Goal: Task Accomplishment & Management: Manage account settings

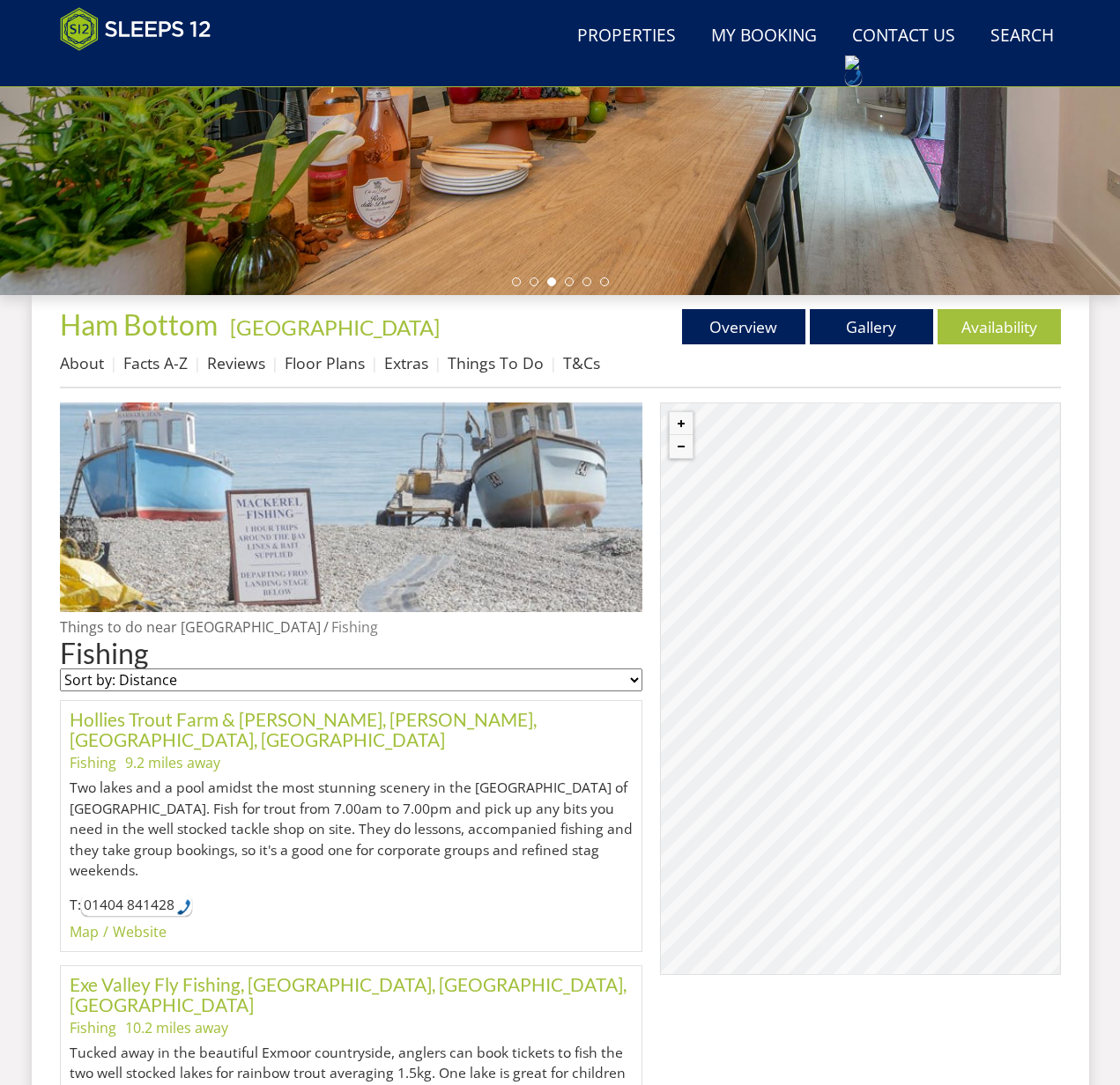
scroll to position [523, 0]
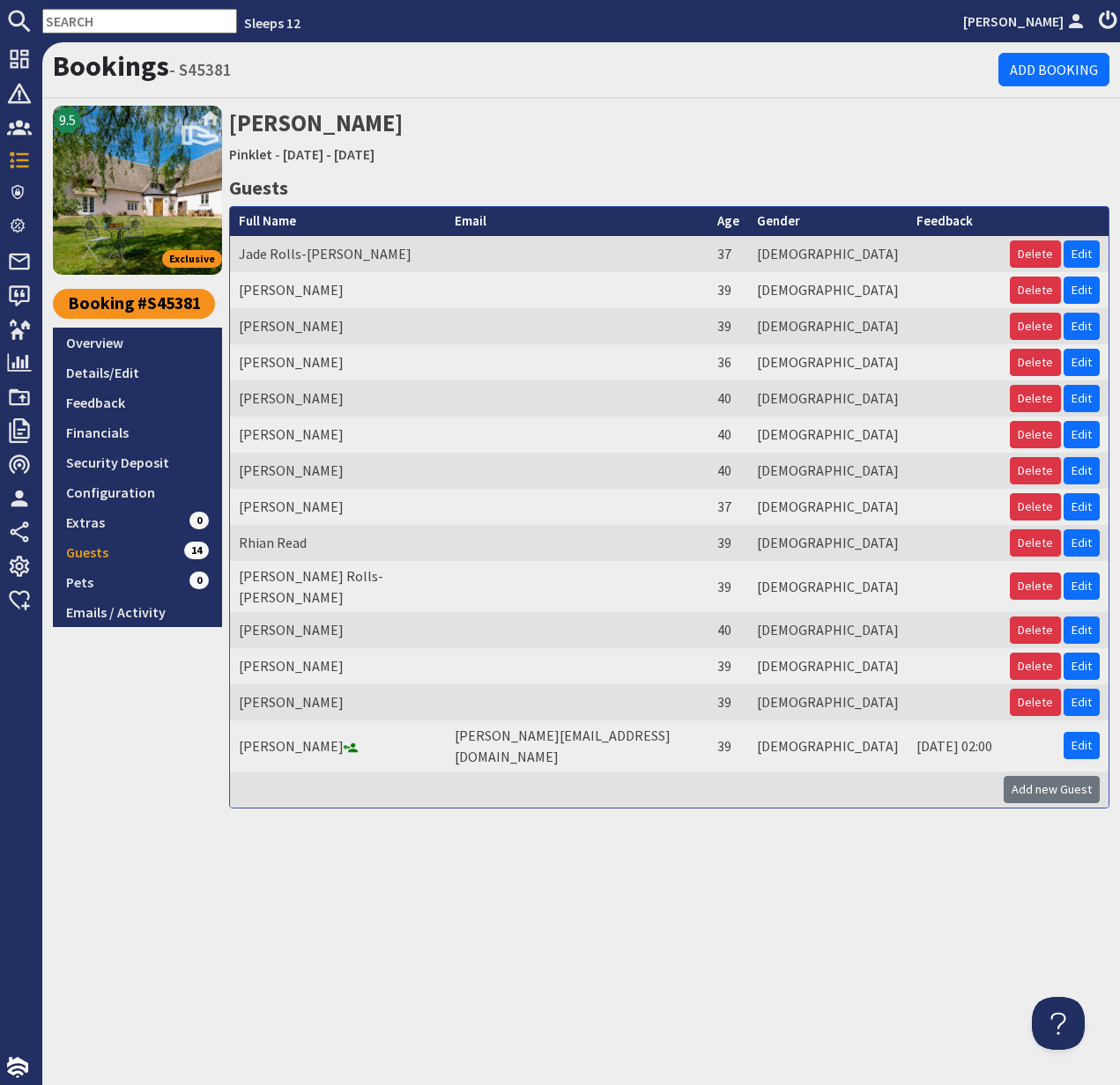
click at [90, 20] on input "text" at bounding box center [140, 21] width 195 height 25
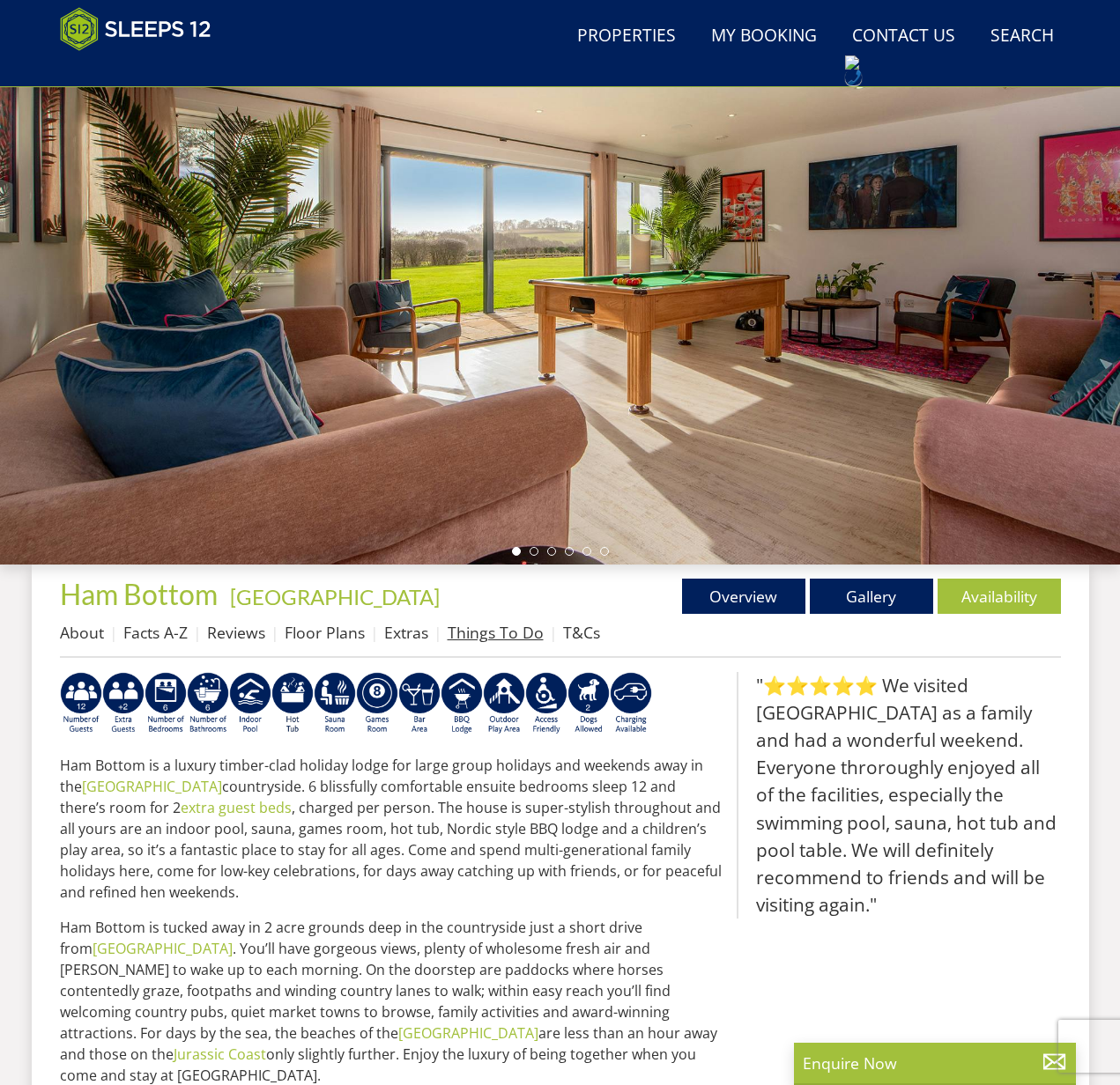
scroll to position [201, 0]
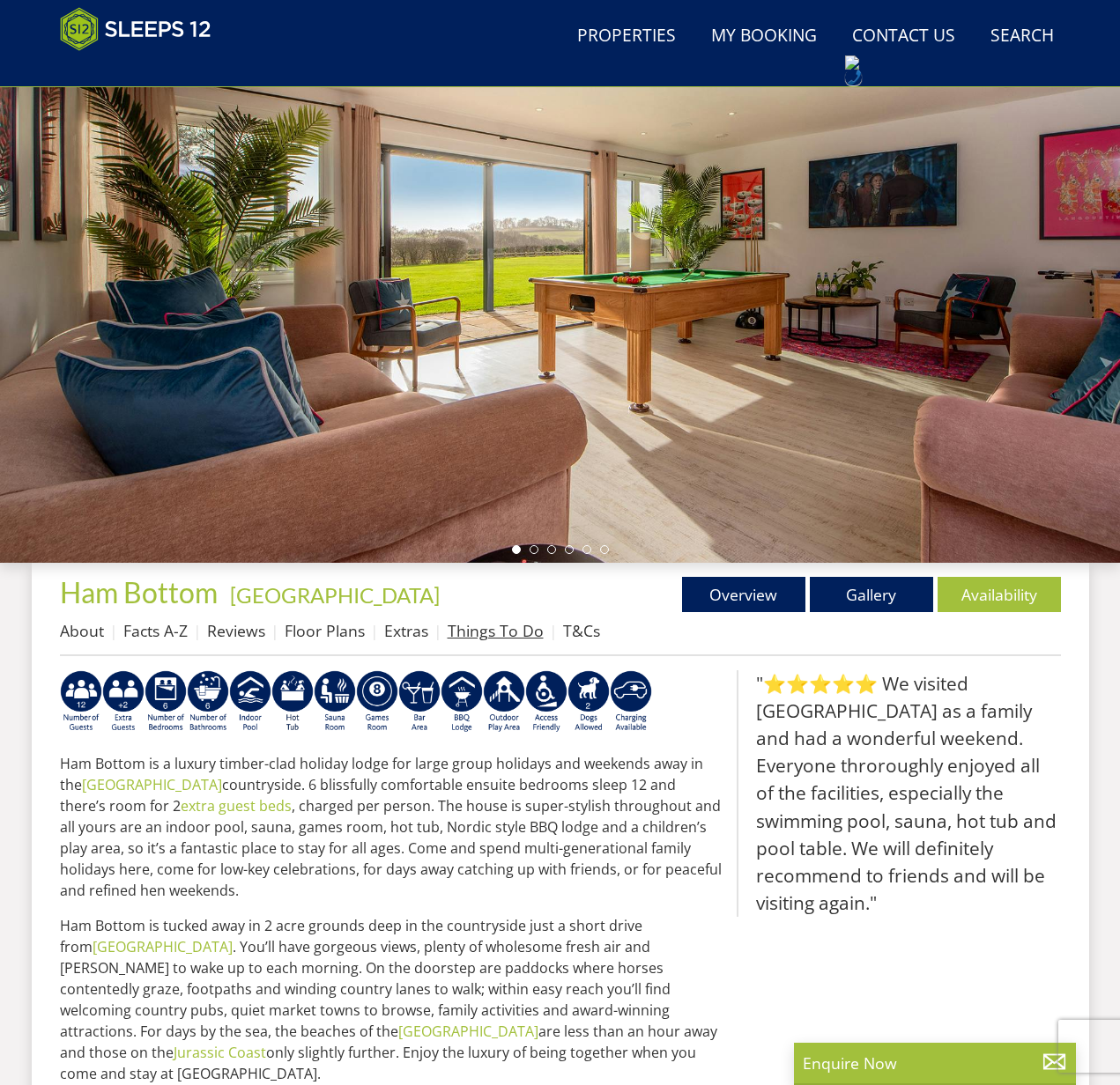
click at [490, 630] on link "Things To Do" at bounding box center [495, 630] width 96 height 21
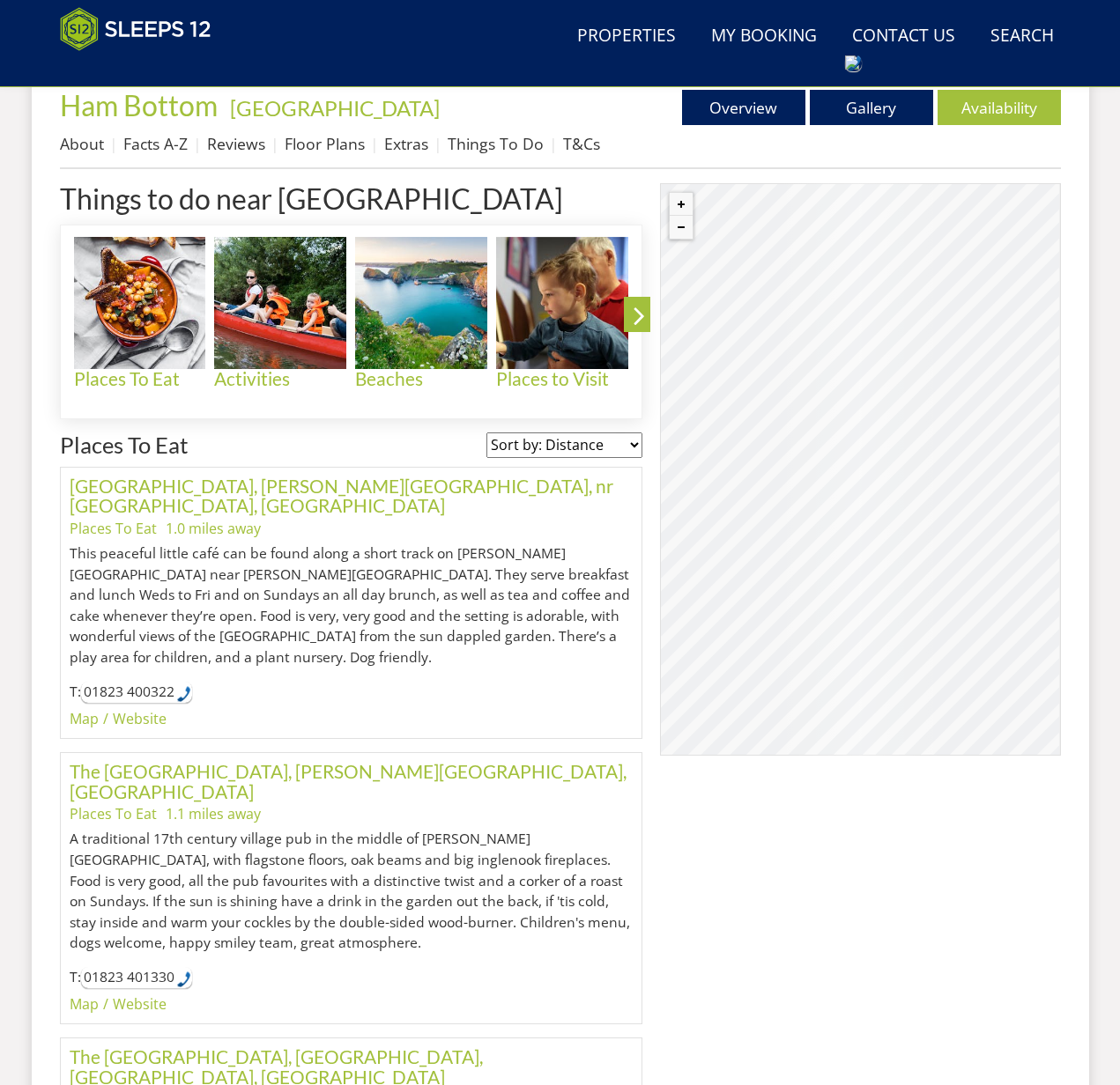
scroll to position [699, 0]
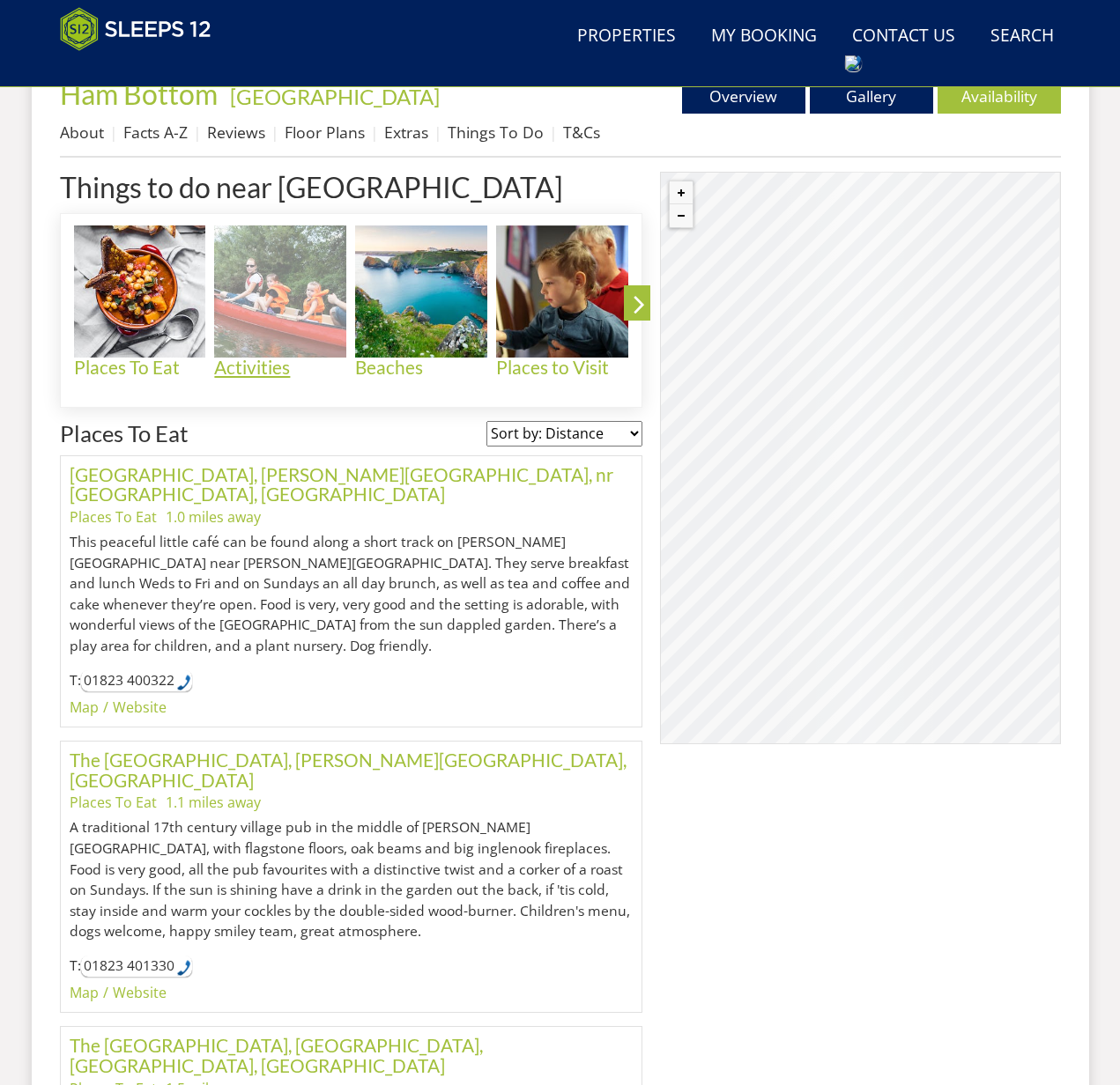
click at [248, 369] on h4 "Activities" at bounding box center [280, 367] width 132 height 20
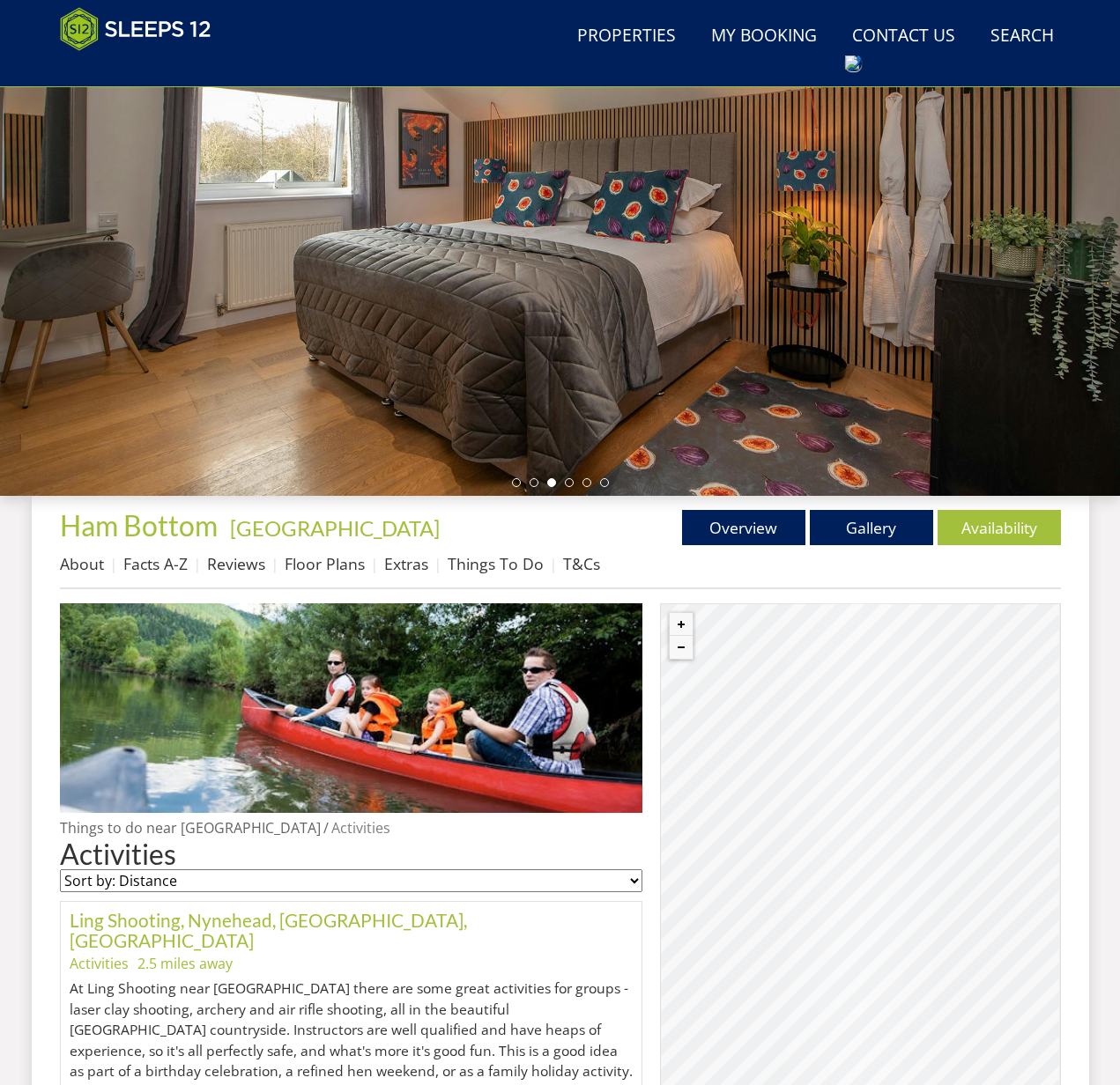
scroll to position [264, 0]
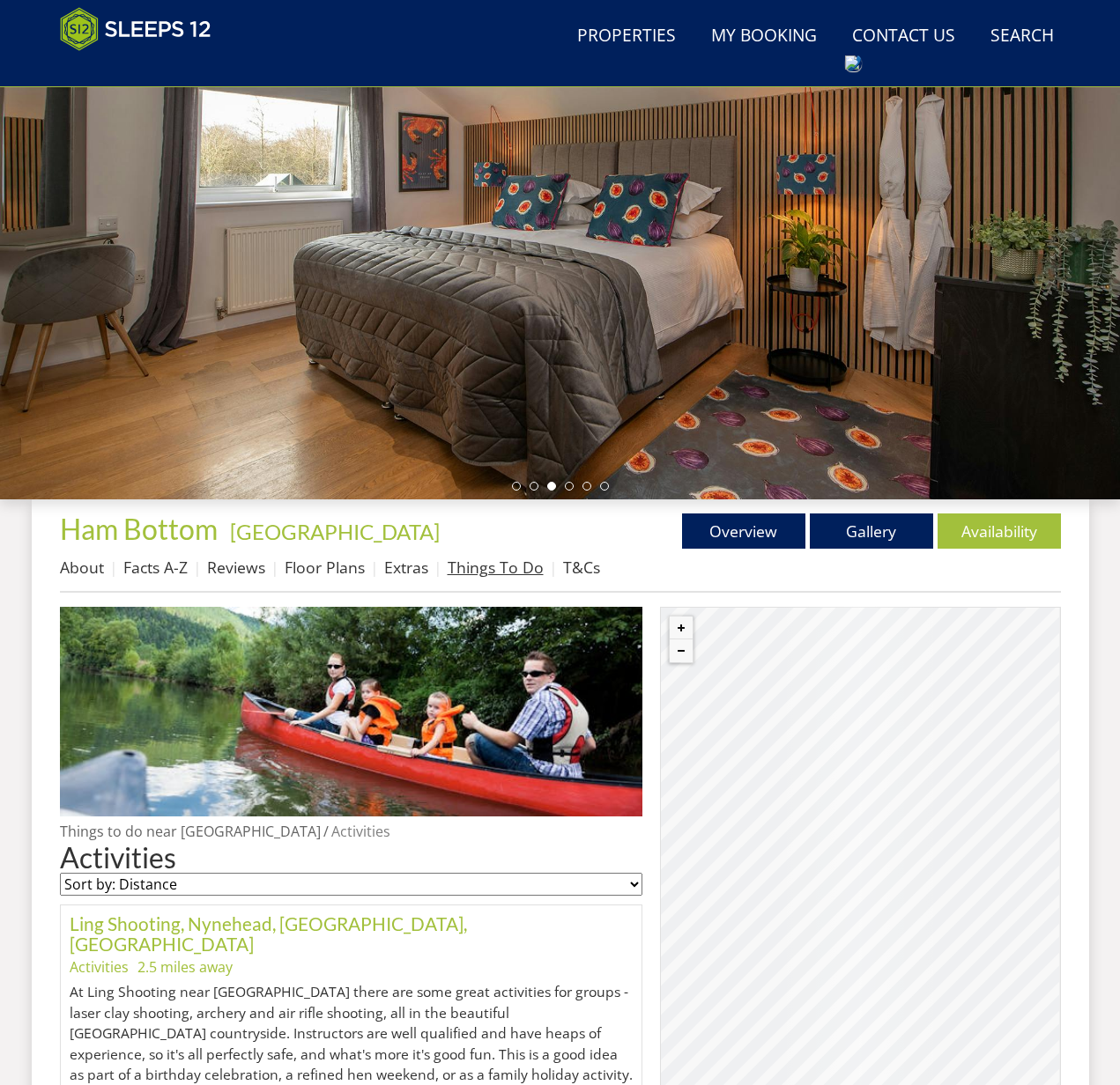
click at [489, 567] on link "Things To Do" at bounding box center [495, 567] width 96 height 21
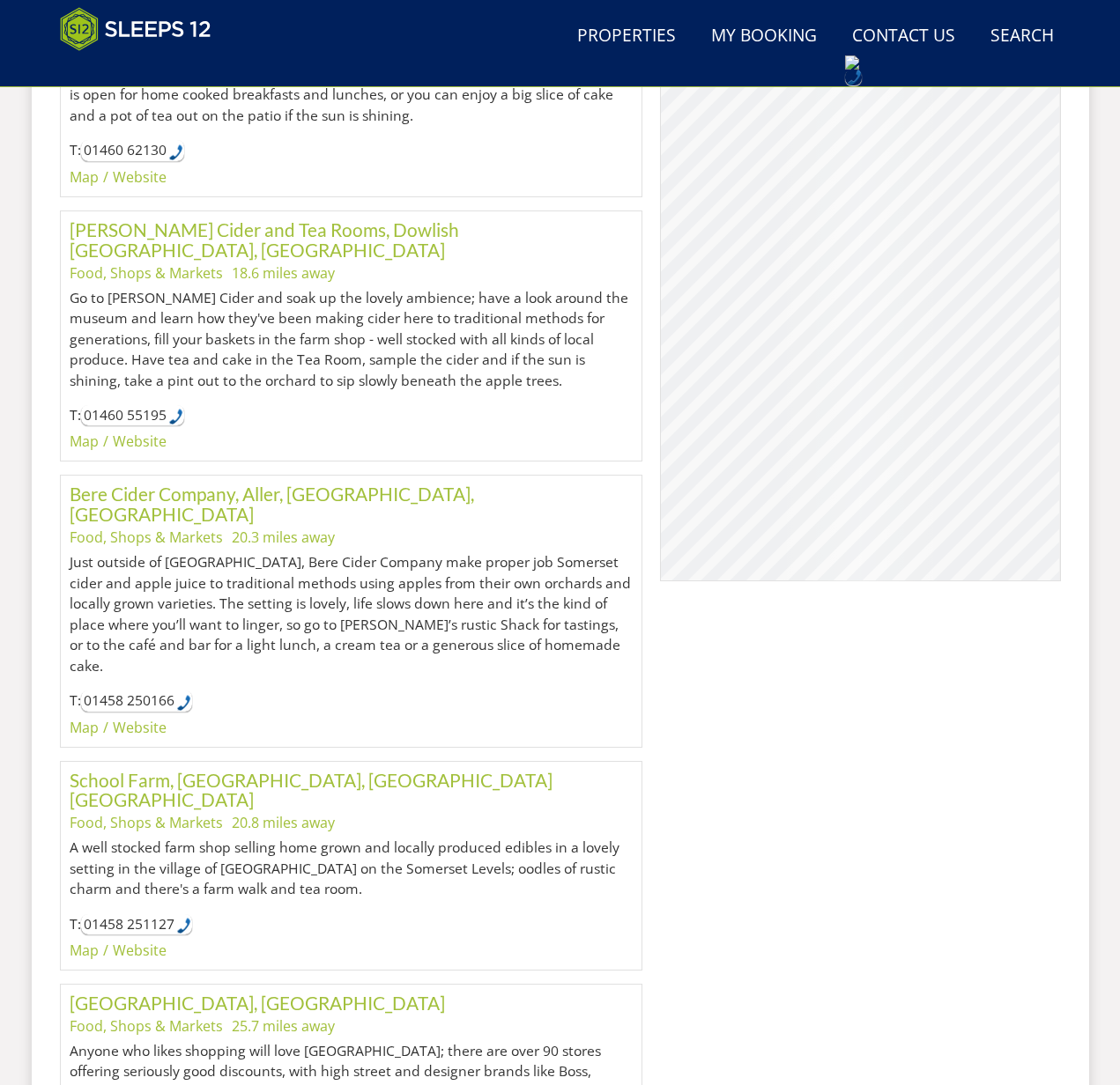
scroll to position [39392, 0]
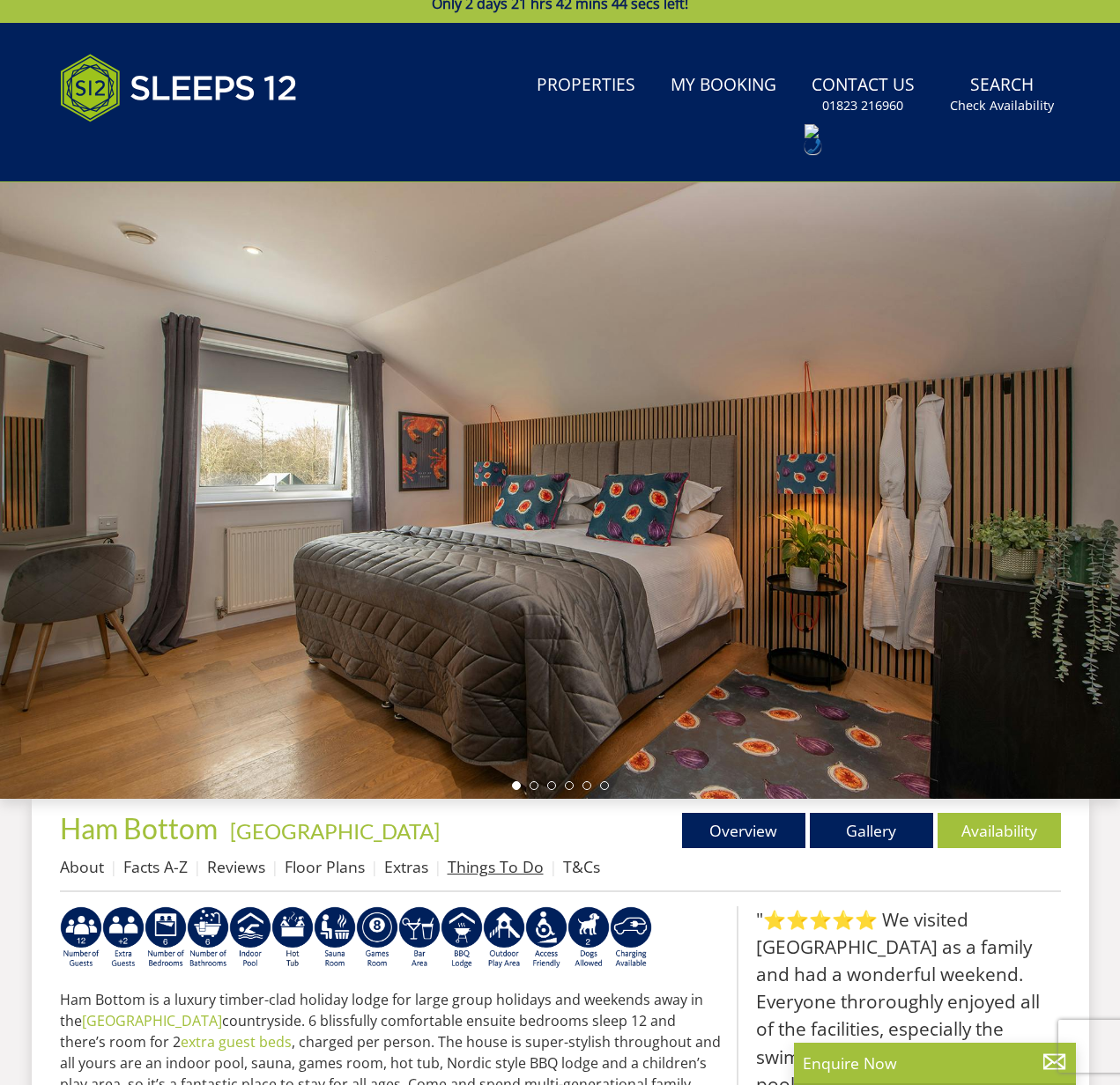
click at [501, 873] on link "Things To Do" at bounding box center [495, 867] width 96 height 21
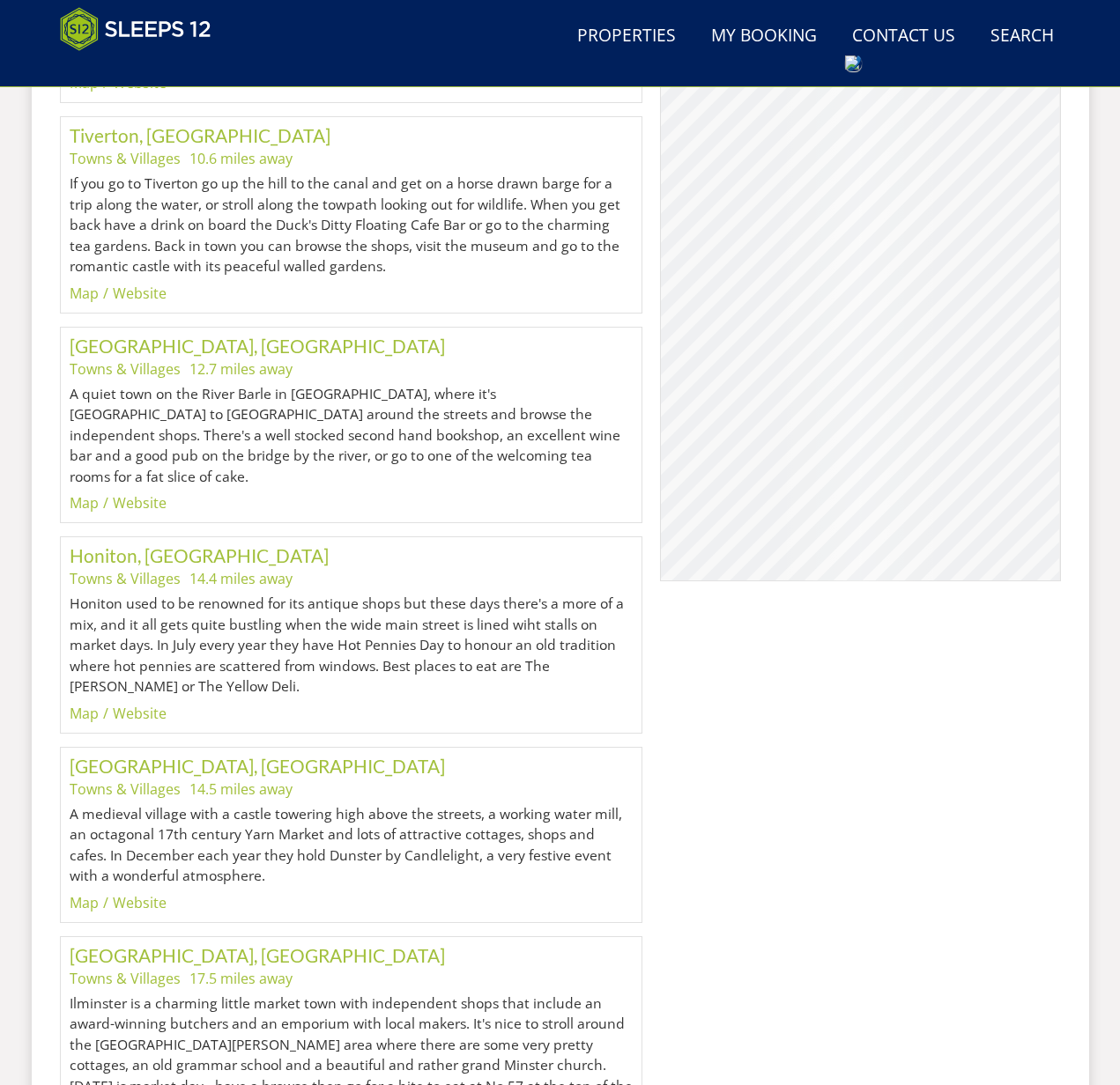
scroll to position [41554, 0]
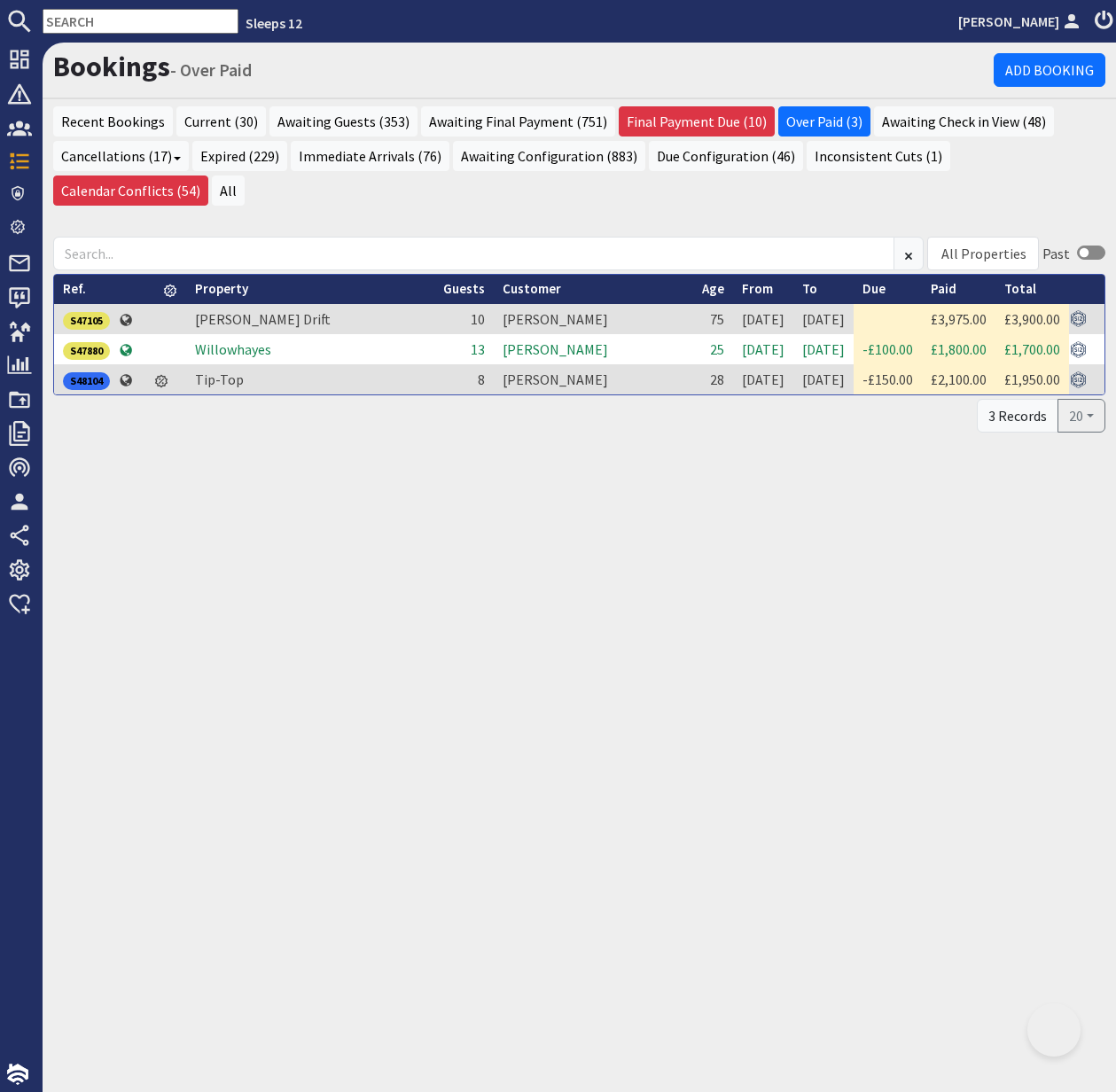
click at [95, 23] on input "text" at bounding box center [141, 21] width 196 height 25
click at [83, 320] on div "S47105" at bounding box center [86, 321] width 47 height 18
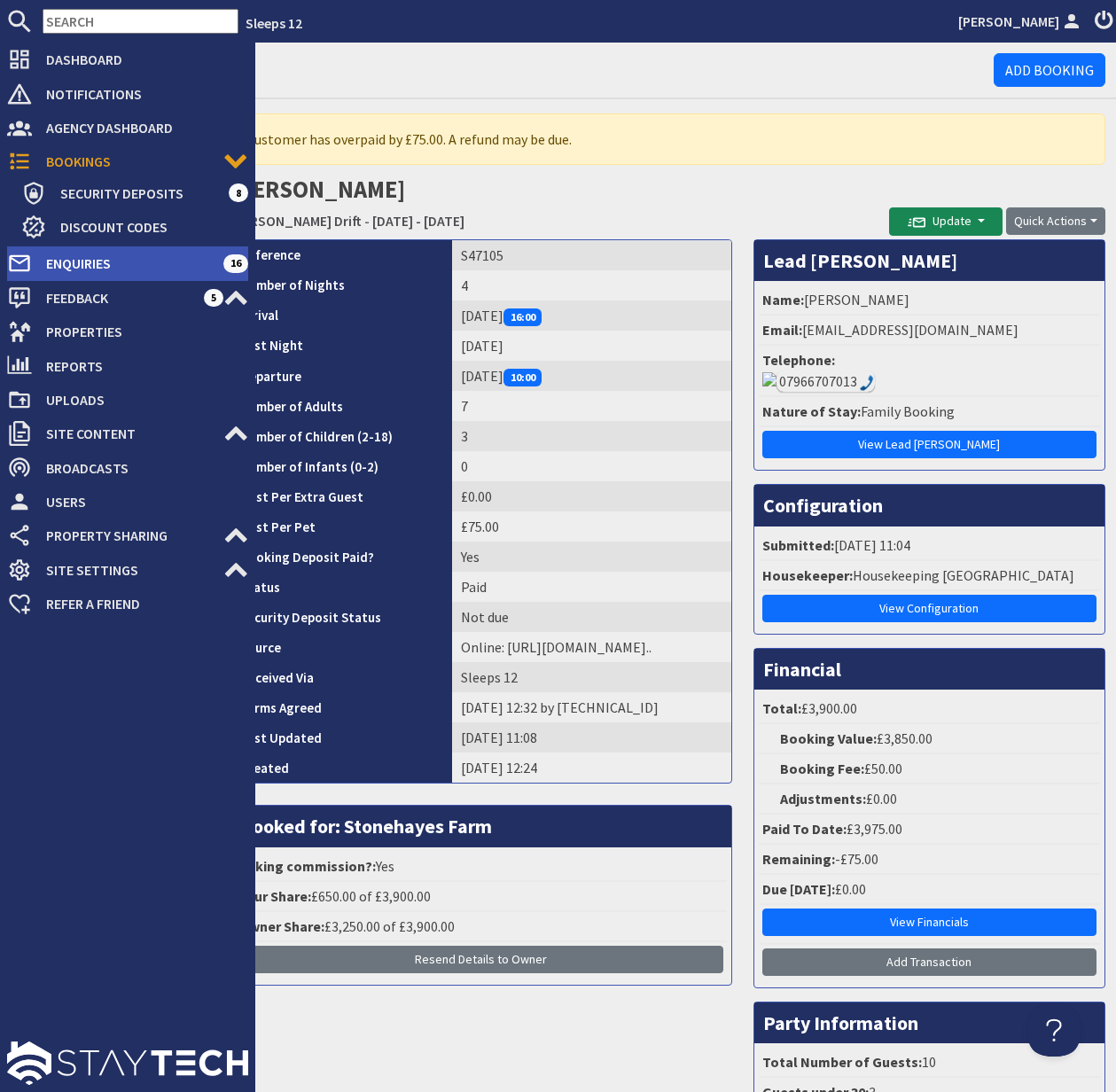
click at [96, 266] on span "Enquiries" at bounding box center [127, 263] width 191 height 28
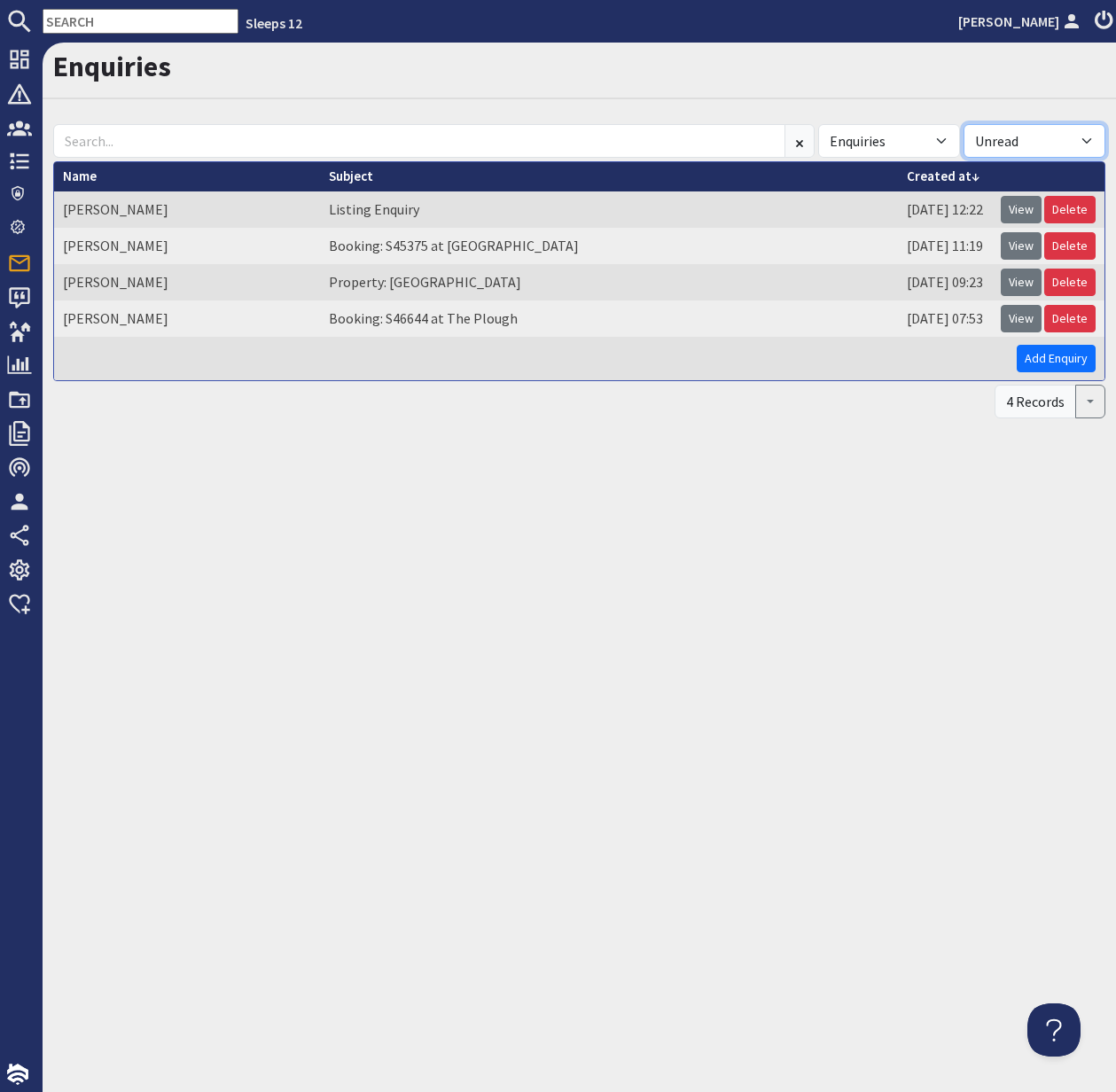
click at [1063, 135] on select "All Read Unread" at bounding box center [1034, 141] width 142 height 34
select select
click at [964, 124] on select "All Read Unread" at bounding box center [1034, 141] width 142 height 34
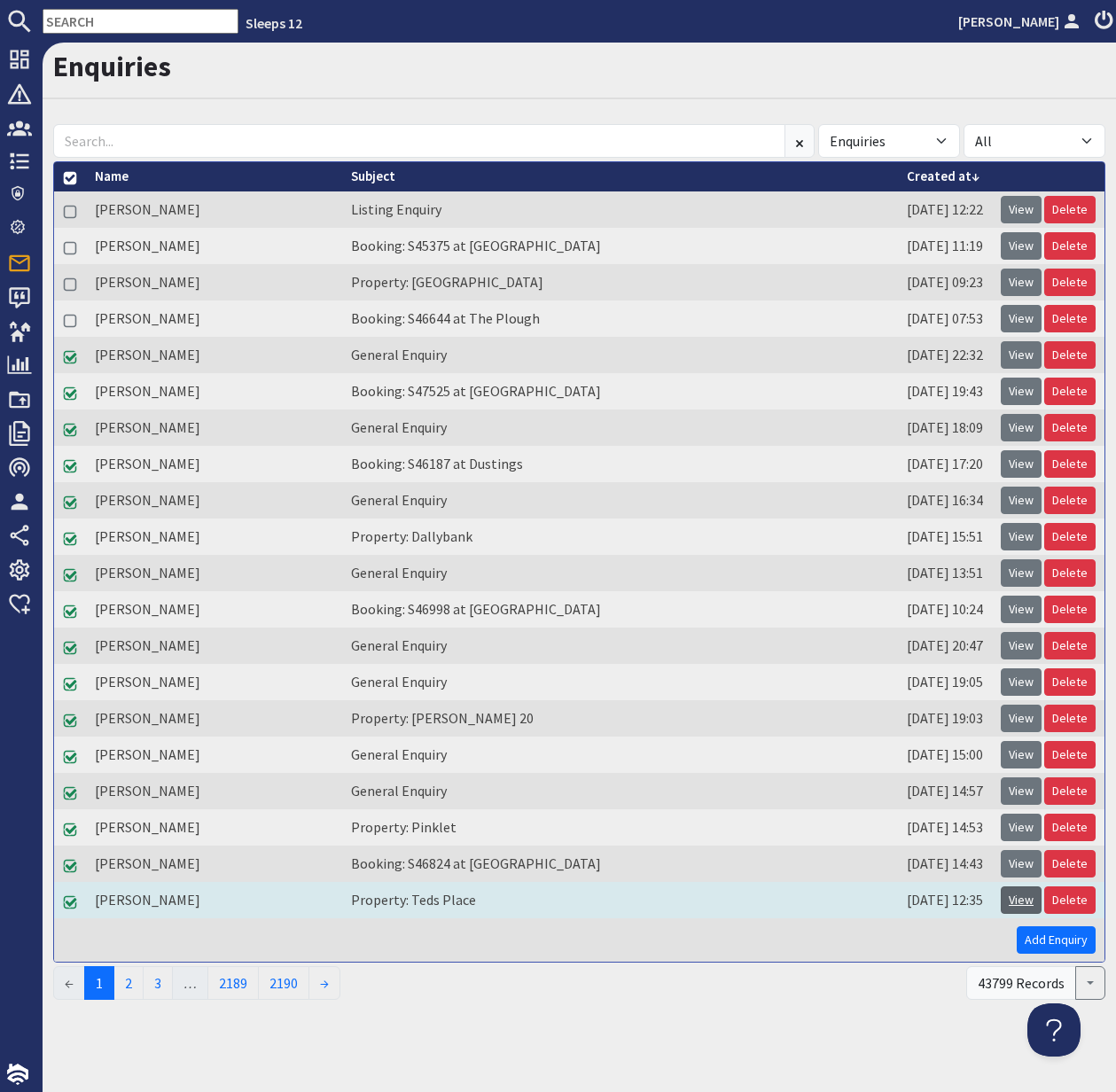
click at [1021, 901] on link "View" at bounding box center [1021, 900] width 41 height 28
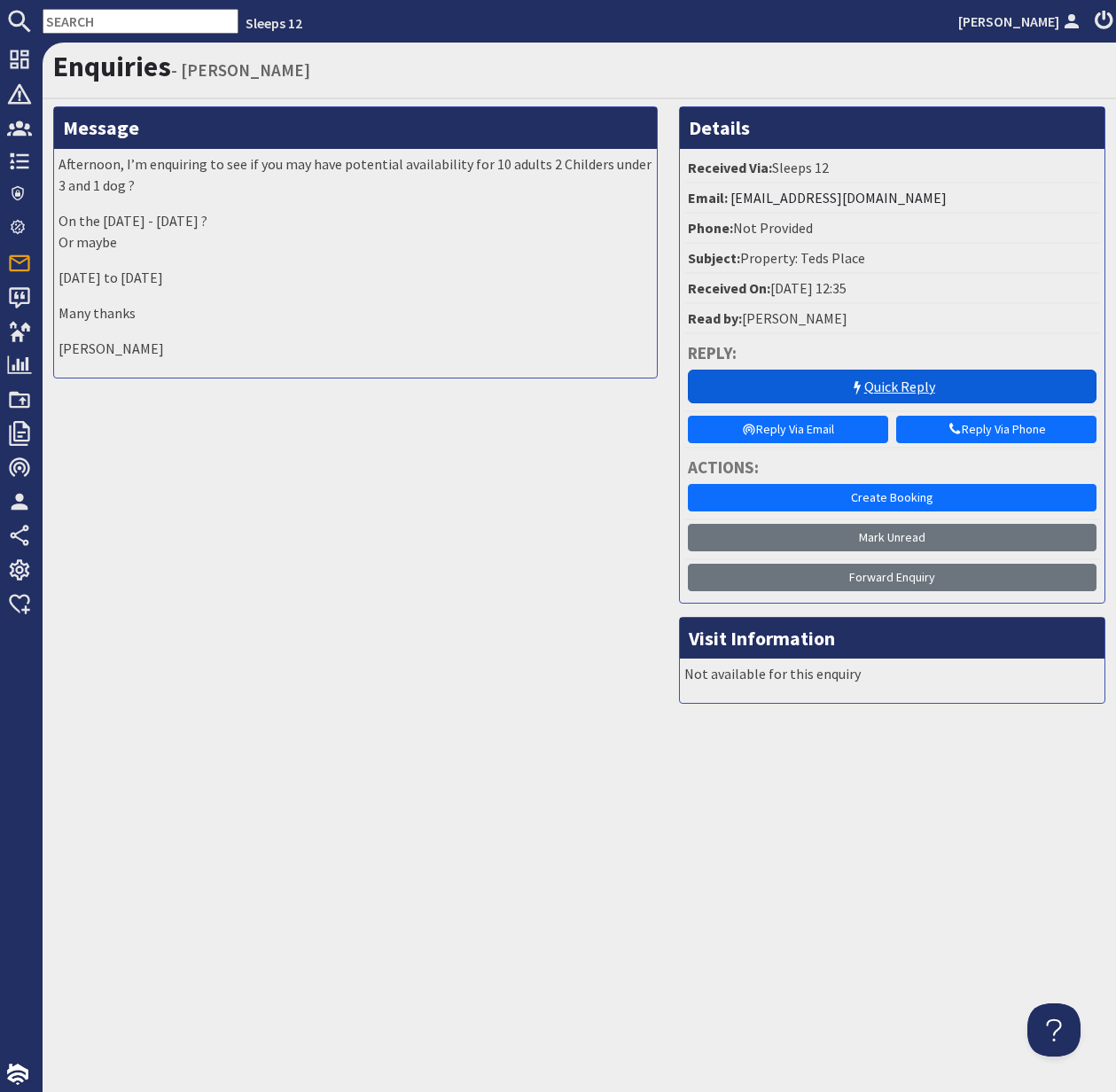
click at [925, 384] on link "Quick Reply" at bounding box center [892, 386] width 408 height 34
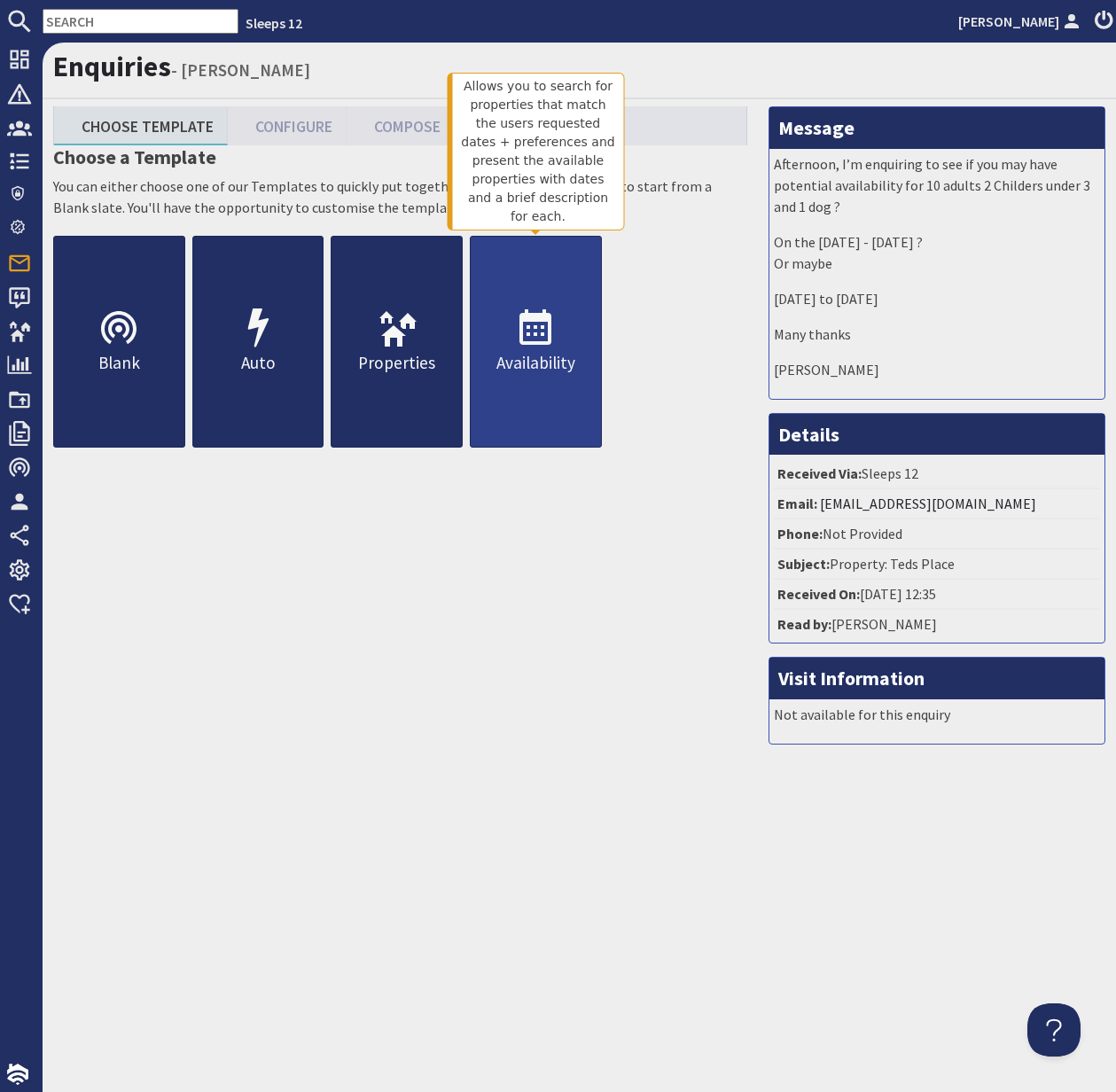
click at [546, 328] on icon at bounding box center [536, 329] width 43 height 43
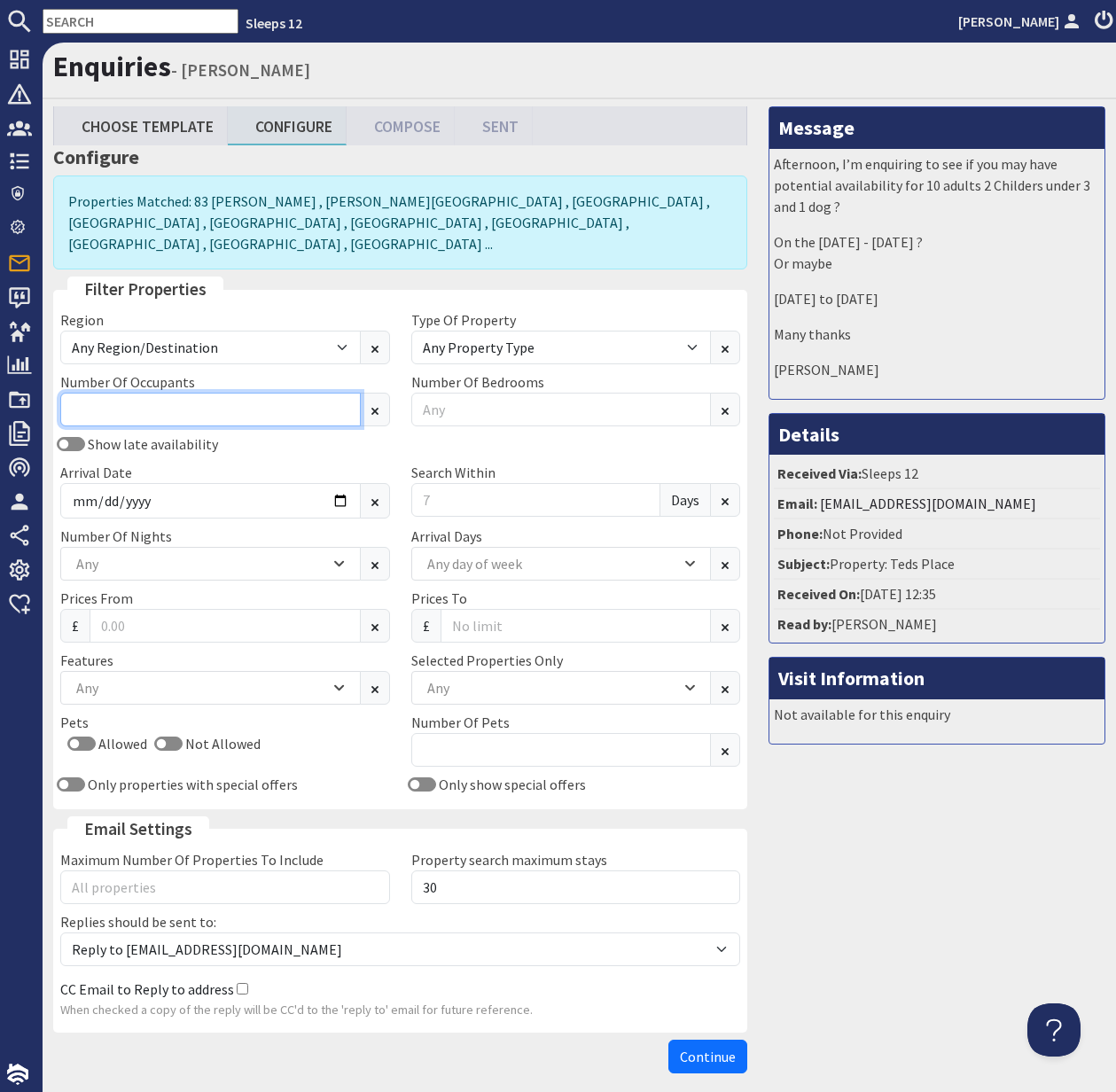
click at [207, 398] on input "Number Of Occupants" at bounding box center [211, 409] width 301 height 34
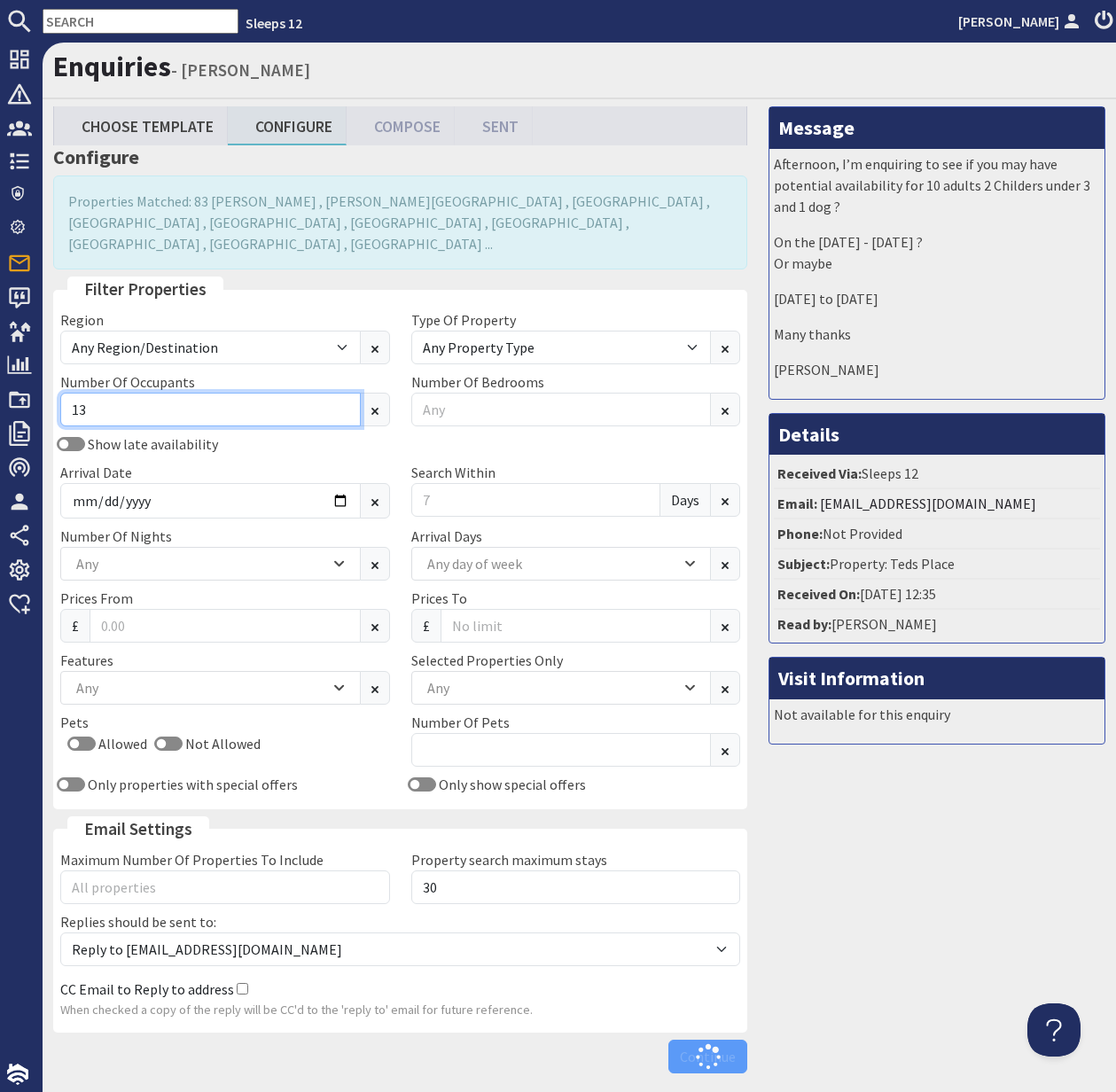
type input "13"
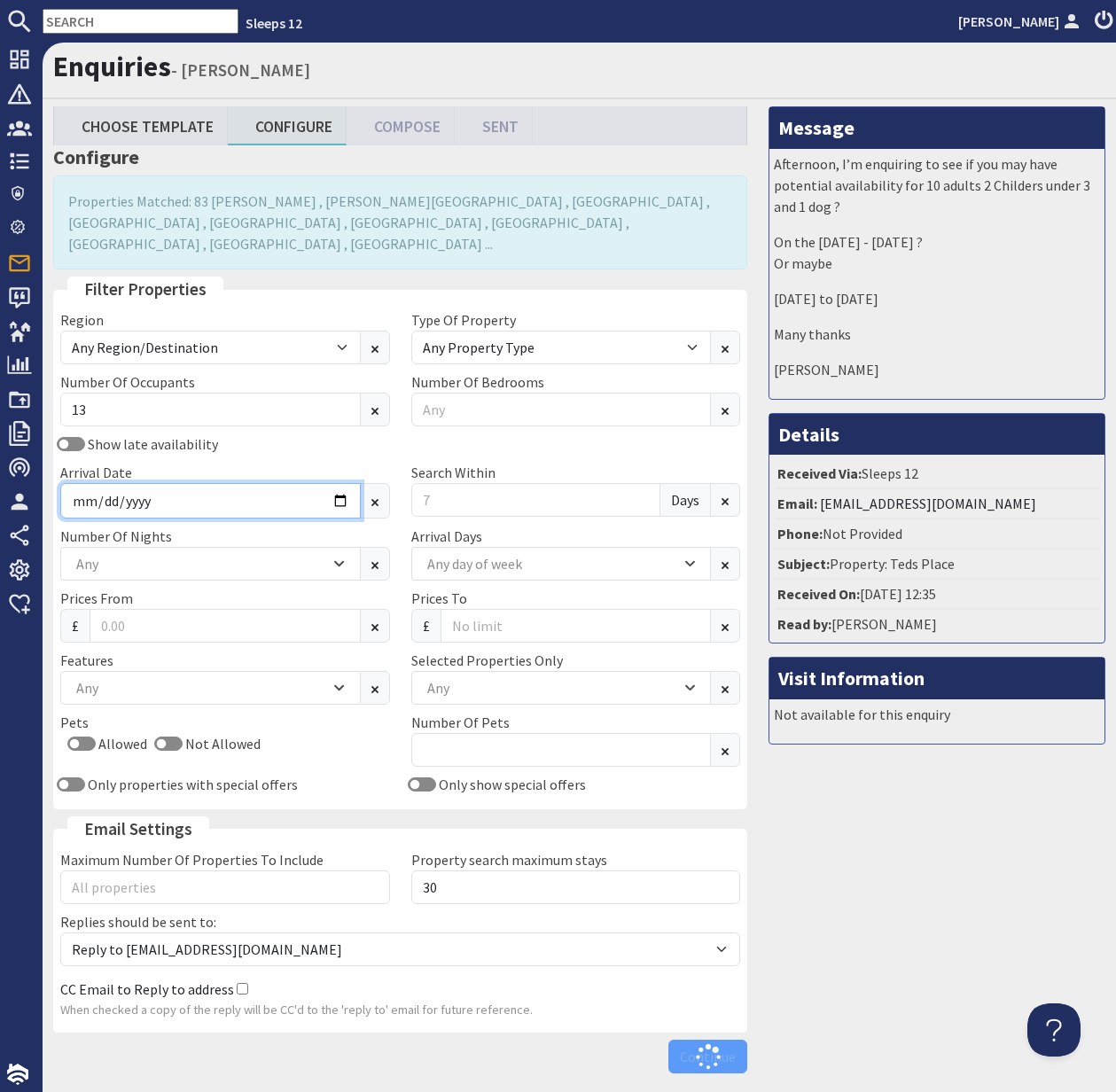
click at [269, 489] on input "Arrival Date" at bounding box center [211, 501] width 301 height 36
click at [333, 483] on input "Arrival Date" at bounding box center [211, 501] width 301 height 36
type input "2026-05-01"
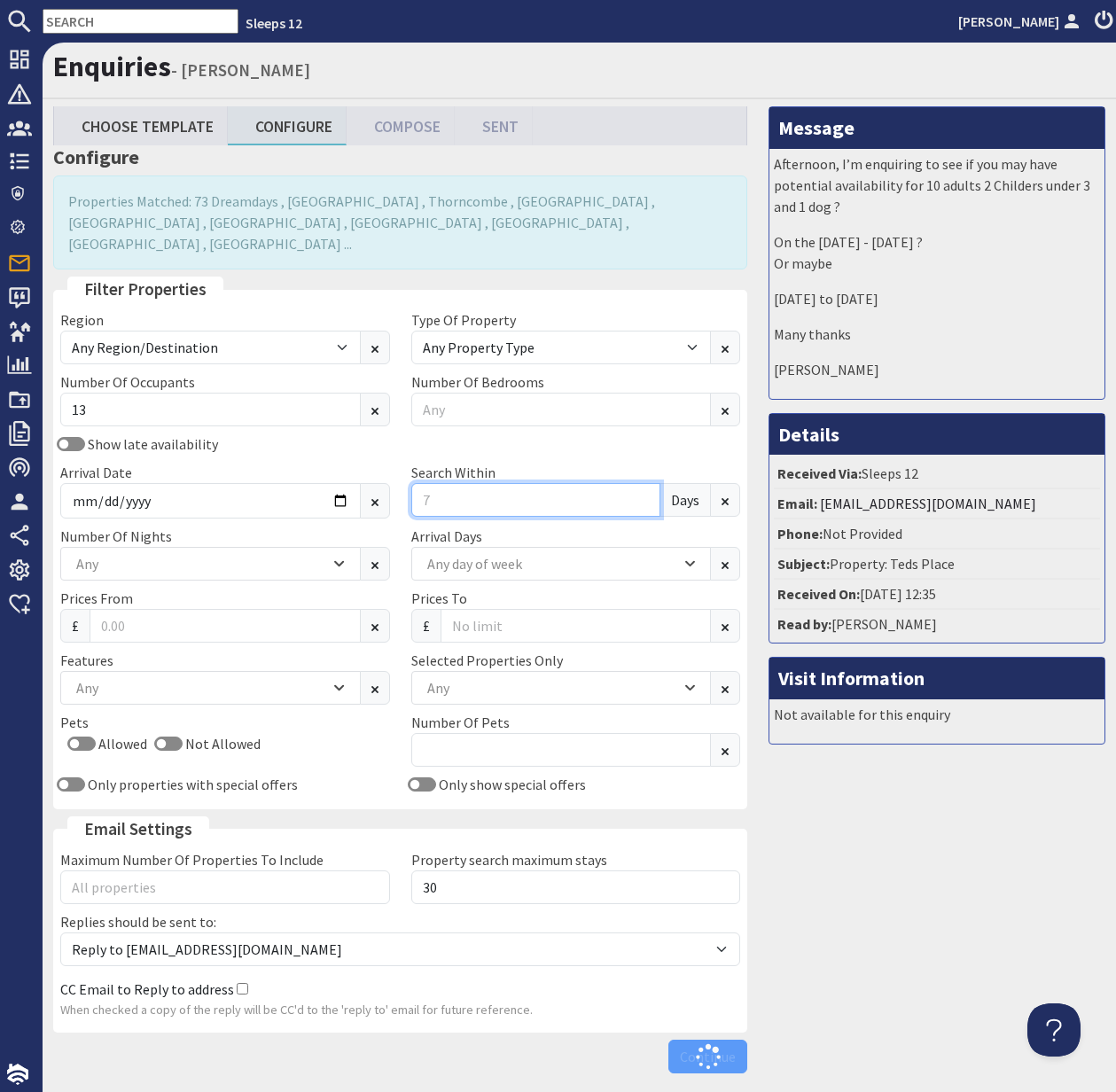
drag, startPoint x: 431, startPoint y: 477, endPoint x: 413, endPoint y: 477, distance: 18.0
click at [413, 483] on input "Search Within" at bounding box center [536, 500] width 250 height 34
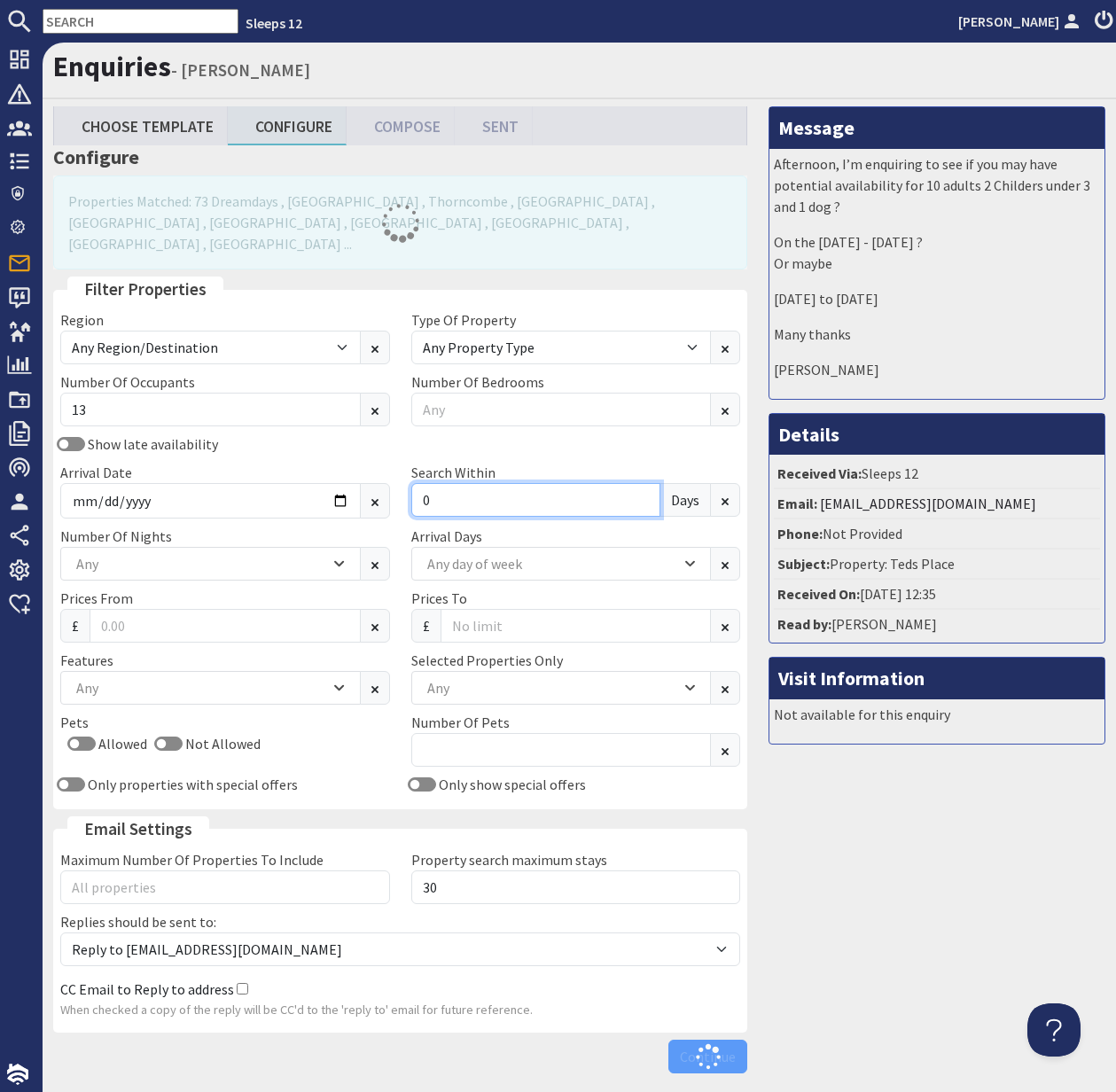
type input "0"
click at [249, 554] on div "Any" at bounding box center [201, 563] width 258 height 20
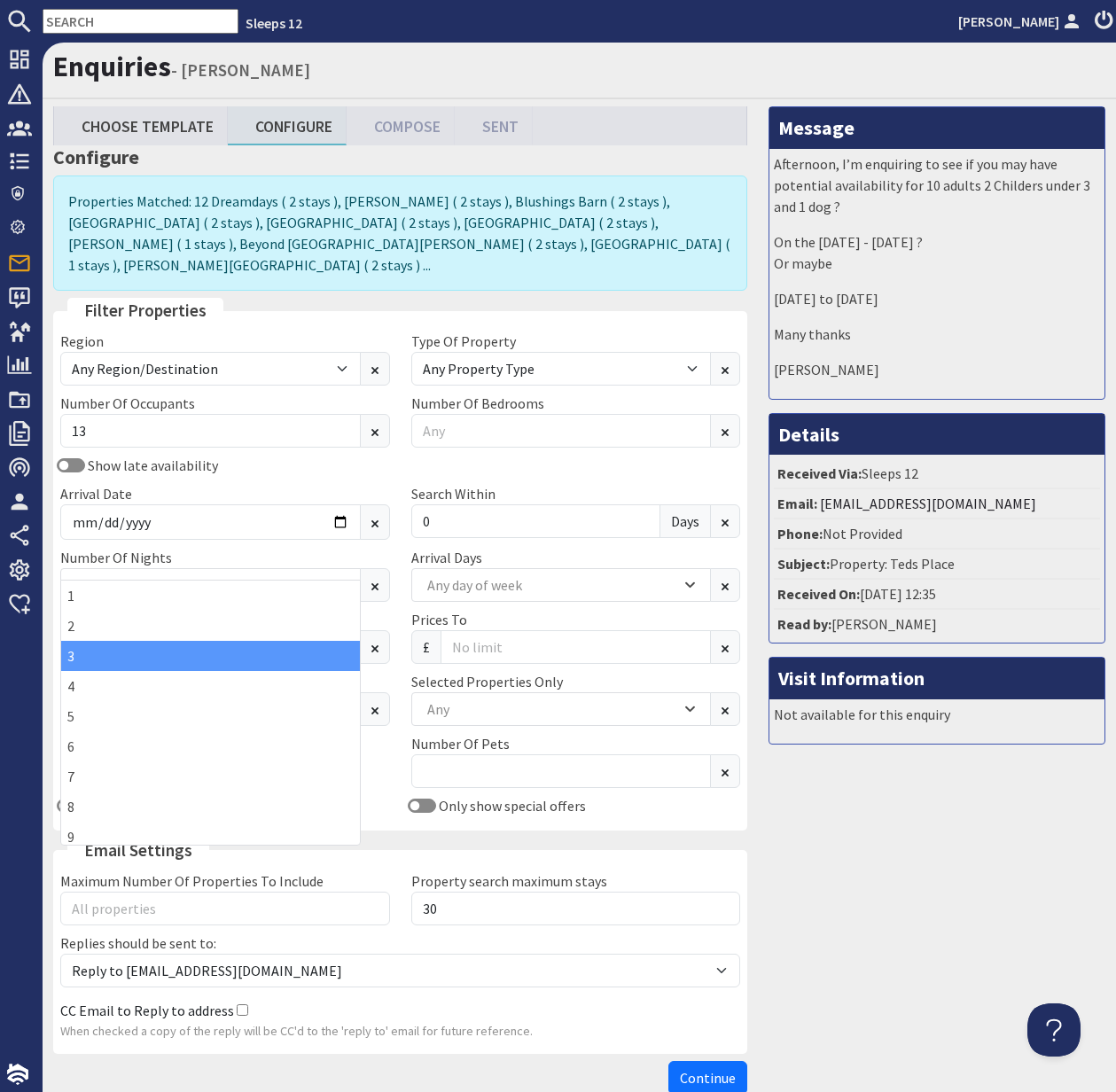
click at [197, 661] on div "3" at bounding box center [211, 656] width 299 height 30
click at [380, 754] on div "Allowed Not Allowed" at bounding box center [225, 768] width 329 height 28
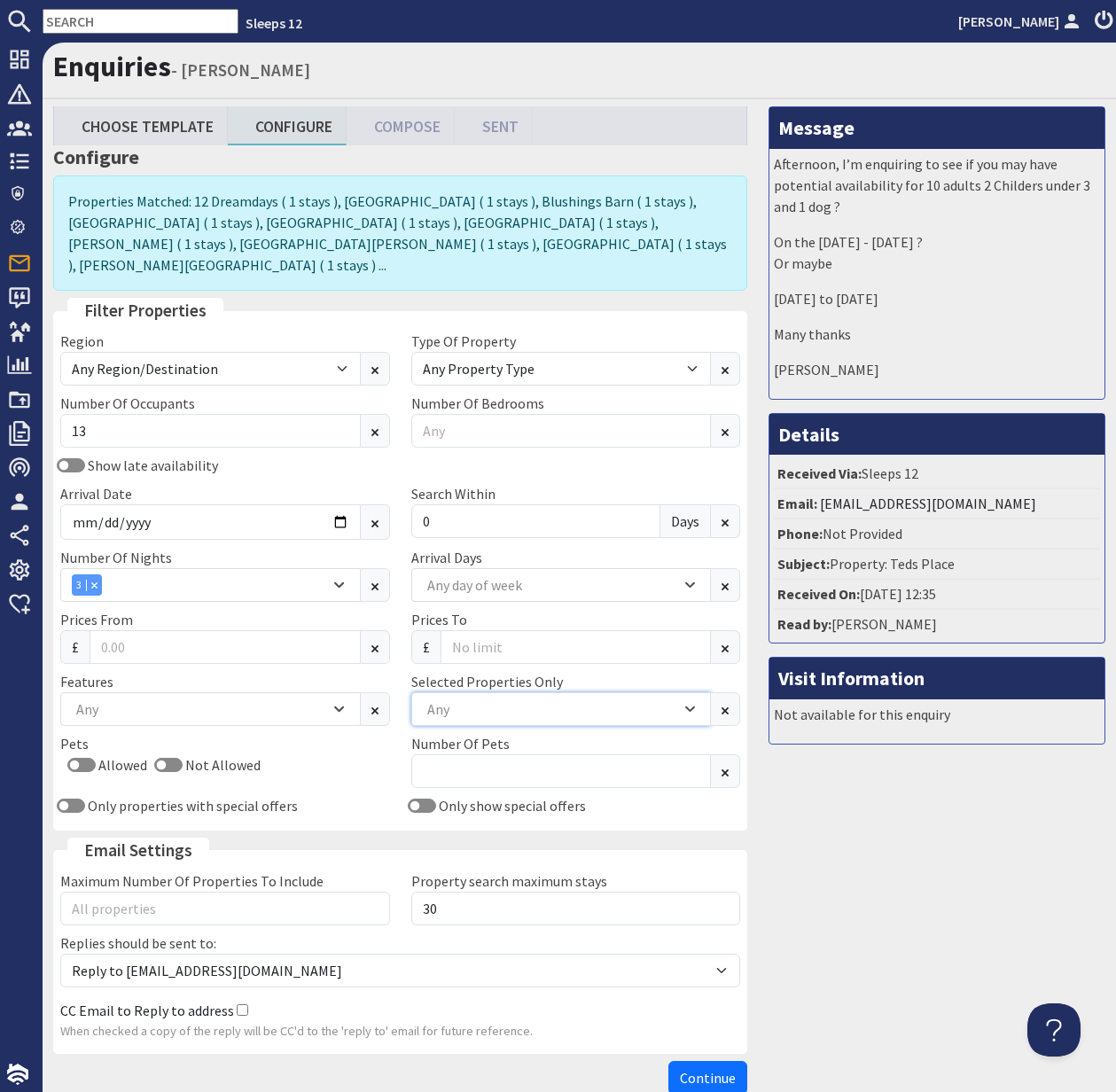
click at [488, 700] on div "Any" at bounding box center [552, 709] width 258 height 20
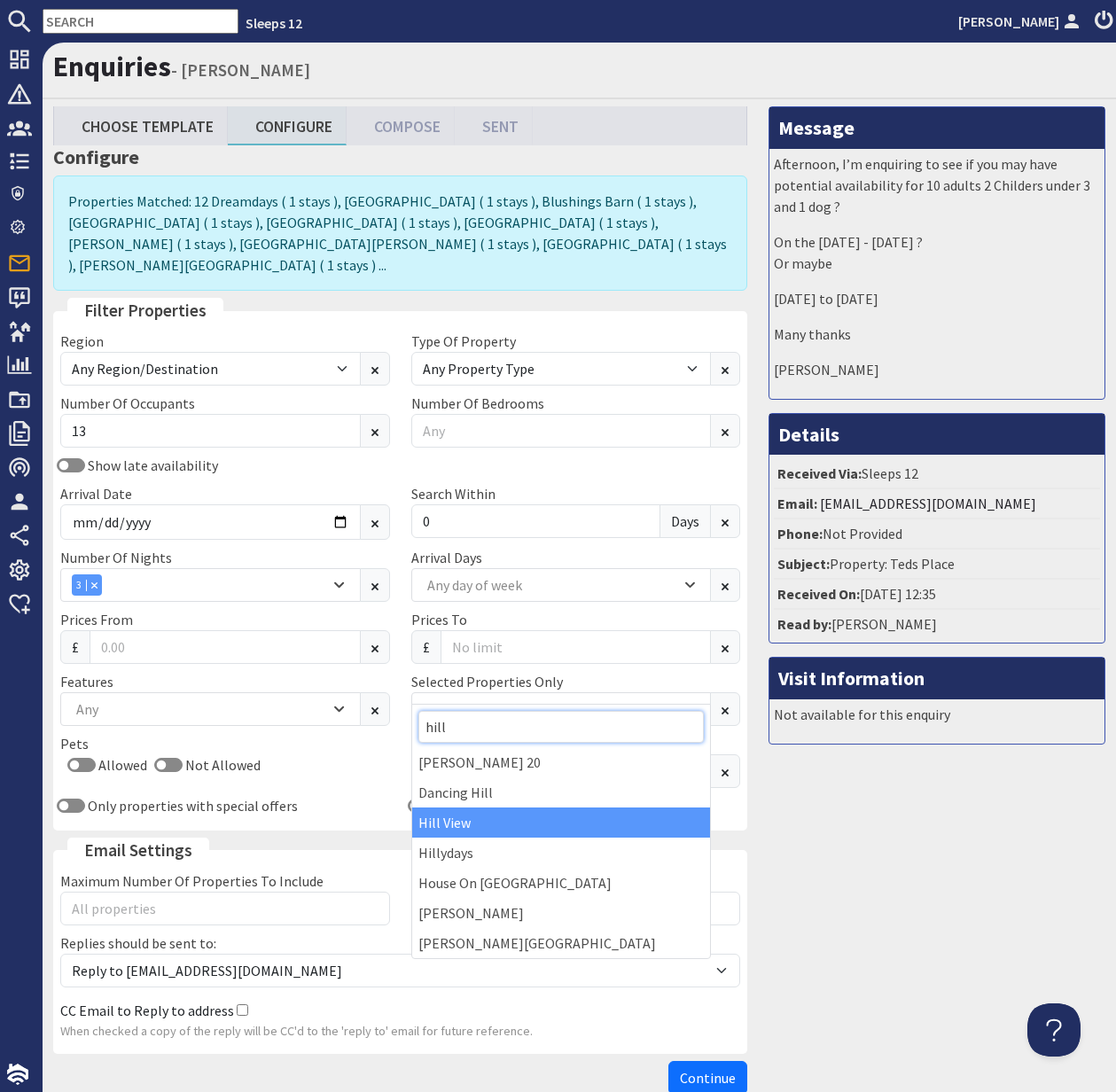
type input "hill"
click at [489, 823] on div "Hill View" at bounding box center [562, 822] width 299 height 30
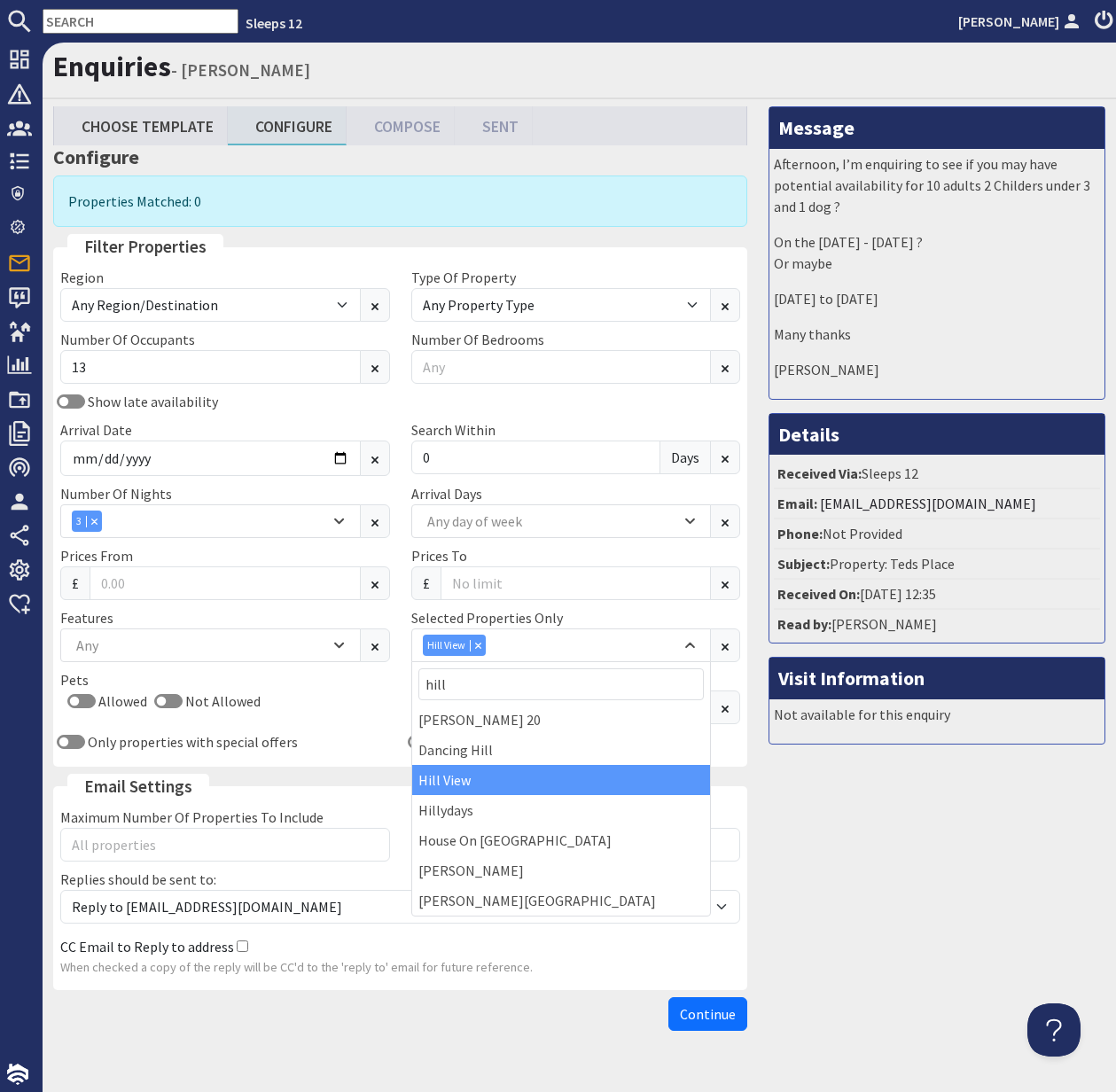
click at [70, 17] on input "text" at bounding box center [141, 21] width 196 height 25
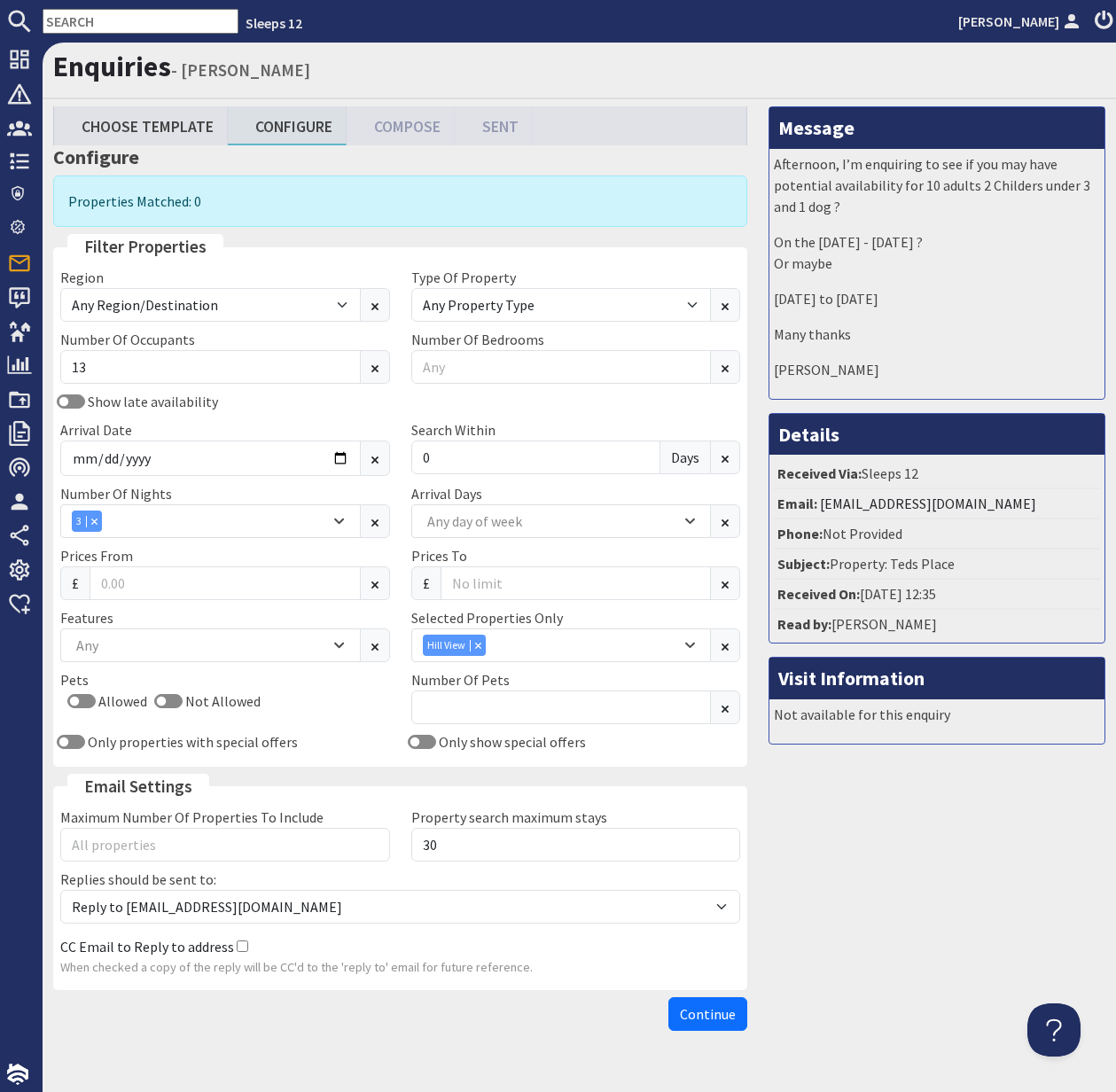
click at [70, 17] on input "text" at bounding box center [141, 21] width 196 height 25
paste input "natstuks@outlook.com"
type input "natstuks@outlook.com"
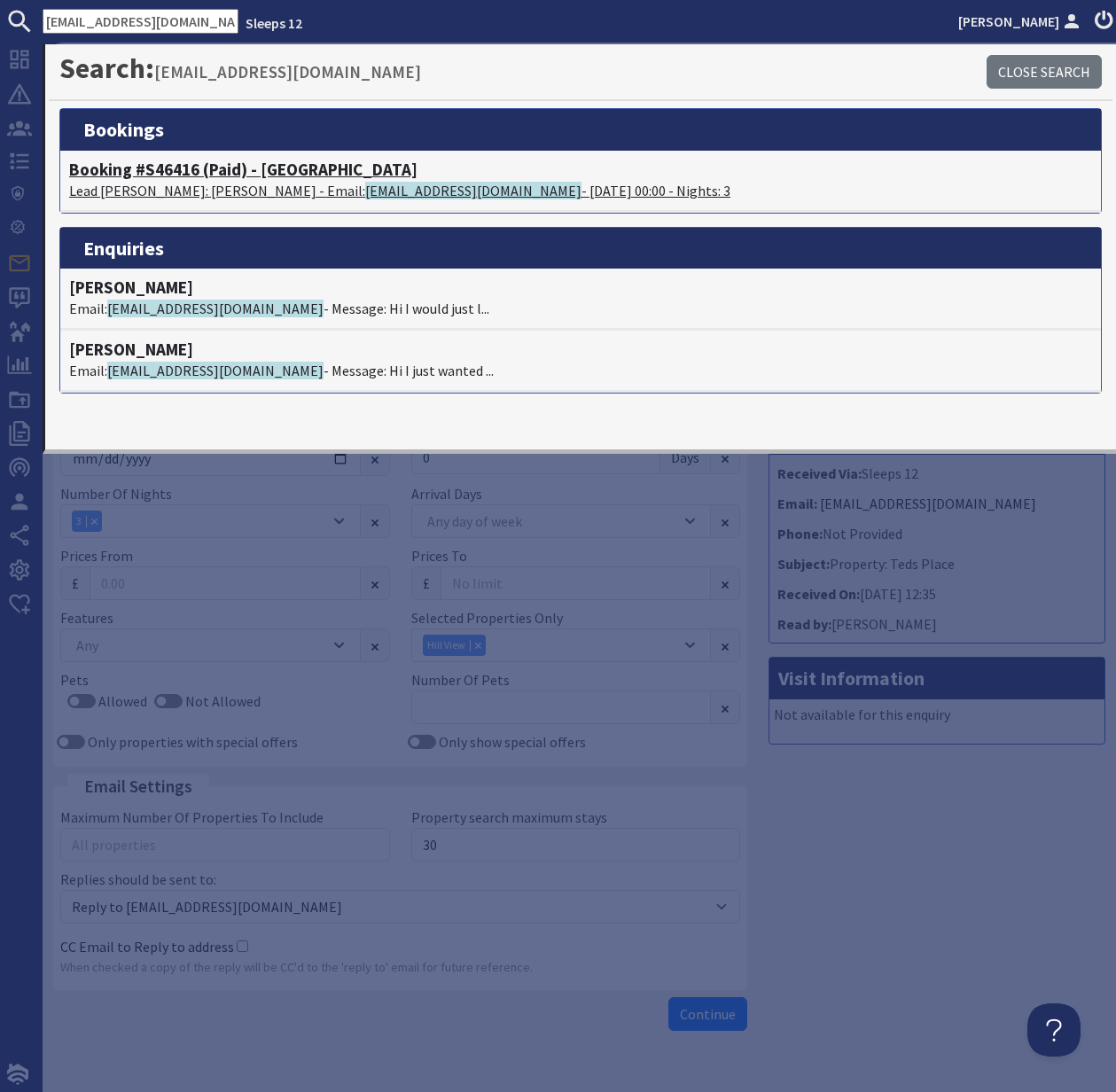
click at [121, 167] on h4 "Booking #S46416 (Paid) - Crowcombe" at bounding box center [580, 169] width 1023 height 20
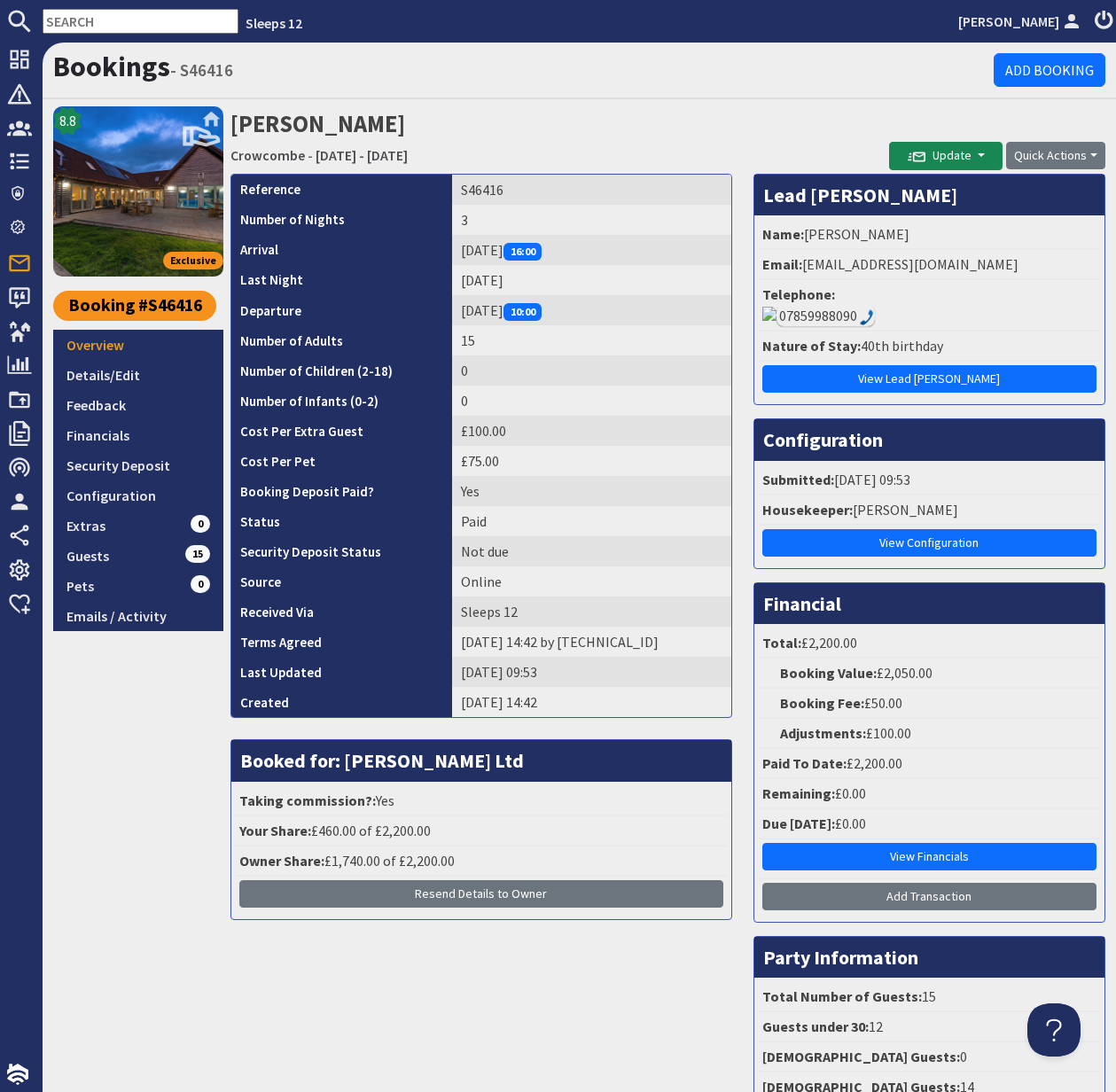
click at [78, 20] on input "text" at bounding box center [141, 21] width 196 height 25
click at [77, 20] on input "text" at bounding box center [141, 21] width 196 height 25
click at [261, 156] on link "Crowcombe" at bounding box center [268, 155] width 75 height 18
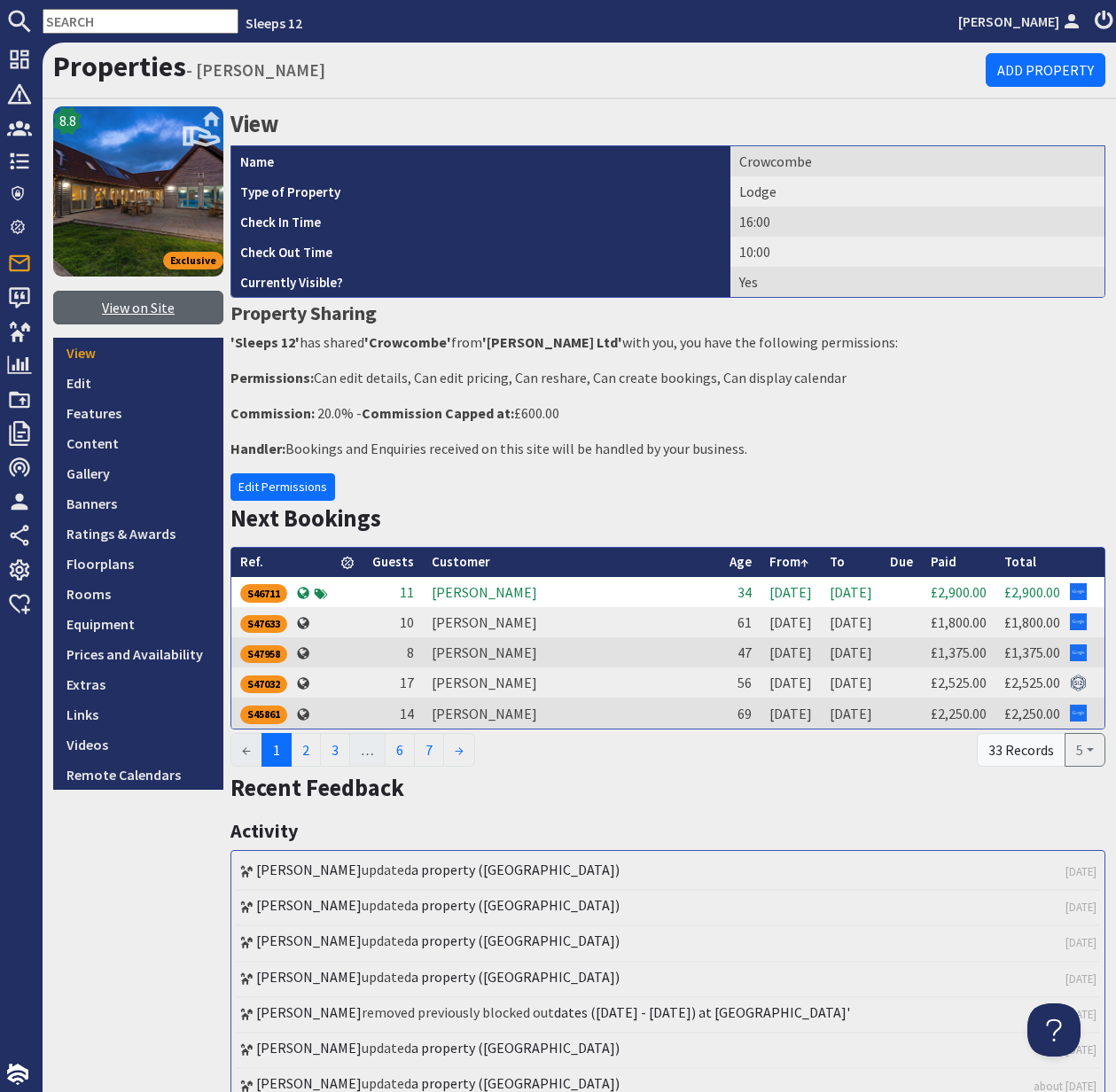
click at [146, 310] on link "View on Site" at bounding box center [138, 308] width 170 height 34
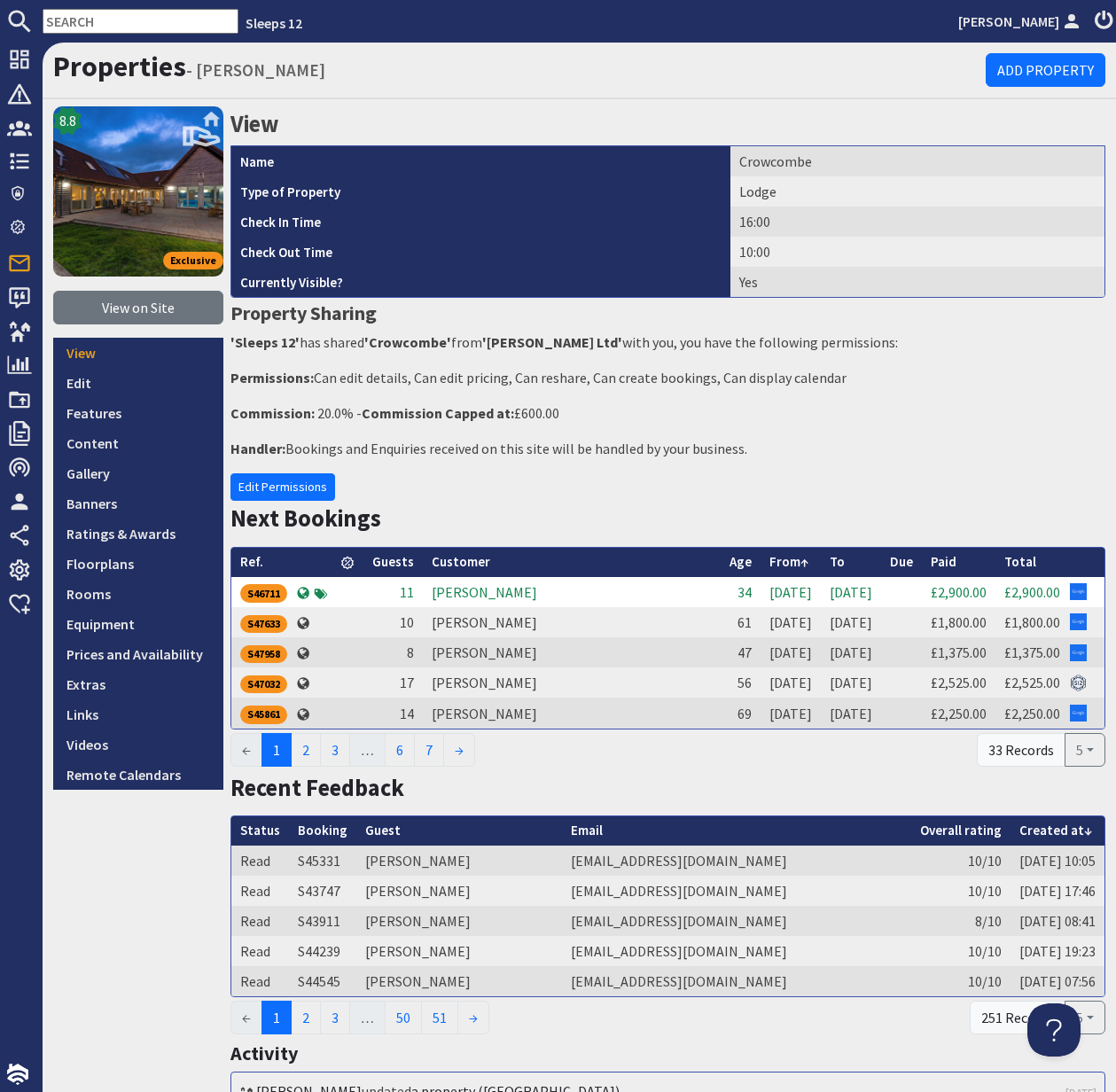
click at [110, 18] on input "text" at bounding box center [141, 21] width 196 height 25
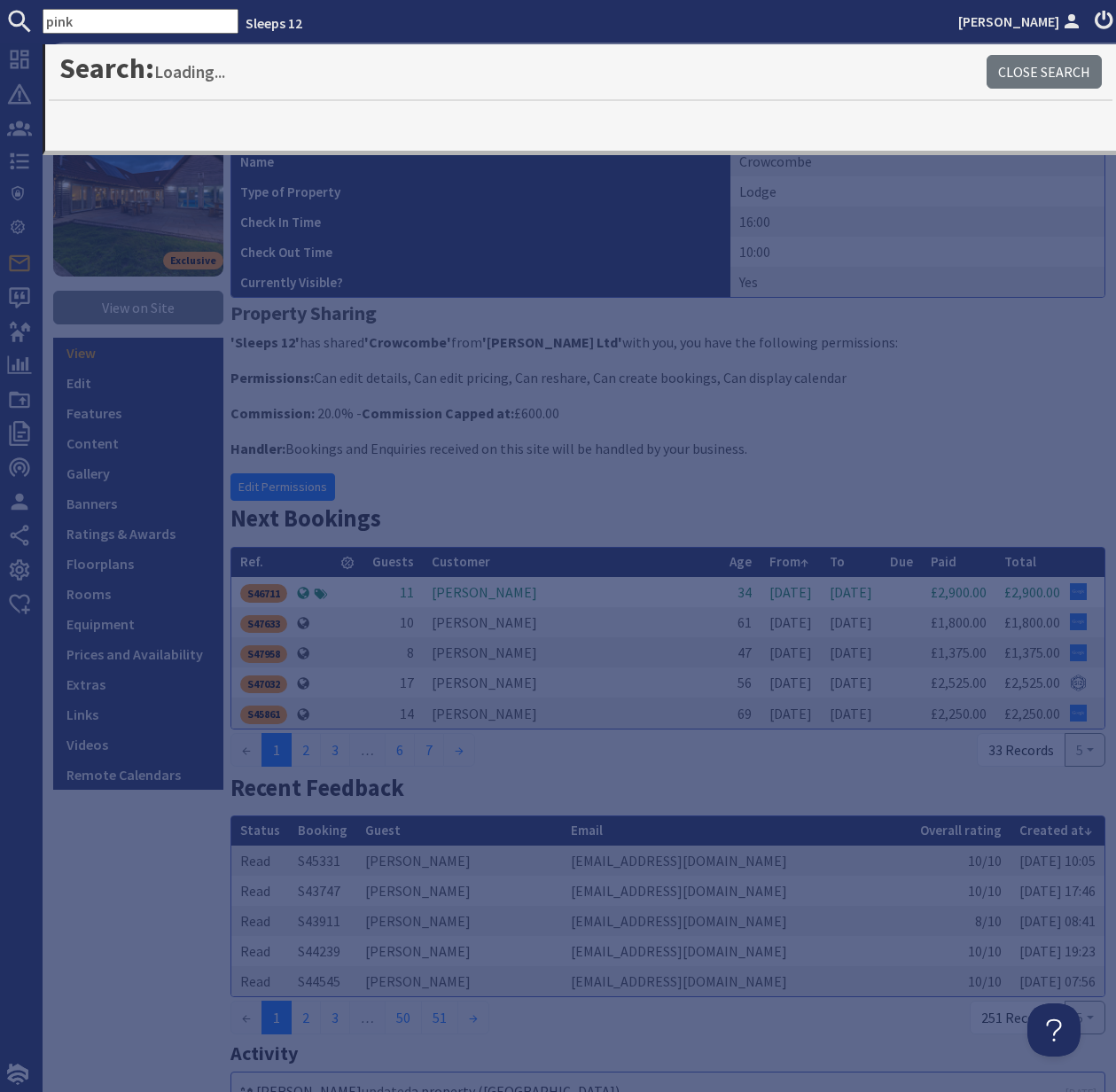
type input "pink"
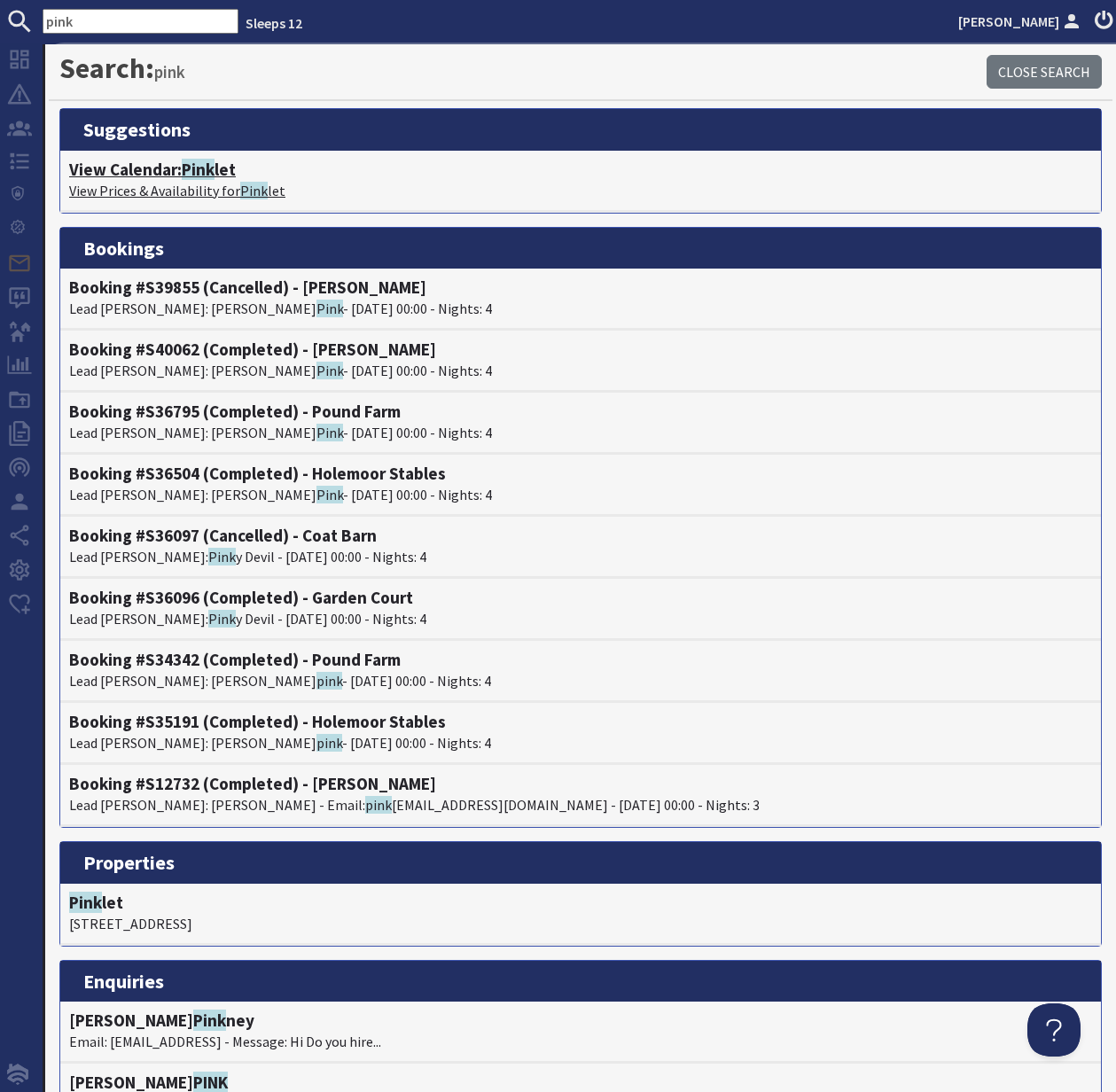
click at [161, 172] on h4 "View Calendar: Pink let" at bounding box center [580, 169] width 1023 height 20
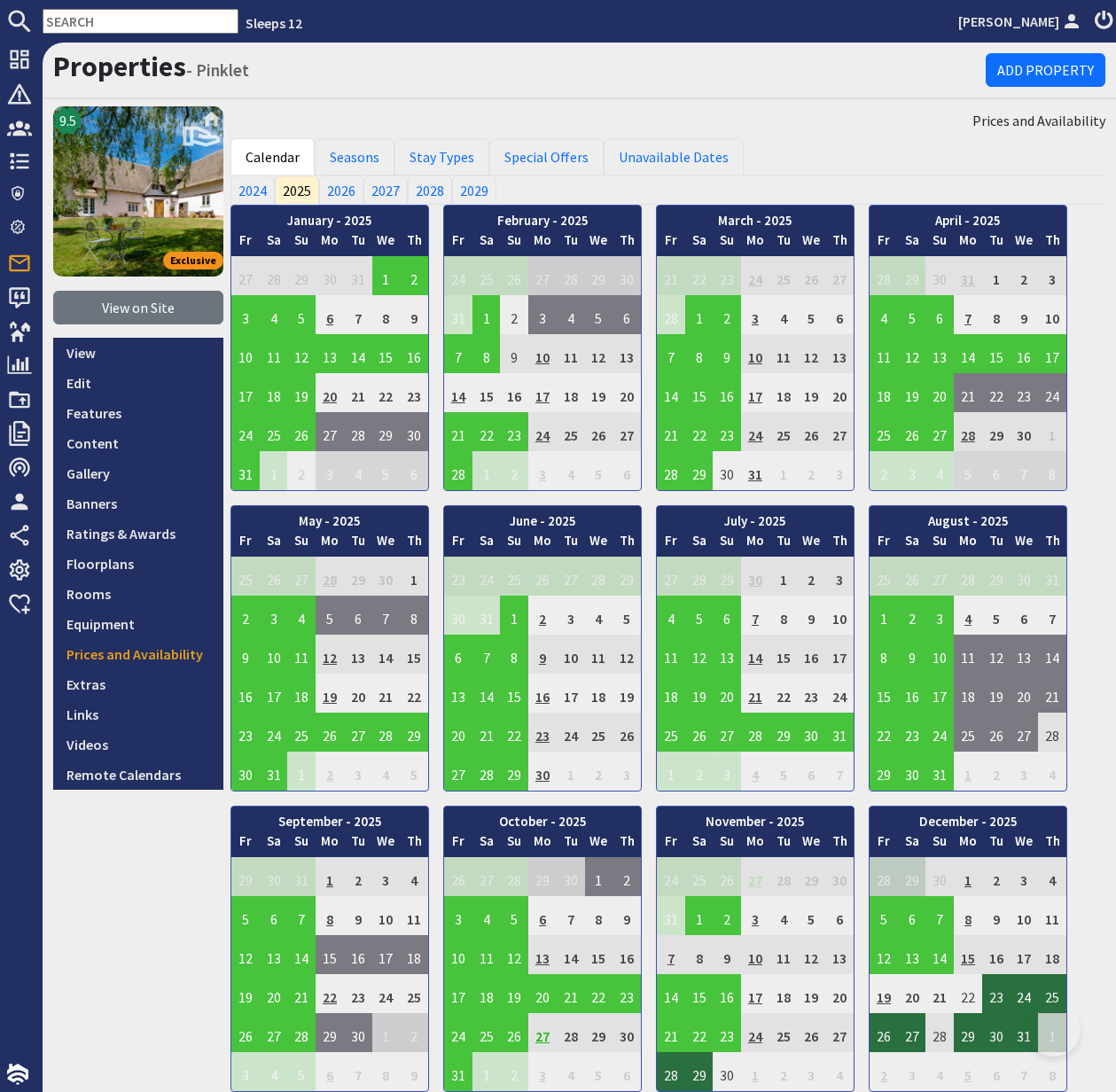
click at [93, 23] on input "text" at bounding box center [141, 21] width 196 height 25
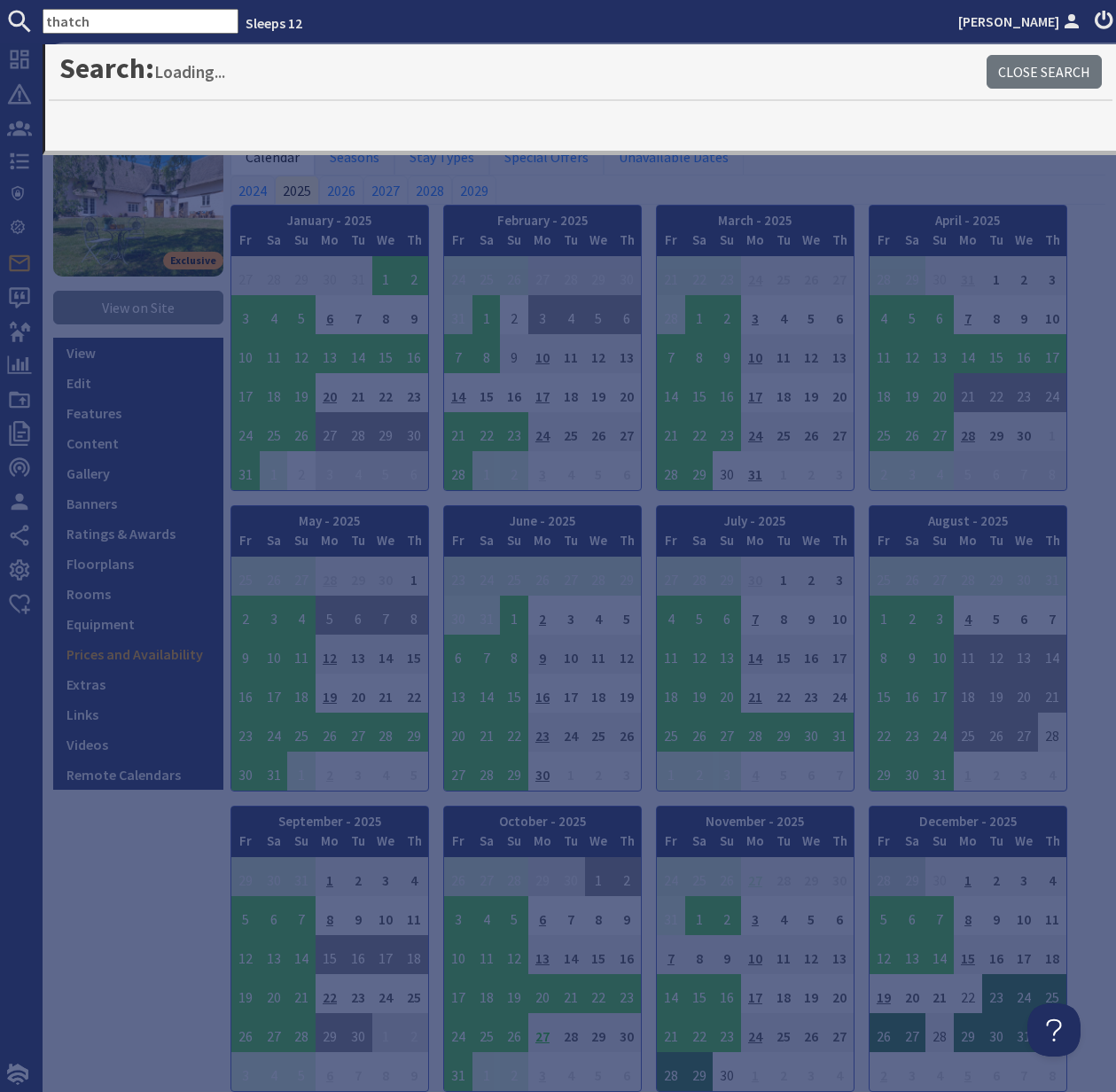
type input "thatch"
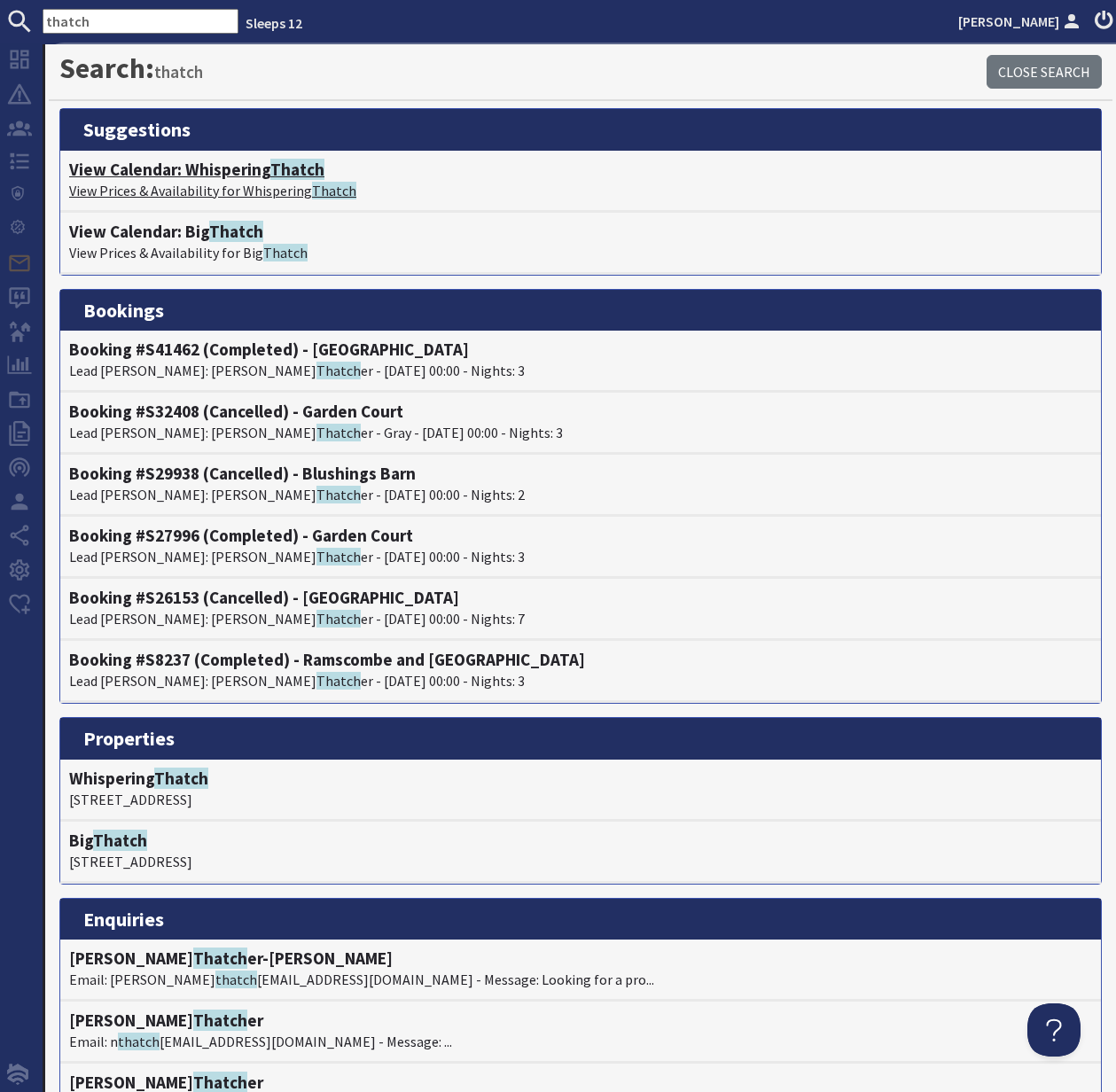
click at [161, 174] on h4 "View Calendar: Whispering Thatch" at bounding box center [580, 169] width 1023 height 20
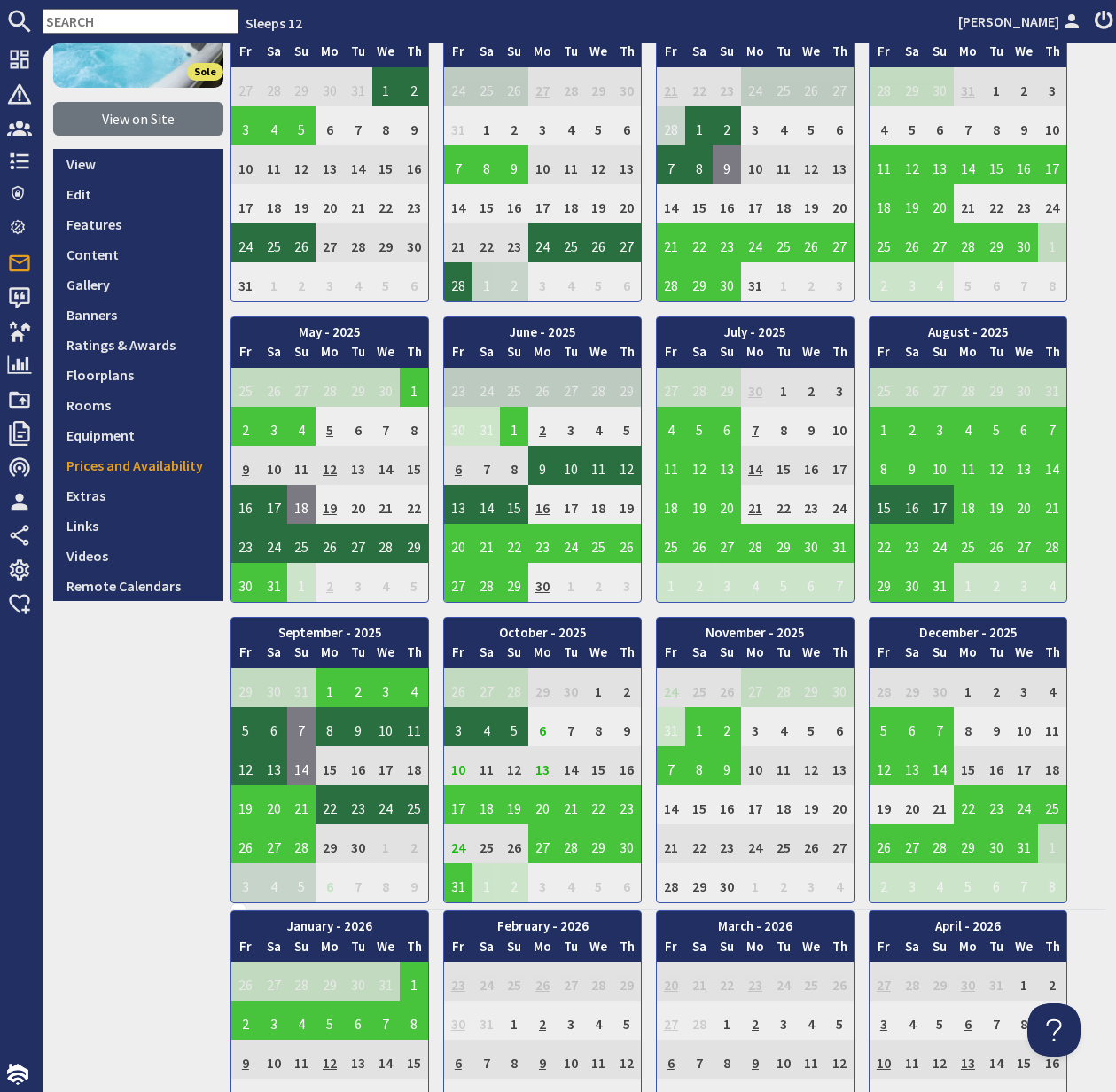
scroll to position [193, 0]
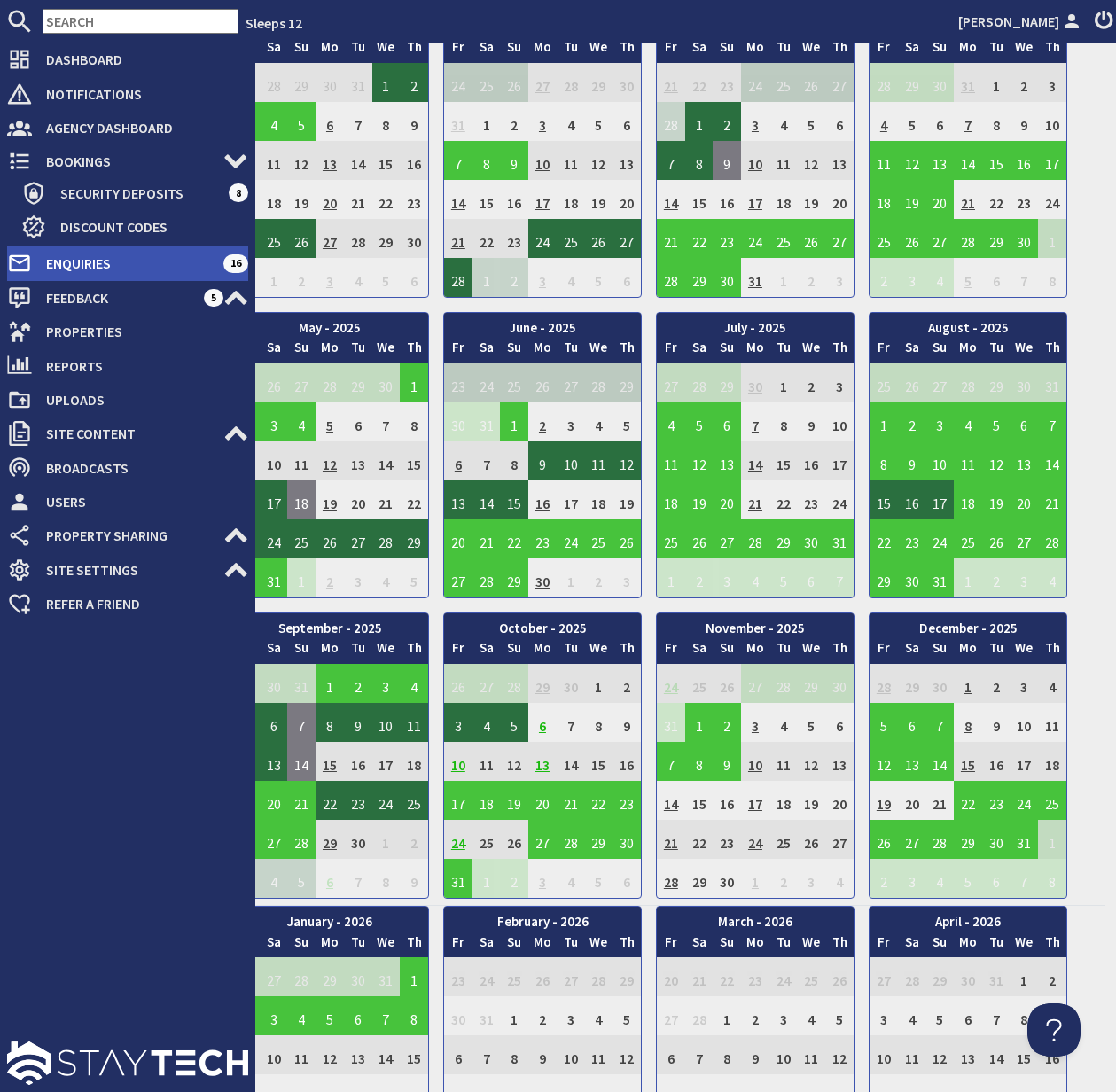
click at [113, 263] on span "Enquiries" at bounding box center [127, 263] width 191 height 28
select select
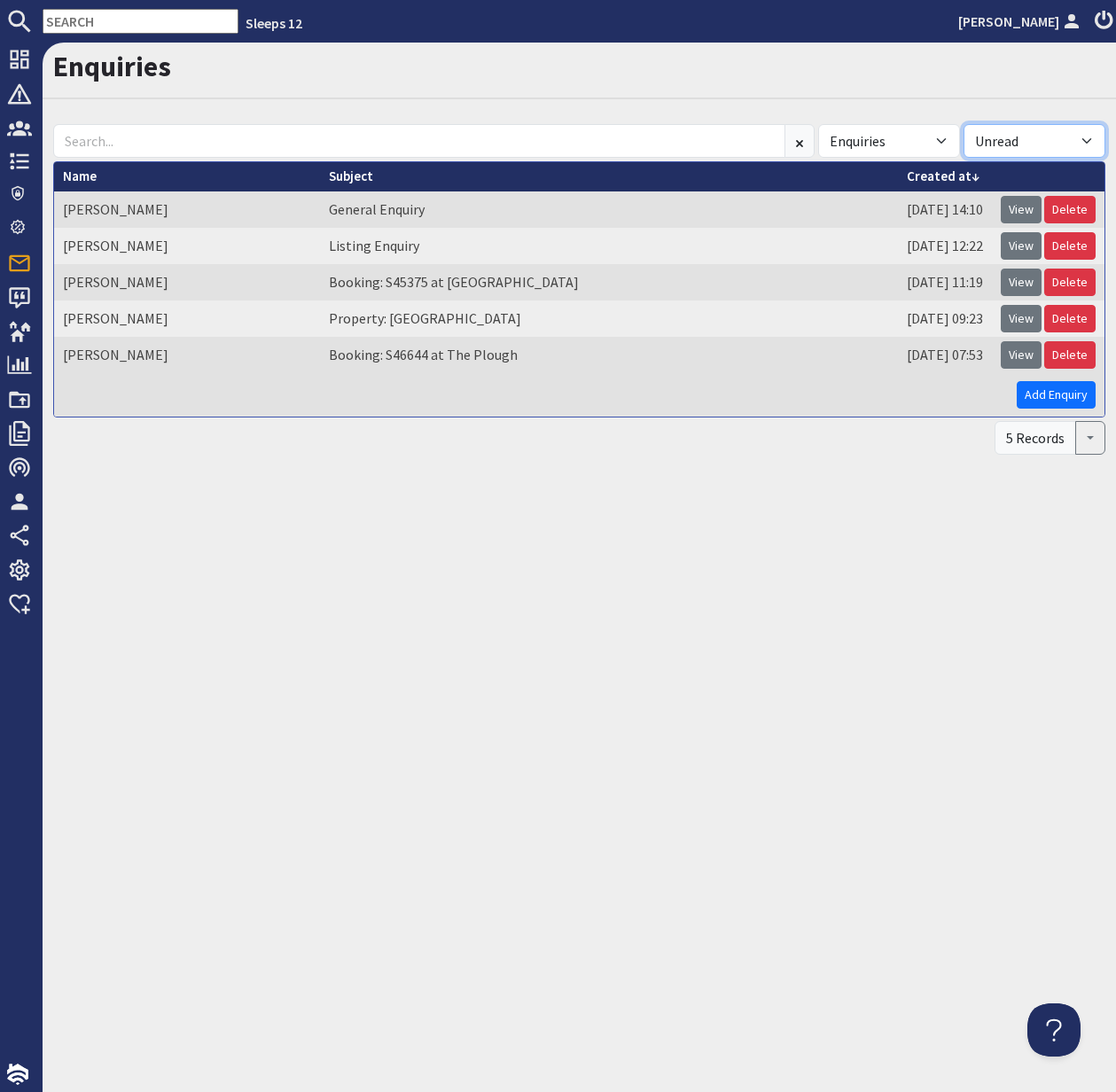
click at [1081, 133] on select "All Read Unread" at bounding box center [1034, 141] width 142 height 34
select select
click at [964, 124] on select "All Read Unread" at bounding box center [1034, 141] width 142 height 34
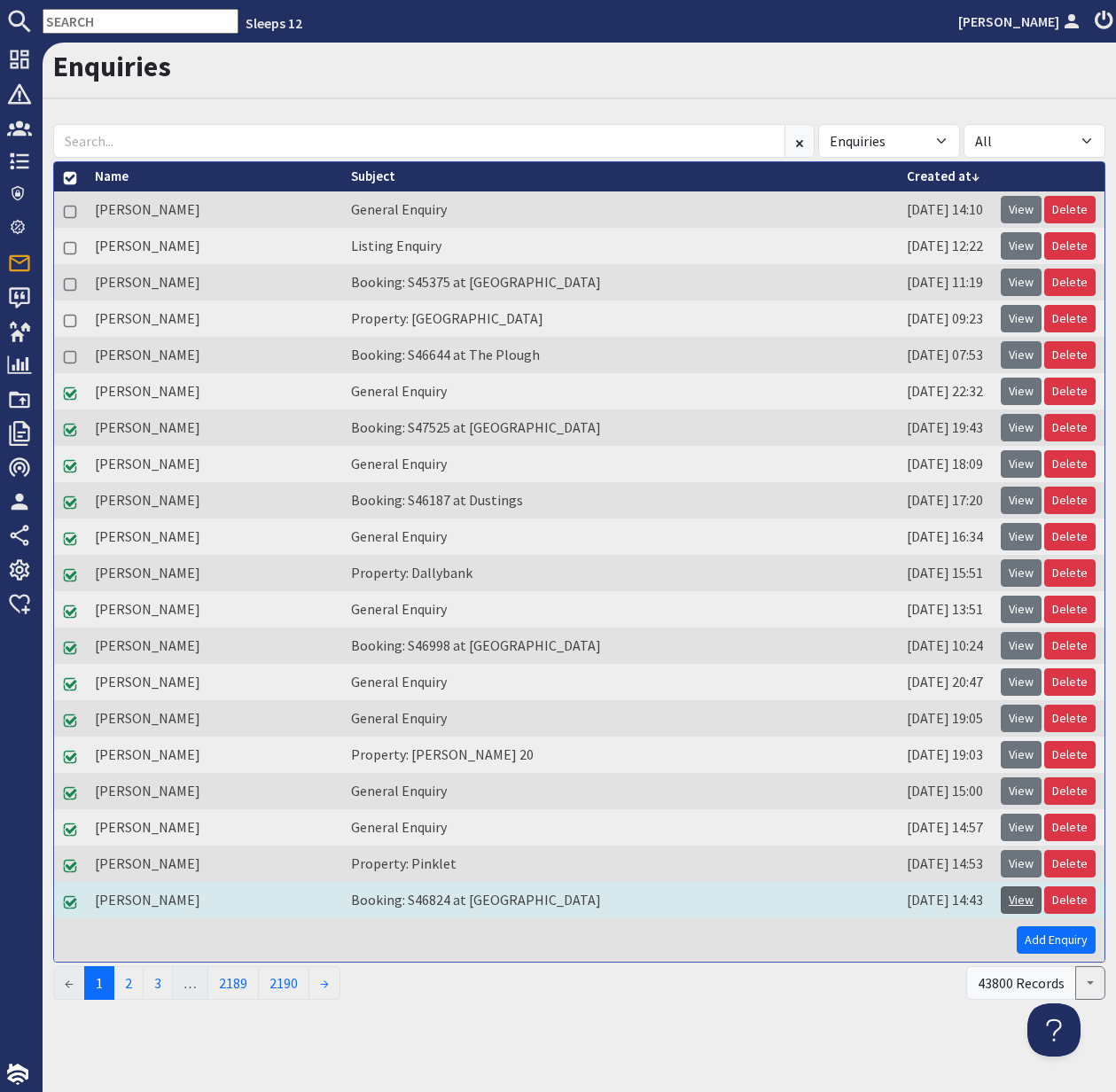
click at [1020, 904] on link "View" at bounding box center [1021, 900] width 41 height 28
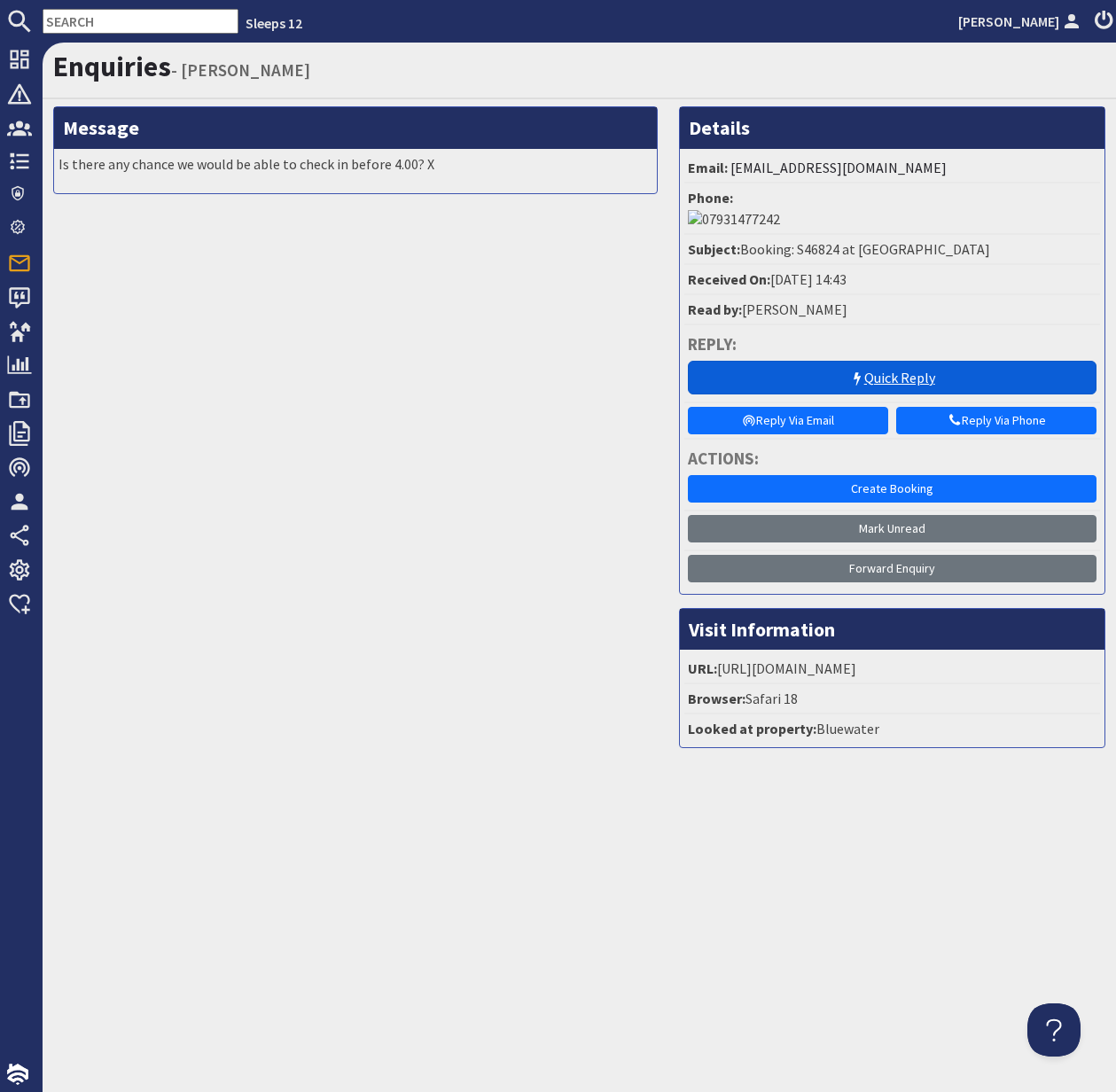
click at [905, 360] on link "Quick Reply" at bounding box center [892, 377] width 408 height 34
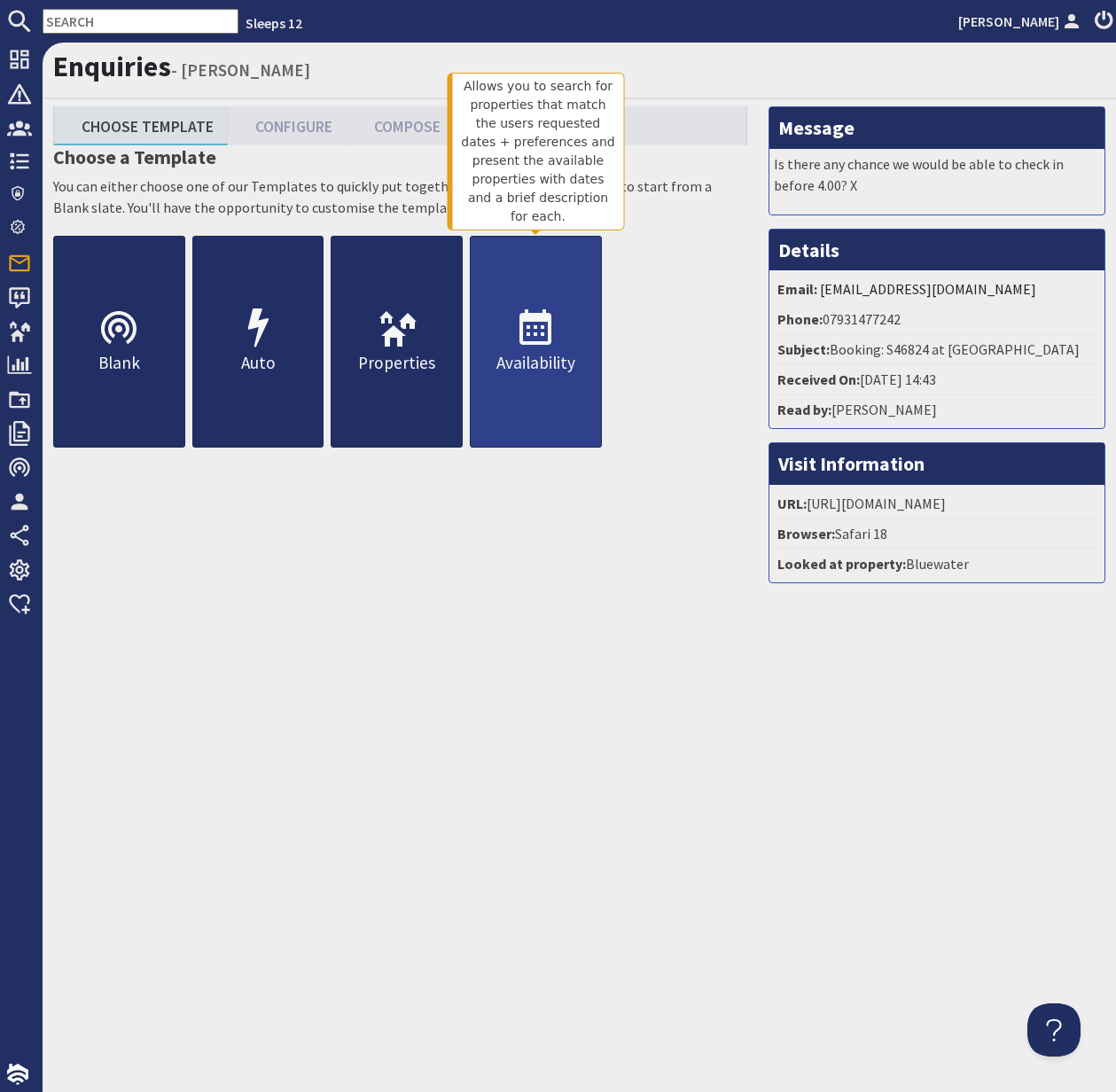
click at [522, 341] on use at bounding box center [536, 328] width 32 height 36
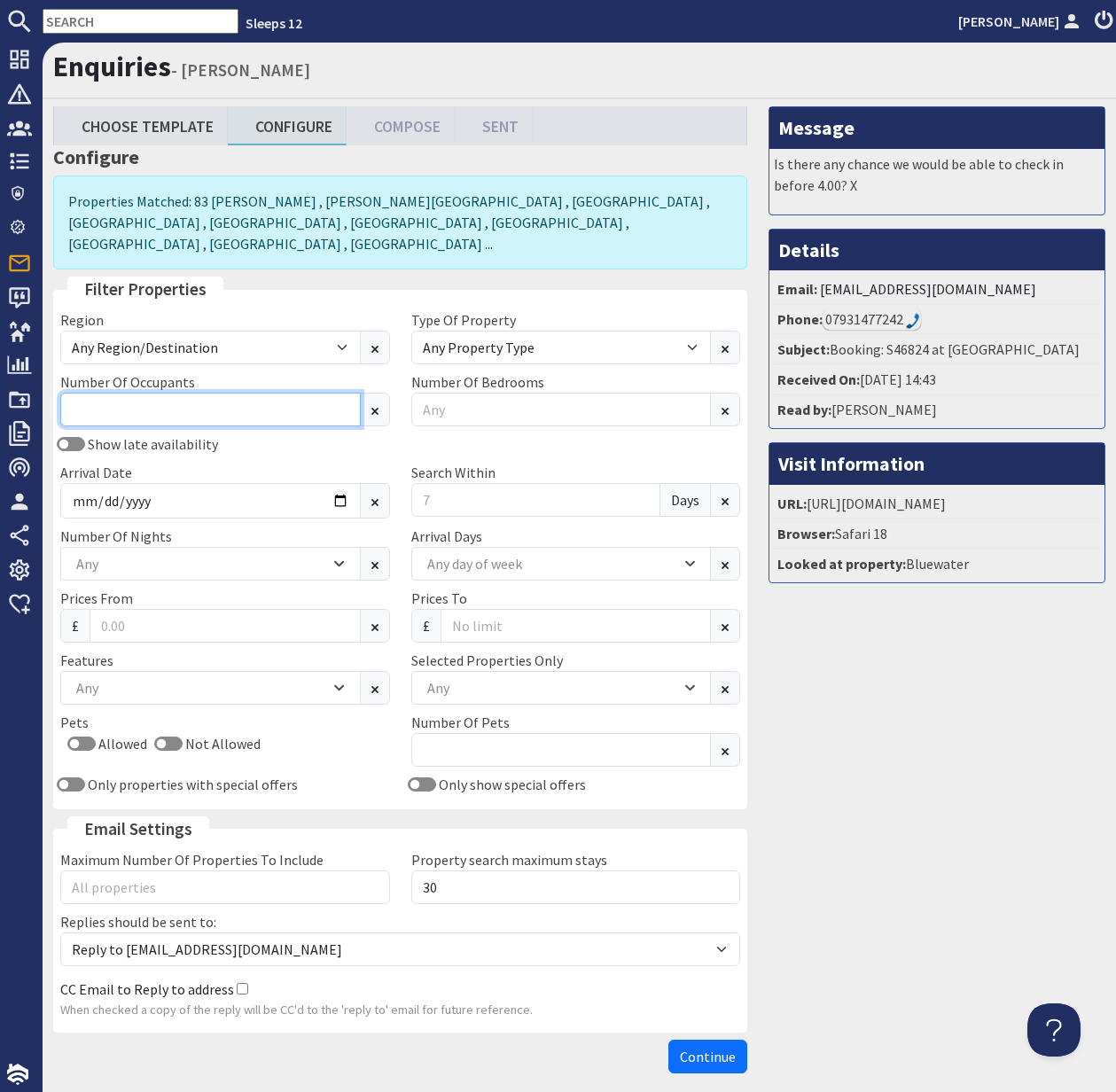
click at [257, 392] on input "Number Of Occupants" at bounding box center [211, 409] width 301 height 34
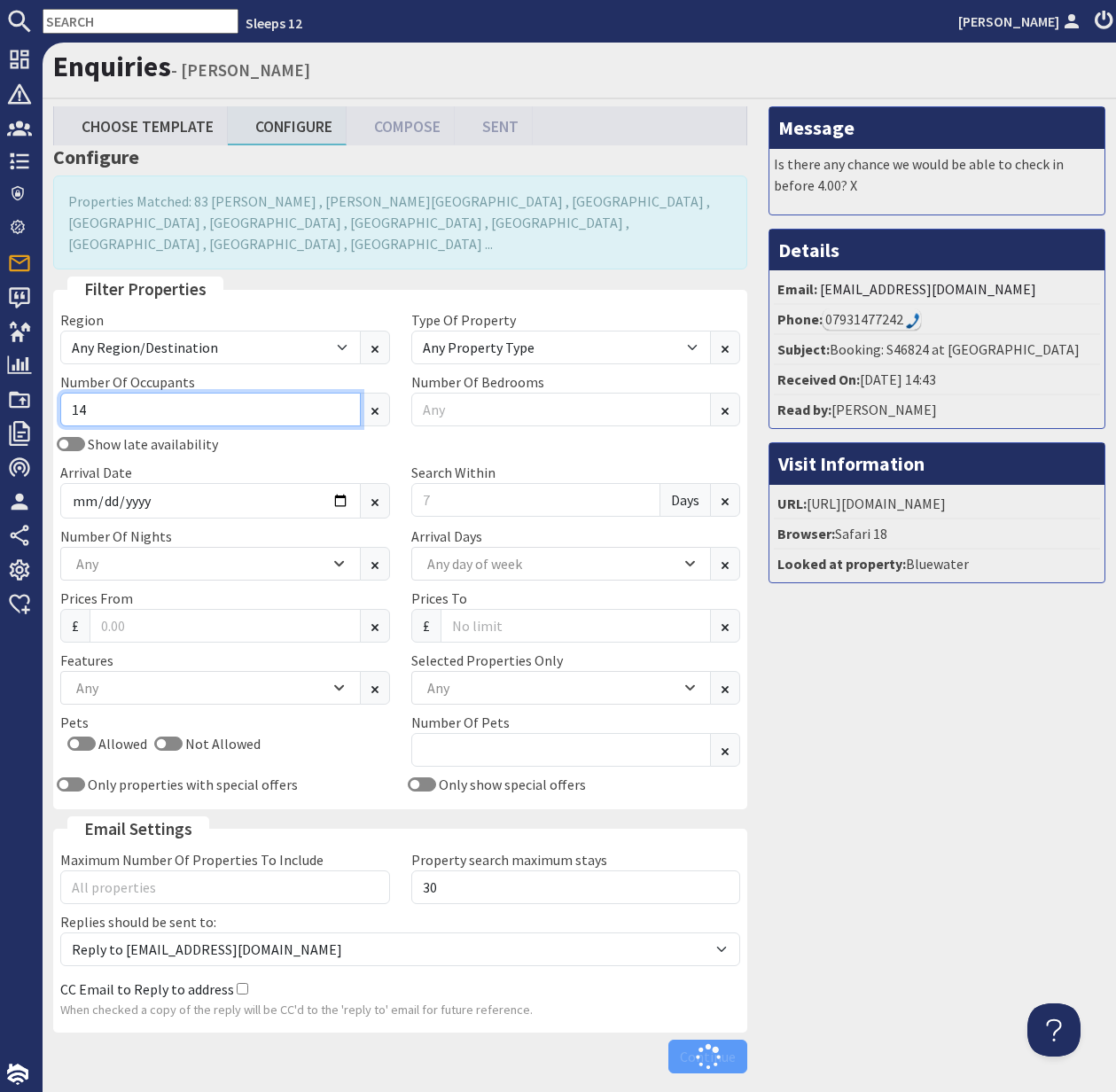
type input "14"
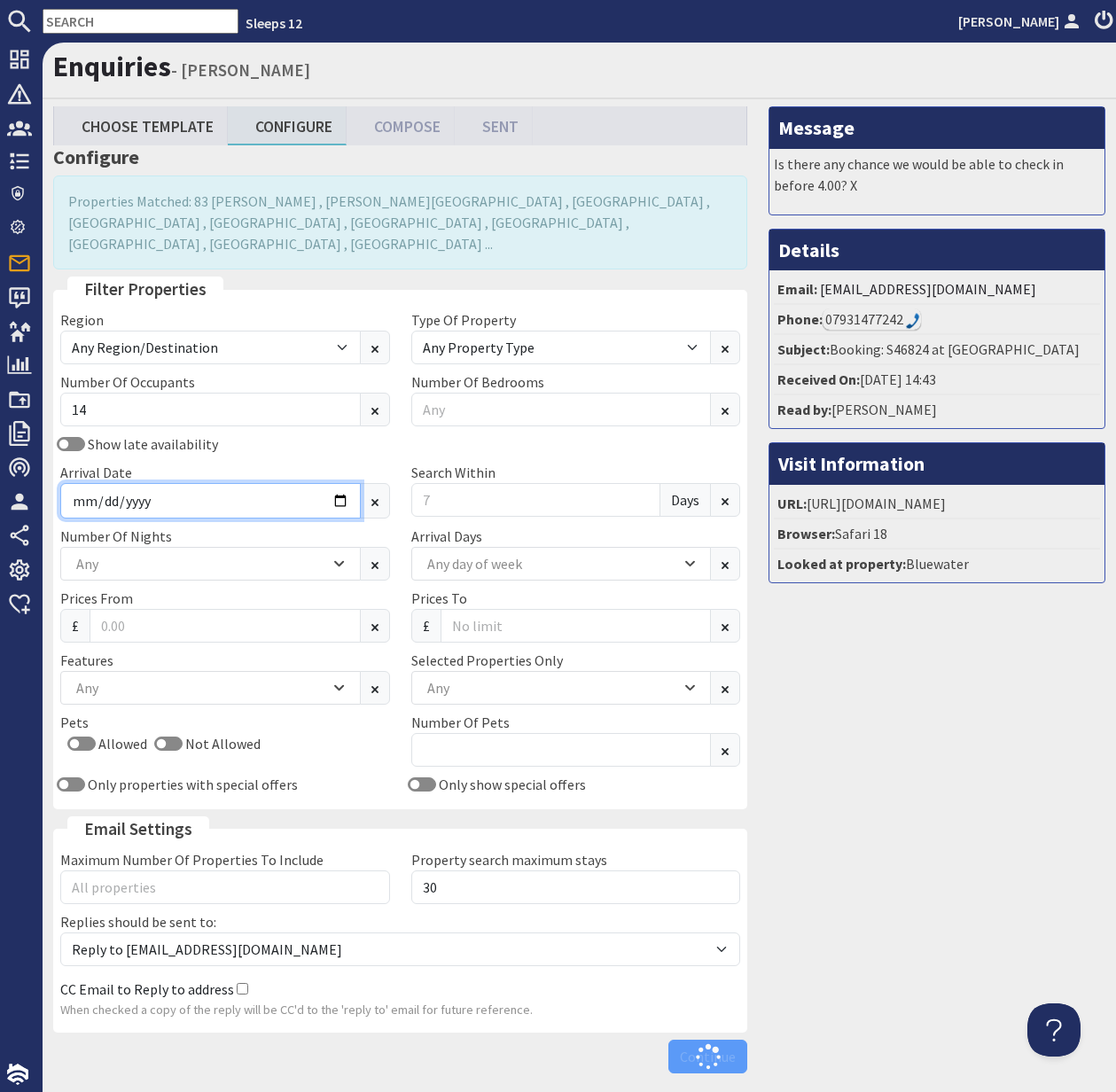
click at [344, 483] on input "Arrival Date" at bounding box center [211, 501] width 301 height 36
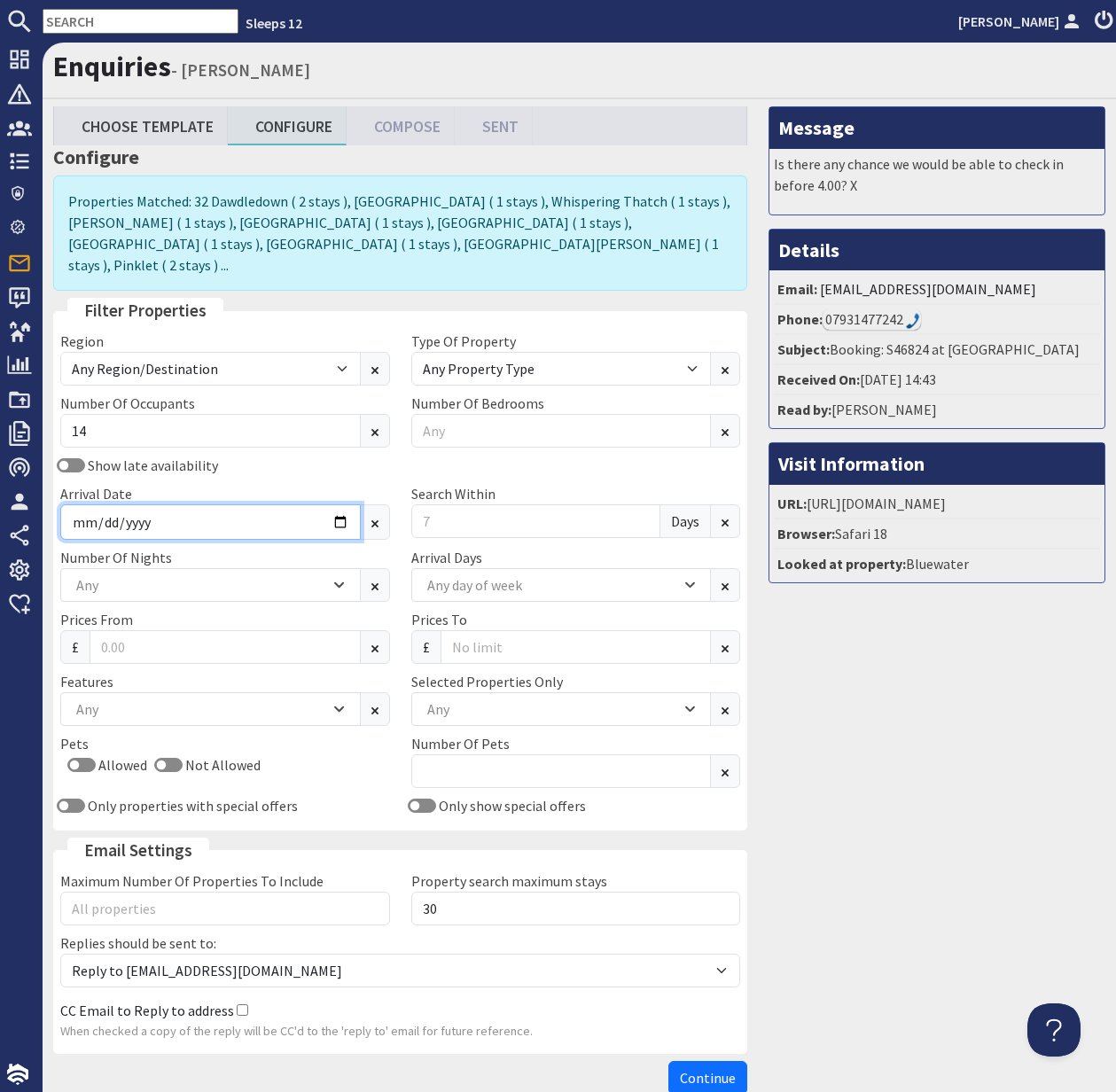
type input "2025-11-21"
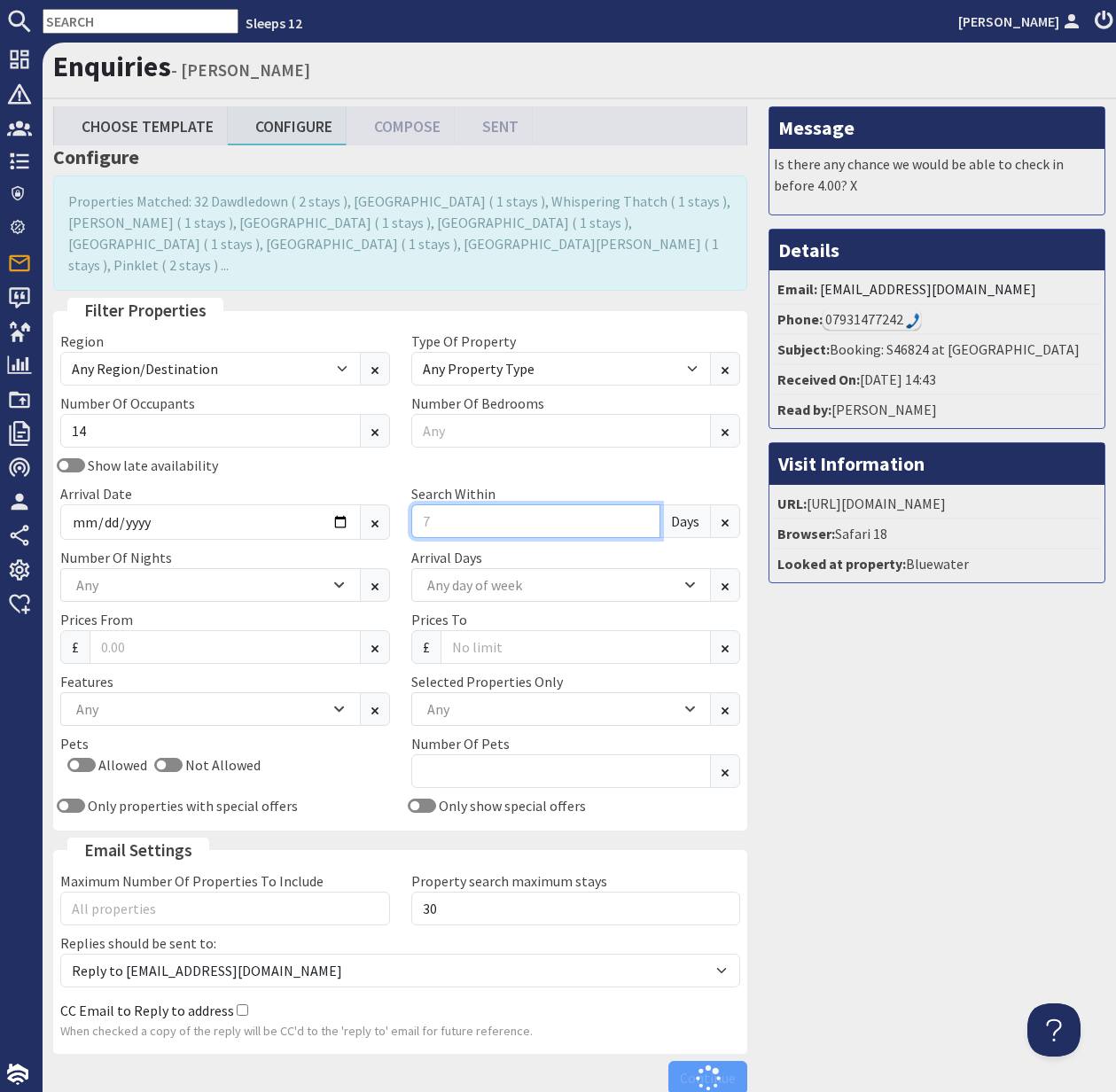
click at [416, 505] on input "Search Within" at bounding box center [536, 522] width 250 height 34
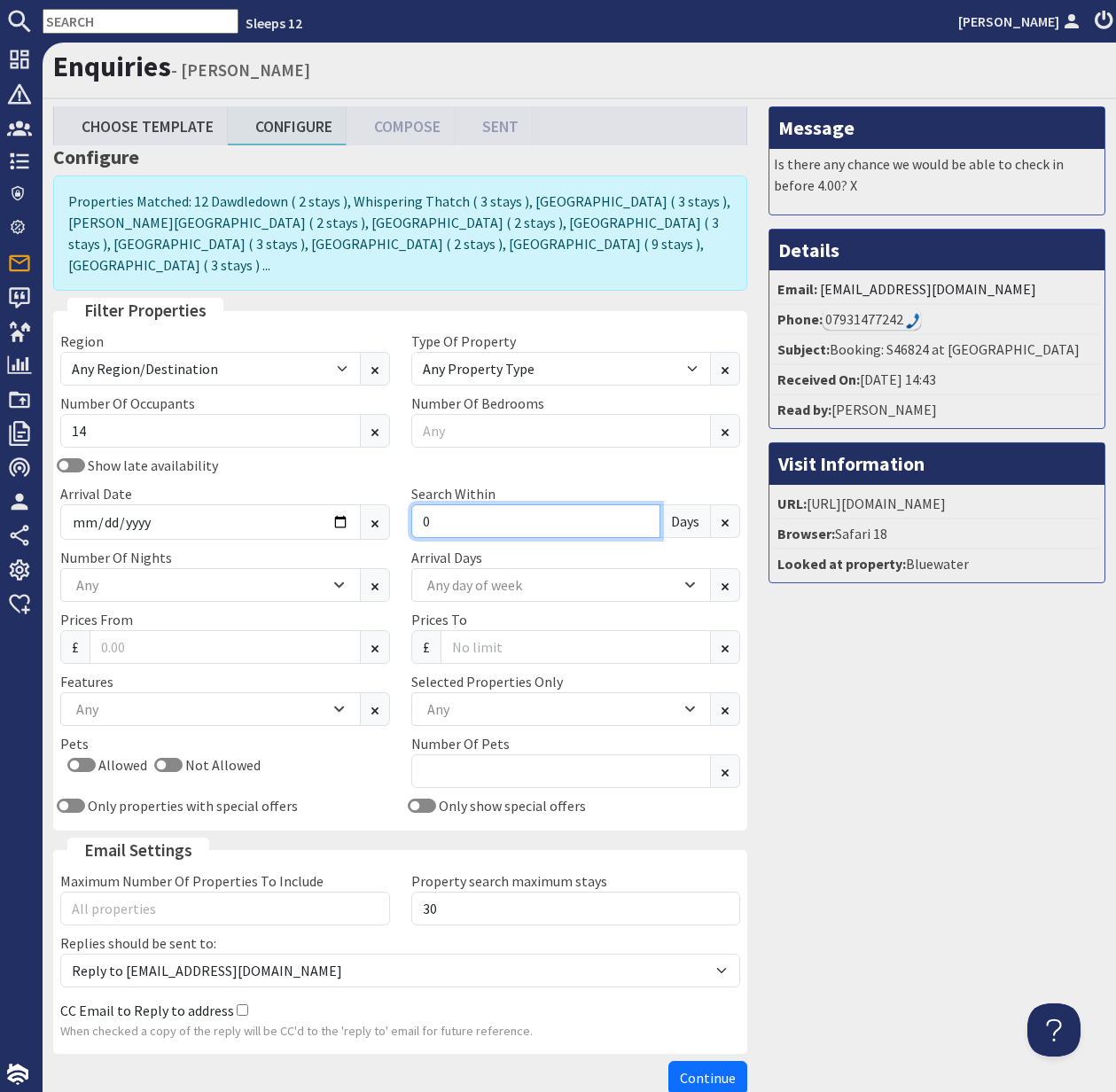
type input "0"
click at [249, 575] on div "Any" at bounding box center [201, 585] width 258 height 20
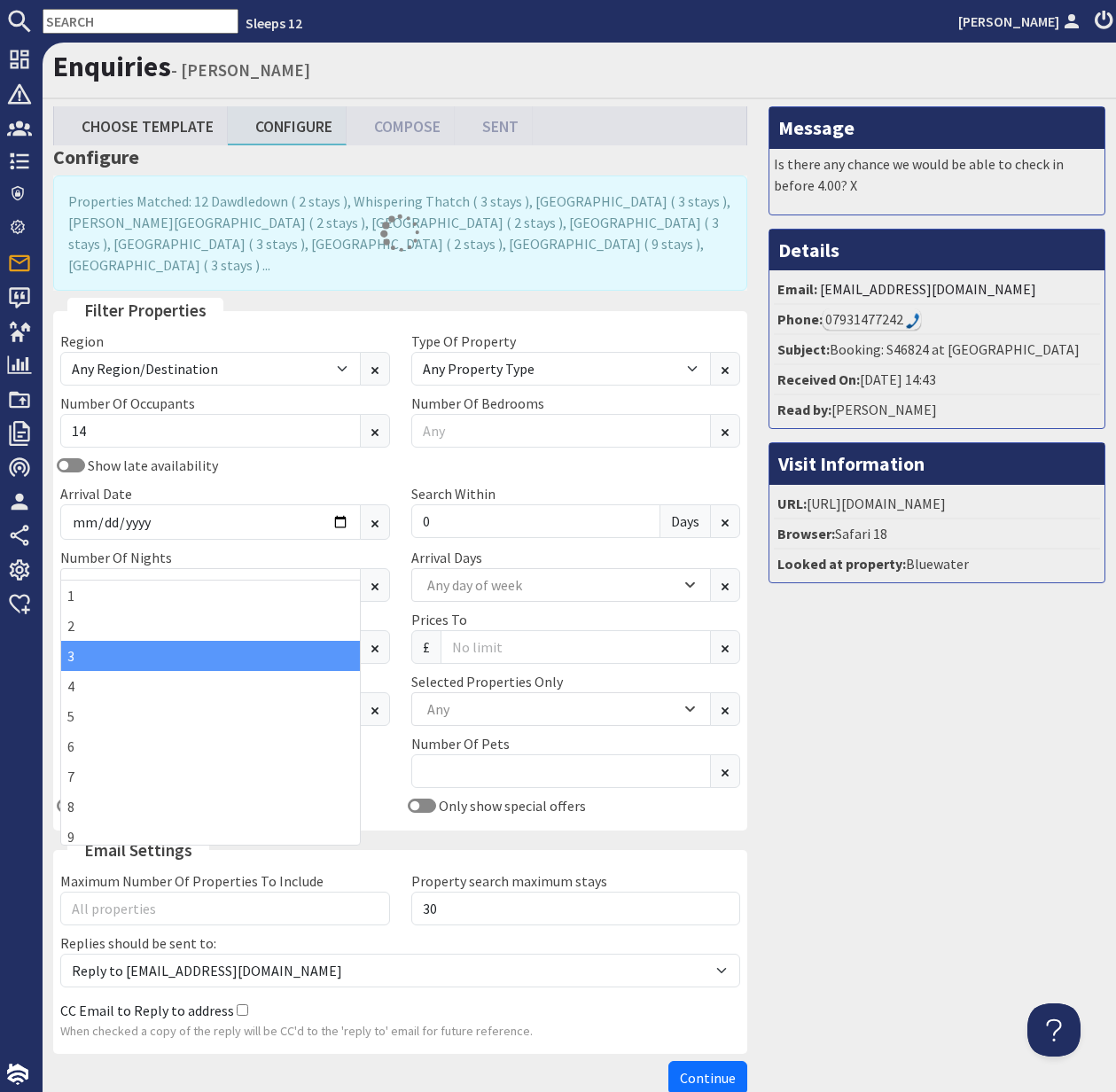
click at [206, 656] on div "3" at bounding box center [211, 656] width 299 height 30
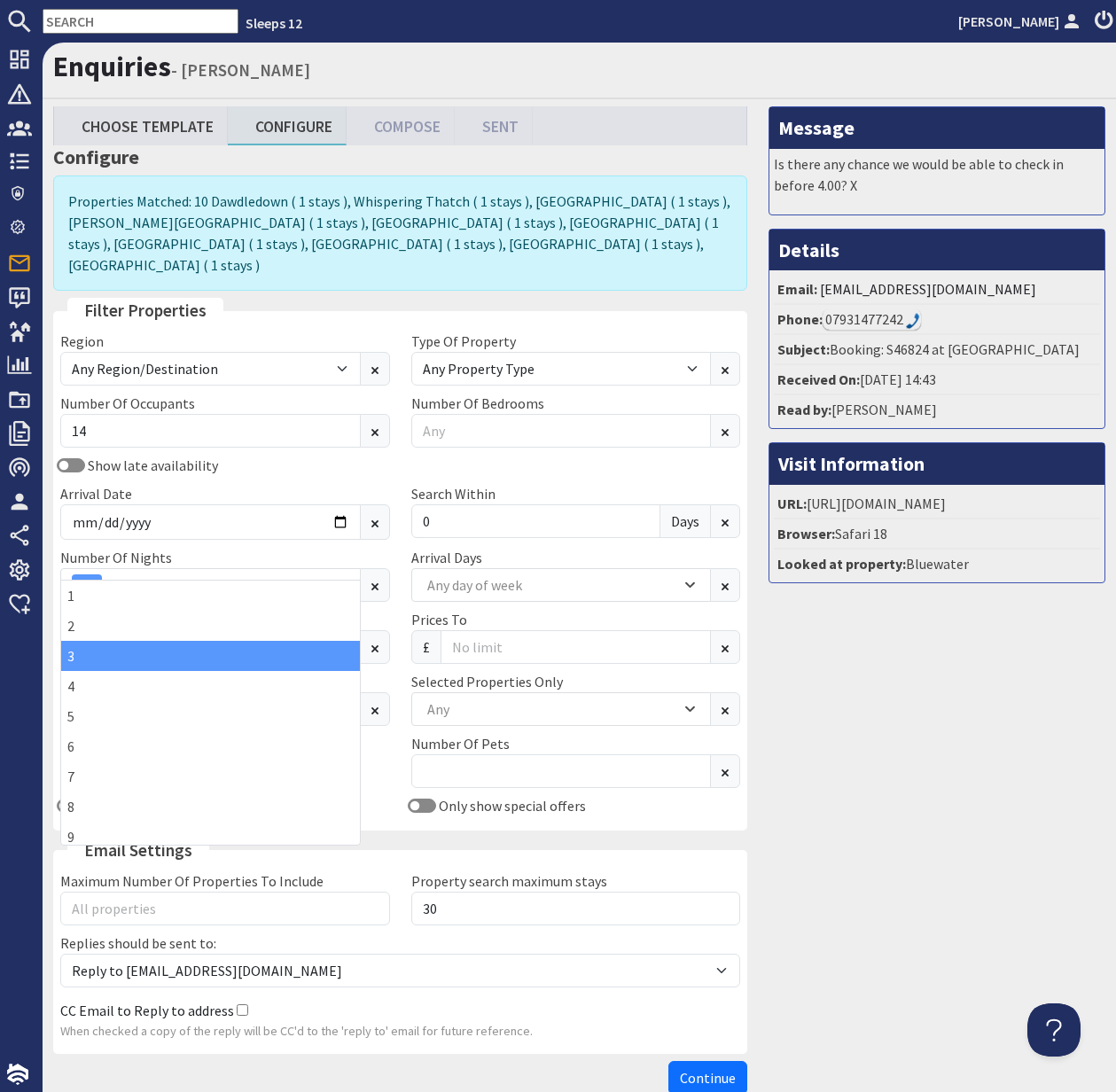
drag, startPoint x: 394, startPoint y: 732, endPoint x: 466, endPoint y: 692, distance: 82.4
click at [396, 733] on div "Pets Allowed Not Allowed" at bounding box center [225, 764] width 351 height 62
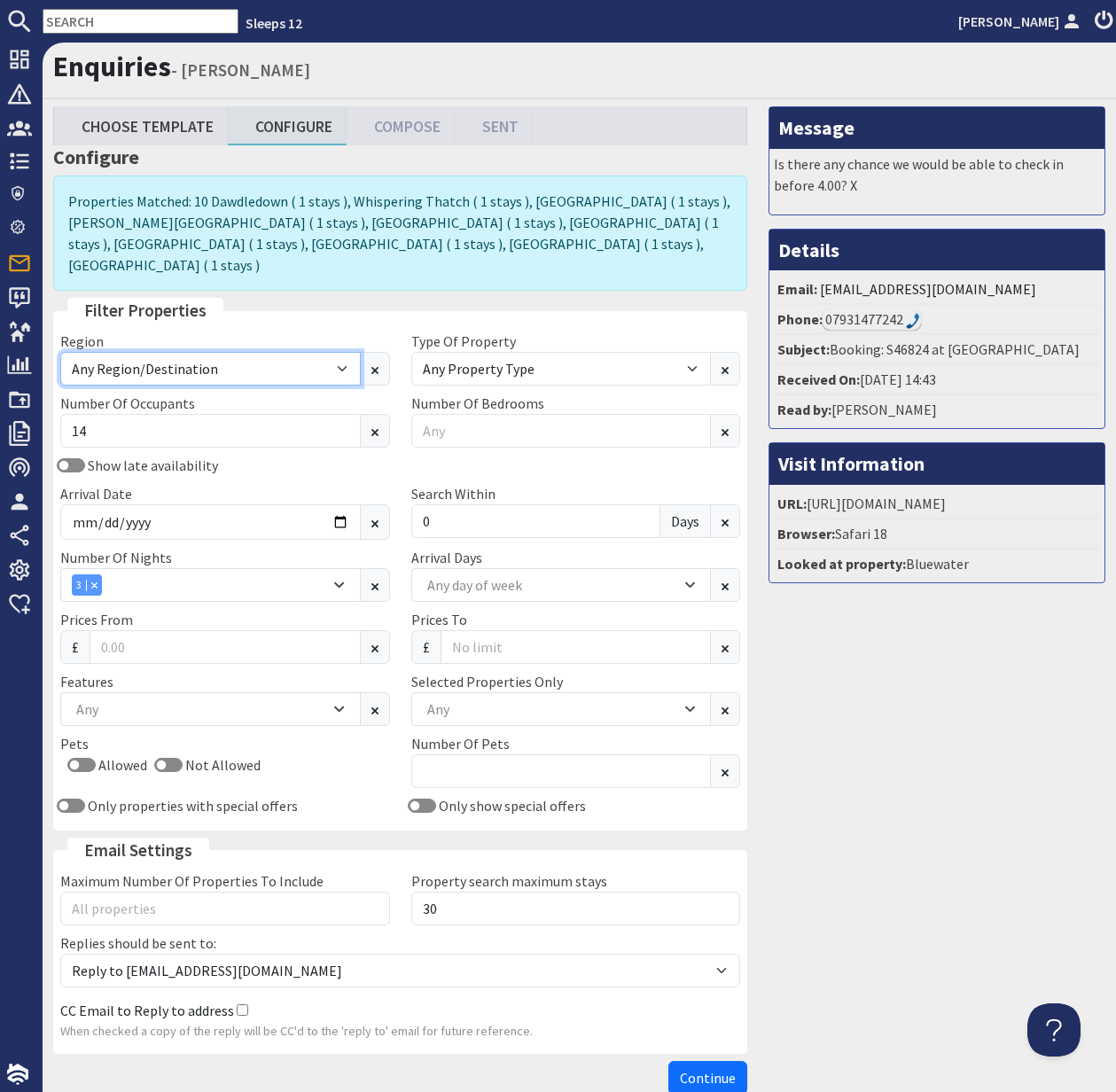
click at [343, 352] on select "Any Region/Destination UK UK / England UK / England / Bristol UK / England / De…" at bounding box center [211, 368] width 301 height 34
click at [61, 352] on select "Any Region/Destination UK UK / England UK / England / Bristol UK / England / De…" at bounding box center [211, 368] width 301 height 34
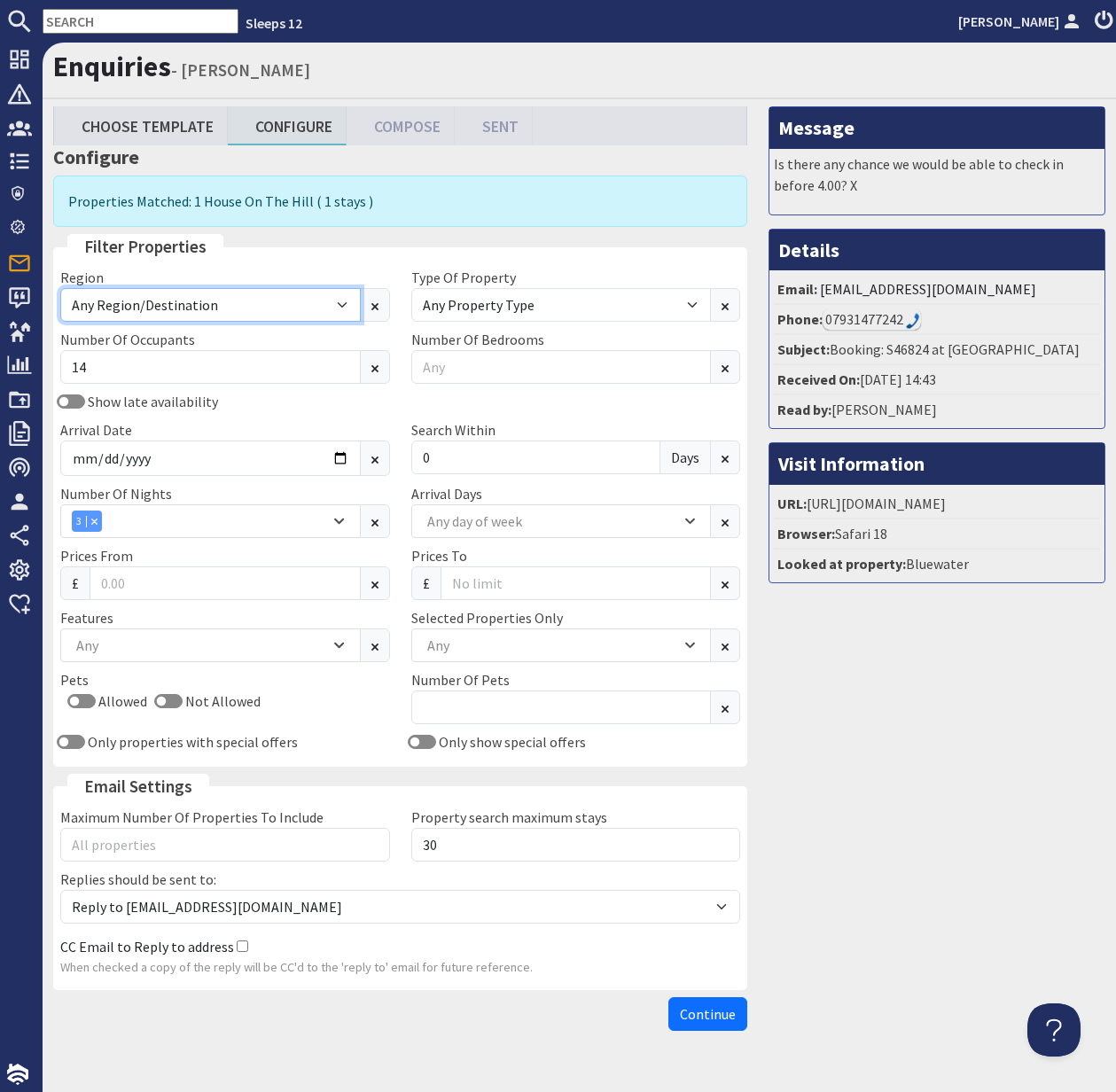
click at [342, 303] on select "Any Region/Destination UK UK / England UK / England / Bristol UK / England / De…" at bounding box center [211, 305] width 301 height 34
select select "uk-england-wiltshire-westbury"
click at [61, 288] on select "Any Region/Destination UK UK / England UK / England / Bristol UK / England / De…" at bounding box center [211, 305] width 301 height 34
click at [78, 16] on input "text" at bounding box center [141, 21] width 196 height 25
drag, startPoint x: 78, startPoint y: 16, endPoint x: 68, endPoint y: 16, distance: 10.0
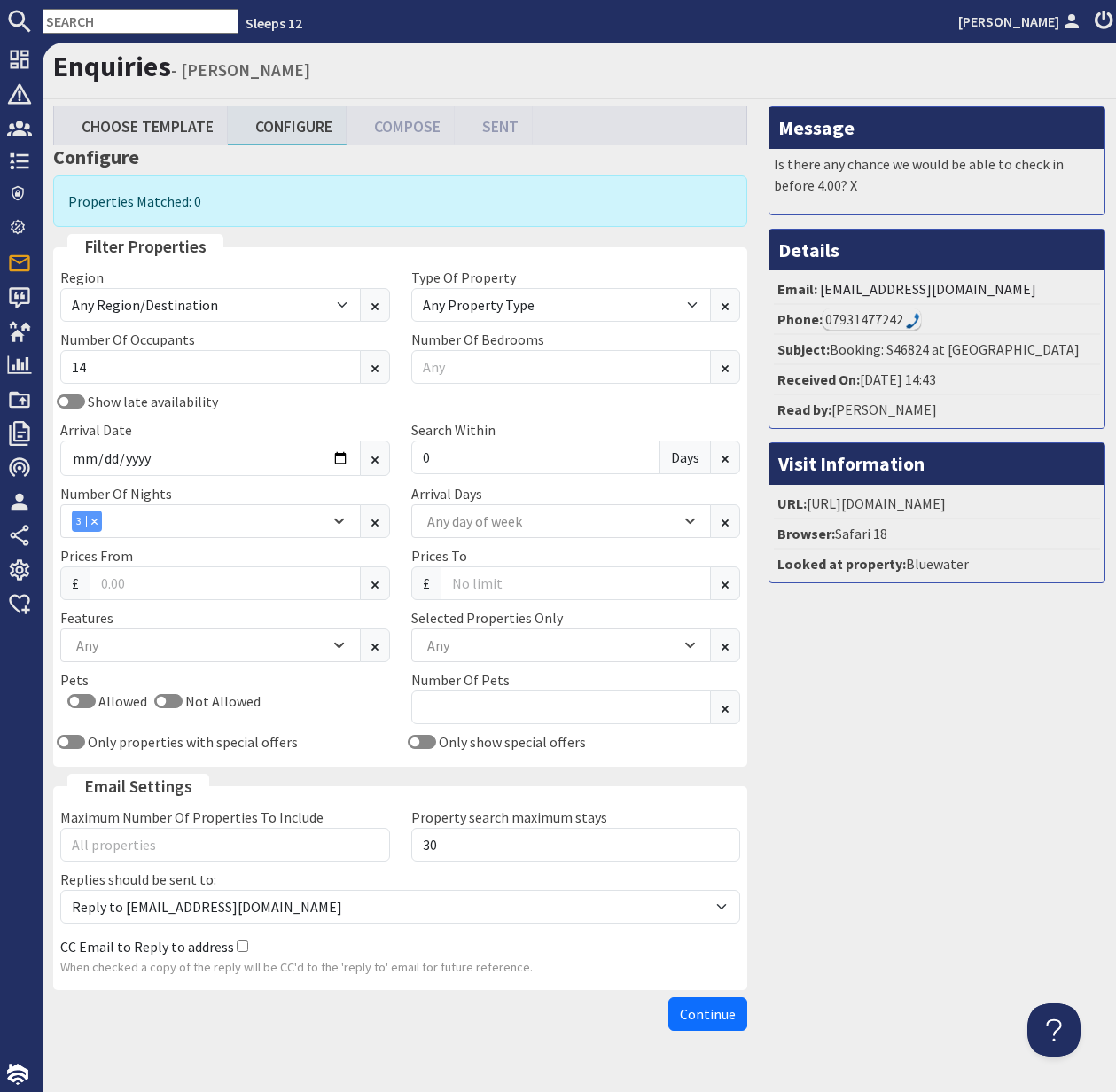
click at [68, 16] on input "text" at bounding box center [141, 21] width 196 height 25
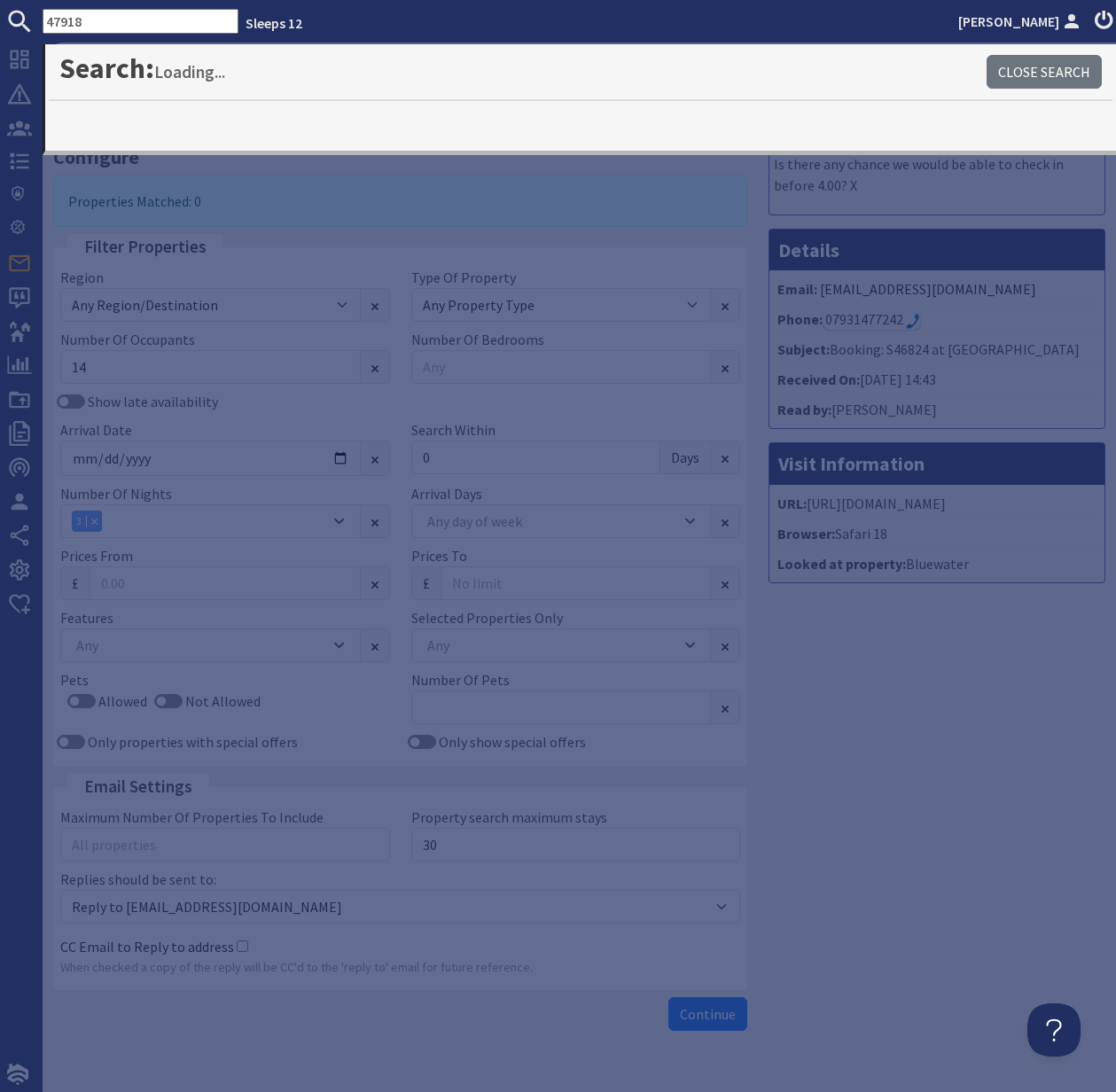
type input "47918"
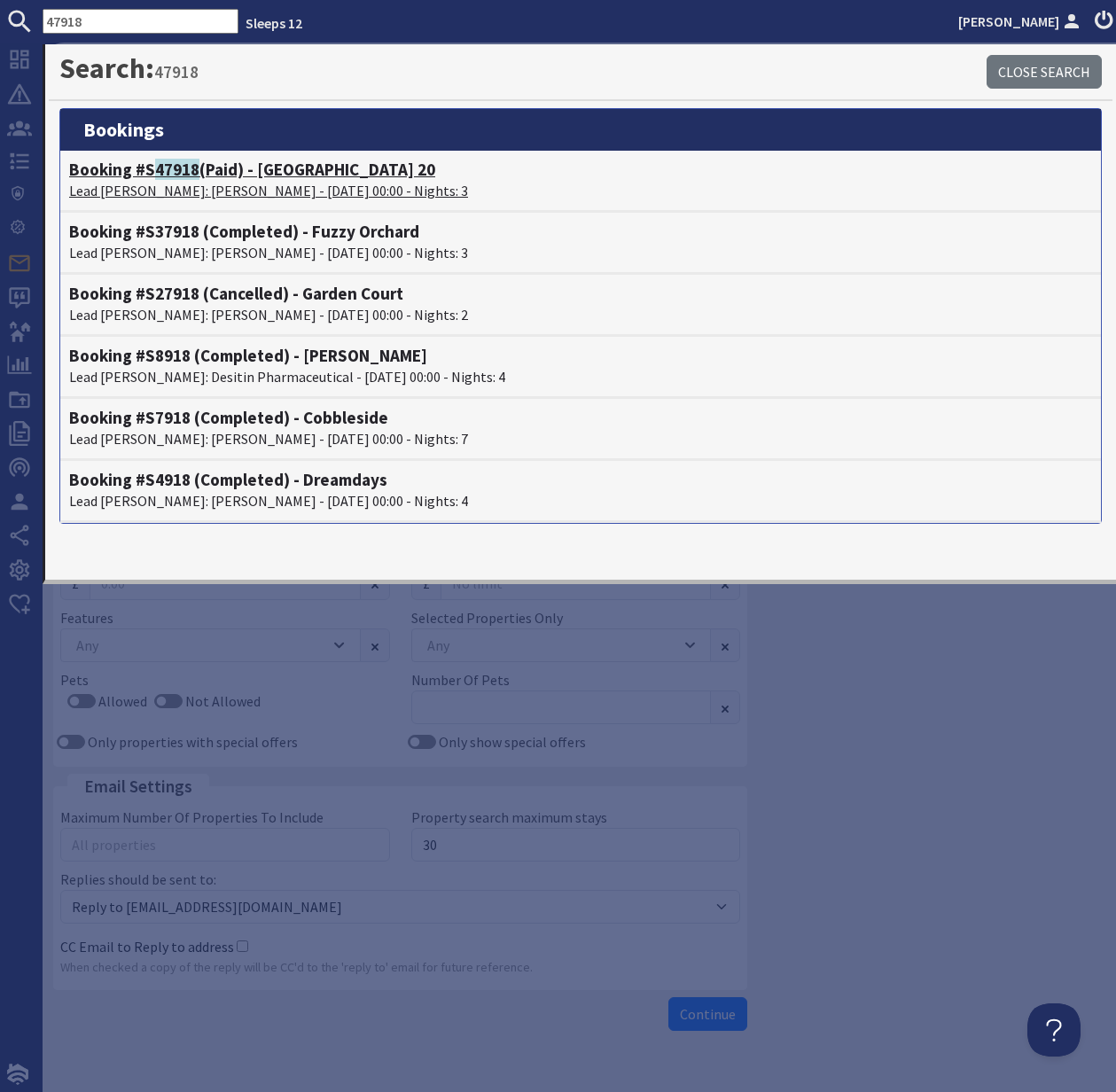
click at [206, 188] on p "Lead Booker: Aaron Boardley - 24/10/2025 00:00 - Nights: 3" at bounding box center [580, 190] width 1023 height 21
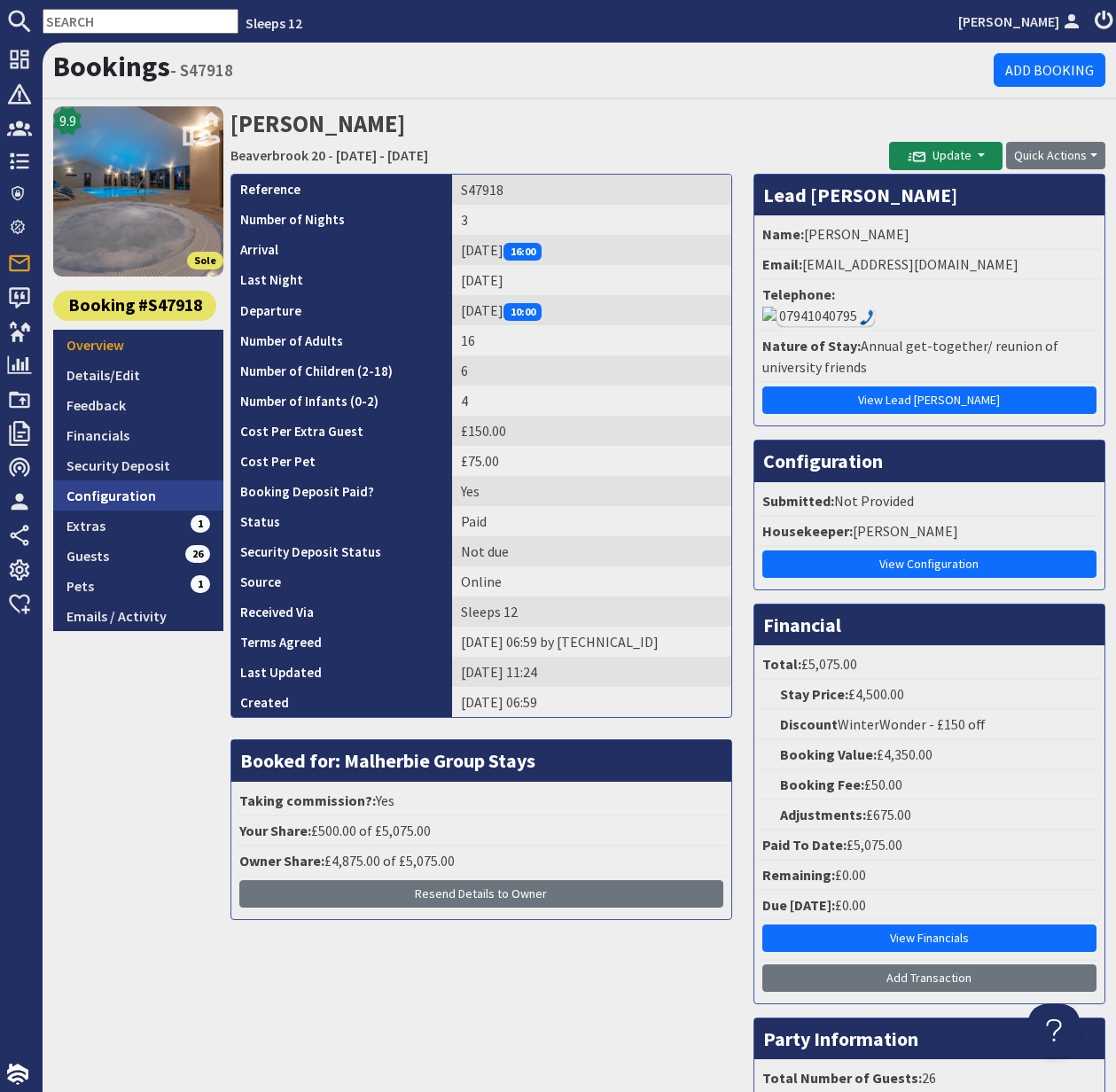
click at [111, 497] on link "Configuration" at bounding box center [138, 496] width 170 height 30
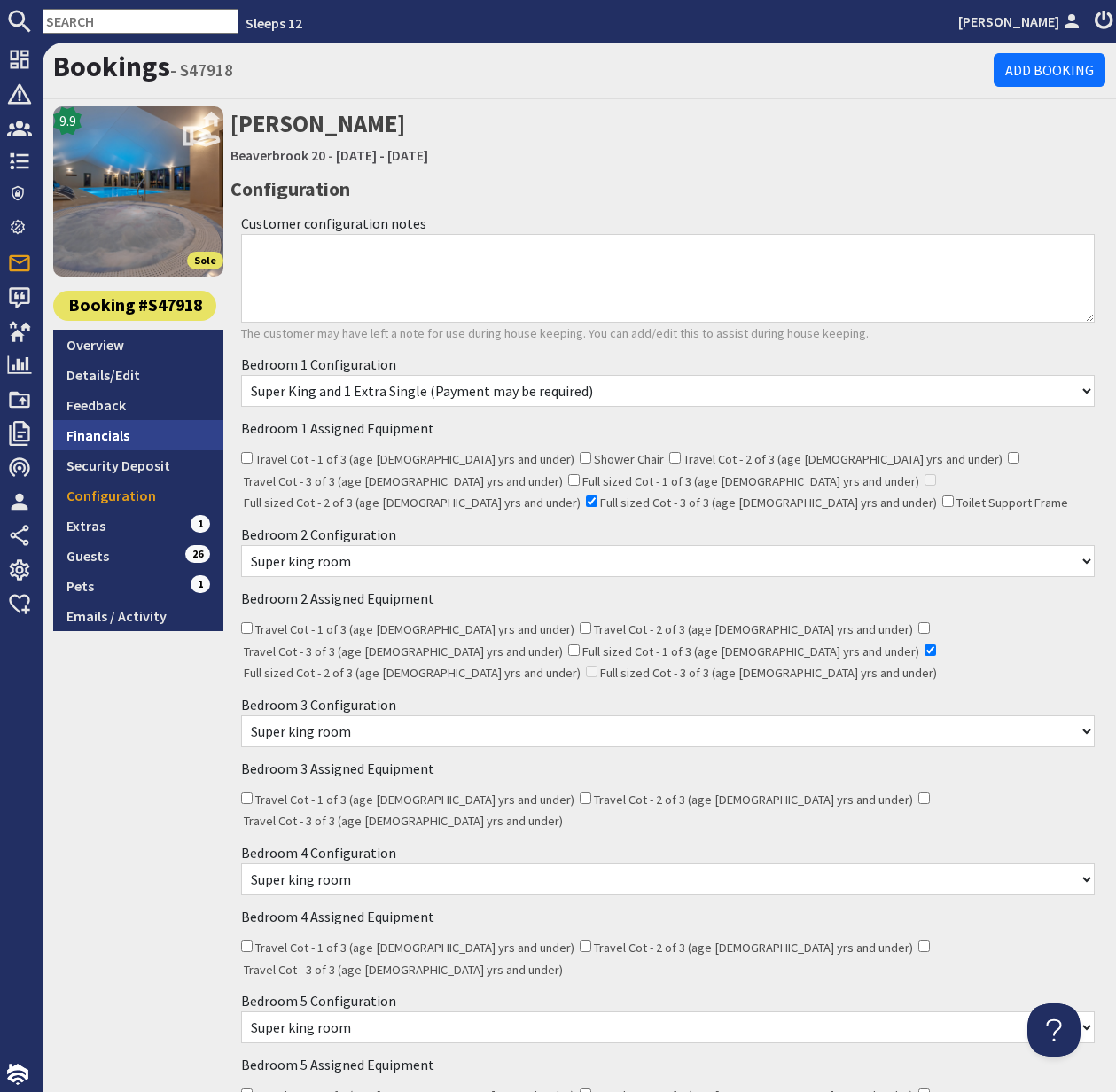
click at [118, 442] on link "Financials" at bounding box center [138, 435] width 170 height 30
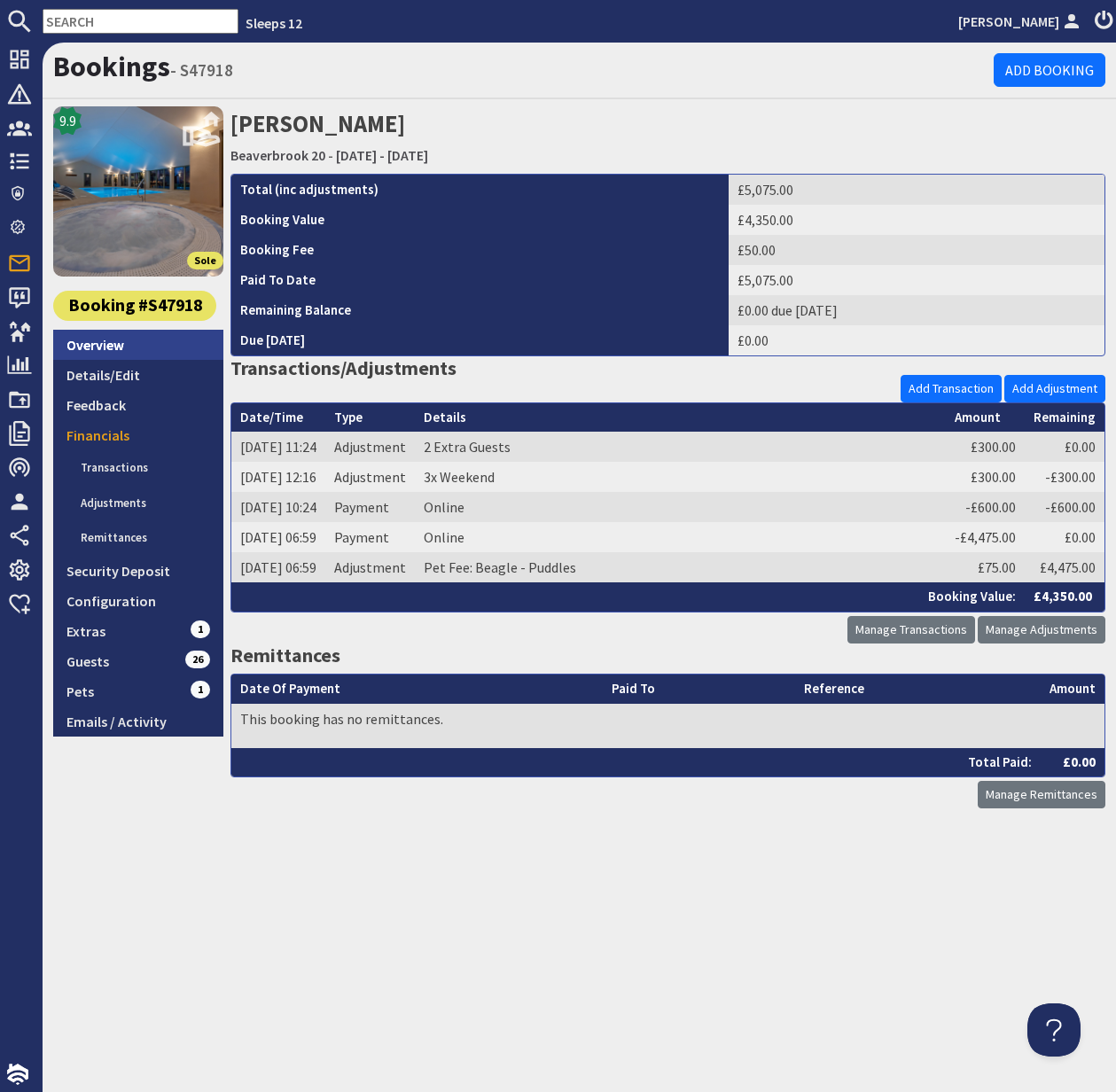
click at [93, 342] on link "Overview" at bounding box center [138, 344] width 170 height 30
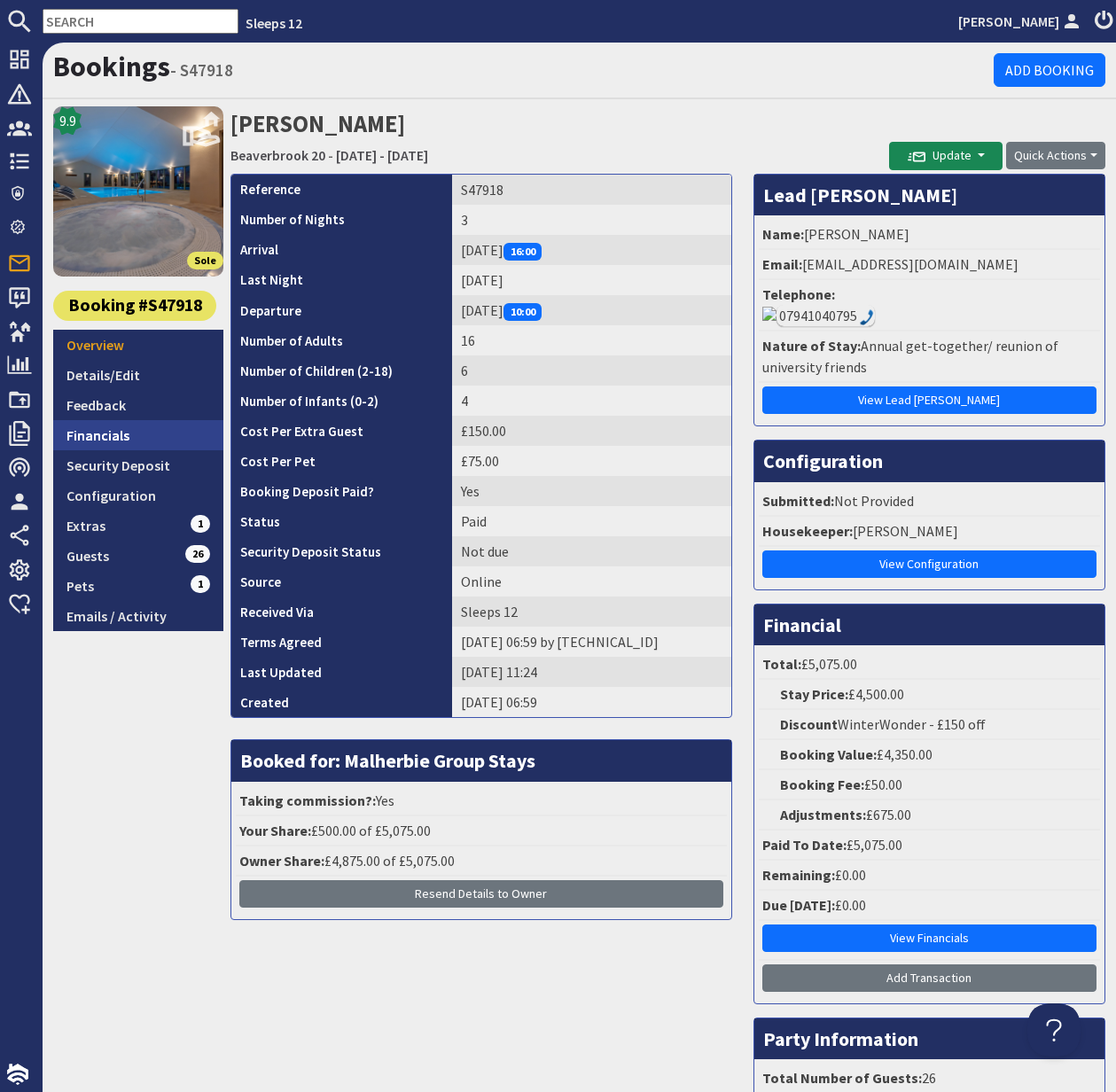
click at [112, 435] on link "Financials" at bounding box center [138, 435] width 170 height 30
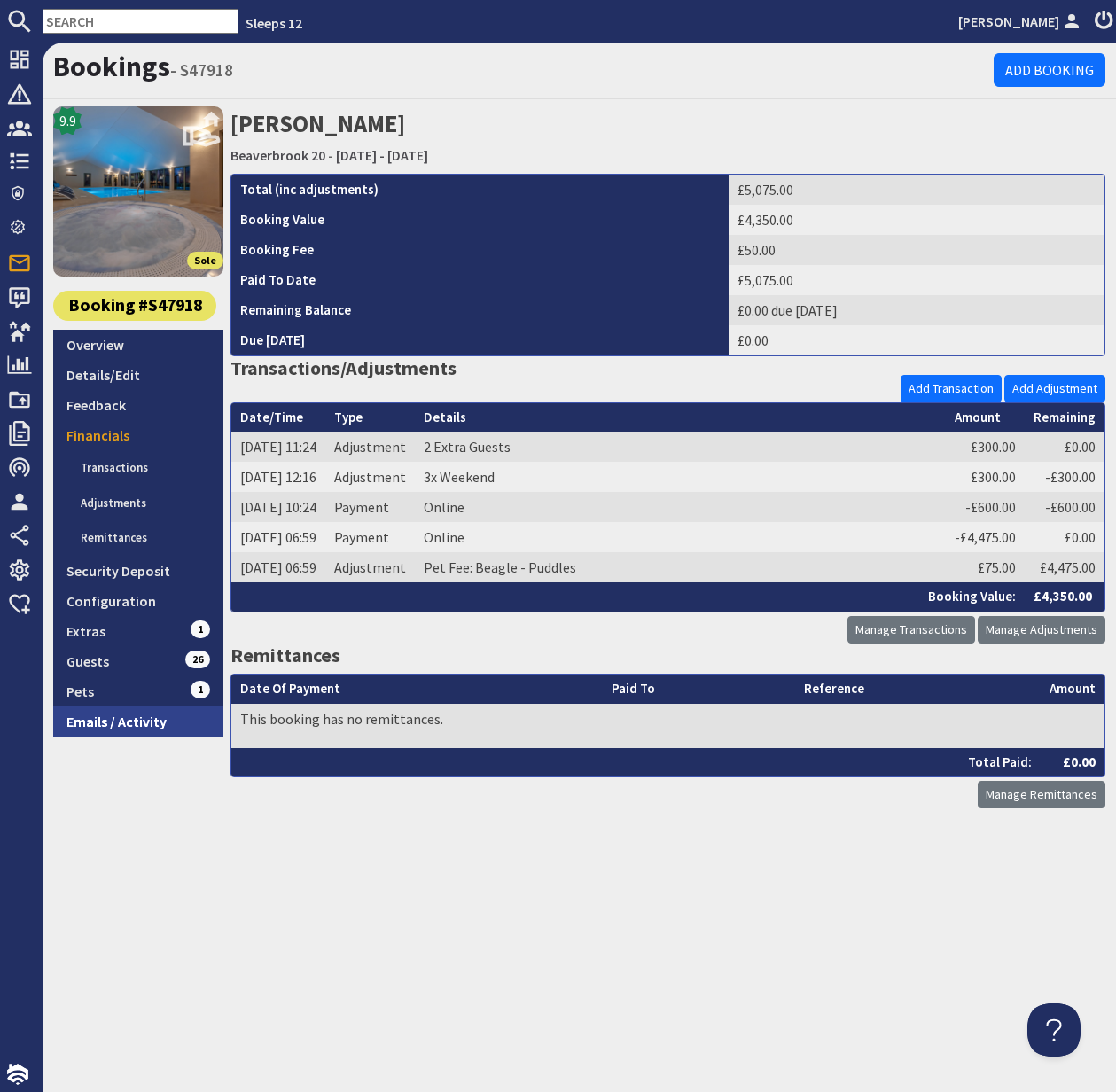
click at [121, 726] on link "Emails / Activity" at bounding box center [138, 722] width 170 height 30
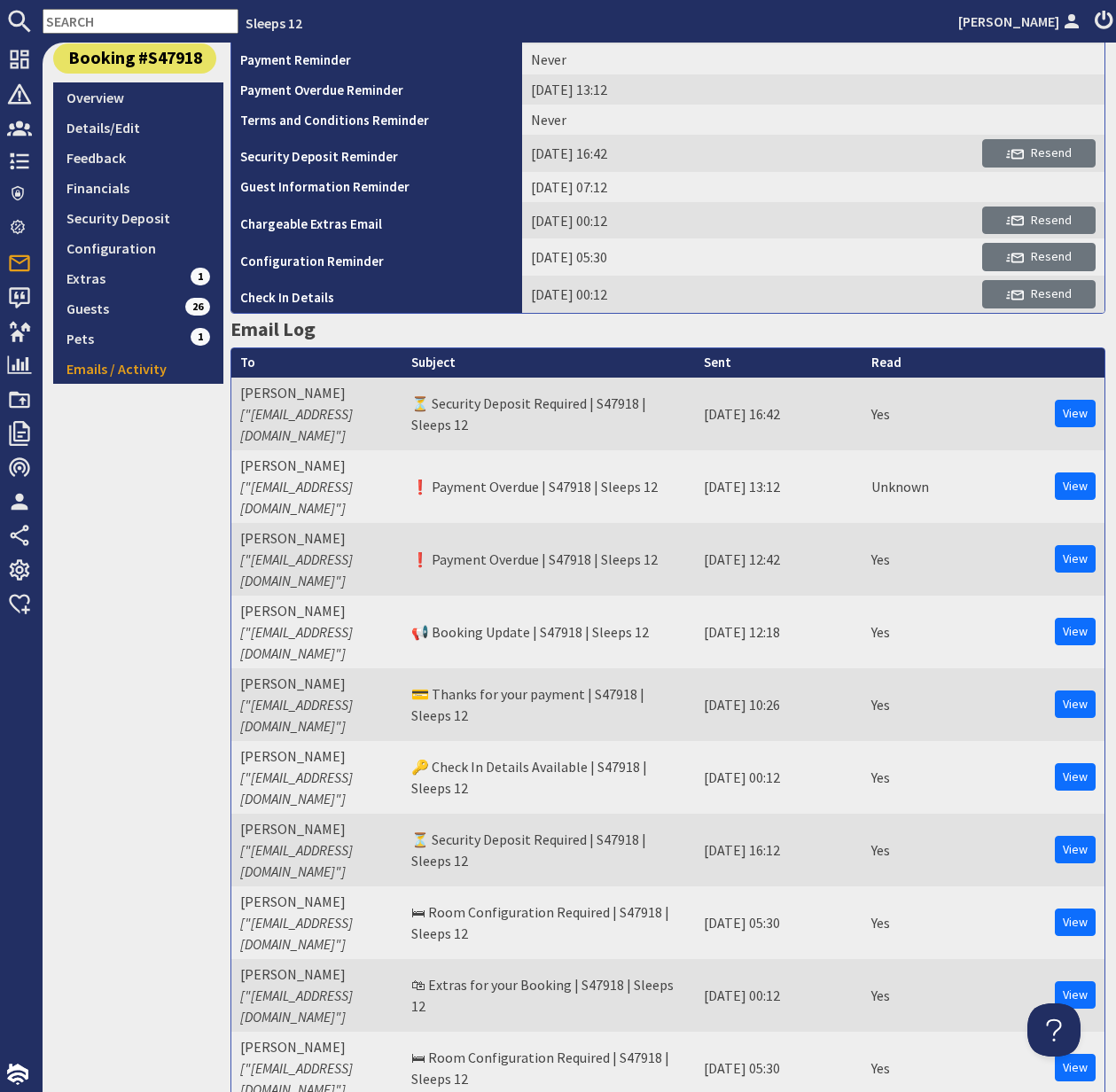
scroll to position [246, 0]
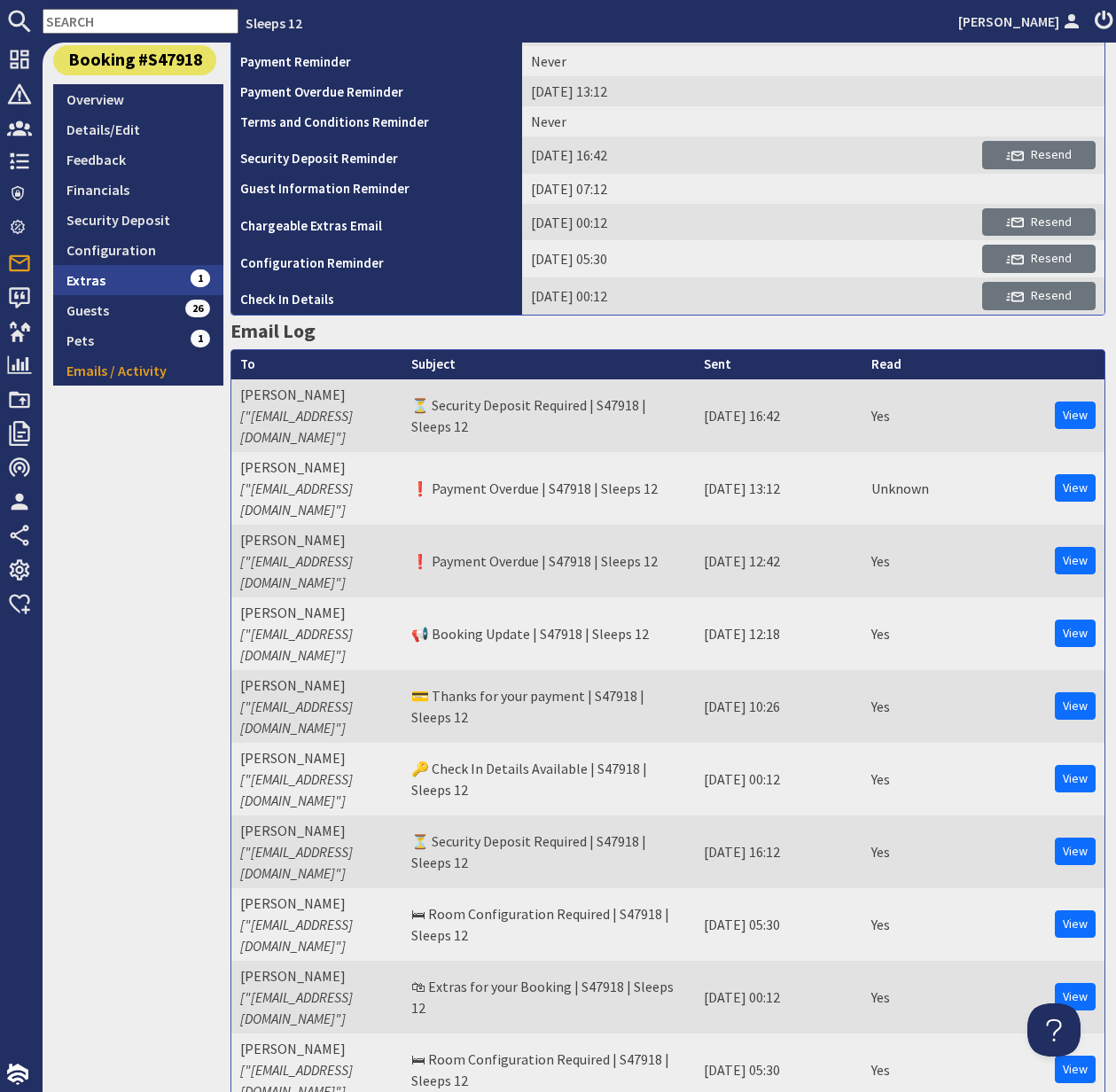
click at [84, 282] on link "Extras 1" at bounding box center [138, 280] width 170 height 30
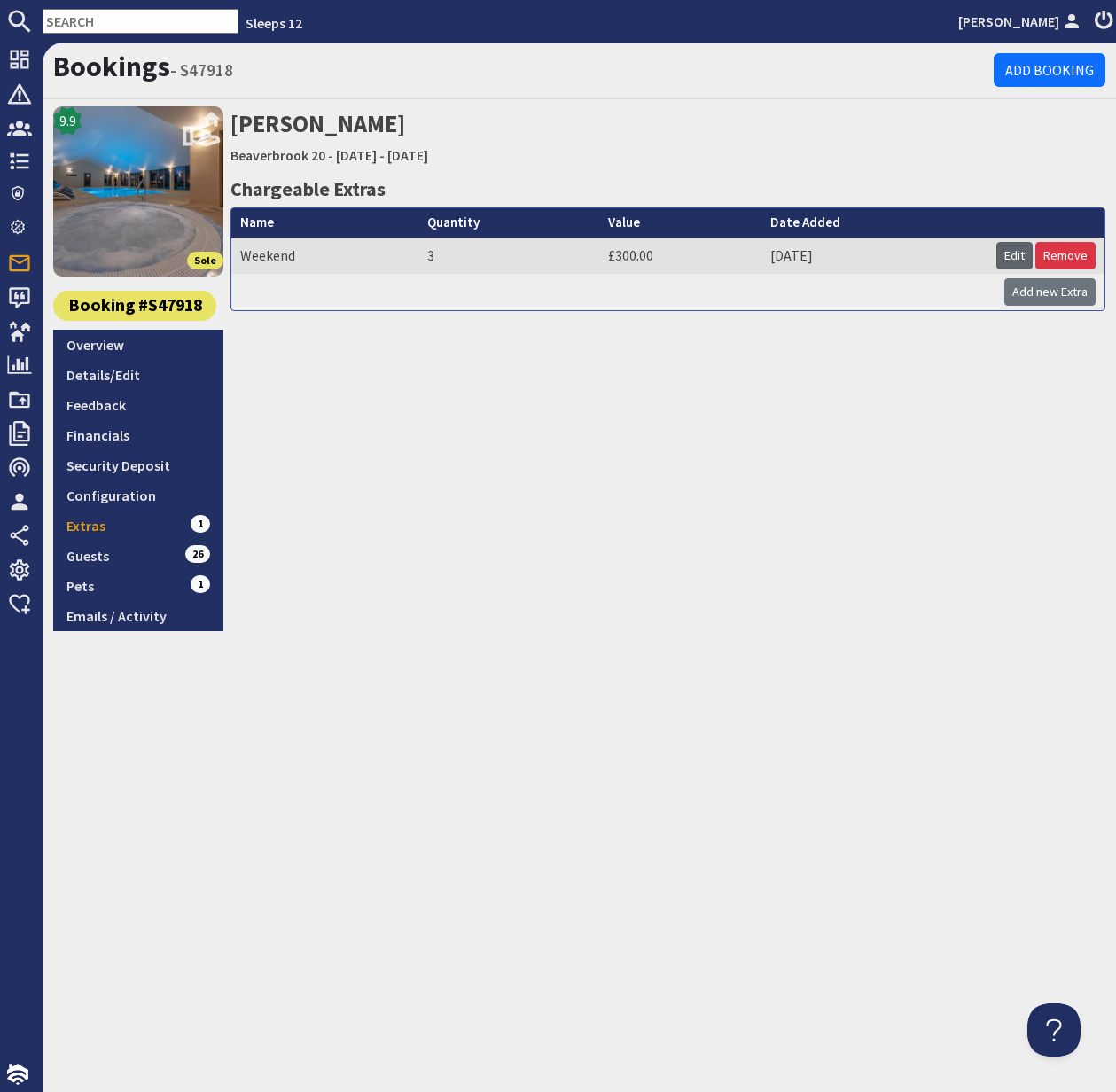
click at [1011, 255] on link "Edit" at bounding box center [1014, 255] width 36 height 28
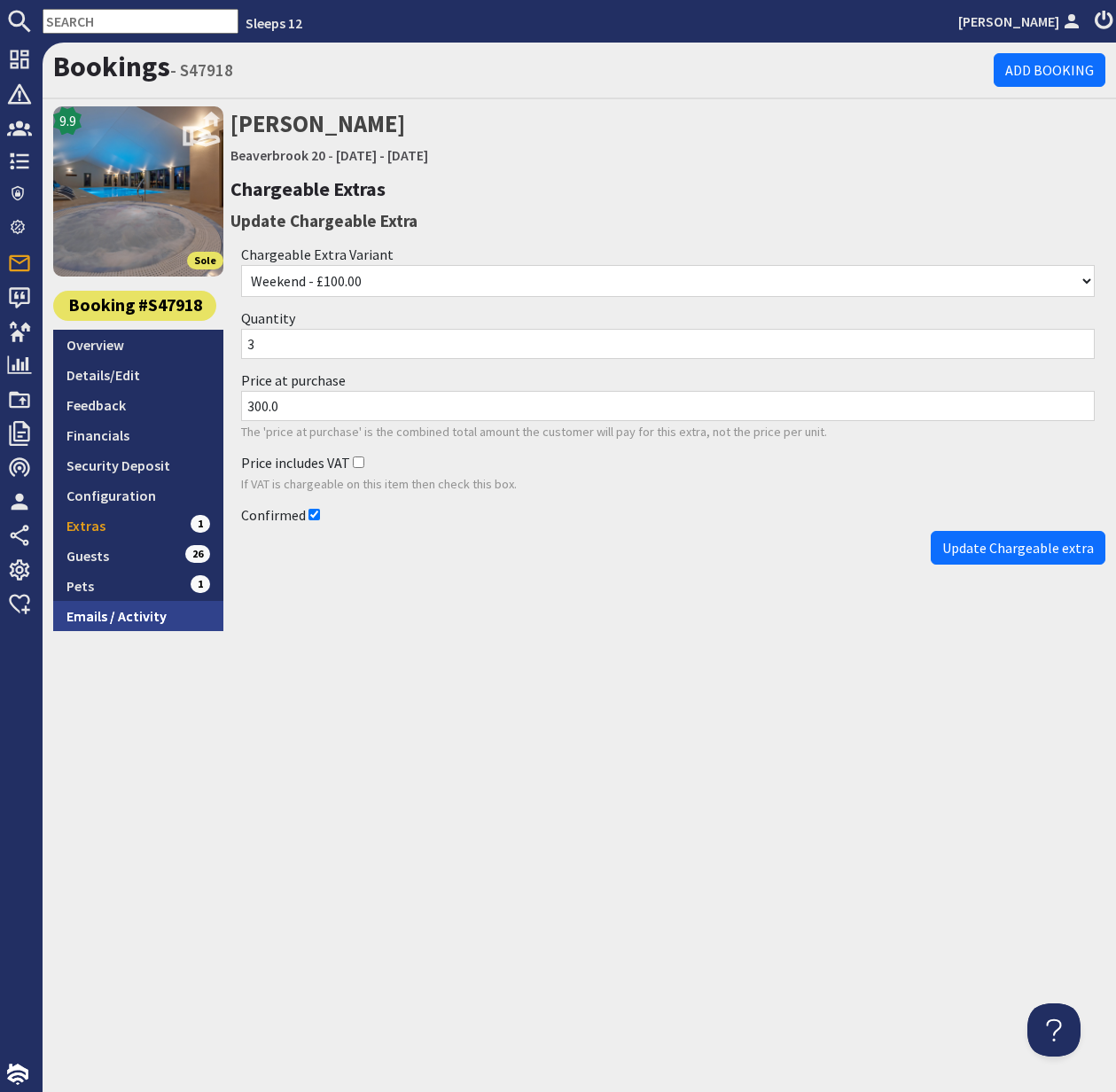
click at [111, 613] on link "Emails / Activity" at bounding box center [138, 616] width 170 height 30
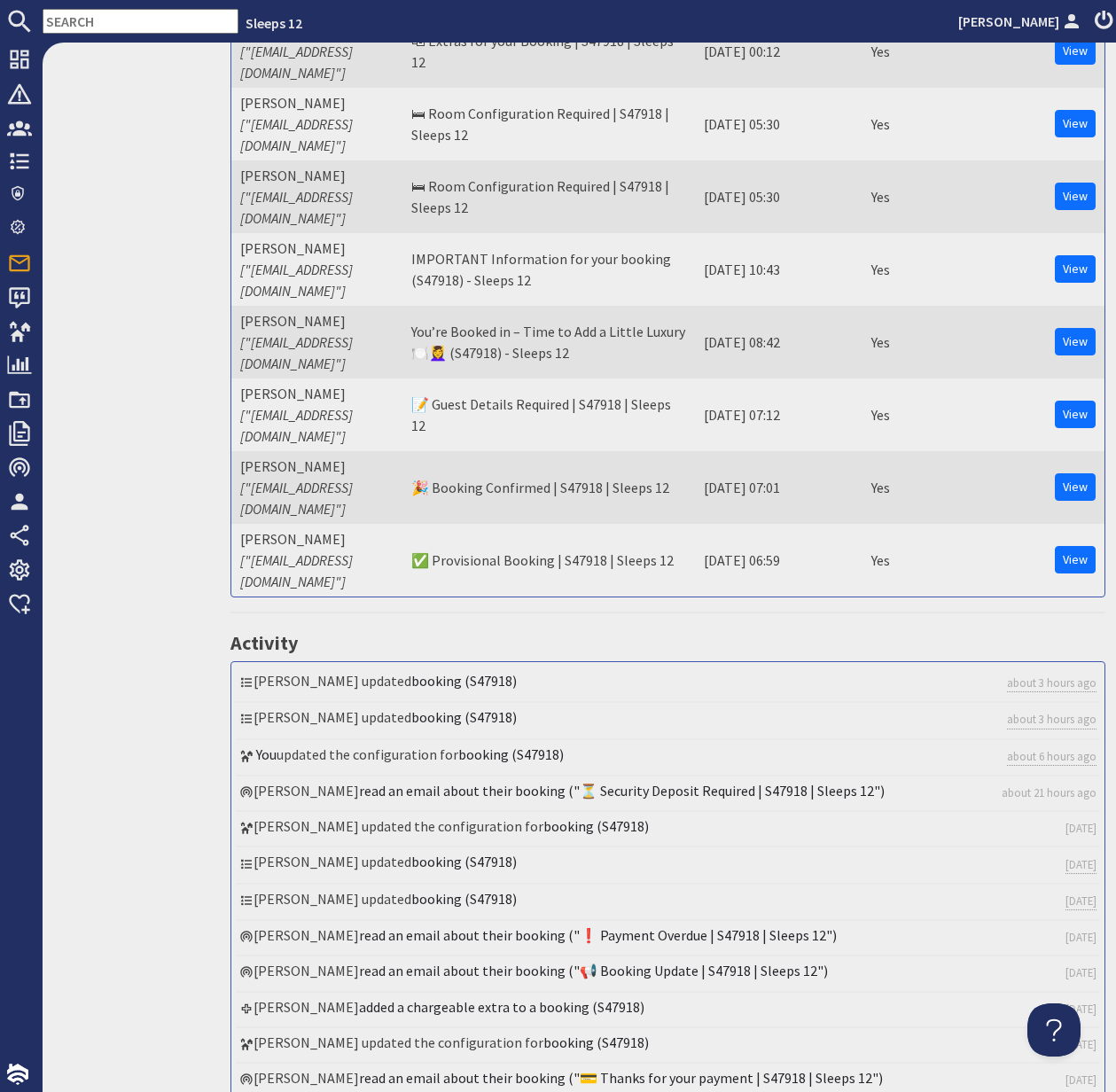
scroll to position [1192, 0]
click at [516, 997] on link "added a chargeable extra to a booking (S47918)" at bounding box center [501, 1006] width 286 height 18
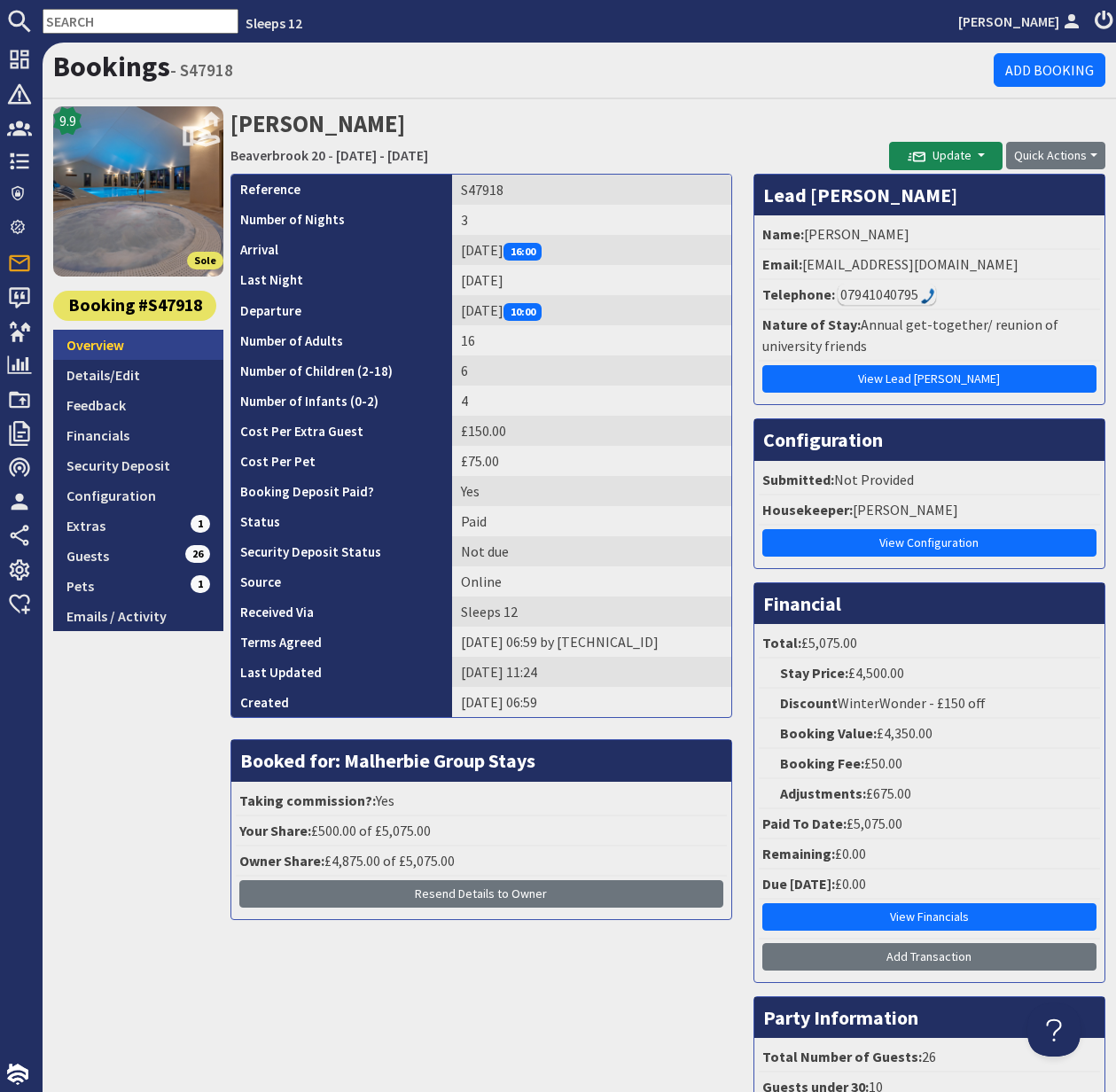
click at [95, 344] on link "Overview" at bounding box center [138, 344] width 170 height 30
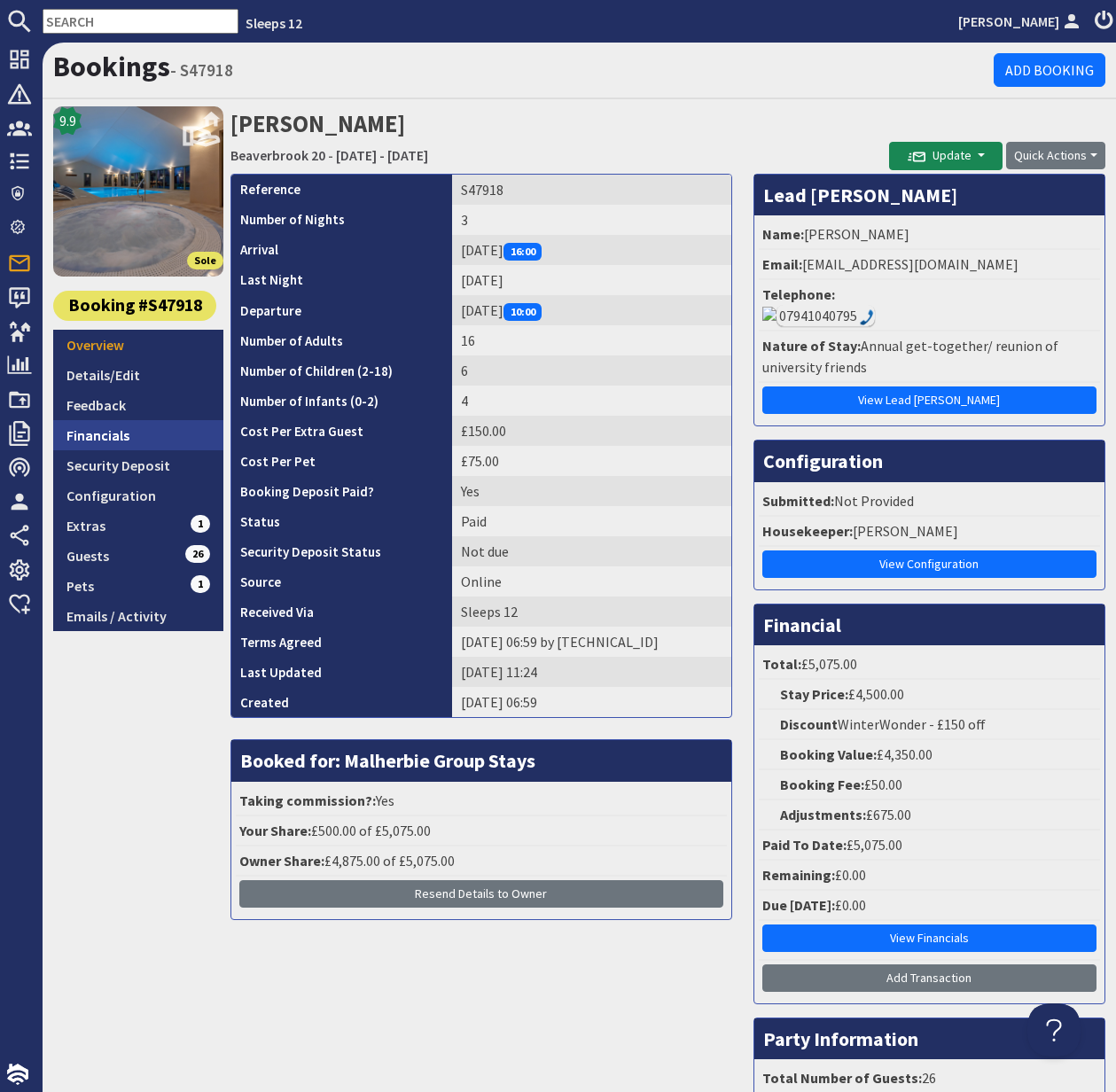
click at [101, 431] on link "Financials" at bounding box center [138, 435] width 170 height 30
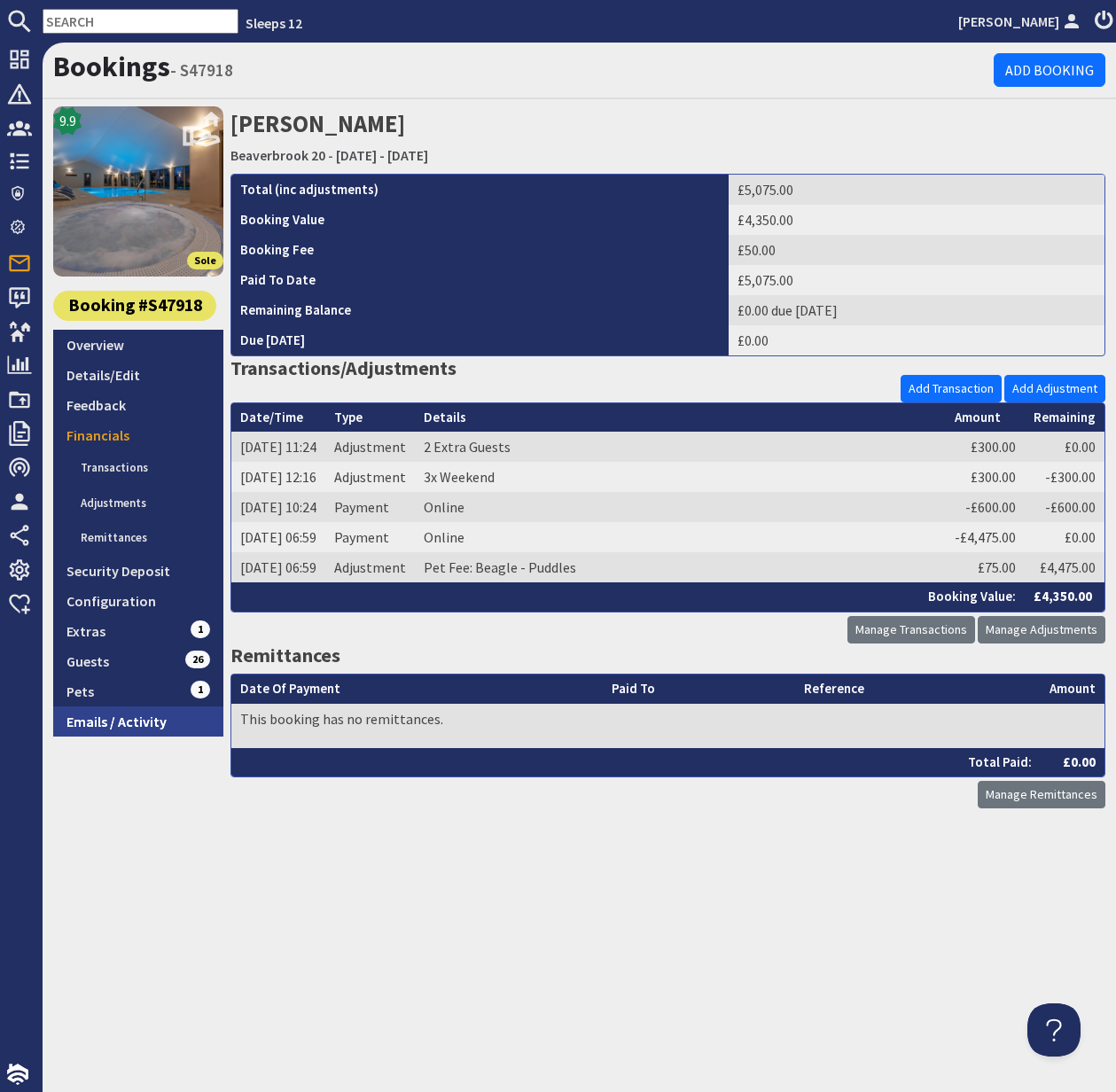
click at [127, 729] on link "Emails / Activity" at bounding box center [138, 722] width 170 height 30
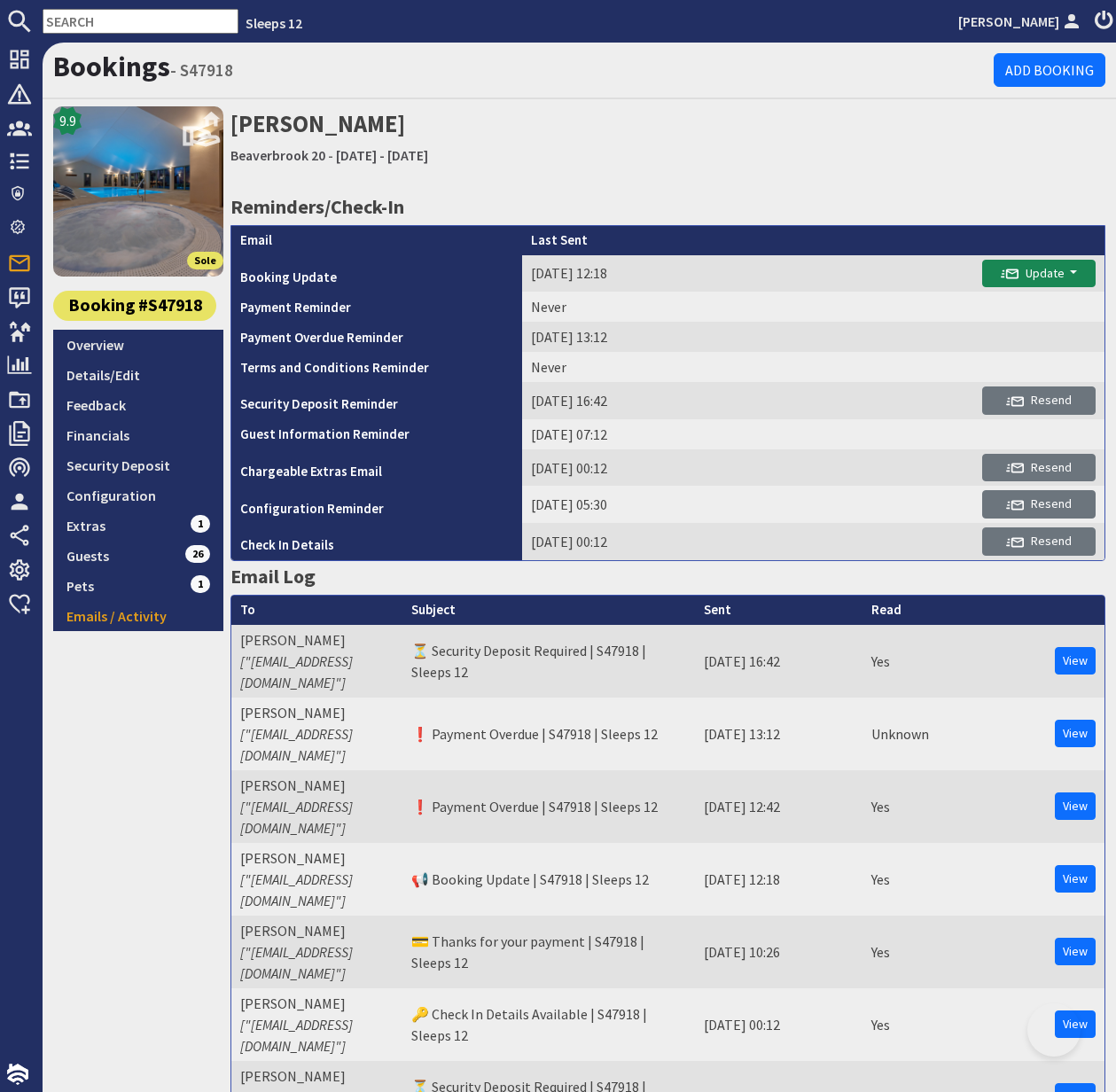
click at [266, 157] on link "Beaverbrook 20" at bounding box center [278, 155] width 95 height 18
click at [99, 337] on link "Overview" at bounding box center [138, 344] width 170 height 30
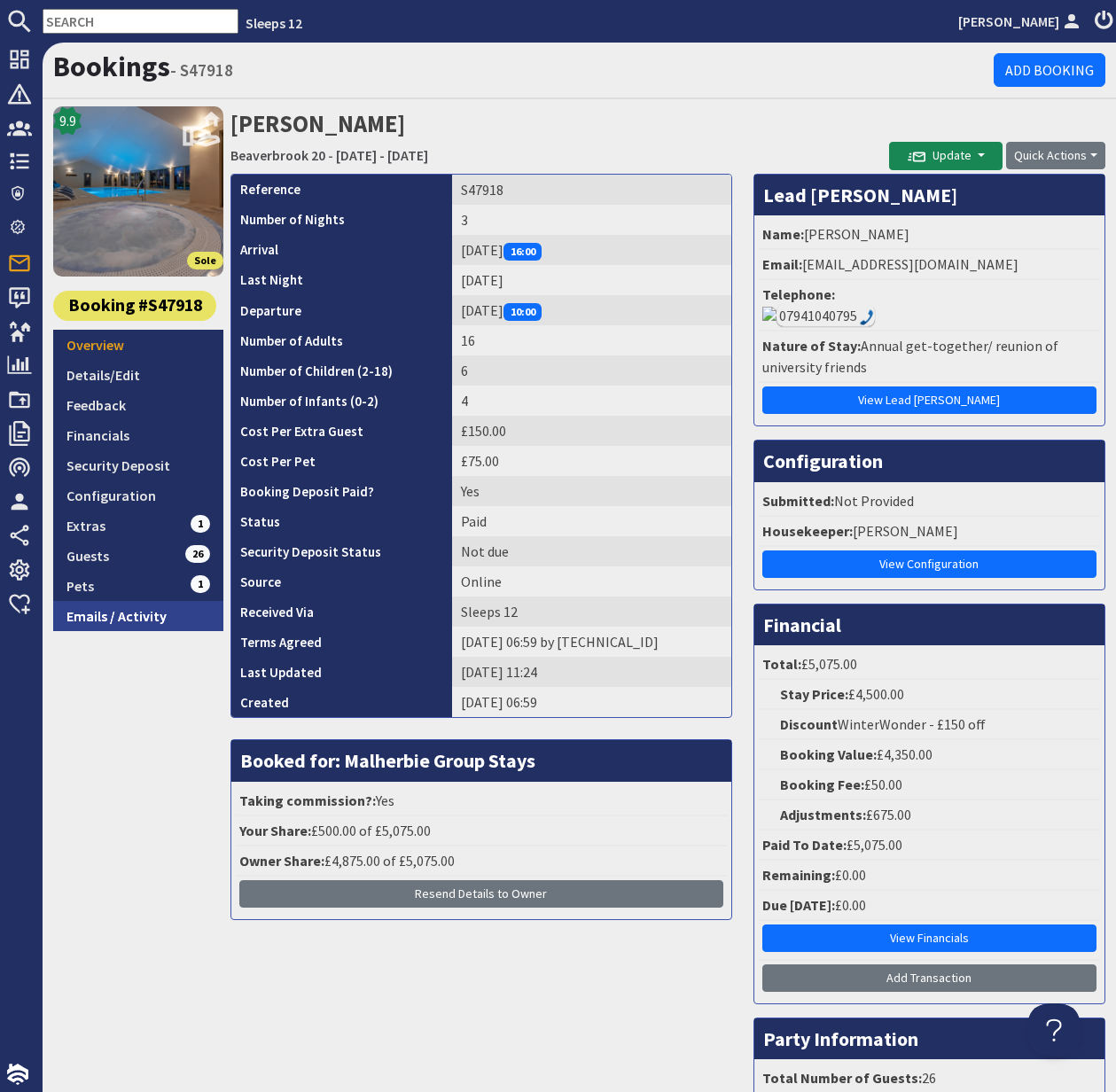
click at [139, 621] on link "Emails / Activity" at bounding box center [138, 616] width 170 height 30
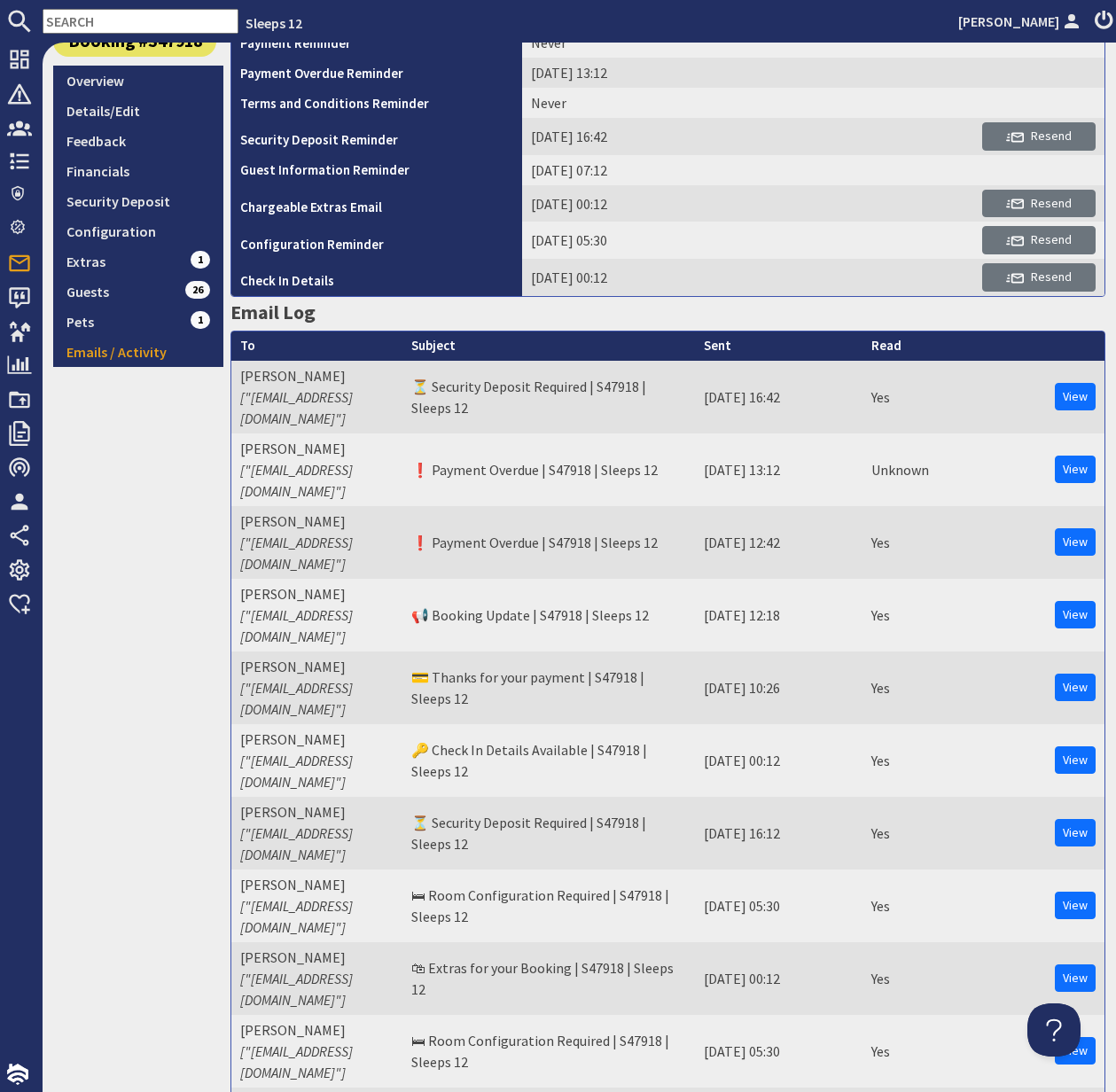
scroll to position [716, 0]
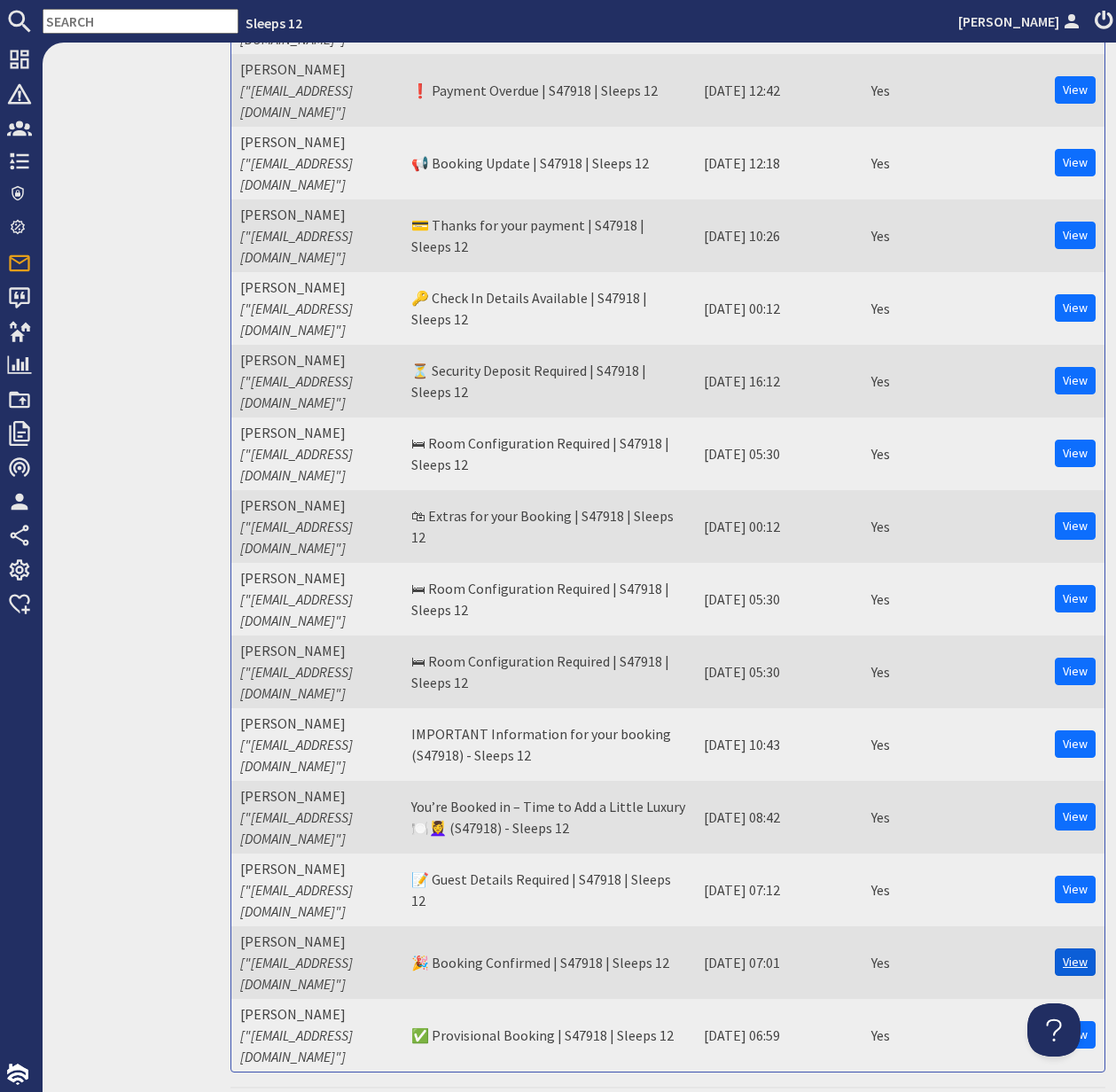
click at [1080, 949] on link "View" at bounding box center [1075, 962] width 41 height 28
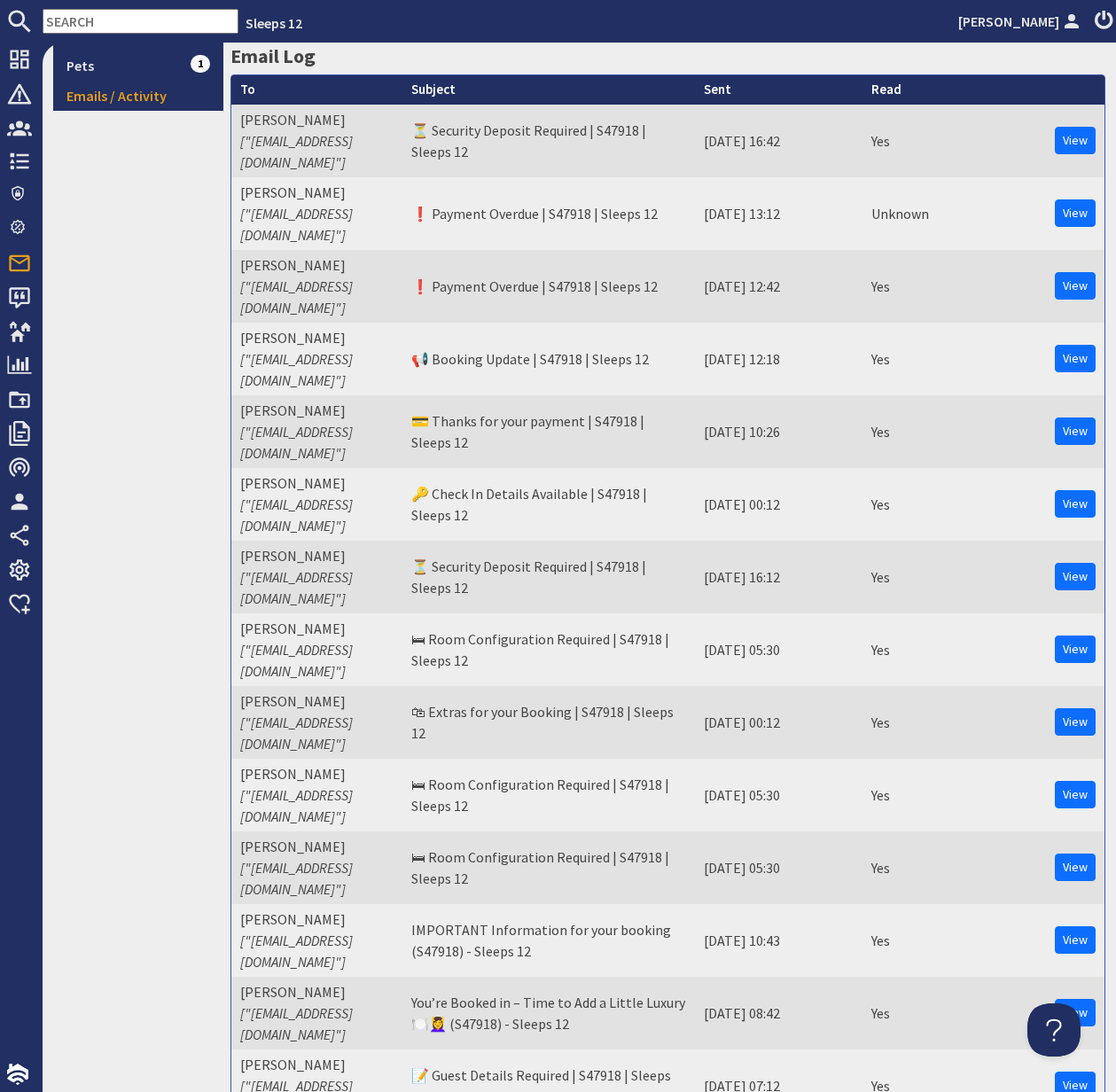
scroll to position [0, 0]
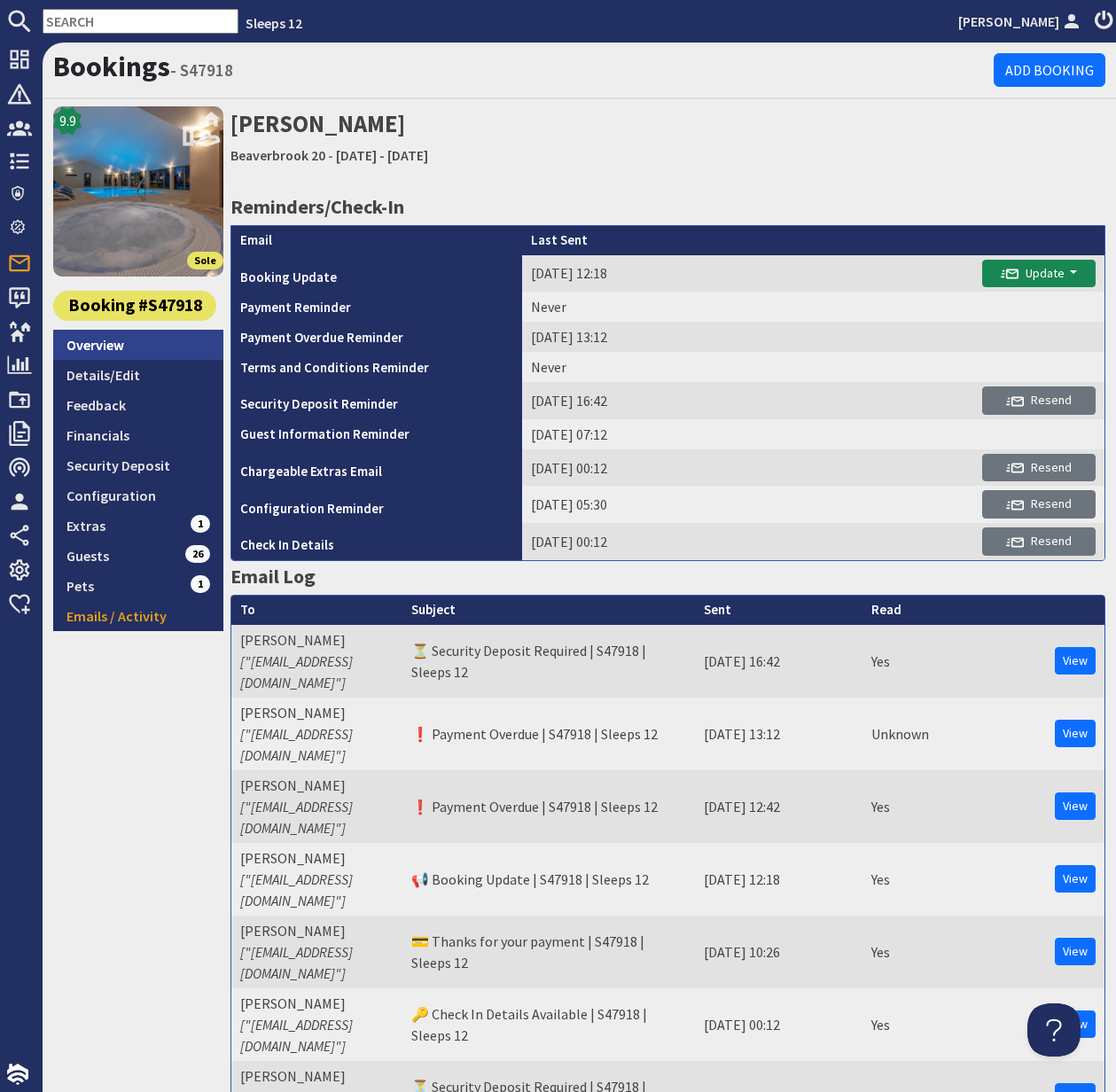
click at [112, 345] on link "Overview" at bounding box center [138, 344] width 170 height 30
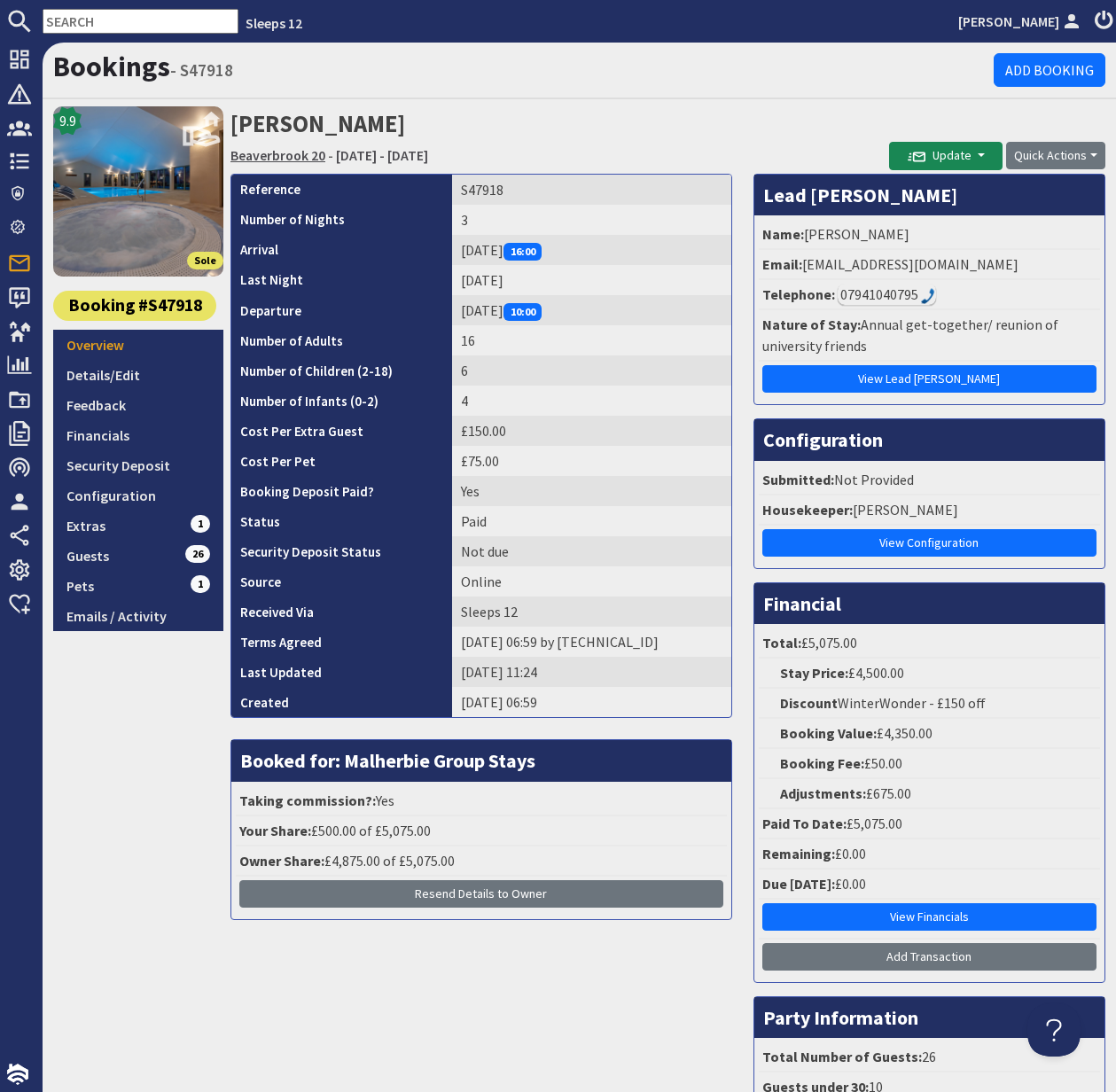
click at [271, 154] on link "Beaverbrook 20" at bounding box center [278, 155] width 95 height 18
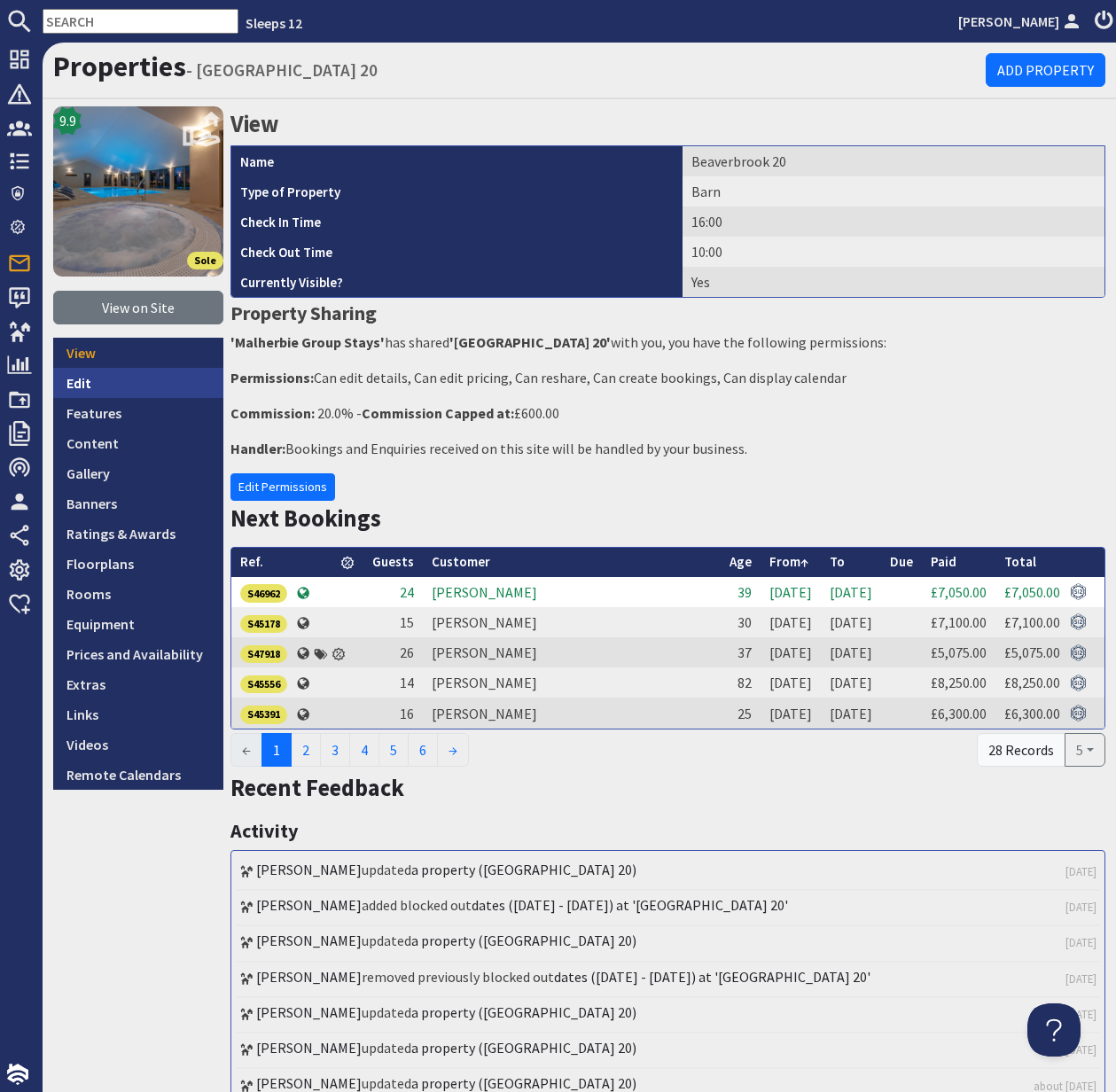
click at [92, 384] on link "Edit" at bounding box center [138, 383] width 170 height 30
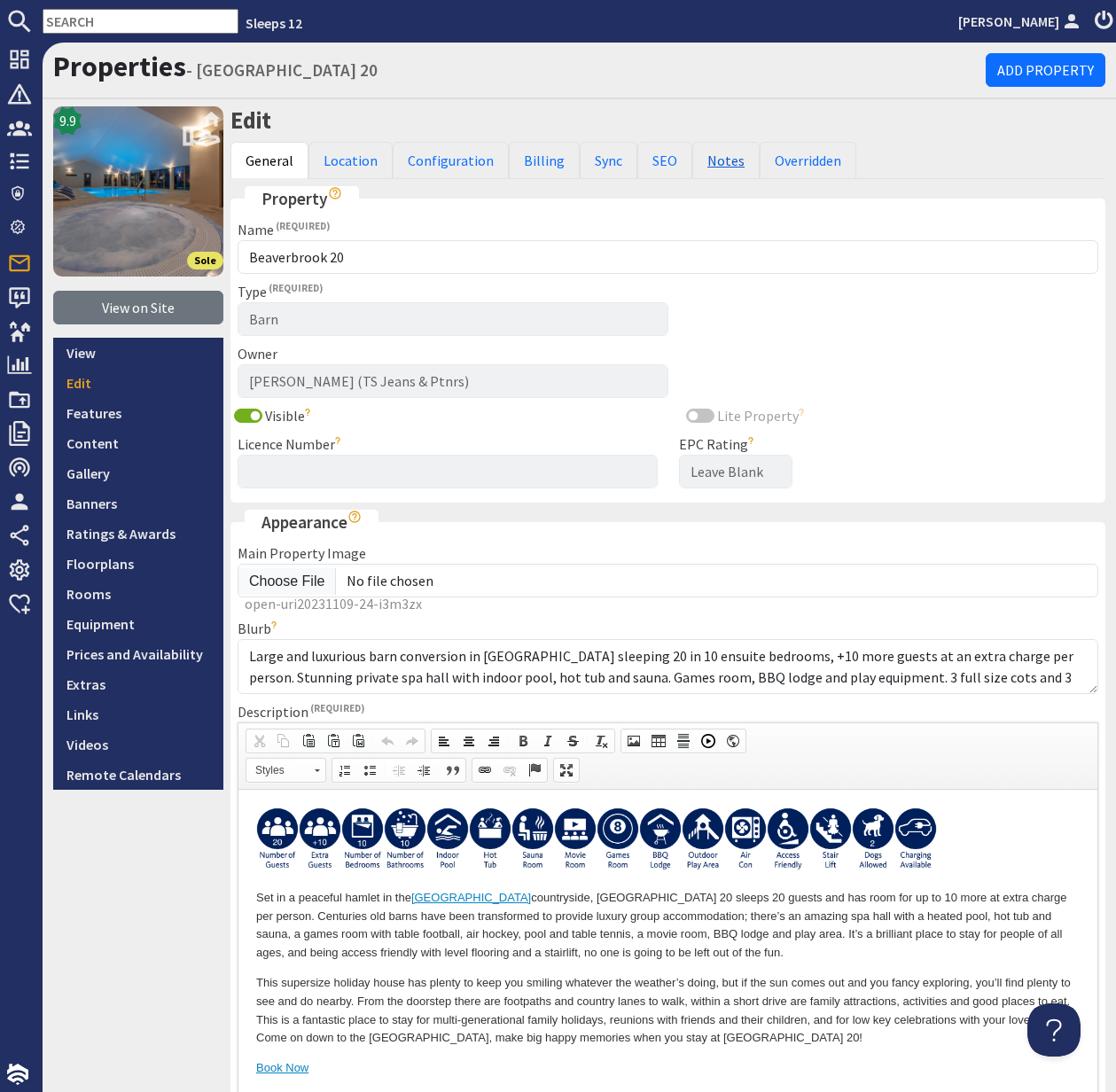
click at [708, 159] on link "Notes" at bounding box center [726, 160] width 68 height 37
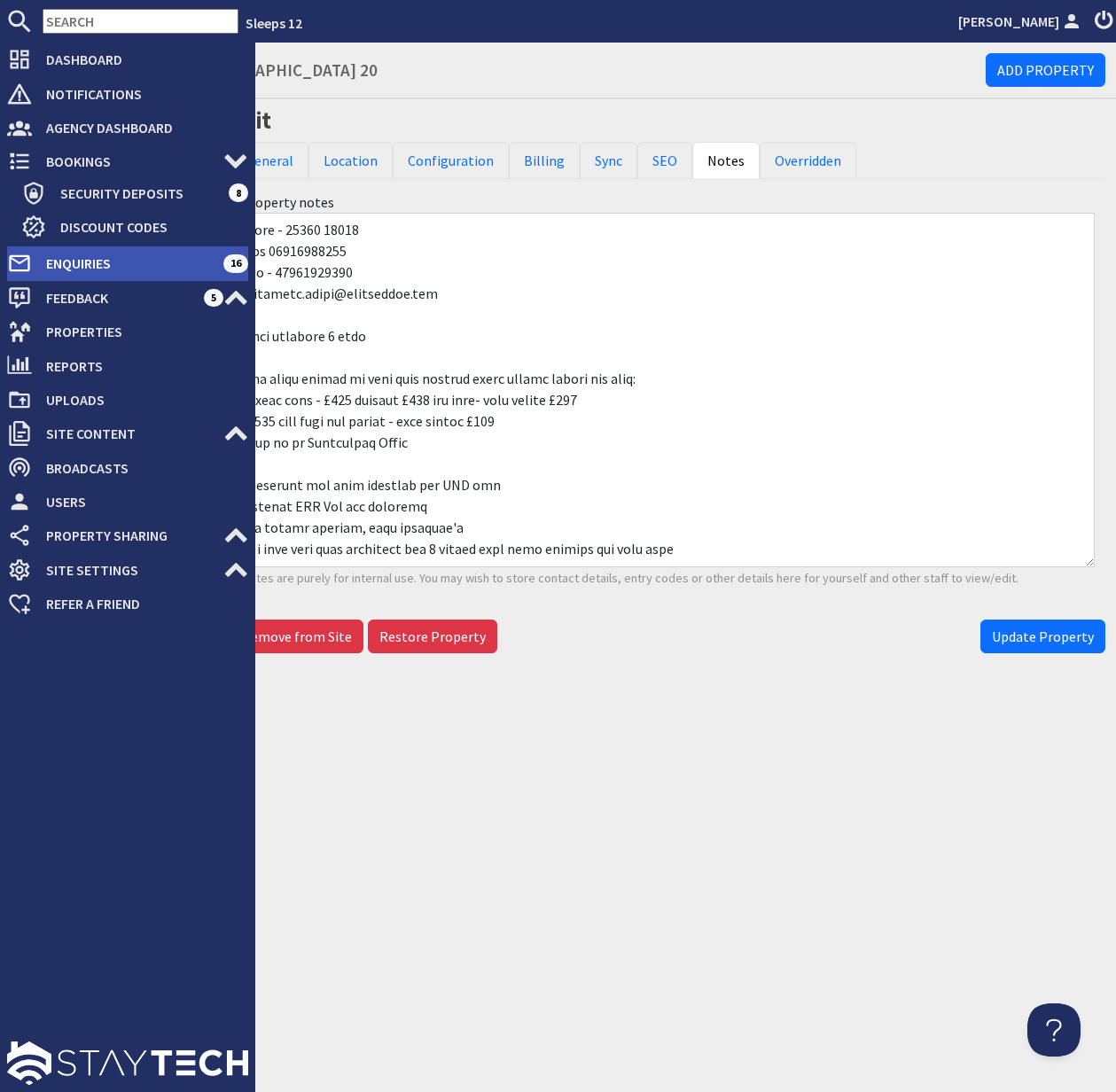
click at [101, 264] on span "Enquiries" at bounding box center [127, 263] width 191 height 28
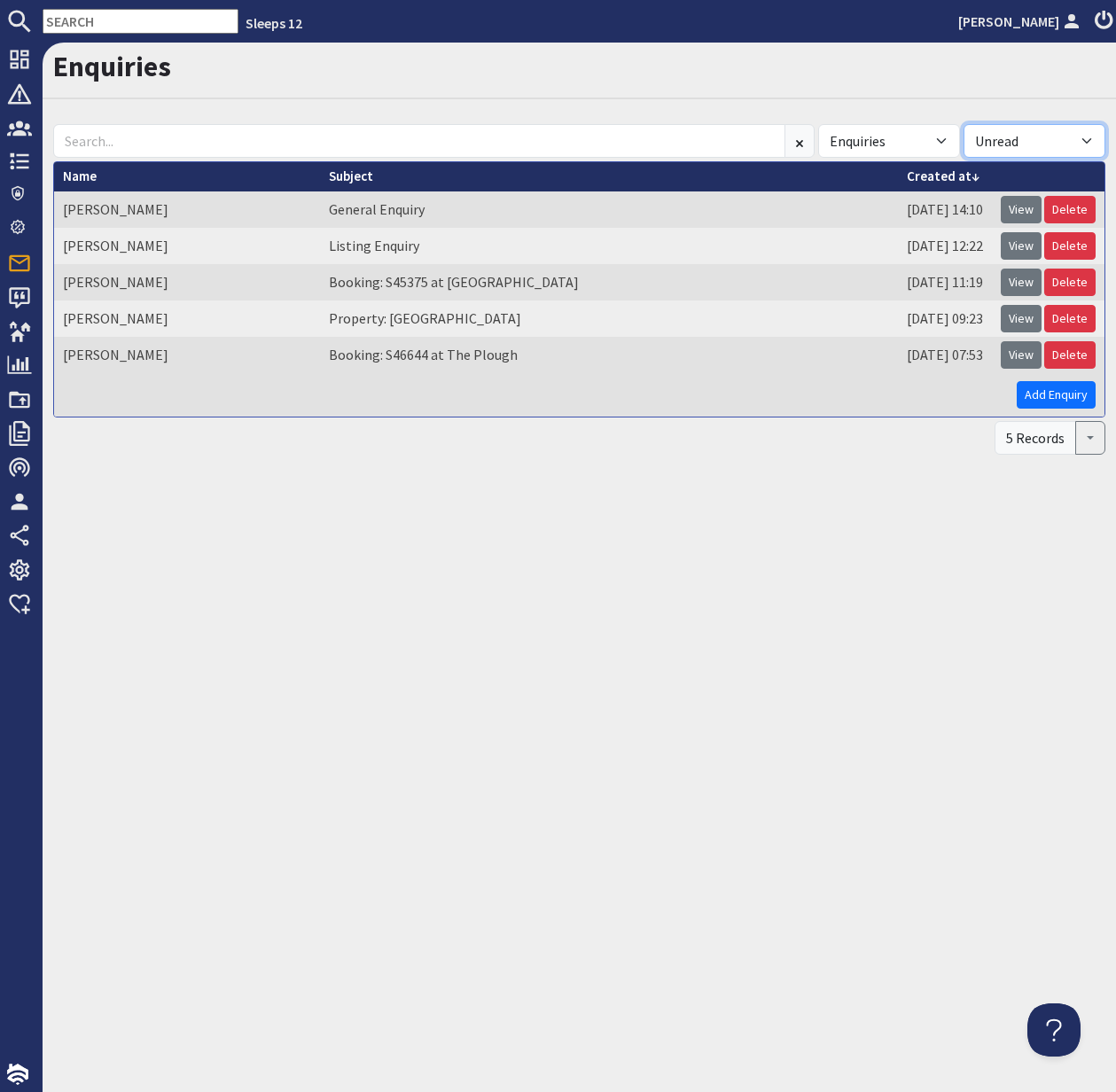
click at [1083, 135] on select "All Read Unread" at bounding box center [1034, 141] width 142 height 34
select select
click at [964, 124] on select "All Read Unread" at bounding box center [1034, 141] width 142 height 34
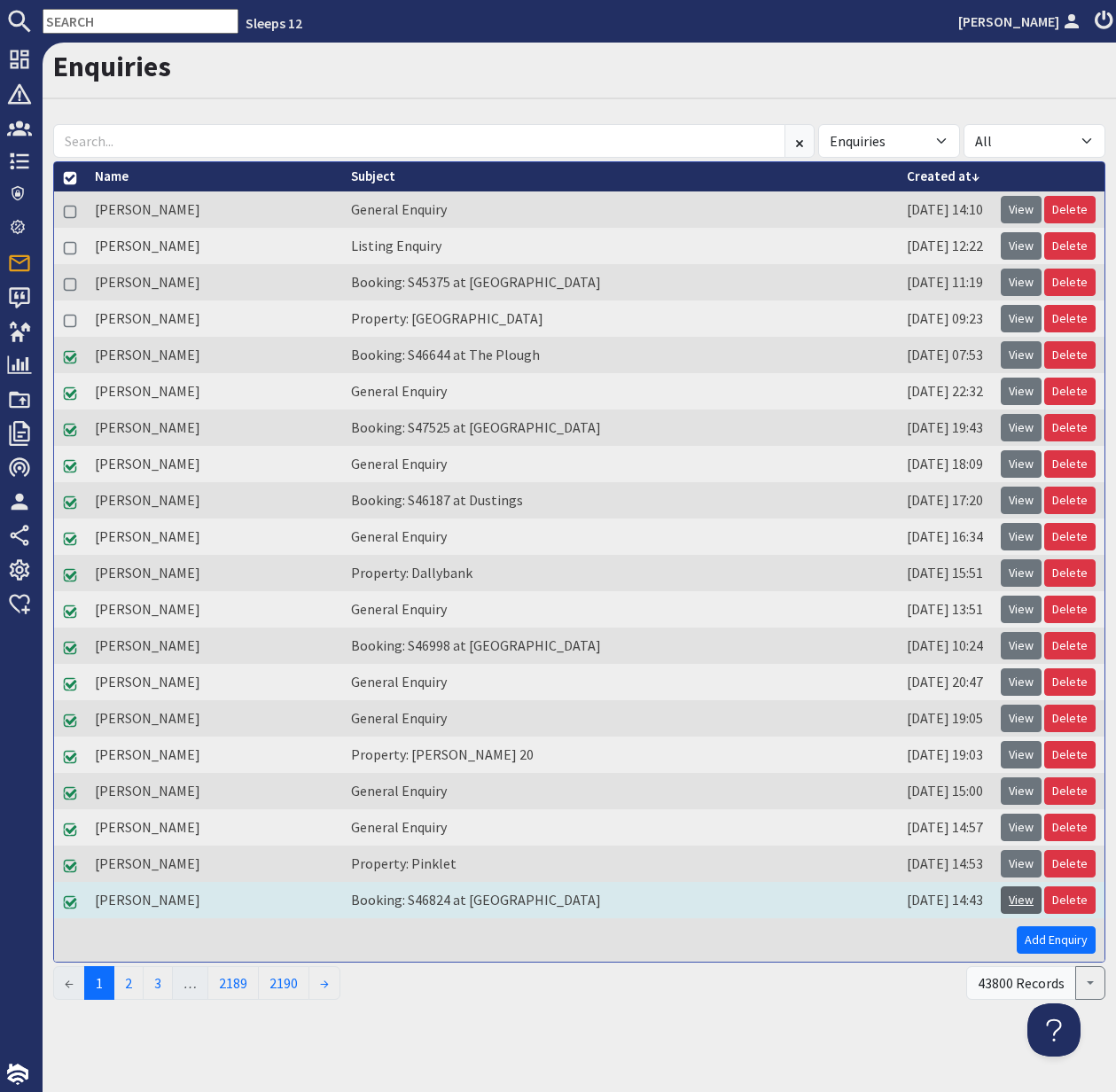
click at [1020, 900] on link "View" at bounding box center [1021, 900] width 41 height 28
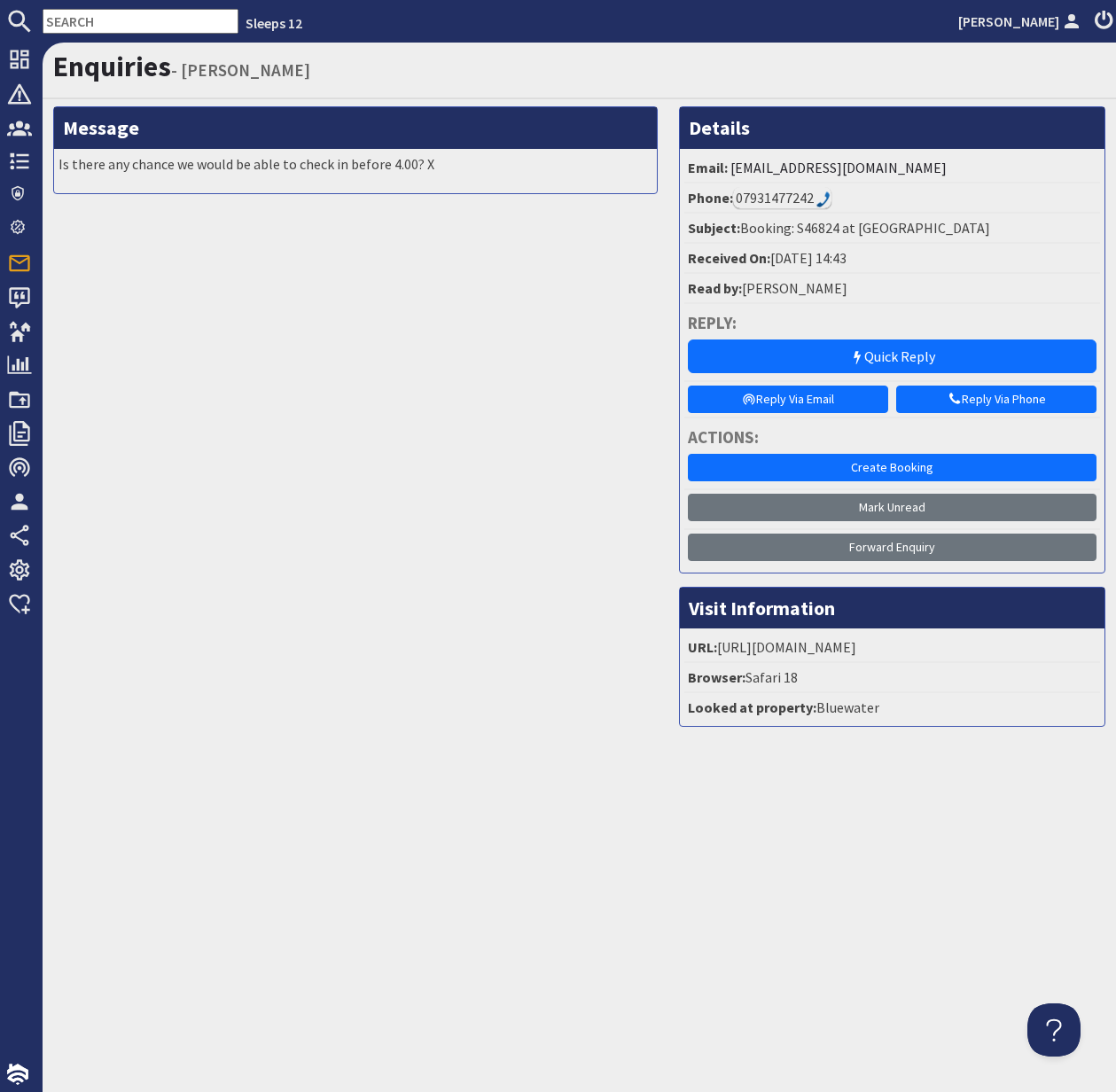
click at [73, 23] on input "text" at bounding box center [141, 21] width 196 height 25
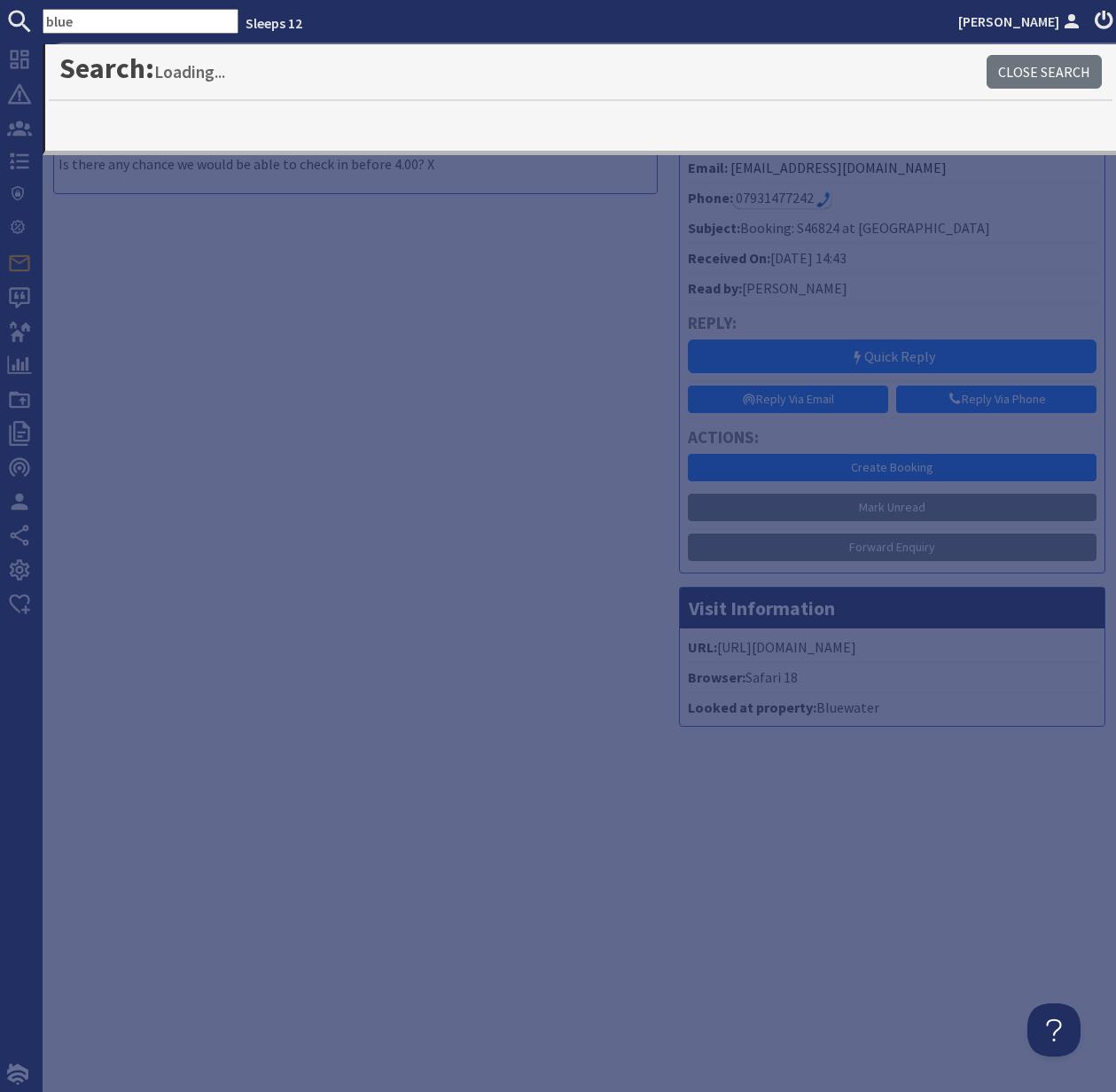
type input "blue"
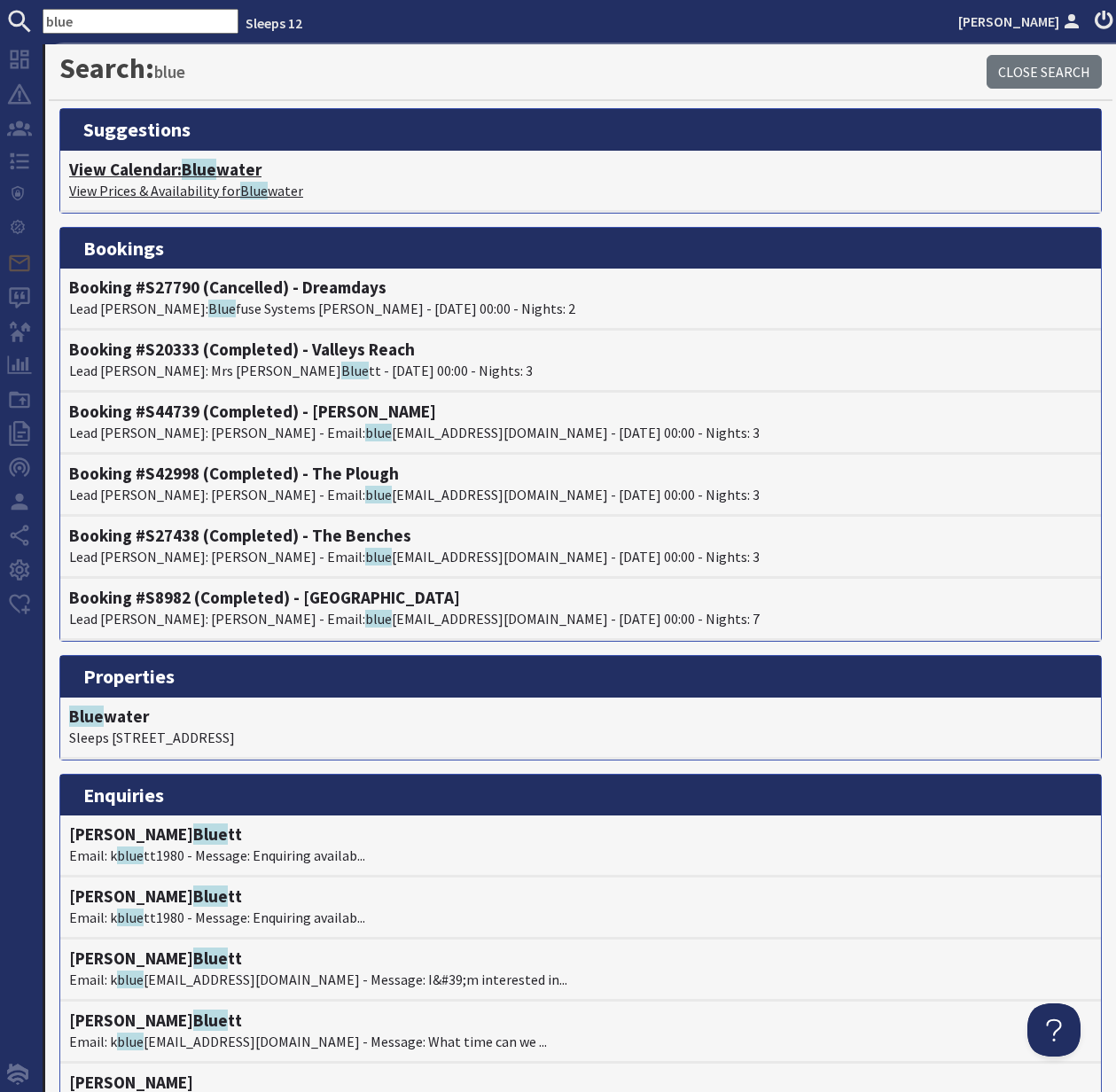
click at [190, 181] on p "View Prices & Availability for Blue water" at bounding box center [580, 190] width 1023 height 21
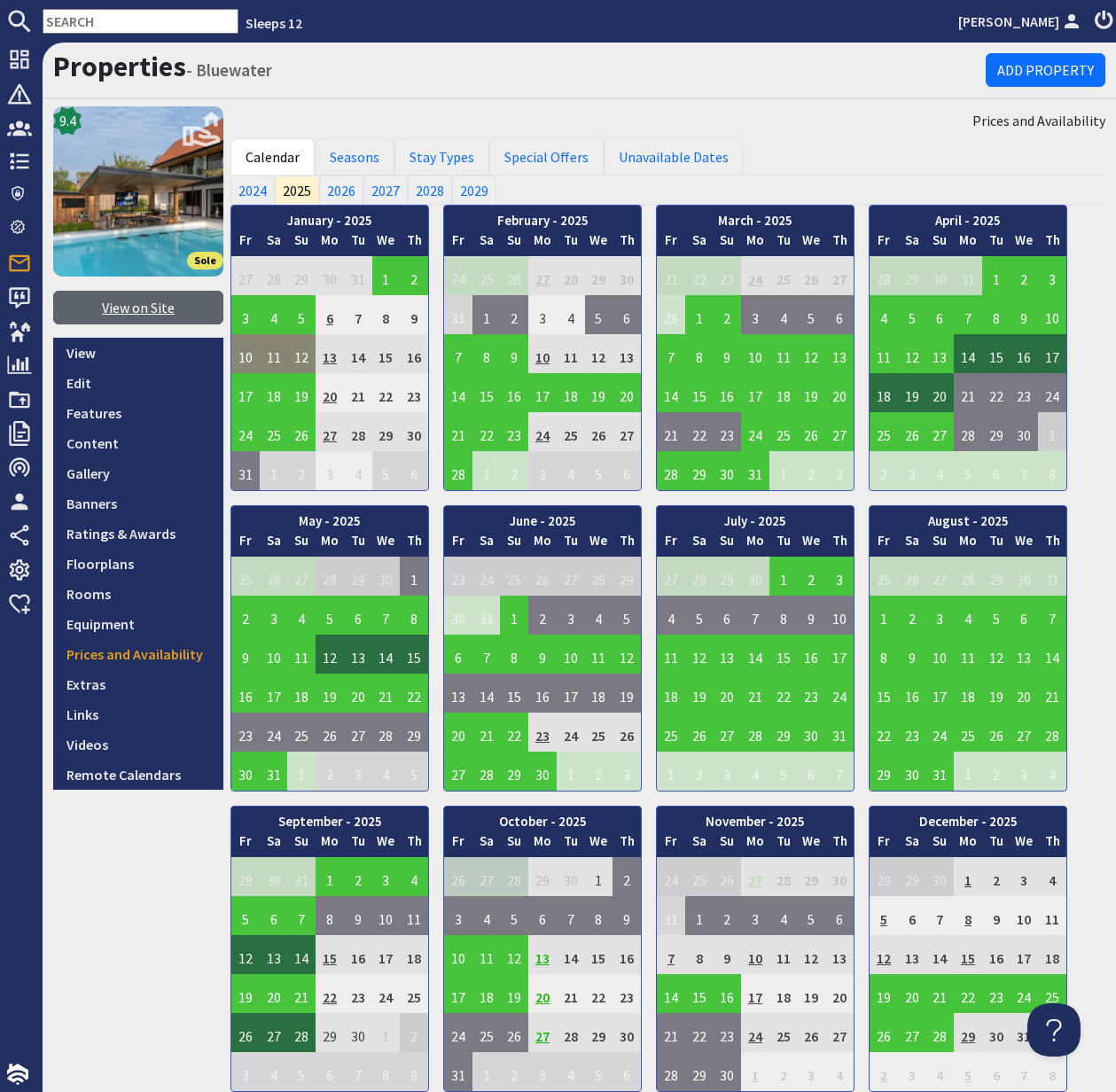
click at [134, 305] on link "View on Site" at bounding box center [138, 308] width 170 height 34
click at [85, 21] on input "text" at bounding box center [141, 21] width 196 height 25
click at [83, 19] on input "text" at bounding box center [141, 21] width 196 height 25
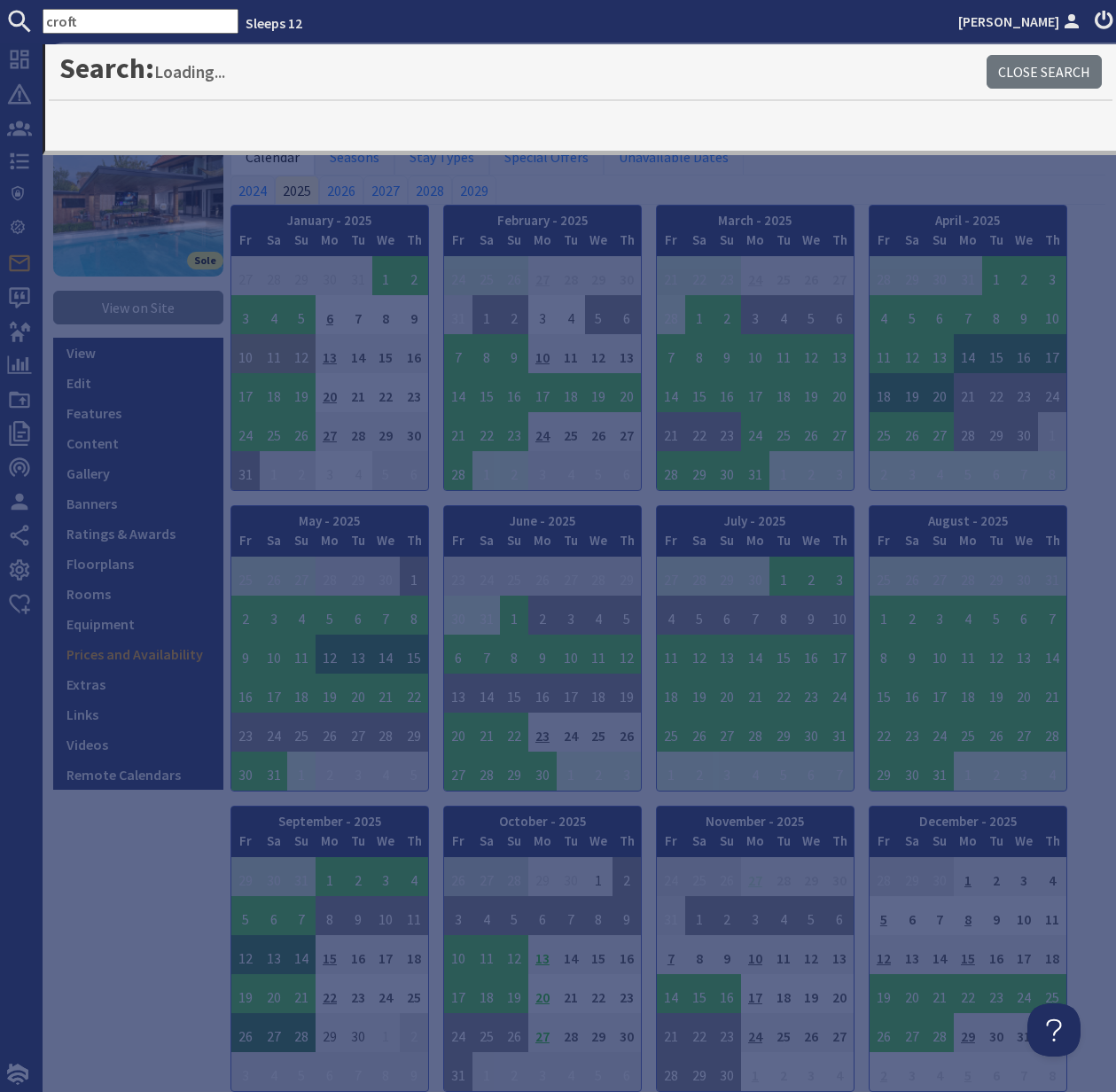
type input "croft"
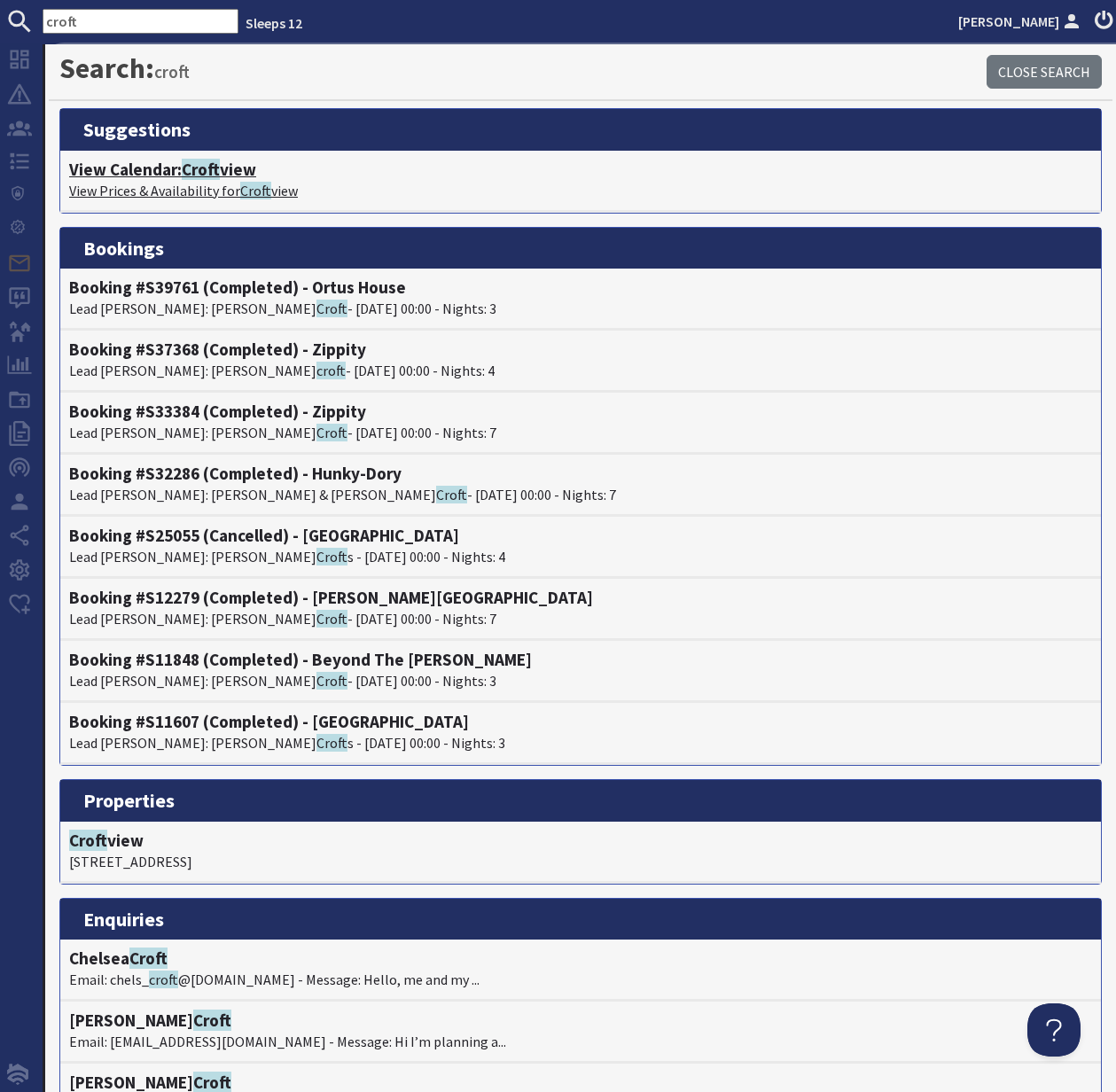
click at [145, 175] on h4 "View Calendar: Croft view" at bounding box center [580, 169] width 1023 height 20
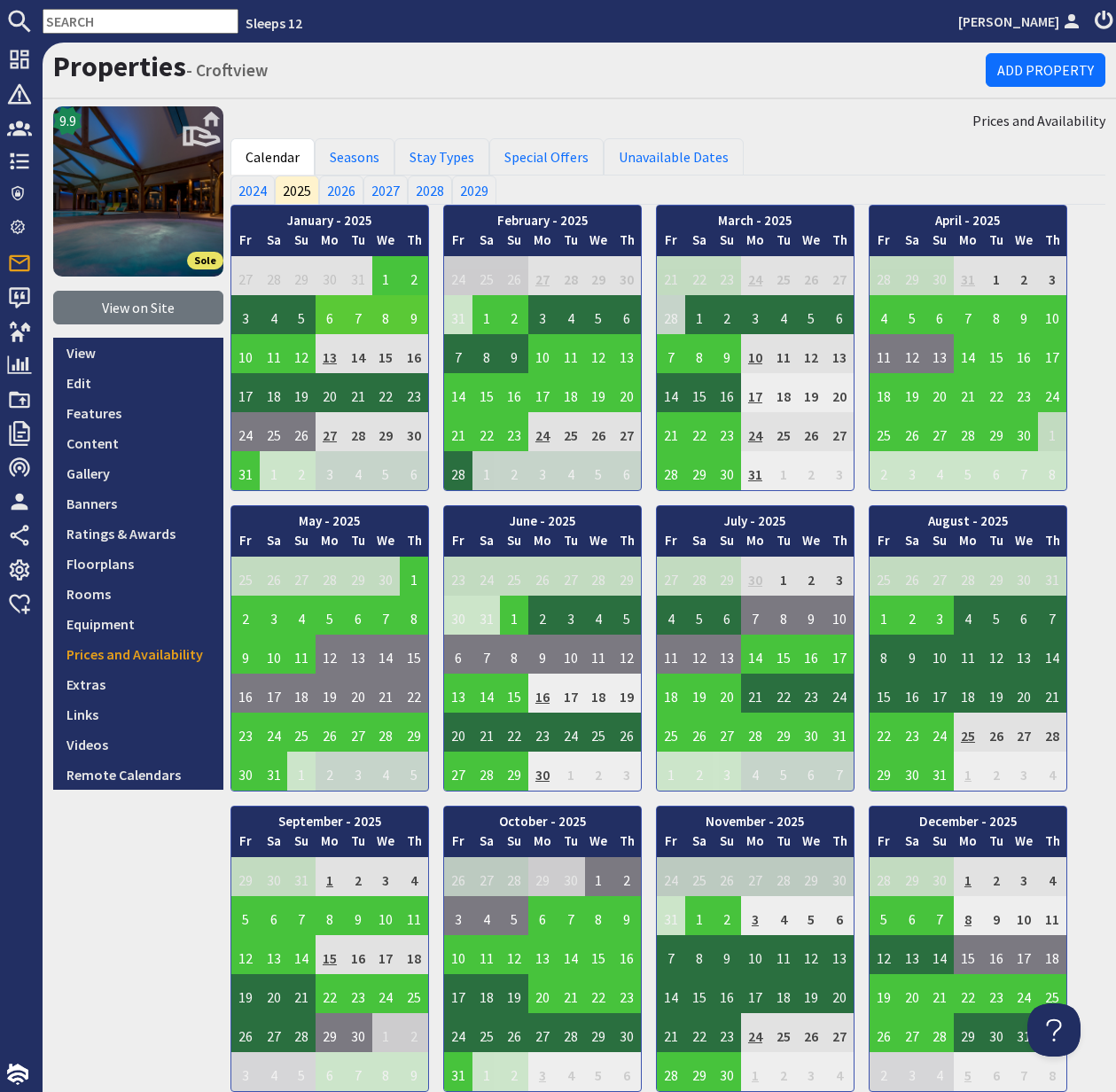
click at [325, 317] on td "6" at bounding box center [330, 315] width 28 height 39
click at [345, 395] on link "View booking" at bounding box center [334, 396] width 93 height 19
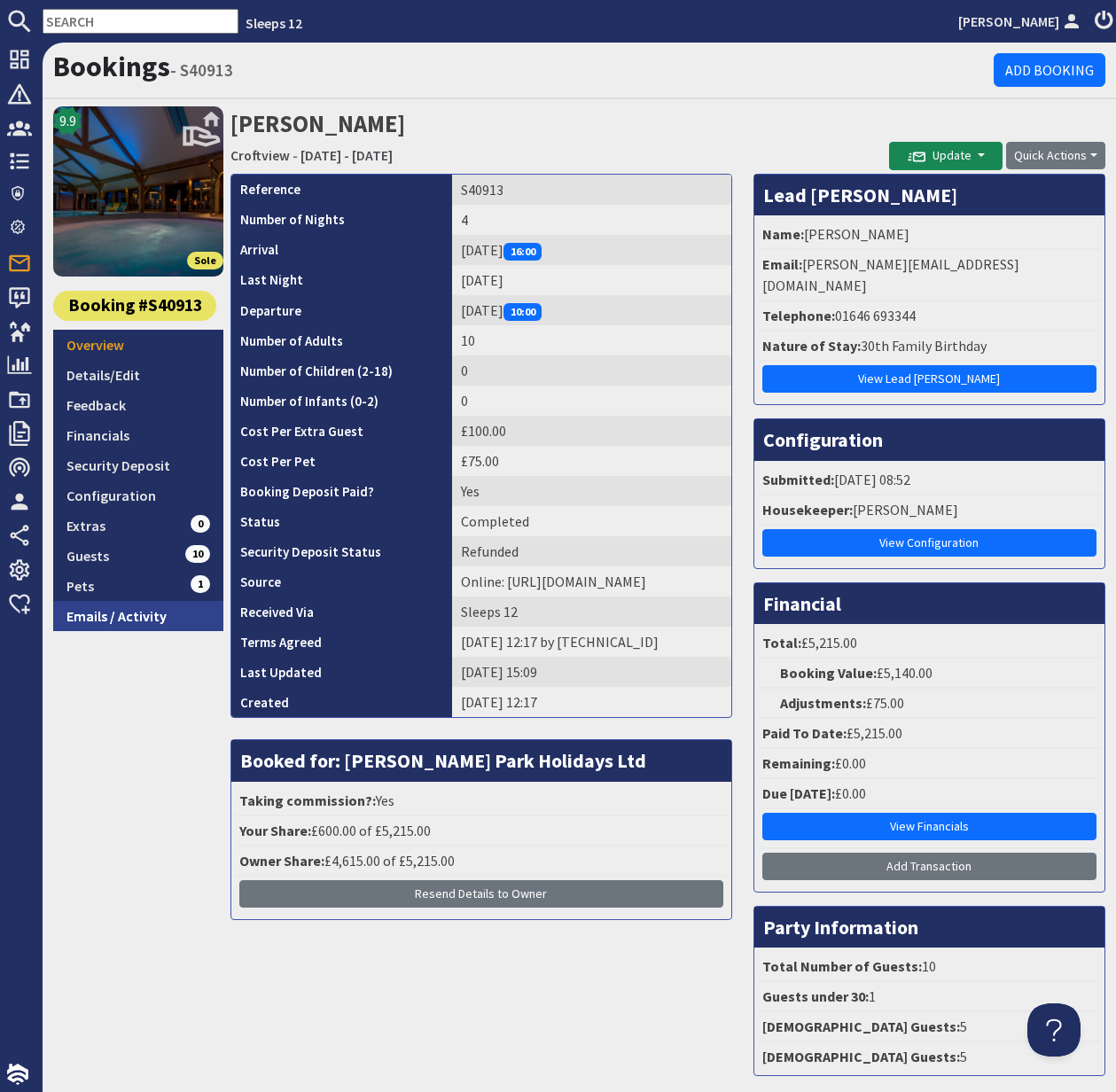
click at [131, 620] on link "Emails / Activity" at bounding box center [138, 616] width 170 height 30
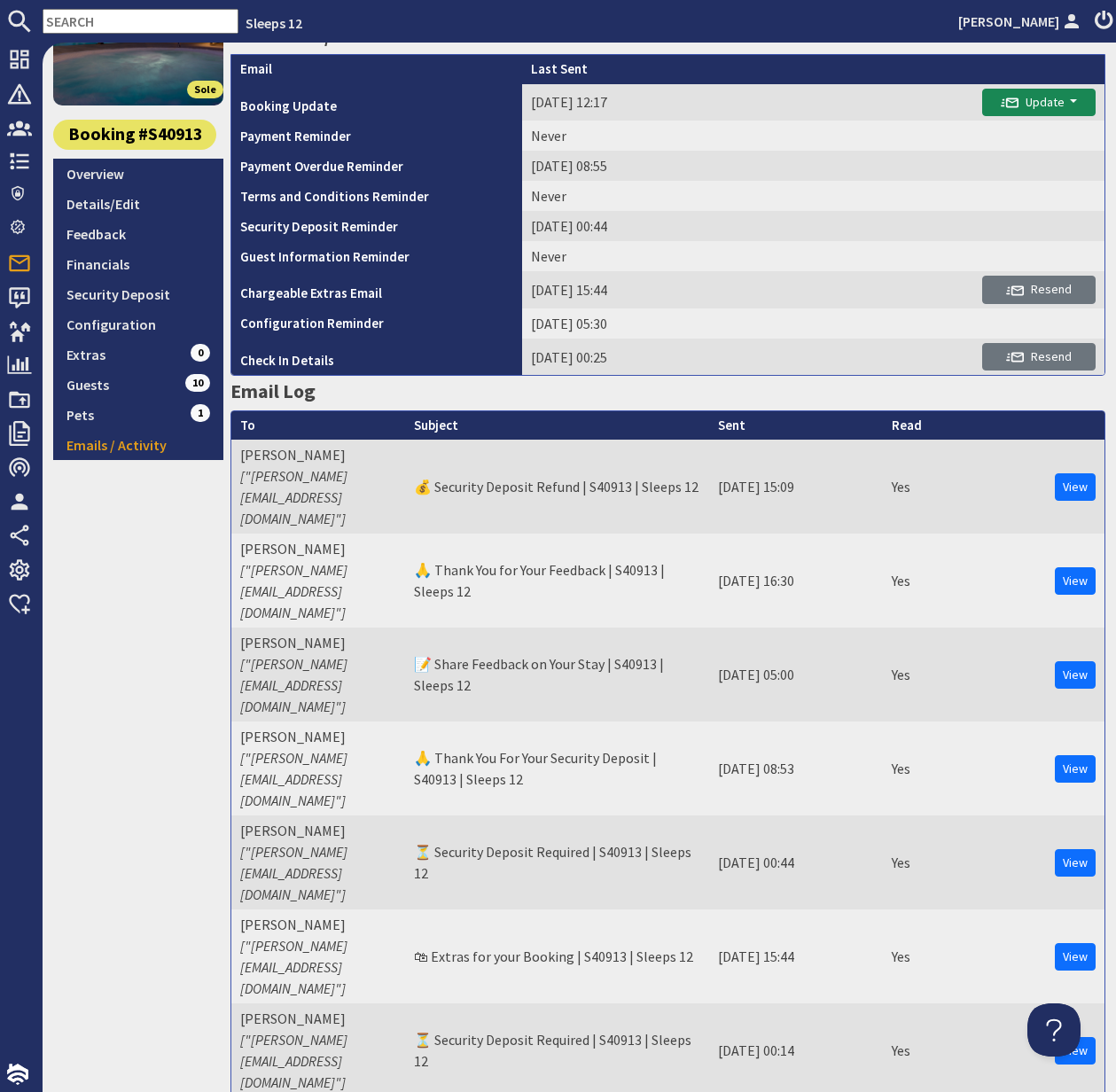
scroll to position [174, 0]
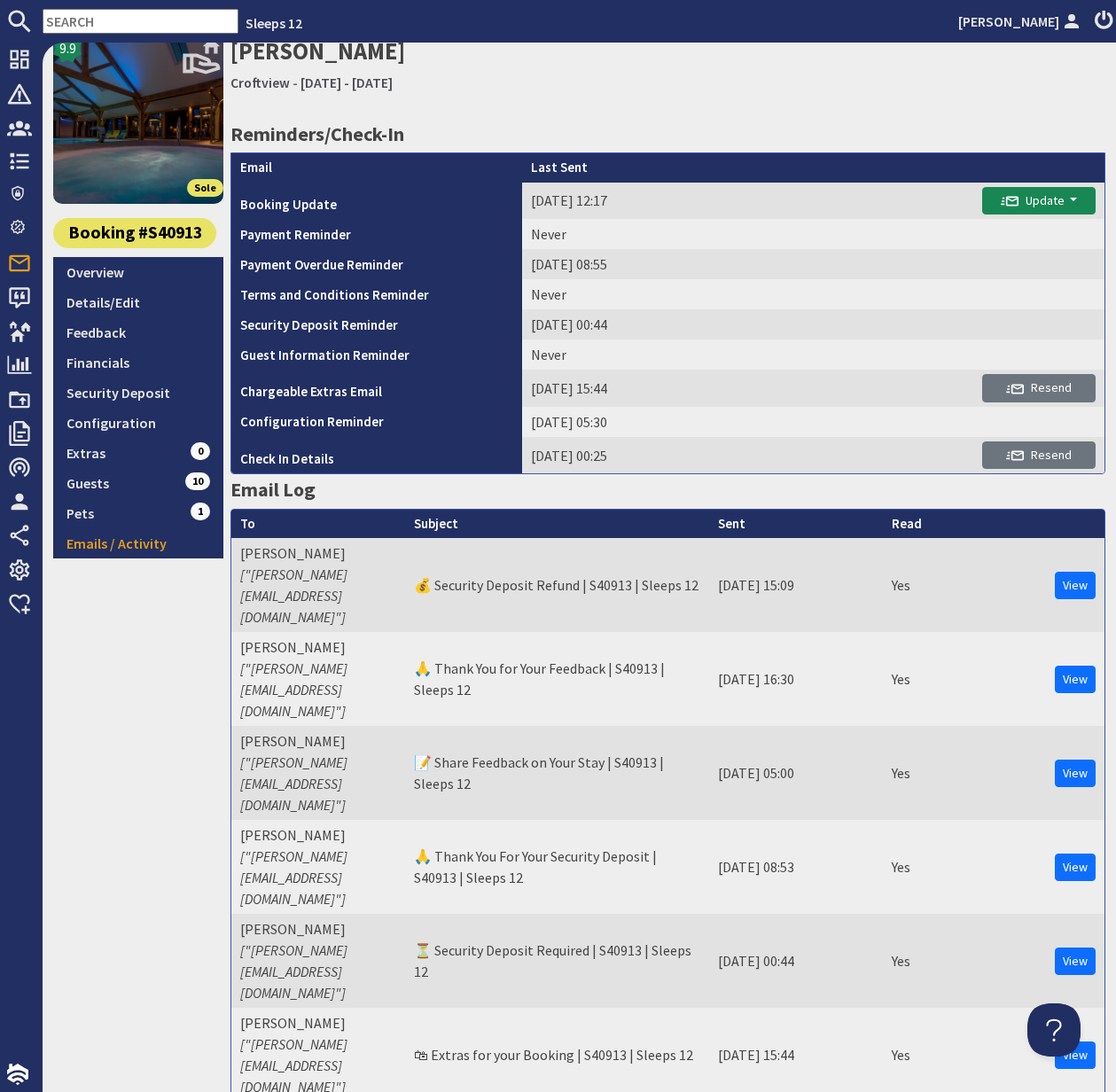
scroll to position [0, 0]
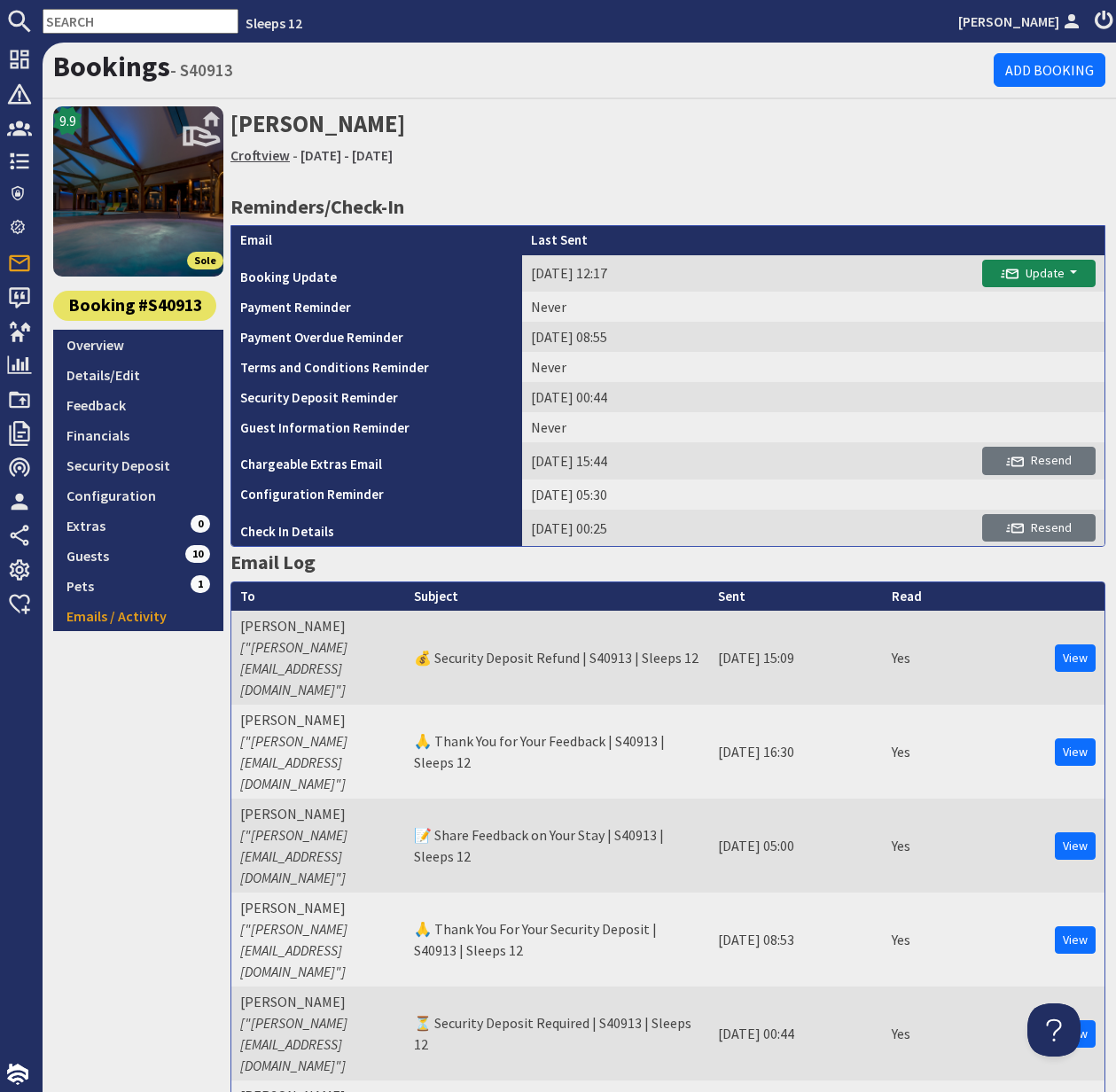
click at [266, 150] on link "Croftview" at bounding box center [260, 155] width 60 height 18
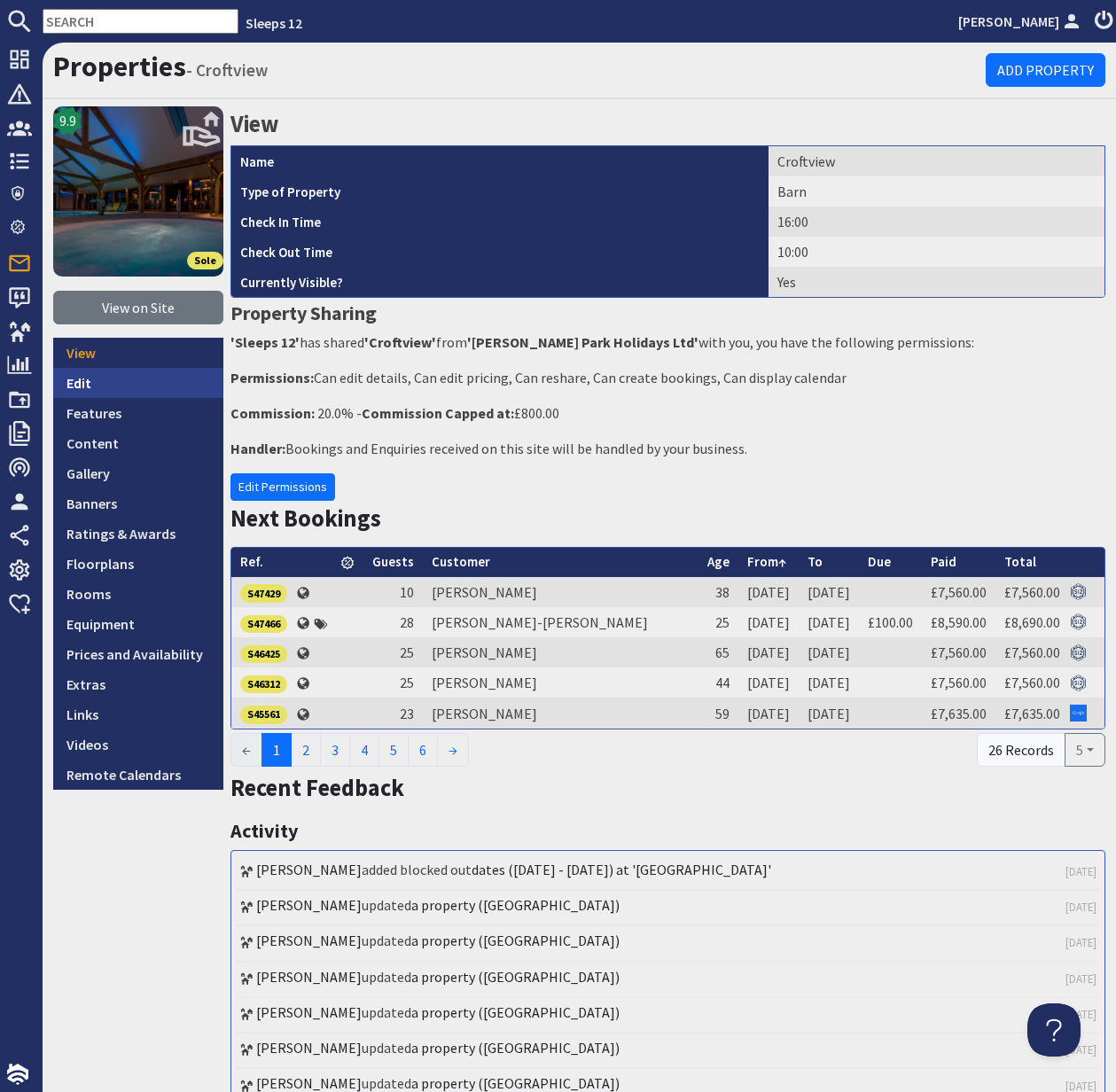
click at [91, 387] on link "Edit" at bounding box center [138, 383] width 170 height 30
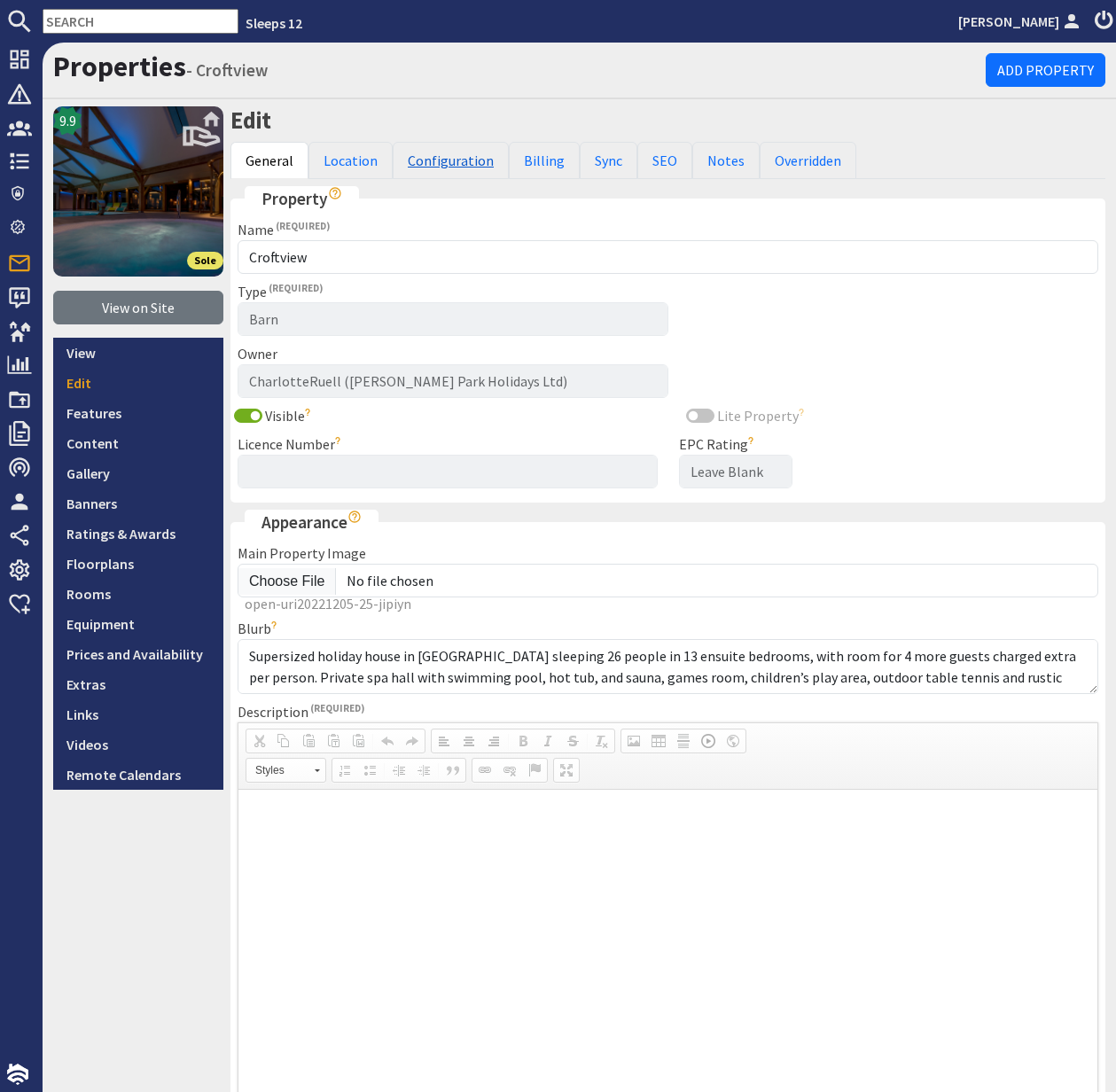
click at [446, 161] on link "Configuration" at bounding box center [450, 160] width 116 height 37
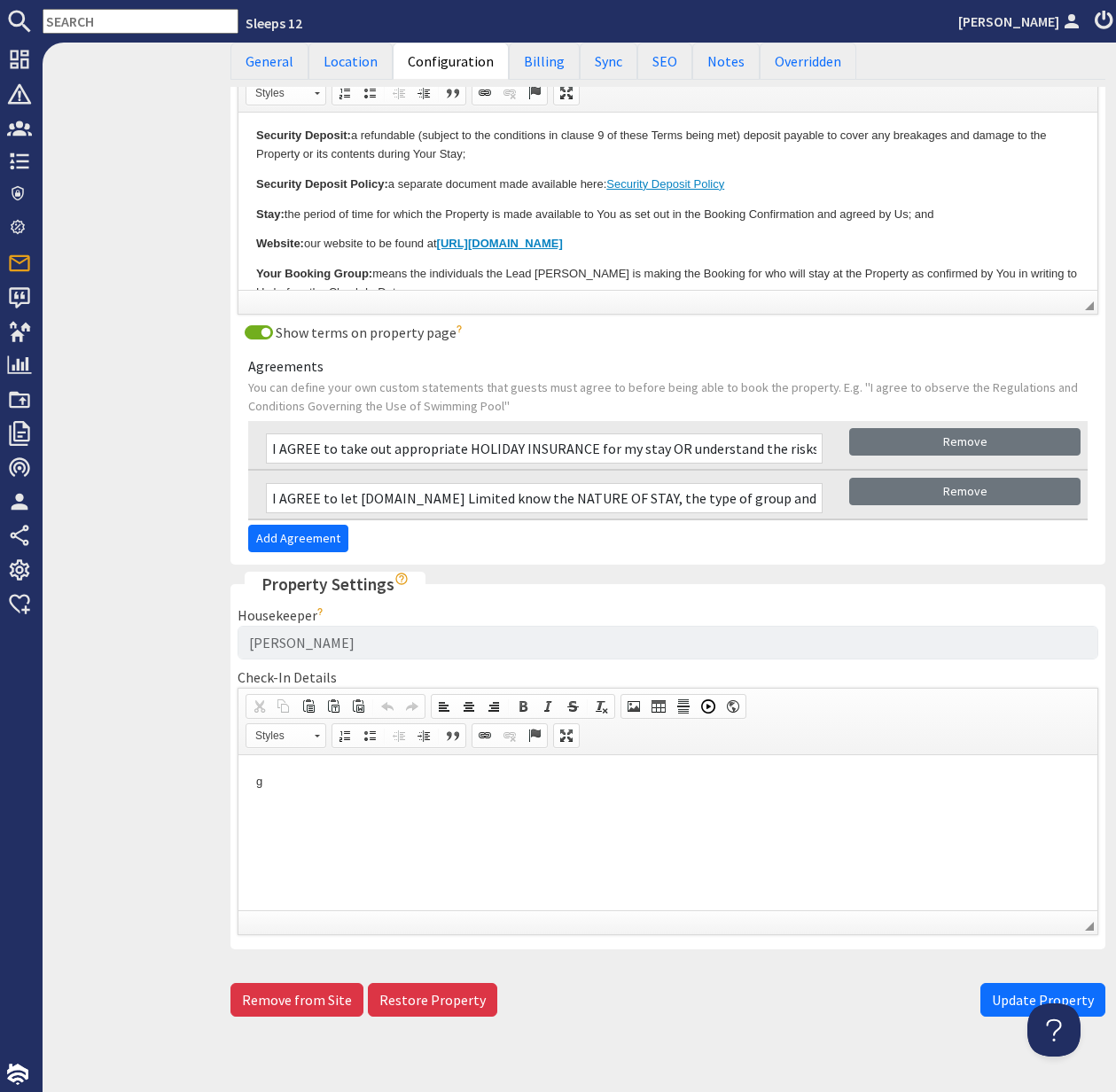
scroll to position [910, 0]
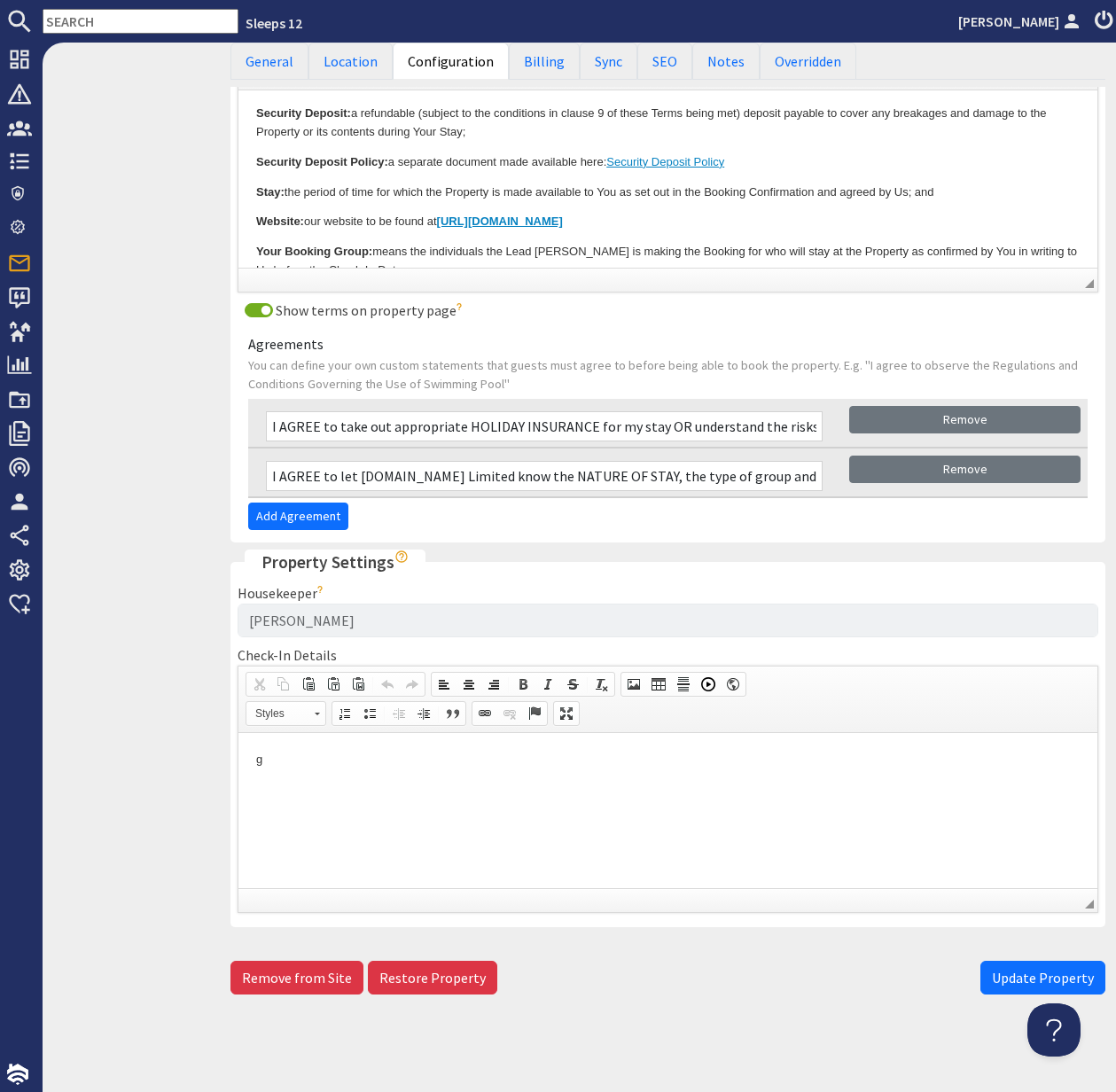
click at [158, 711] on div "9.9 Sole View on Site View Edit Features Content Gallery Banners Ratings & Awar…" at bounding box center [138, 100] width 170 height 1806
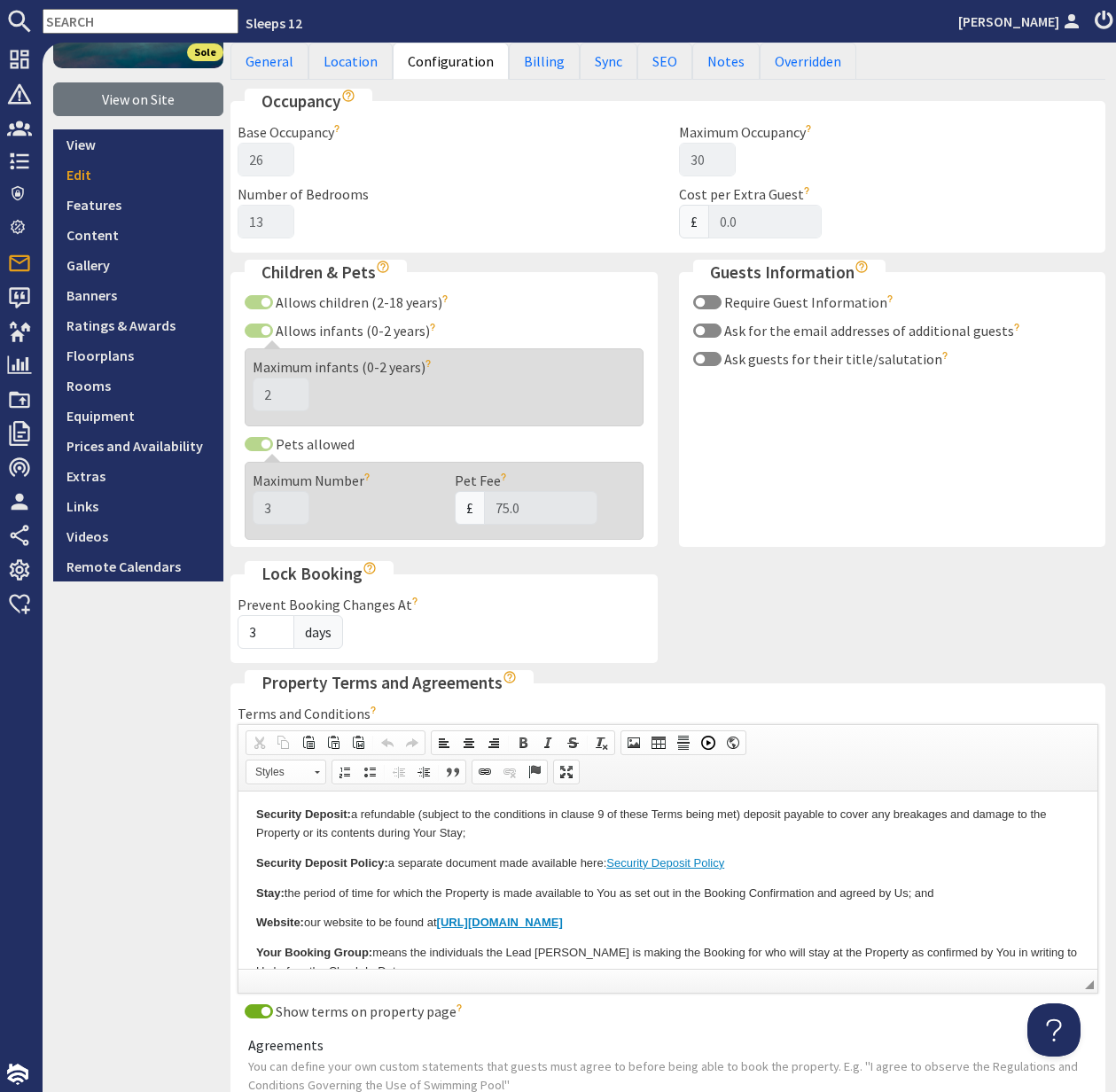
scroll to position [0, 0]
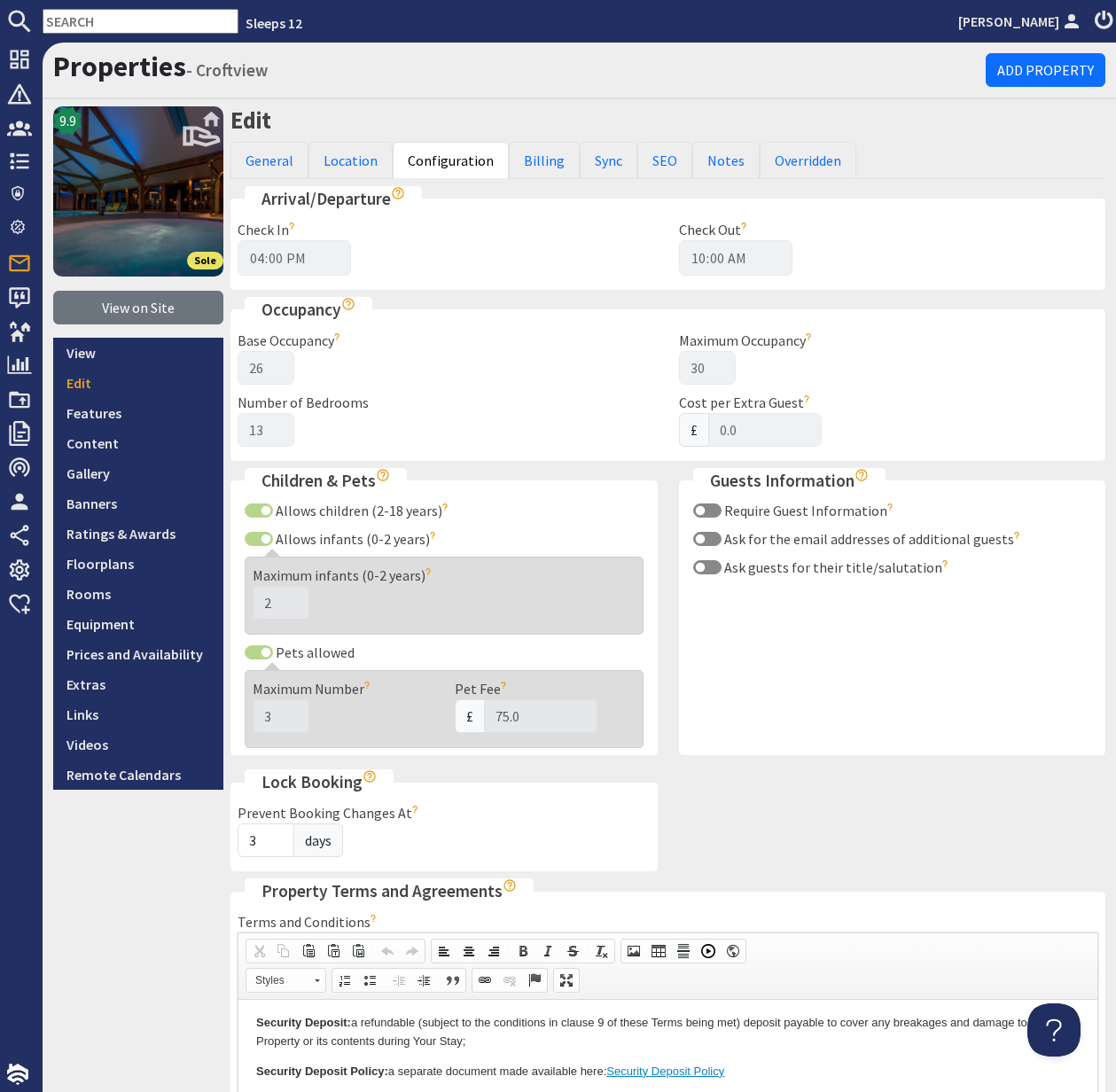
click at [105, 22] on input "text" at bounding box center [141, 21] width 196 height 25
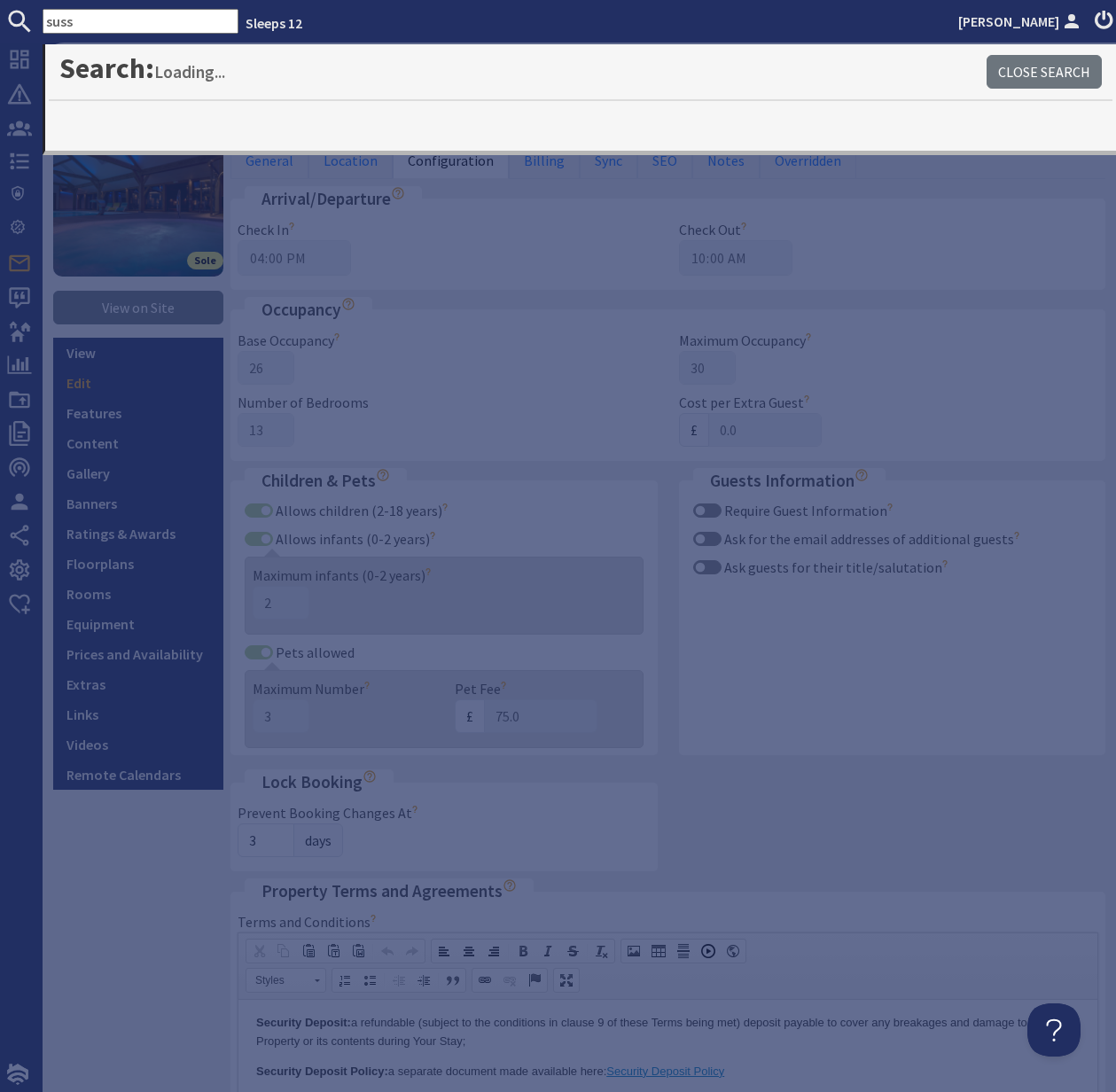
type input "suss"
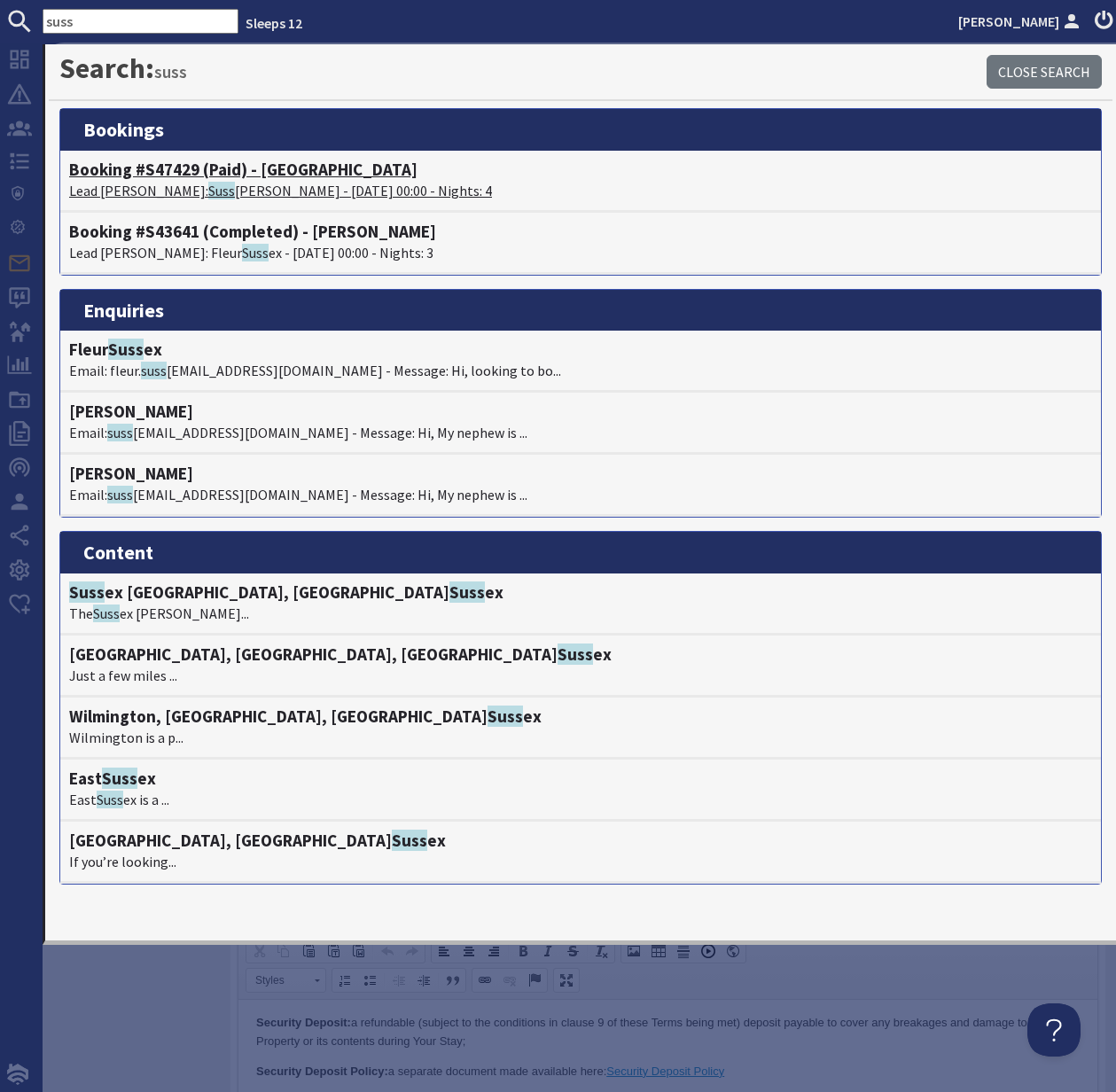
click at [143, 179] on h4 "Booking #S47429 (Paid) - Croftview" at bounding box center [580, 169] width 1023 height 20
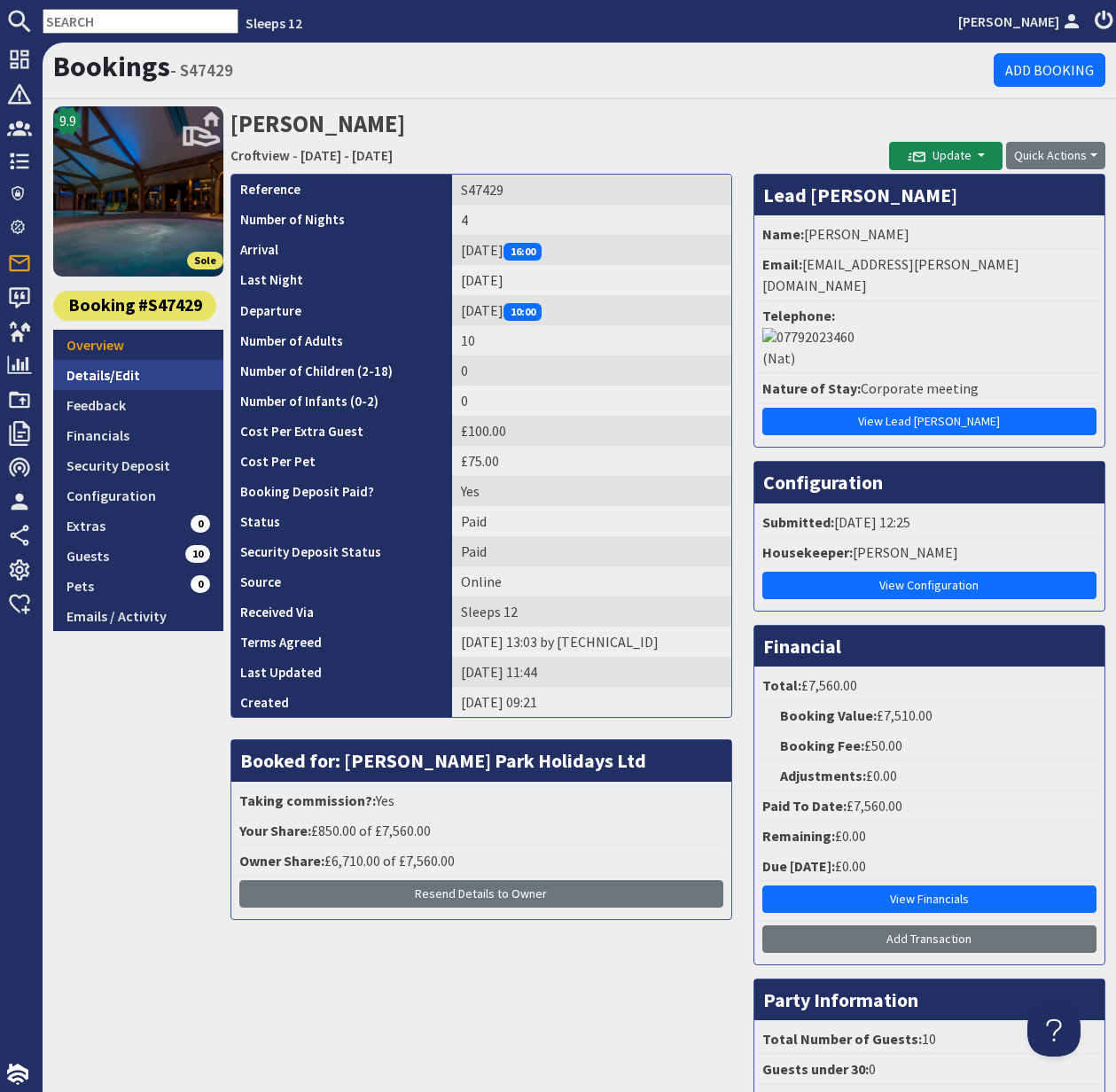
click at [121, 368] on link "Details/Edit" at bounding box center [138, 375] width 170 height 30
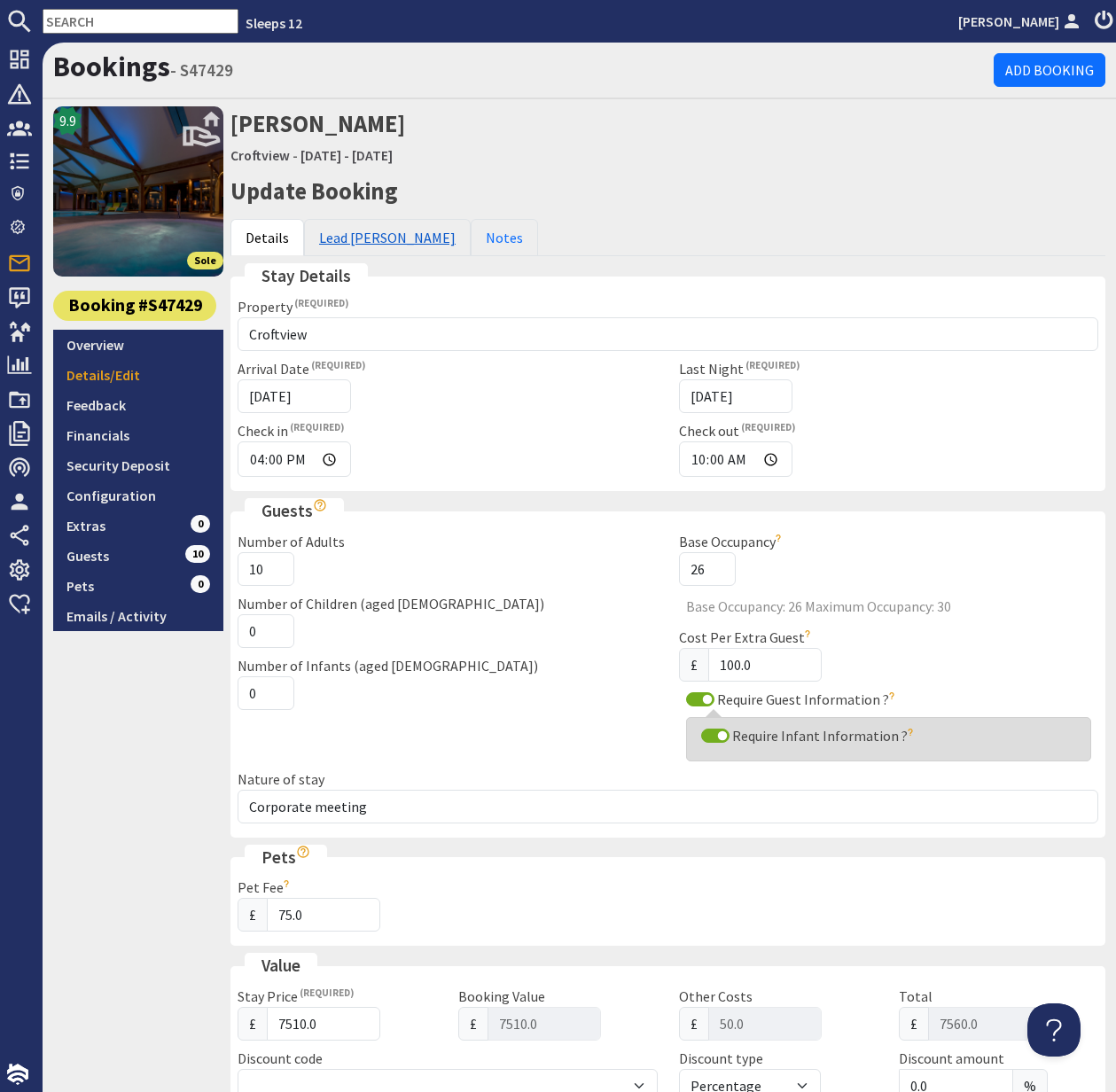
click at [356, 233] on link "Lead Booker" at bounding box center [387, 238] width 166 height 37
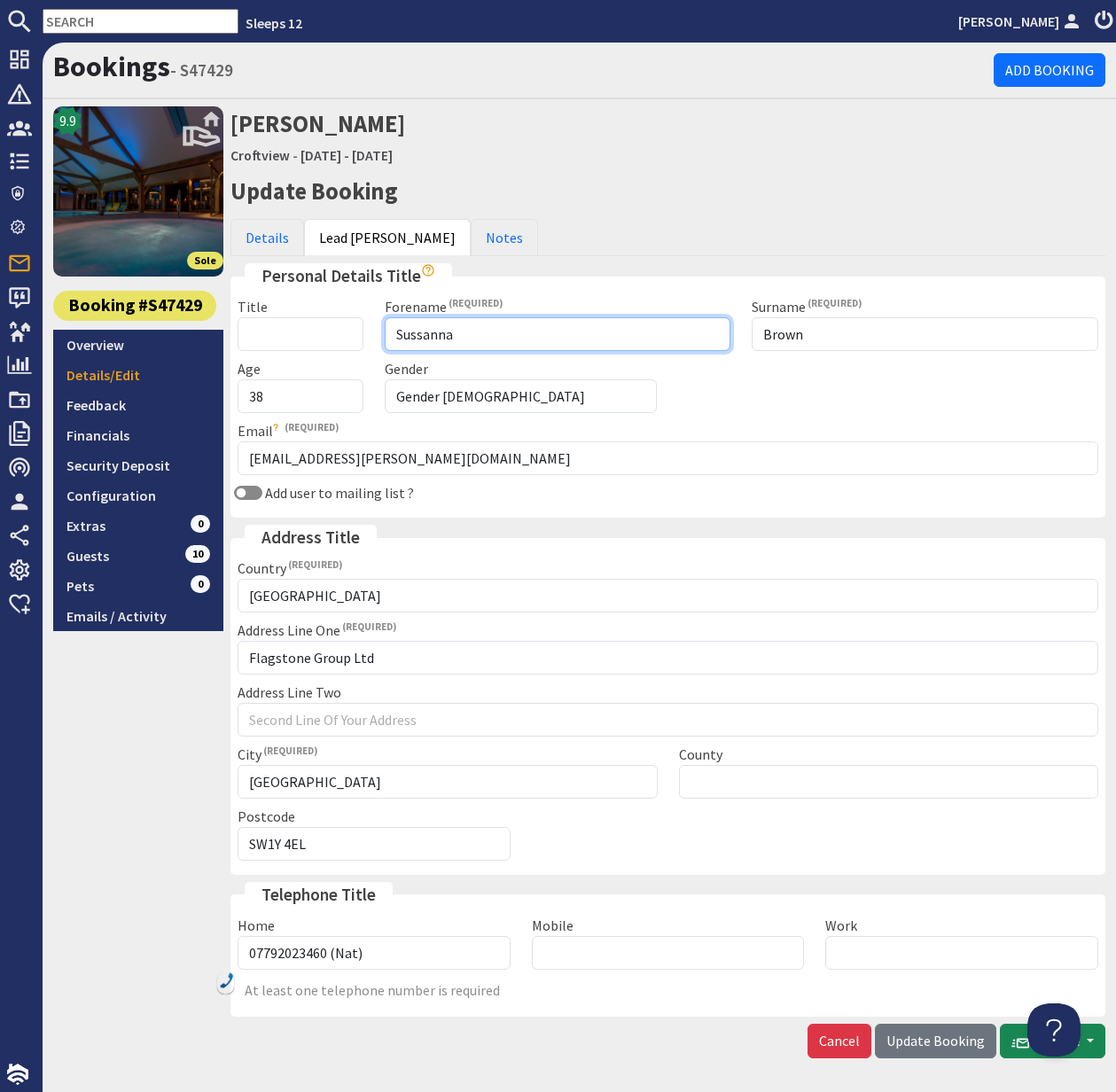
click at [422, 335] on input "Sussanna" at bounding box center [557, 335] width 346 height 34
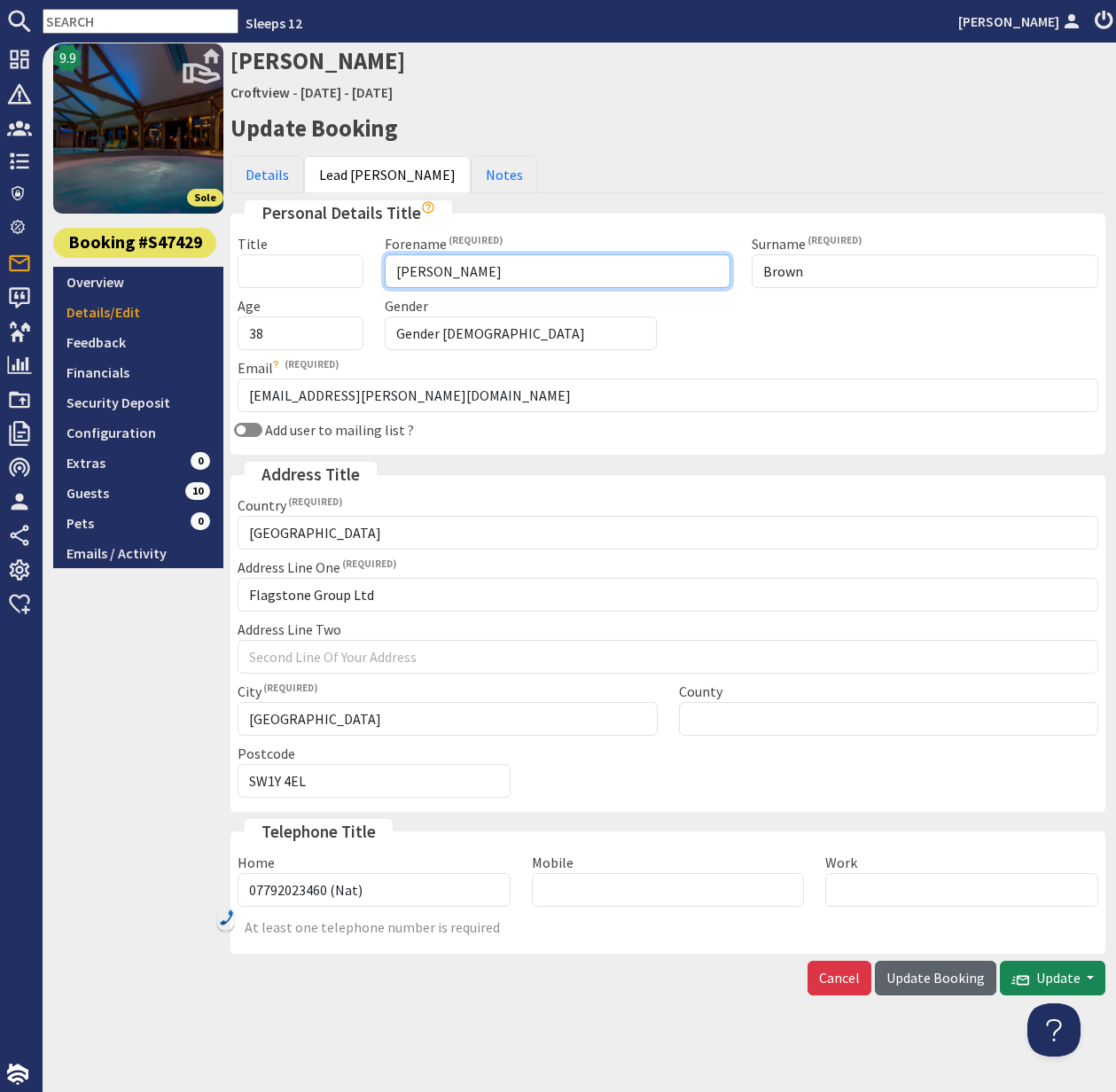
type input "Susanna"
click at [954, 981] on span "Update Booking" at bounding box center [935, 978] width 99 height 18
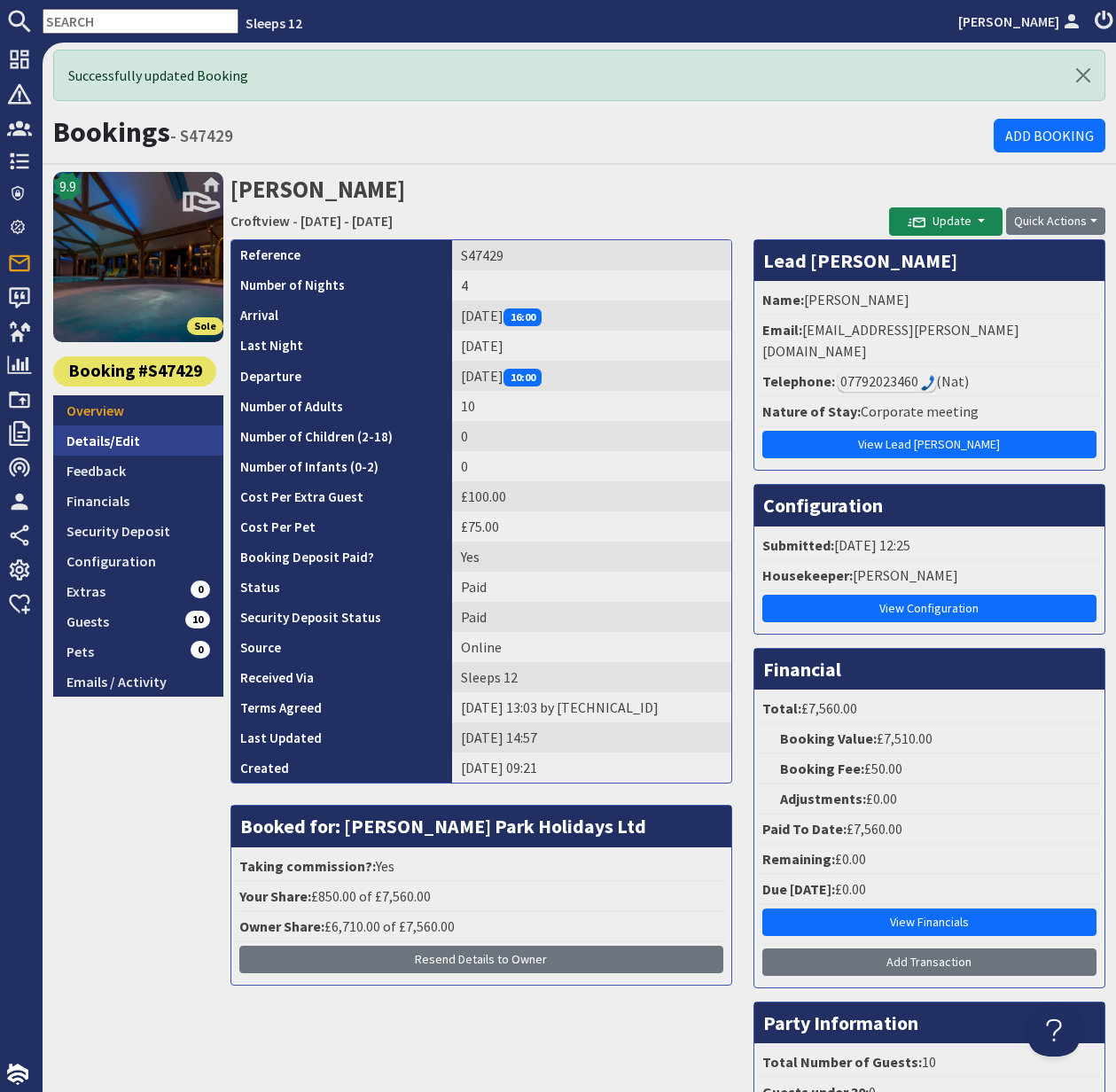
click at [100, 441] on link "Details/Edit" at bounding box center [138, 441] width 170 height 30
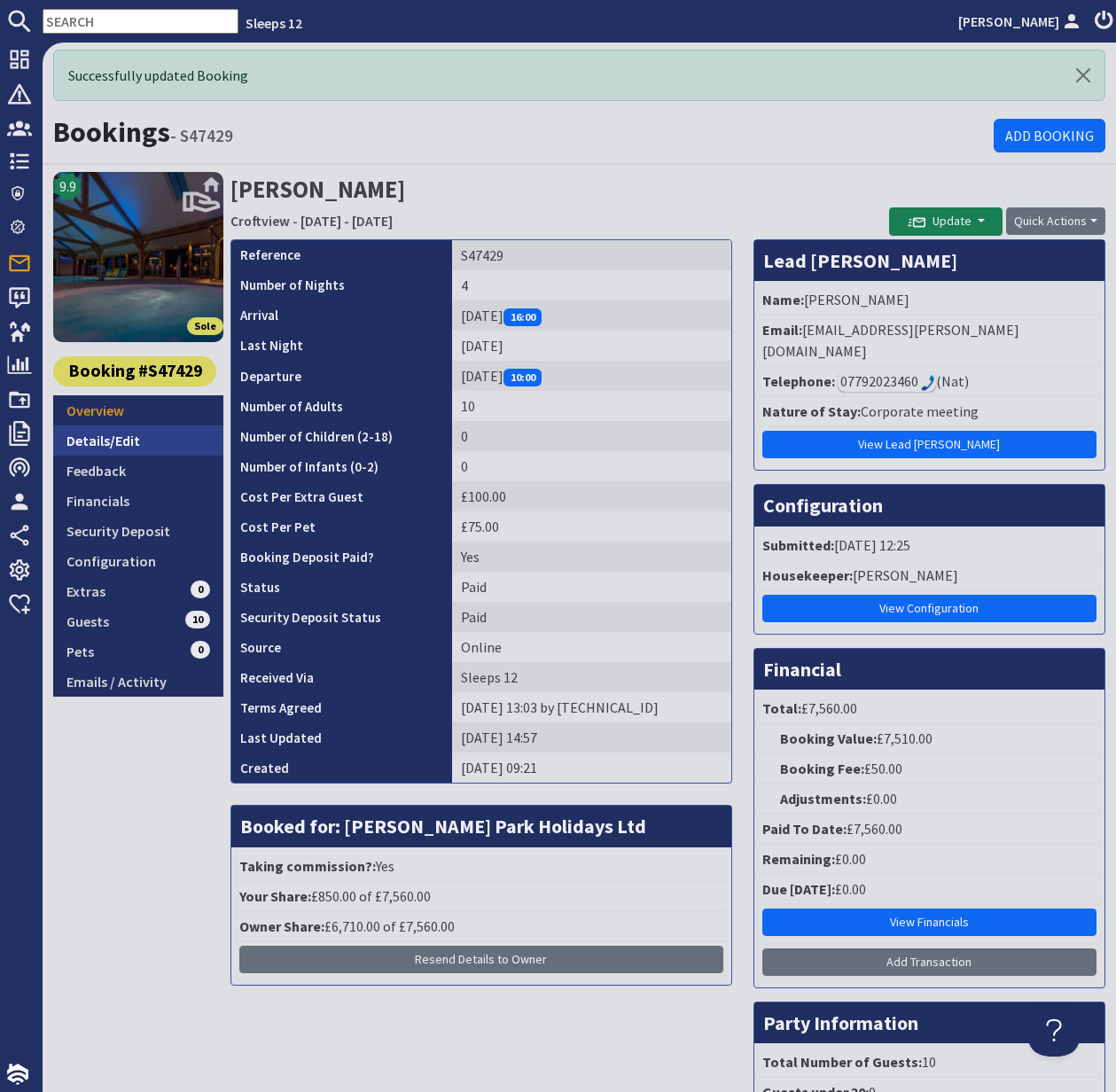
click at [100, 441] on link "Details/Edit" at bounding box center [138, 441] width 170 height 30
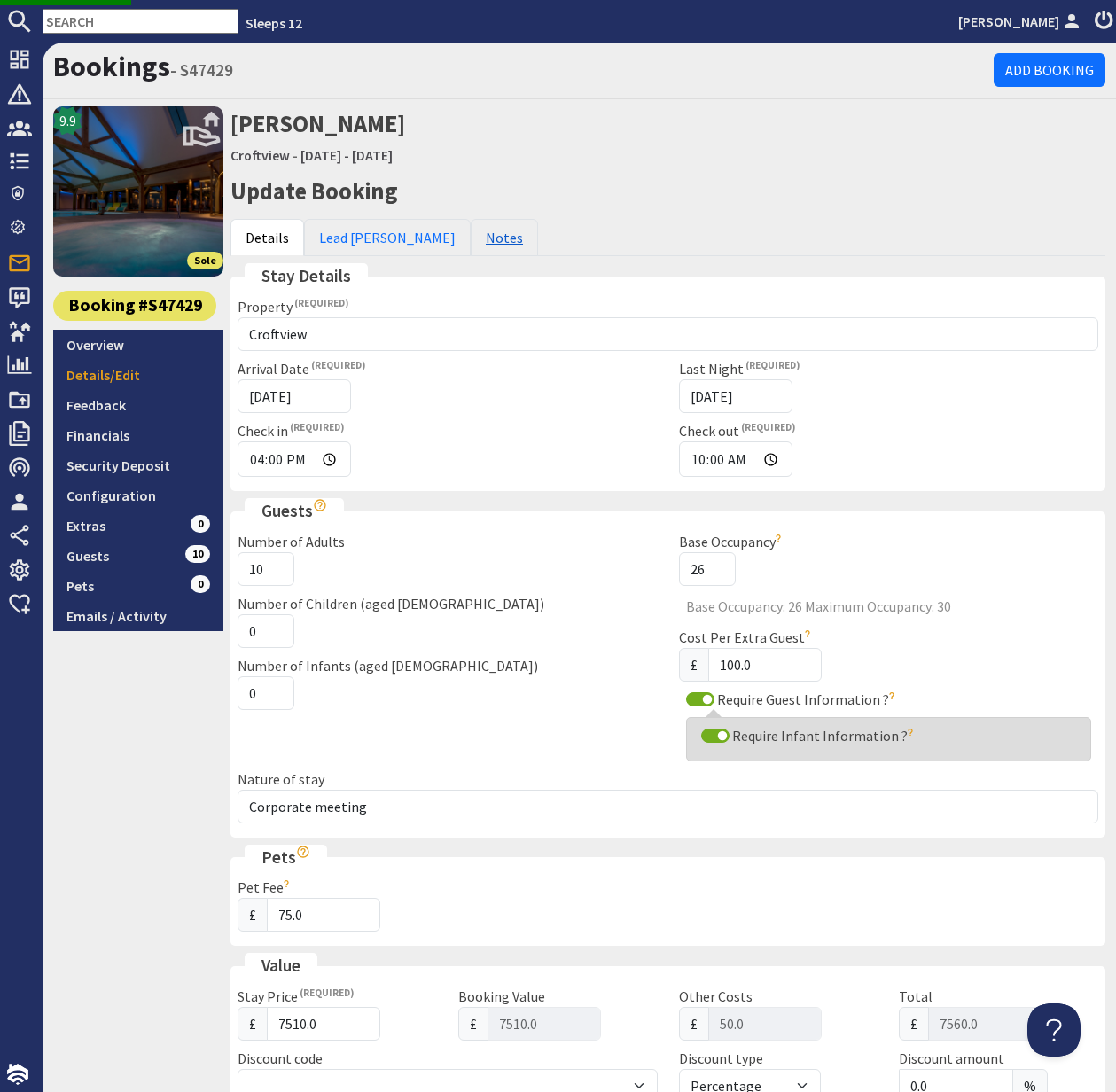
click at [471, 240] on link "Notes" at bounding box center [505, 238] width 68 height 37
click at [352, 643] on div "Number of Children (aged 2-18) 0" at bounding box center [448, 620] width 441 height 55
drag, startPoint x: 449, startPoint y: 242, endPoint x: 468, endPoint y: 276, distance: 38.9
click at [471, 242] on link "Notes" at bounding box center [505, 238] width 68 height 37
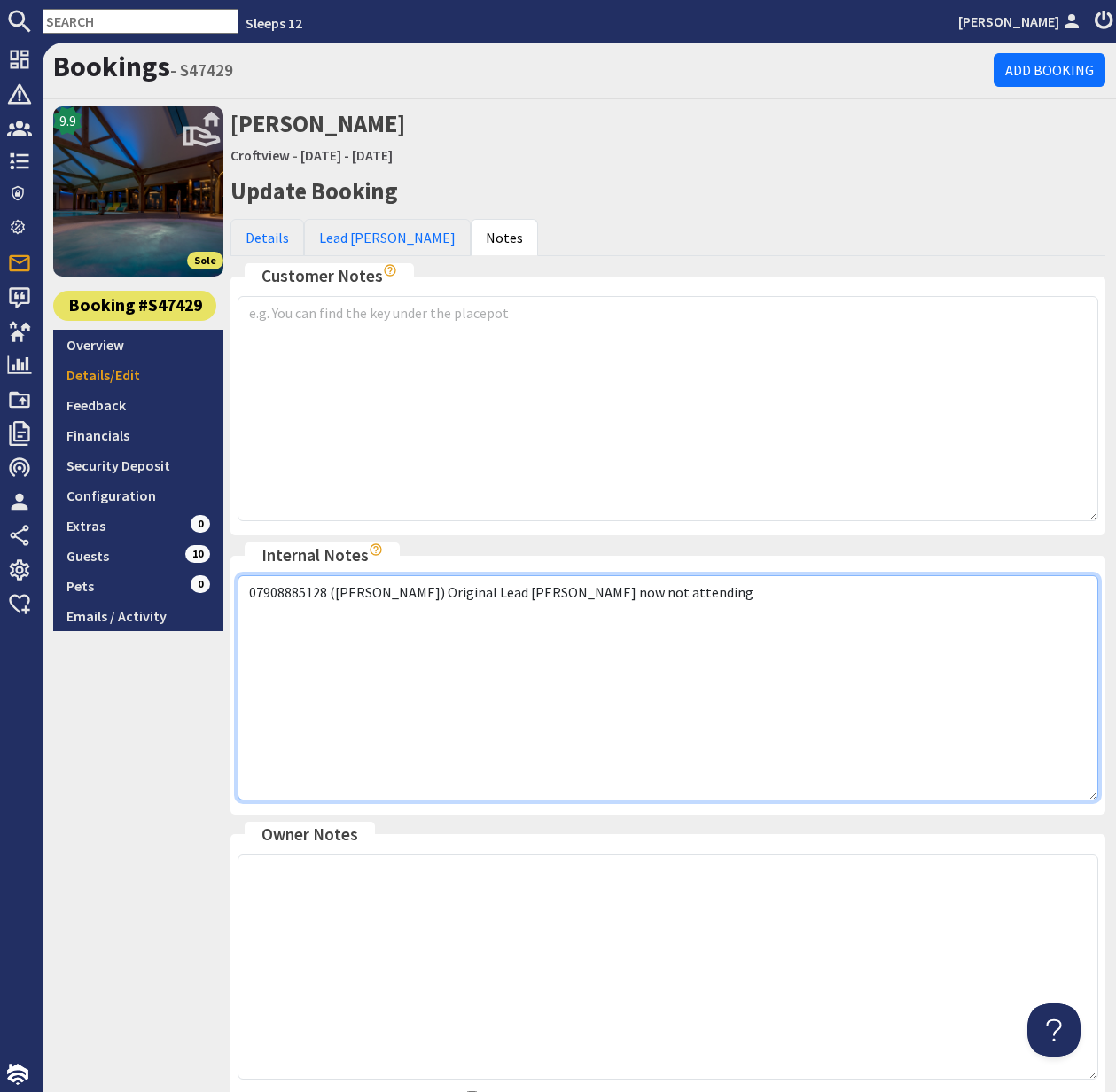
click at [660, 593] on textarea "07908885128 (Kelly) Original Lead booker now not attending" at bounding box center [667, 687] width 861 height 225
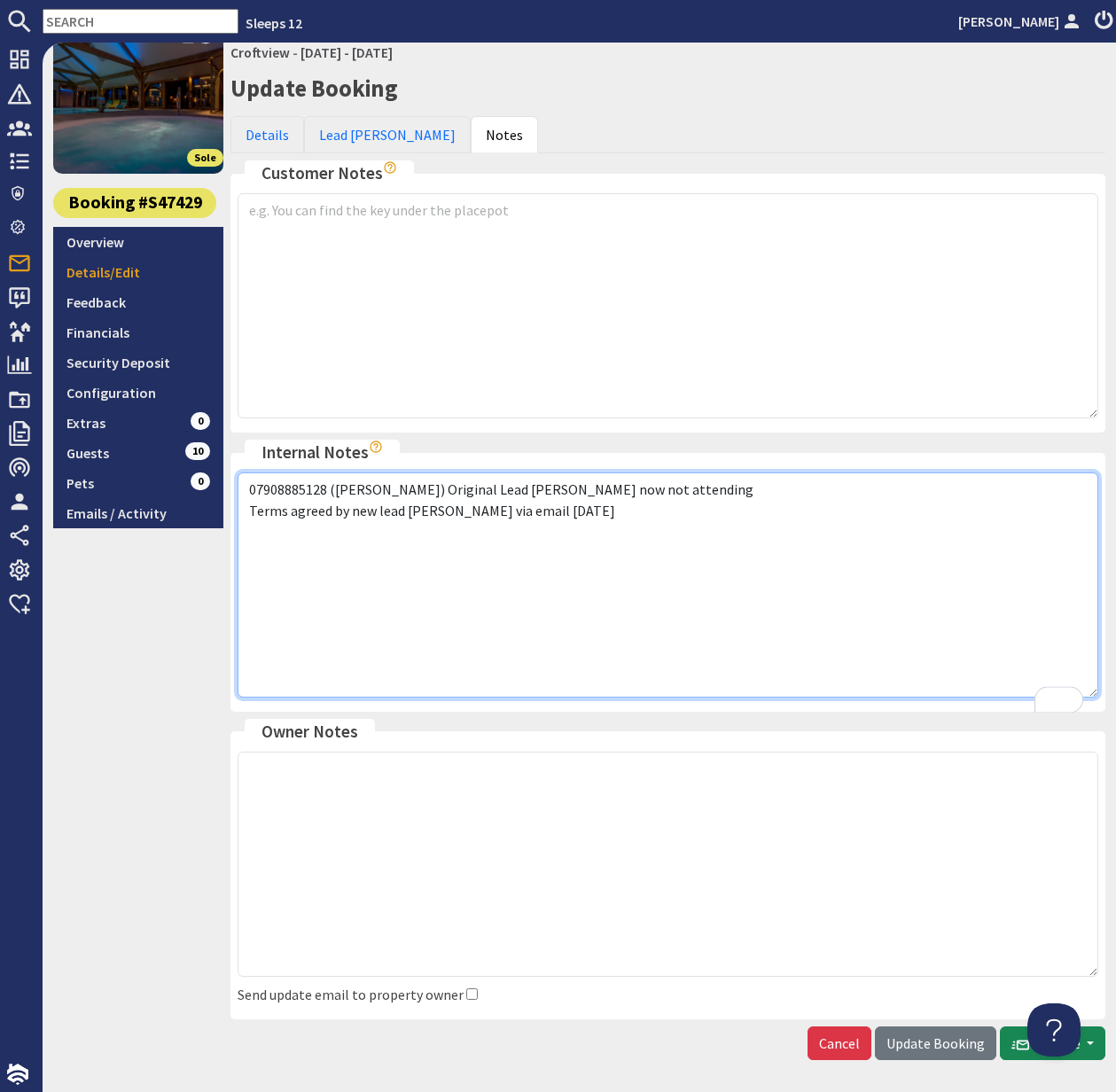
scroll to position [168, 0]
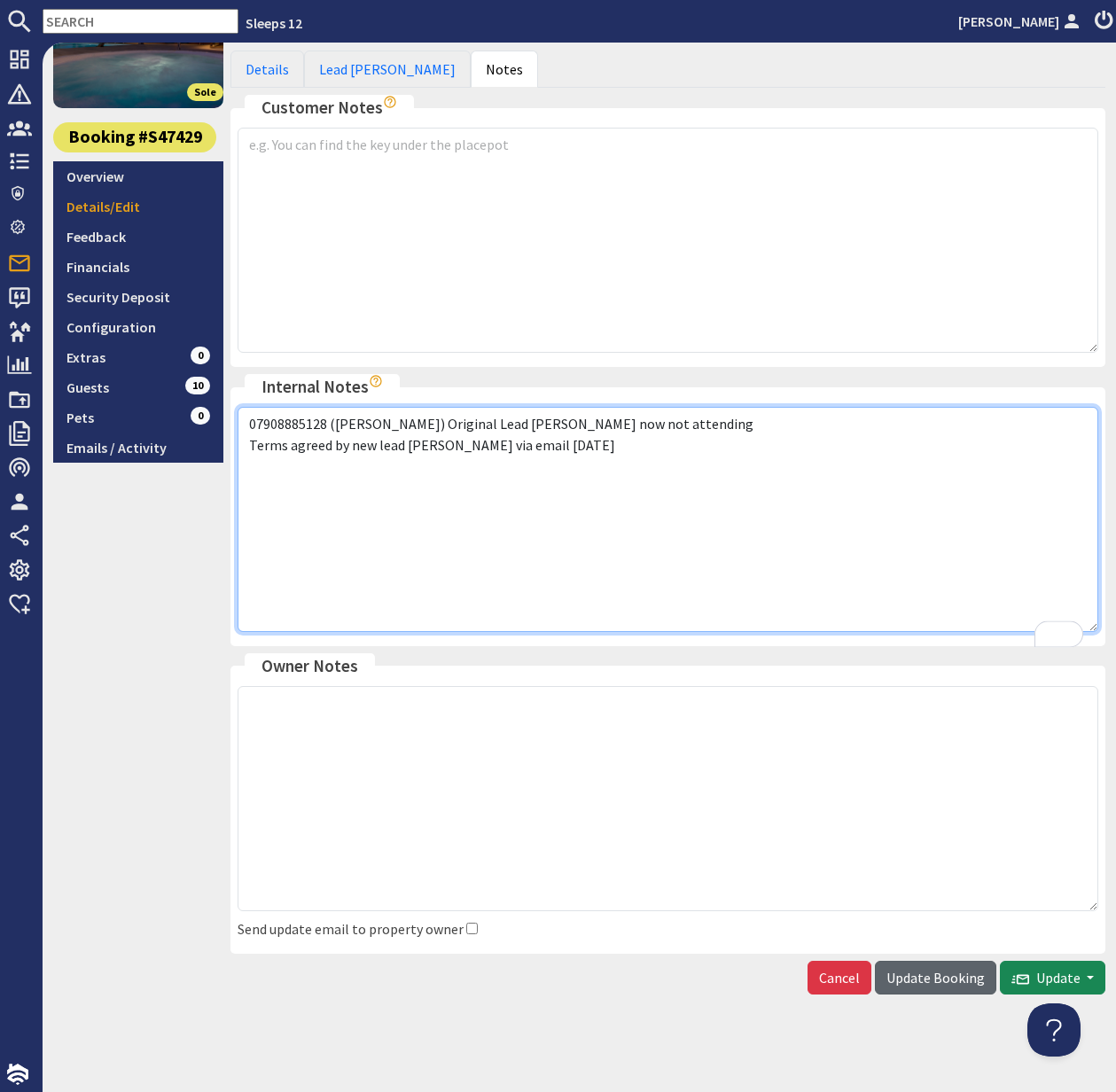
type textarea "07908885128 (Kelly) Original Lead booker now not attending Terms agreed by new …"
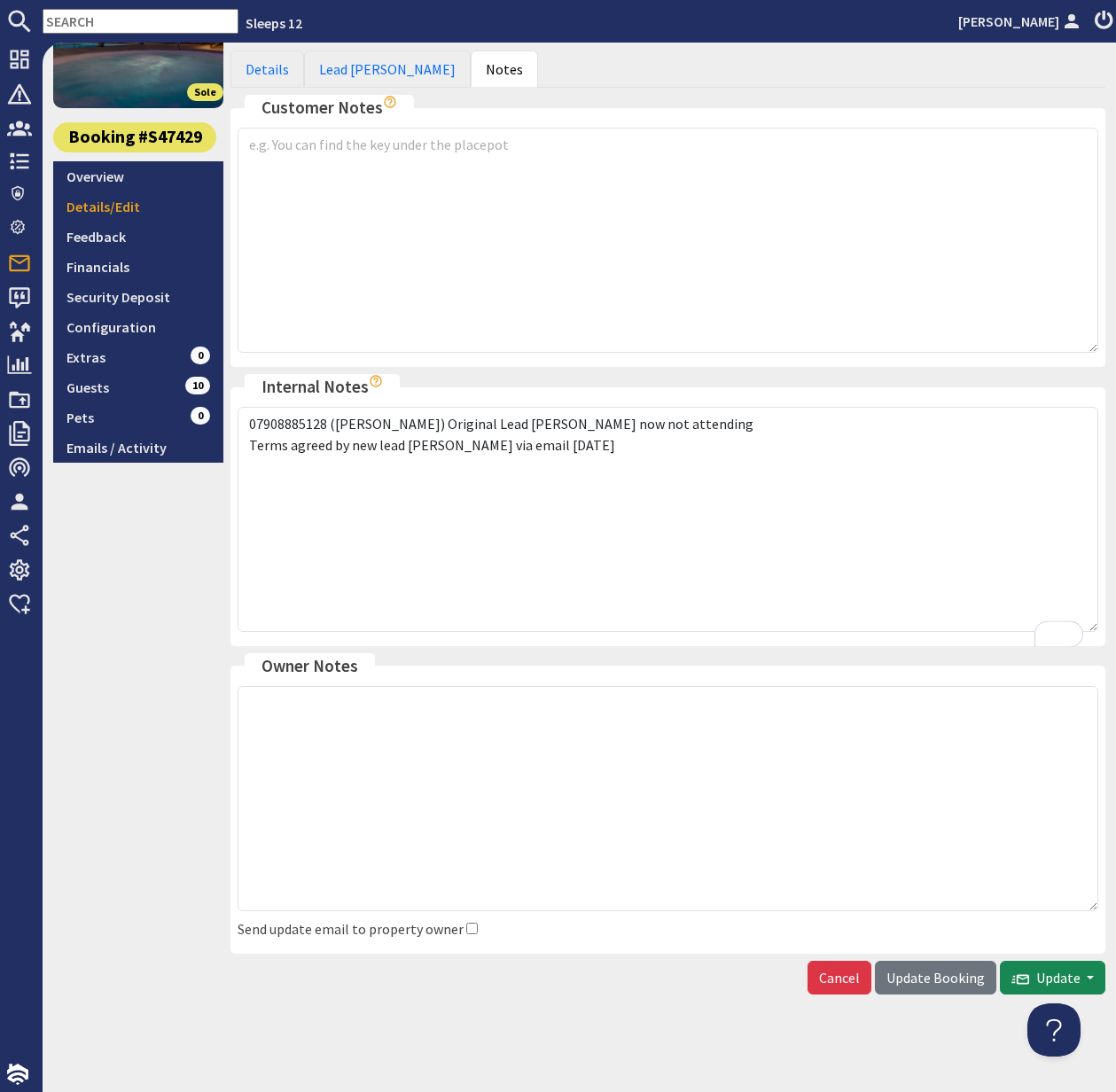
click at [916, 969] on span "Update Booking" at bounding box center [935, 978] width 99 height 18
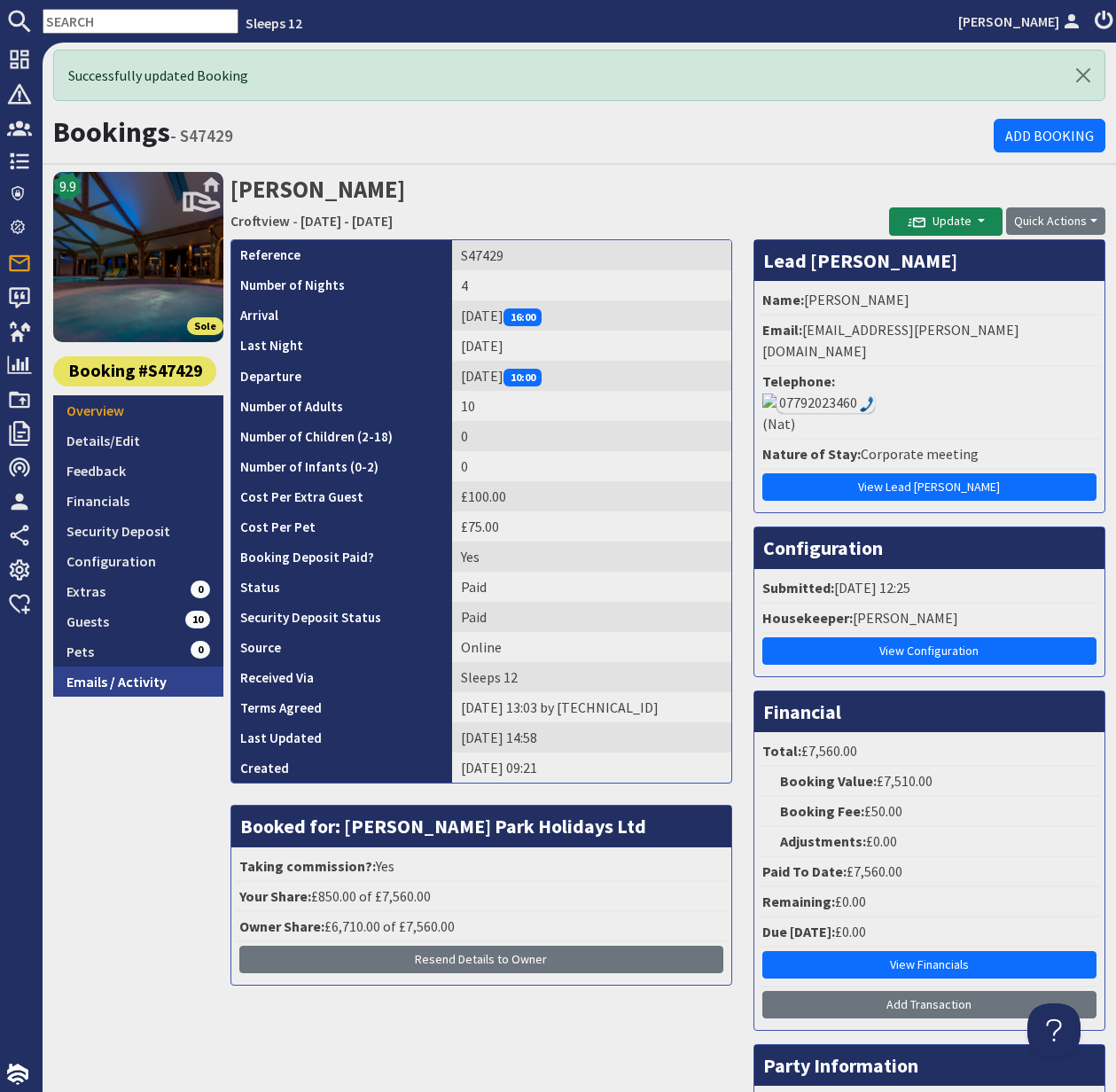
click at [122, 677] on link "Emails / Activity" at bounding box center [138, 682] width 170 height 30
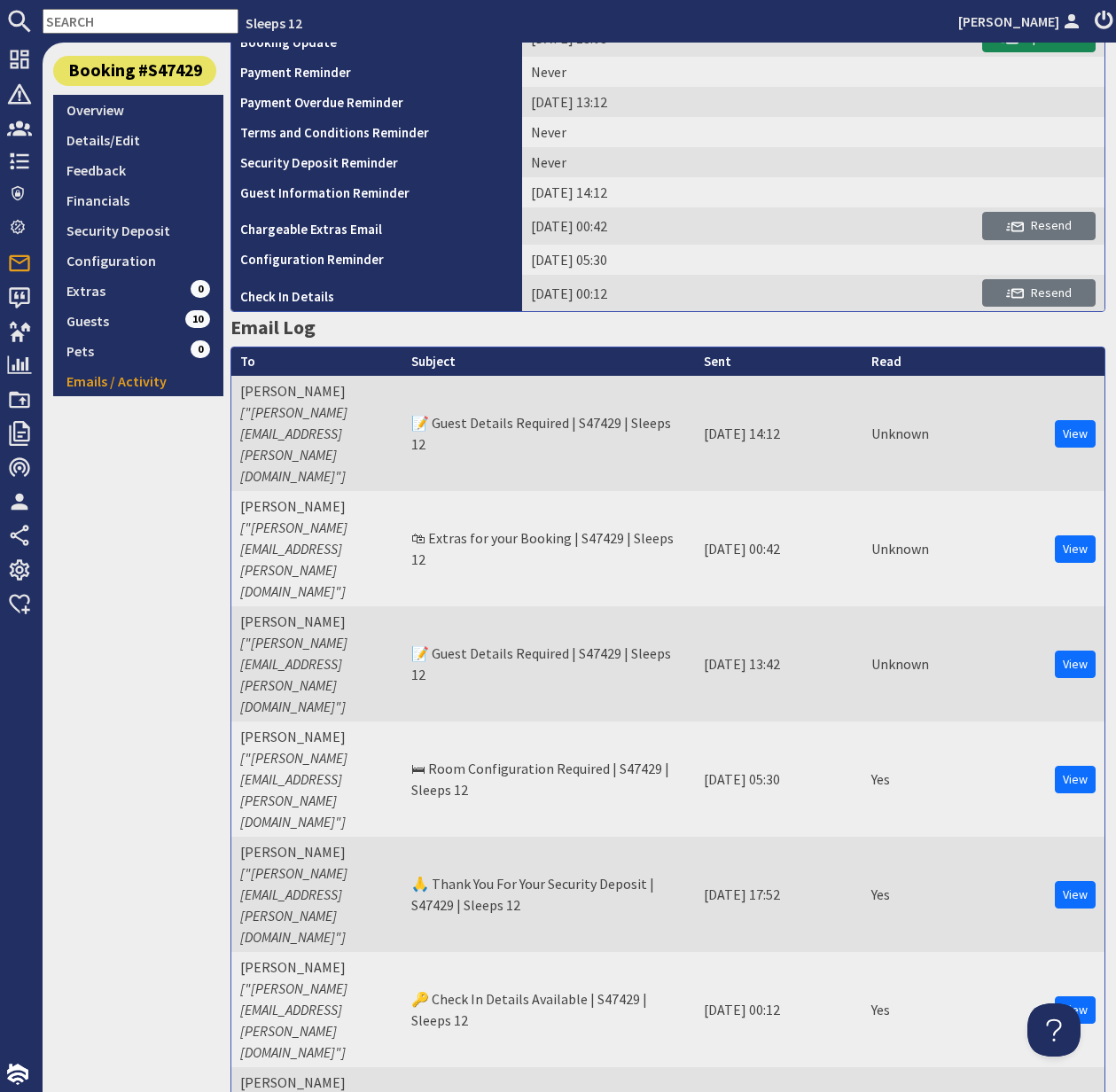
scroll to position [234, 0]
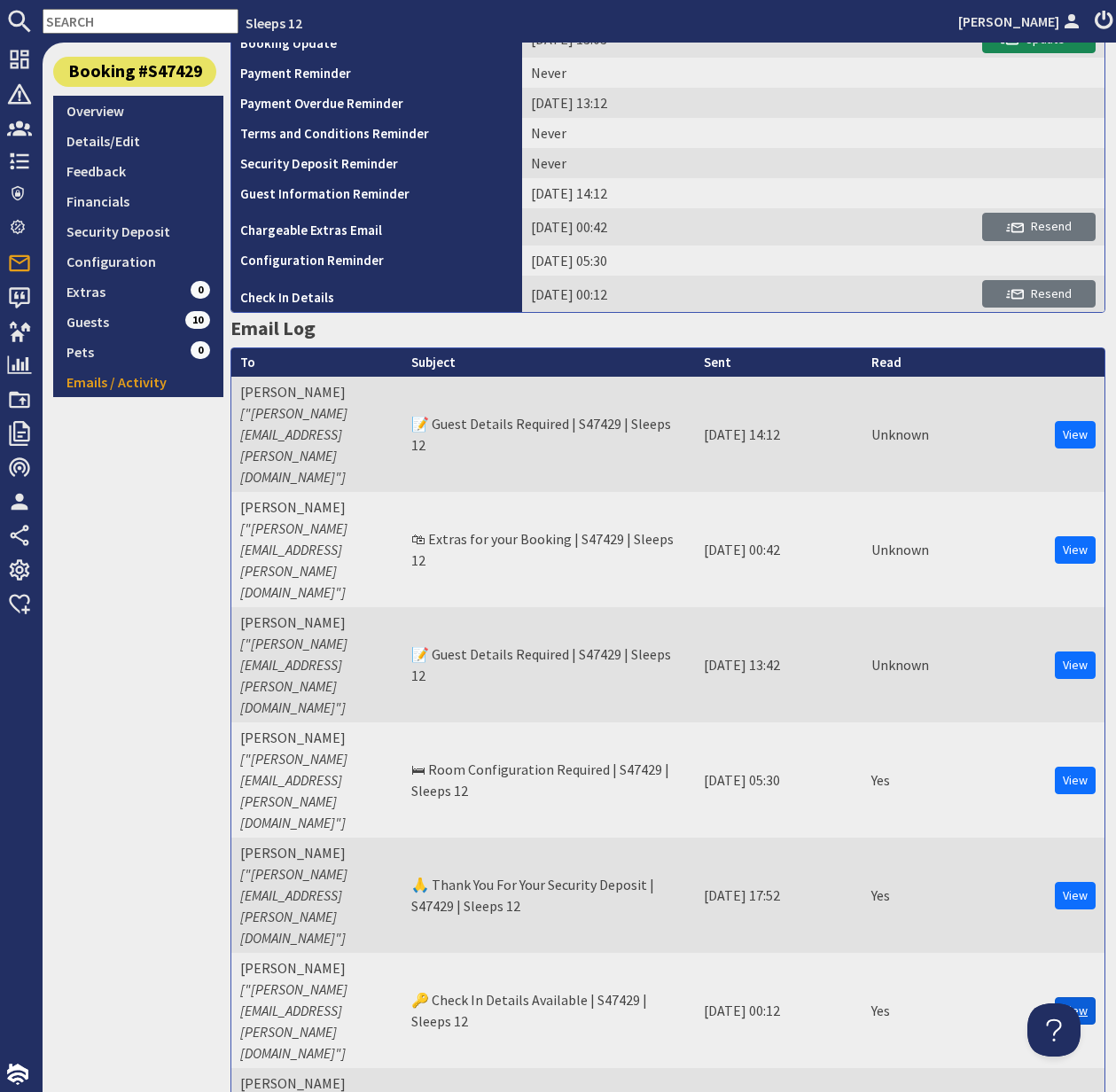
click at [1077, 997] on link "View" at bounding box center [1075, 1010] width 41 height 28
click at [78, 20] on input "text" at bounding box center [141, 21] width 196 height 25
click at [77, 20] on input "text" at bounding box center [141, 21] width 196 height 25
paste input "brydie_jo@hotmail.com"
type input "brydie_jo@hotmail.com"
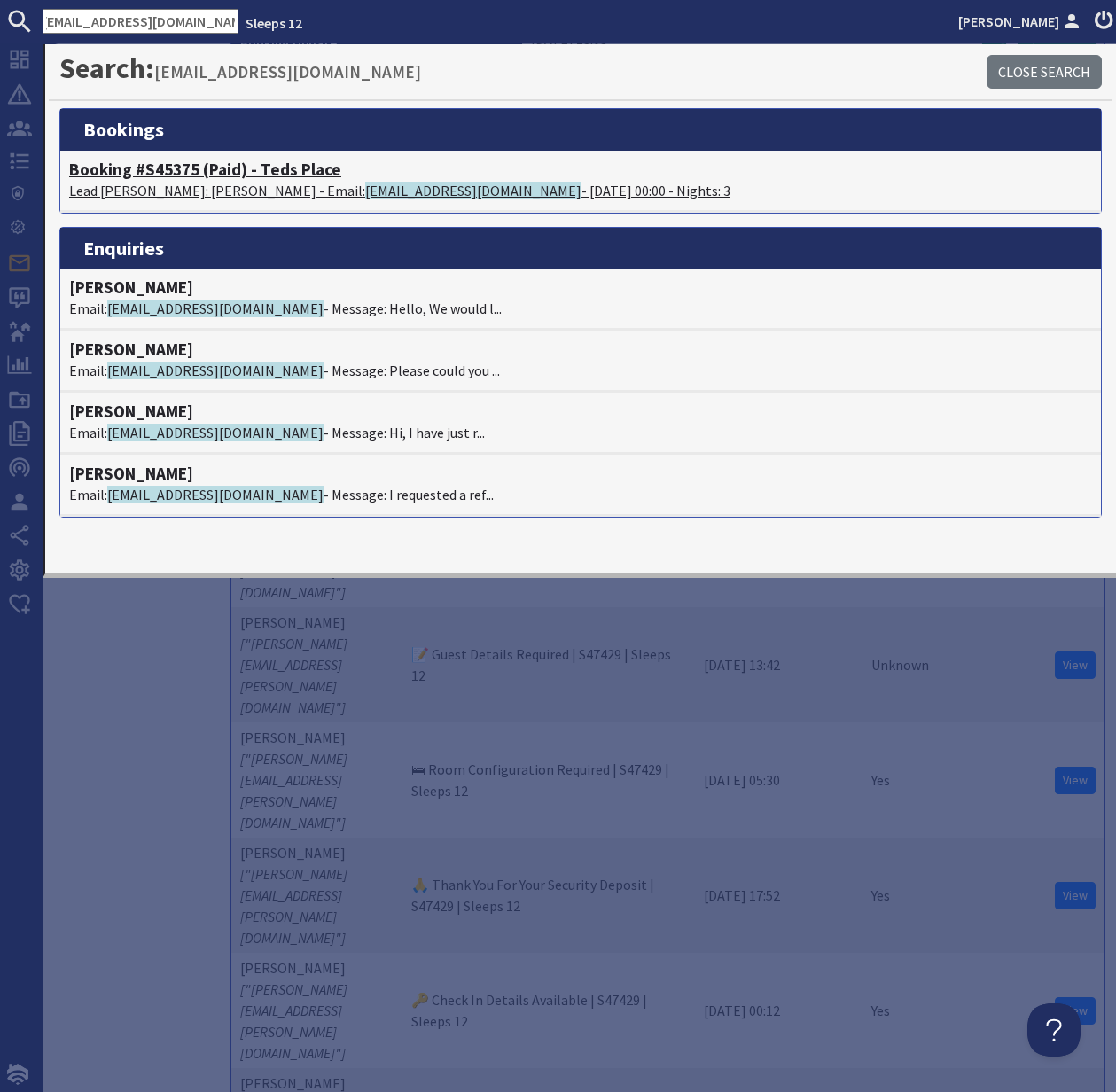
scroll to position [0, 0]
click at [141, 173] on h4 "Booking #S45375 (Paid) - Teds Place" at bounding box center [580, 169] width 1023 height 20
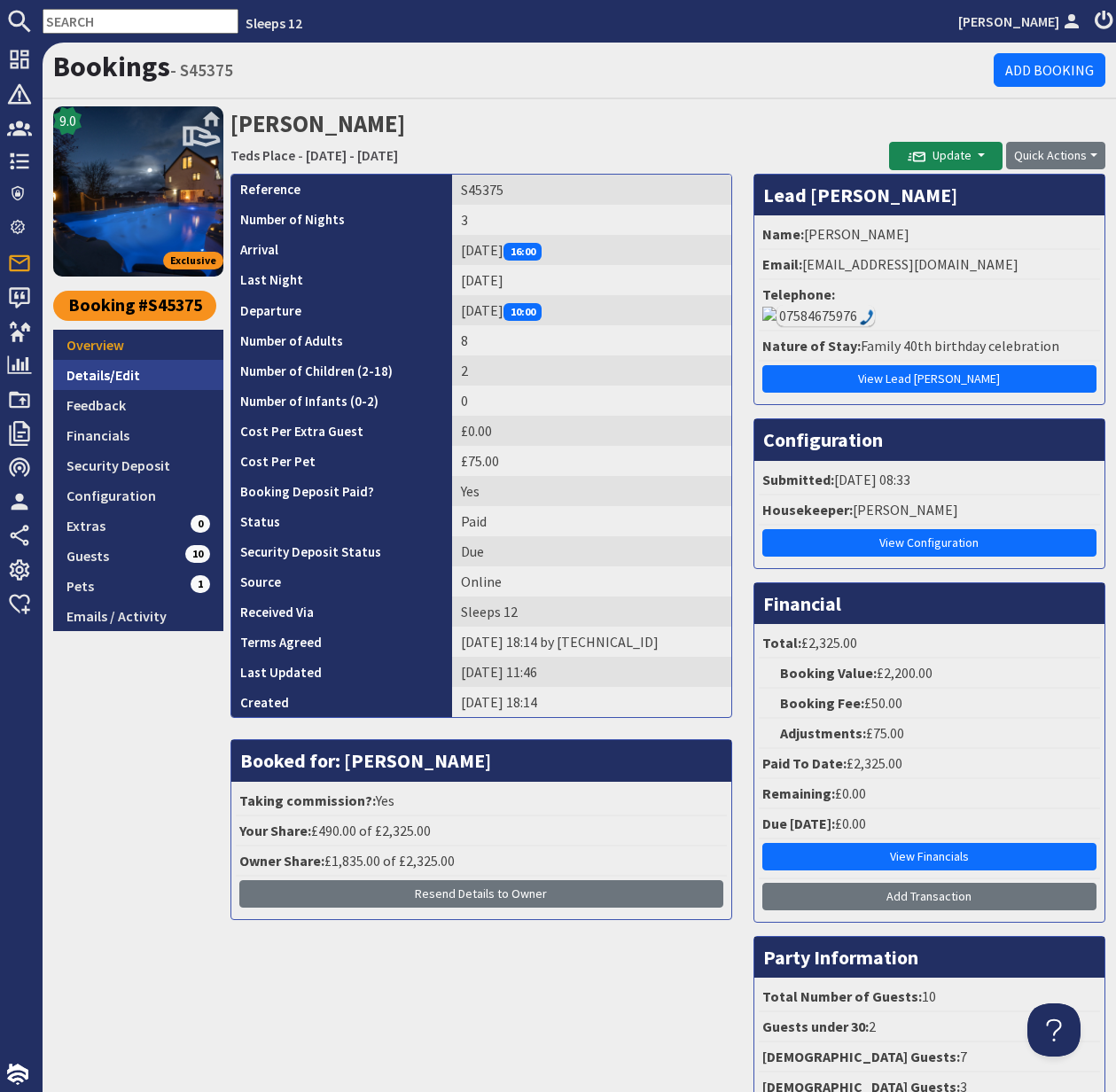
click at [113, 372] on link "Details/Edit" at bounding box center [138, 375] width 170 height 30
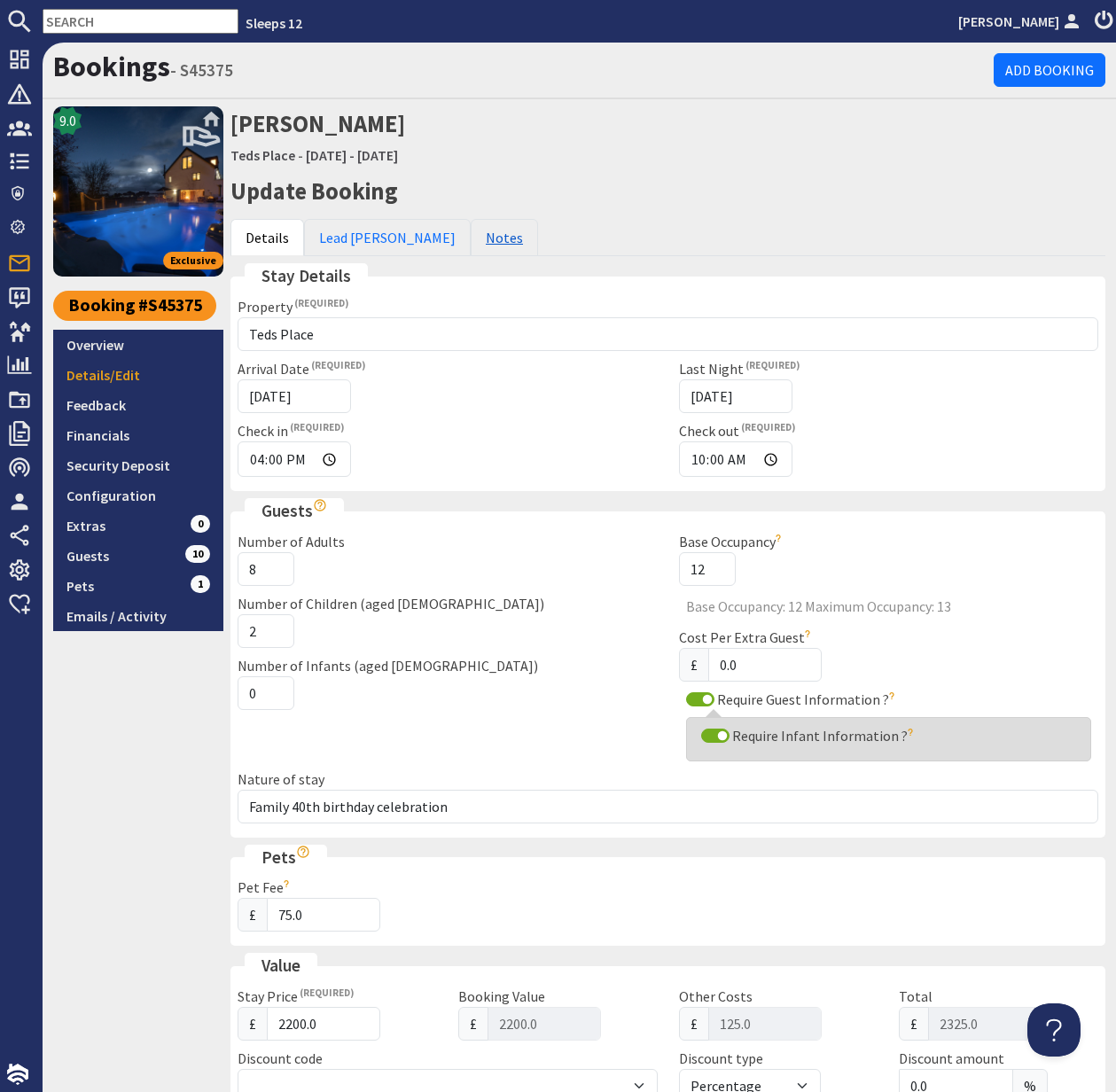
click at [471, 239] on link "Notes" at bounding box center [505, 238] width 68 height 37
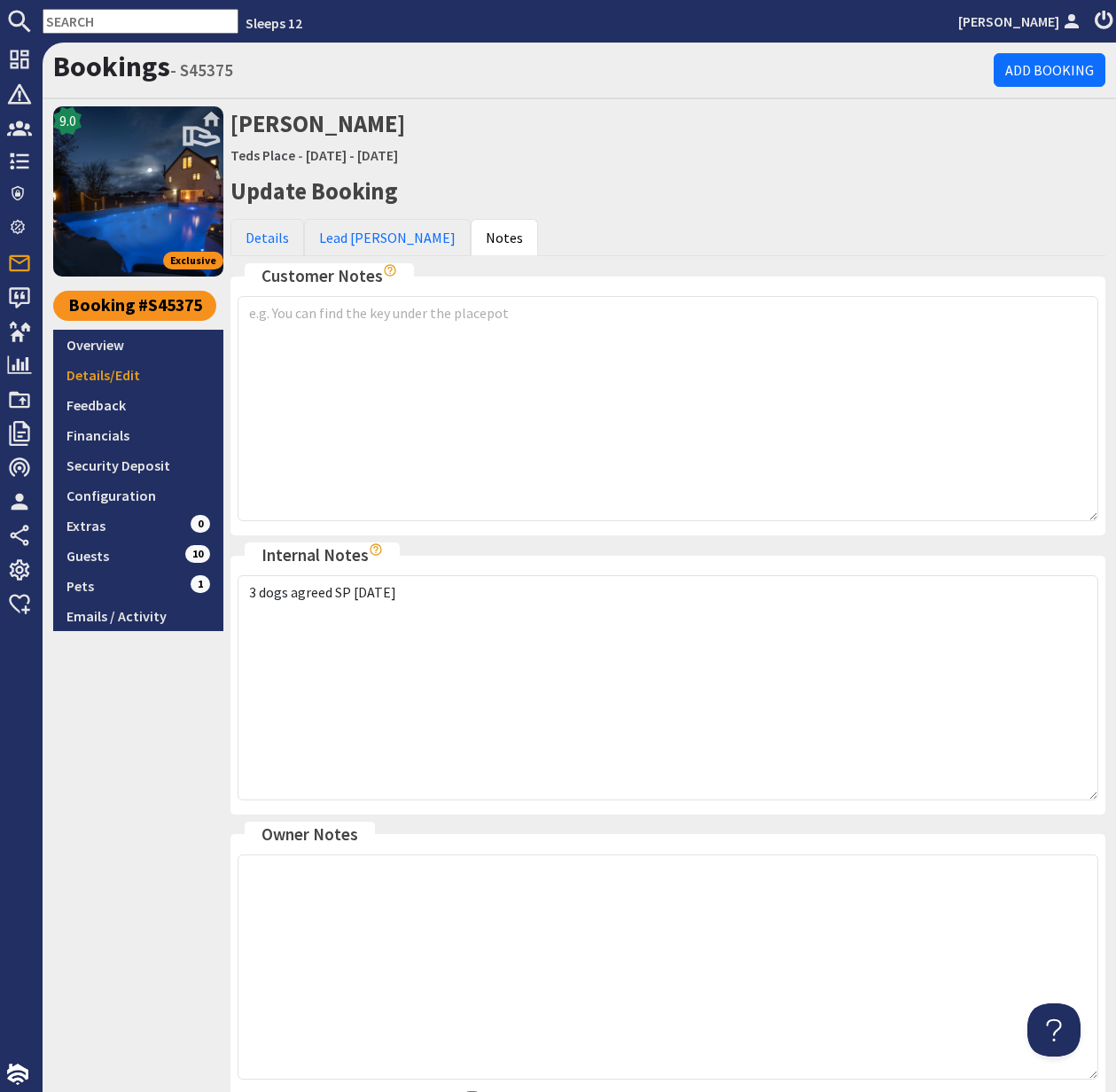
click at [94, 345] on link "Overview" at bounding box center [138, 344] width 170 height 30
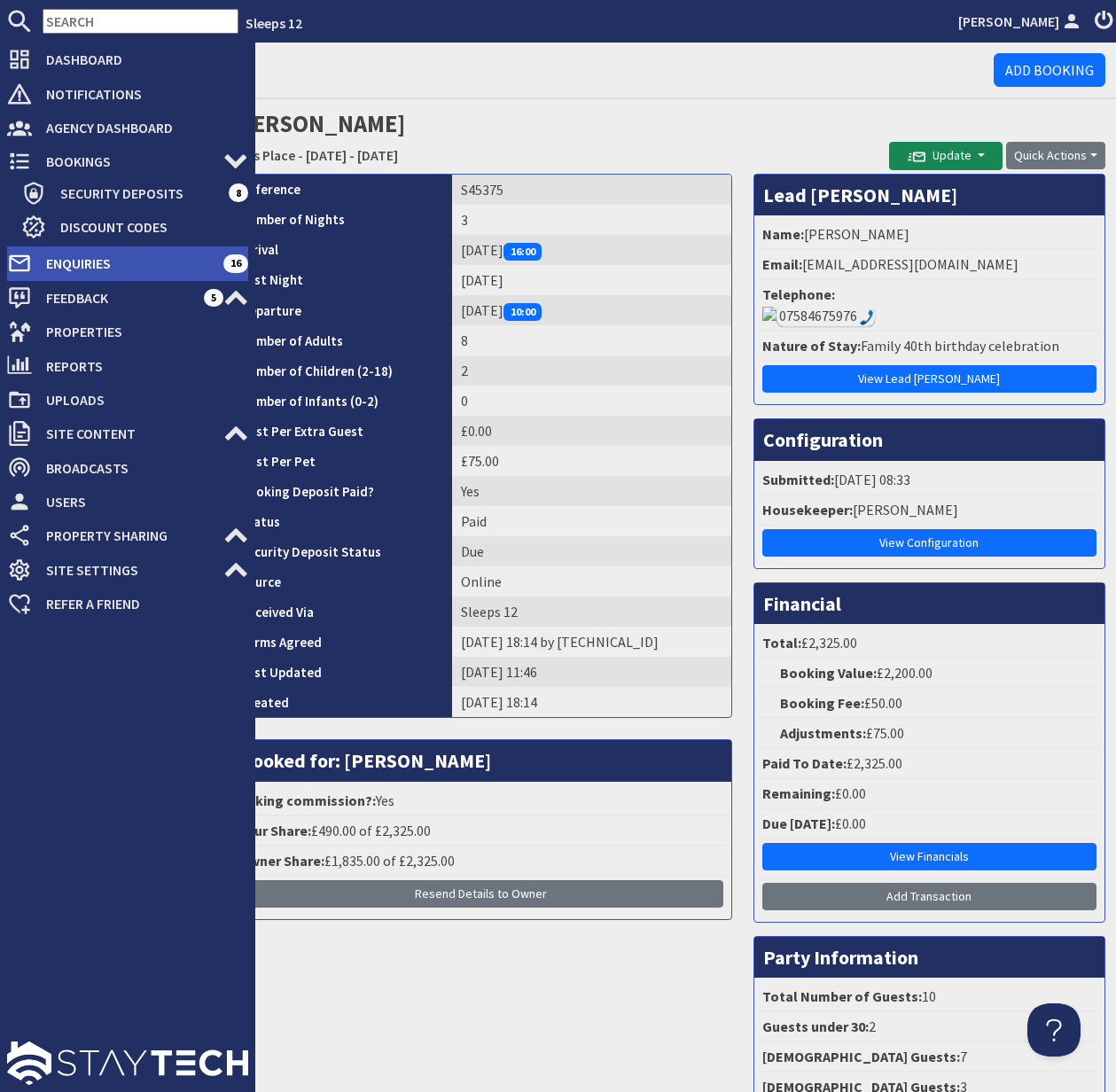
click at [91, 263] on span "Enquiries" at bounding box center [127, 263] width 191 height 28
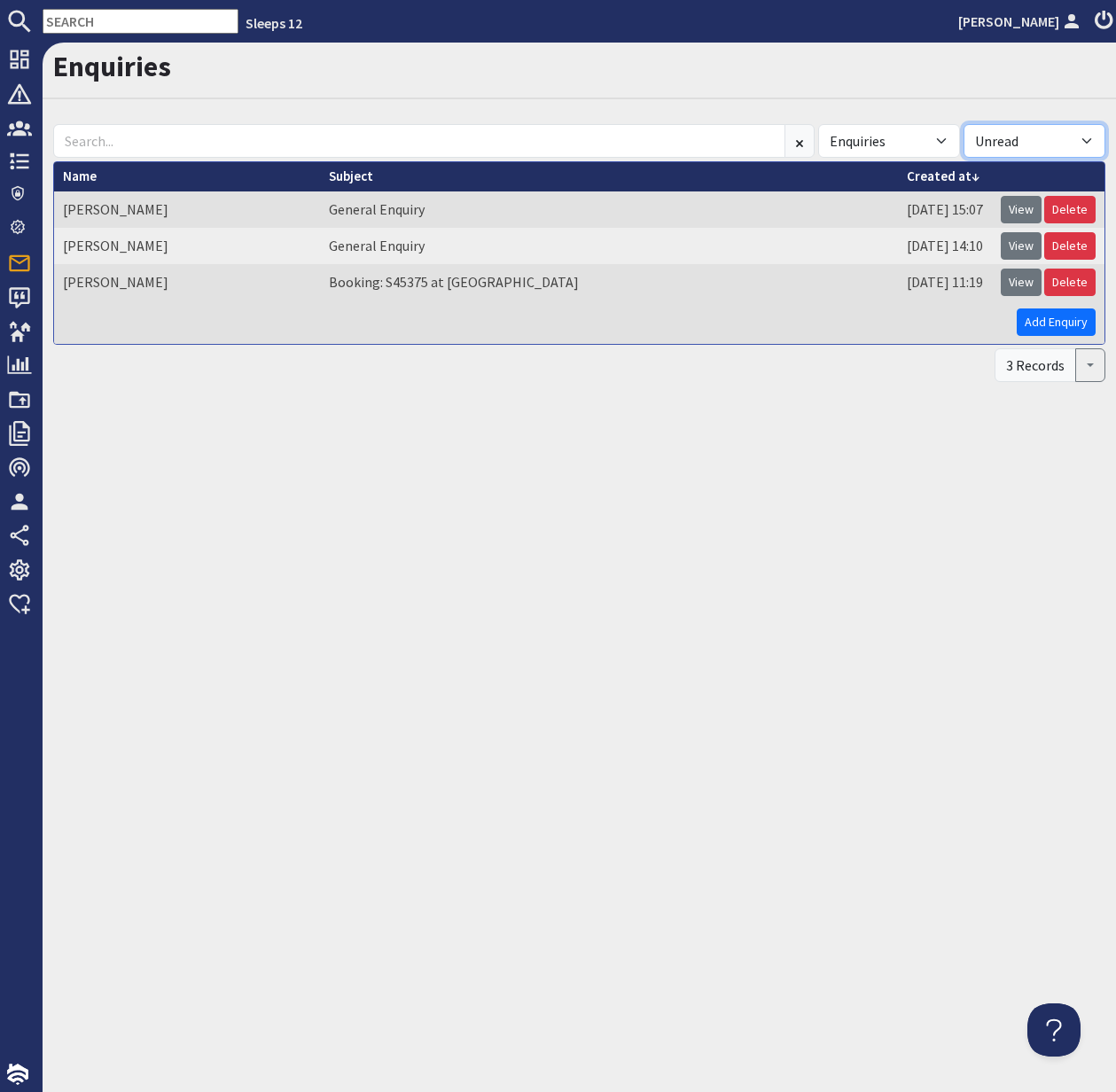
click at [1088, 133] on select "All Read Unread" at bounding box center [1034, 141] width 142 height 34
select select
click at [964, 124] on select "All Read Unread" at bounding box center [1034, 141] width 142 height 34
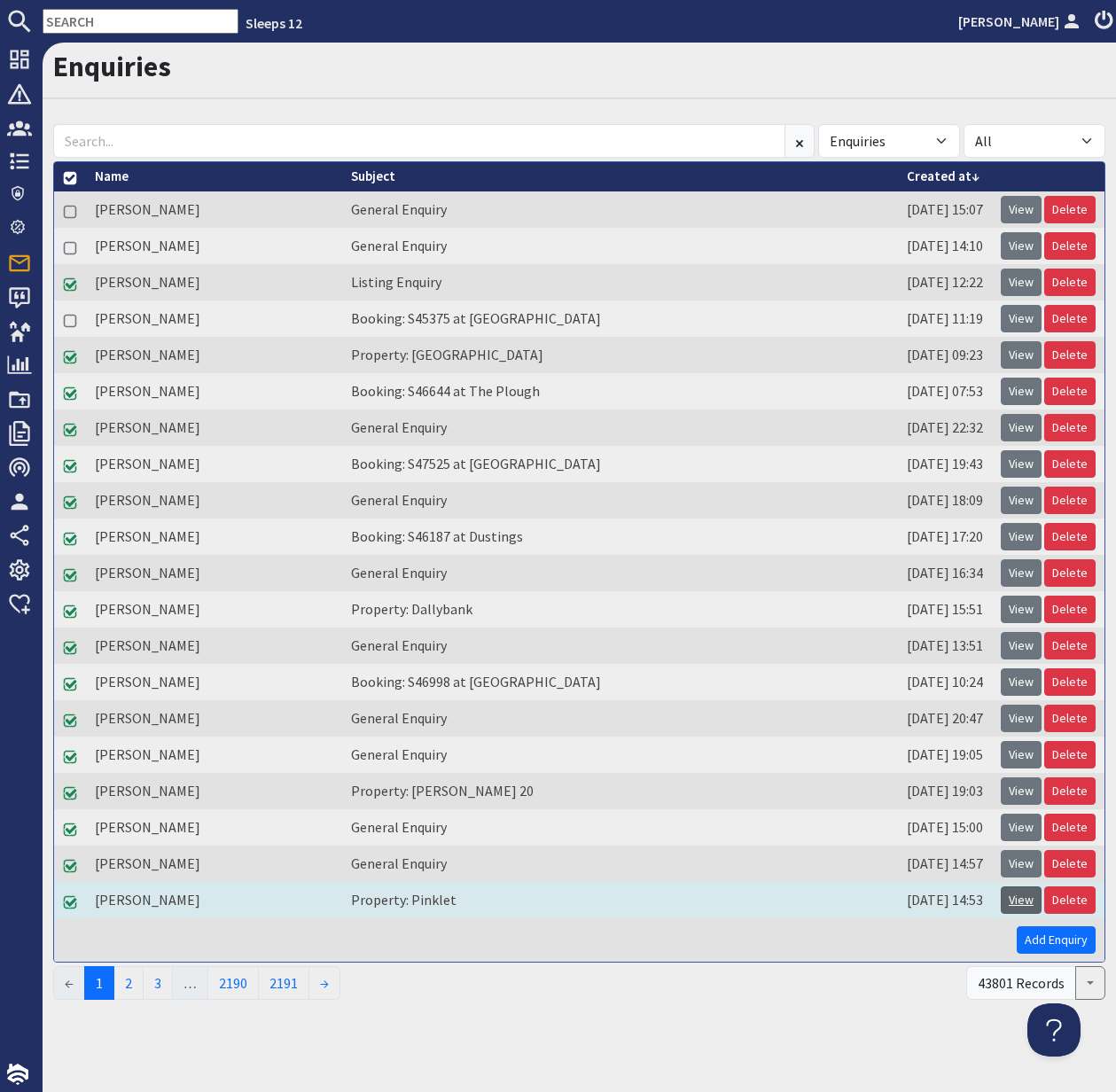
click at [1024, 900] on link "View" at bounding box center [1021, 900] width 41 height 28
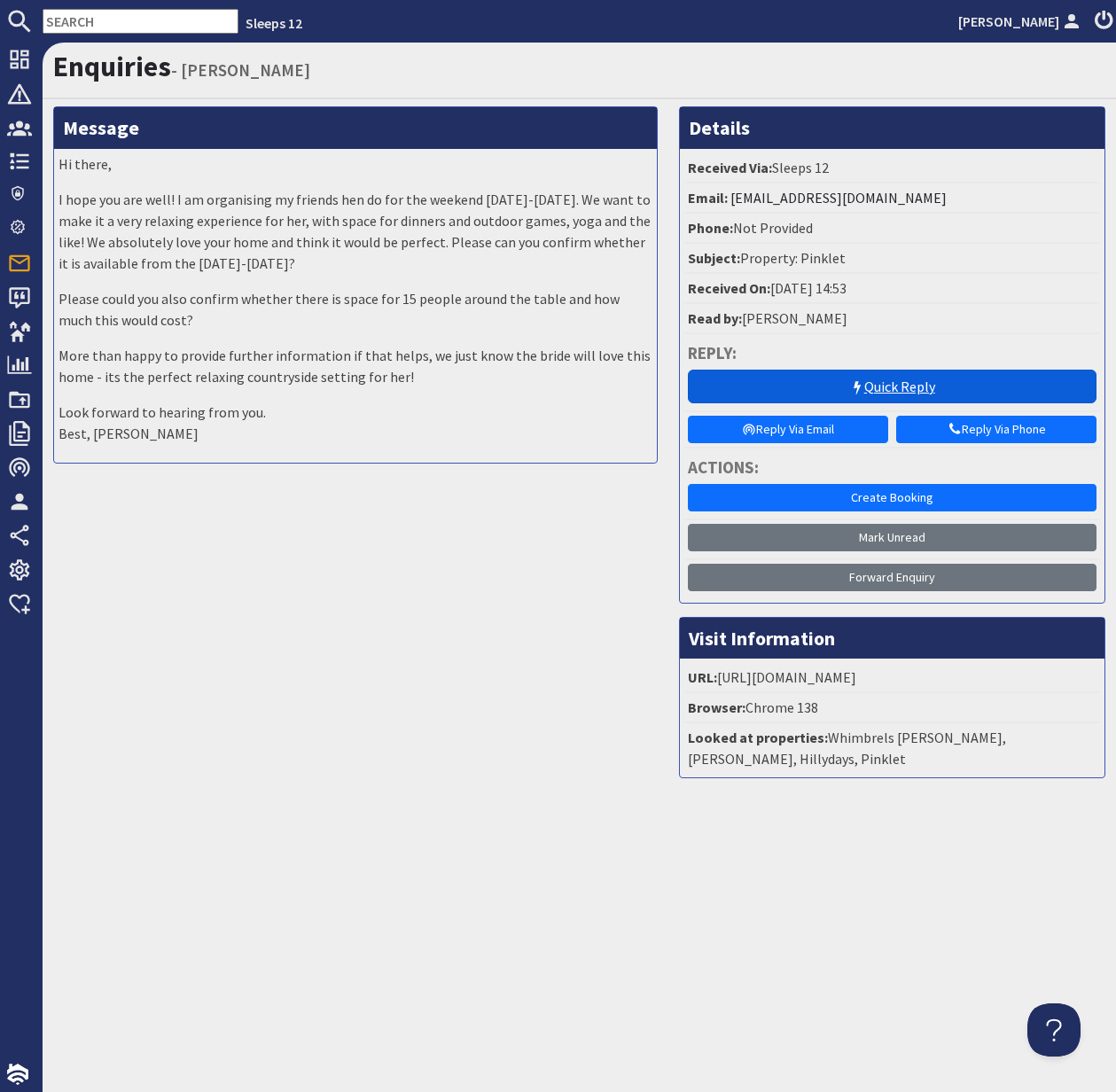
click at [918, 382] on link "Quick Reply" at bounding box center [892, 386] width 408 height 34
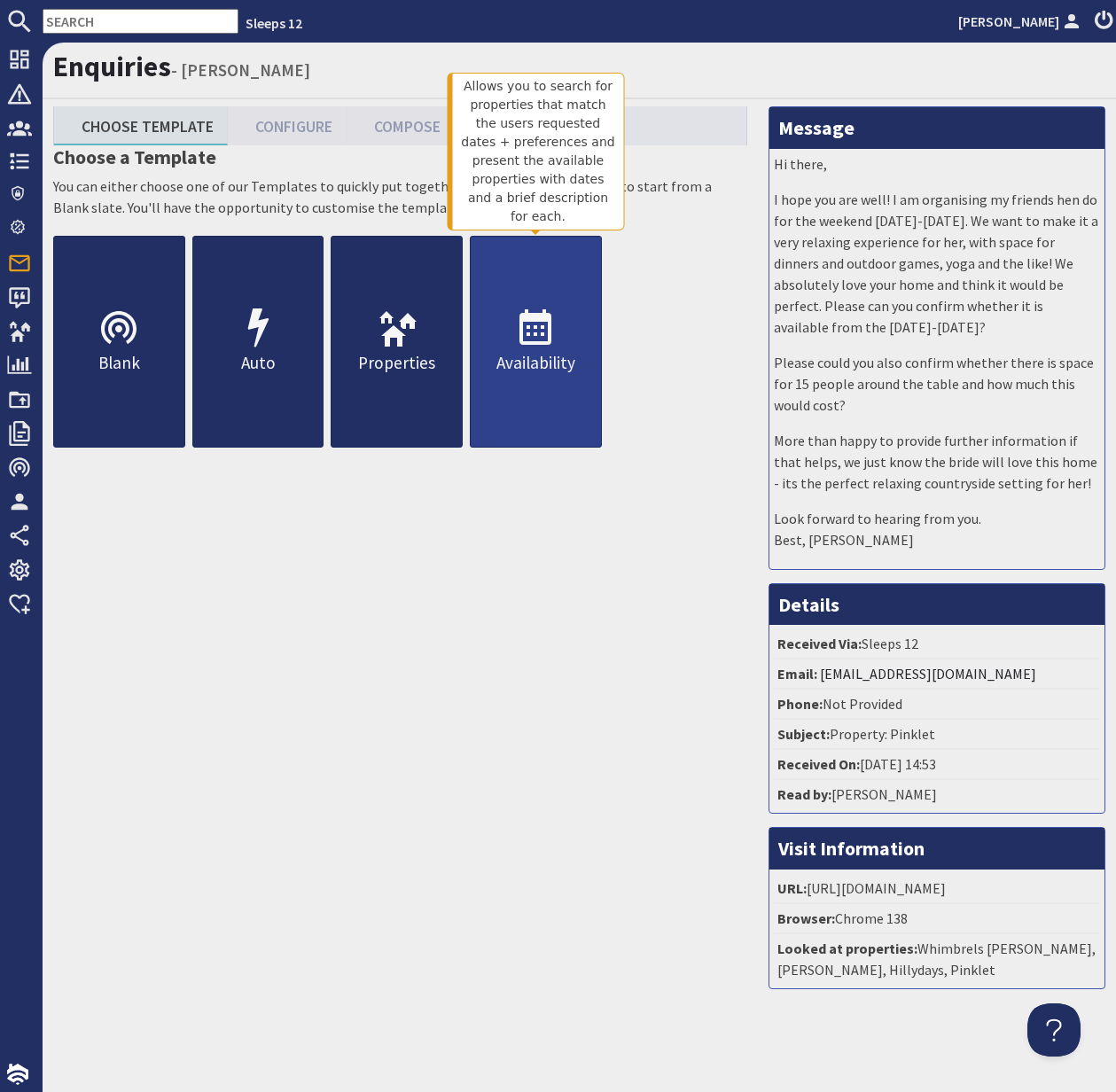
click at [539, 357] on p "Availability" at bounding box center [536, 362] width 130 height 26
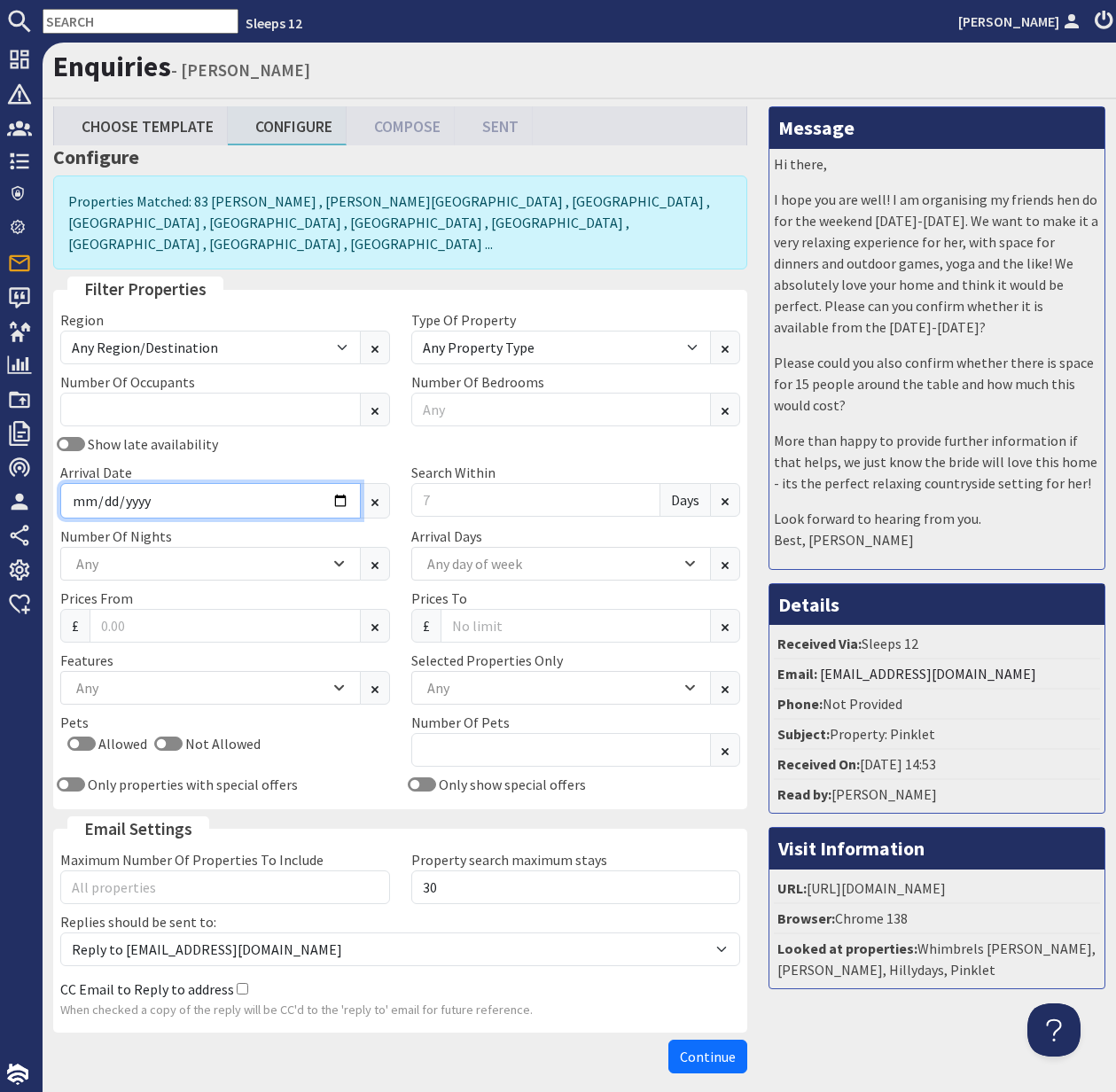
click at [337, 483] on input "Arrival Date" at bounding box center [211, 501] width 301 height 36
click at [339, 483] on input "Arrival Date" at bounding box center [211, 501] width 301 height 36
type input "2026-05-01"
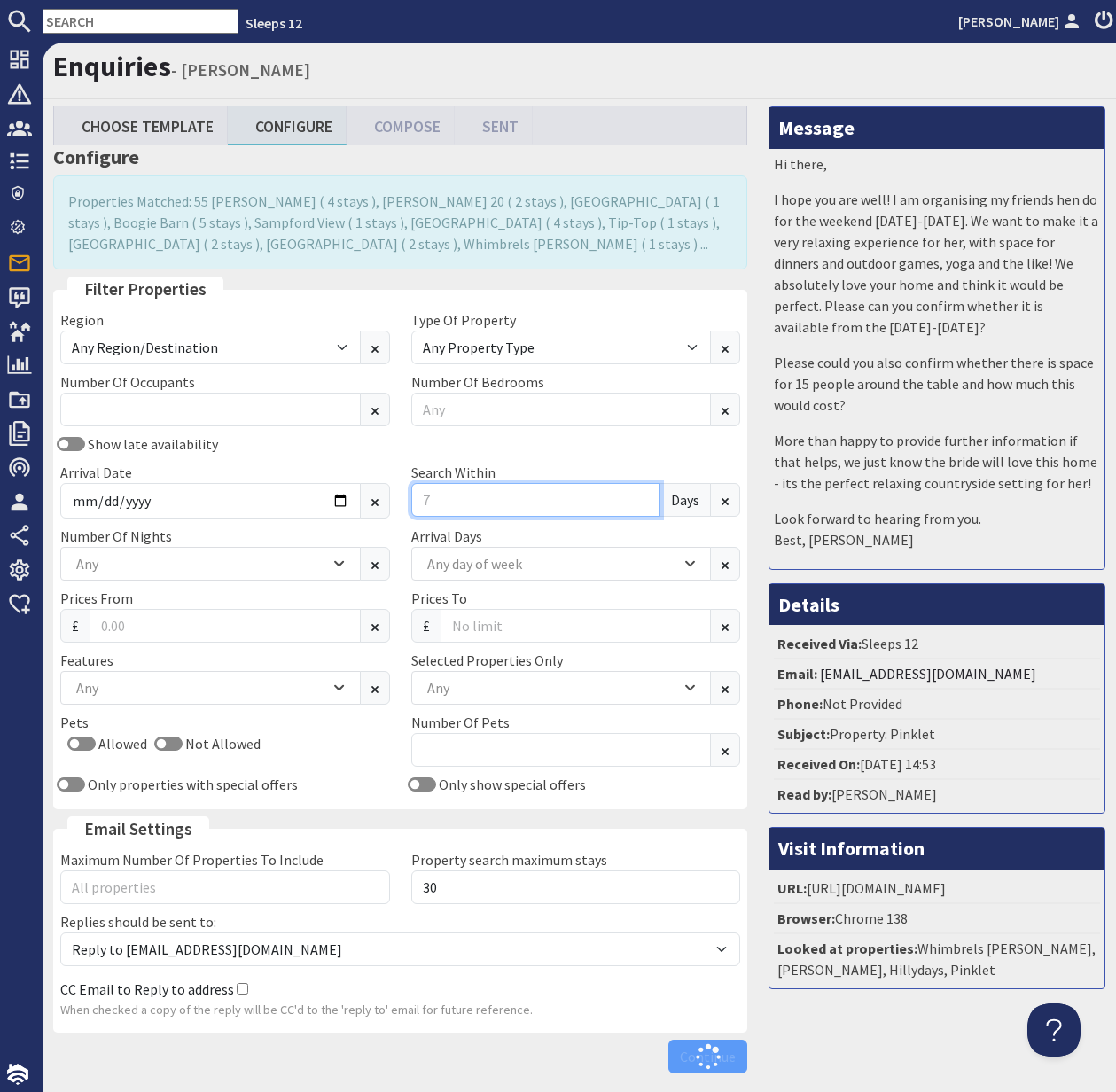
drag, startPoint x: 442, startPoint y: 497, endPoint x: 416, endPoint y: 497, distance: 26.0
click at [416, 497] on input "Search Within" at bounding box center [536, 500] width 250 height 34
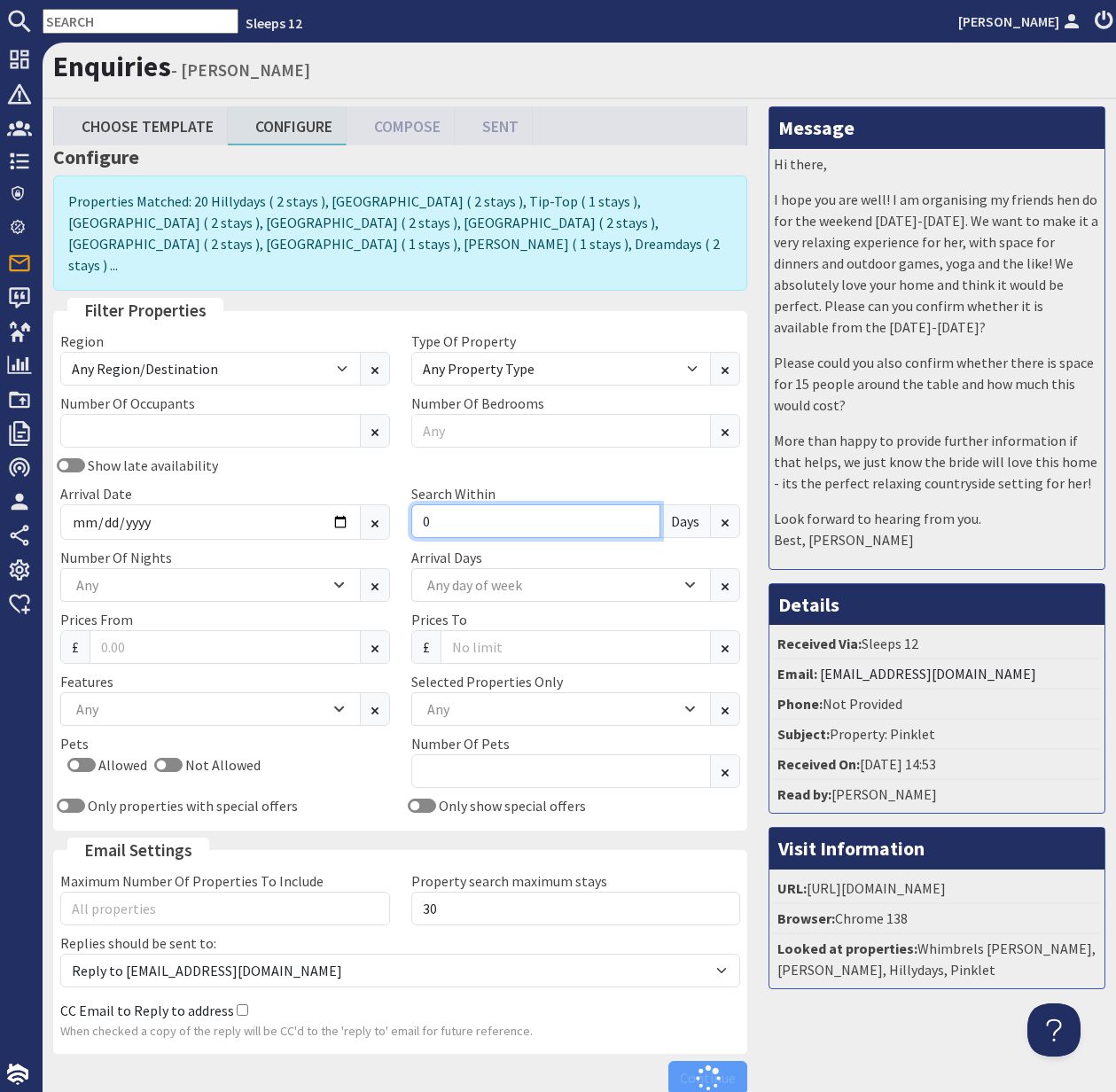
type input "0"
click at [286, 575] on div "Any" at bounding box center [201, 585] width 258 height 20
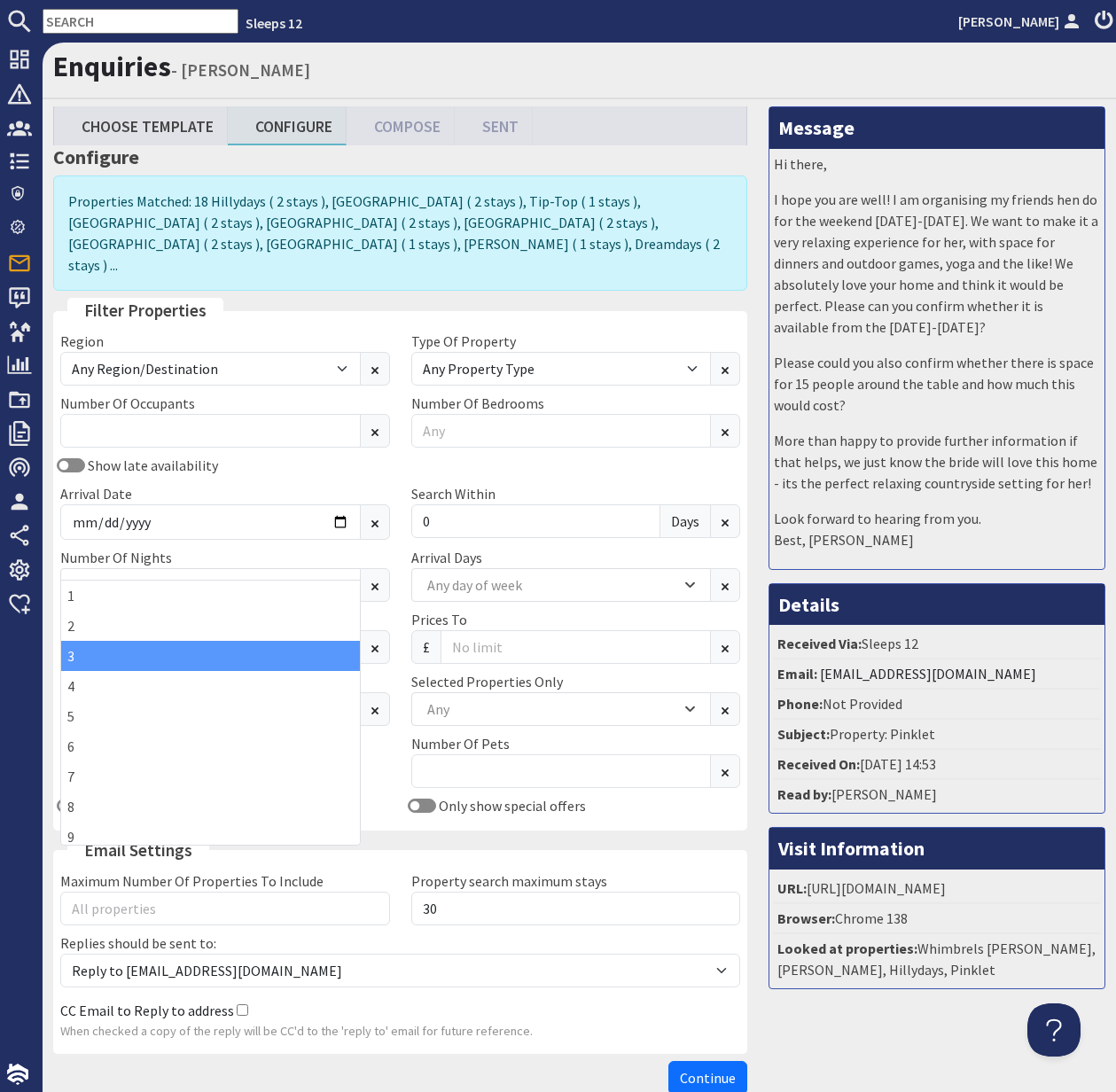
click at [167, 659] on div "3" at bounding box center [211, 656] width 299 height 30
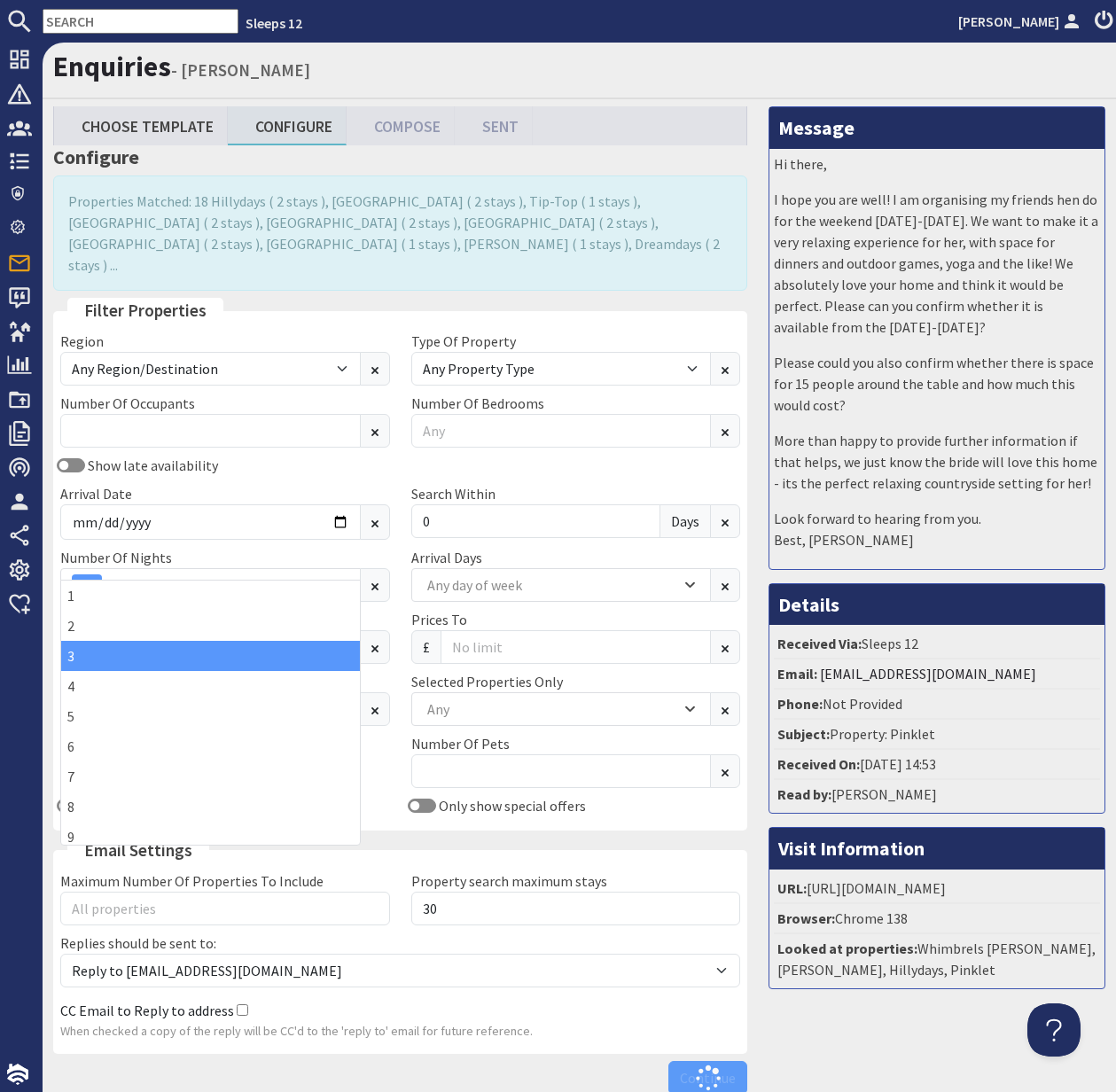
click at [377, 733] on div "Pets Allowed Not Allowed" at bounding box center [225, 764] width 351 height 62
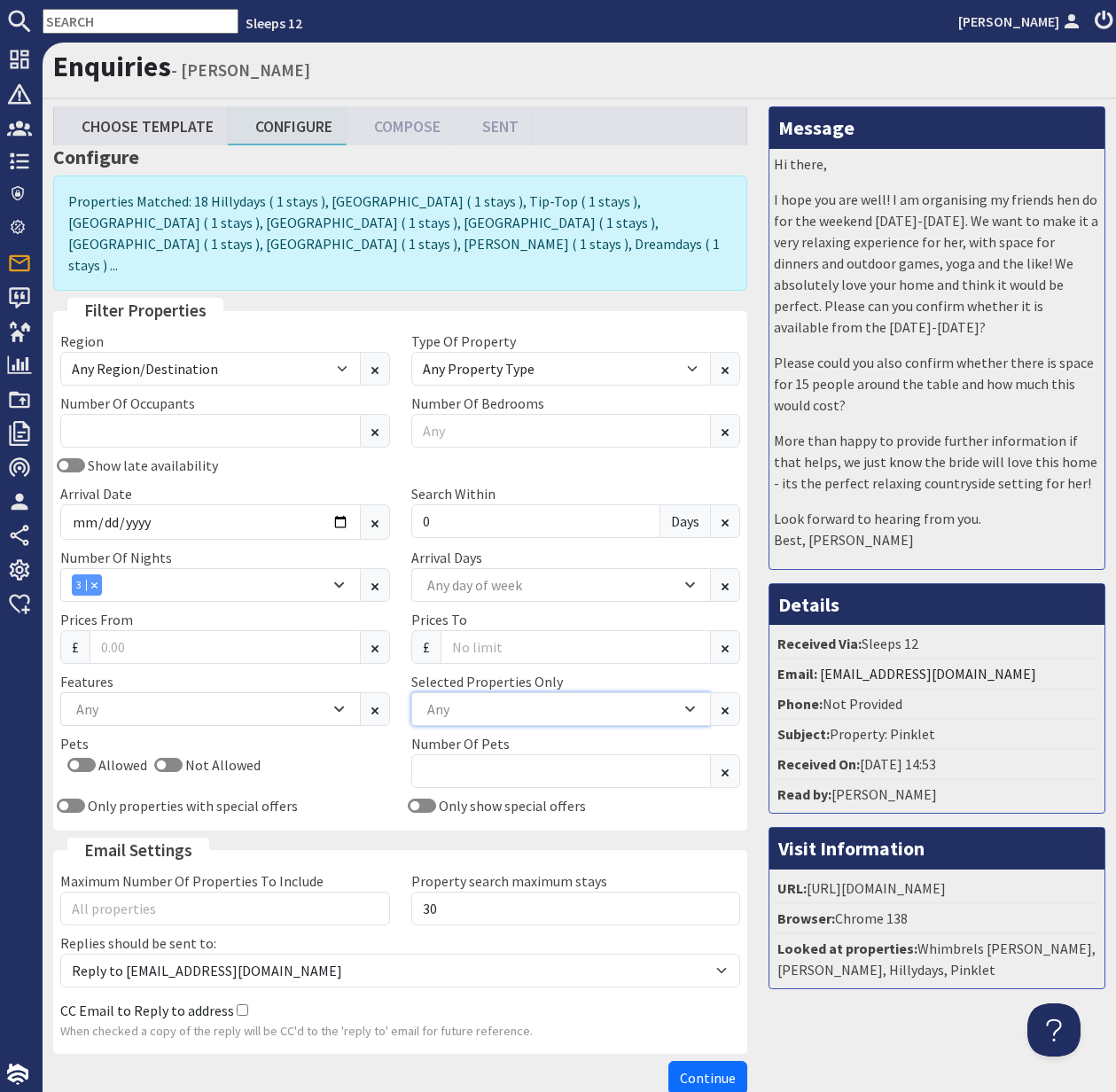
click at [465, 700] on div "Any" at bounding box center [552, 709] width 258 height 20
type input "hares"
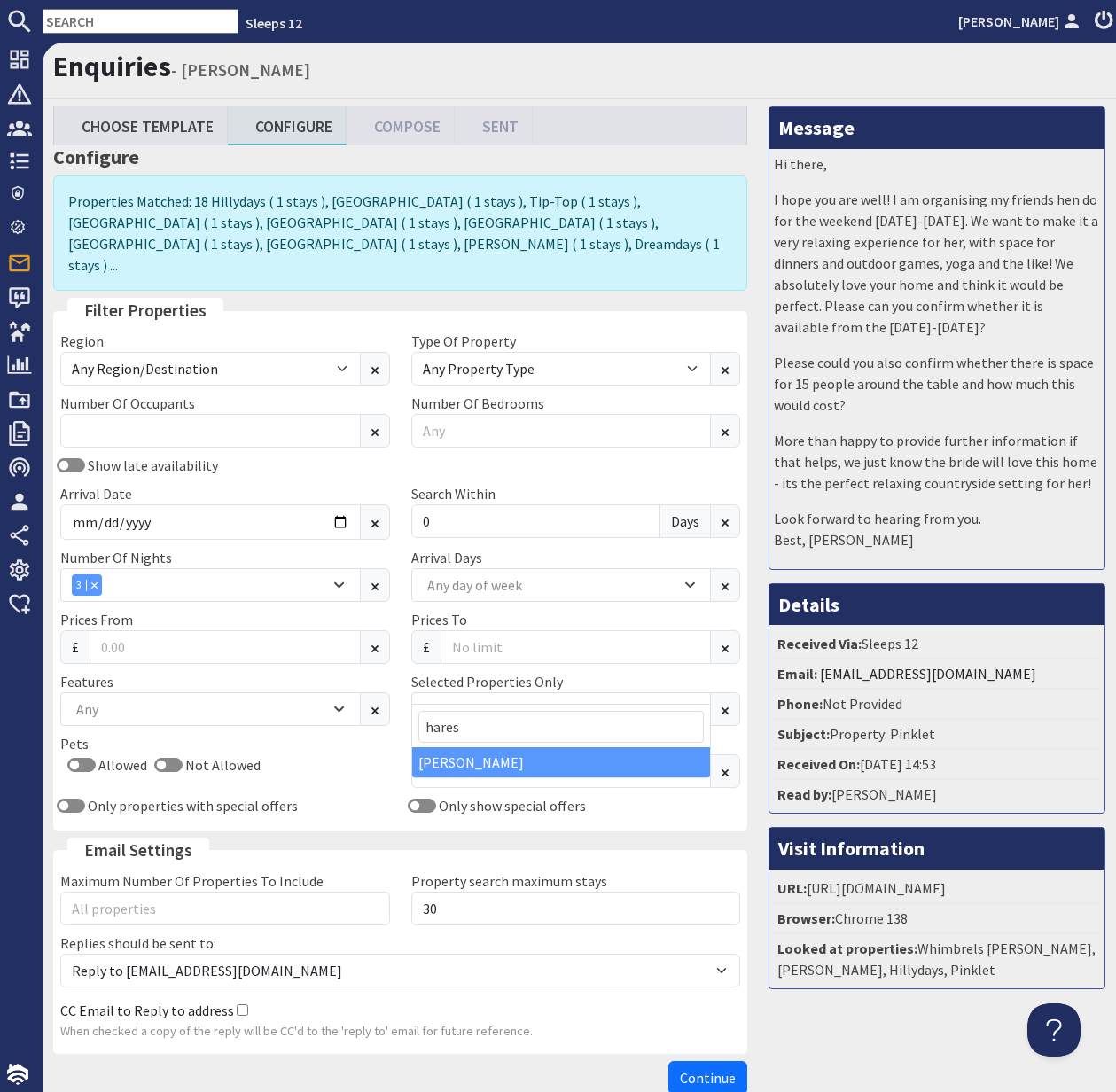
click at [475, 760] on div "[PERSON_NAME]" at bounding box center [562, 763] width 299 height 30
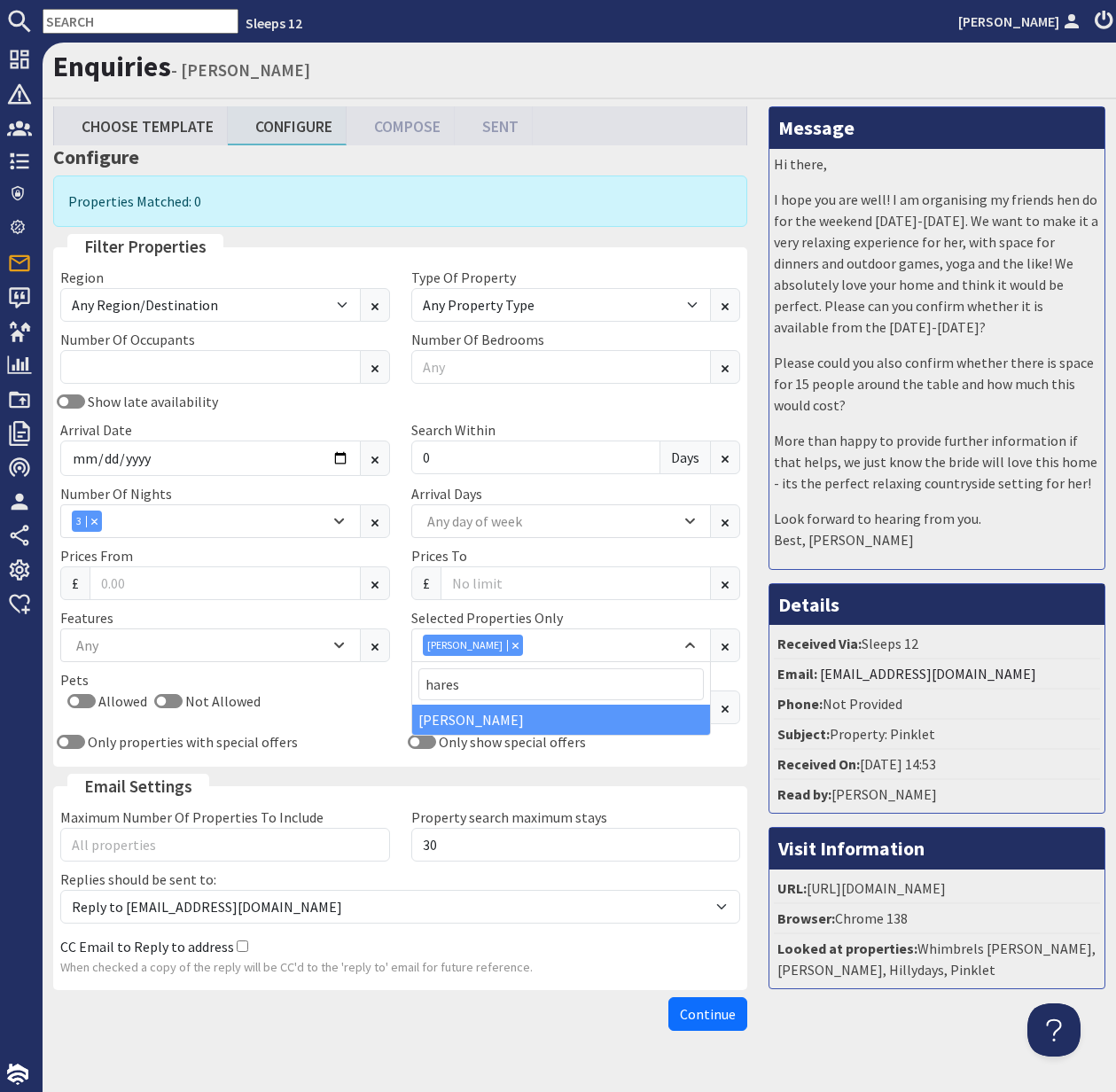
click at [86, 22] on input "text" at bounding box center [141, 21] width 196 height 25
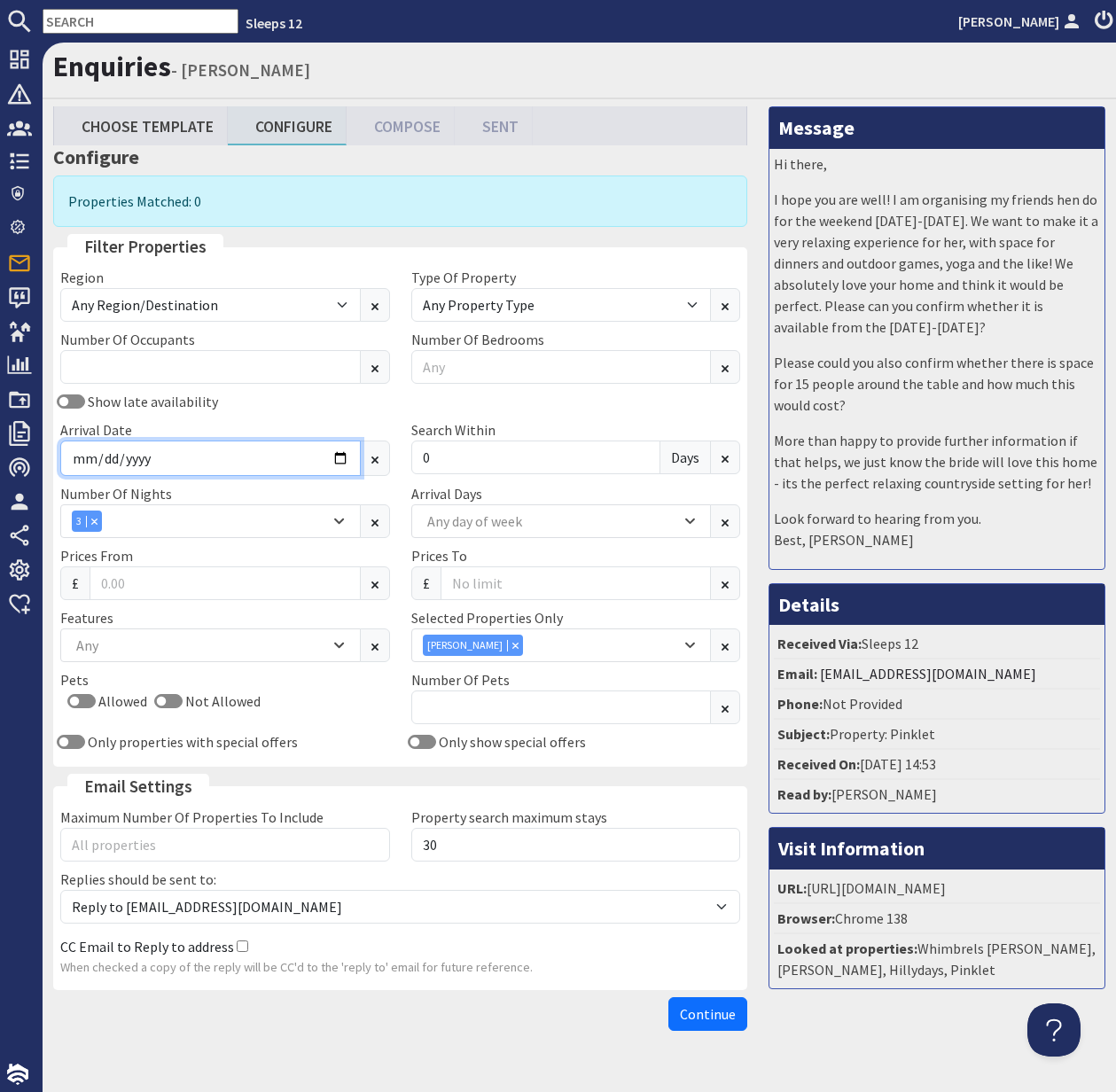
drag, startPoint x: 301, startPoint y: 453, endPoint x: 344, endPoint y: 457, distance: 43.2
click at [303, 453] on input "2026-05-01" at bounding box center [211, 458] width 301 height 36
click at [513, 645] on icon "Combobox" at bounding box center [515, 645] width 5 height 5
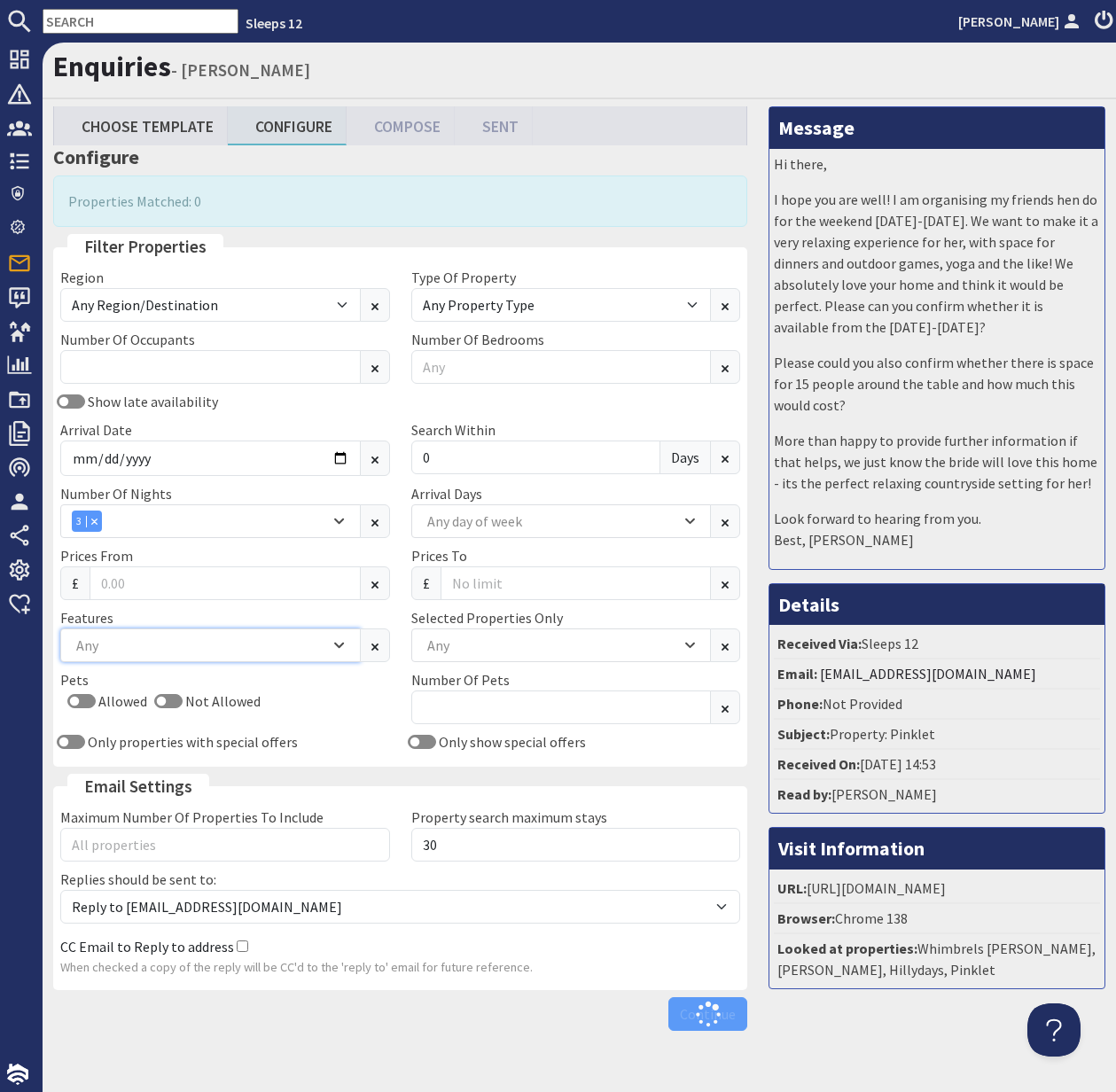
click at [127, 643] on div "Any" at bounding box center [201, 645] width 258 height 20
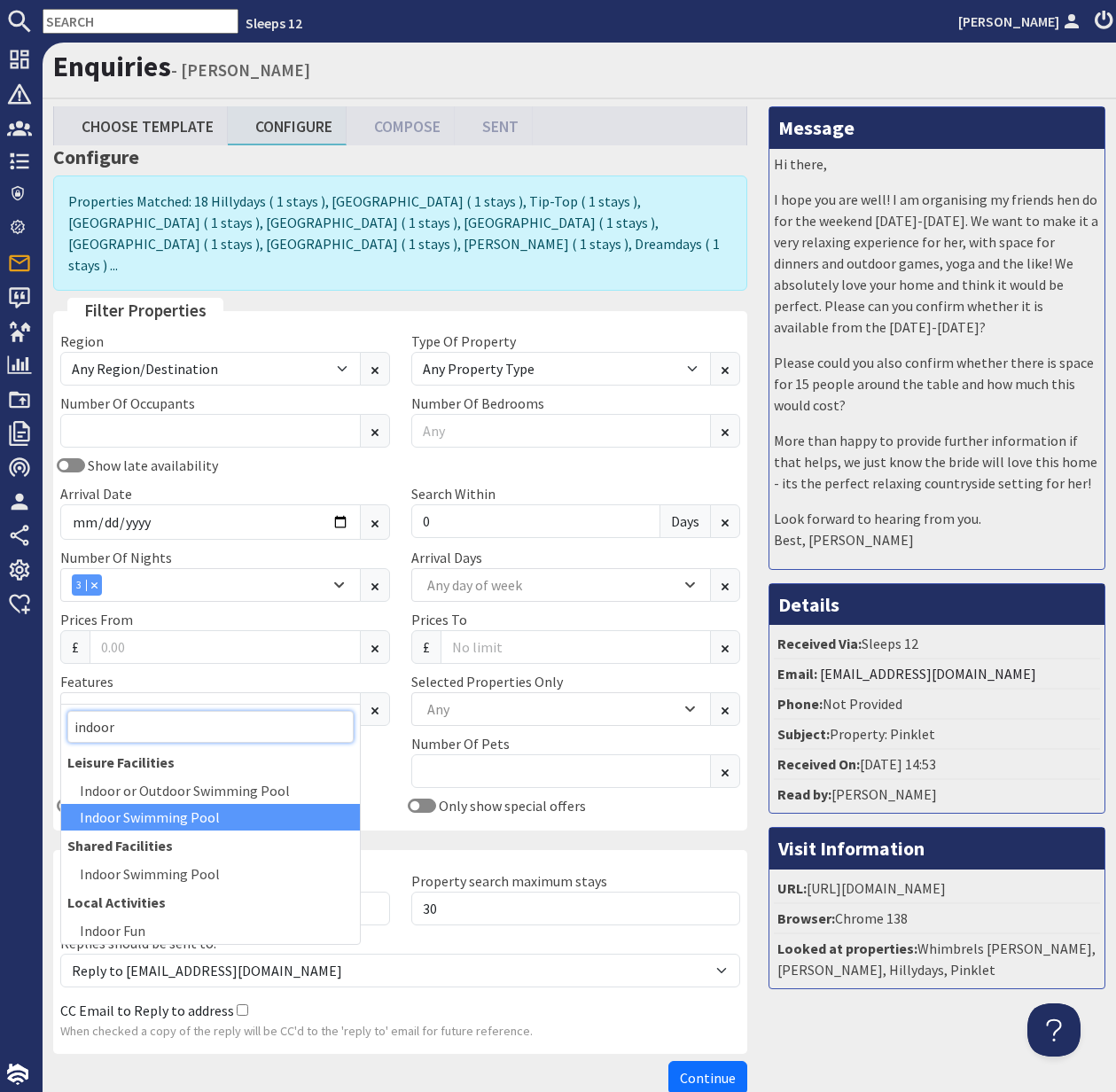
type input "indoor"
click at [200, 811] on div "Indoor Swimming Pool" at bounding box center [211, 817] width 299 height 27
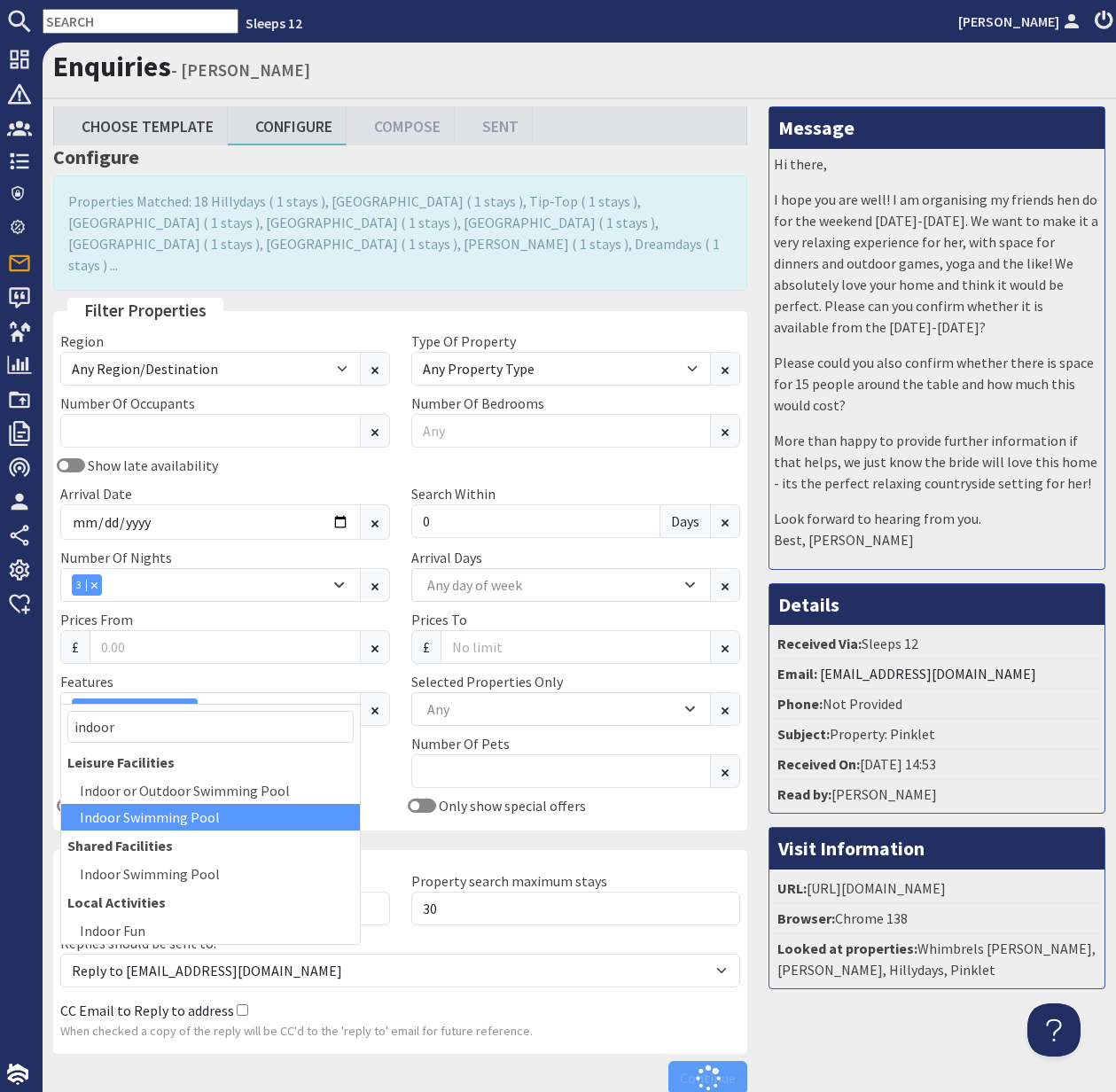
click at [390, 756] on div "Pets Allowed Not Allowed" at bounding box center [225, 764] width 351 height 62
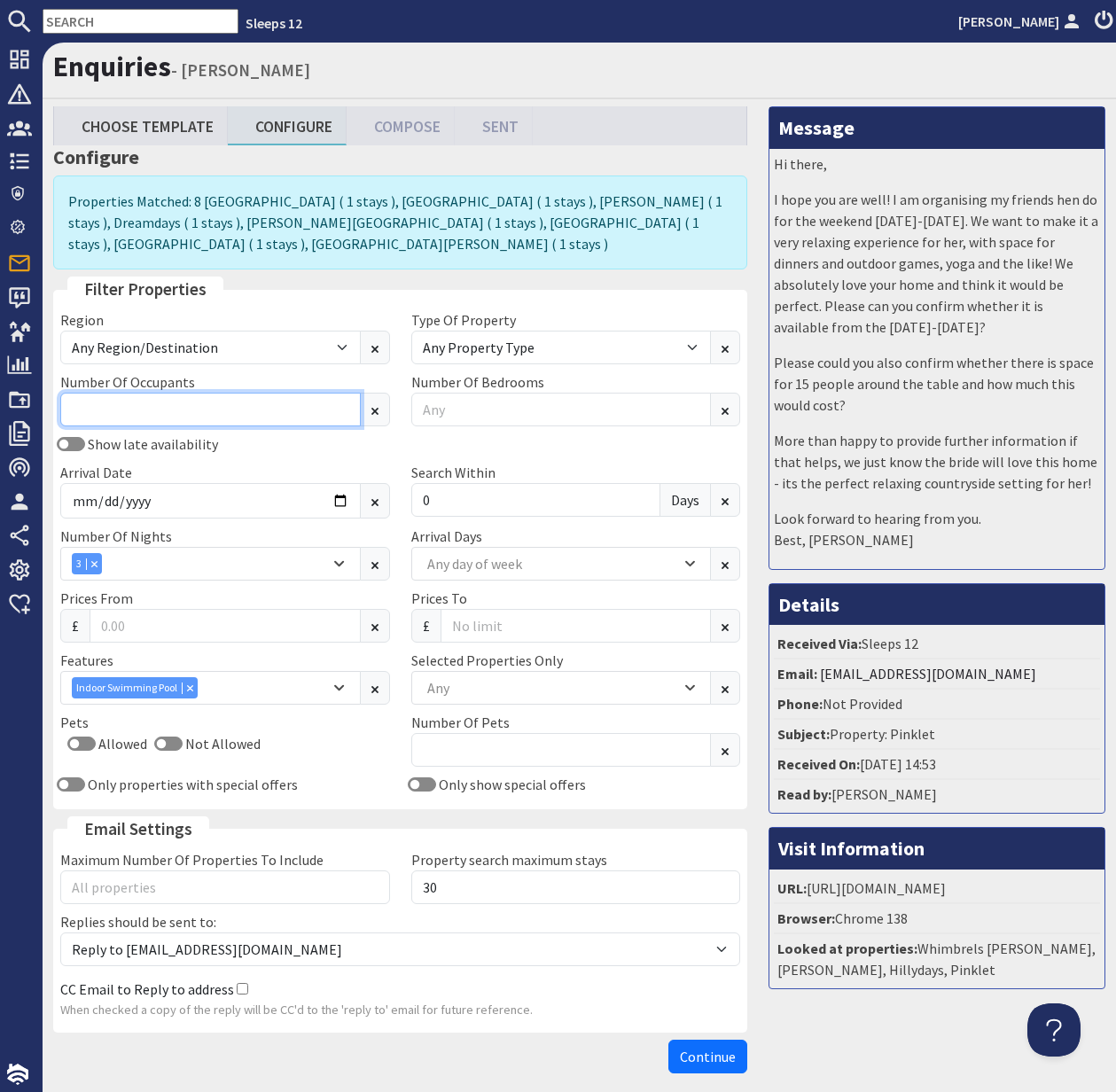
click at [133, 392] on input "Number Of Occupants" at bounding box center [211, 409] width 301 height 34
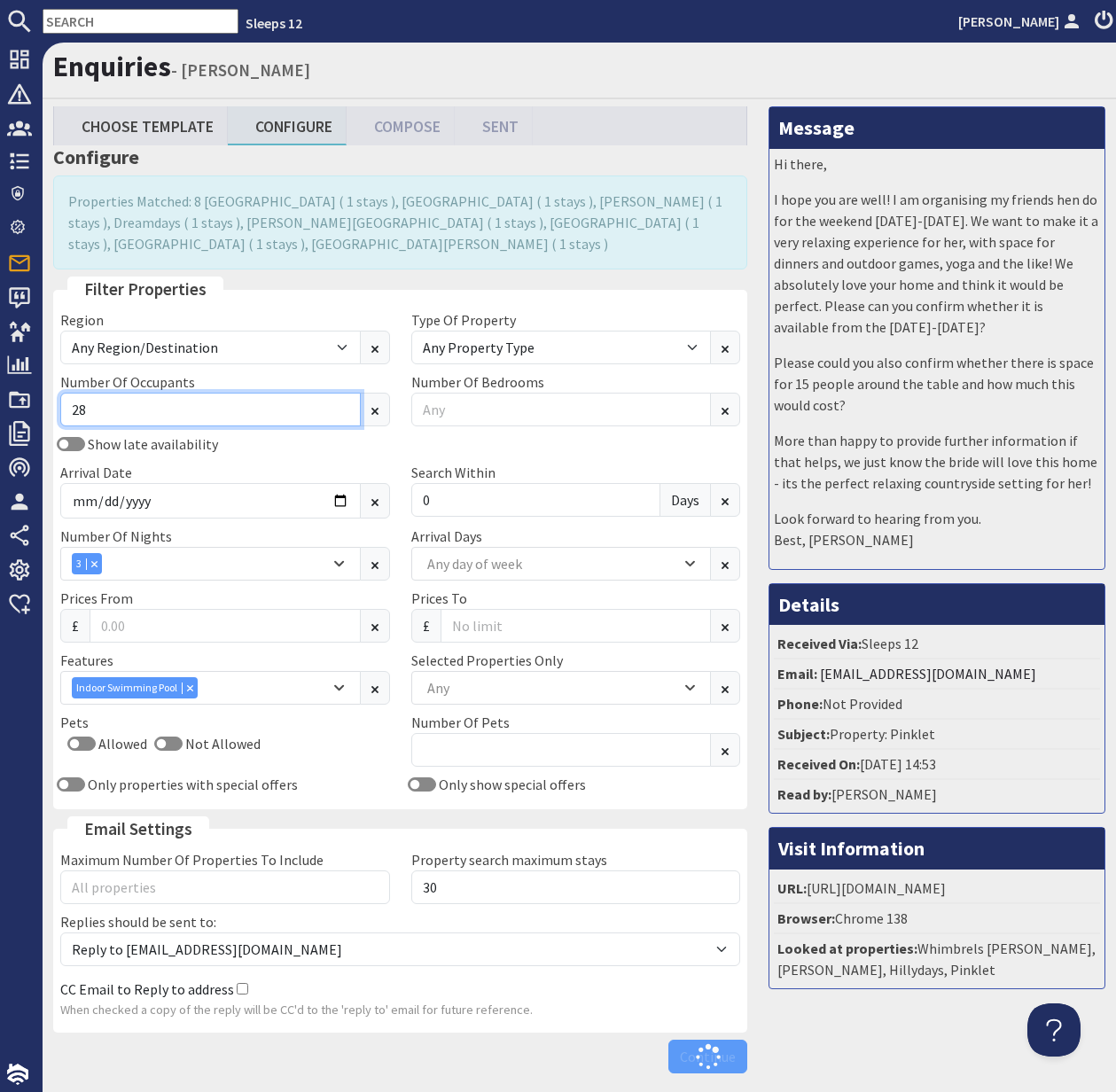
type input "2"
type input "18"
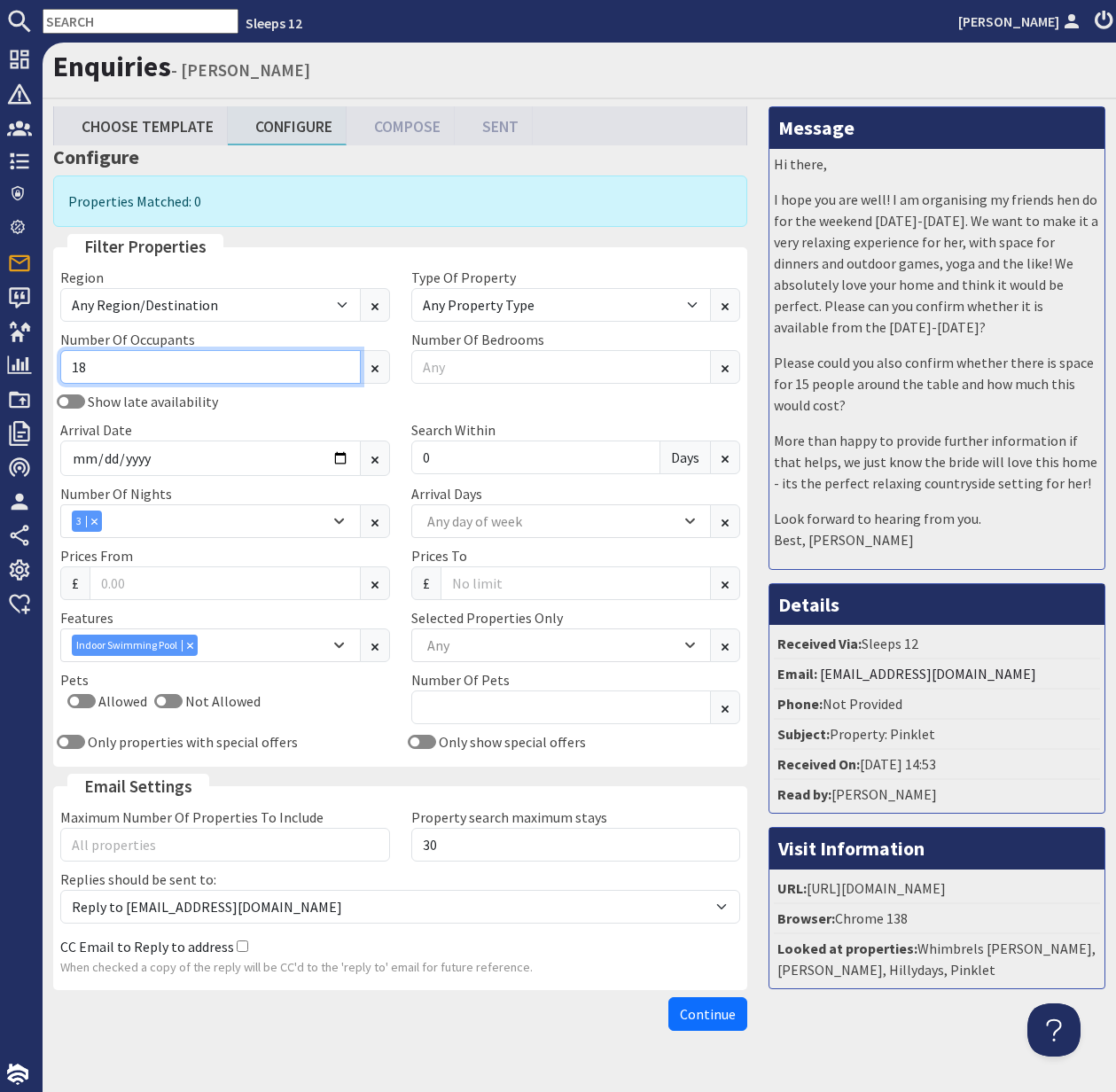
drag, startPoint x: 95, startPoint y: 367, endPoint x: 65, endPoint y: 365, distance: 30.1
click at [65, 365] on input "18" at bounding box center [211, 367] width 301 height 34
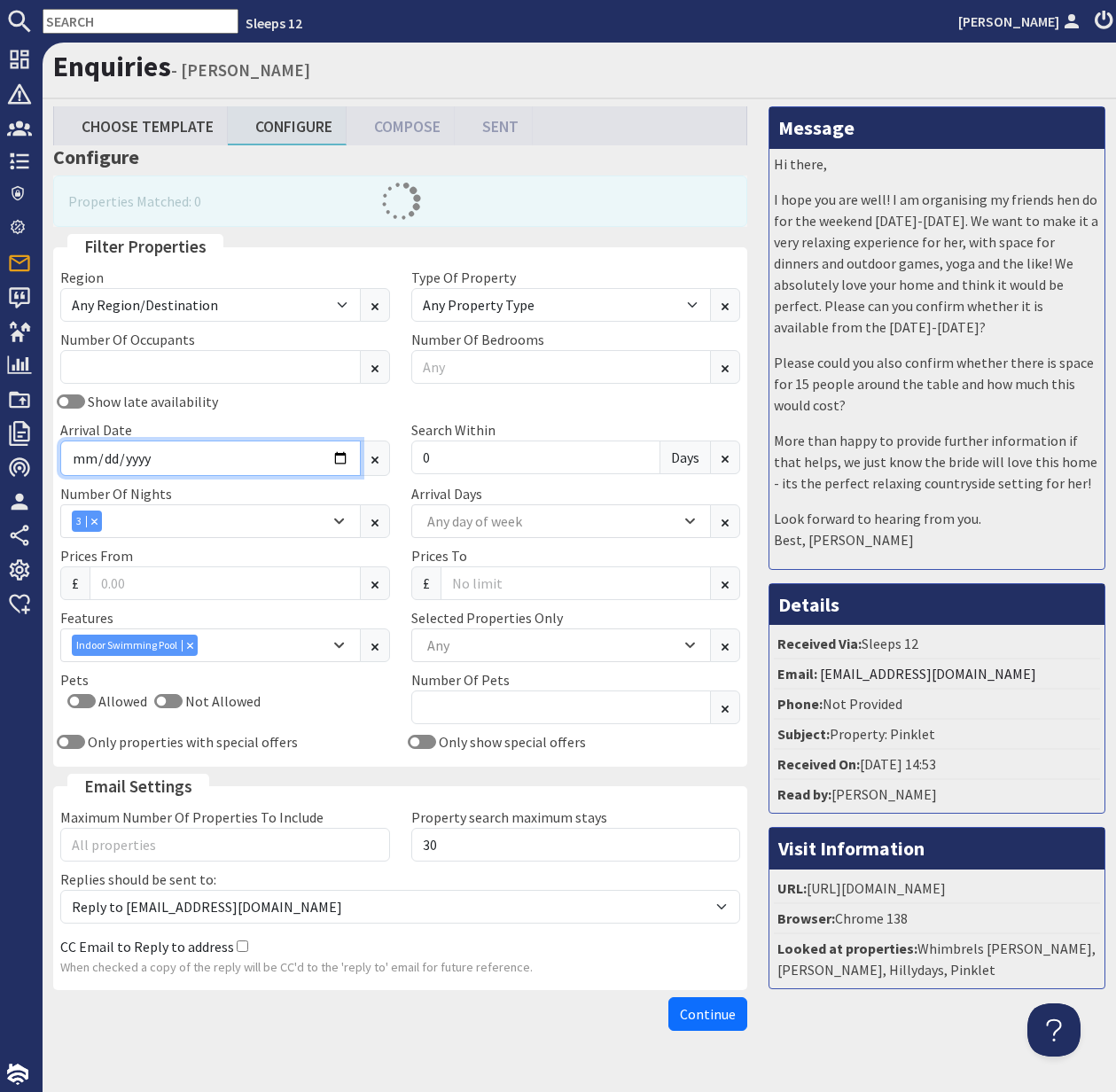
click at [333, 458] on input "2026-05-01" at bounding box center [211, 458] width 301 height 36
click at [397, 487] on div "Number Of Nights 1 2 3 4 5 6 7 8 9 10 11 12 13 14 3" at bounding box center [225, 511] width 351 height 55
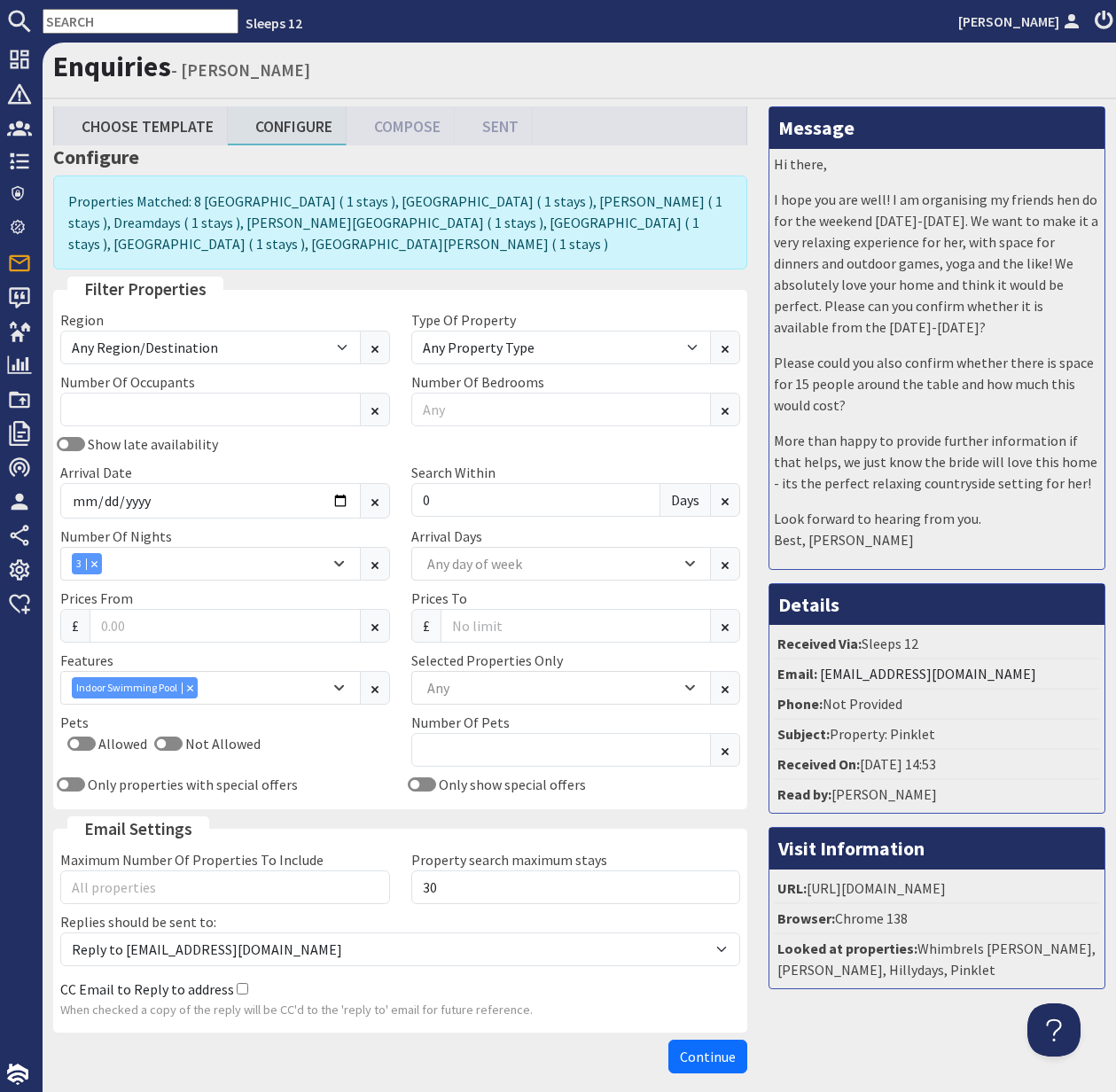
click at [710, 1048] on span "Continue" at bounding box center [708, 1056] width 56 height 18
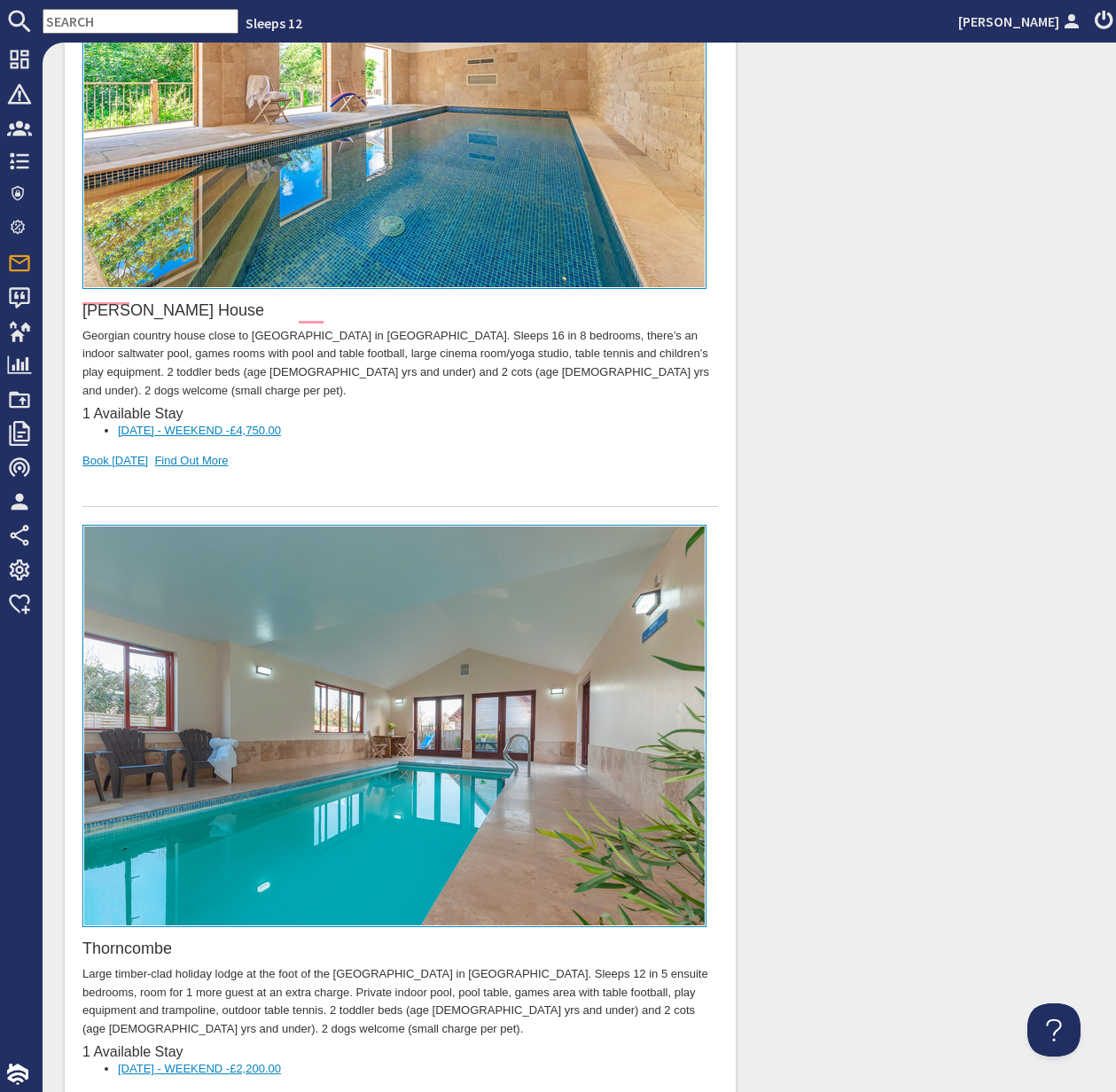
scroll to position [4564, 0]
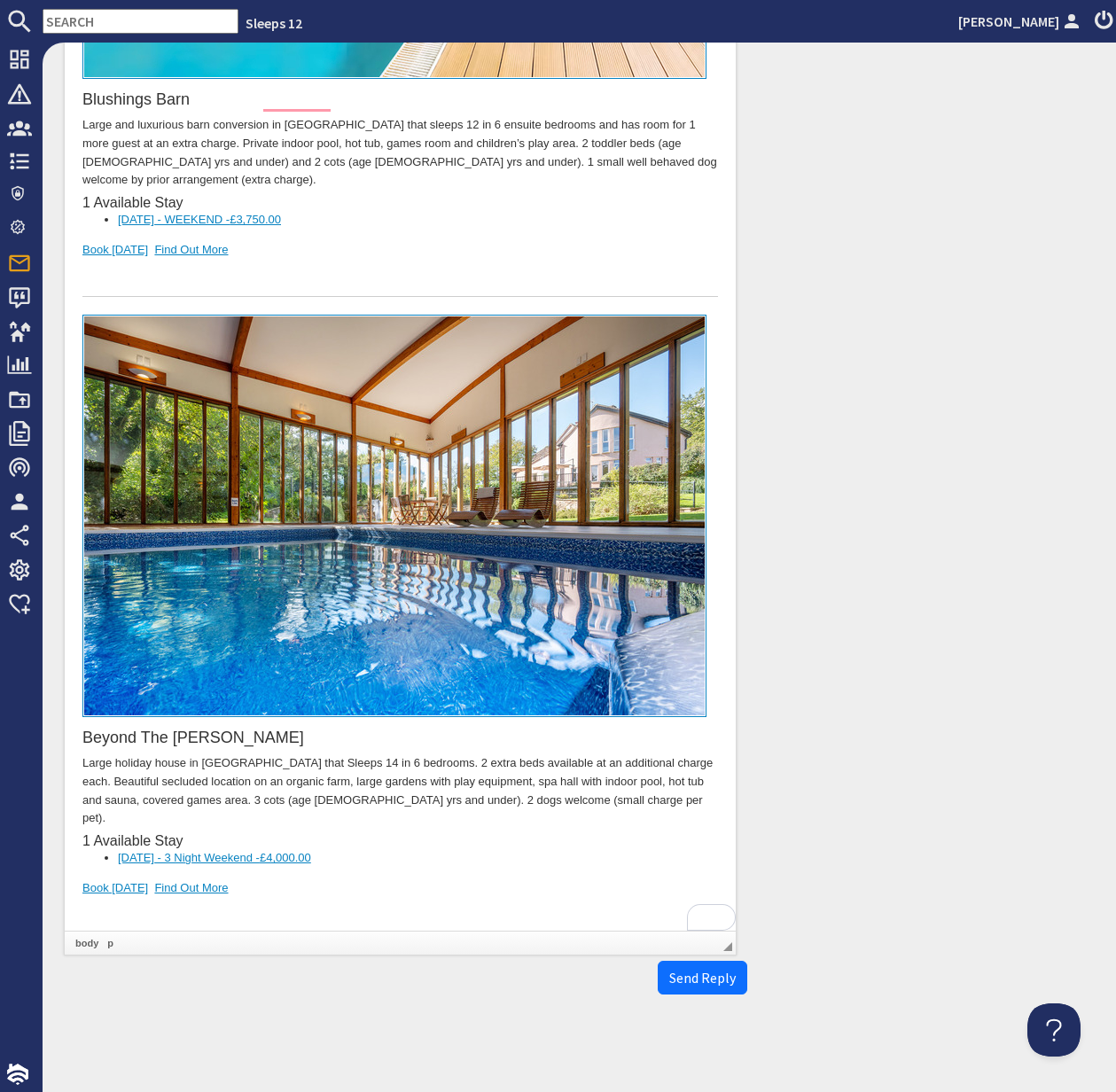
drag, startPoint x: 145, startPoint y: 911, endPoint x: 81, endPoint y: 861, distance: 81.2
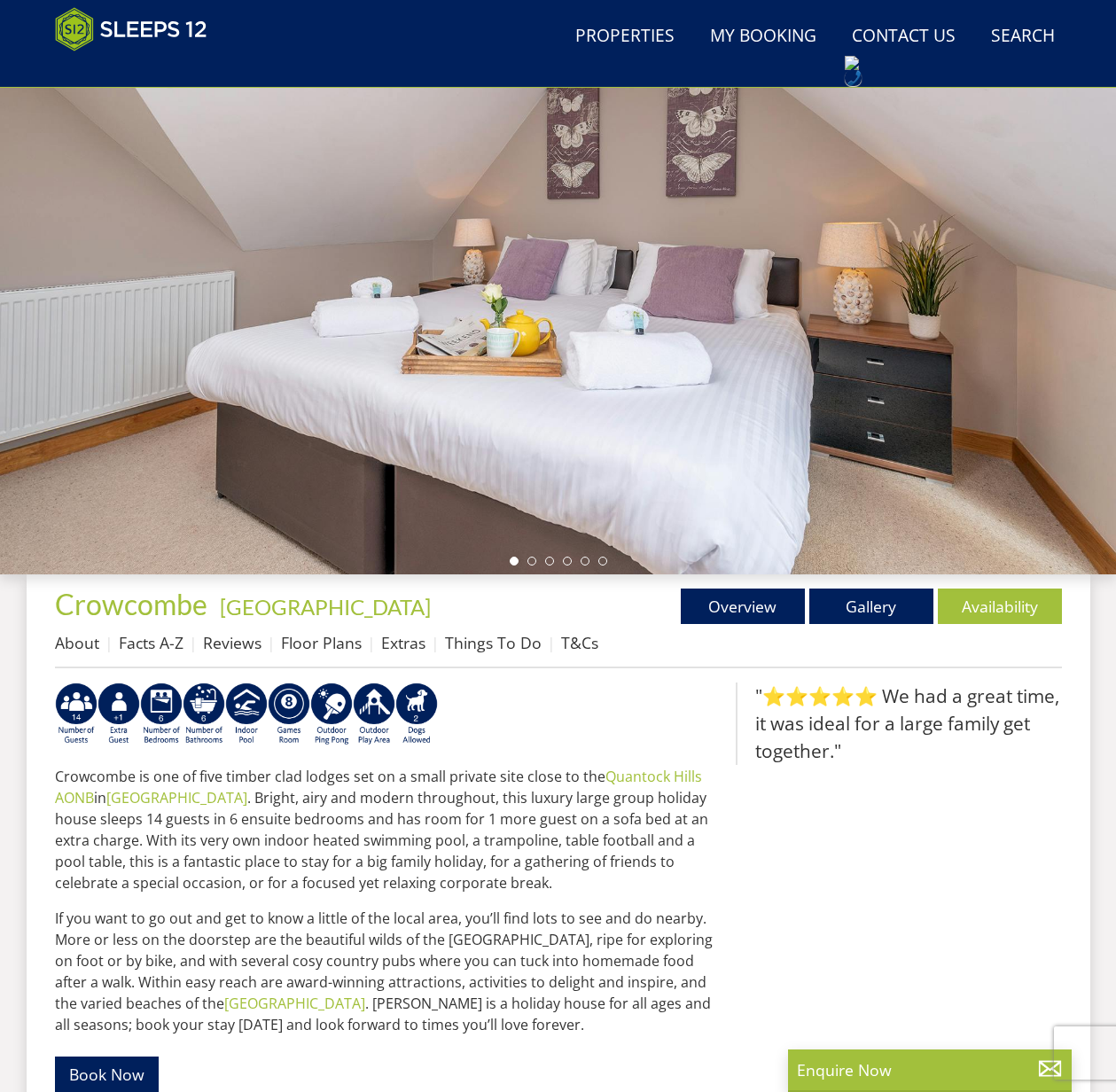
scroll to position [211, 0]
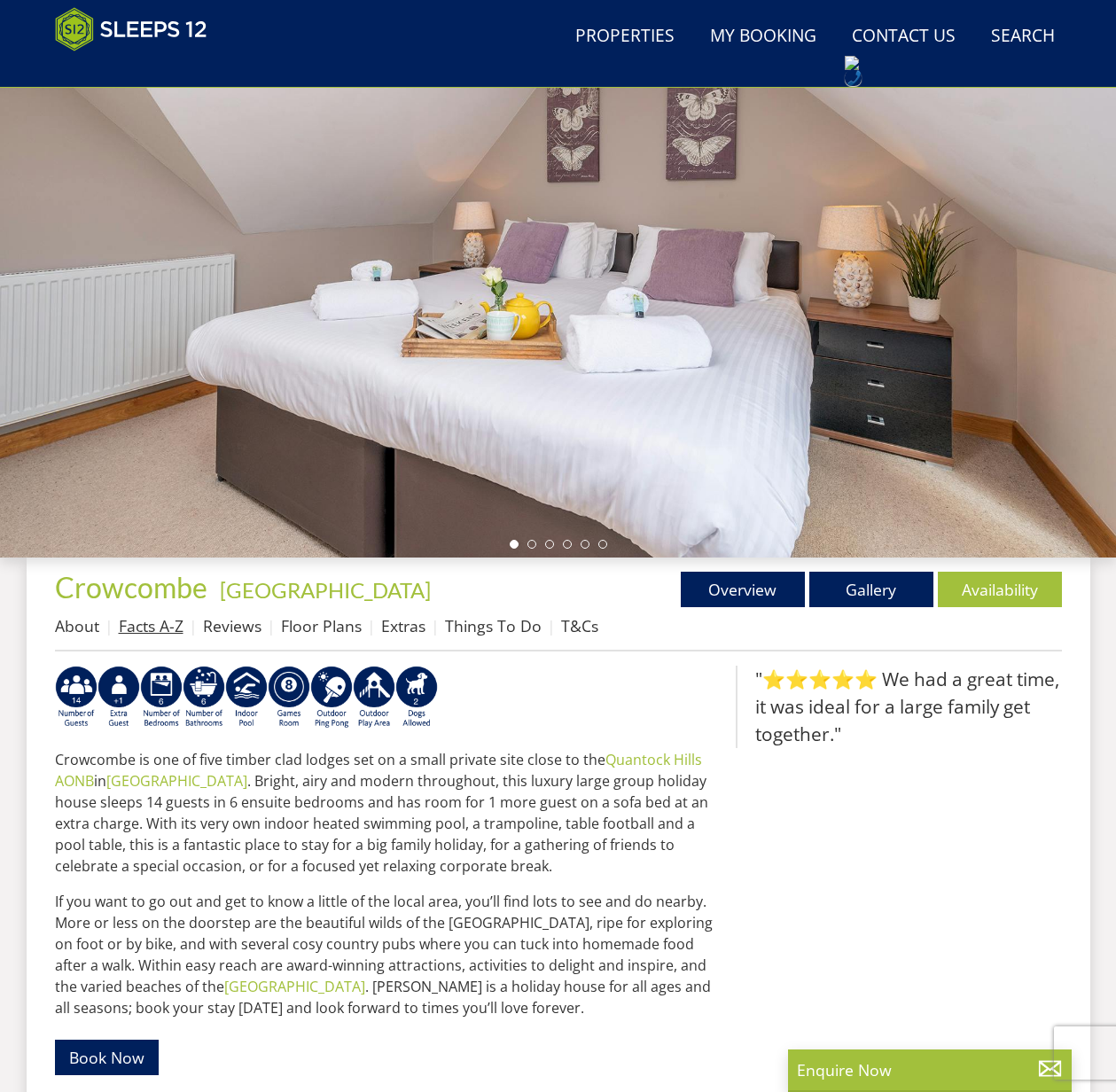
click at [154, 630] on link "Facts A-Z" at bounding box center [150, 626] width 65 height 21
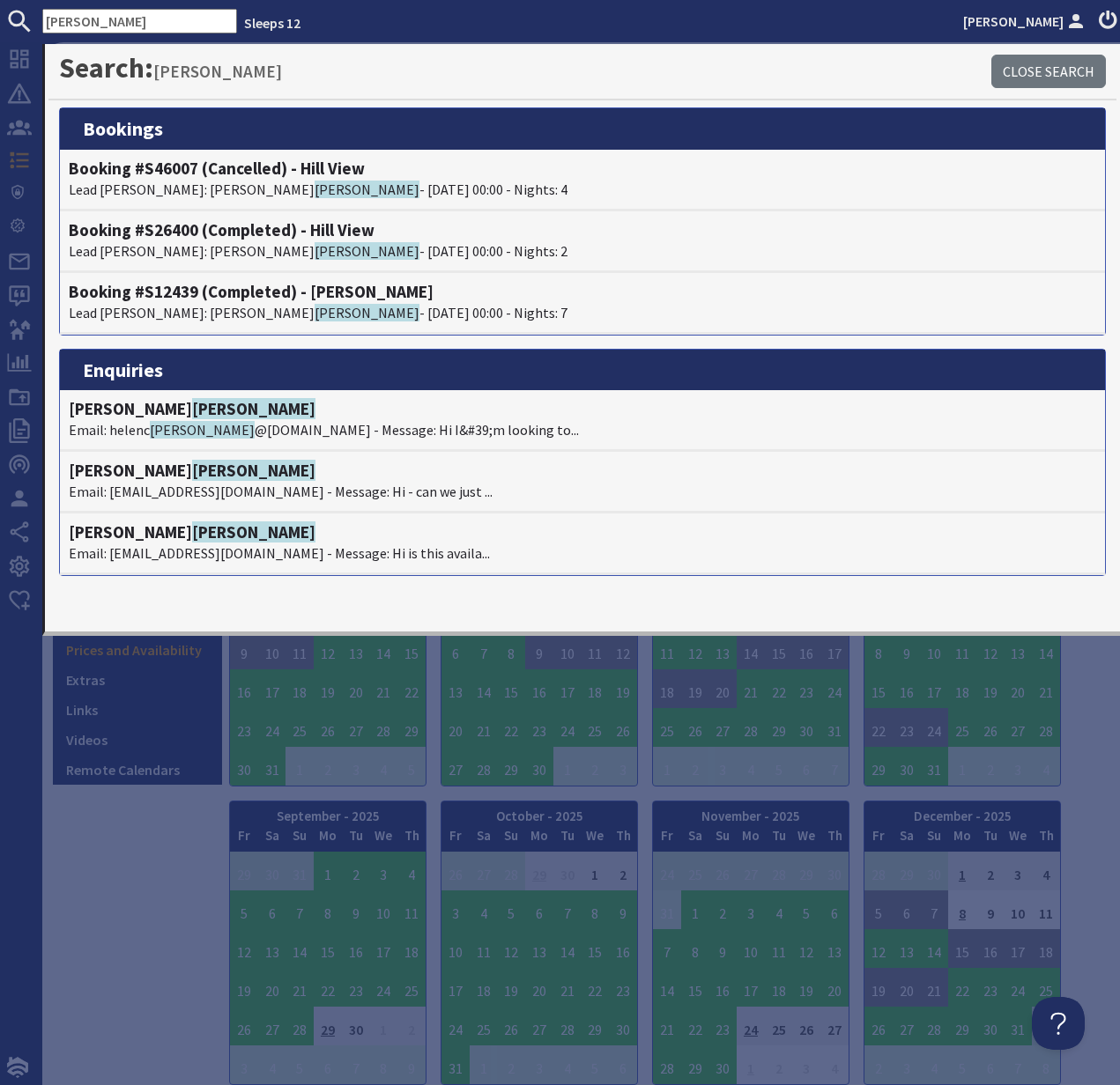
drag, startPoint x: 100, startPoint y: 17, endPoint x: 9, endPoint y: 13, distance: 91.1
click at [9, 13] on form "[PERSON_NAME]" at bounding box center [119, 21] width 237 height 25
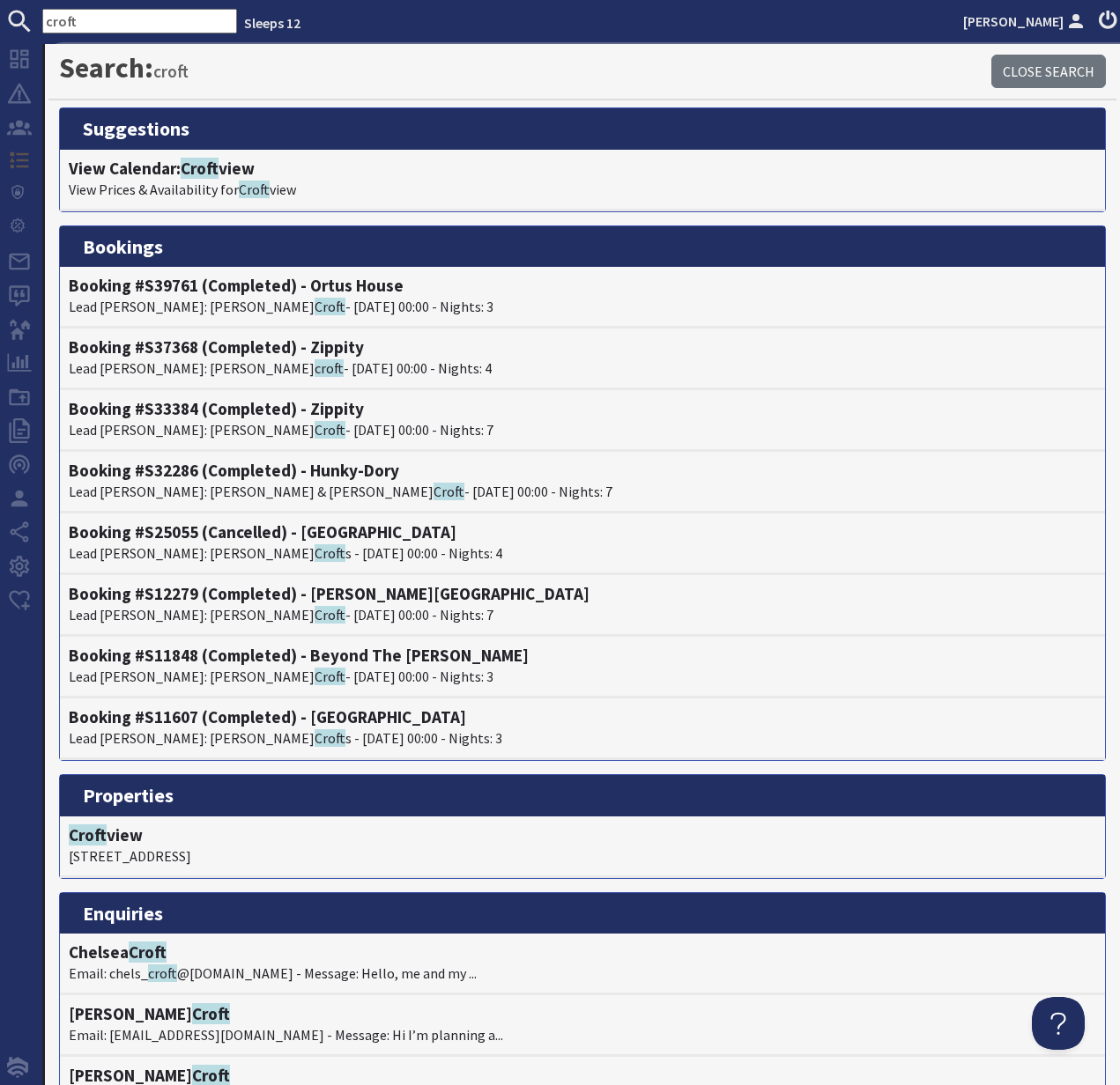
drag, startPoint x: 87, startPoint y: 19, endPoint x: 33, endPoint y: 17, distance: 54.0
click at [33, 17] on form "croft" at bounding box center [119, 21] width 237 height 25
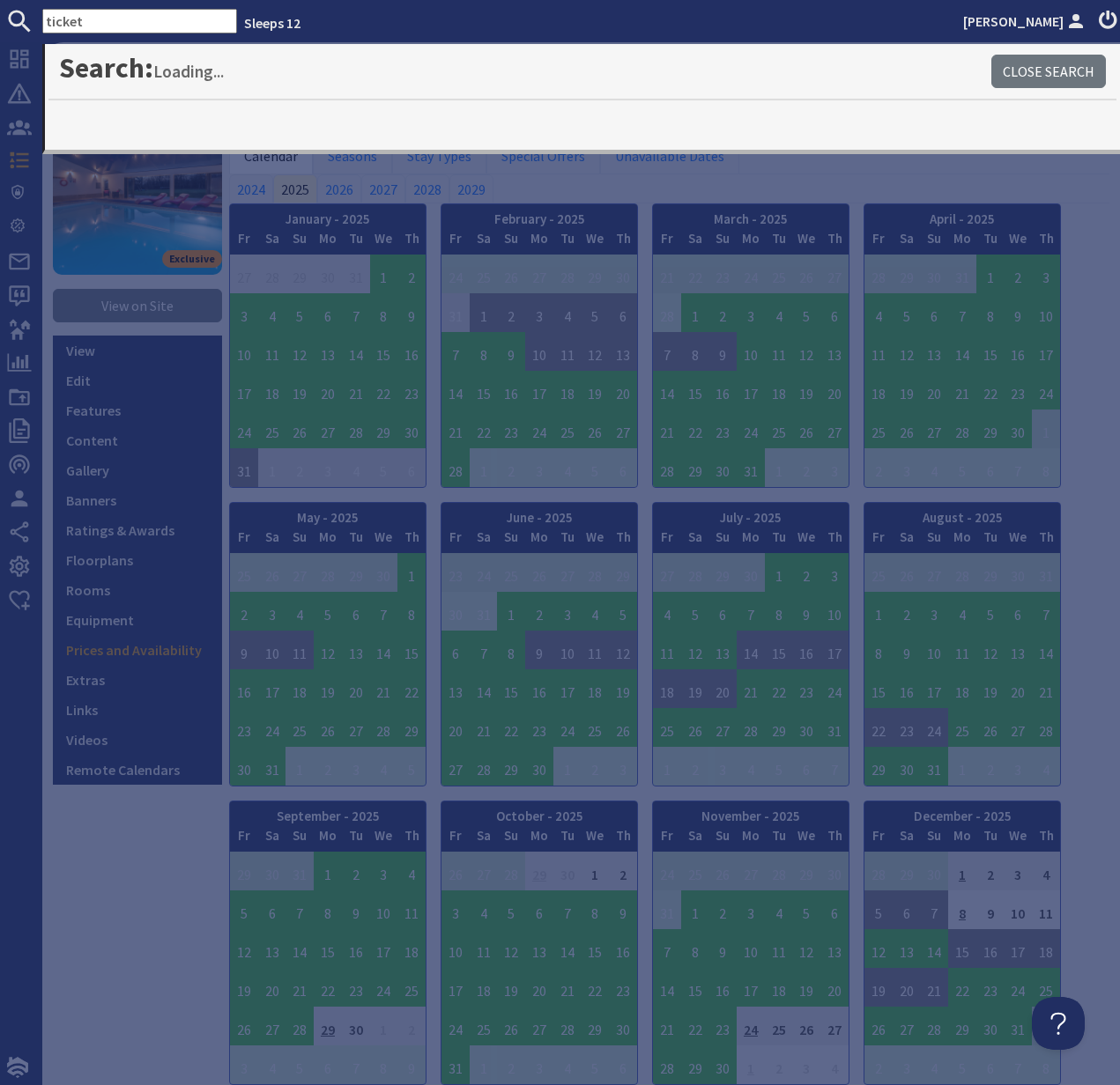
type input "ticket"
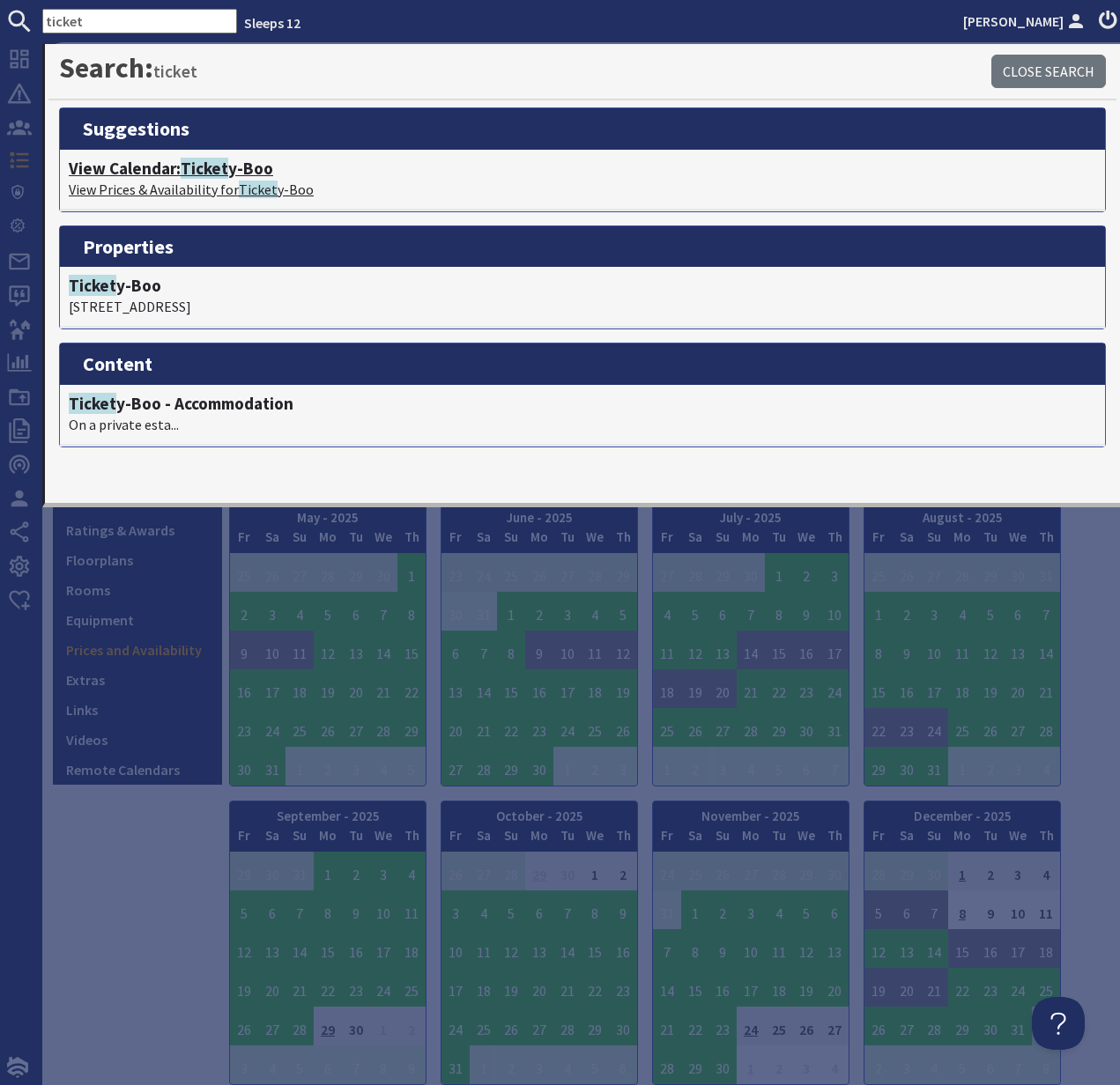
click at [154, 175] on h4 "View Calendar: Ticket y-Boo" at bounding box center [582, 168] width 1027 height 20
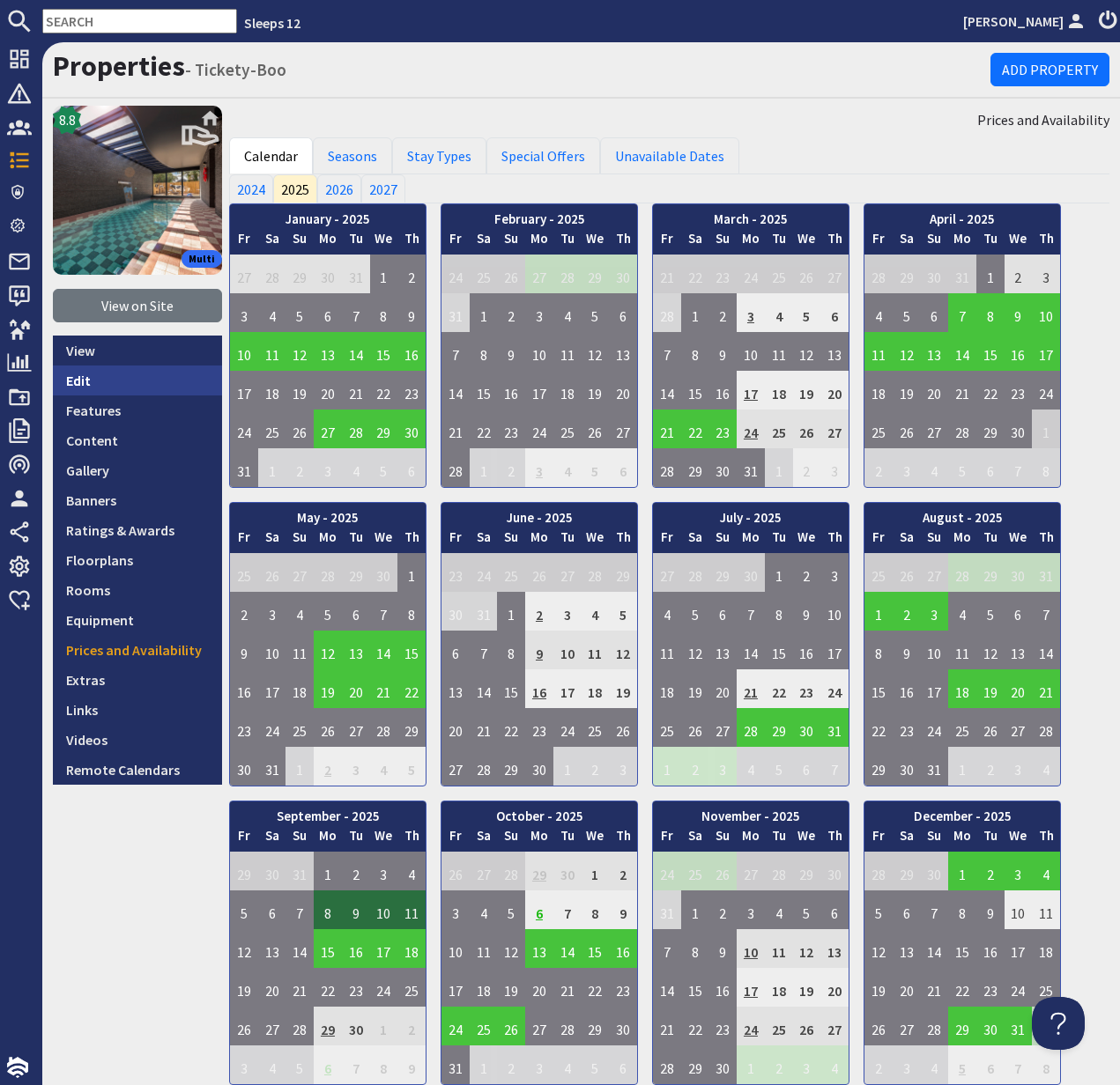
click at [98, 375] on link "Edit" at bounding box center [137, 380] width 169 height 30
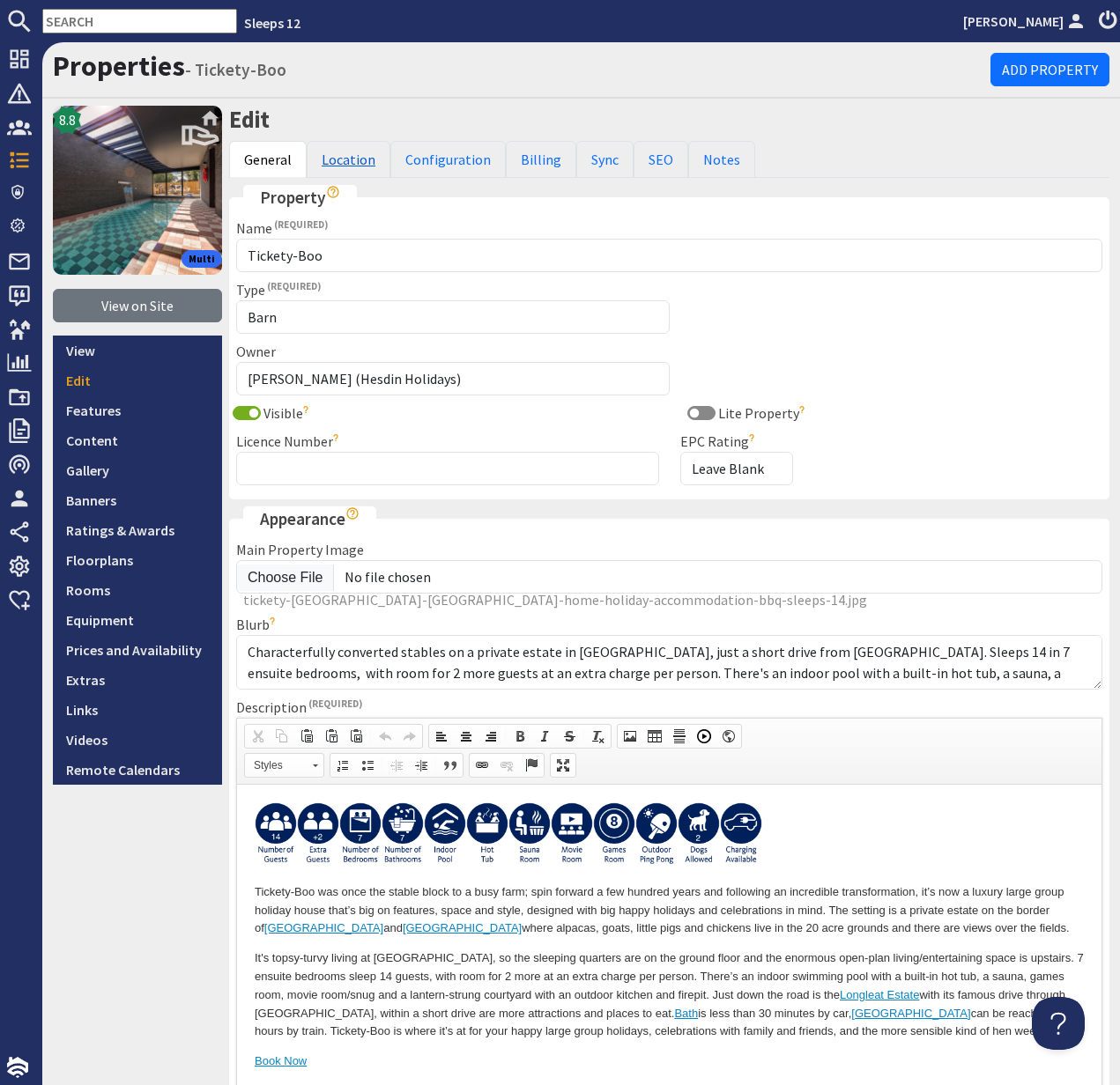
click at [348, 160] on link "Location" at bounding box center [349, 159] width 84 height 37
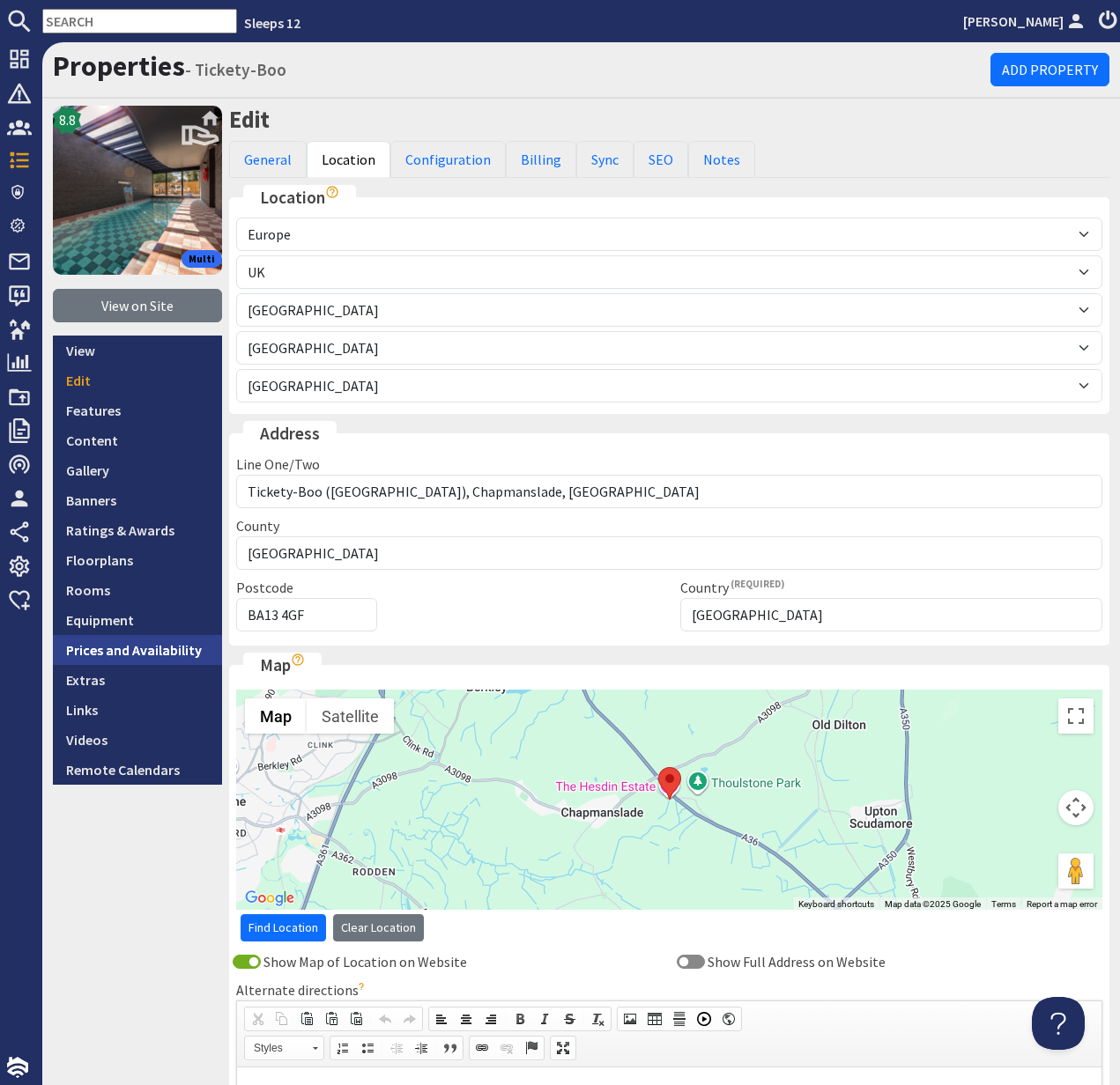
click at [115, 660] on link "Prices and Availability" at bounding box center [137, 650] width 169 height 30
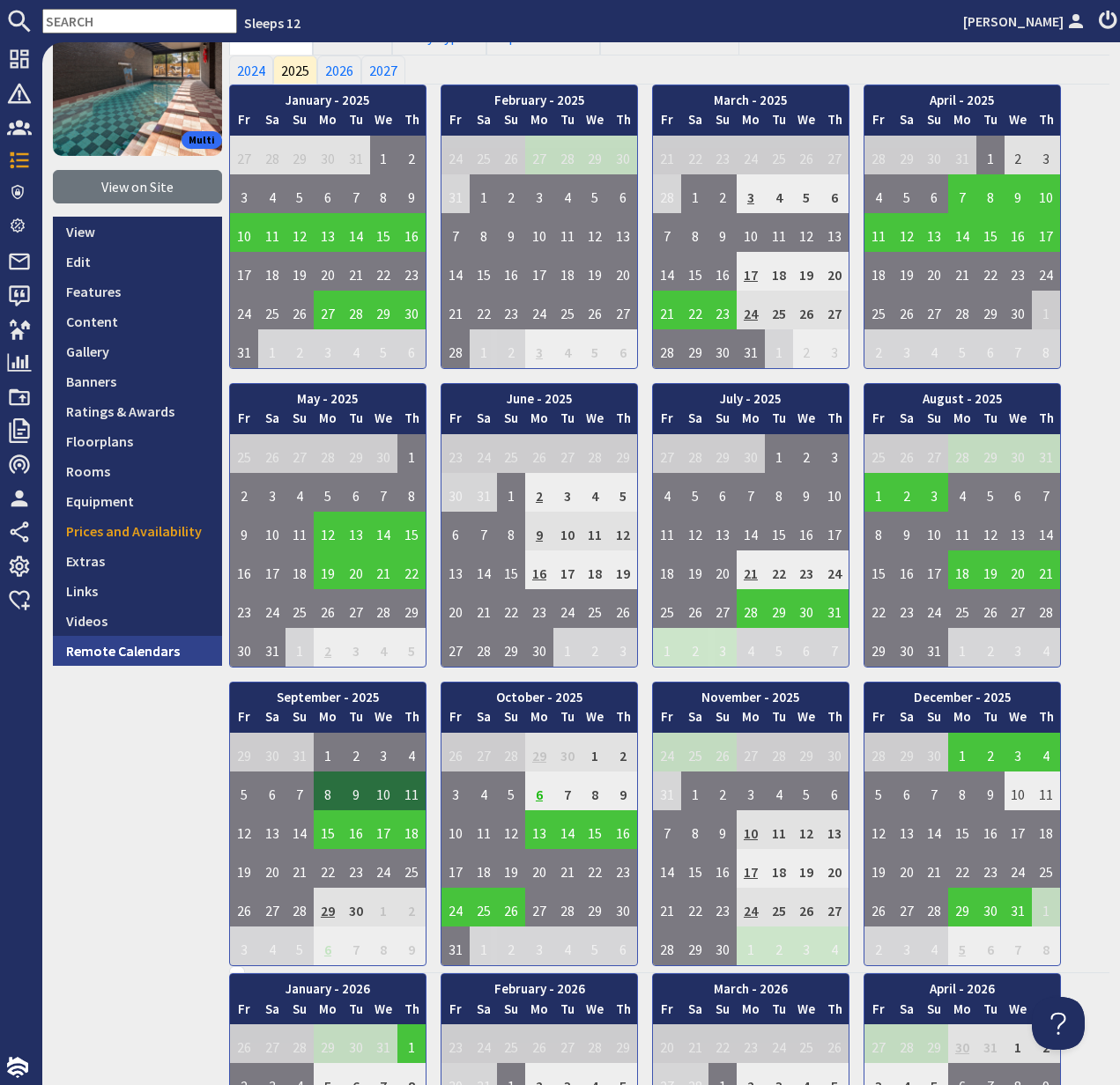
scroll to position [119, 0]
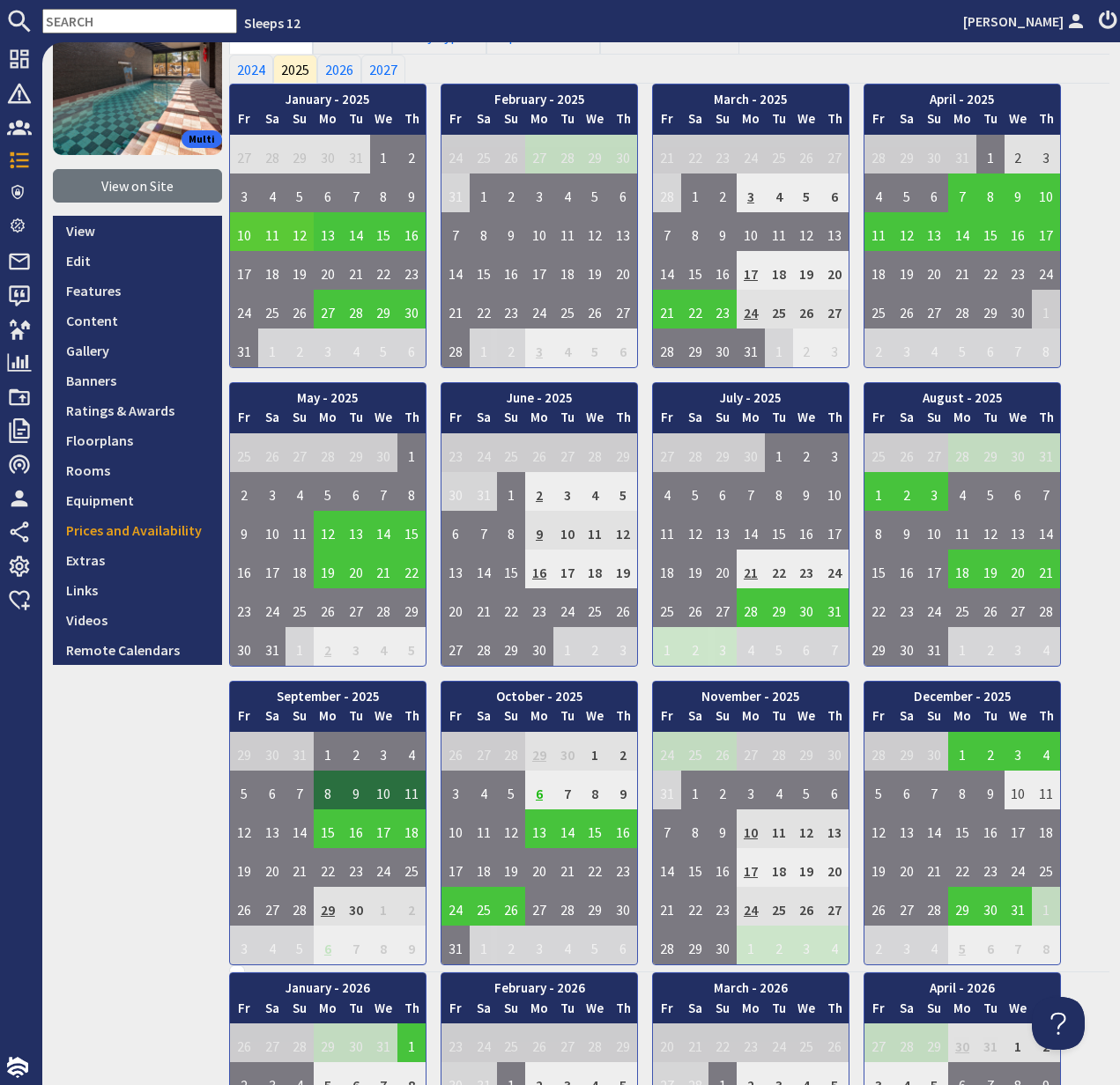
click at [74, 24] on input "text" at bounding box center [140, 21] width 195 height 25
click at [73, 24] on input "text" at bounding box center [140, 21] width 195 height 25
click at [82, 19] on input "text" at bounding box center [140, 21] width 195 height 25
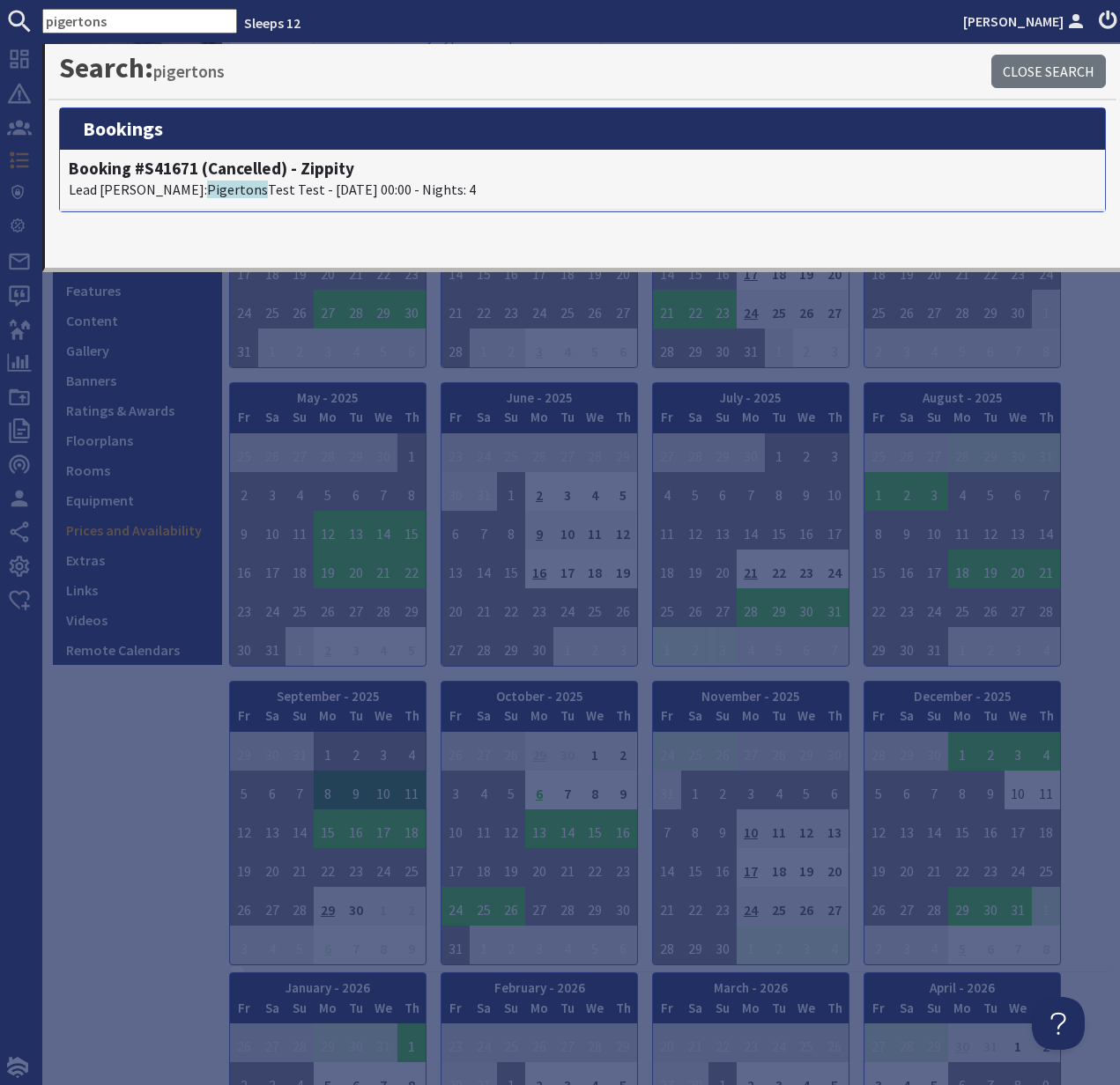
drag, startPoint x: 109, startPoint y: 19, endPoint x: 29, endPoint y: 14, distance: 80.2
click at [29, 14] on form "pigertons" at bounding box center [119, 21] width 237 height 25
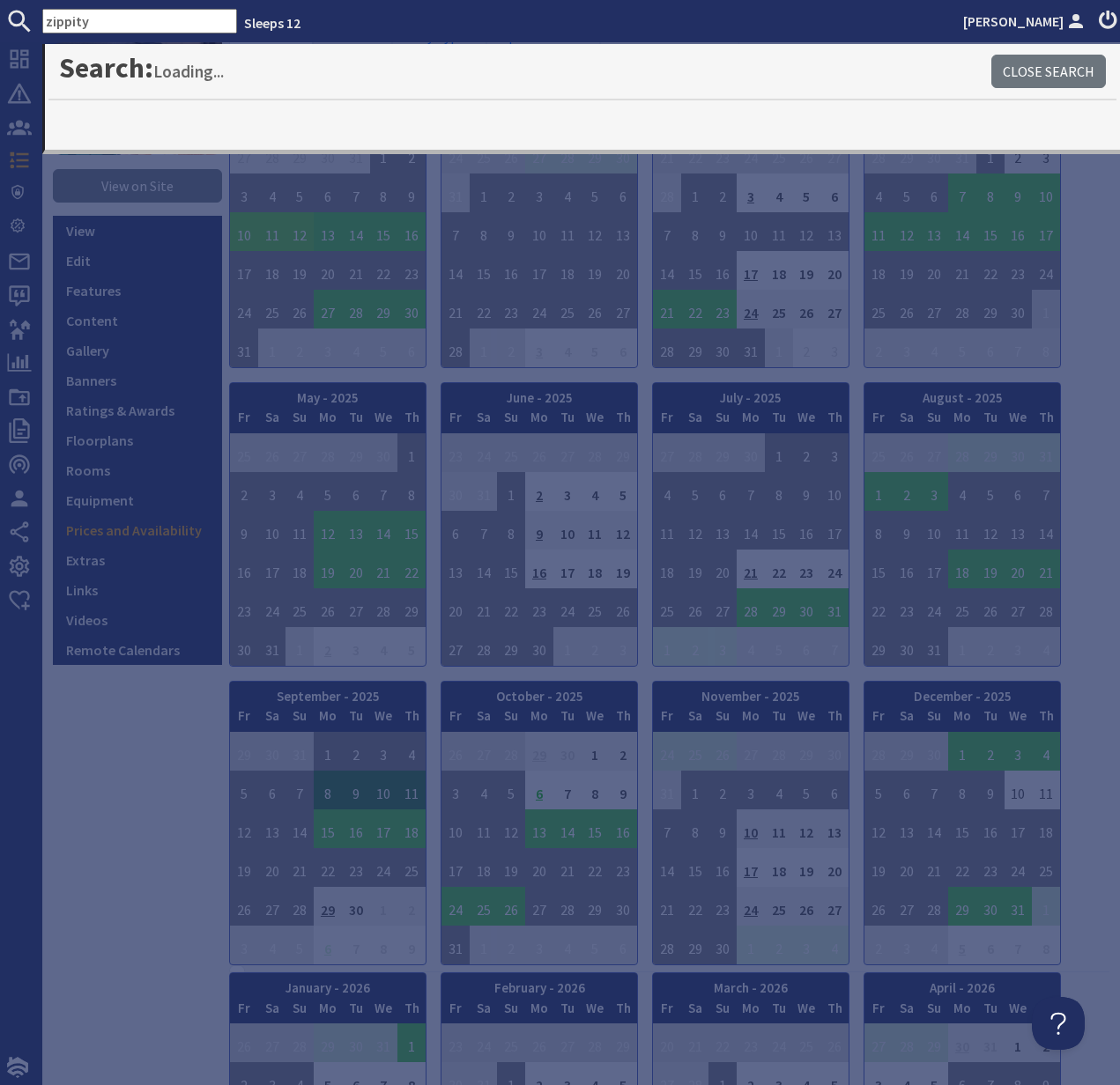
type input "zippity"
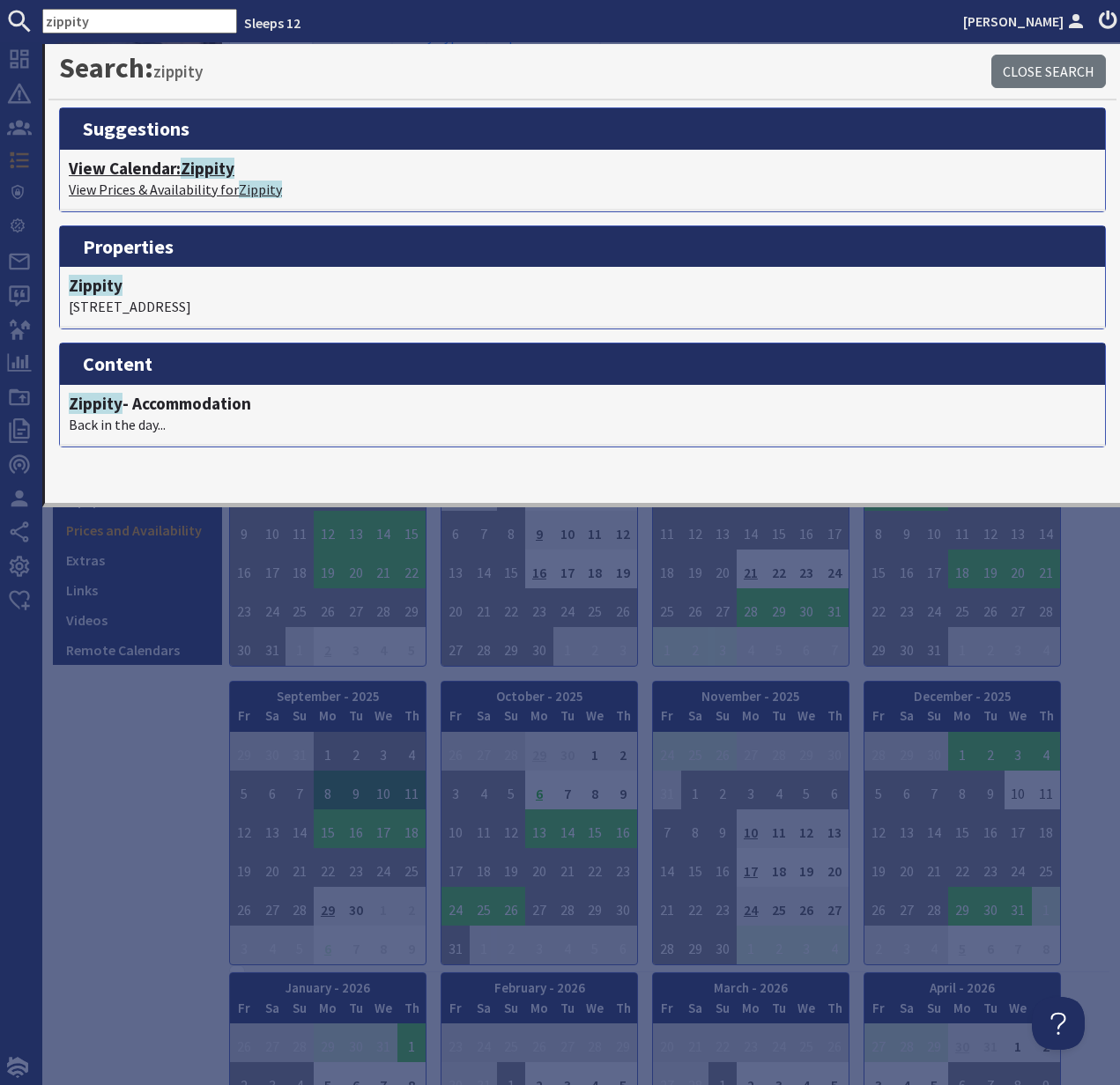
click at [173, 180] on p "View Prices & Availability for Zippity" at bounding box center [582, 189] width 1027 height 21
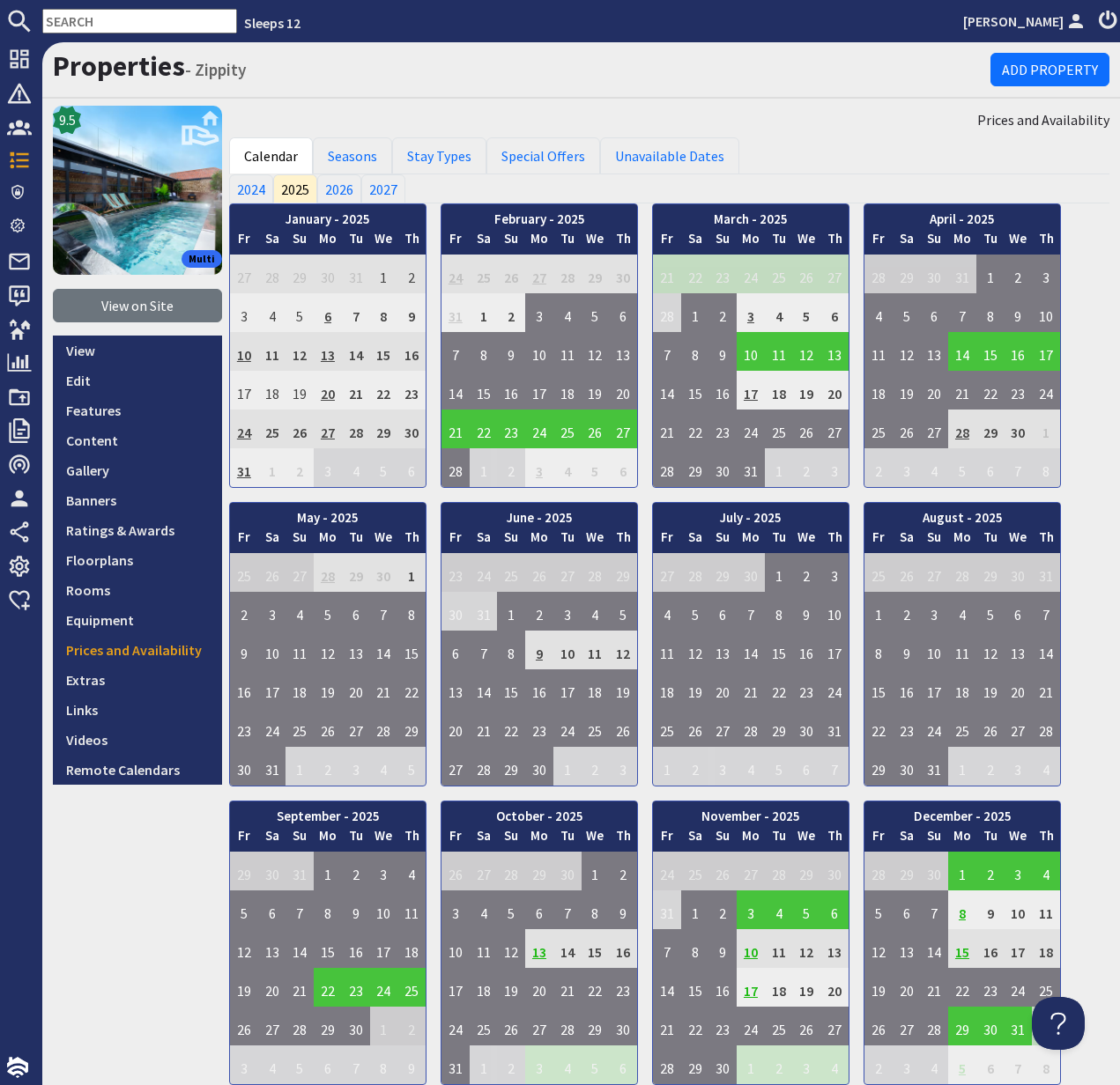
click at [103, 20] on input "text" at bounding box center [140, 21] width 195 height 25
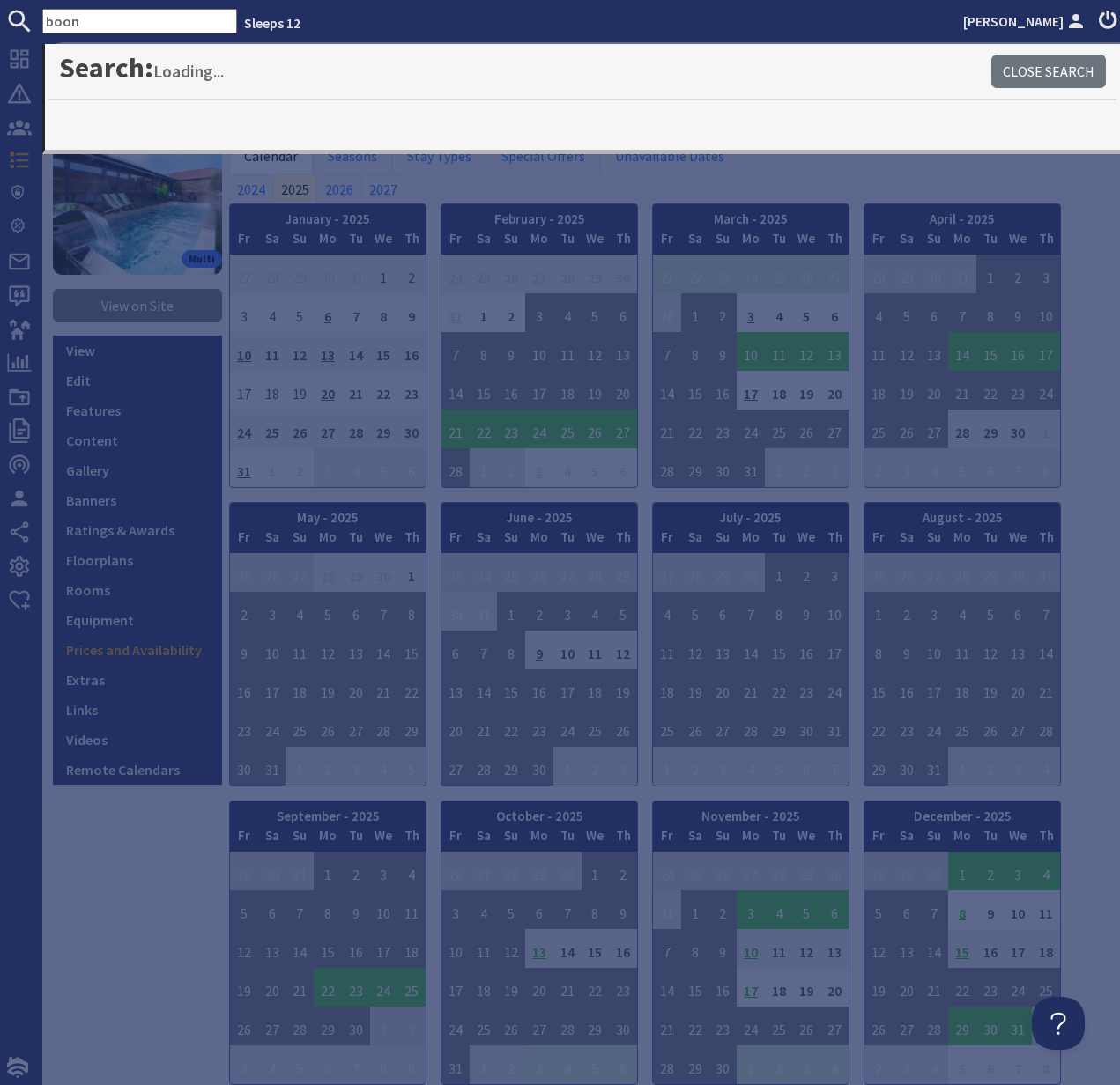
type input "boon"
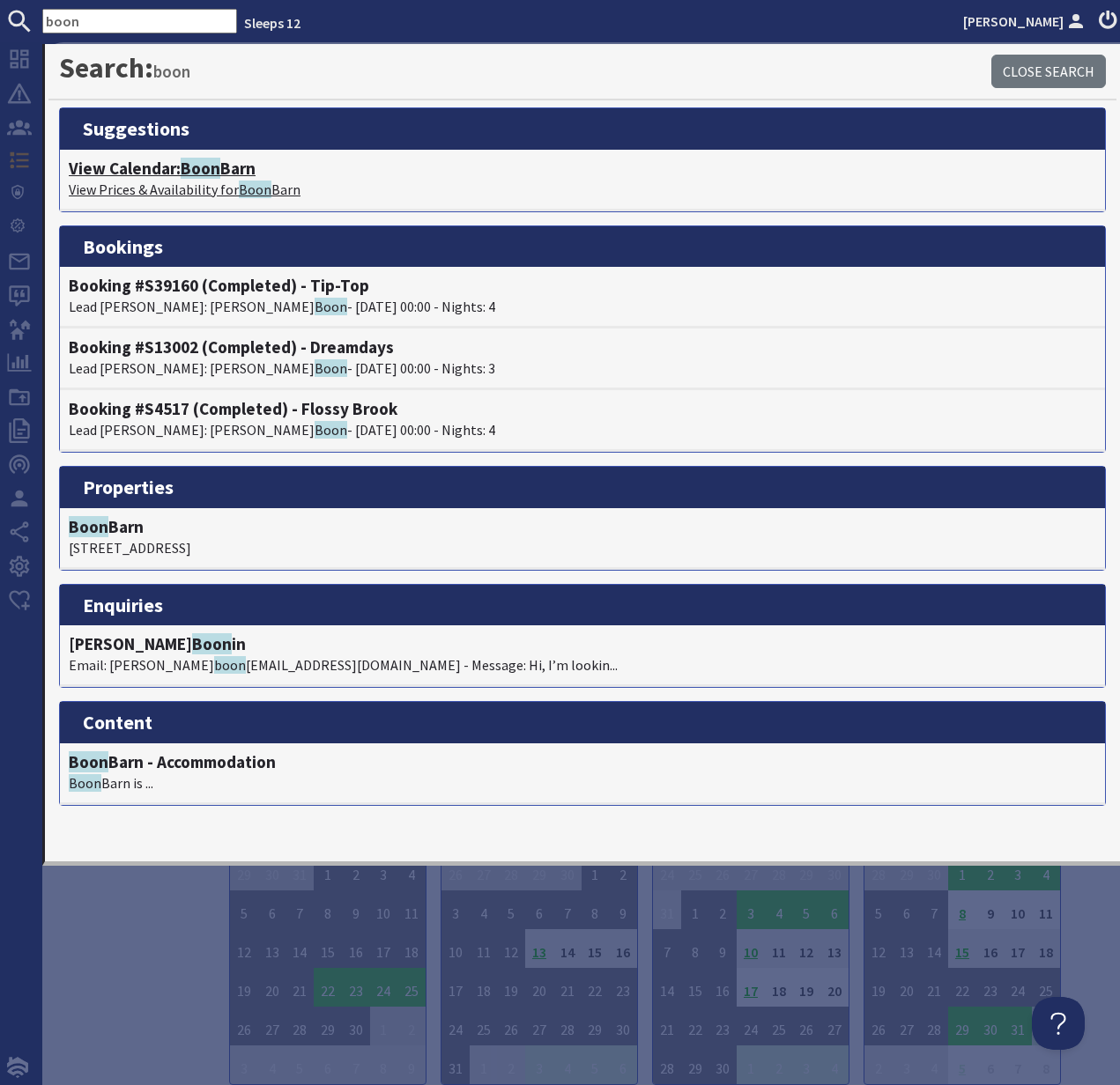
click at [200, 185] on p "View Prices & Availability for Boon Barn" at bounding box center [582, 189] width 1027 height 21
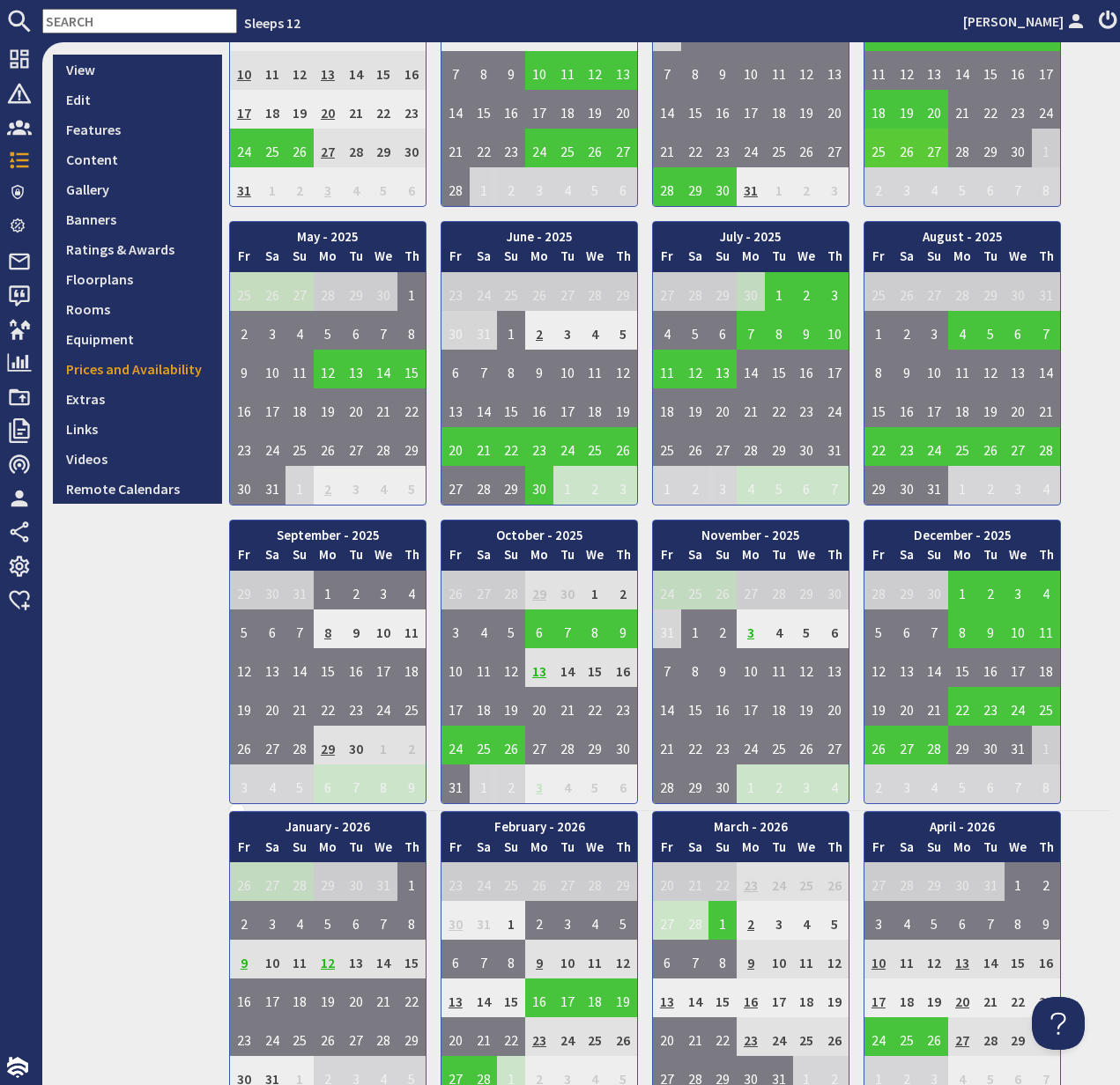
scroll to position [407, 0]
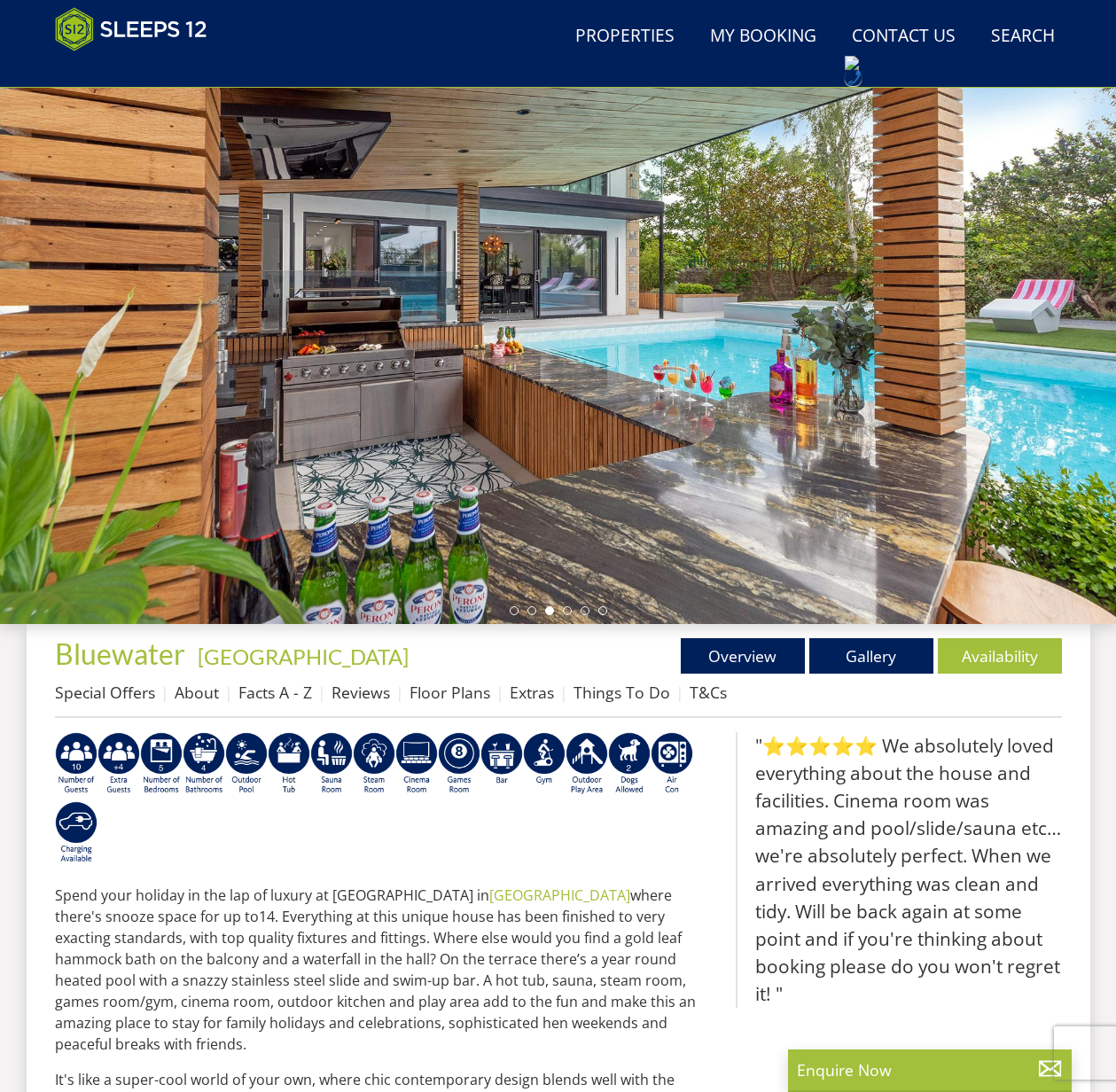
scroll to position [145, 0]
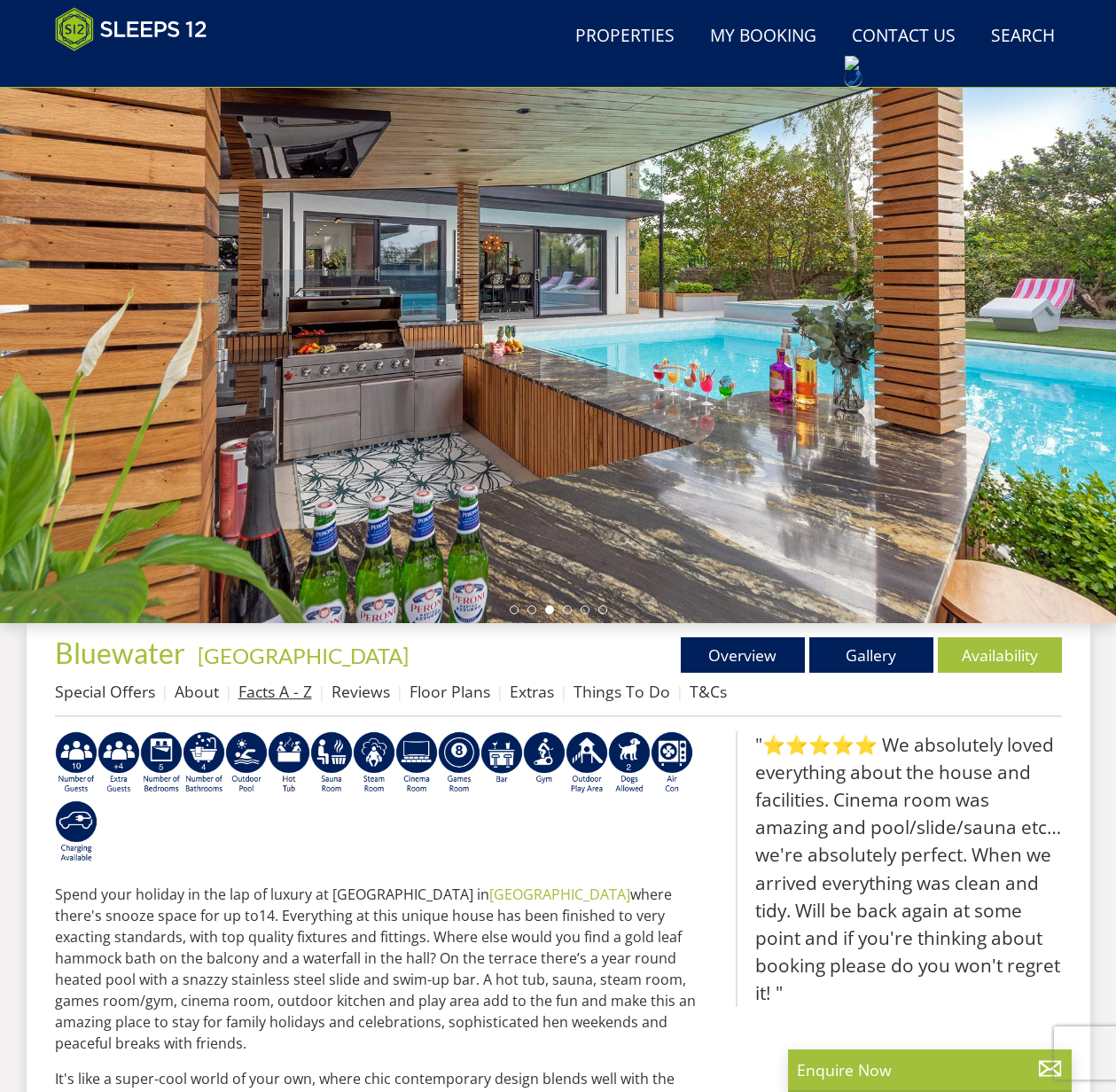
click at [279, 694] on link "Facts A - Z" at bounding box center [275, 692] width 74 height 21
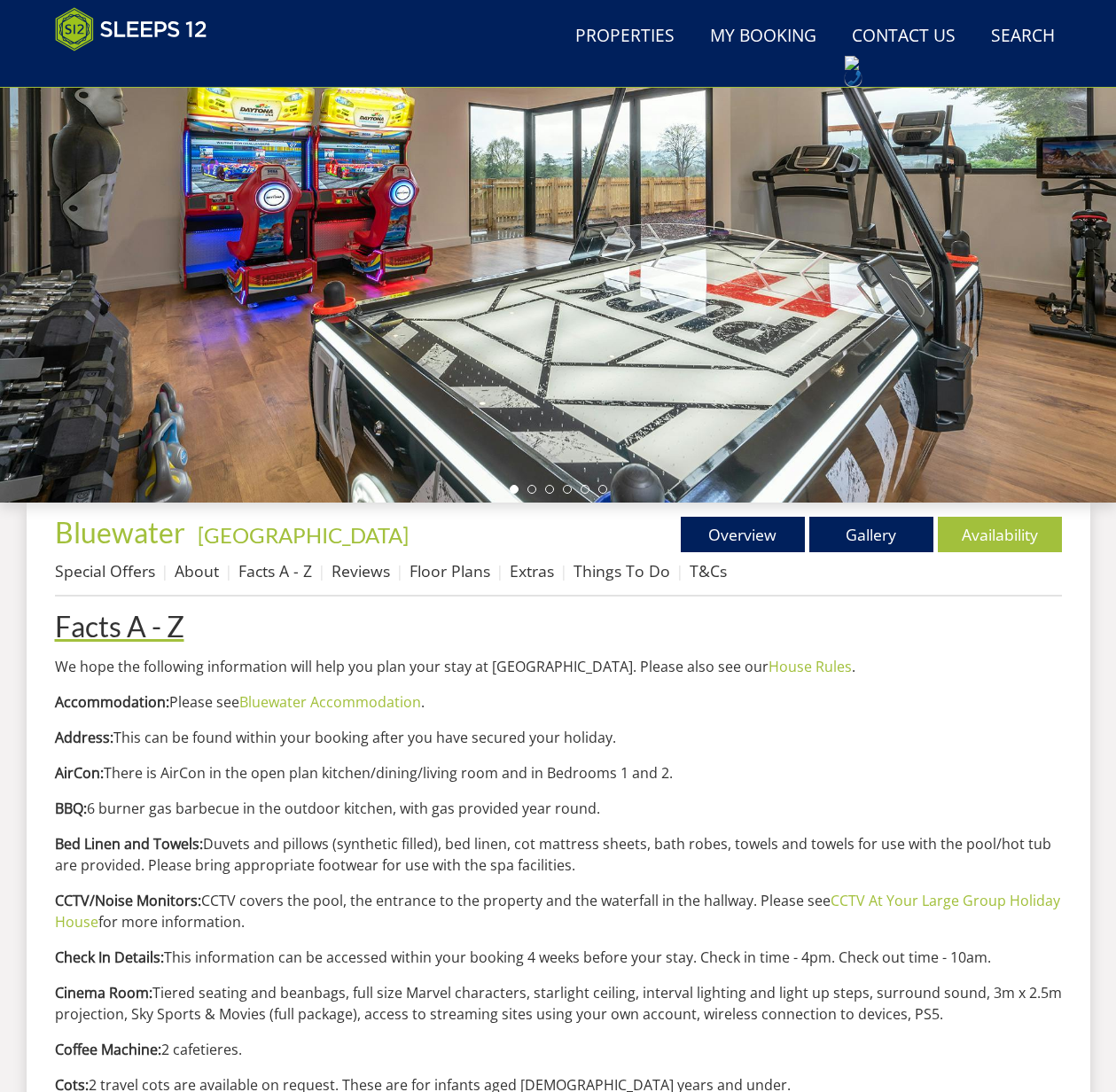
scroll to position [291, 0]
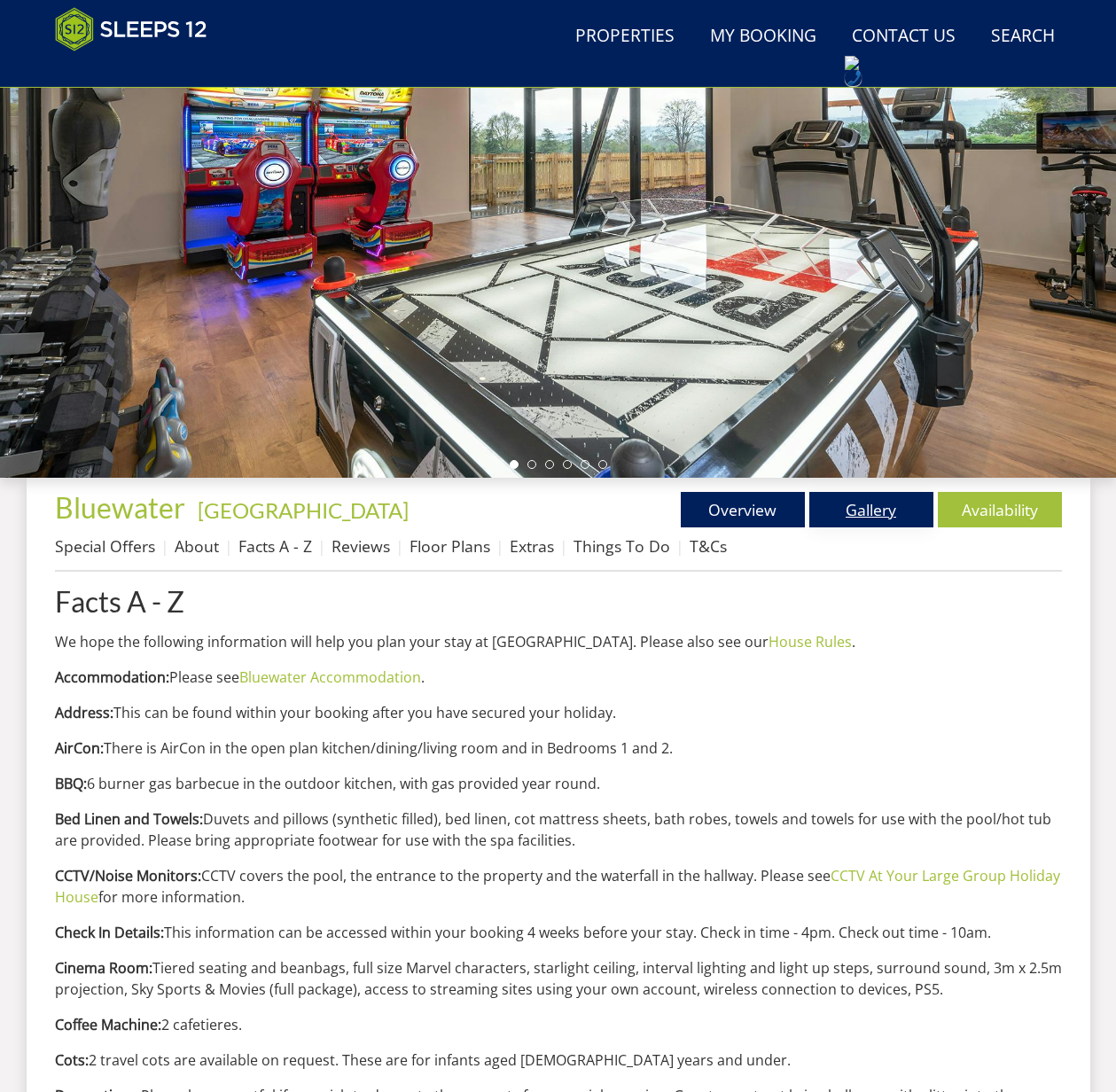
click at [877, 509] on link "Gallery" at bounding box center [870, 510] width 124 height 36
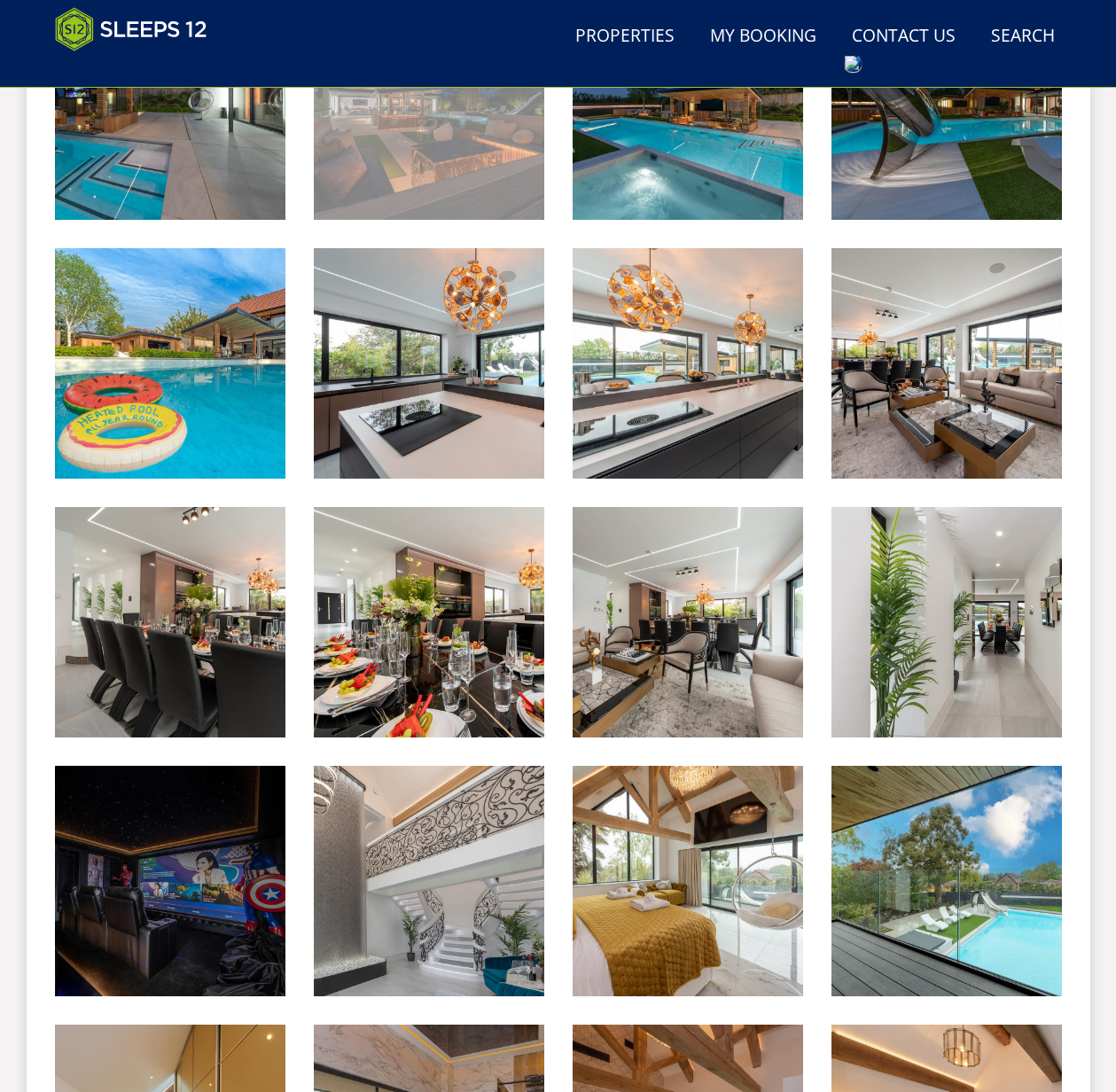
scroll to position [1214, 0]
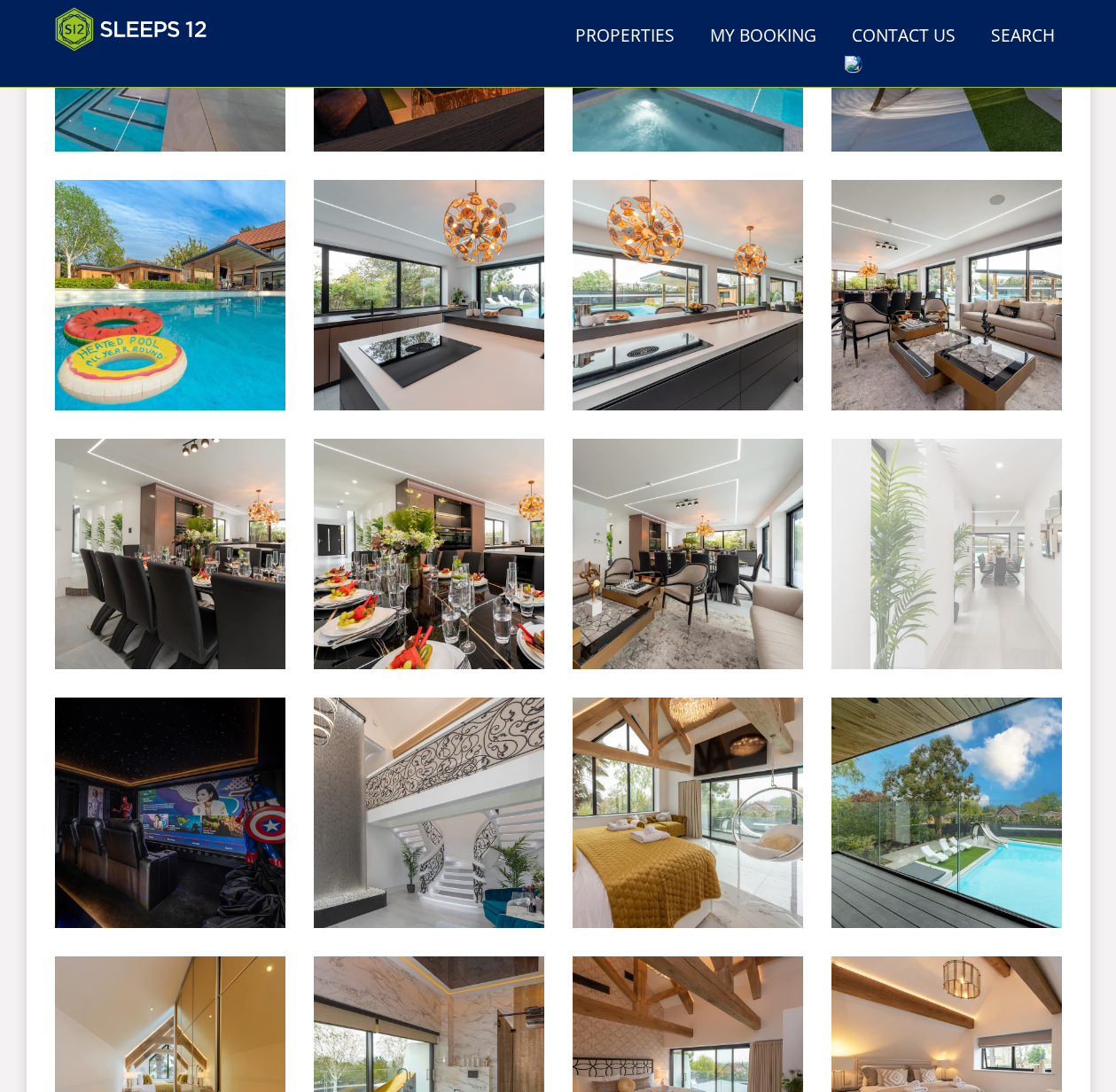
click at [987, 613] on img at bounding box center [946, 554] width 230 height 231
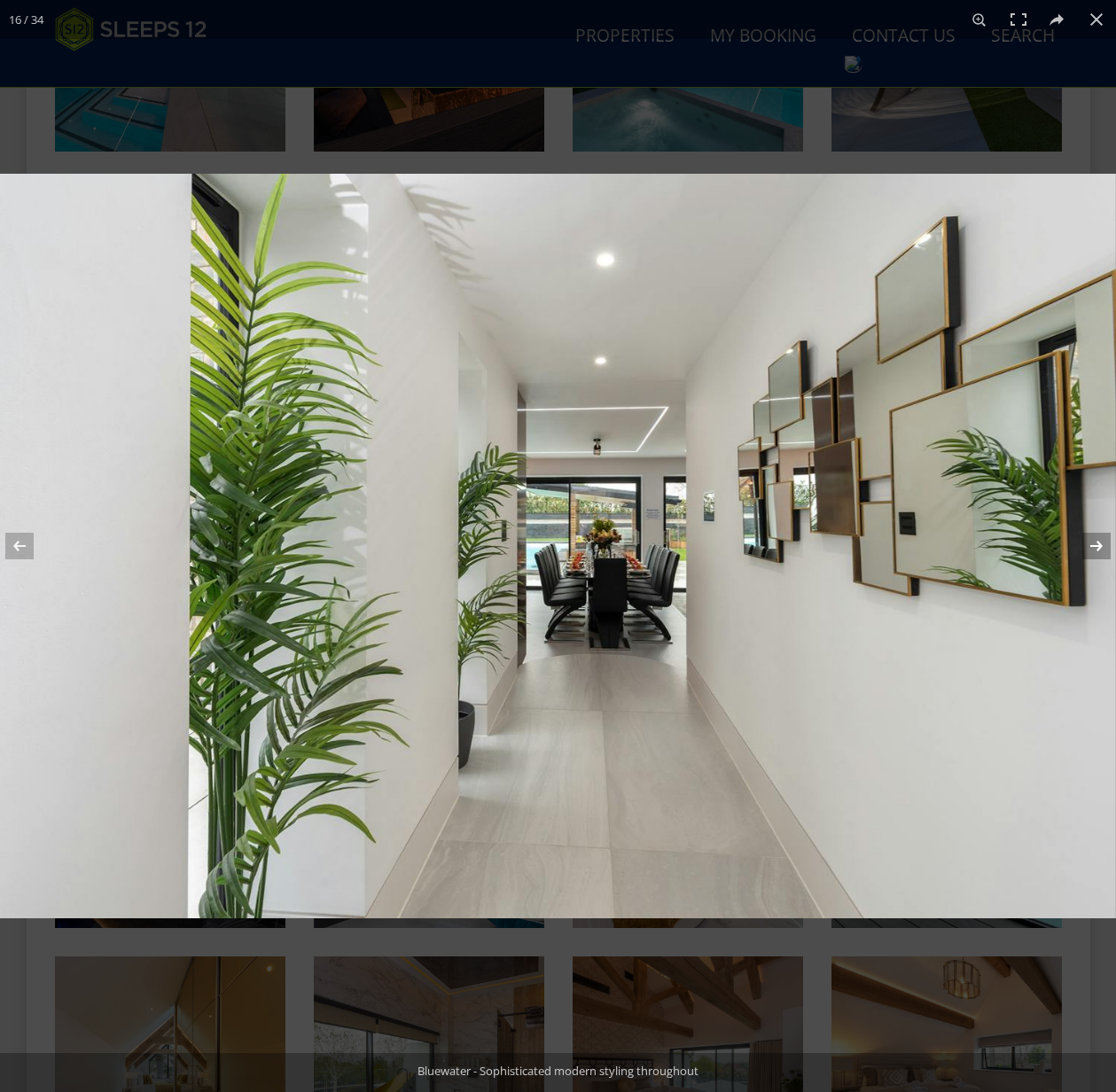
click at [1093, 543] on button at bounding box center [1085, 546] width 62 height 89
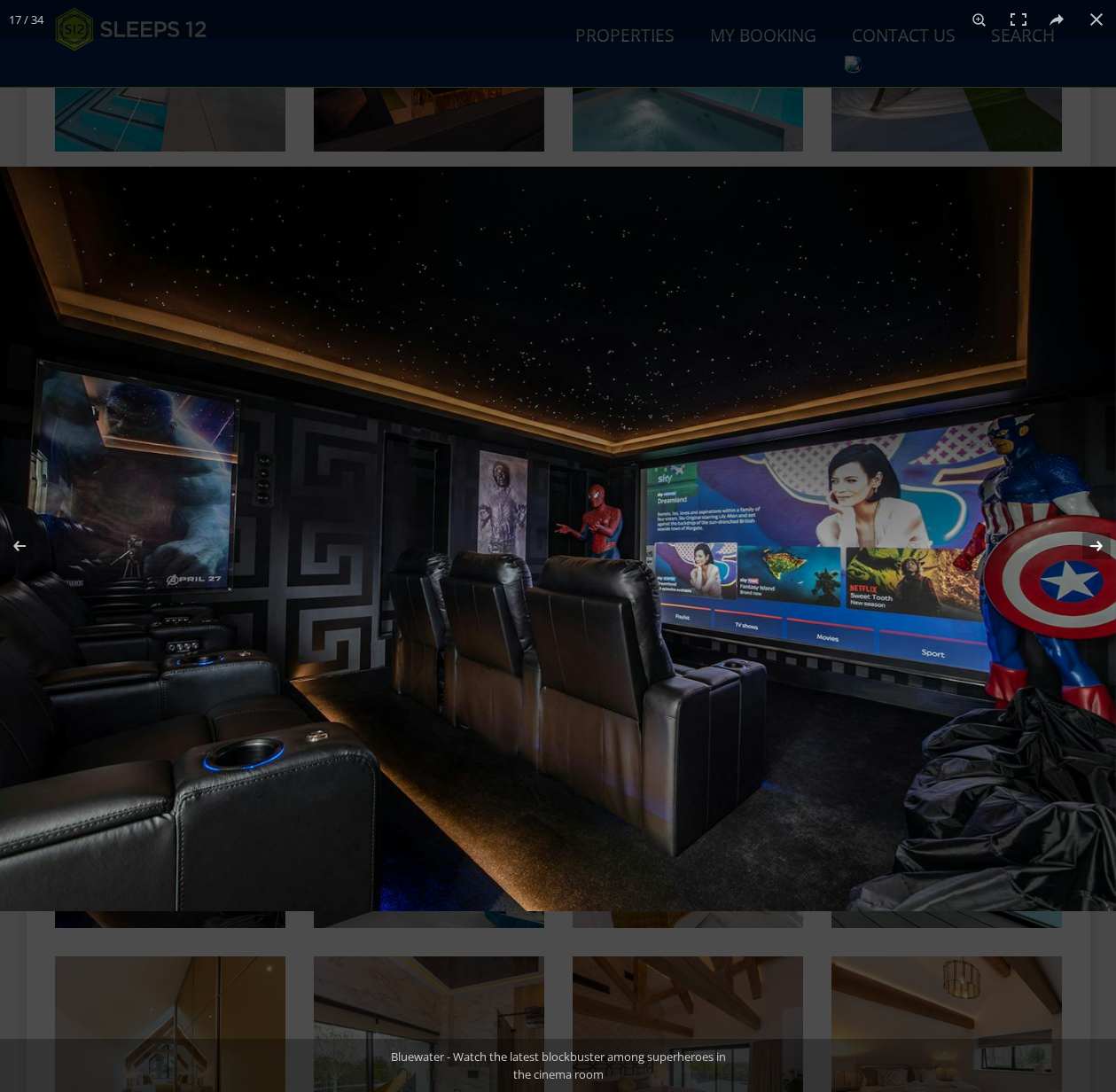
click at [1095, 543] on button at bounding box center [1085, 546] width 62 height 89
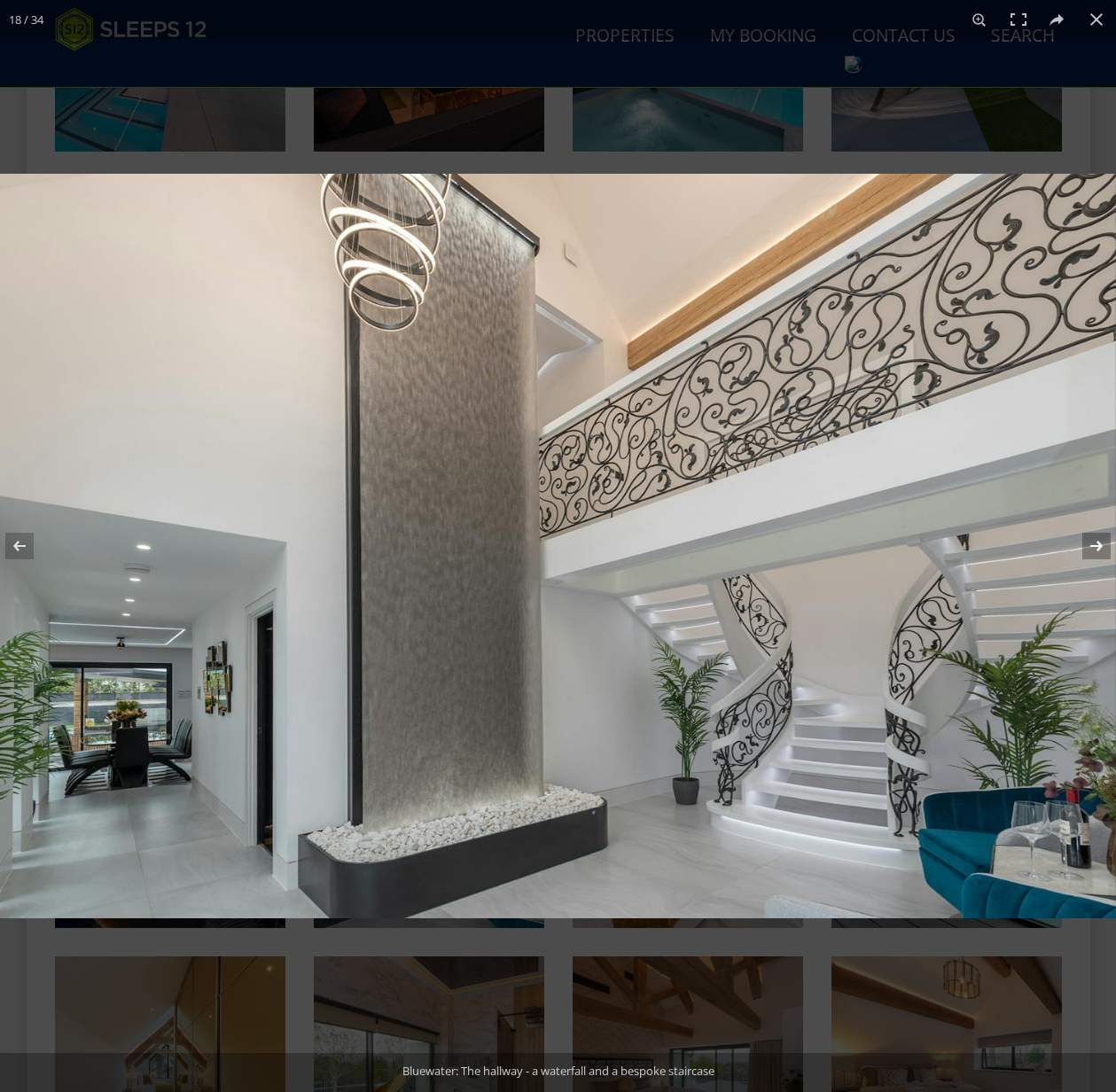
click at [1095, 543] on button at bounding box center [1085, 546] width 62 height 89
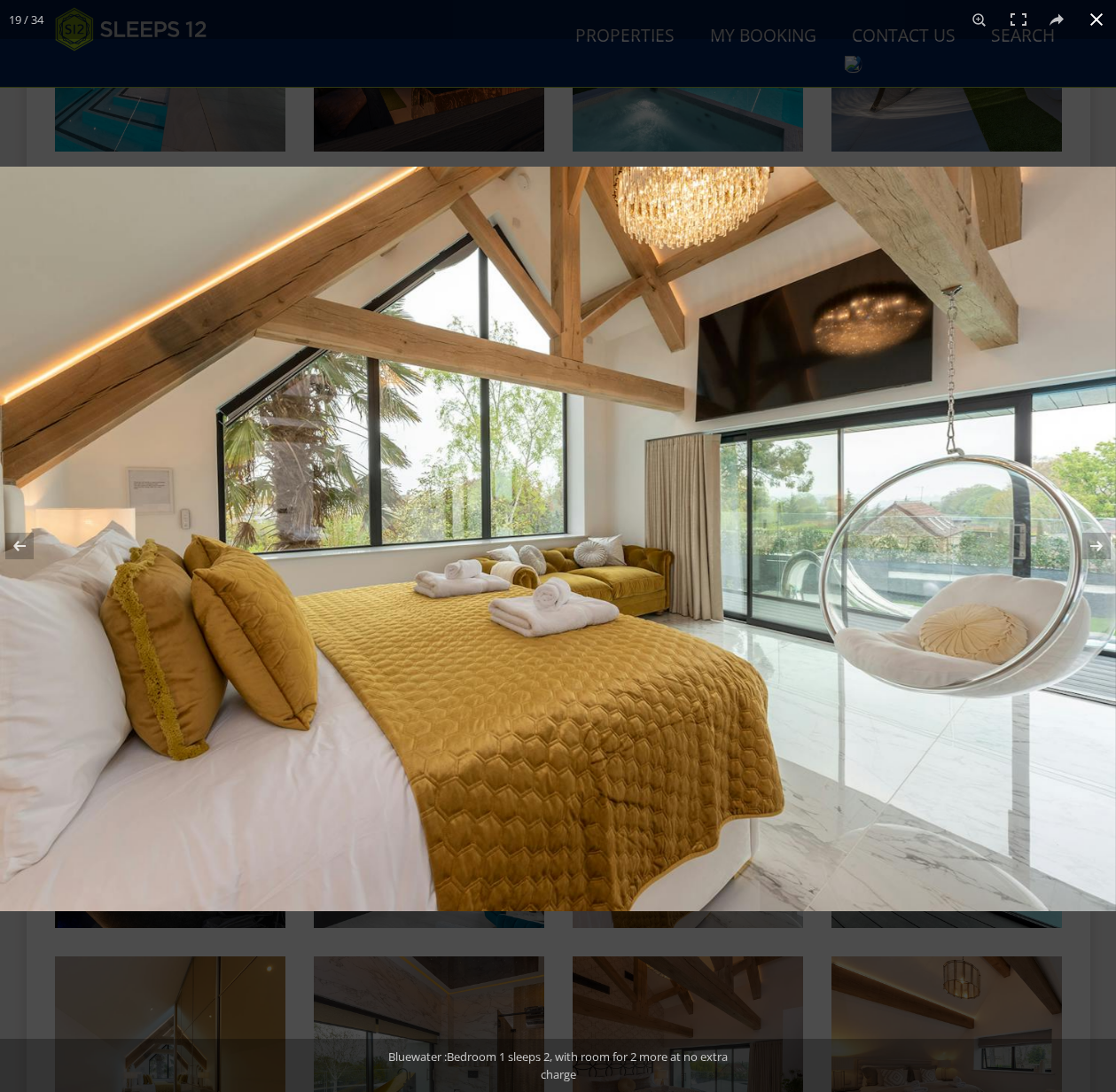
click at [1096, 22] on button at bounding box center [1096, 20] width 39 height 39
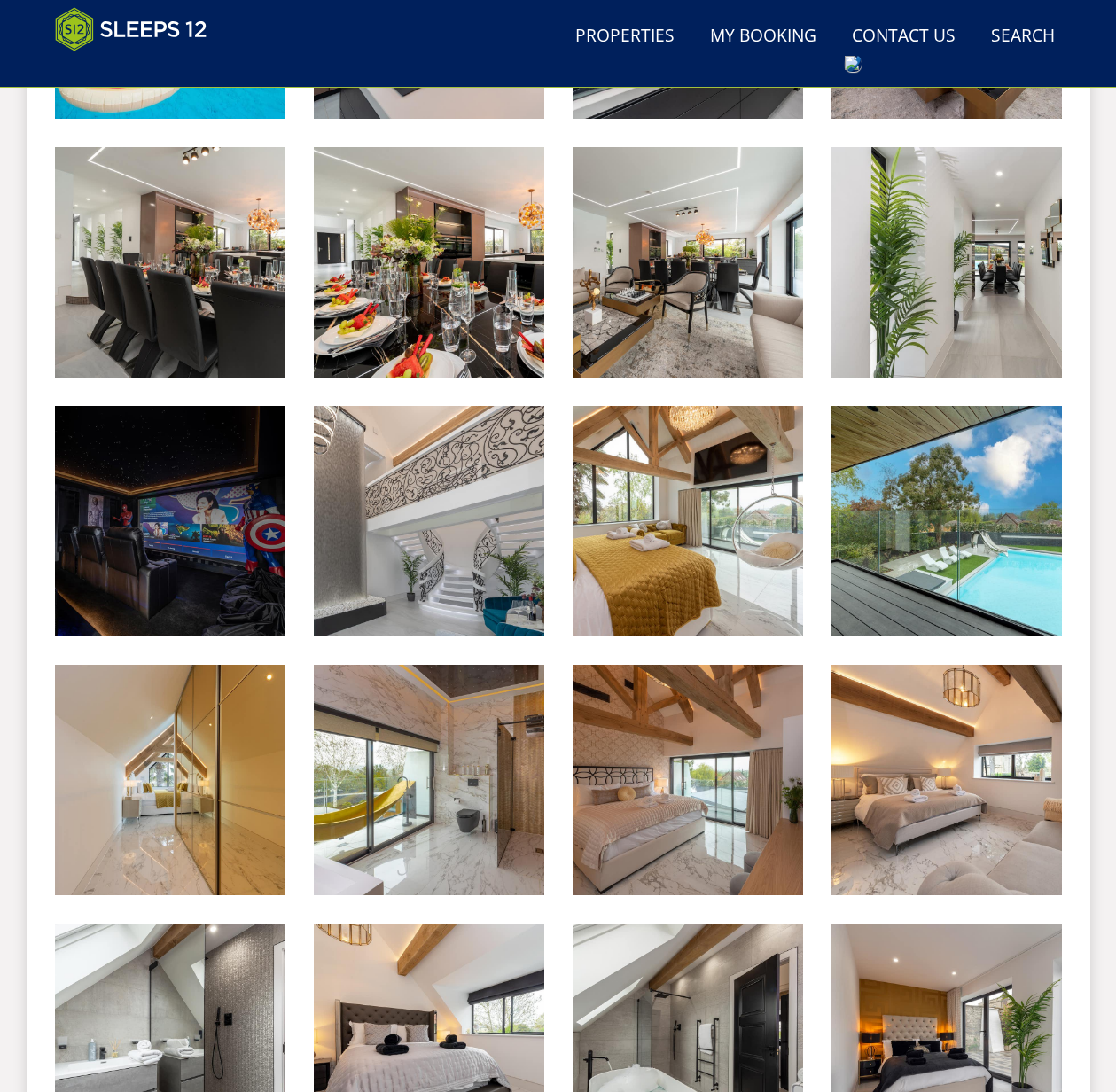
scroll to position [1879, 0]
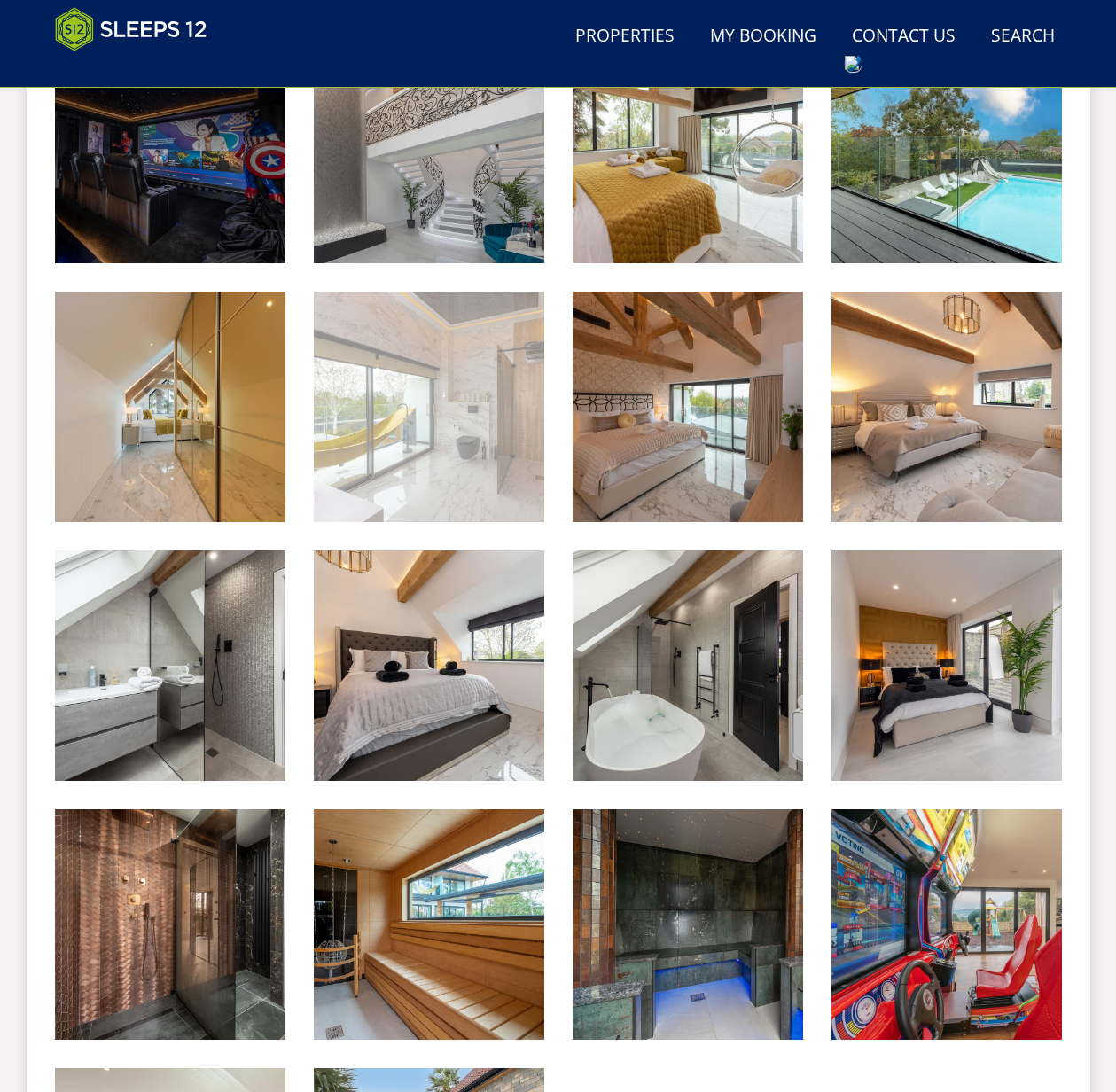
click at [484, 378] on img at bounding box center [429, 407] width 230 height 231
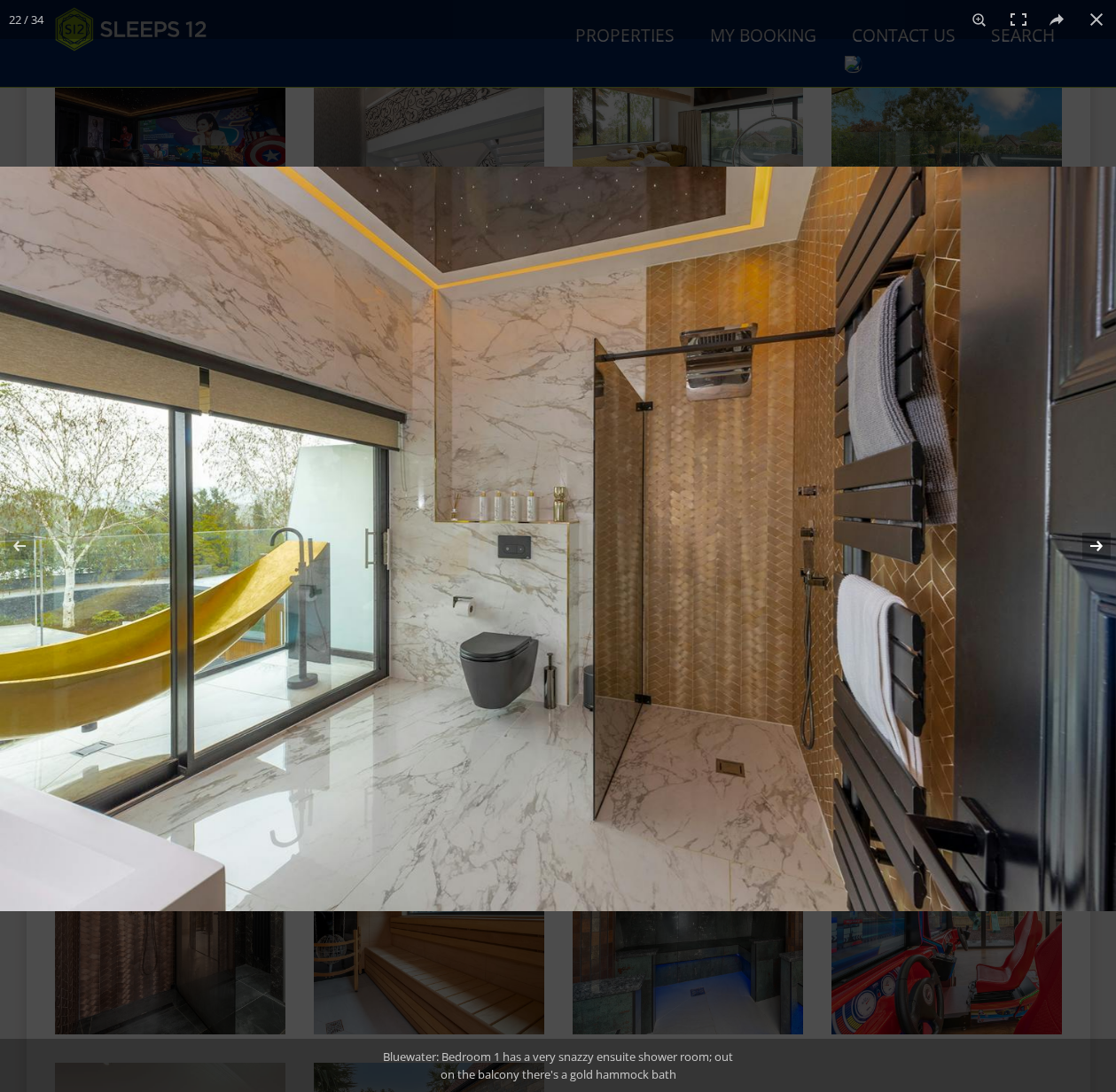
click at [1093, 541] on button at bounding box center [1085, 546] width 62 height 89
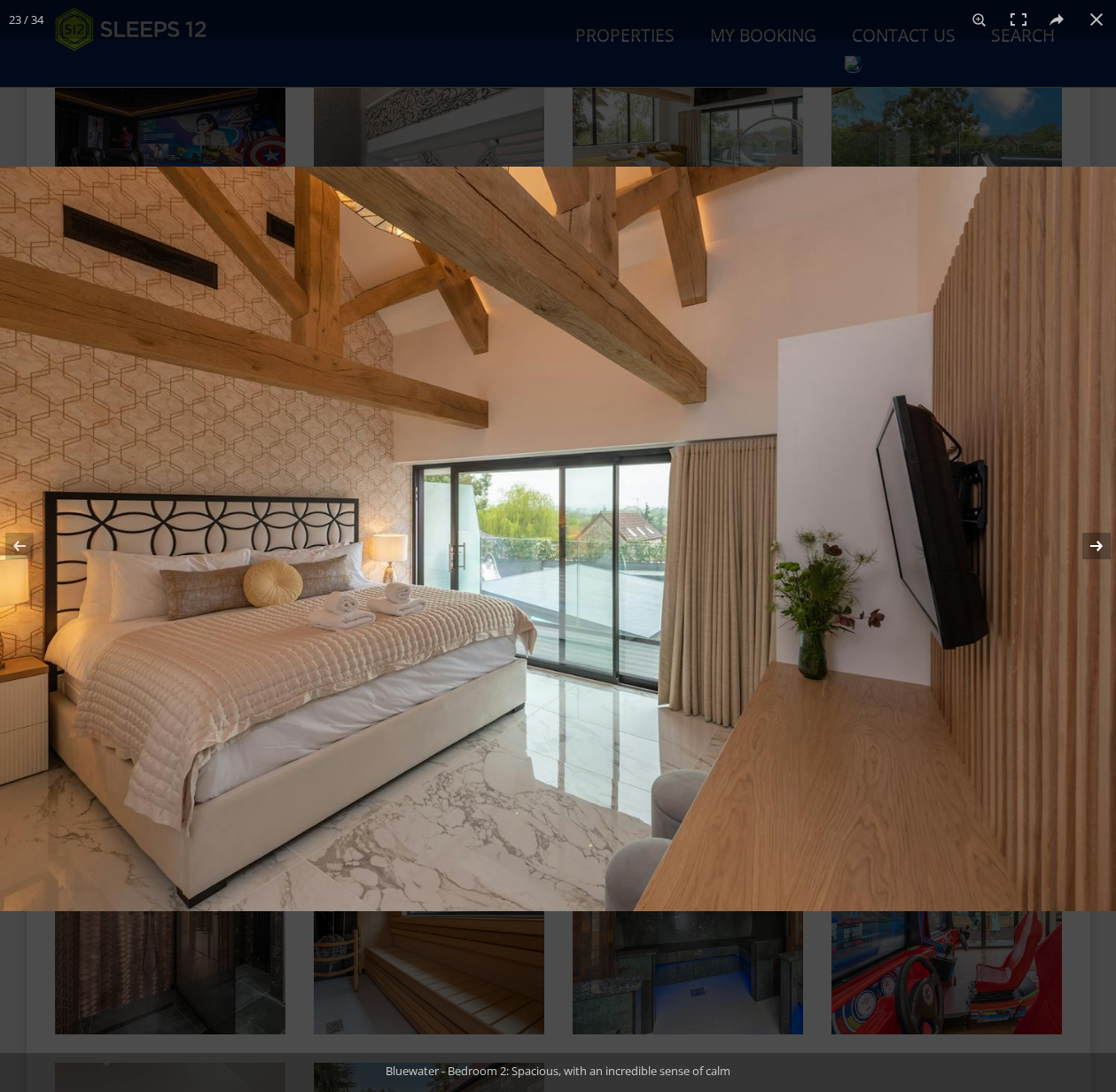
click at [1093, 541] on button at bounding box center [1085, 546] width 62 height 89
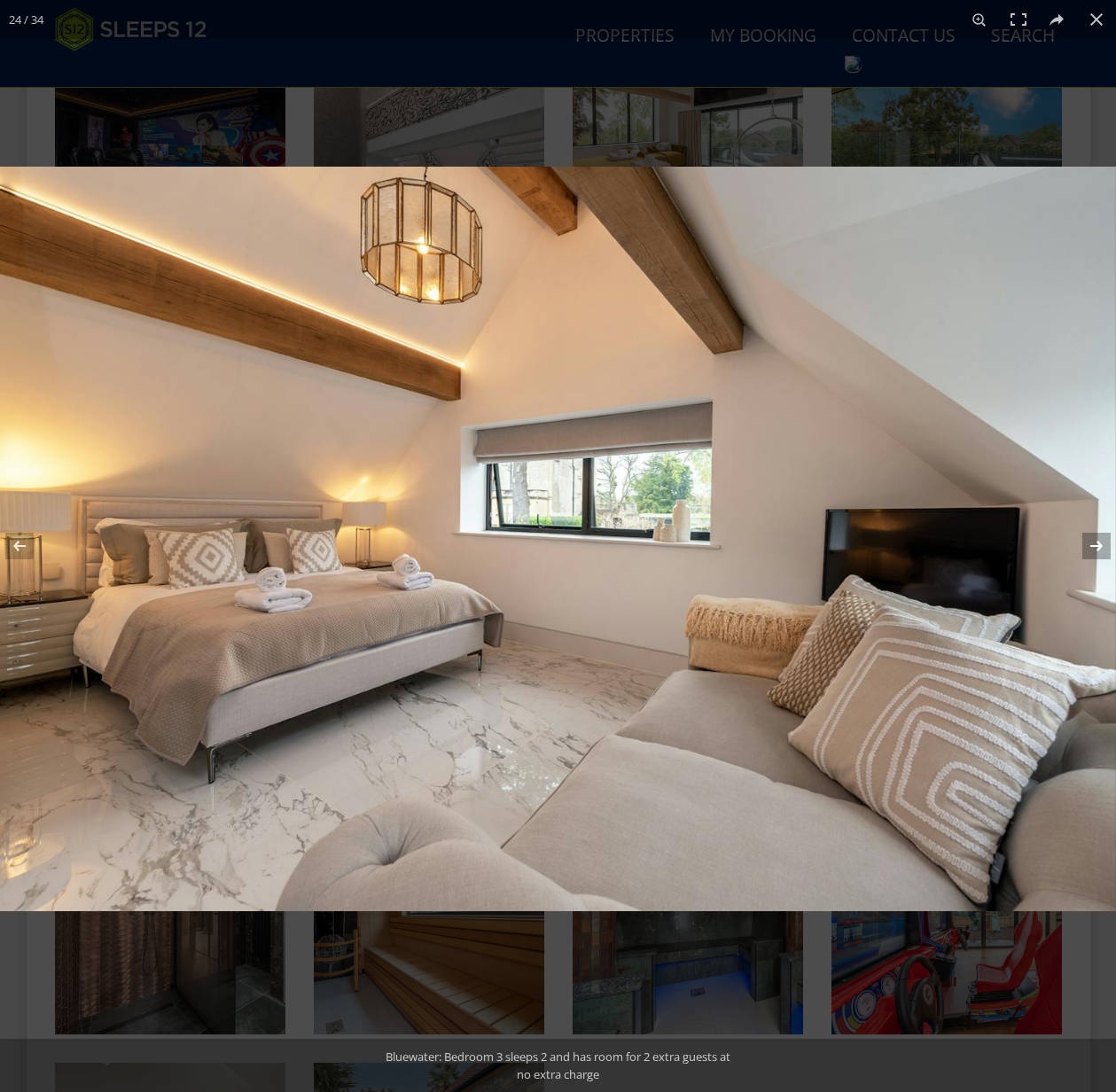
click at [1093, 541] on button at bounding box center [1085, 546] width 62 height 89
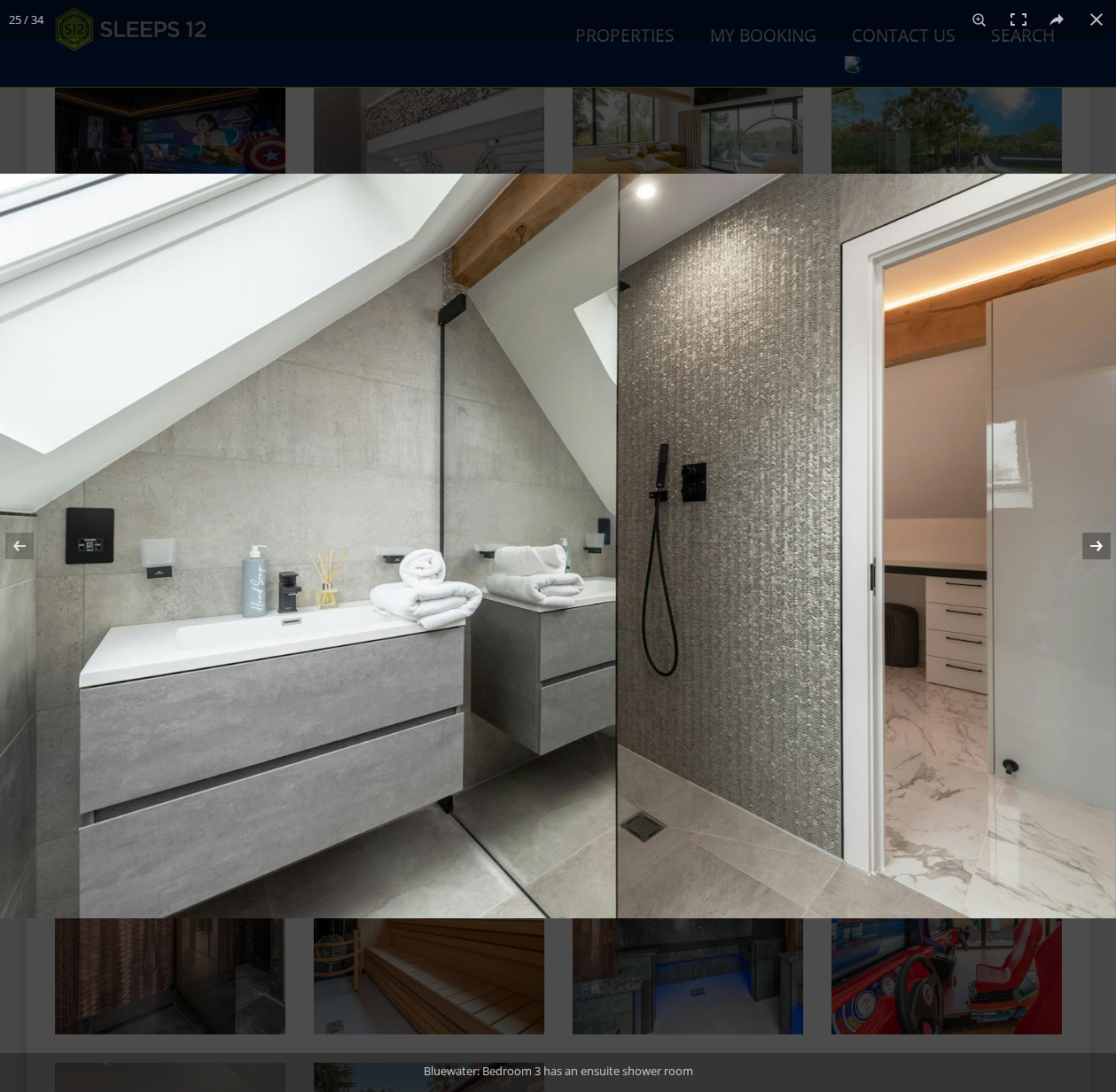
click at [1092, 541] on button at bounding box center [1085, 546] width 62 height 89
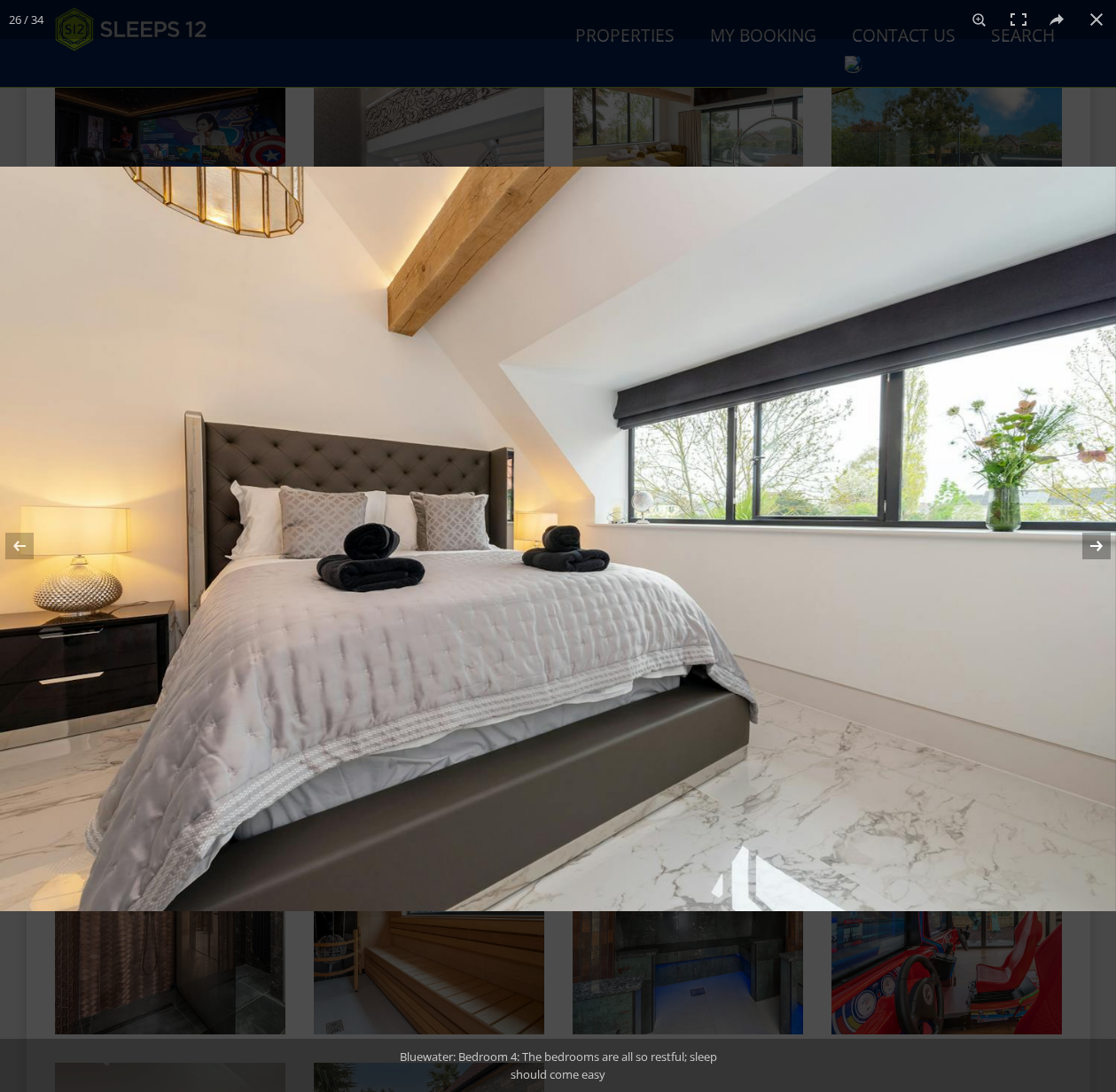
click at [1092, 541] on button at bounding box center [1085, 546] width 62 height 89
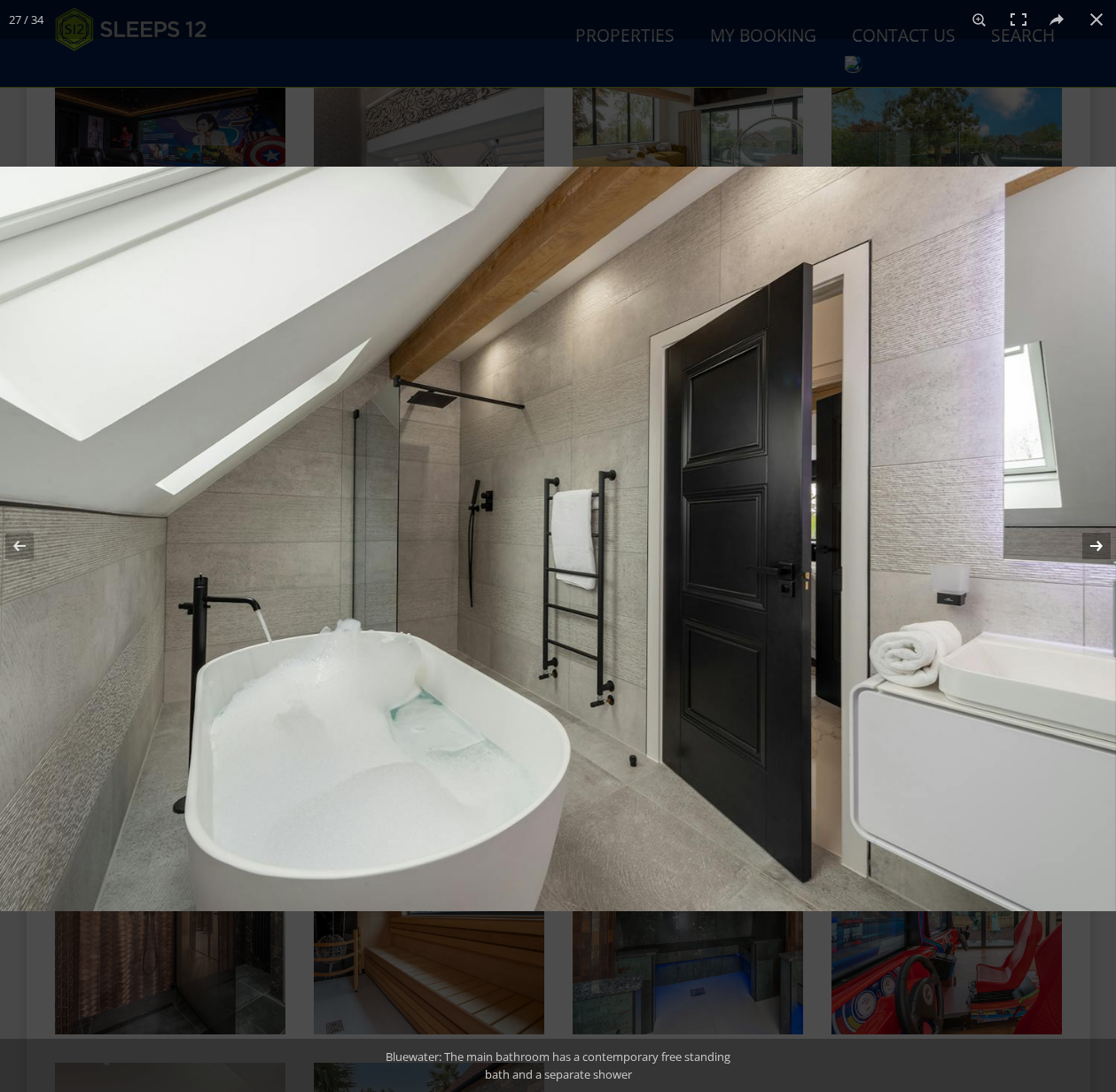
click at [1092, 541] on button at bounding box center [1085, 546] width 62 height 89
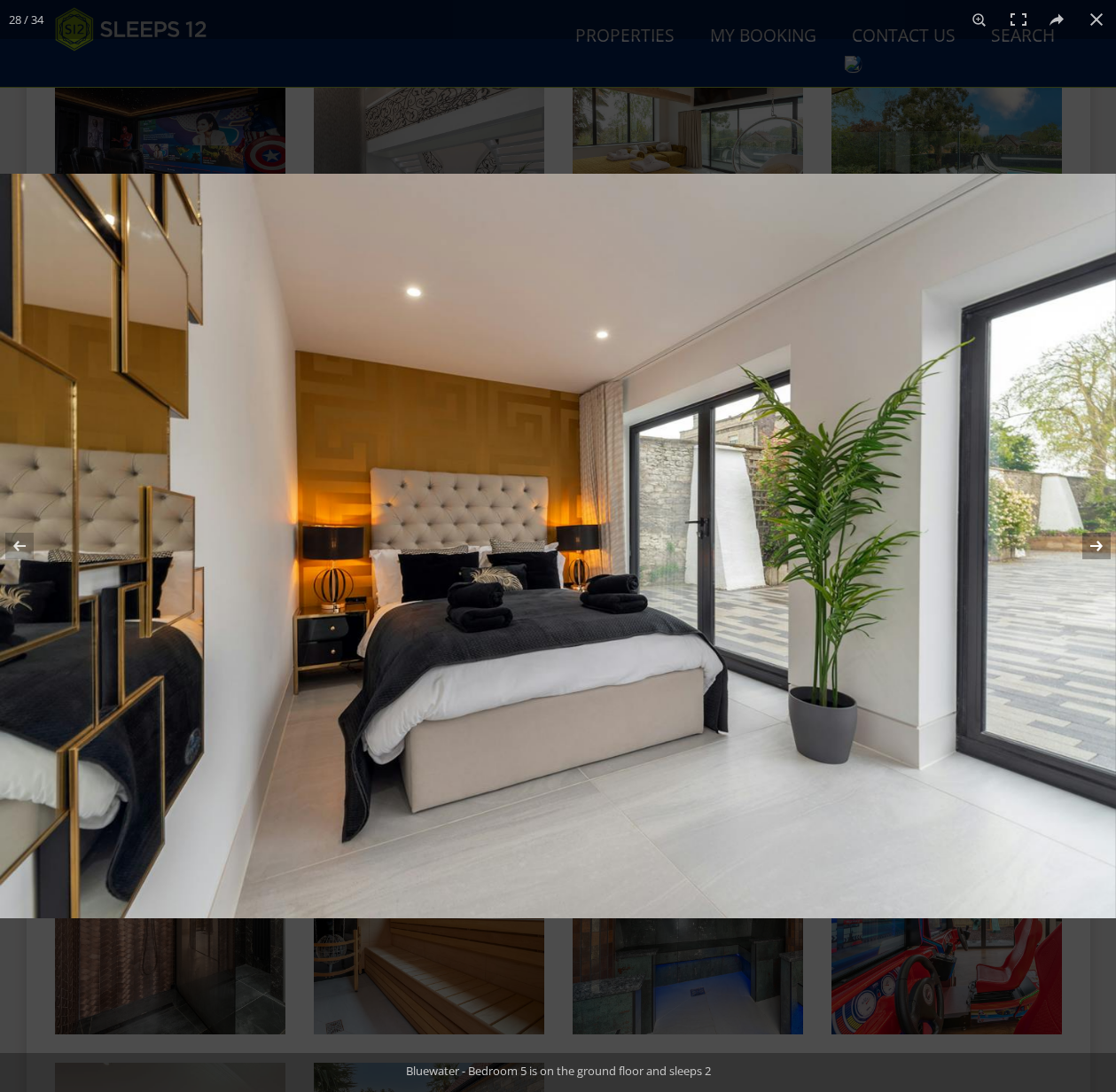
click at [1098, 542] on button at bounding box center [1085, 546] width 62 height 89
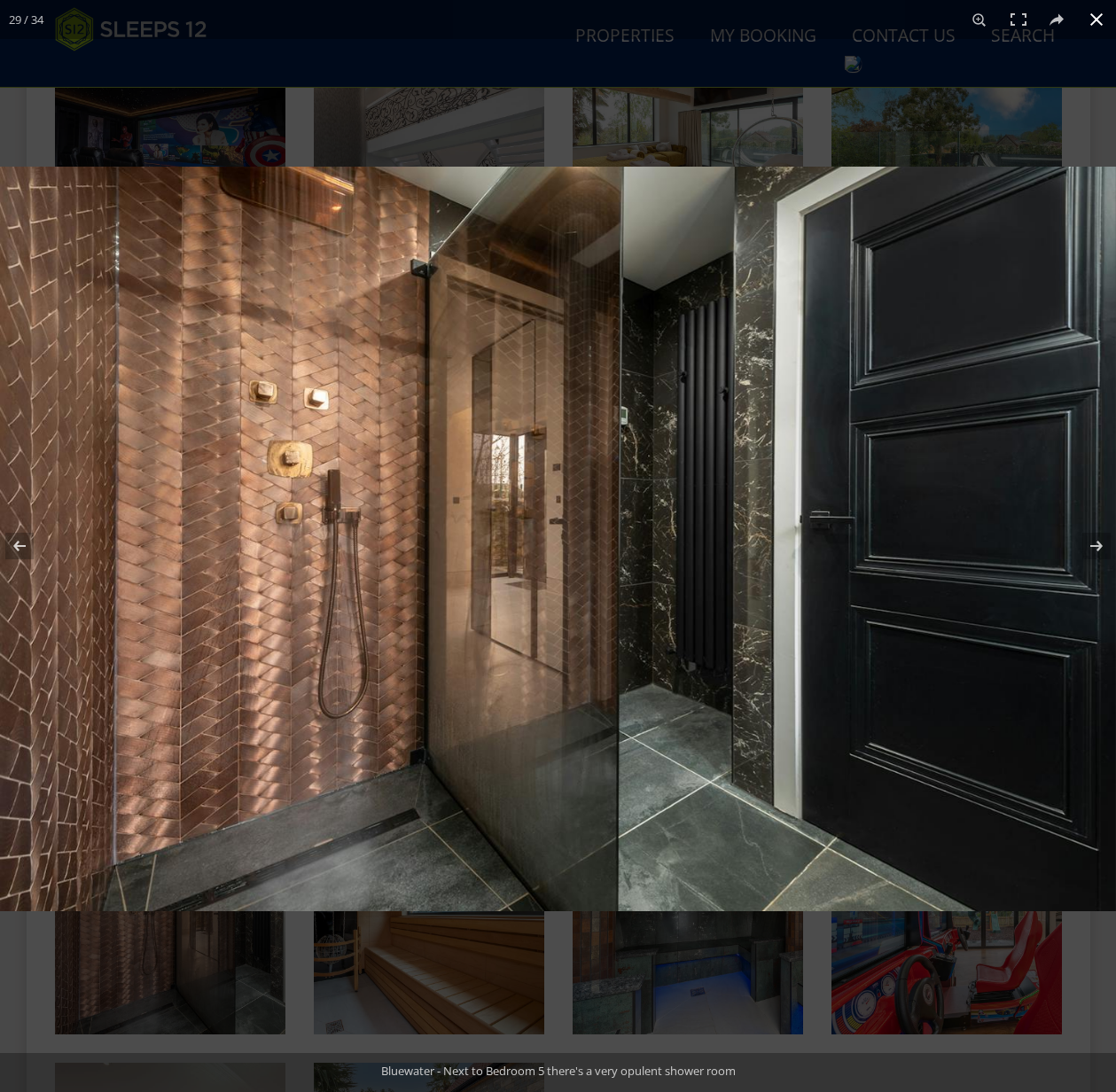
click at [1090, 18] on button at bounding box center [1096, 20] width 39 height 39
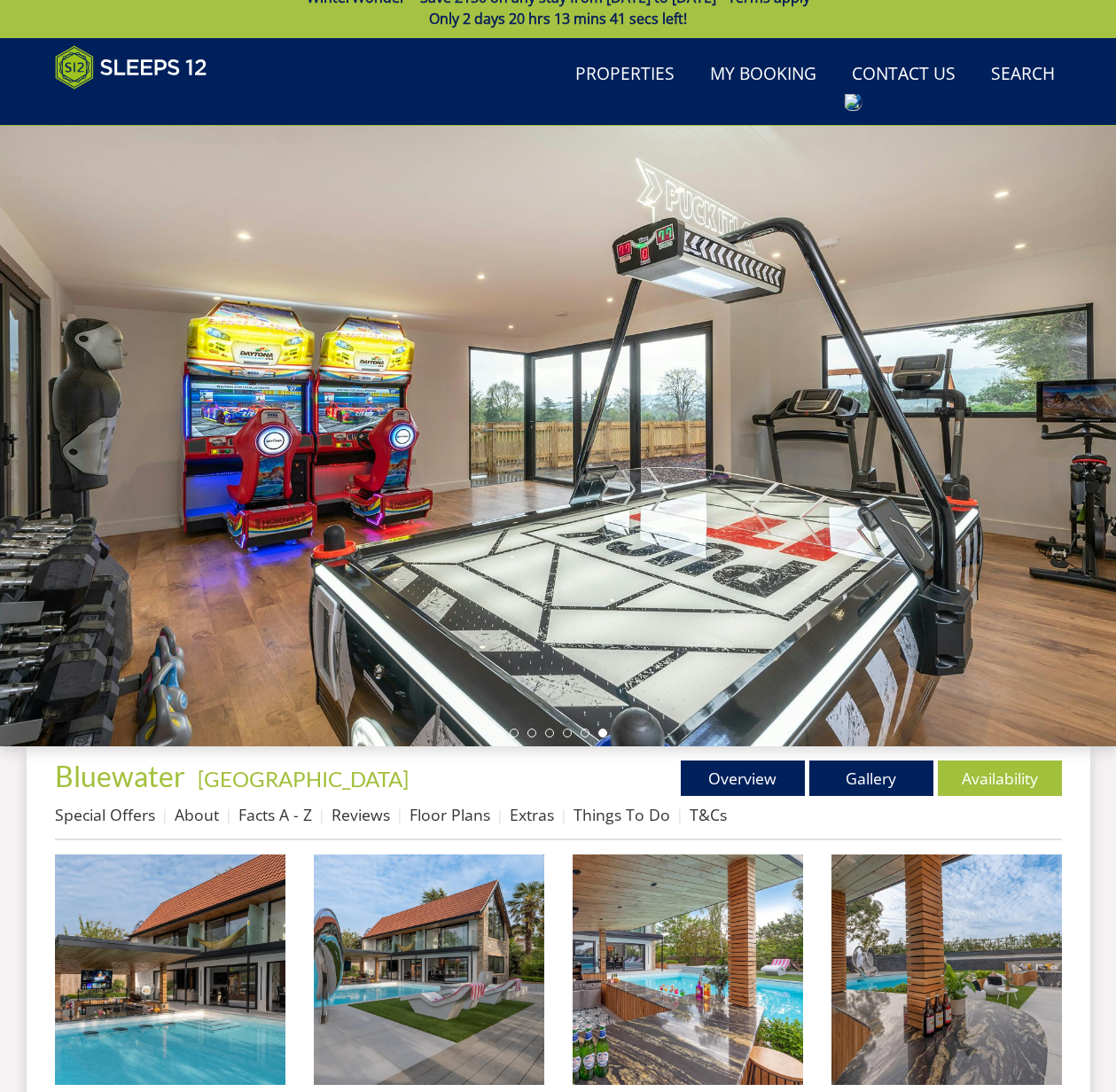
scroll to position [0, 0]
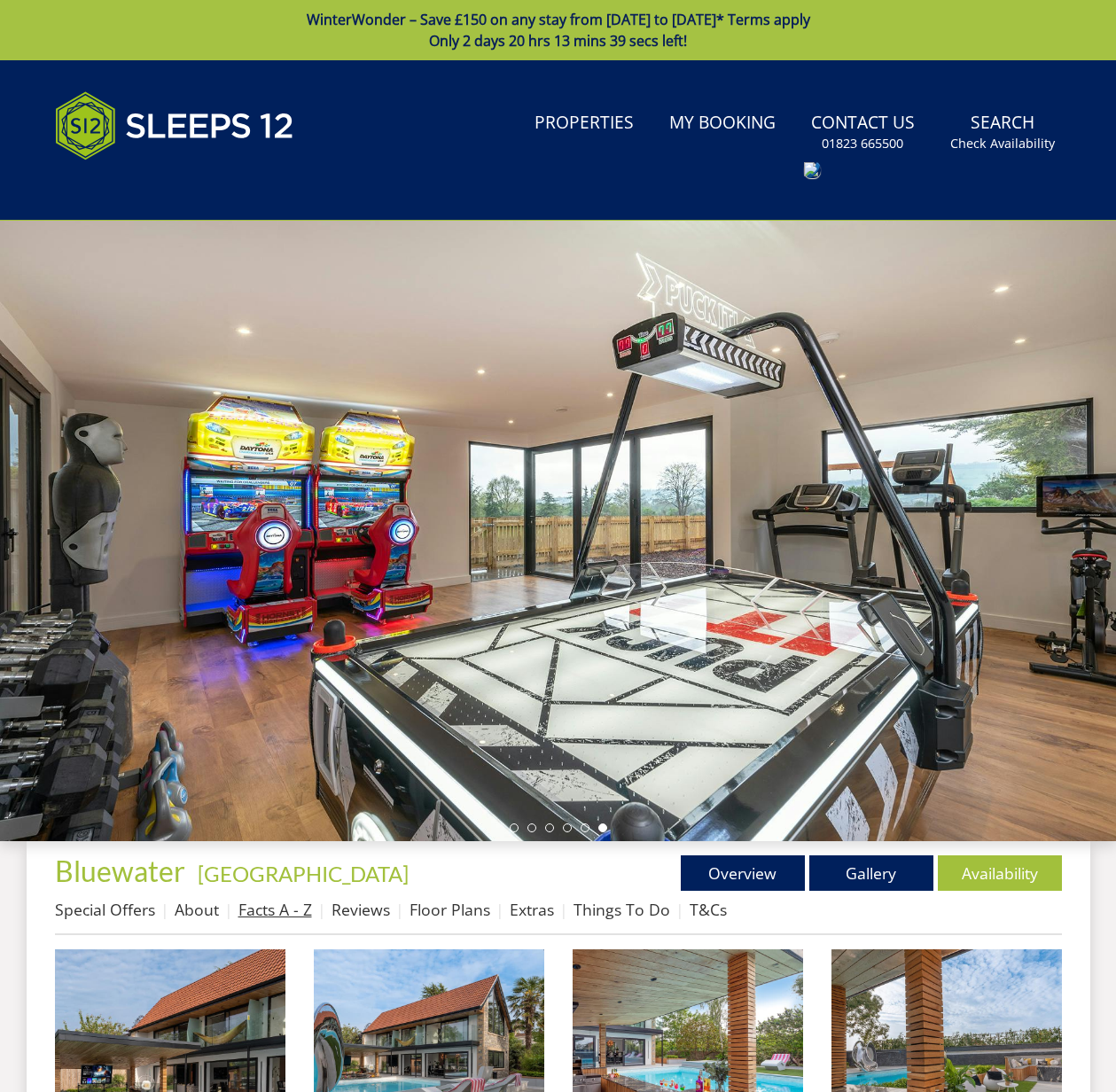
click at [274, 912] on link "Facts A - Z" at bounding box center [275, 910] width 74 height 21
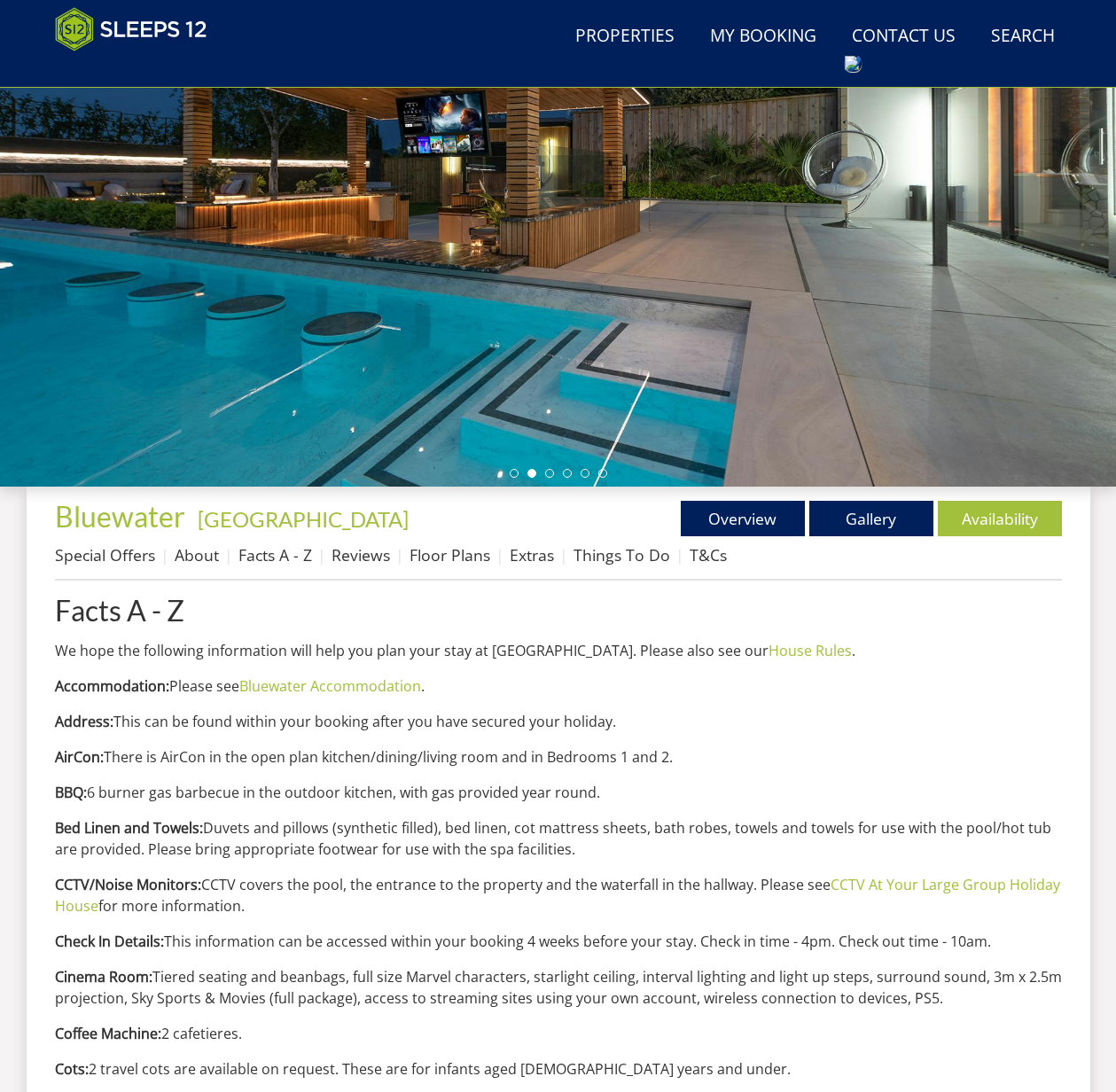
scroll to position [204, 0]
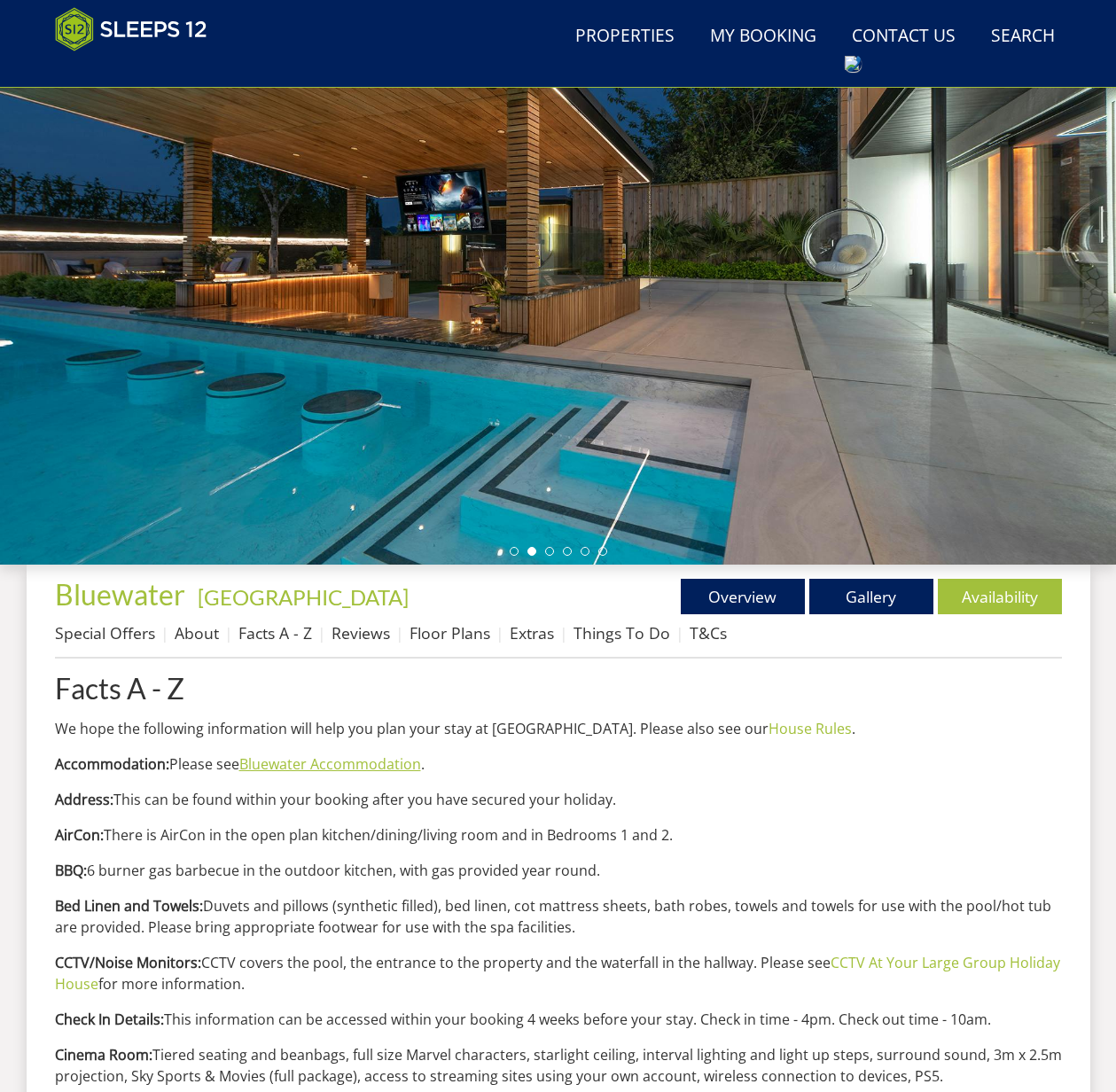
click at [338, 764] on link "Bluewater Accommodation" at bounding box center [330, 764] width 182 height 20
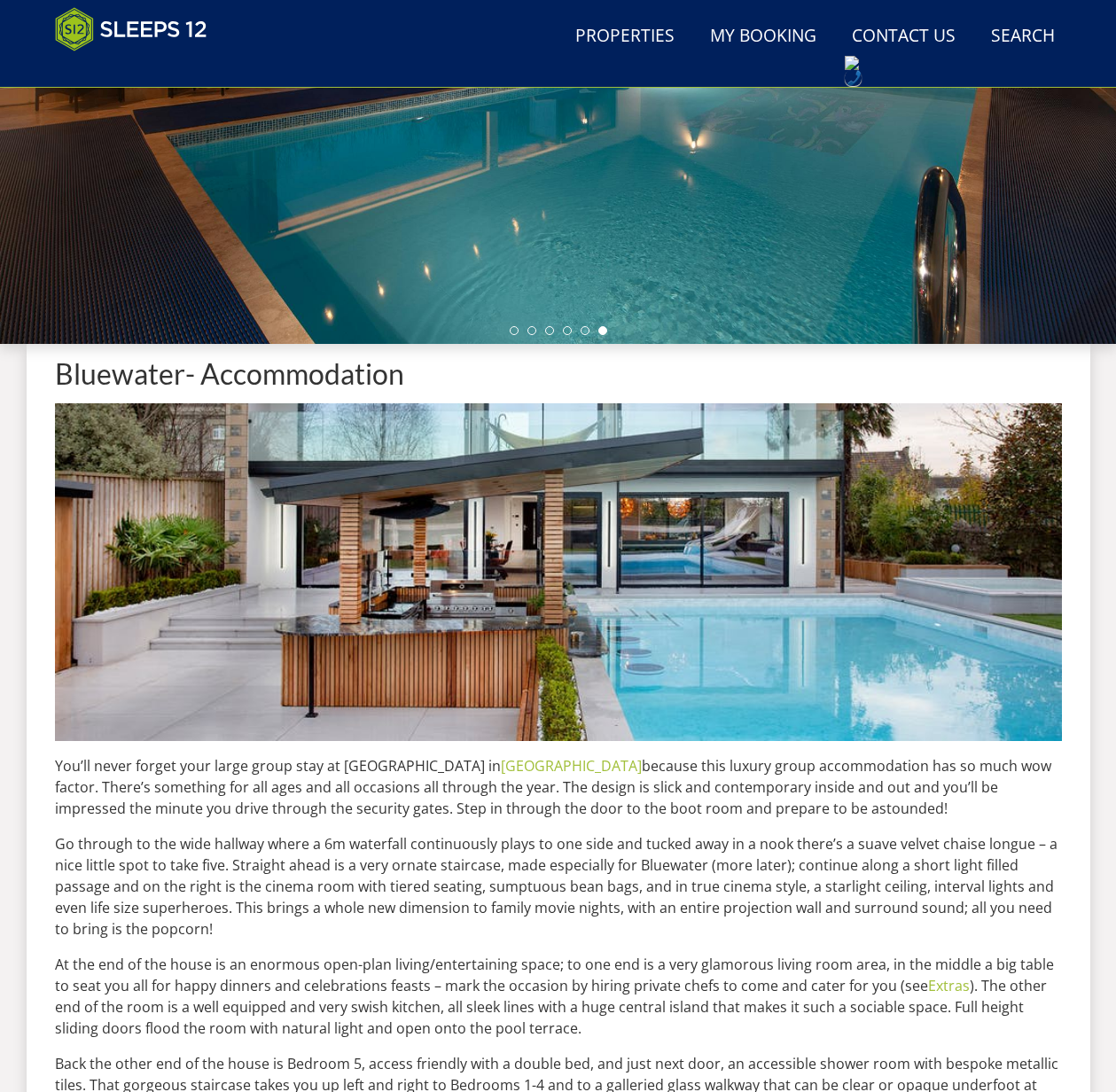
scroll to position [400, 0]
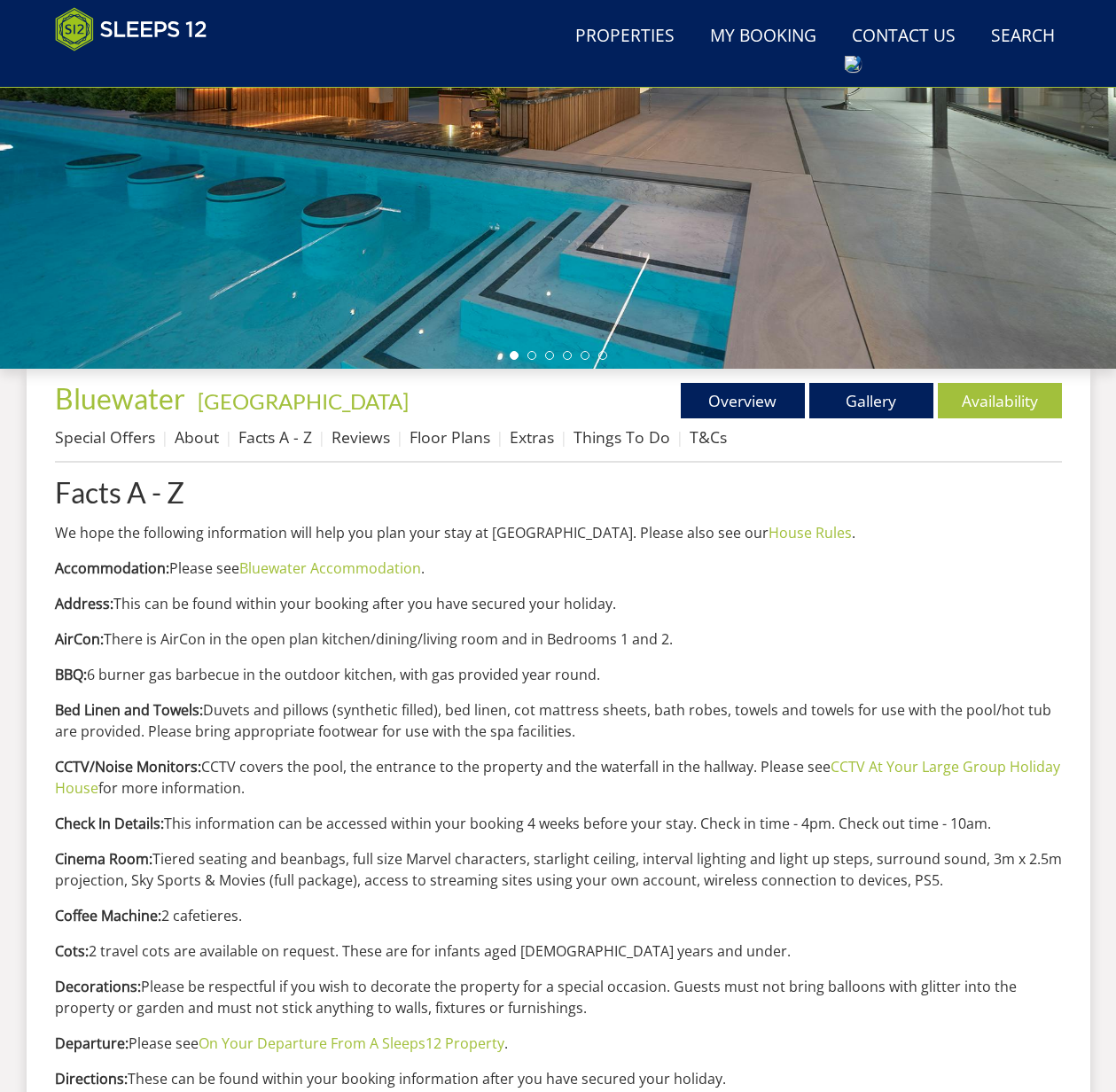
scroll to position [204, 0]
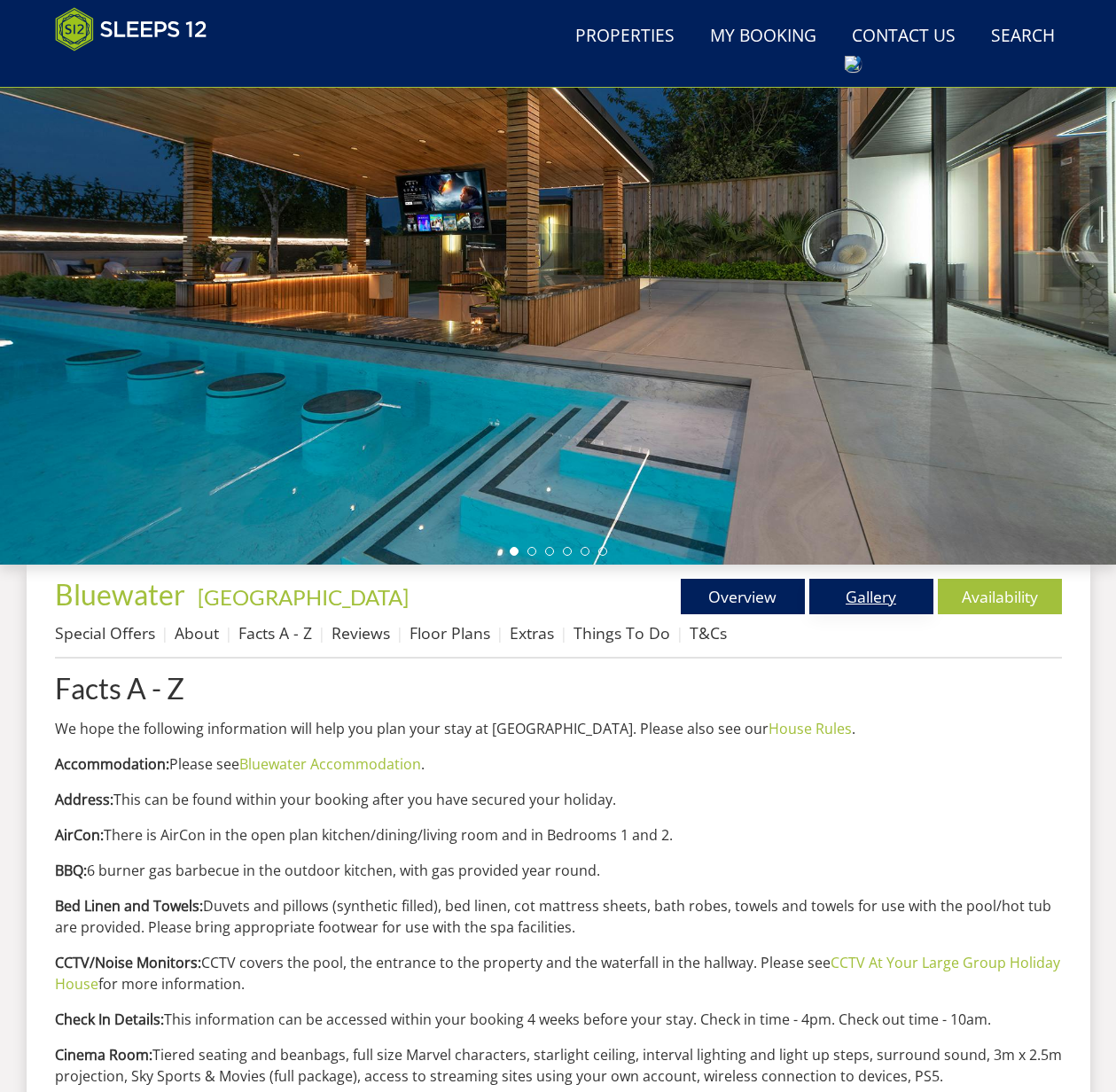
click at [882, 601] on link "Gallery" at bounding box center [870, 596] width 124 height 36
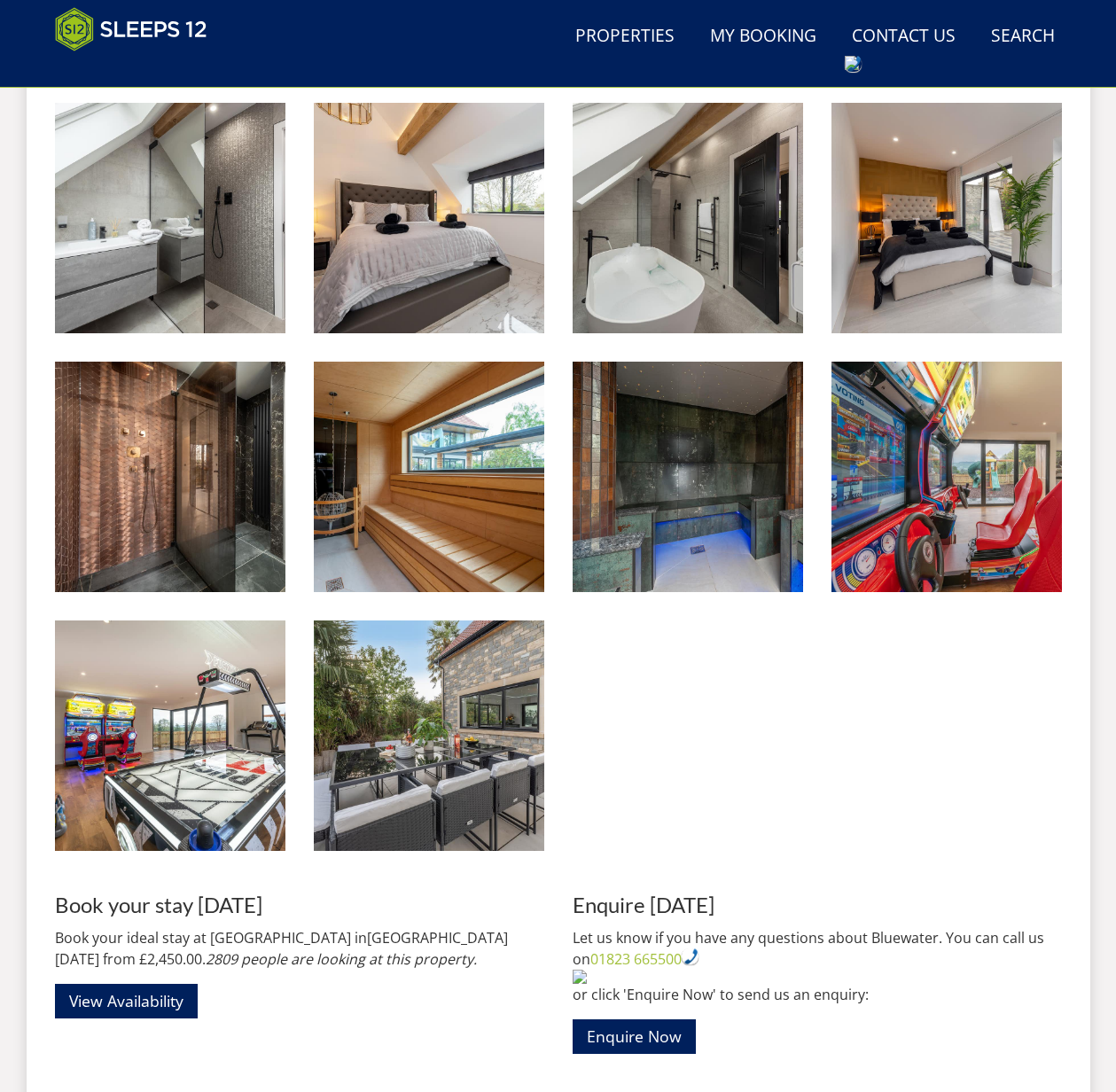
scroll to position [2319, 0]
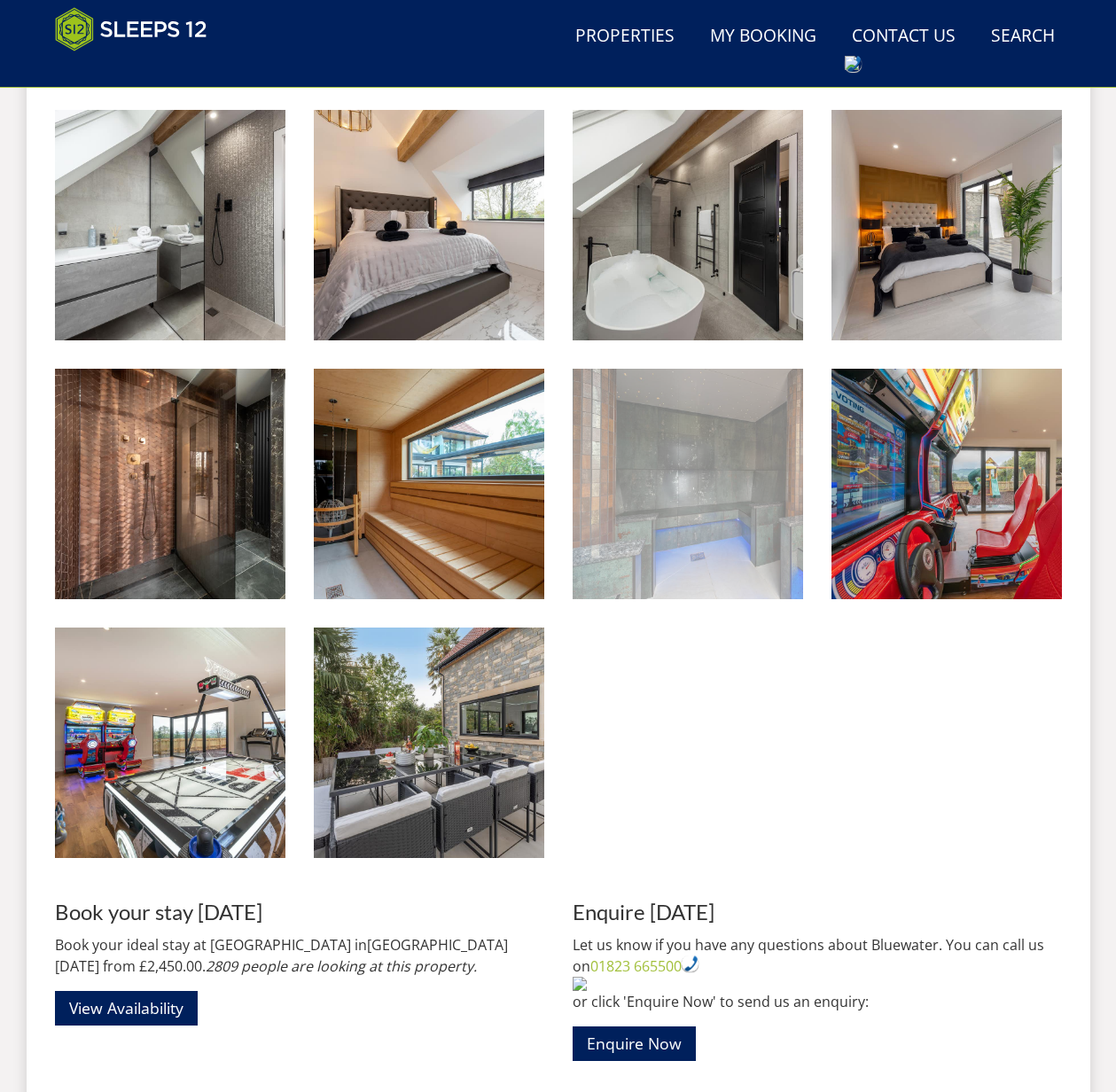
click at [666, 464] on img at bounding box center [687, 483] width 230 height 231
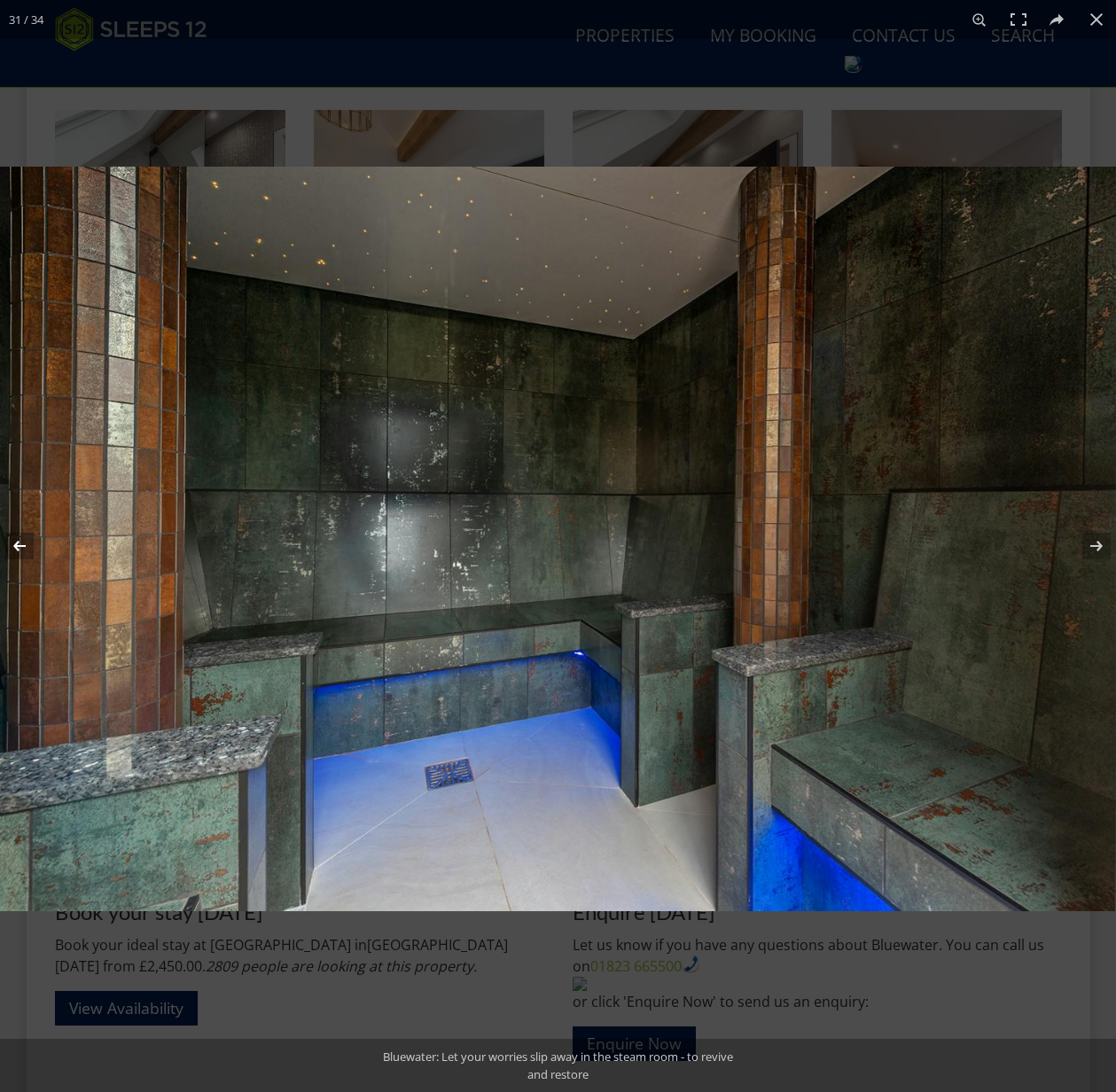
click at [20, 546] on button at bounding box center [31, 546] width 62 height 89
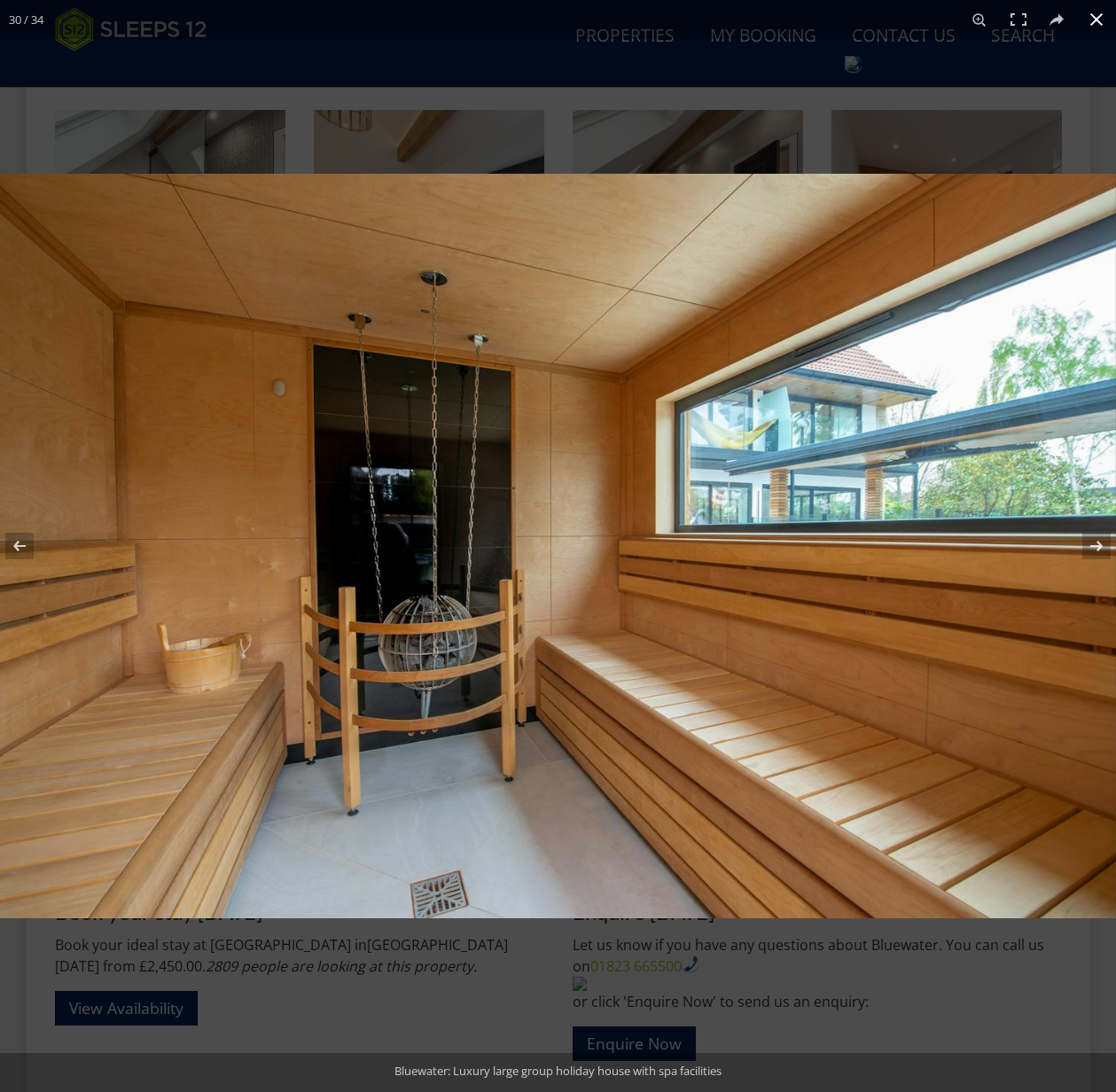
click at [1100, 22] on button at bounding box center [1096, 20] width 39 height 39
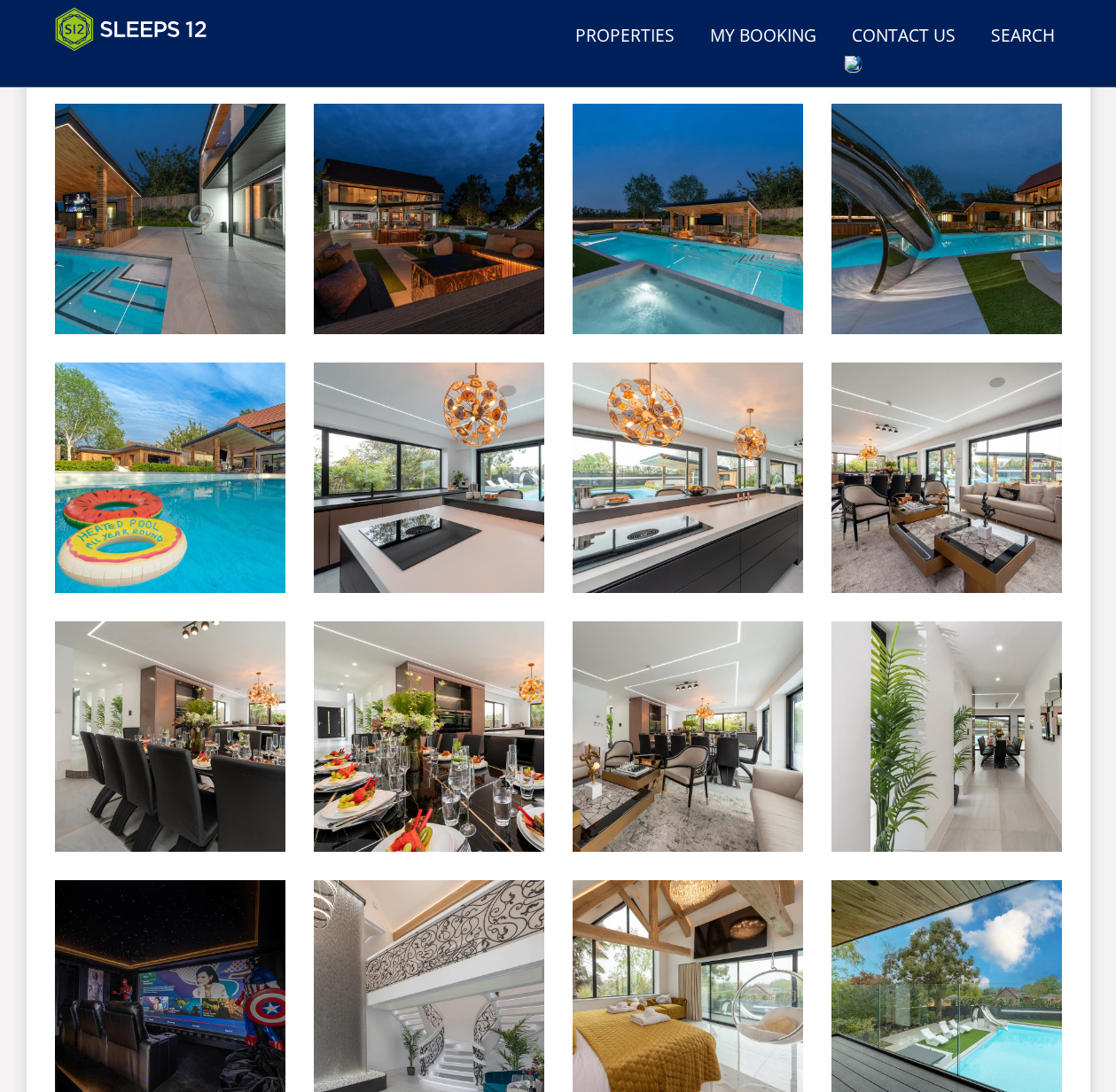
scroll to position [1028, 0]
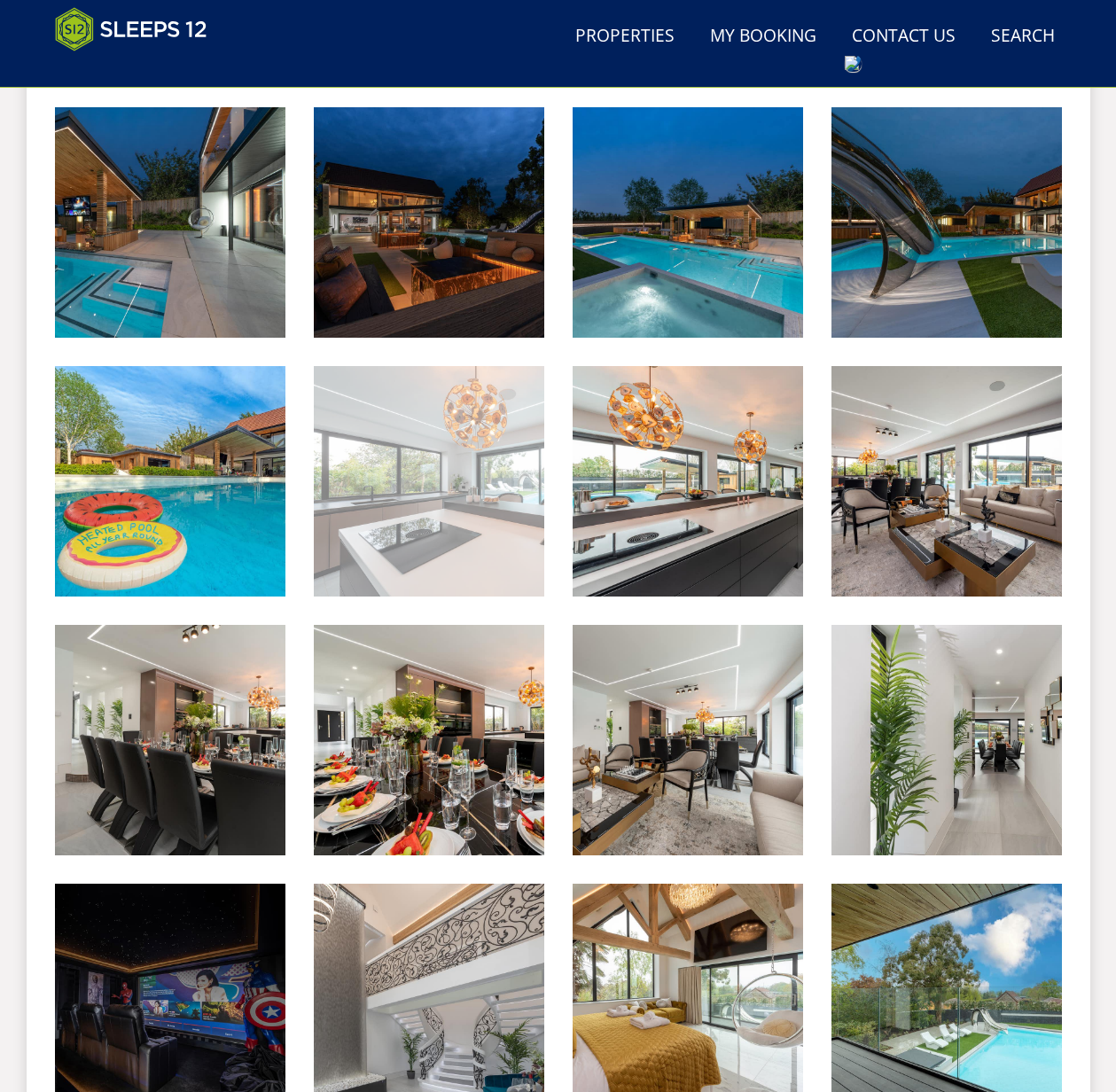
click at [419, 547] on img at bounding box center [429, 481] width 230 height 231
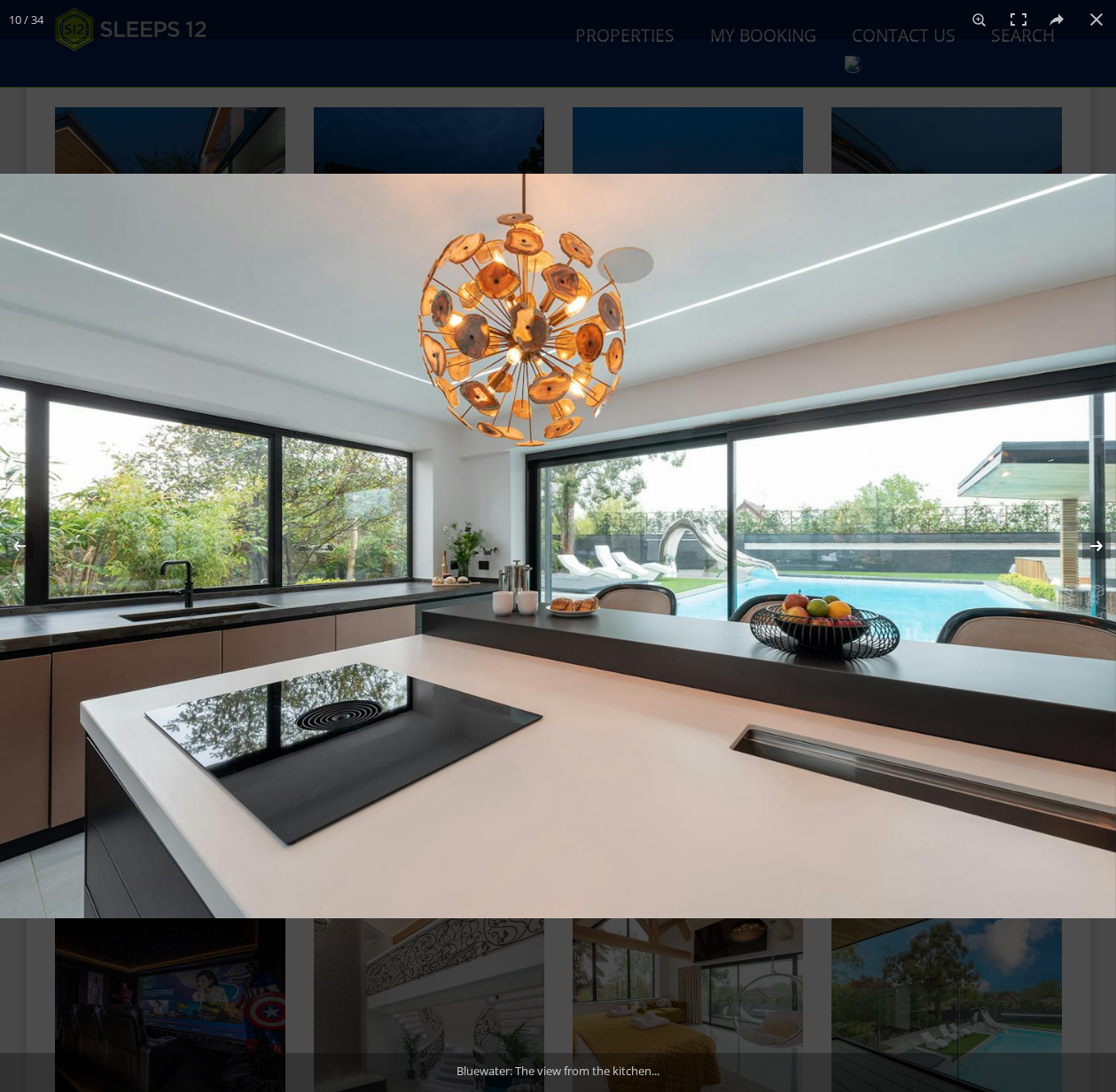
click at [1099, 545] on button at bounding box center [1085, 546] width 62 height 89
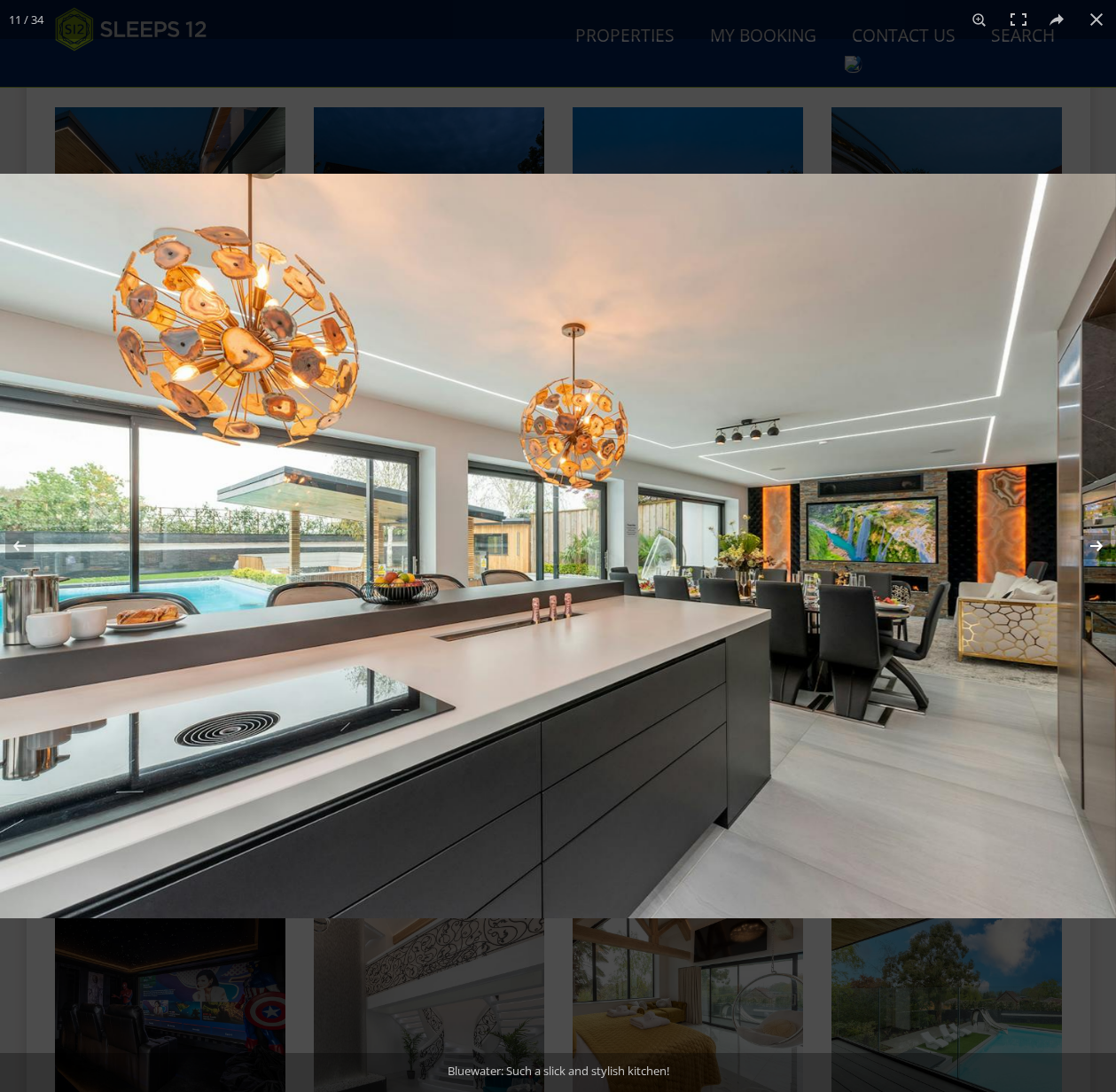
click at [1098, 544] on button at bounding box center [1085, 546] width 62 height 89
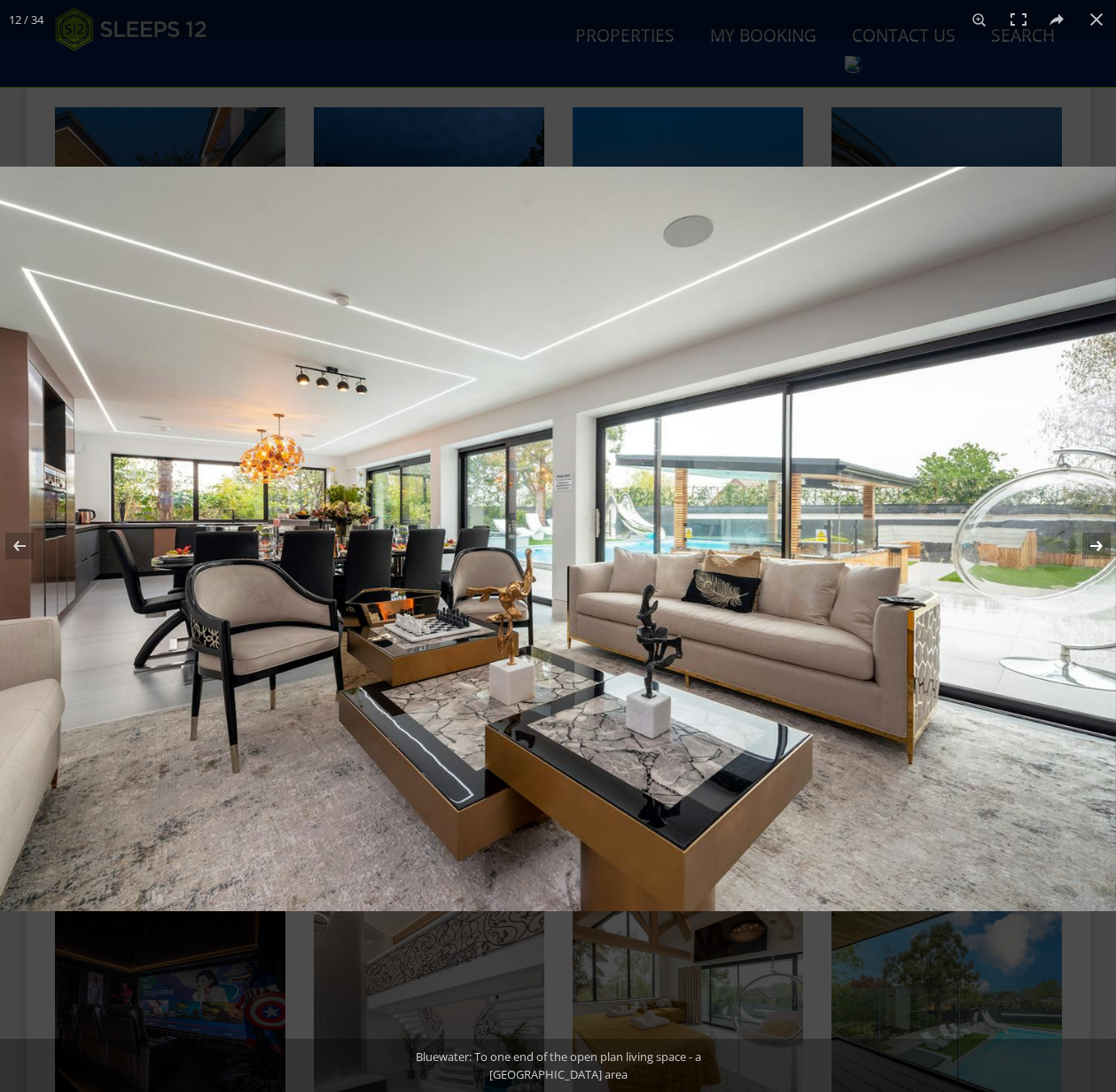
click at [1100, 544] on button at bounding box center [1085, 546] width 62 height 89
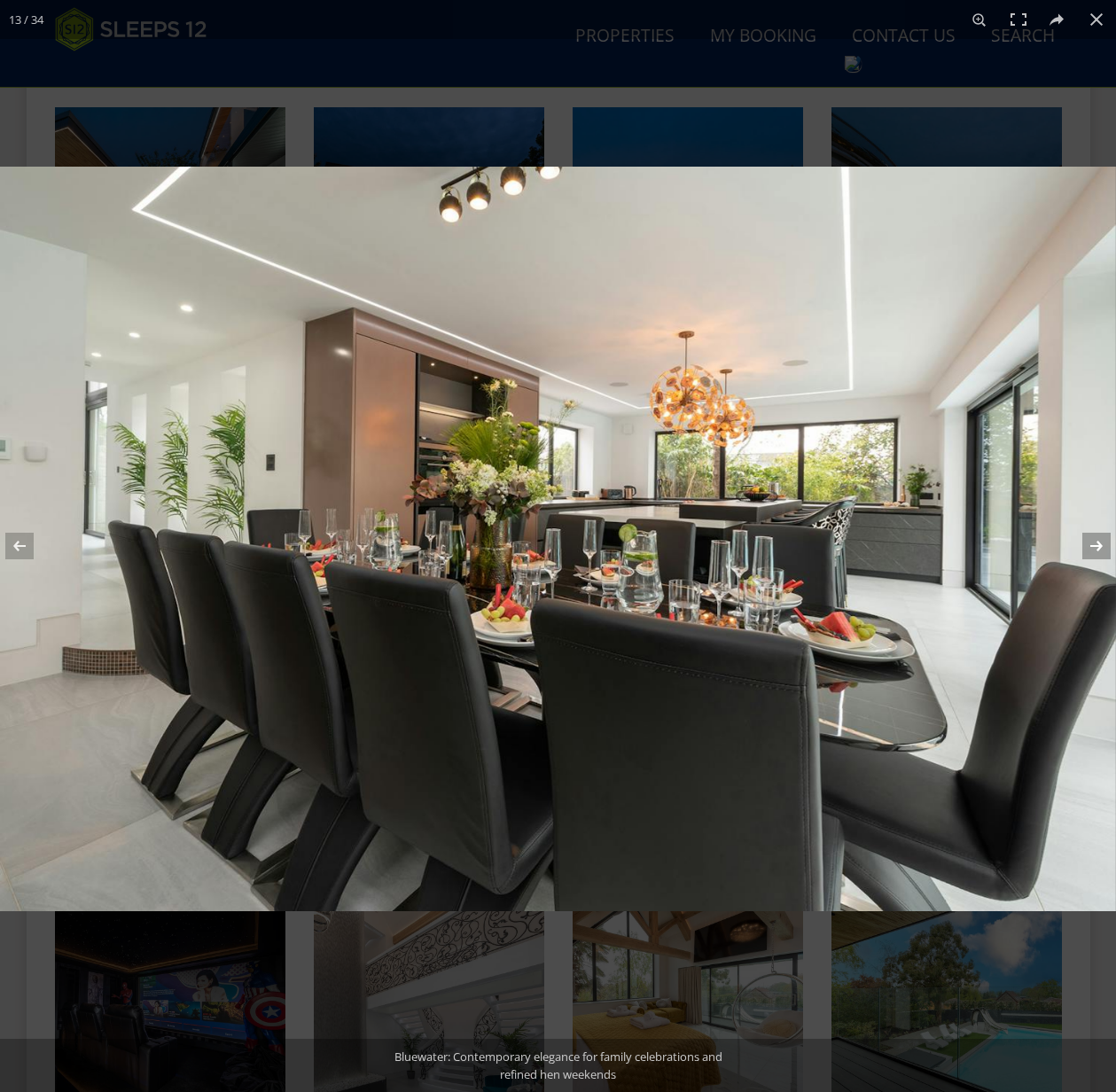
click at [1095, 538] on button at bounding box center [1085, 546] width 62 height 89
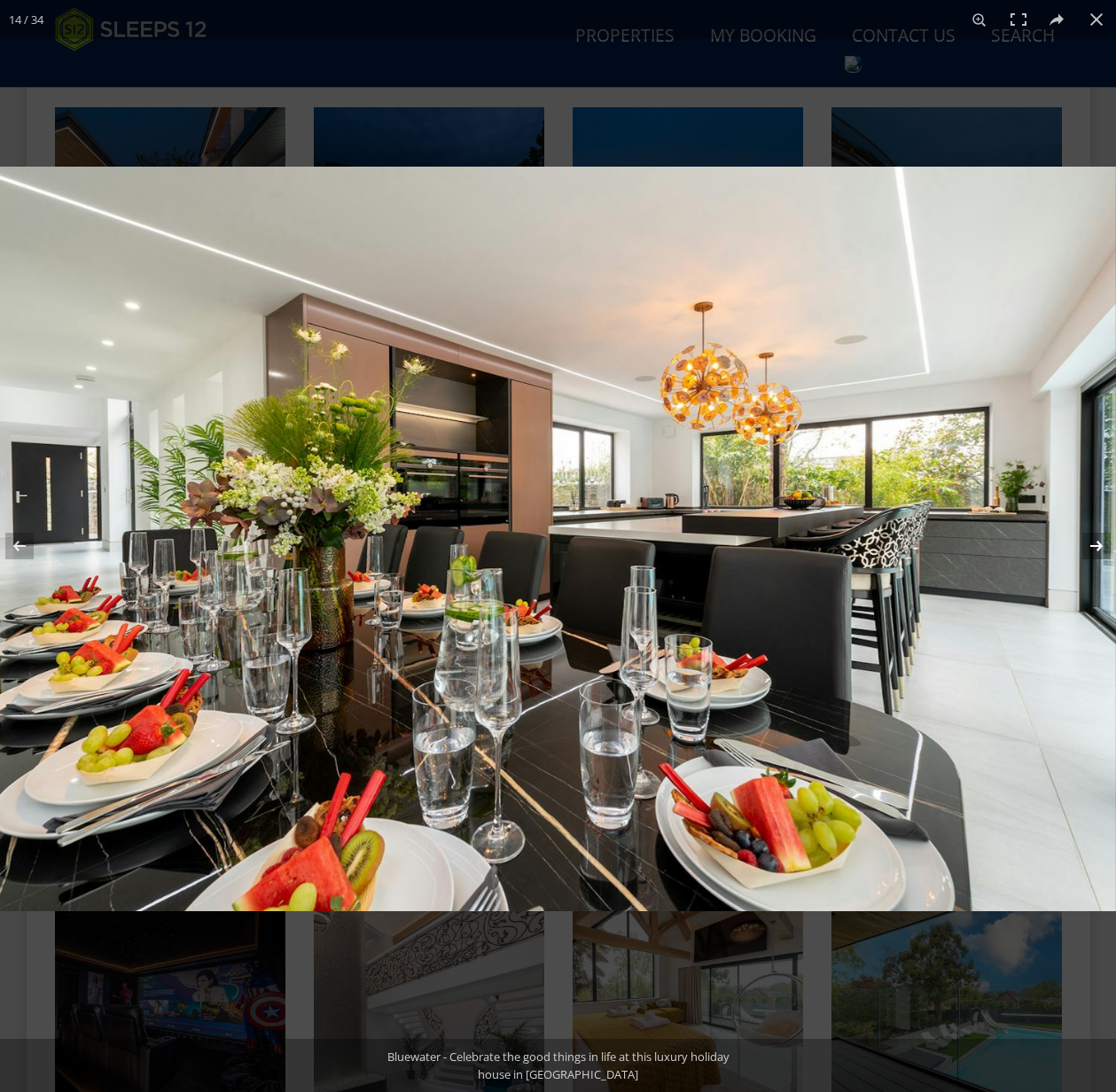
click at [1096, 548] on button at bounding box center [1085, 546] width 62 height 89
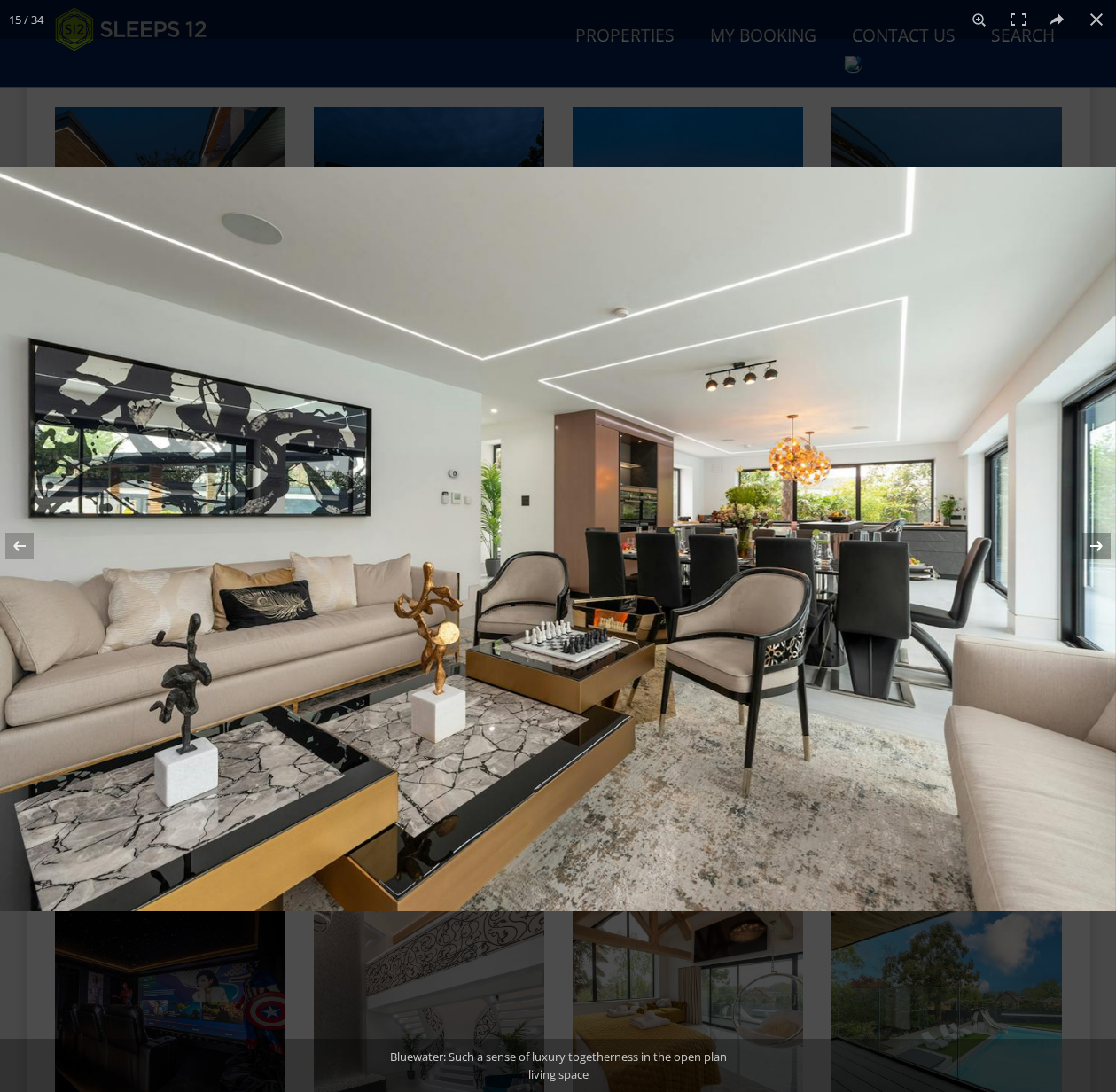
scroll to position [1023, 0]
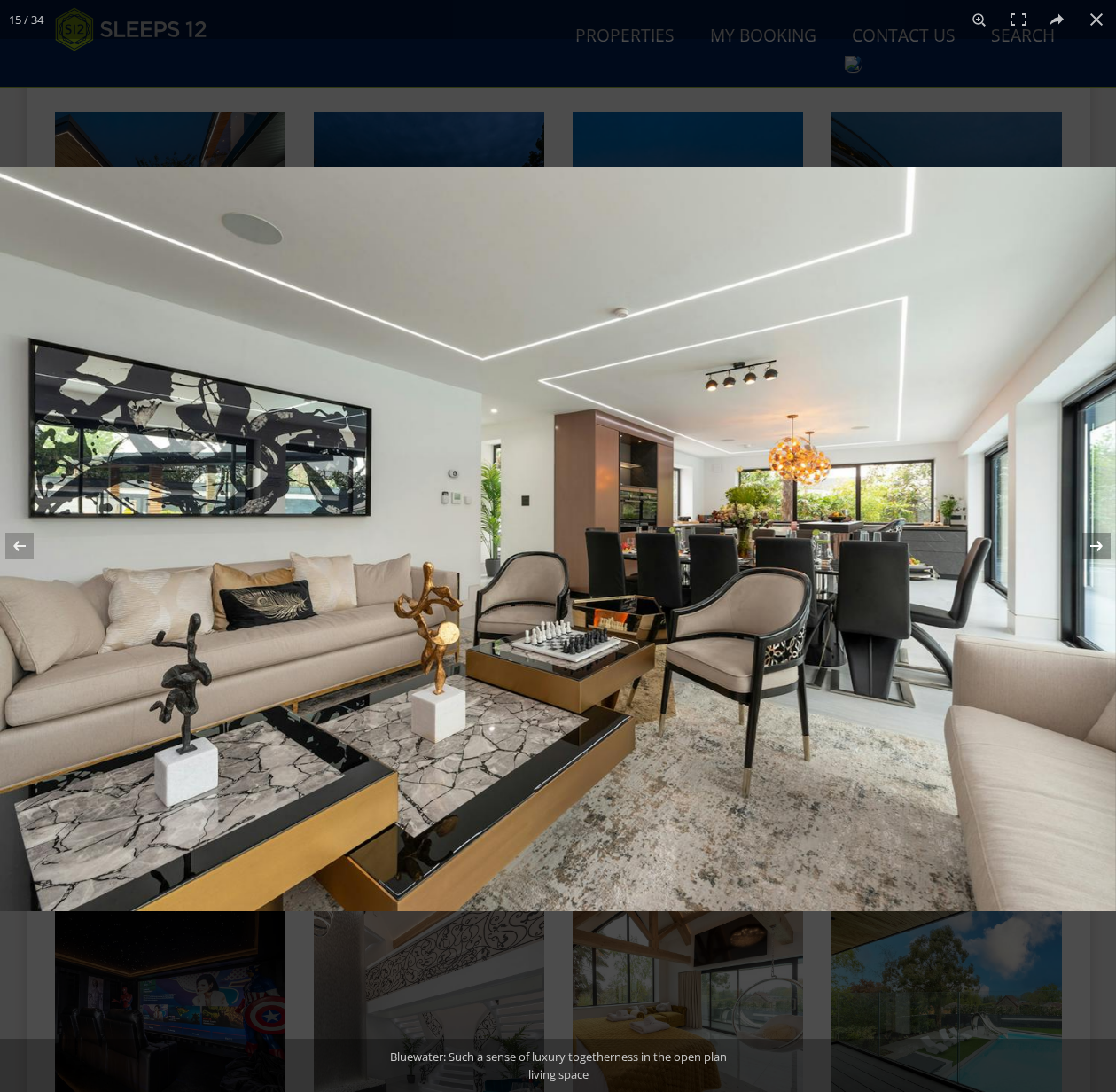
click at [1096, 541] on button at bounding box center [1085, 546] width 62 height 89
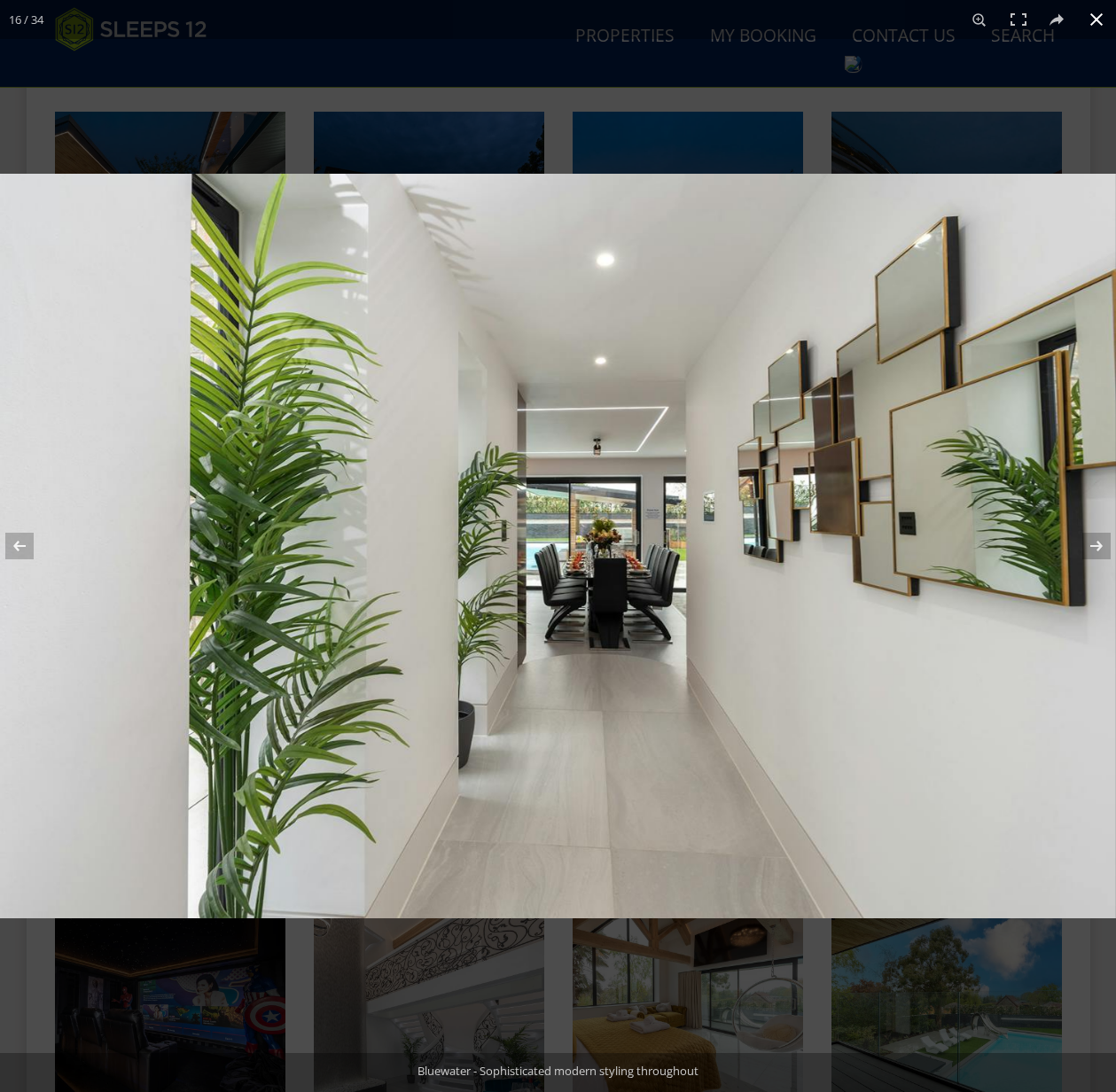
click at [1096, 20] on button at bounding box center [1096, 20] width 39 height 39
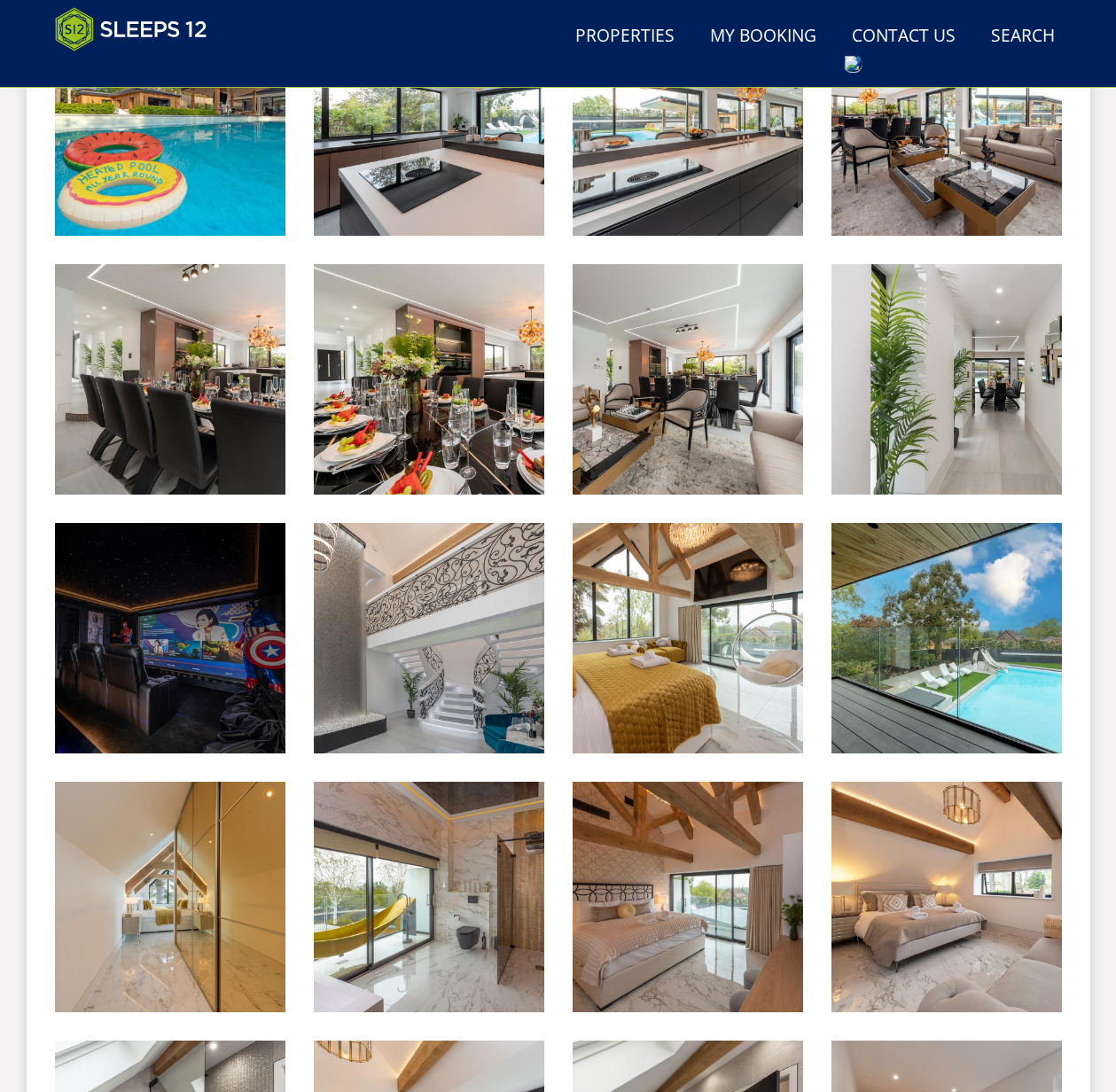
scroll to position [1403, 0]
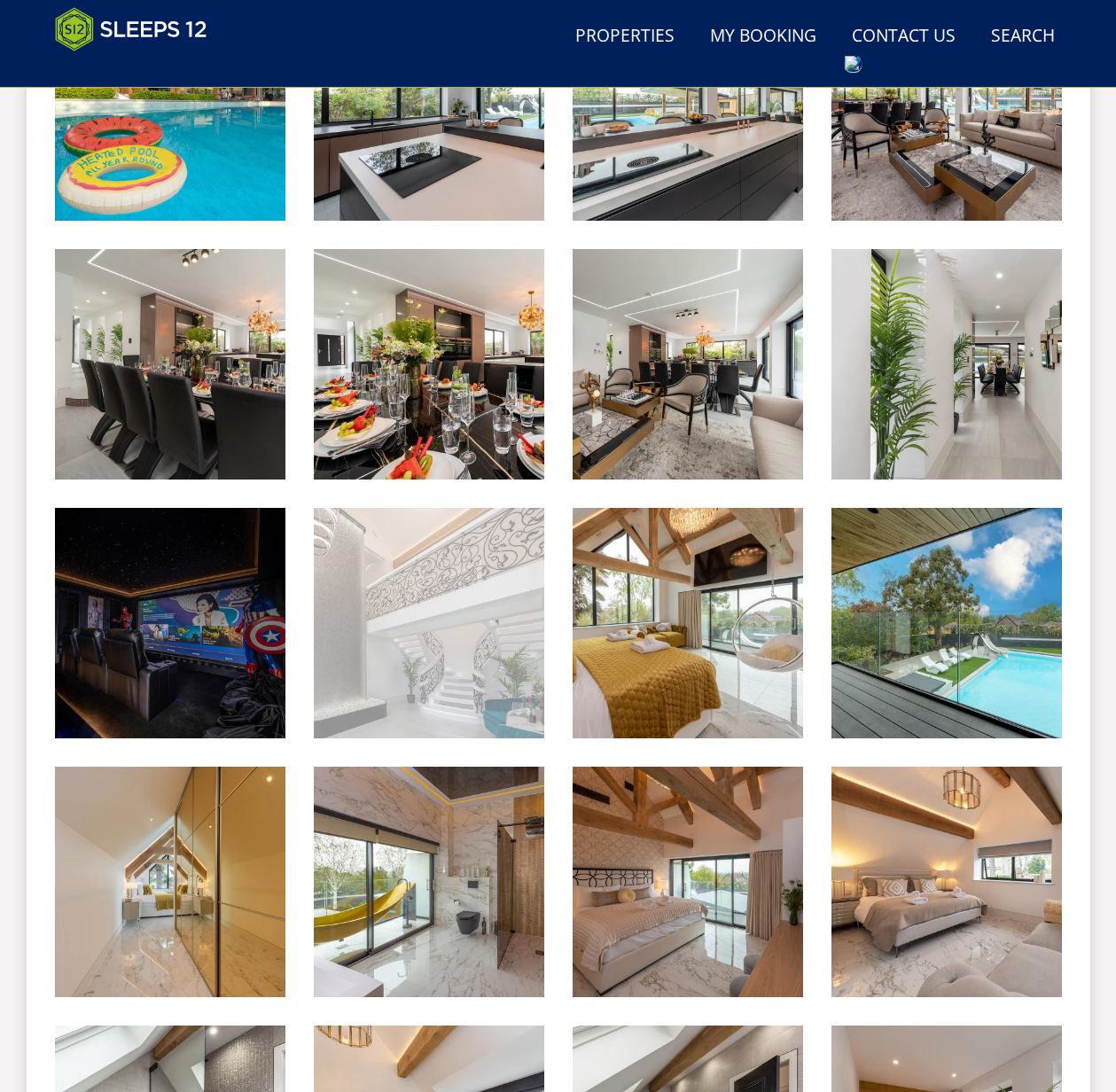
click at [476, 654] on img at bounding box center [429, 623] width 230 height 231
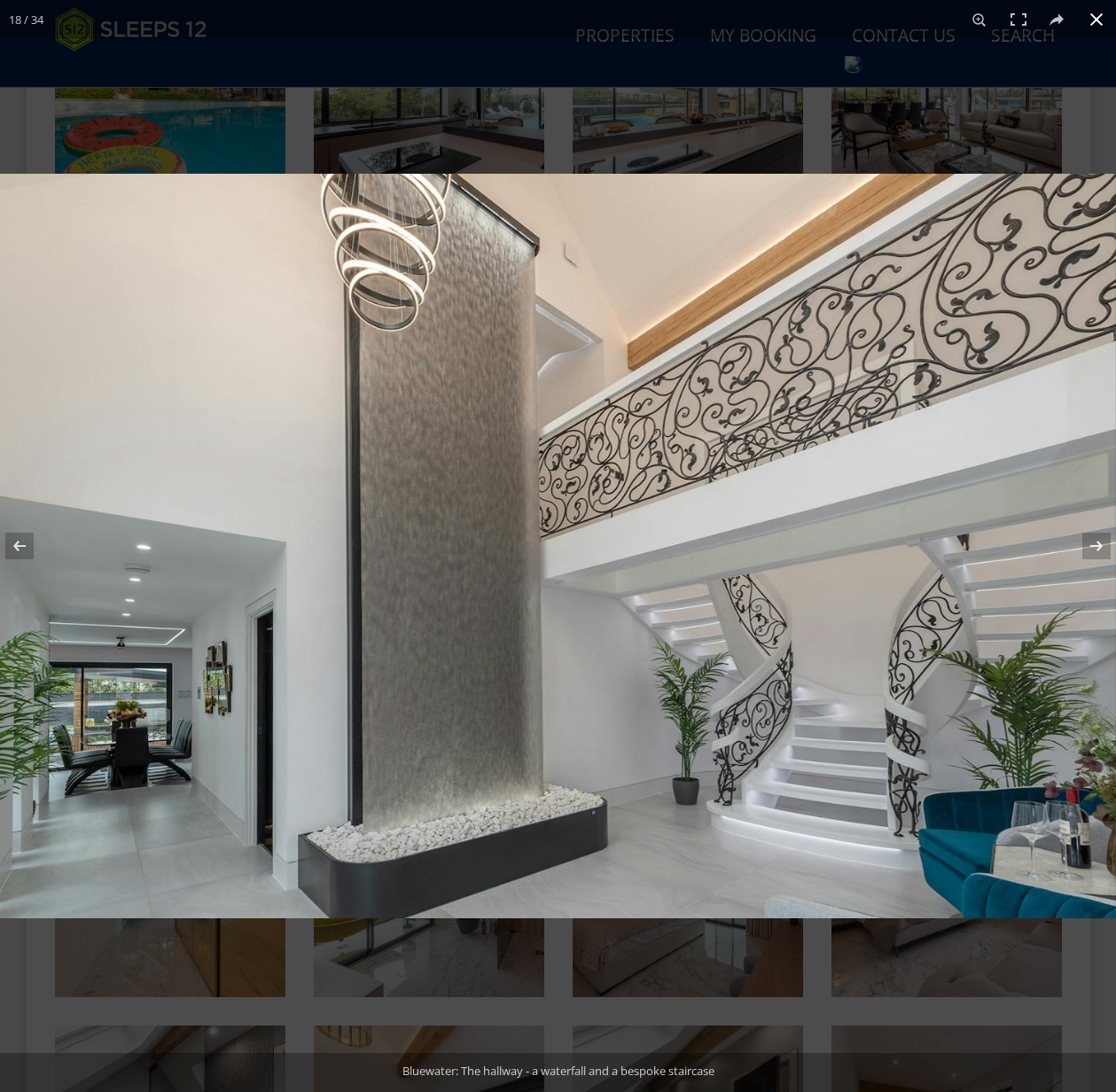
click at [1097, 19] on button at bounding box center [1096, 20] width 39 height 39
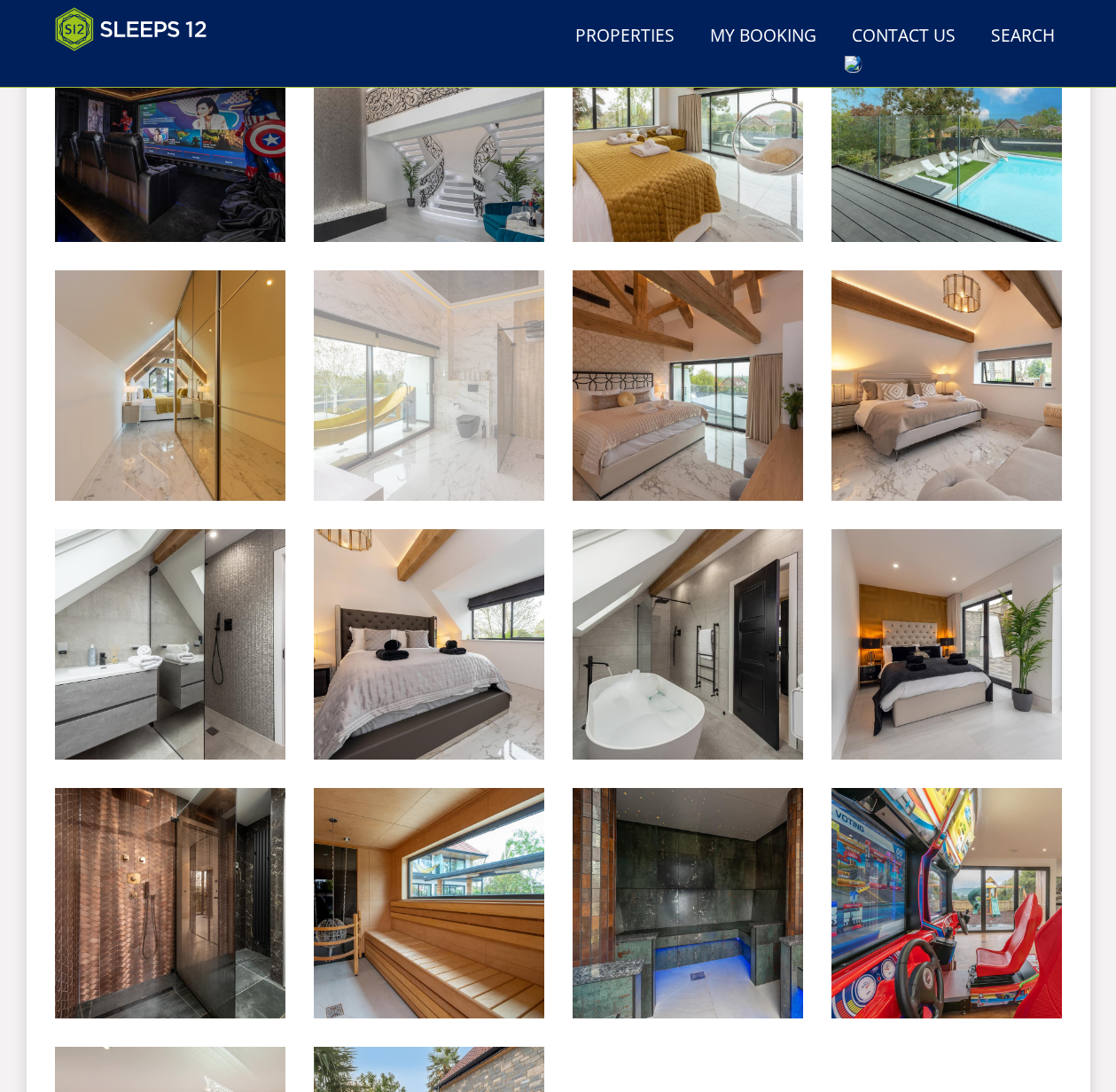
scroll to position [1901, 0]
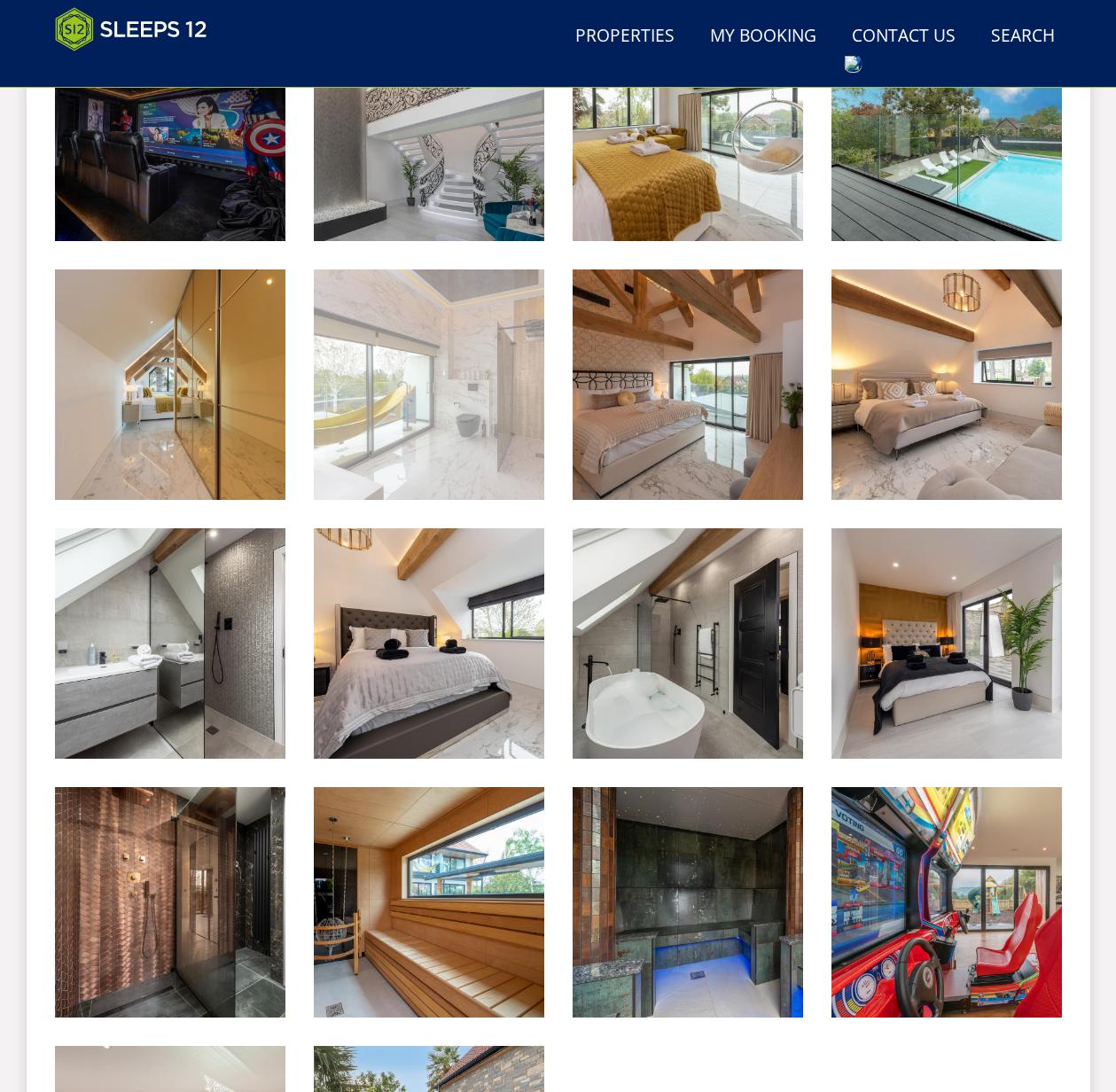
click at [440, 418] on img at bounding box center [429, 384] width 230 height 231
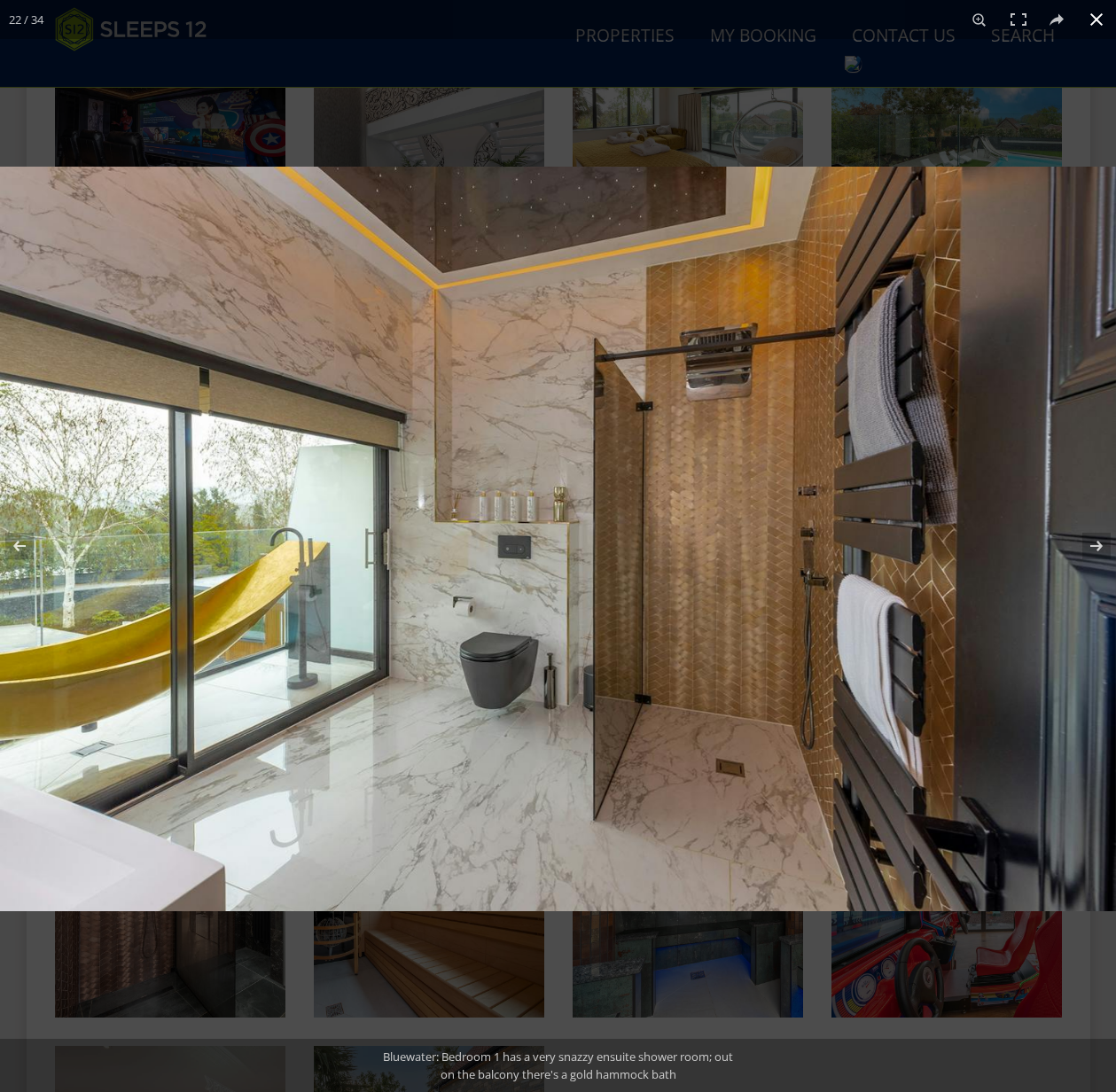
click at [1095, 18] on button at bounding box center [1096, 20] width 39 height 39
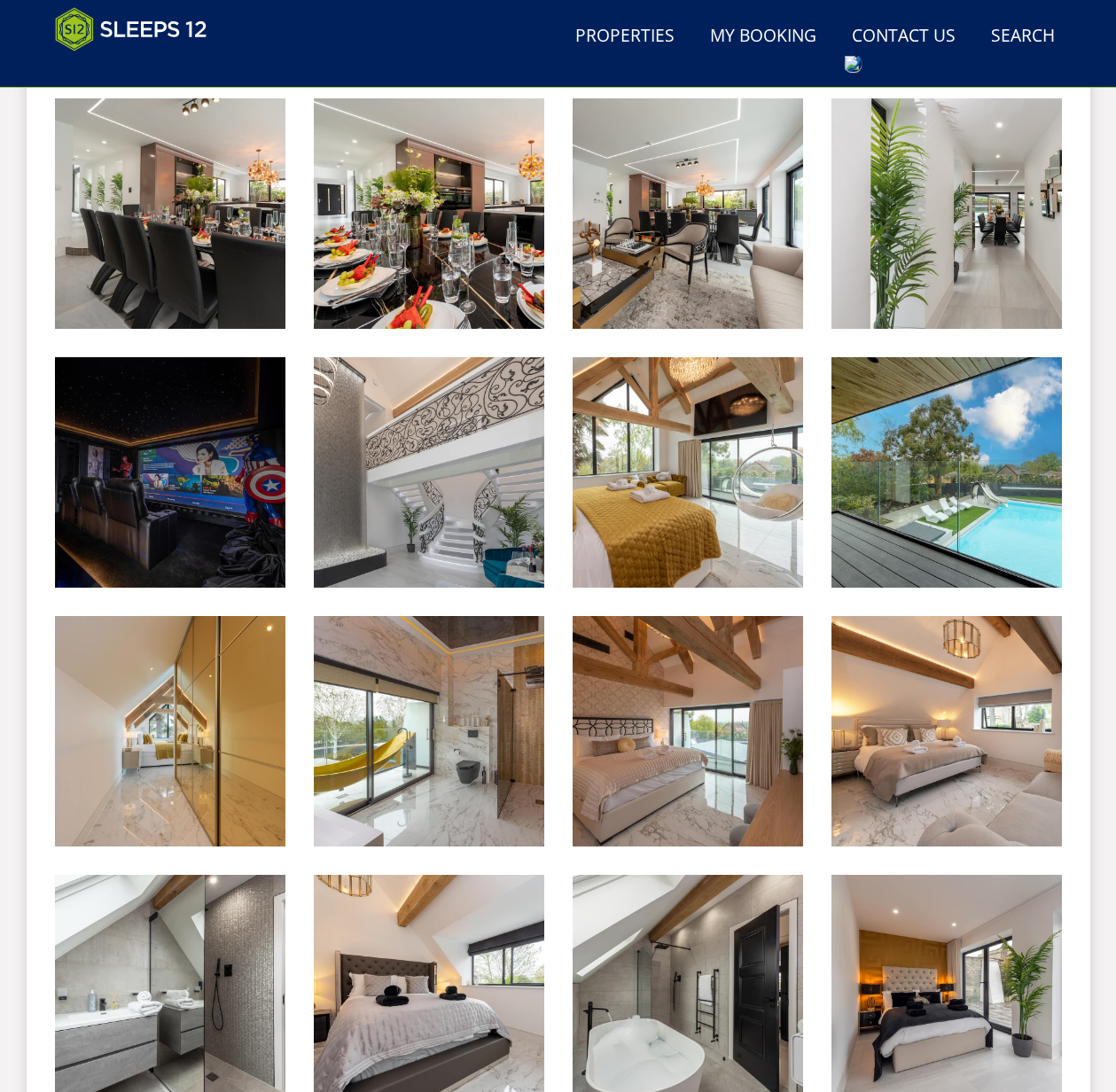
scroll to position [1250, 0]
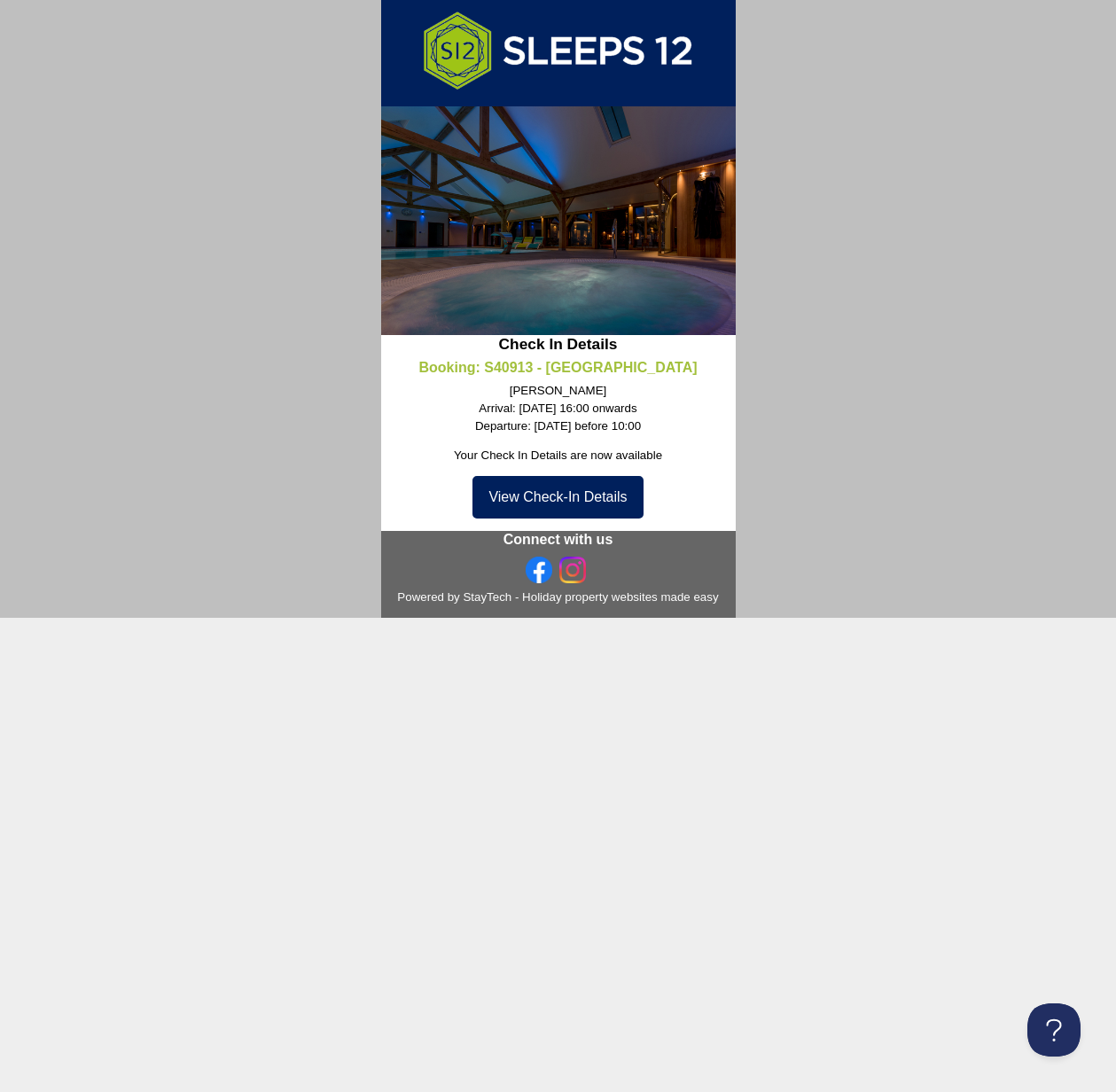
click at [584, 497] on link "View Check-In Details" at bounding box center [557, 497] width 170 height 43
click at [592, 503] on link "View Check-In Details" at bounding box center [557, 497] width 170 height 43
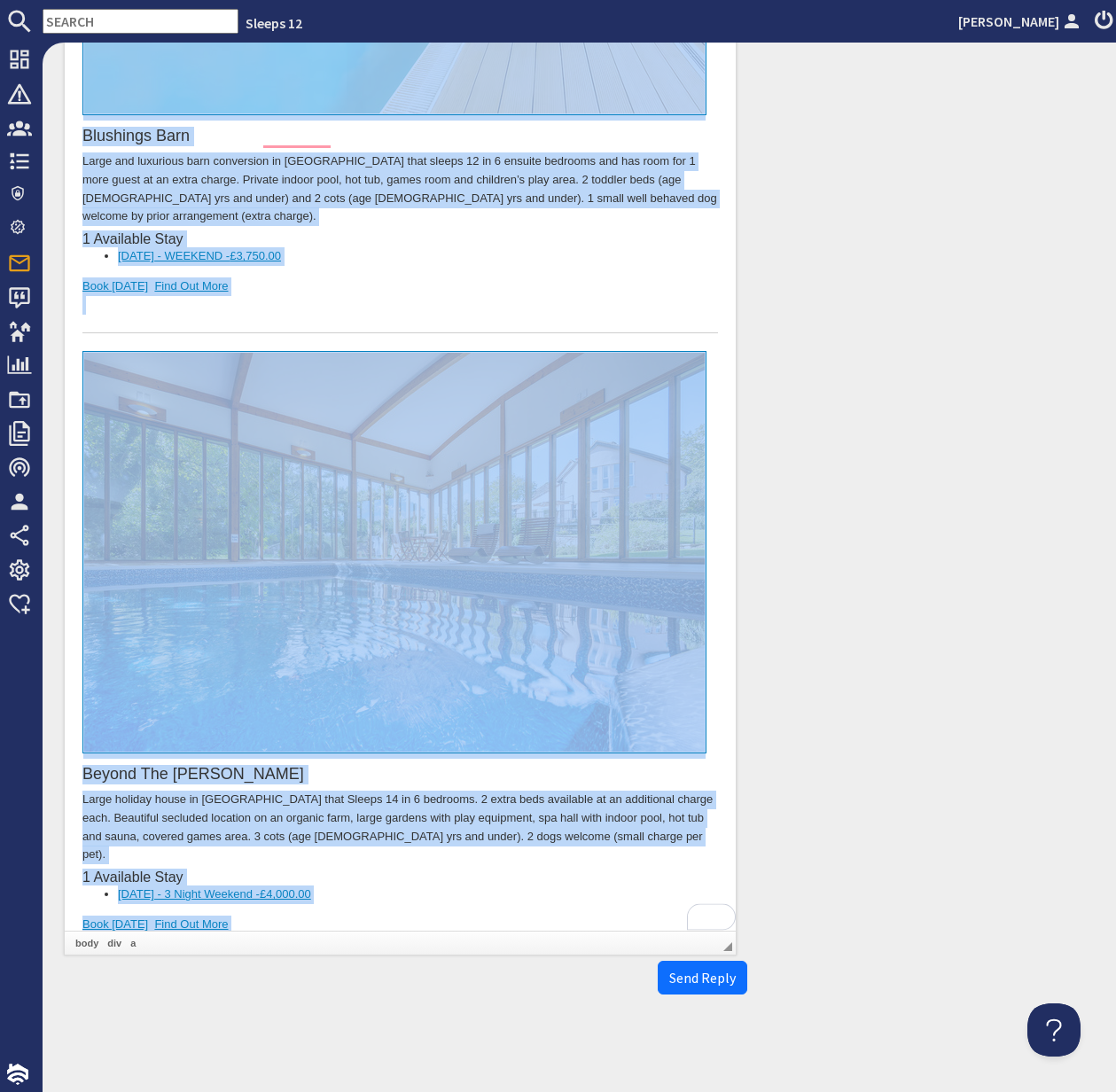
copy body "Lore Ips Dolorsi, Ametc adi eli sedd eiusmod. T'in utl etdolore m aliq en admin…"
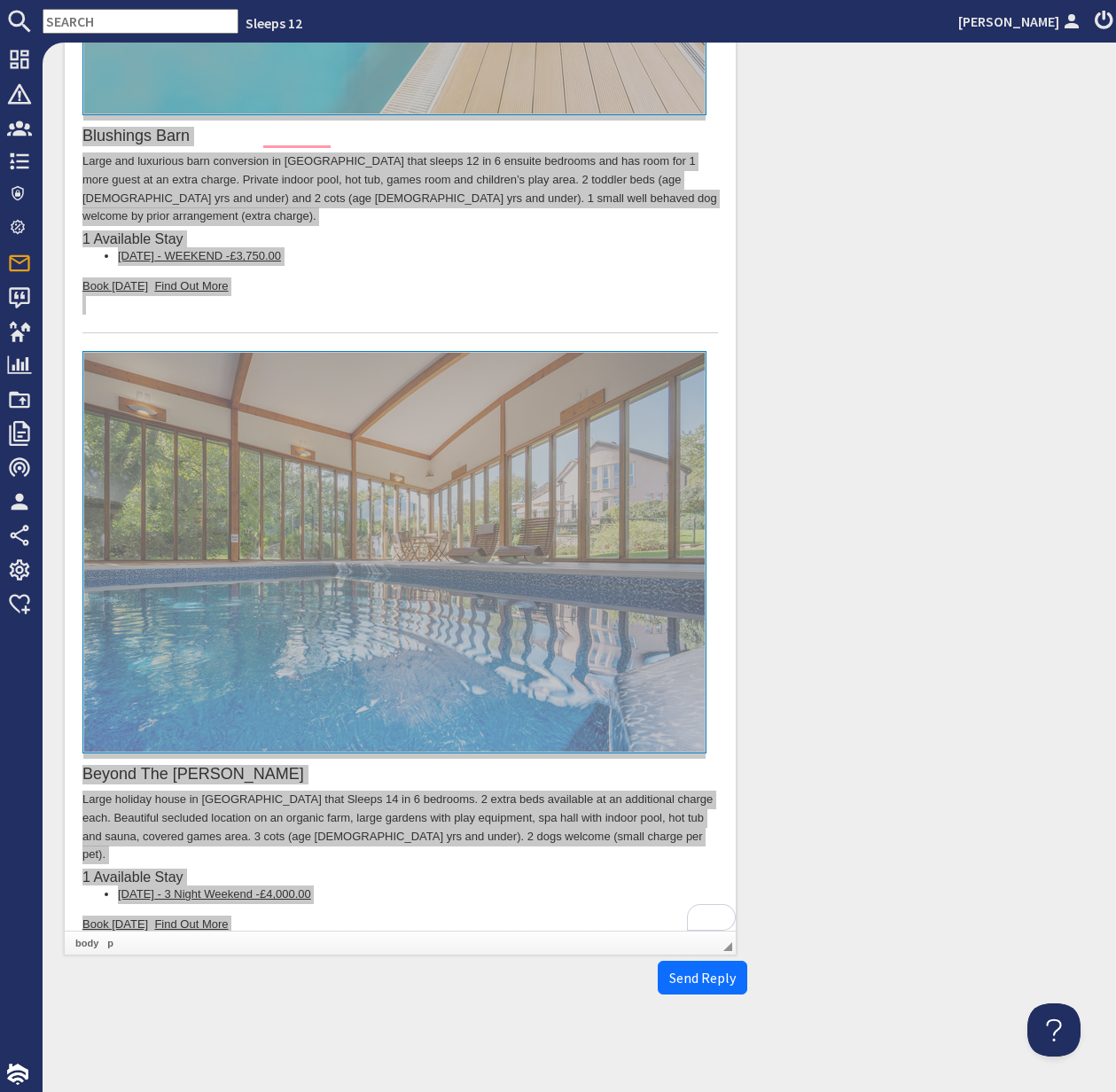
click at [133, 16] on input "text" at bounding box center [141, 21] width 196 height 25
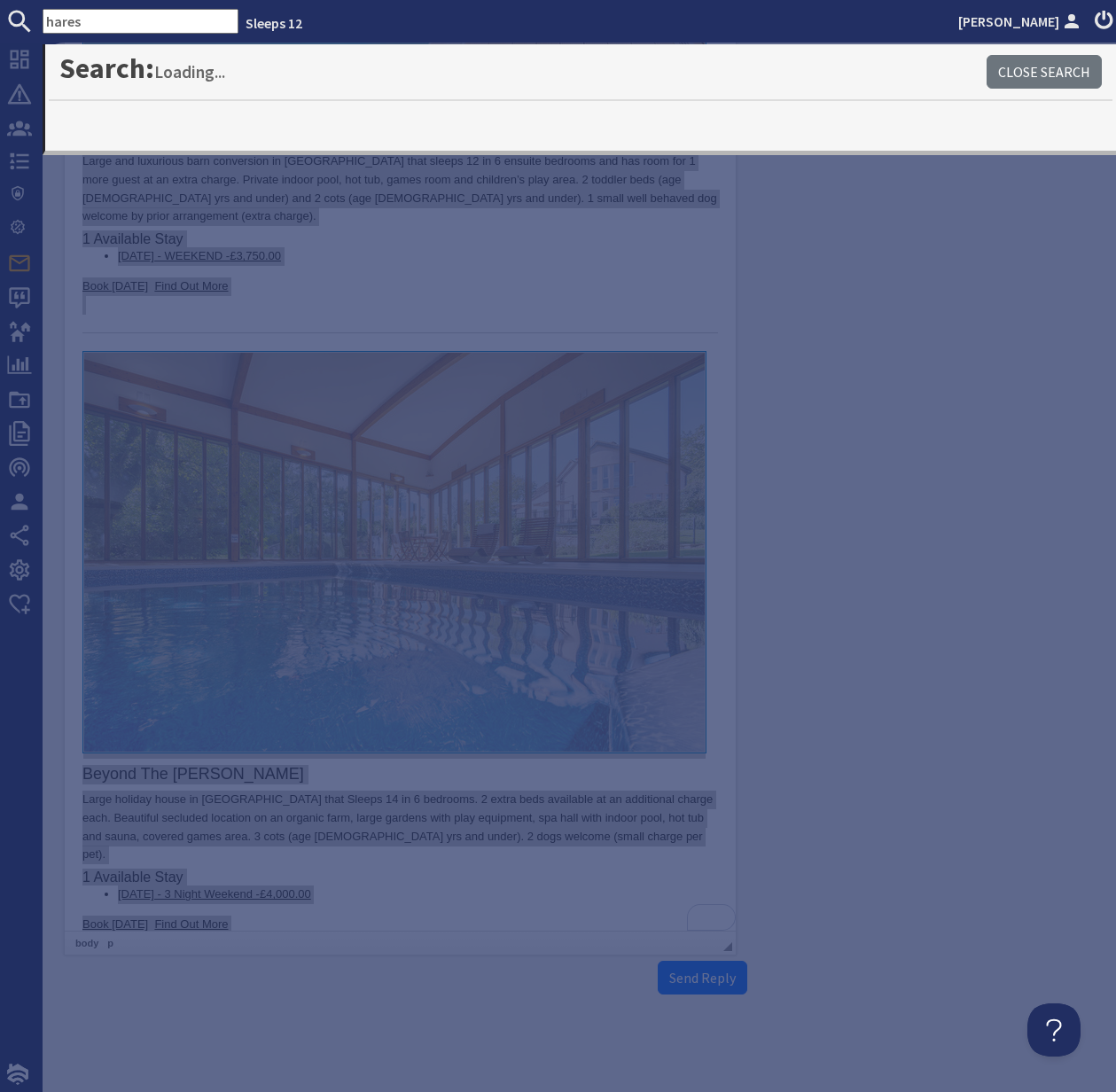
type input "hares"
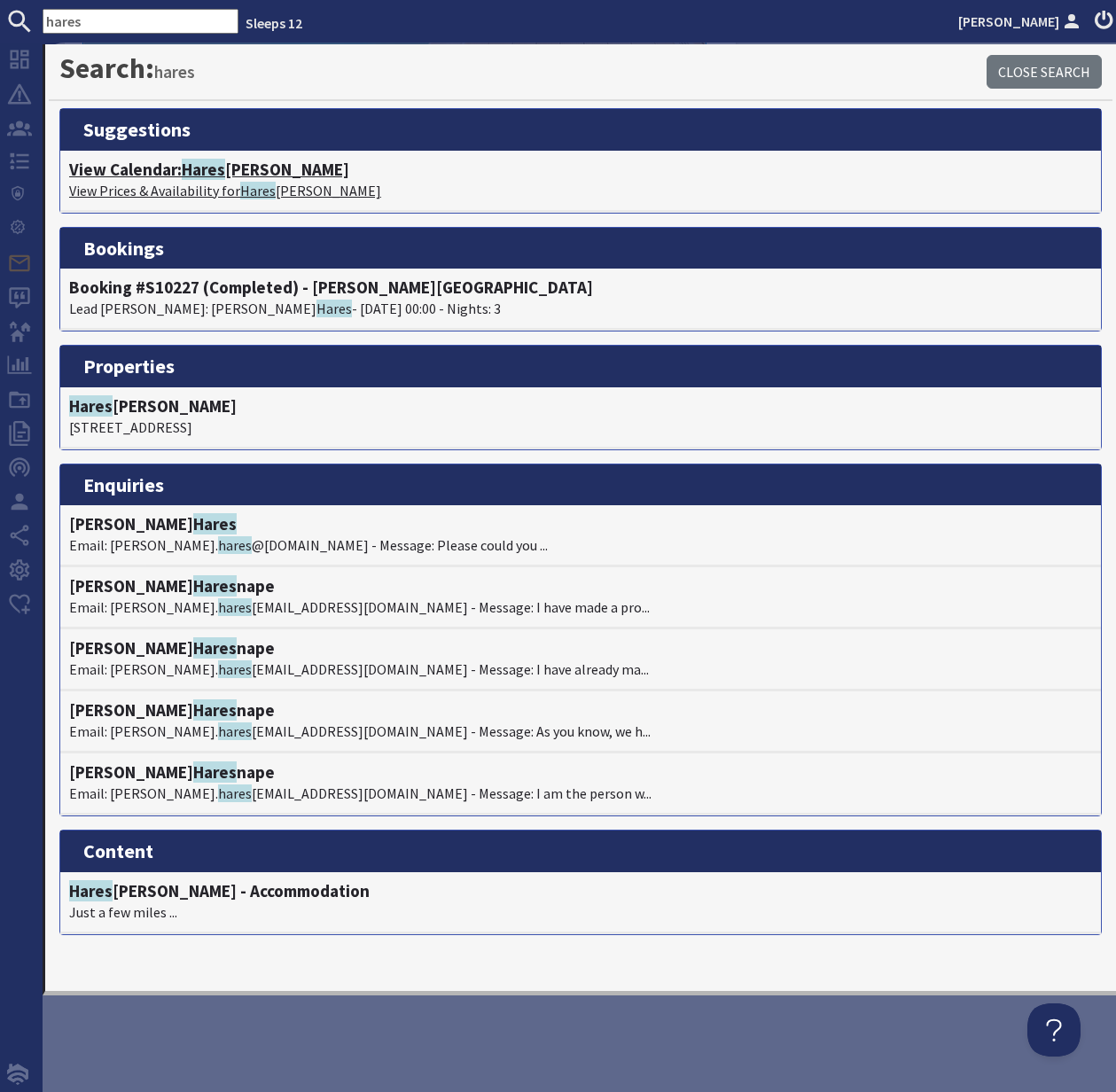
click at [183, 188] on p "View Prices & Availability for Hares Barton" at bounding box center [580, 190] width 1023 height 21
type textarea "<p>Dear [PERSON_NAME],</p> <p>Thank you for your enquiry. I&#39;ve put together…"
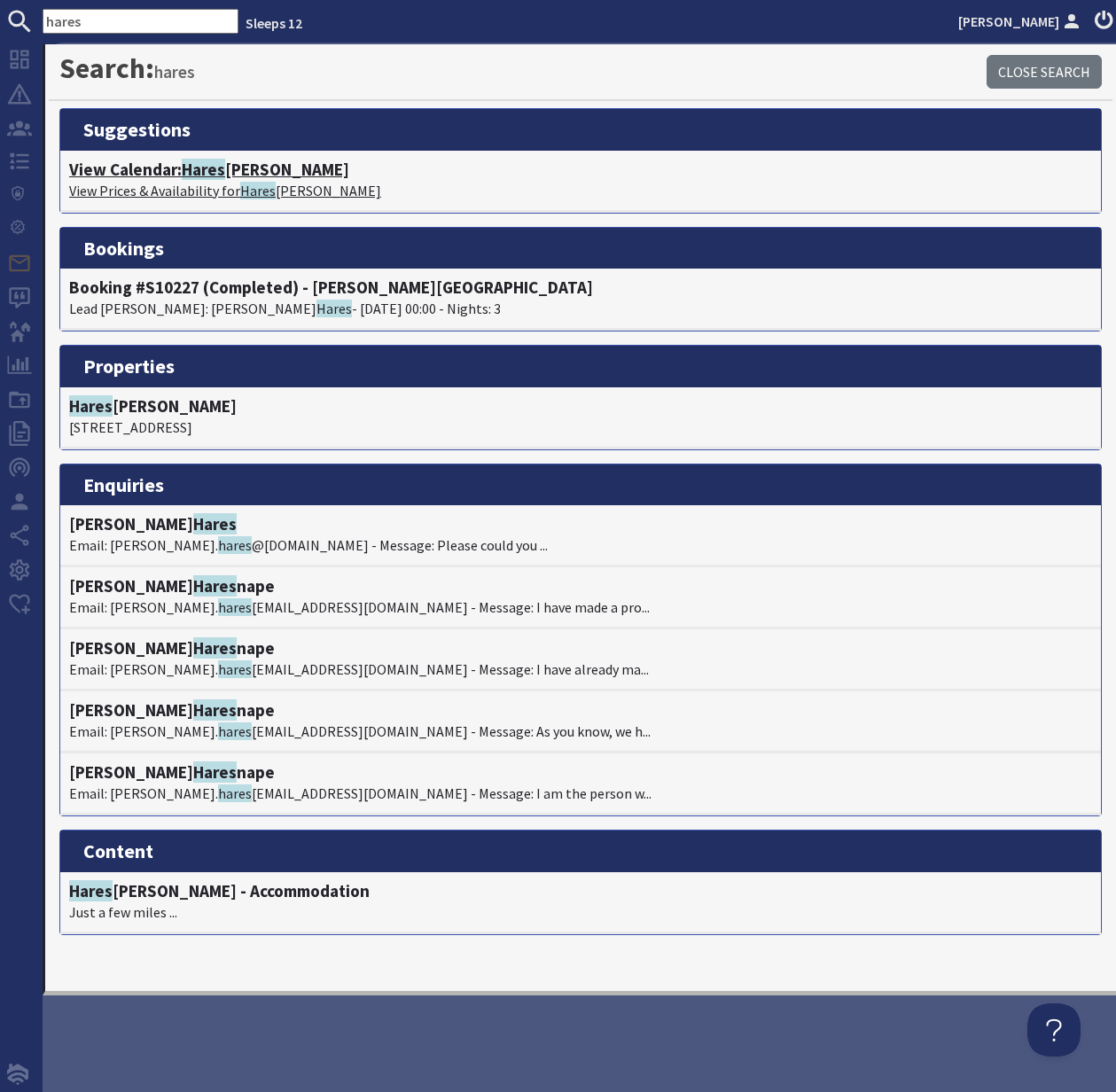
scroll to position [0, 0]
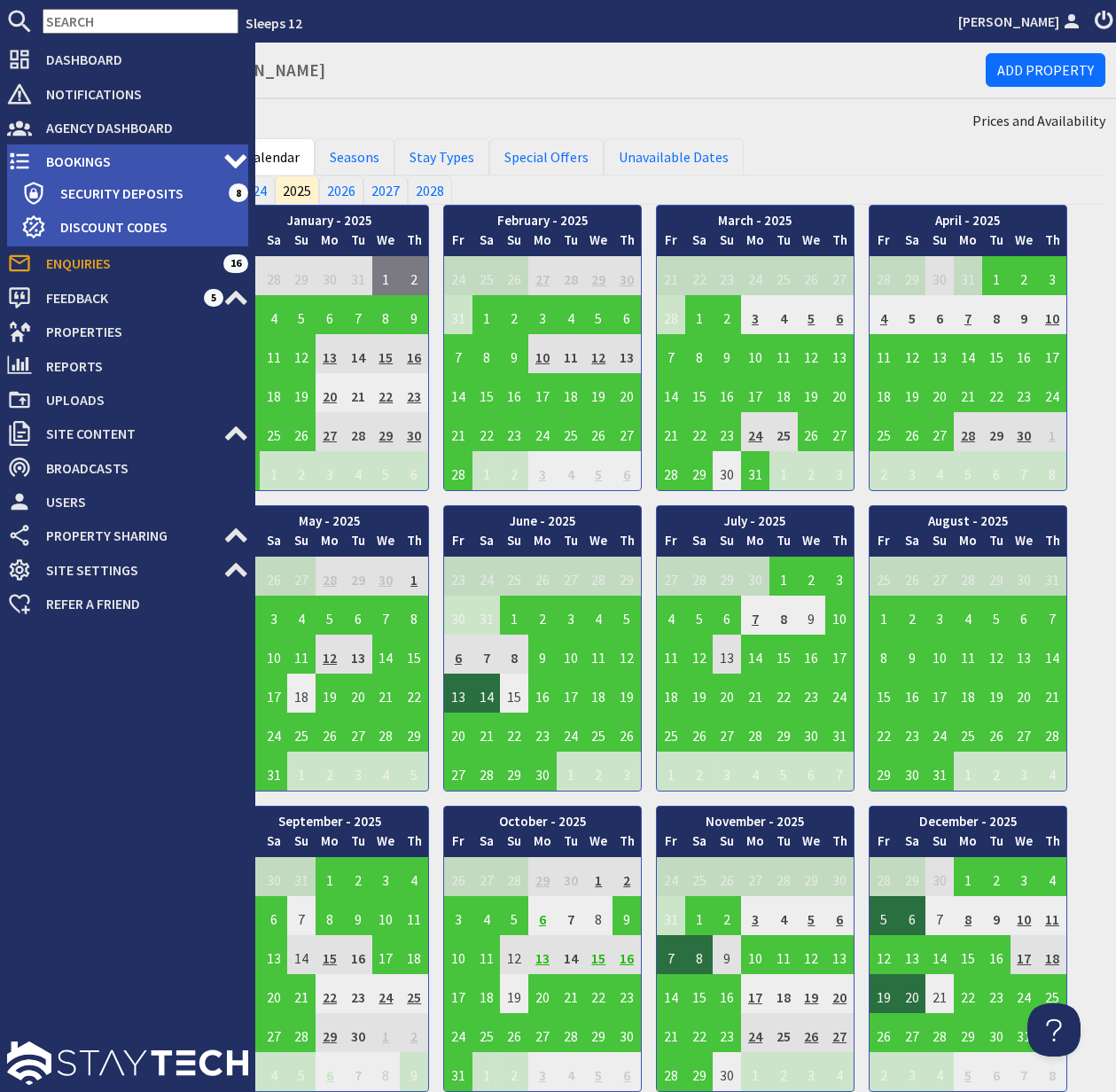
click at [28, 153] on icon at bounding box center [20, 161] width 25 height 25
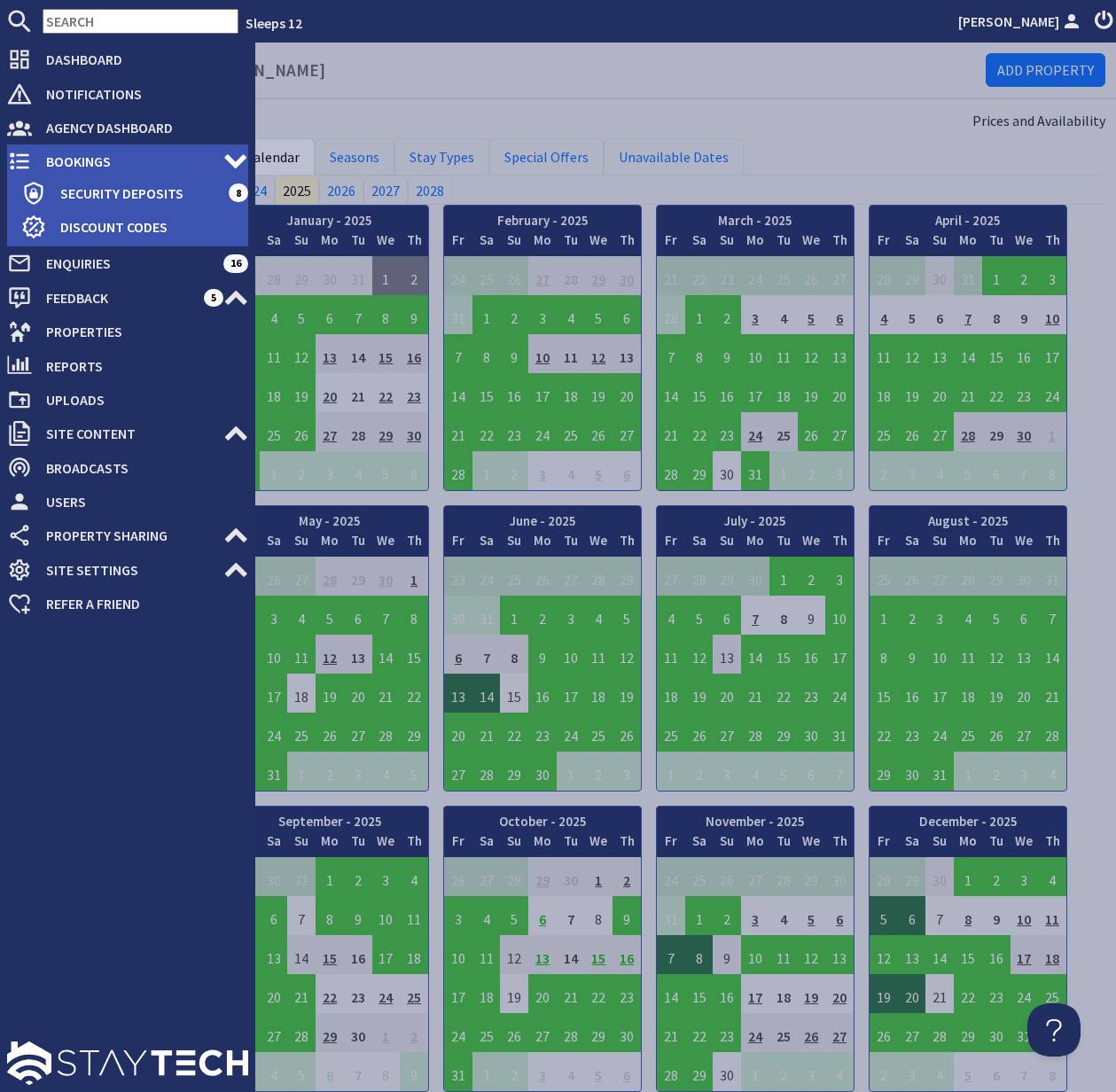
click at [76, 155] on span "Bookings" at bounding box center [127, 161] width 191 height 28
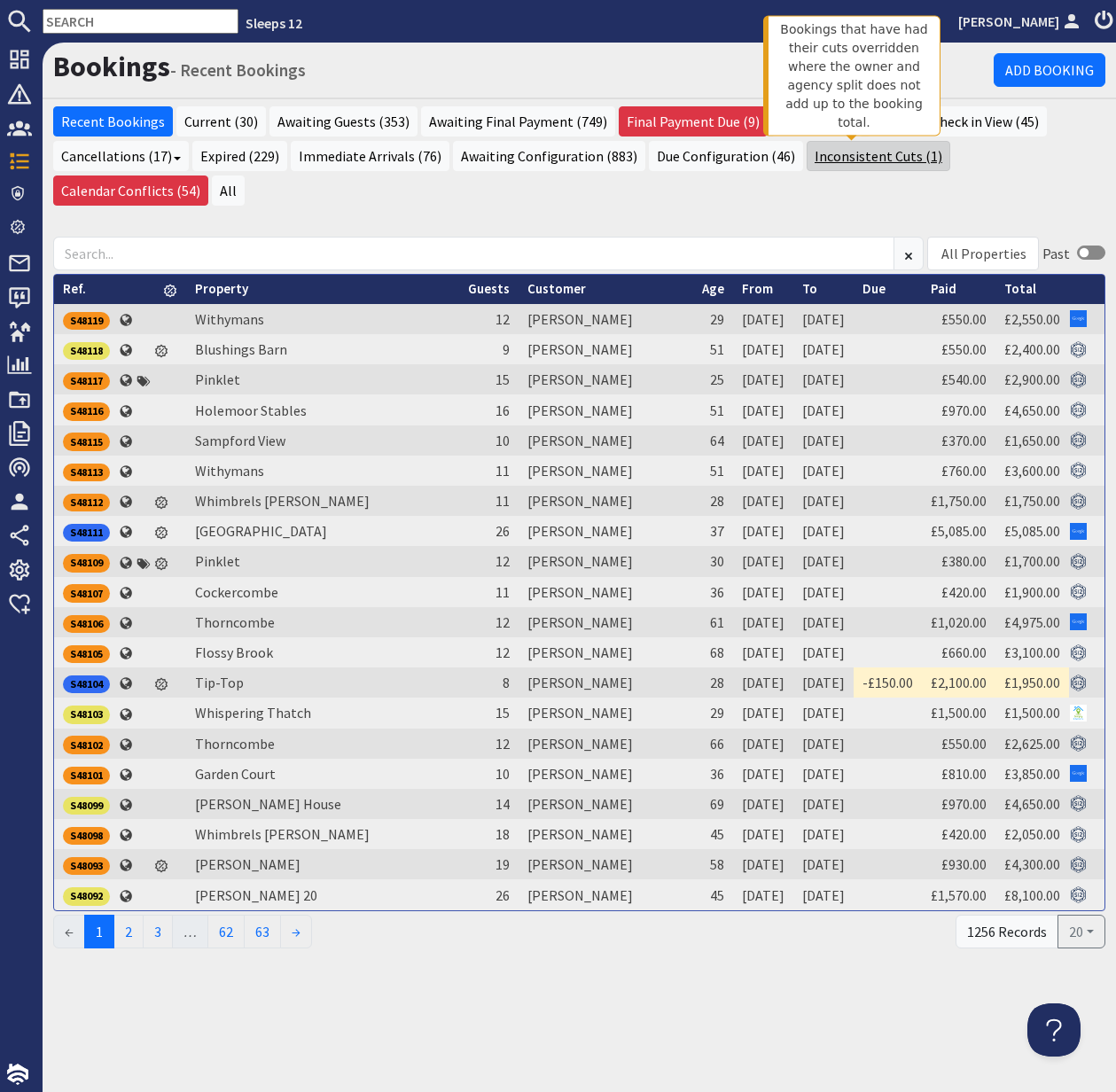
click at [860, 158] on link "Inconsistent Cuts (1)" at bounding box center [877, 156] width 143 height 30
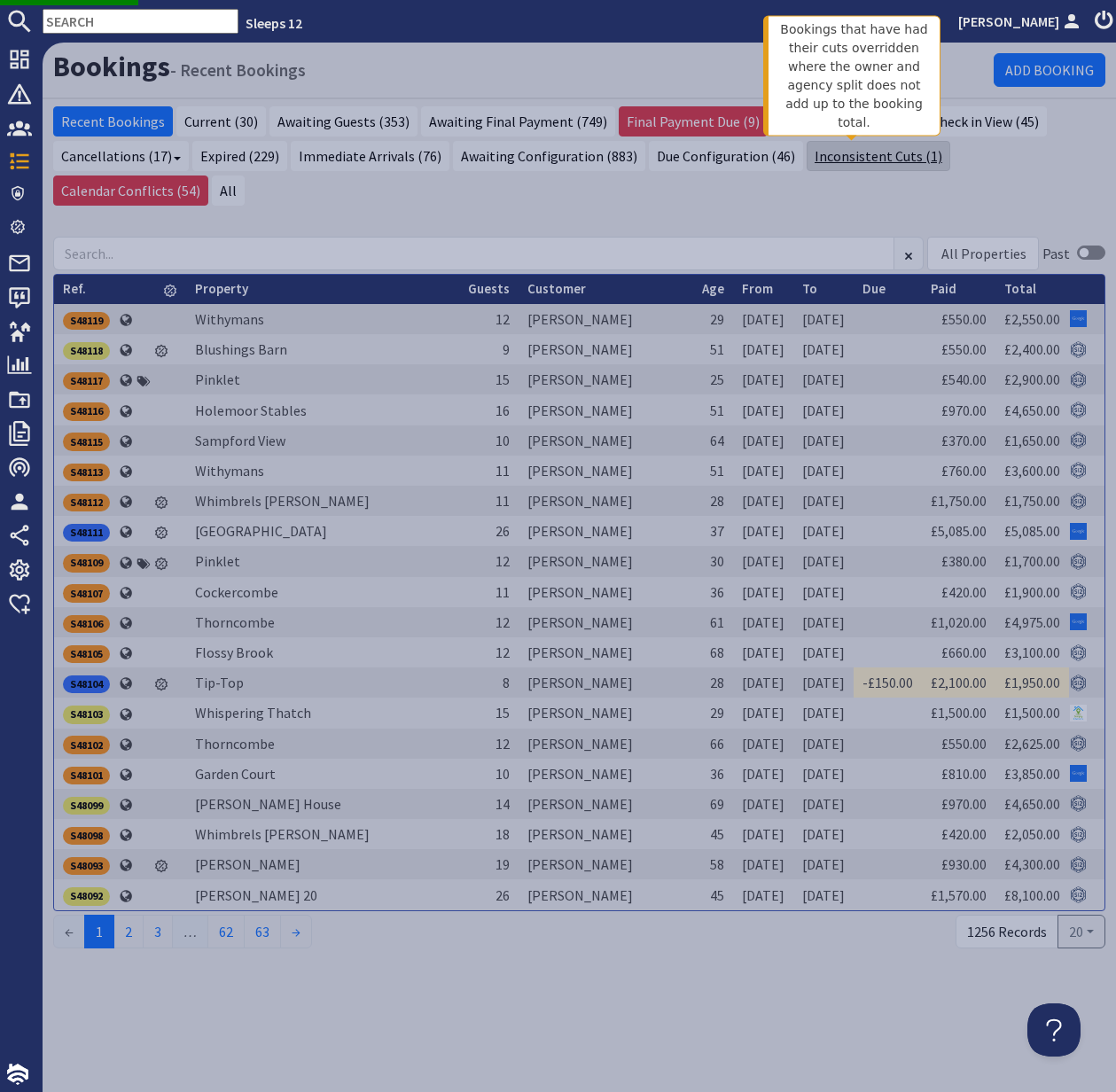
click at [846, 156] on link "Inconsistent Cuts (1)" at bounding box center [877, 156] width 143 height 30
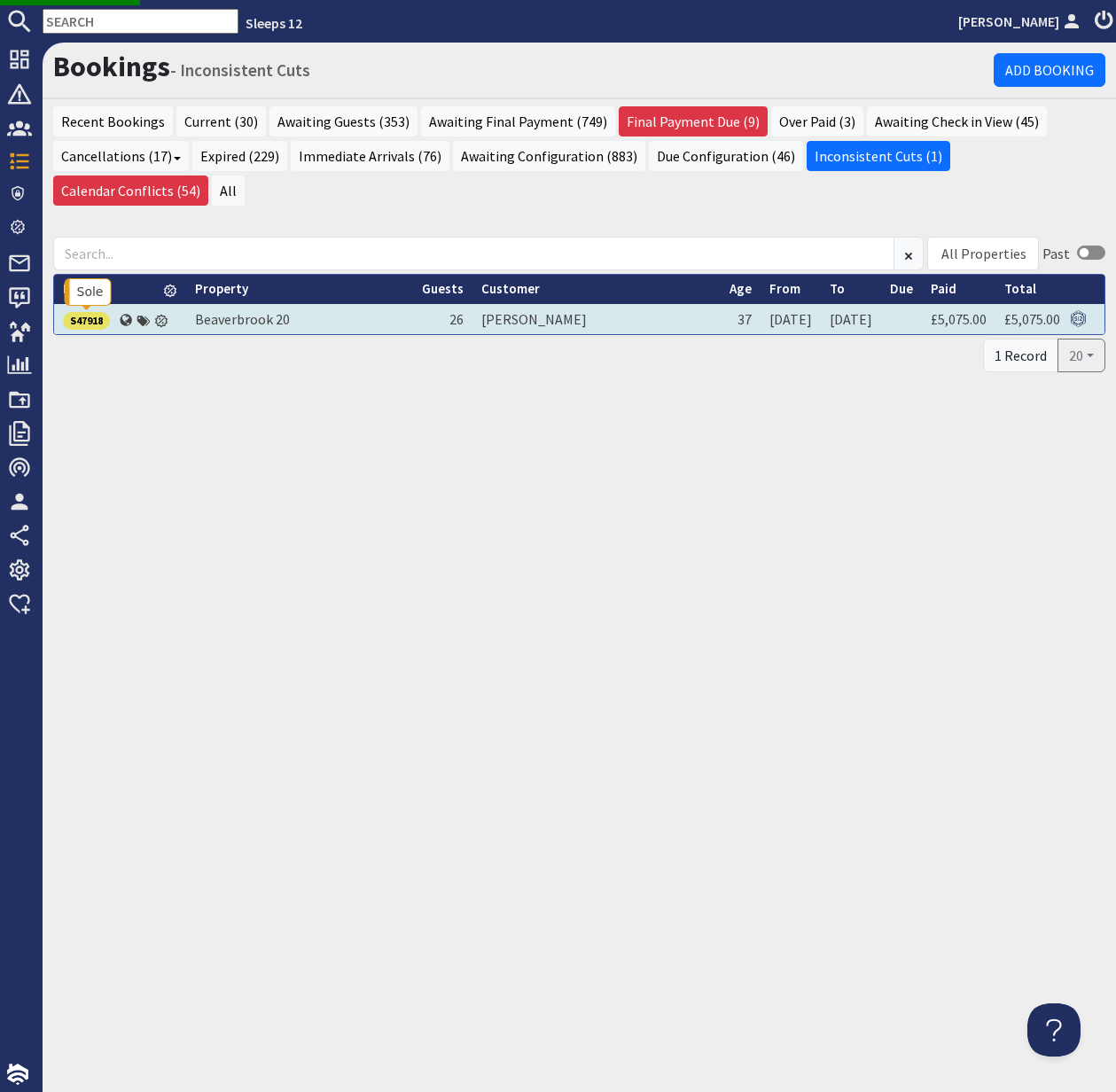
click at [85, 321] on div "S47918" at bounding box center [86, 321] width 47 height 18
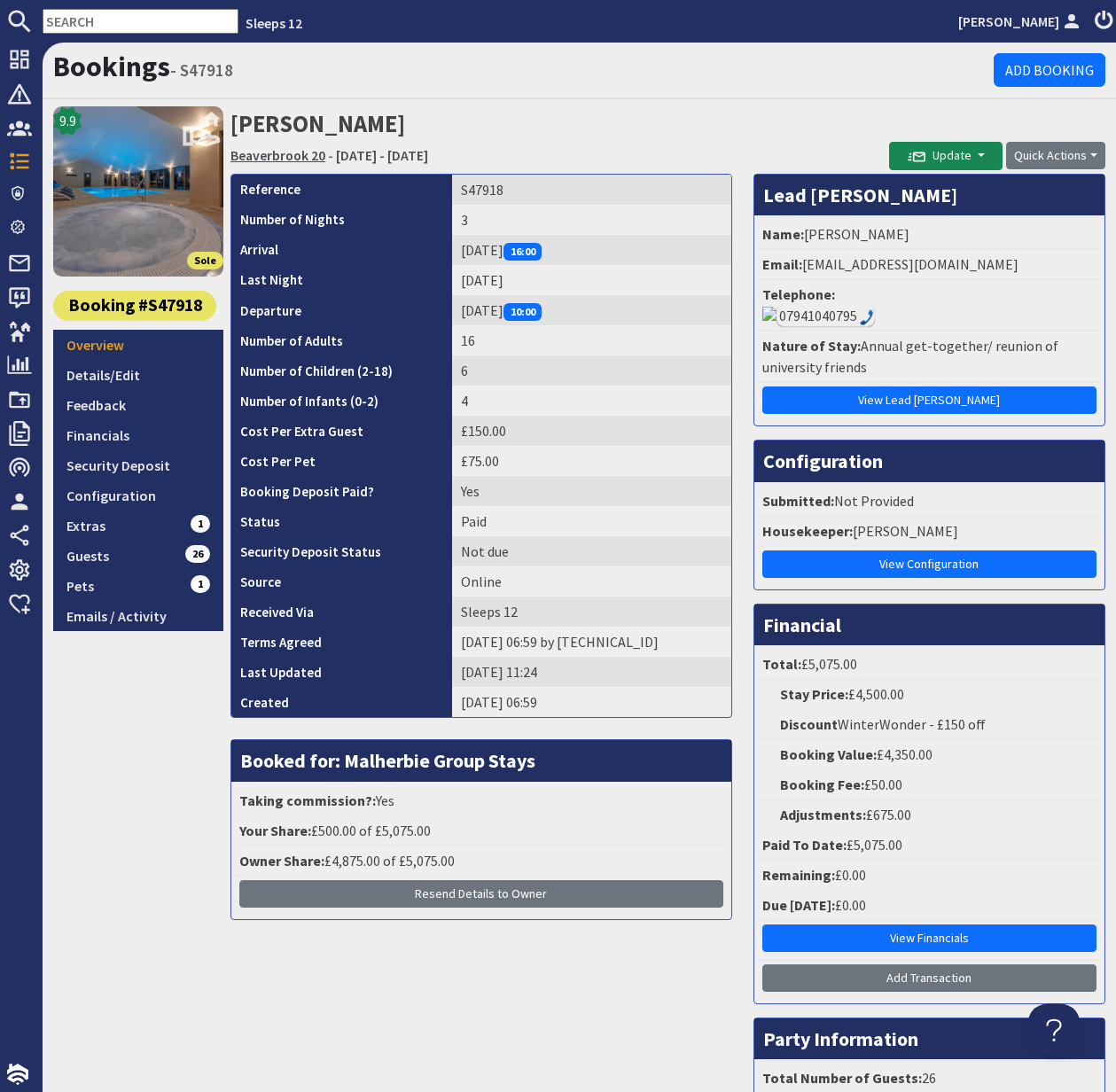
click at [289, 153] on link "Beaverbrook 20" at bounding box center [278, 155] width 95 height 18
click at [108, 369] on link "Details/Edit" at bounding box center [138, 375] width 170 height 30
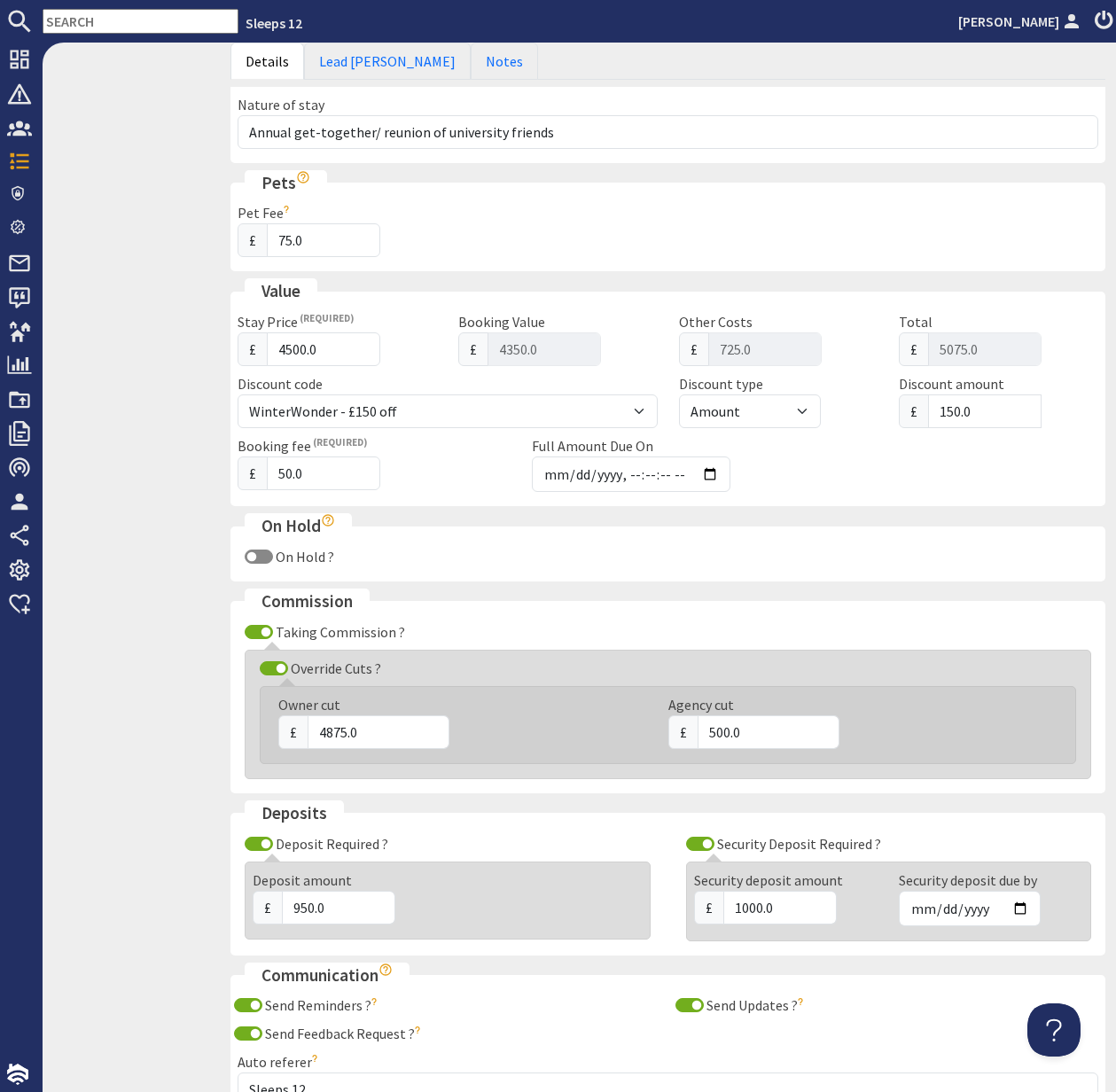
scroll to position [722, 0]
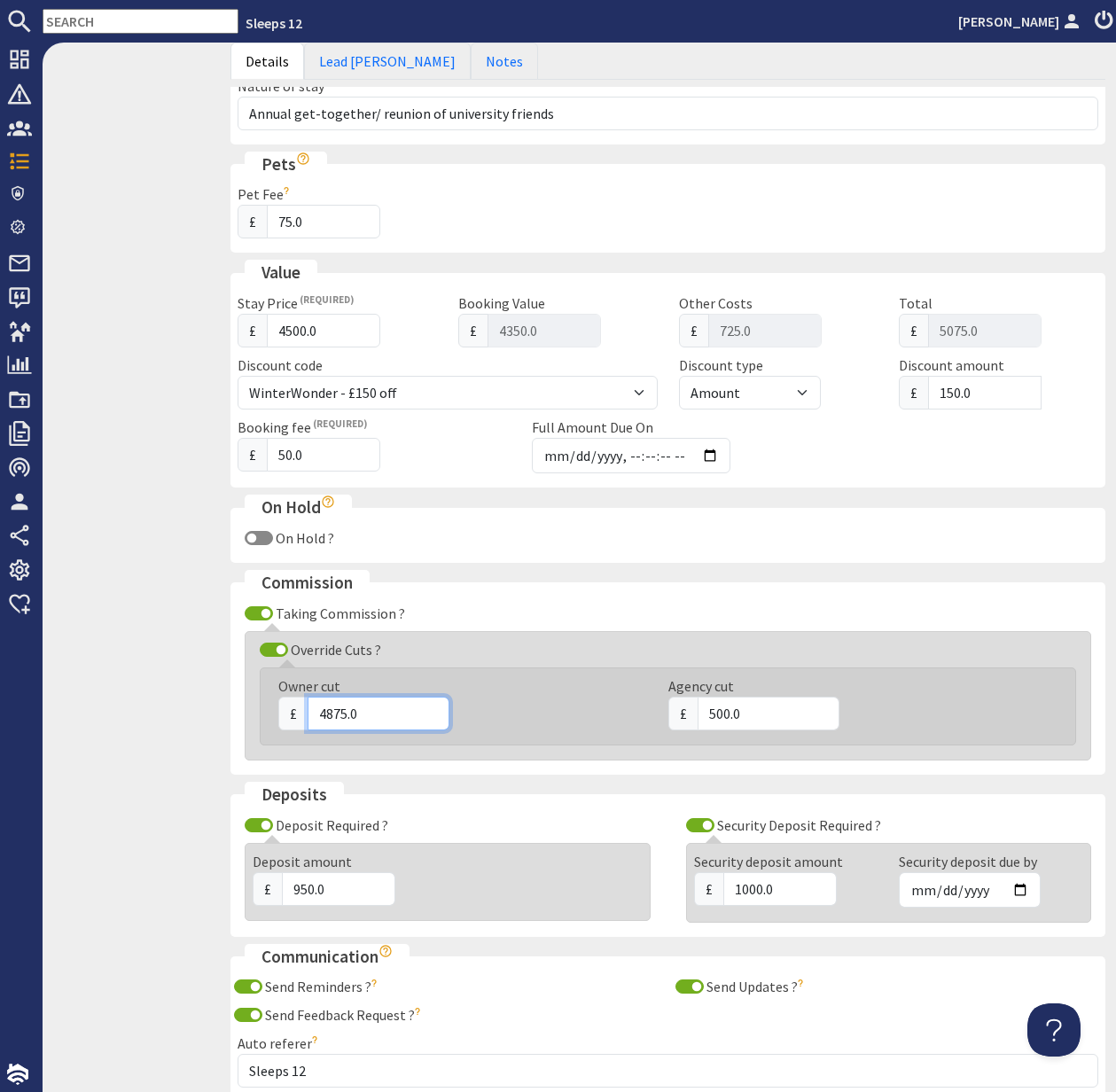
drag, startPoint x: 364, startPoint y: 712, endPoint x: 313, endPoint y: 713, distance: 51.0
click at [313, 713] on input "4875.0" at bounding box center [378, 714] width 142 height 34
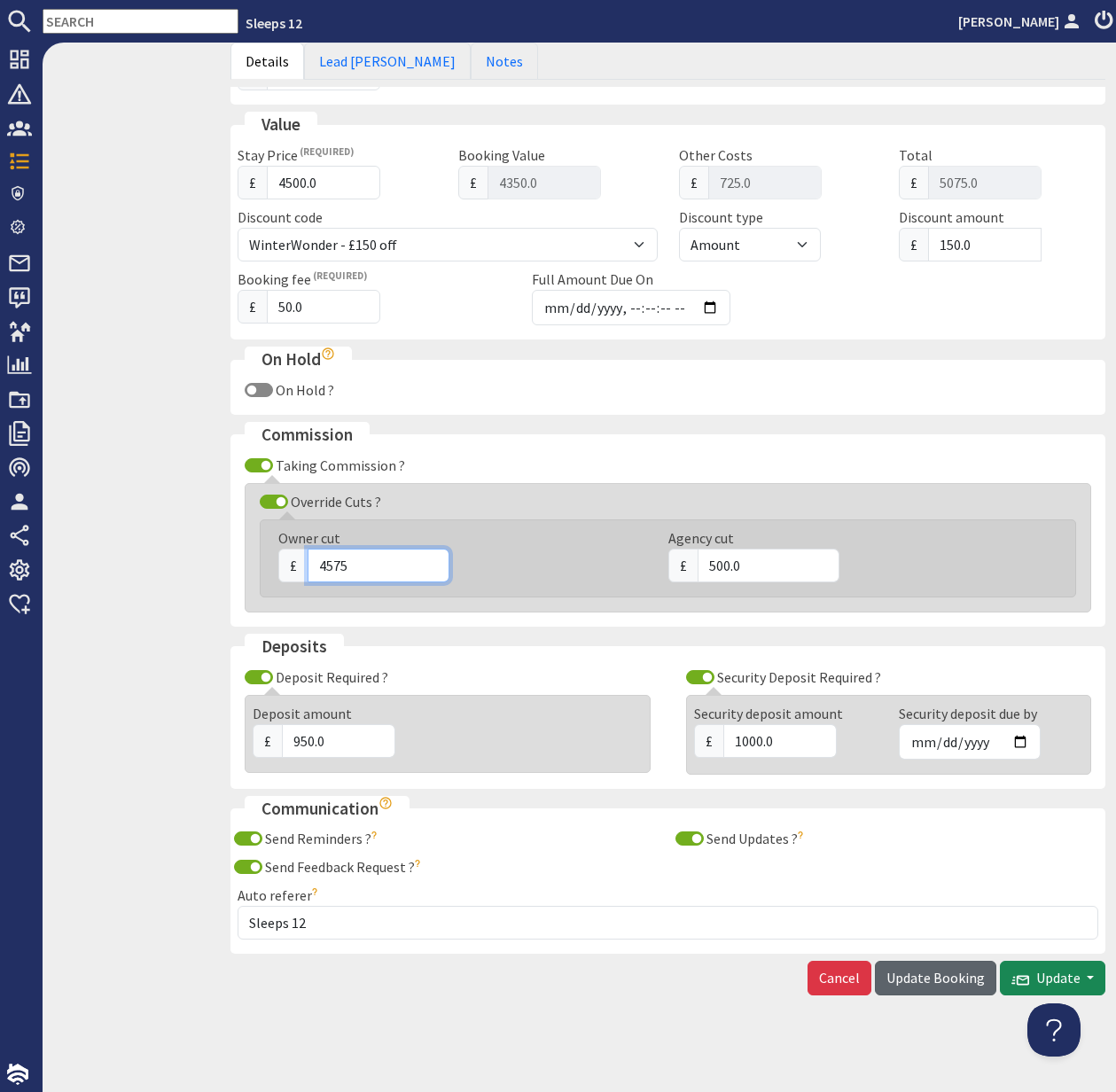
type input "4575"
click at [935, 978] on span "Update Booking" at bounding box center [935, 978] width 99 height 18
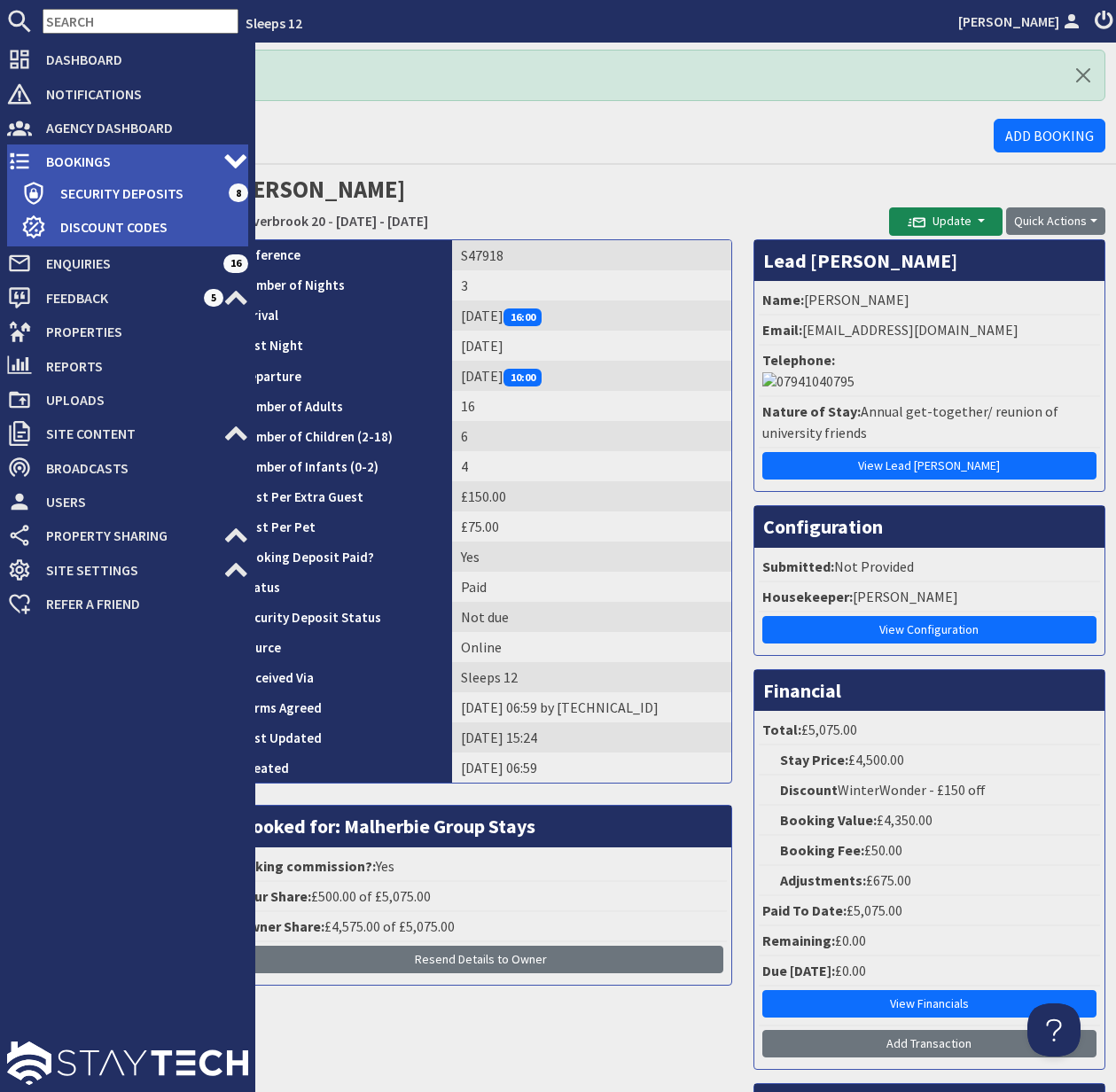
click at [61, 156] on span "Bookings" at bounding box center [127, 161] width 191 height 28
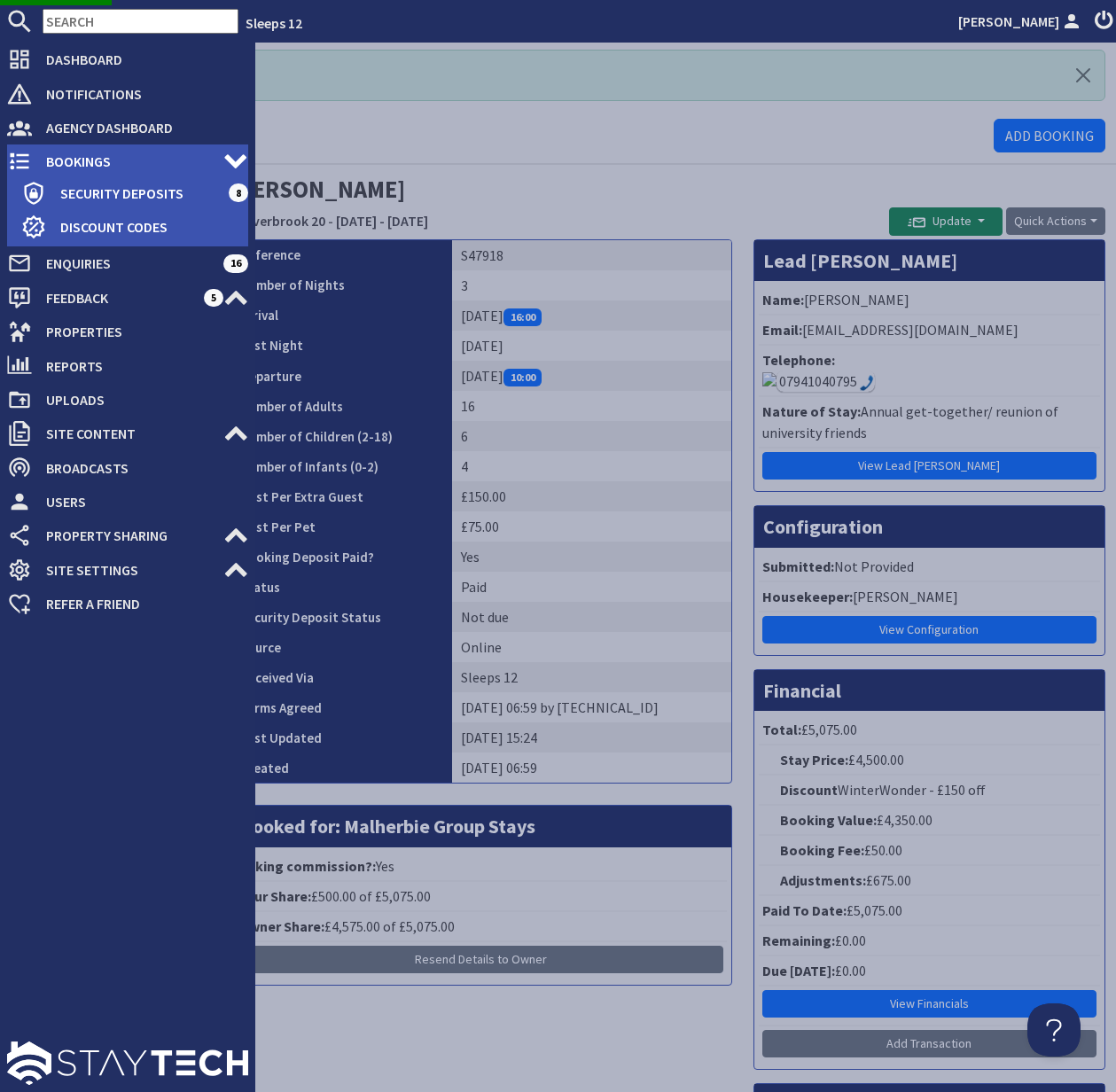
click at [80, 156] on span "Bookings" at bounding box center [127, 161] width 191 height 28
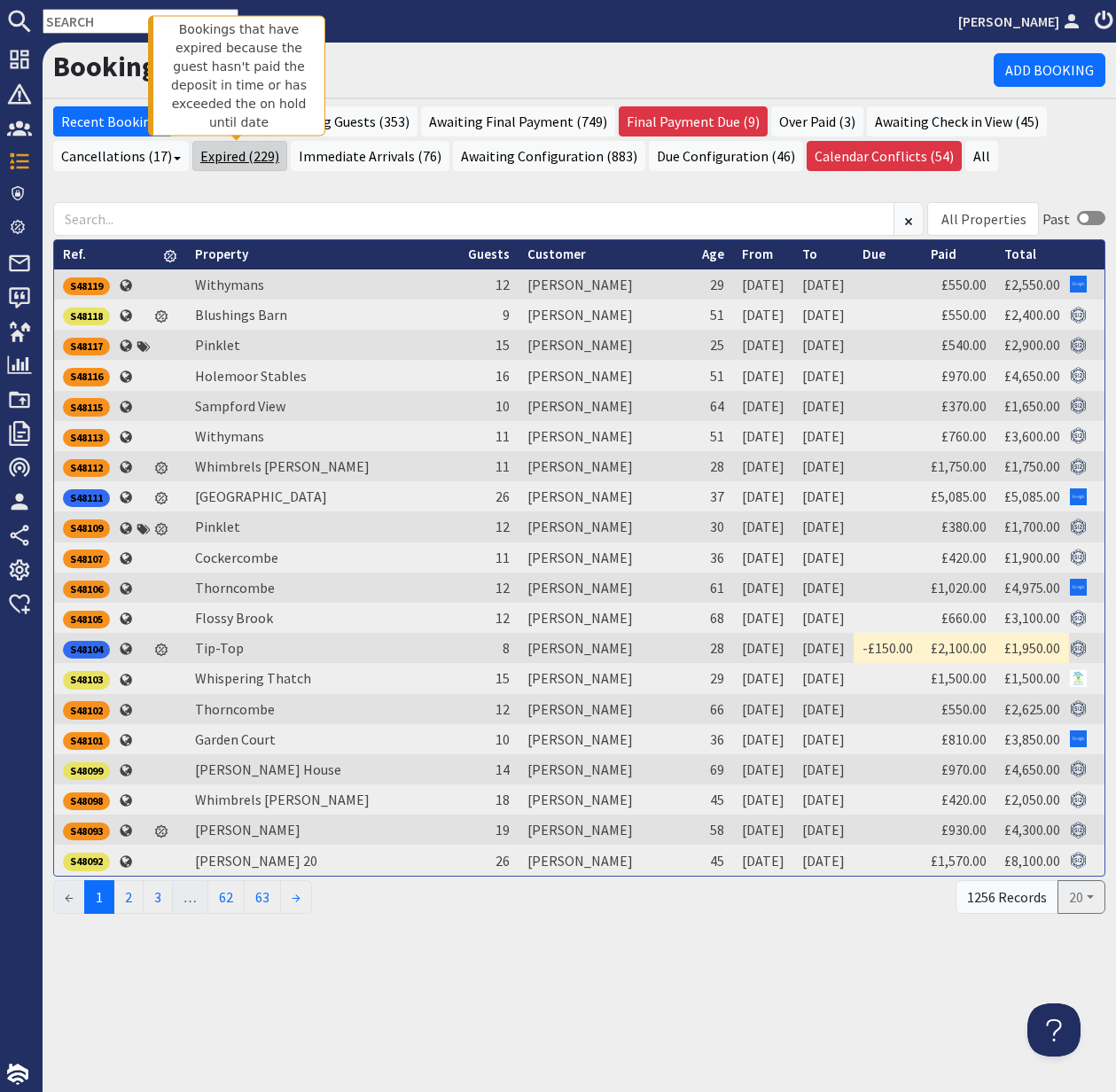
click at [237, 158] on link "Expired (229)" at bounding box center [239, 156] width 95 height 30
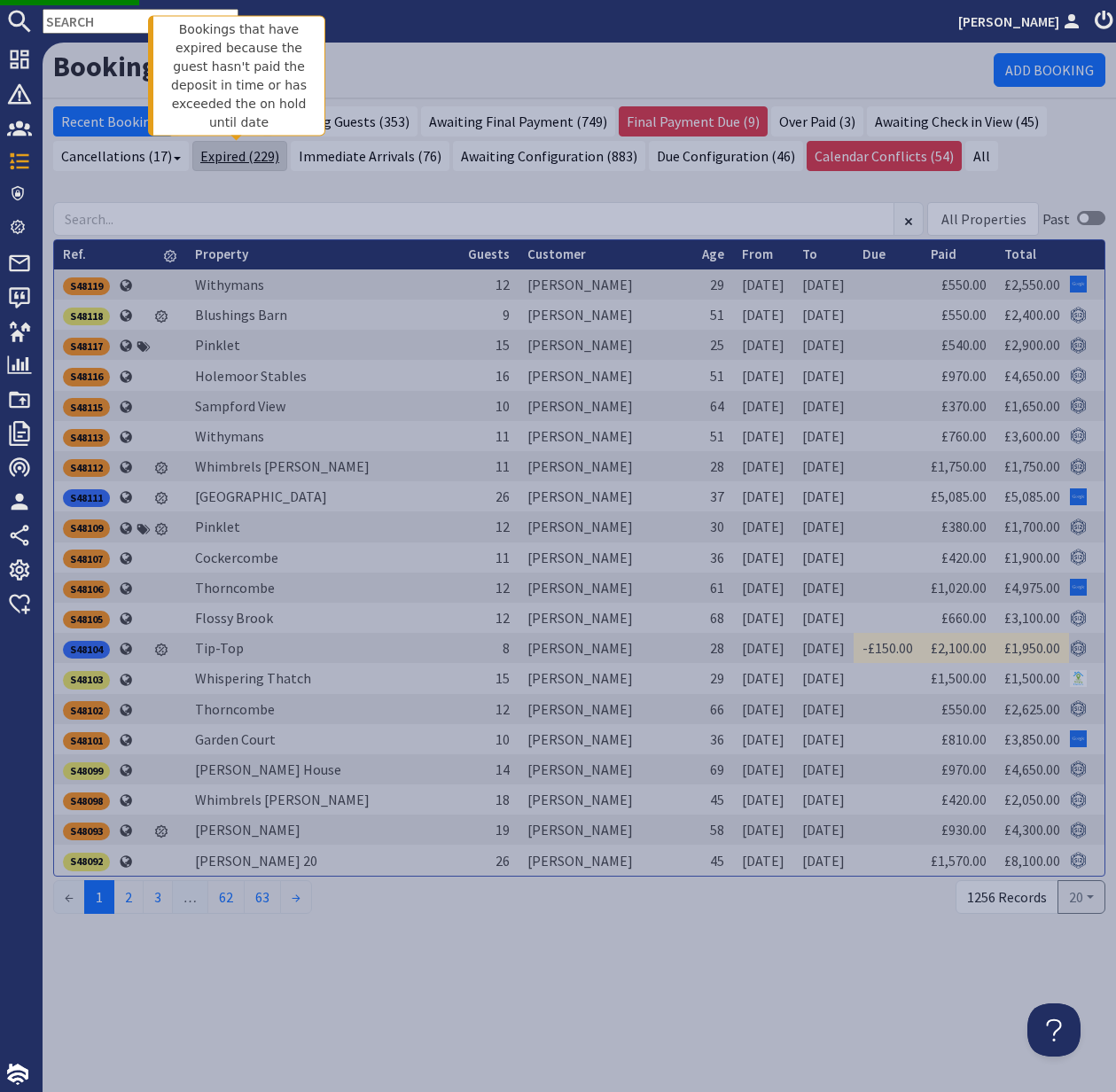
click at [233, 155] on link "Expired (229)" at bounding box center [239, 156] width 95 height 30
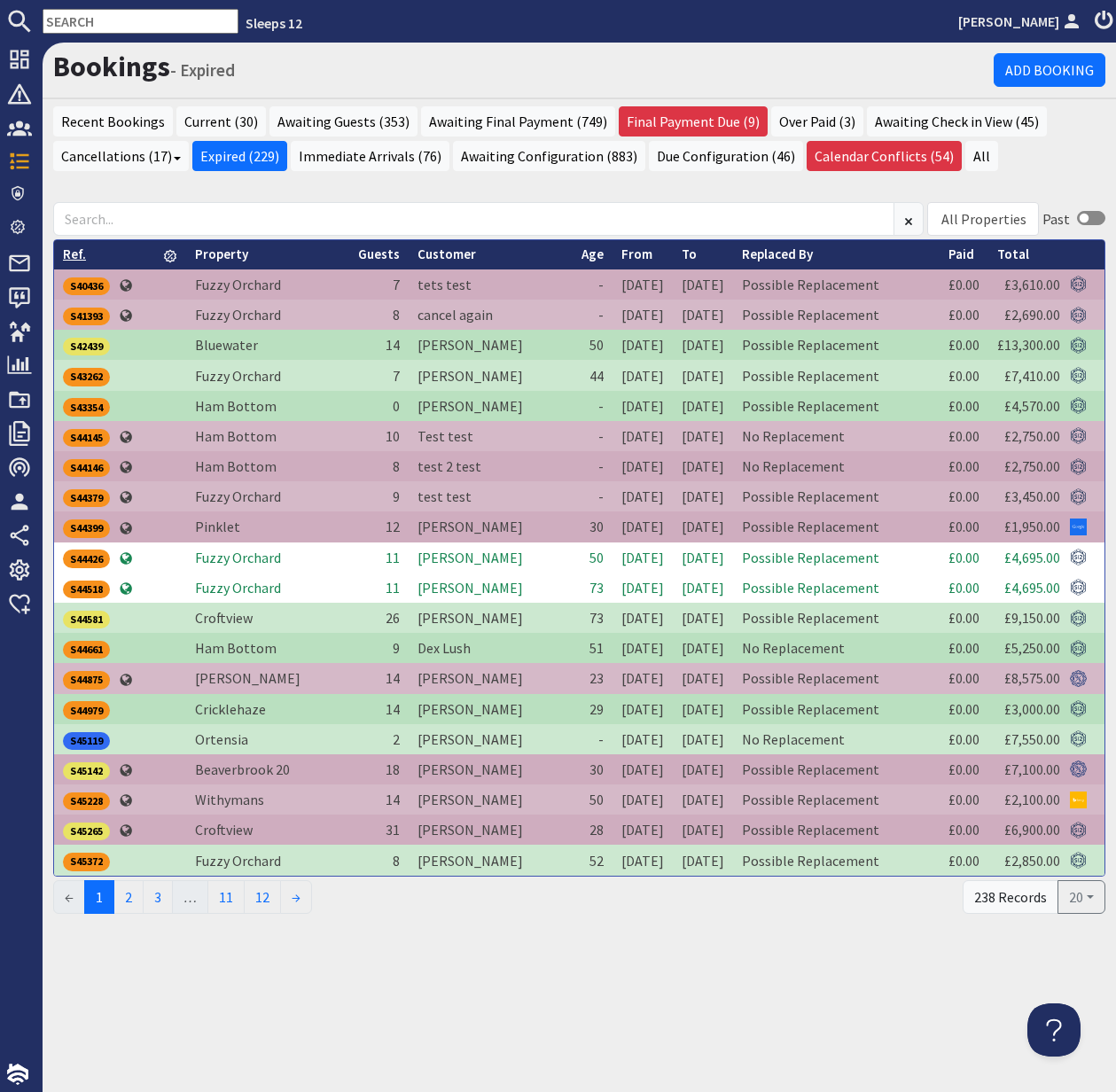
click at [77, 254] on link "Ref." at bounding box center [75, 254] width 23 height 17
click at [77, 254] on turbo-frame "Ref. S40436 Property Fuzzy Orchard Guests 7 Customer tets test Age - From 17/11…" at bounding box center [579, 576] width 1052 height 674
click at [77, 254] on link "Ref." at bounding box center [78, 254] width 31 height 17
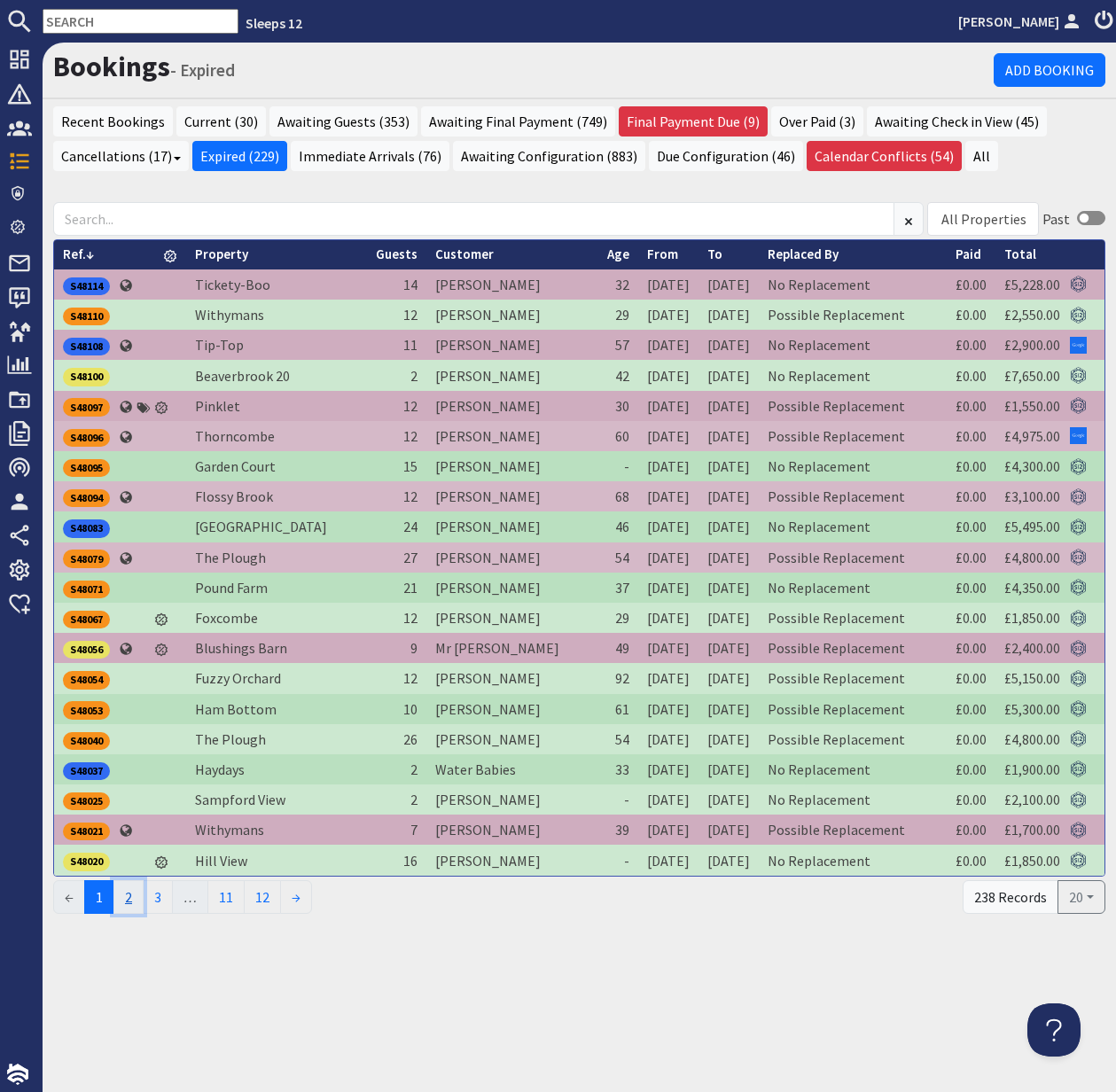
click at [129, 895] on link "2" at bounding box center [128, 897] width 30 height 34
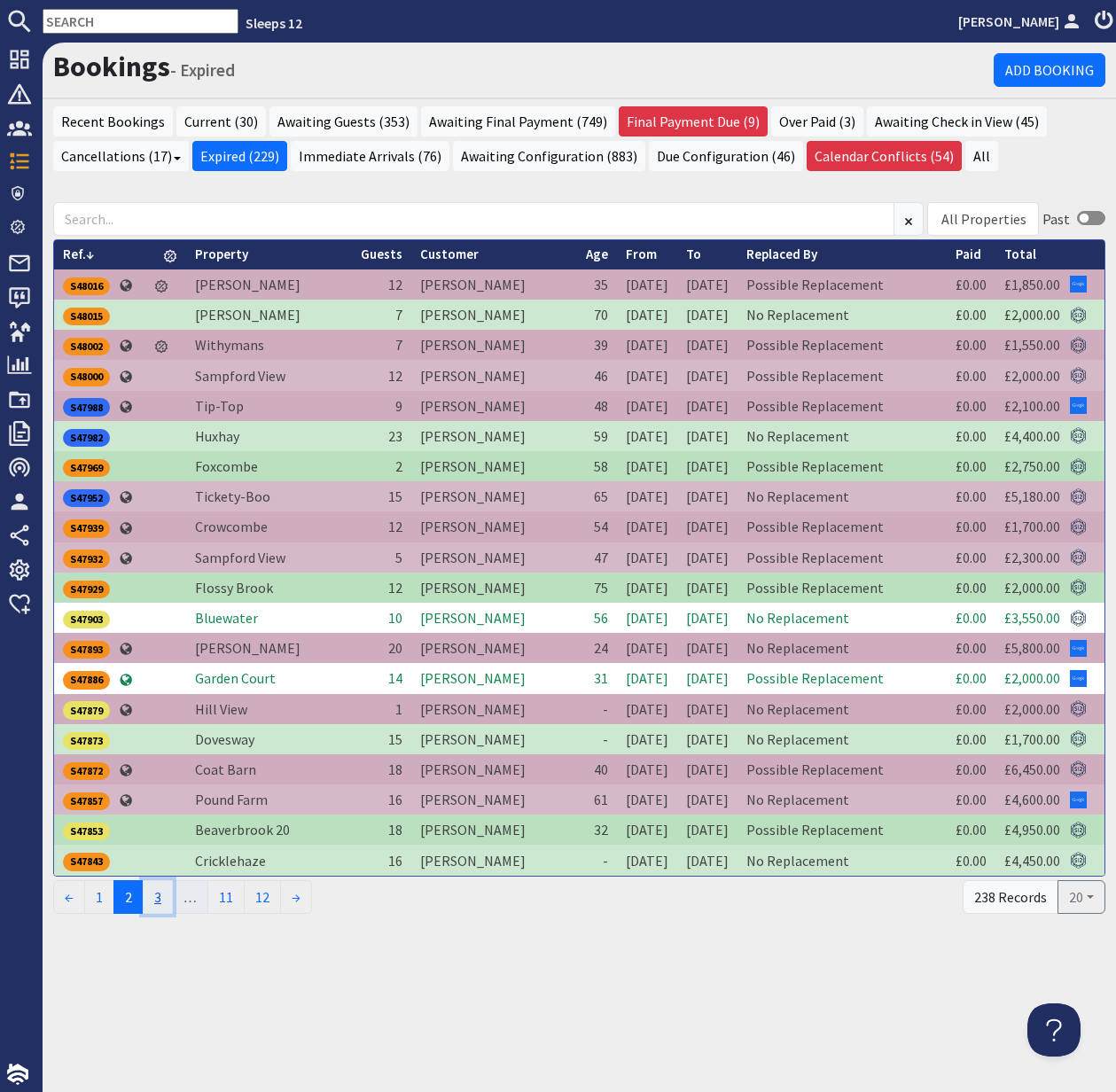
click at [158, 892] on link "3" at bounding box center [158, 897] width 30 height 34
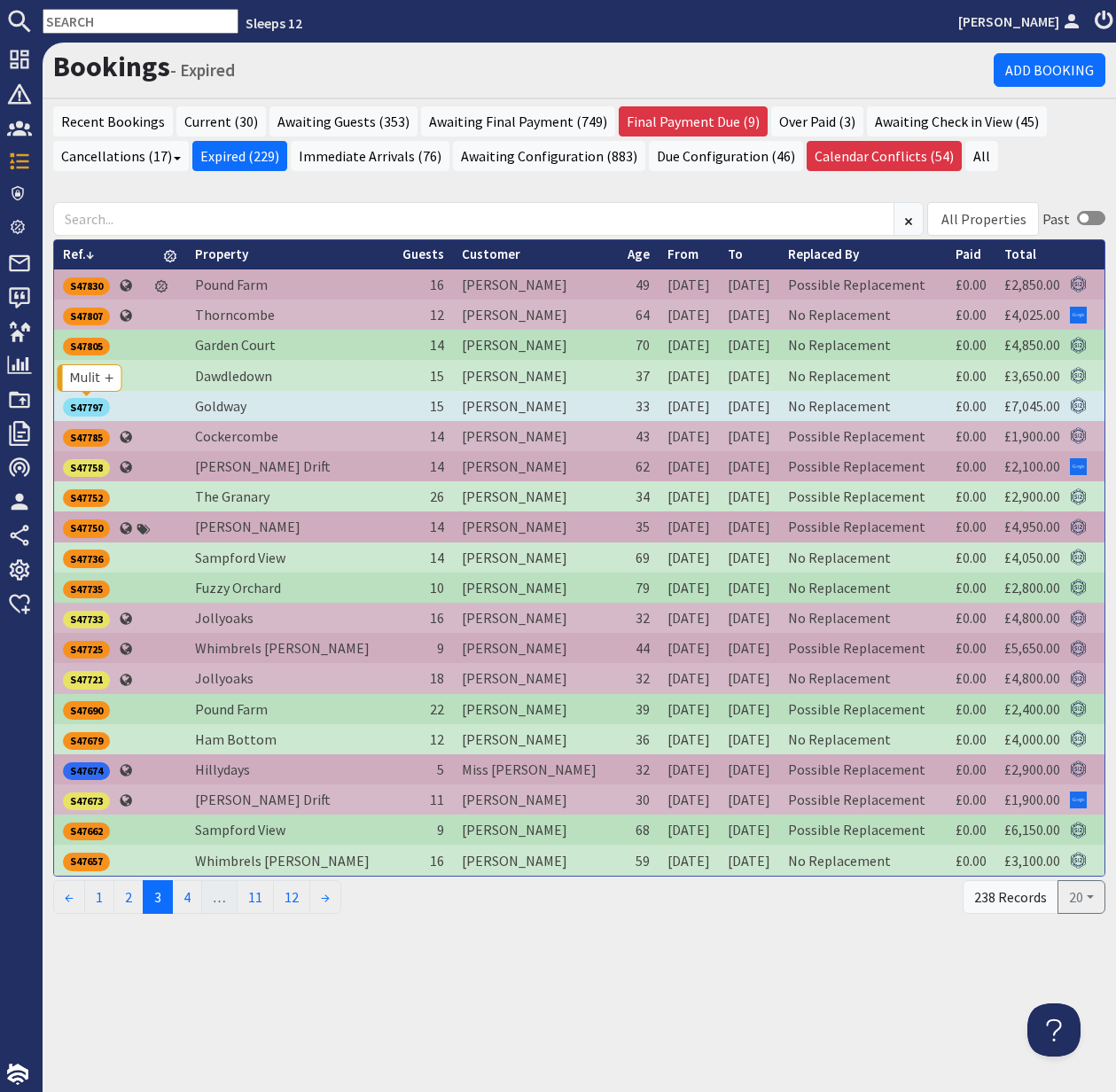
click at [99, 406] on div "S47797" at bounding box center [86, 407] width 47 height 18
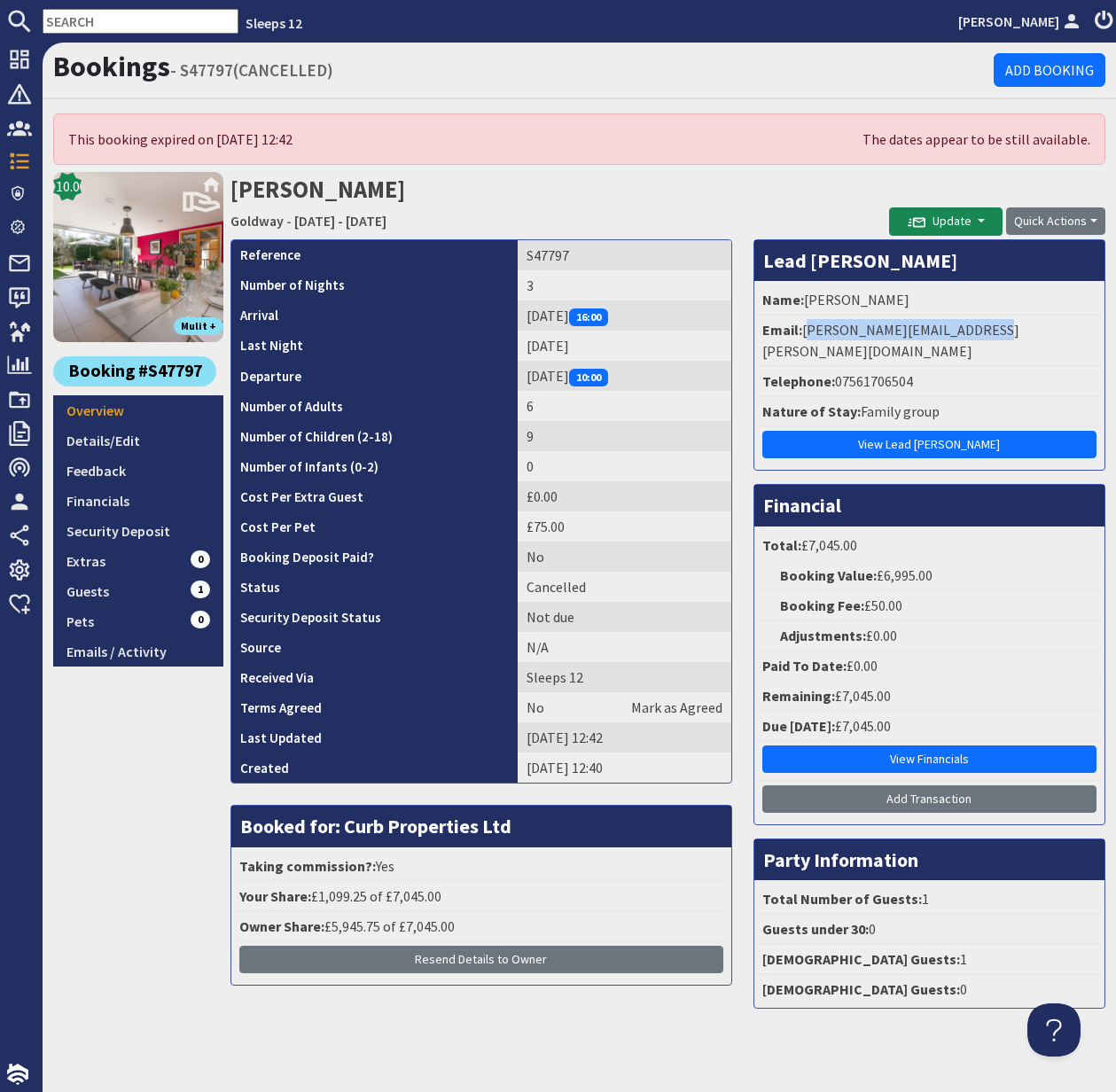
drag, startPoint x: 805, startPoint y: 330, endPoint x: 988, endPoint y: 315, distance: 183.6
click at [994, 321] on li "Email: ryan.lucking@lbwaste.co.uk" at bounding box center [928, 342] width 341 height 52
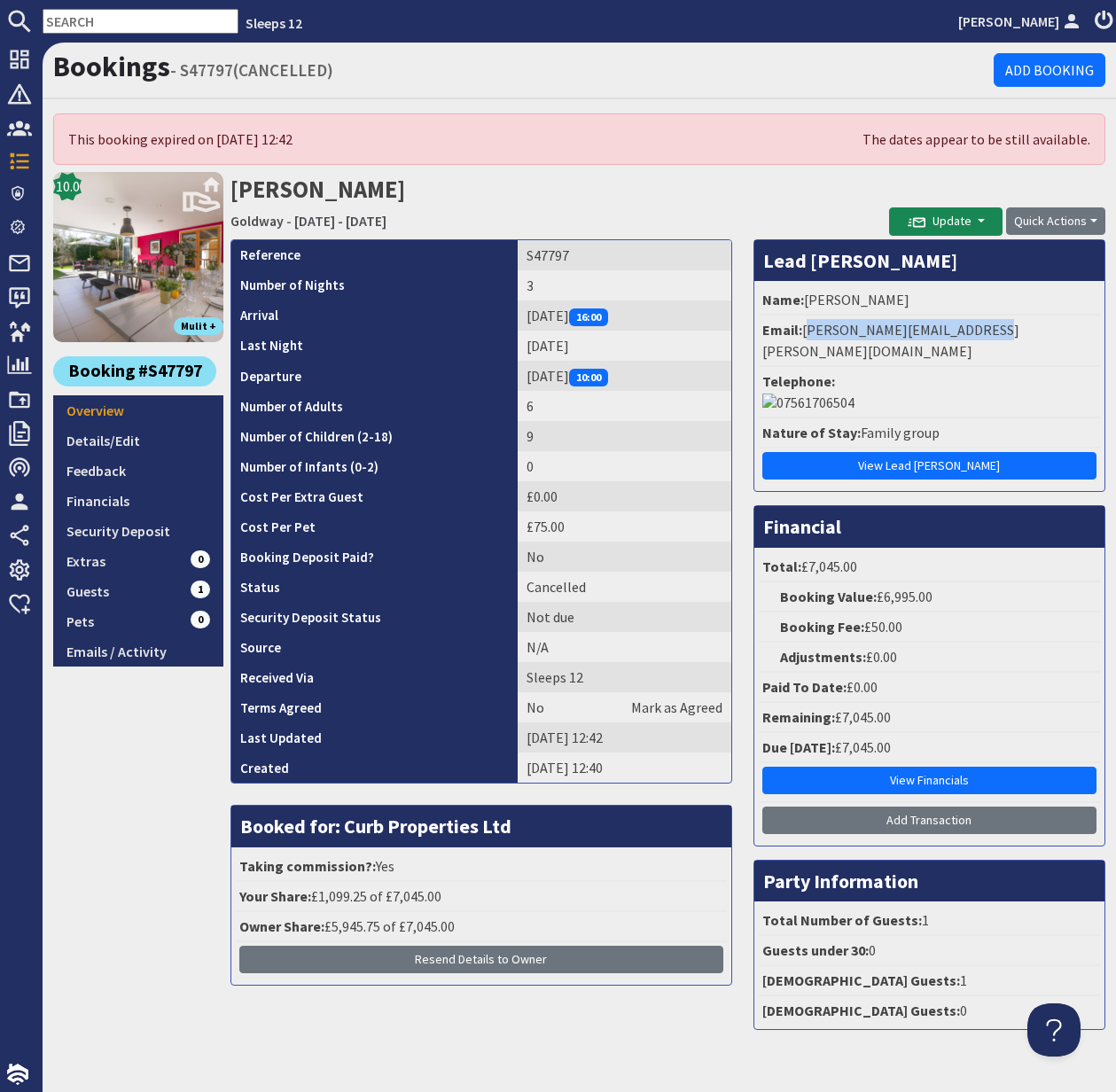
copy li "[PERSON_NAME][EMAIL_ADDRESS][PERSON_NAME][DOMAIN_NAME]"
click at [84, 19] on input "text" at bounding box center [141, 21] width 196 height 25
click at [83, 19] on input "text" at bounding box center [141, 21] width 196 height 25
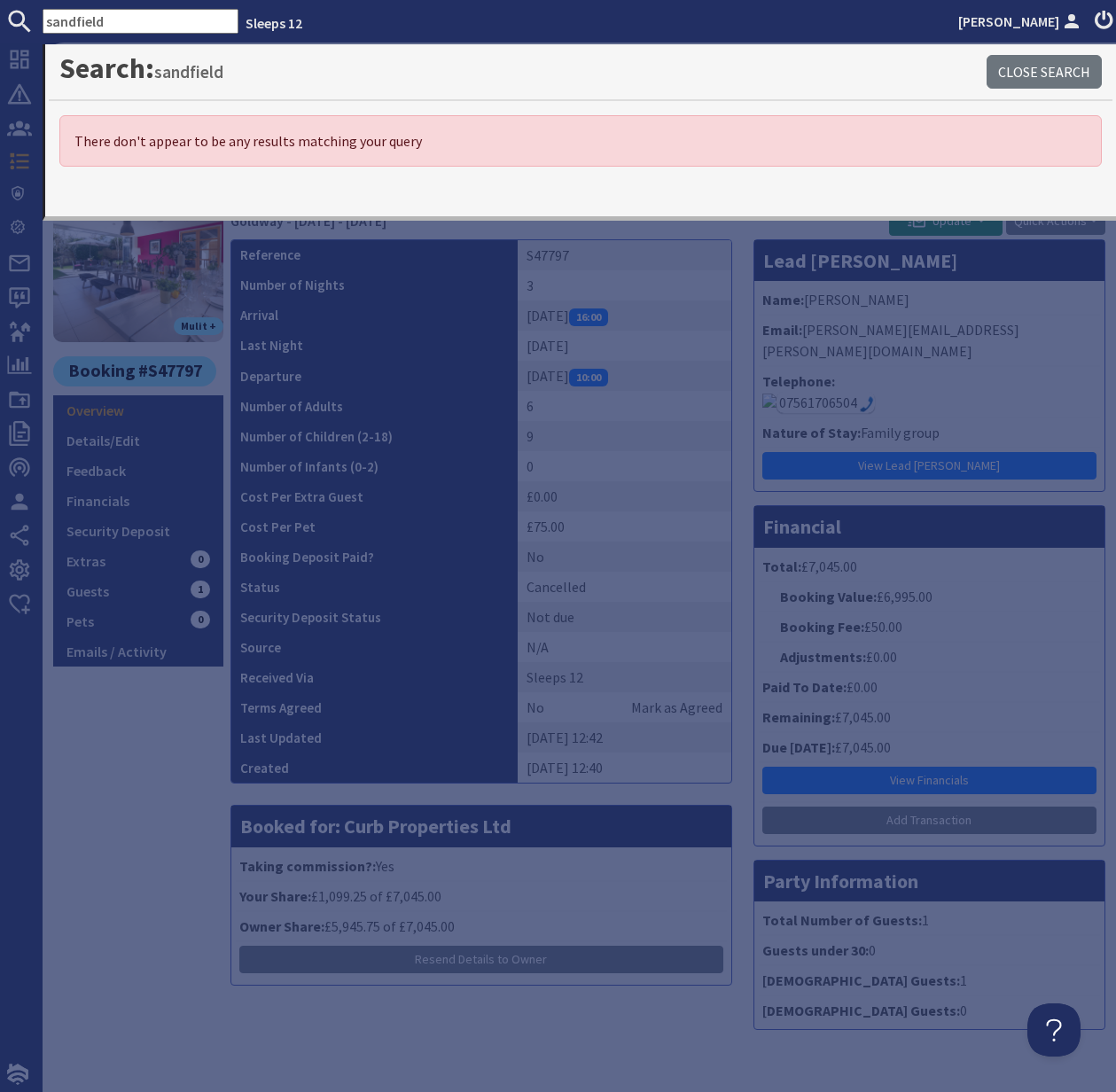
drag, startPoint x: 120, startPoint y: 19, endPoint x: 29, endPoint y: 25, distance: 91.2
click at [29, 25] on form "sandfield" at bounding box center [119, 21] width 239 height 25
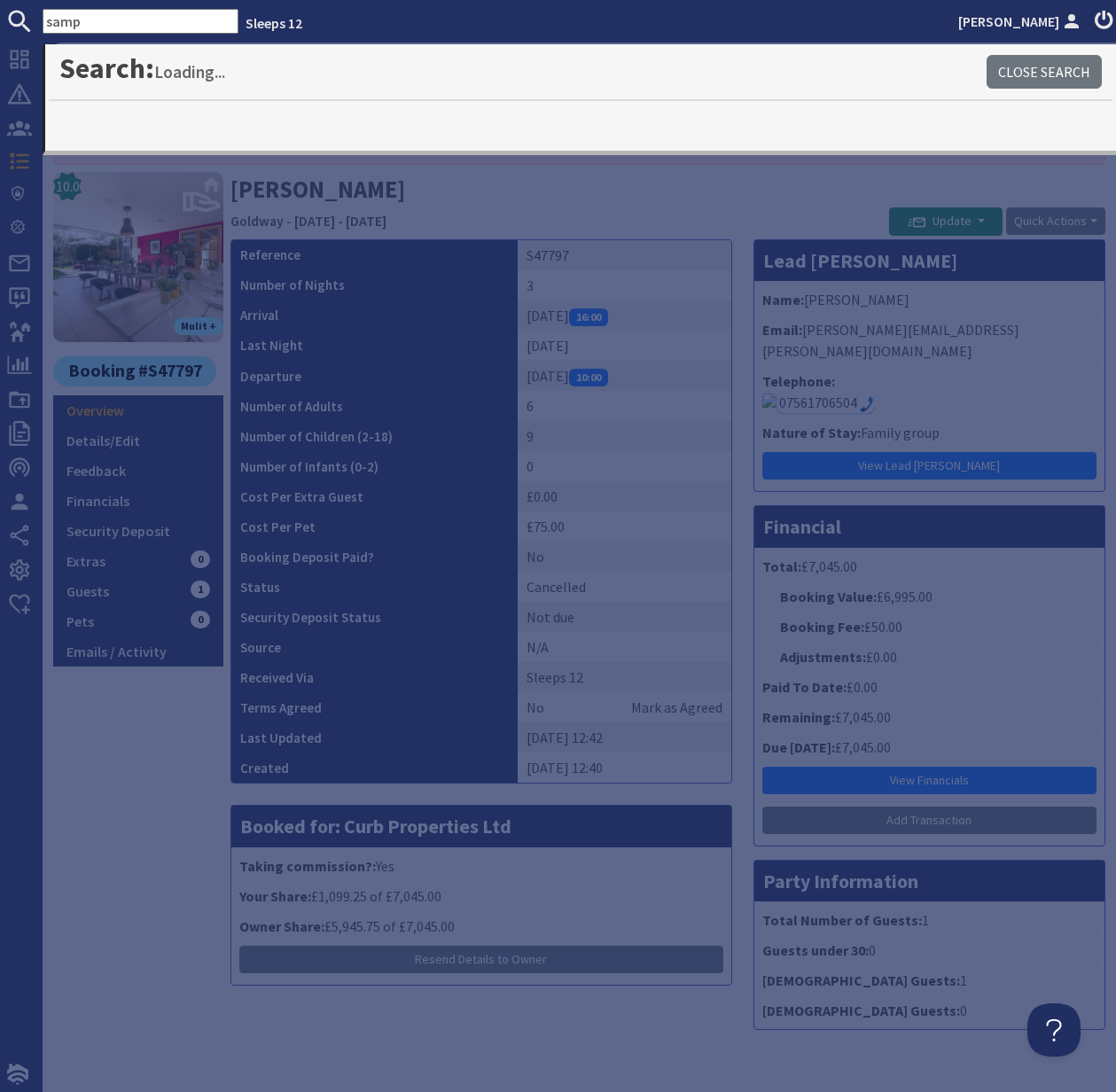
type input "samp"
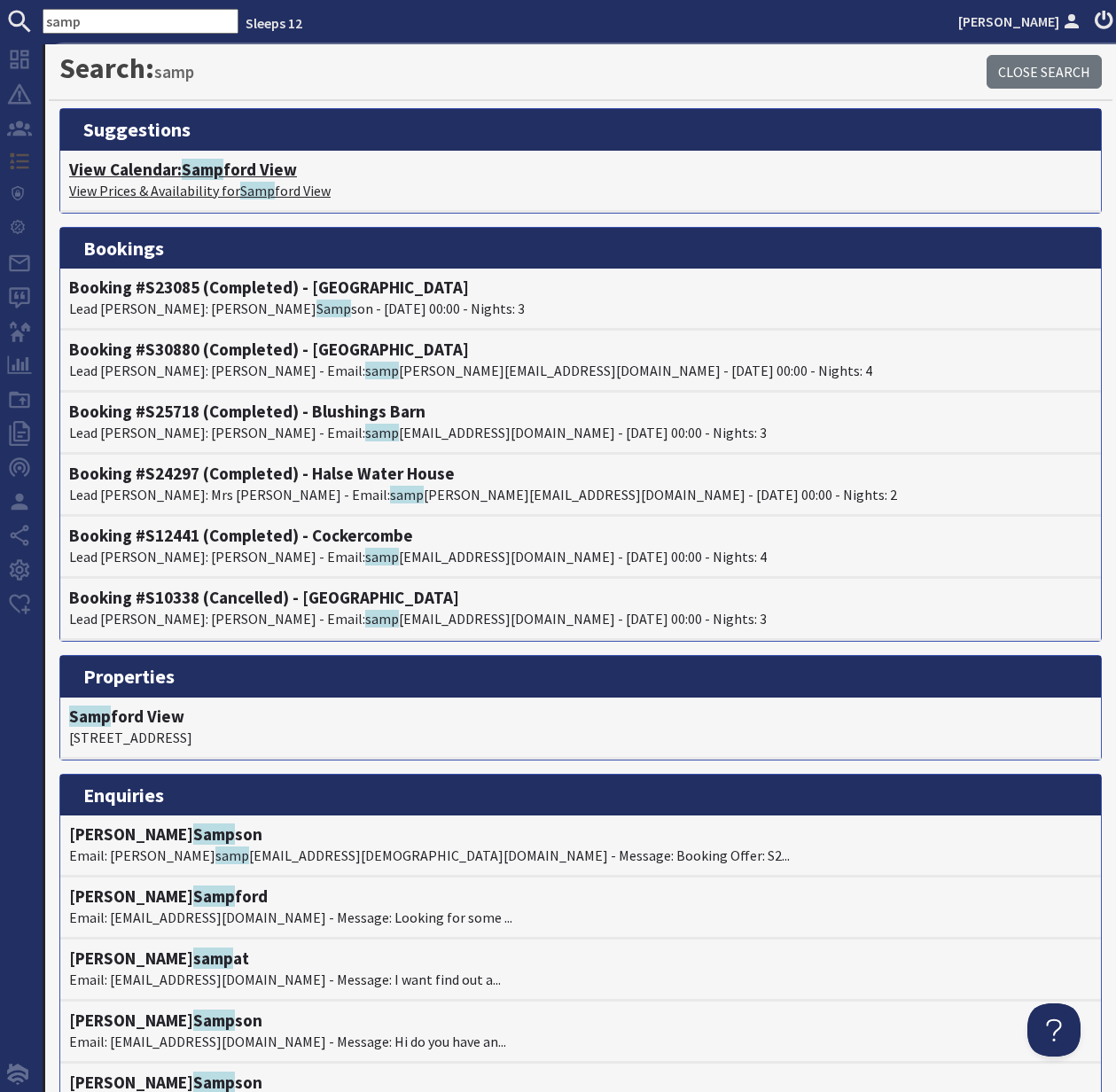
click at [172, 181] on p "View Prices & Availability for Samp ford View" at bounding box center [580, 190] width 1023 height 21
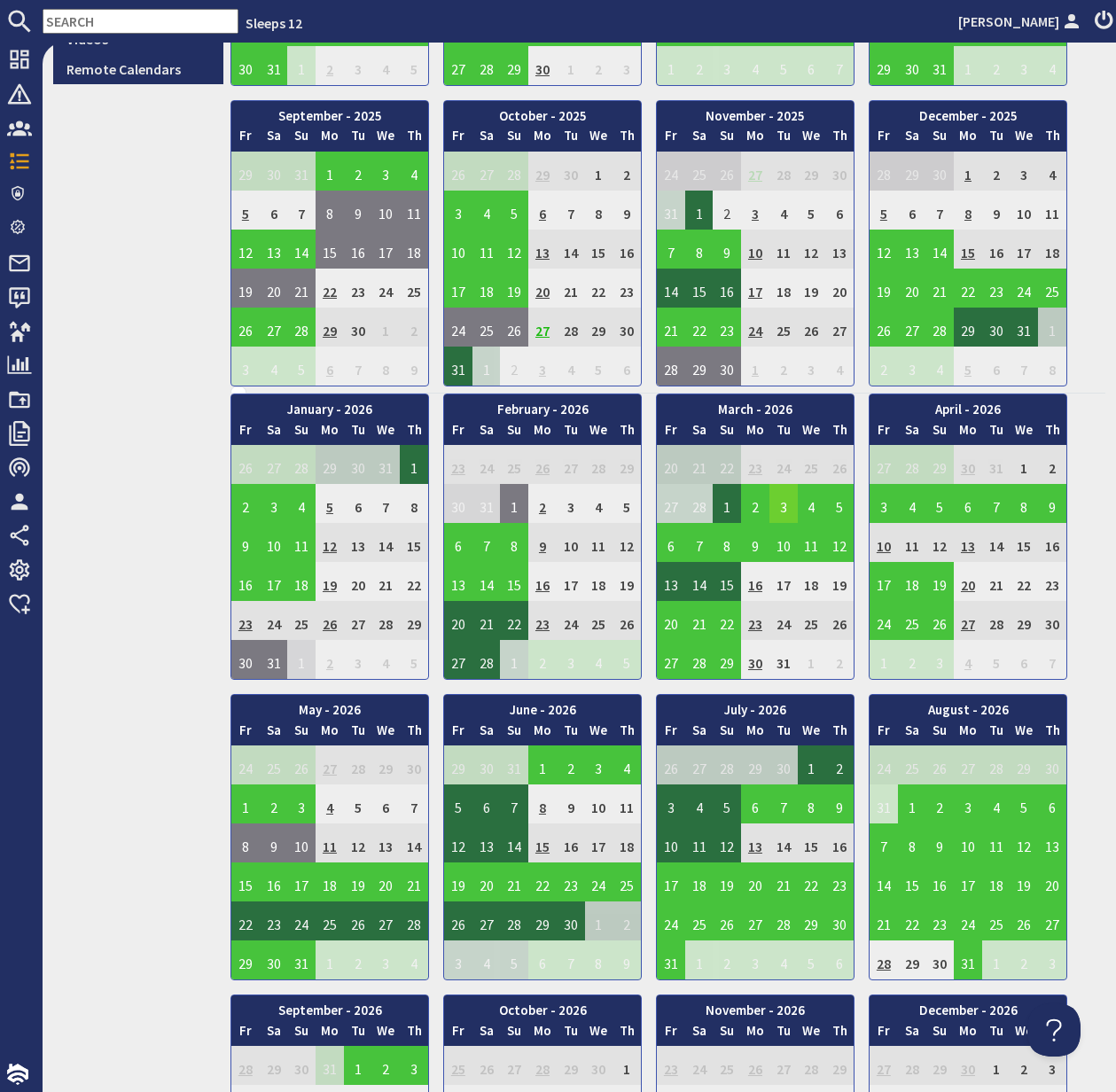
scroll to position [732, 0]
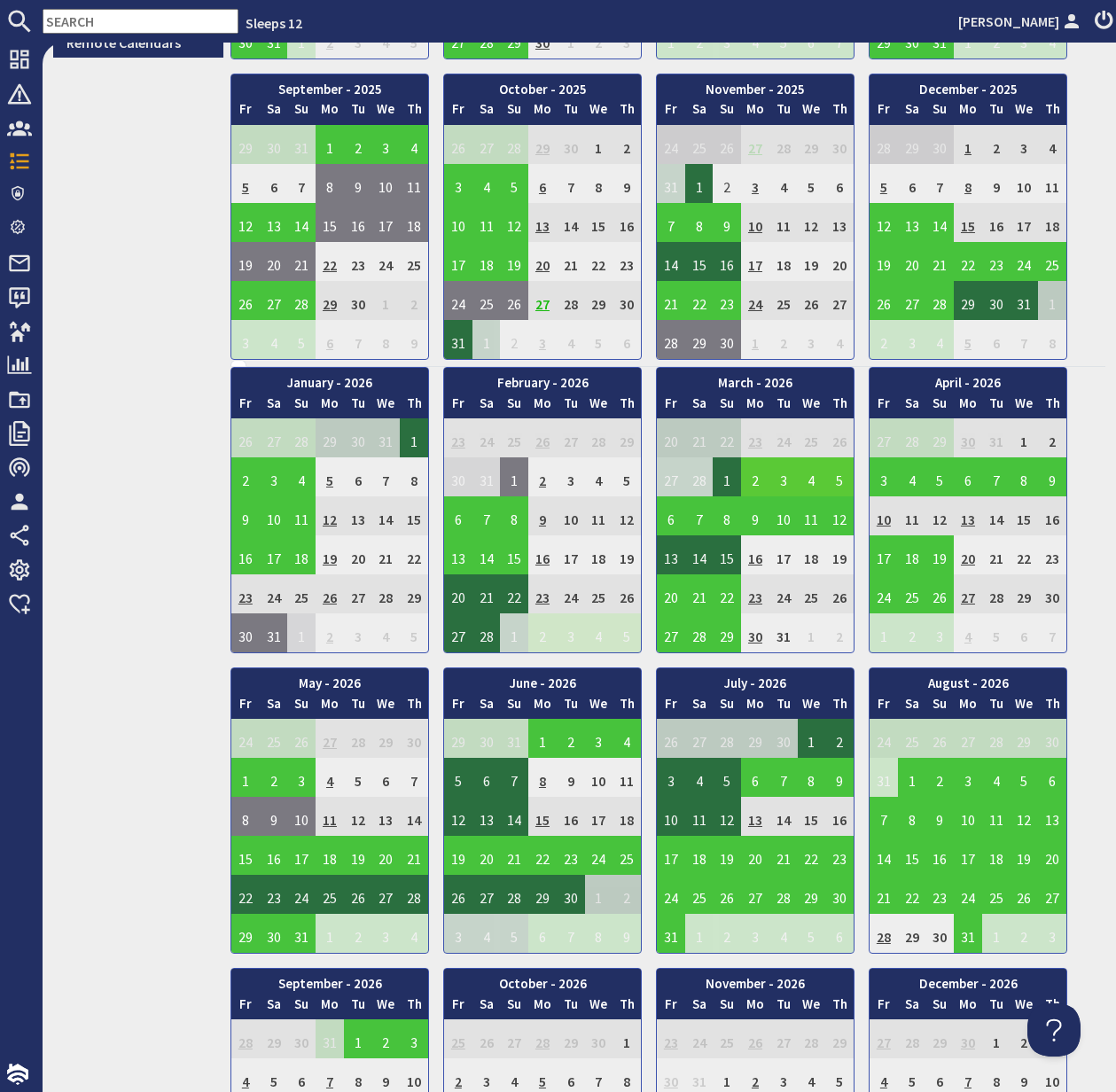
click at [756, 479] on td "2" at bounding box center [756, 477] width 28 height 39
click at [758, 559] on link "View booking" at bounding box center [759, 558] width 93 height 19
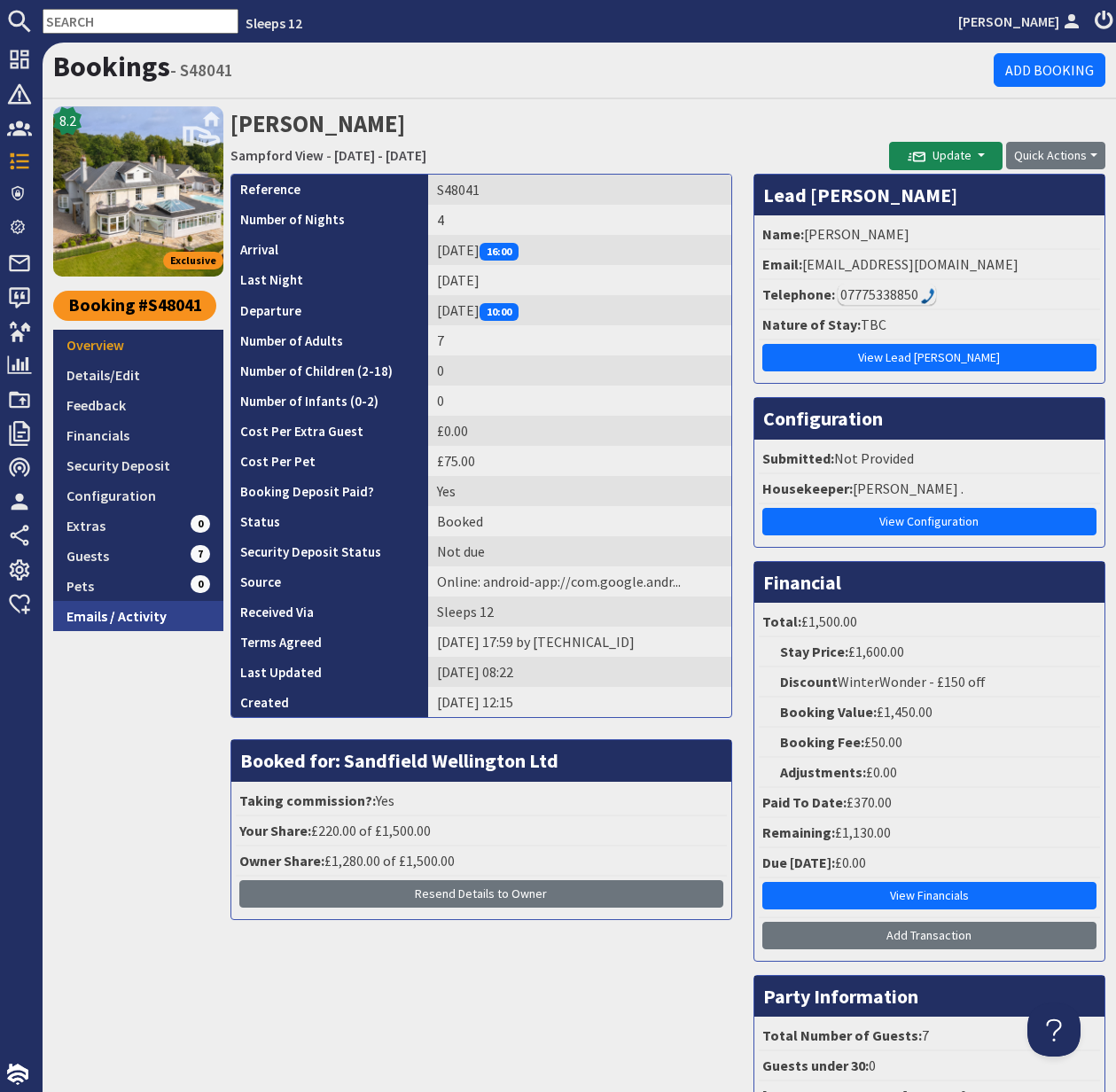
click at [125, 607] on link "Emails / Activity" at bounding box center [138, 616] width 170 height 30
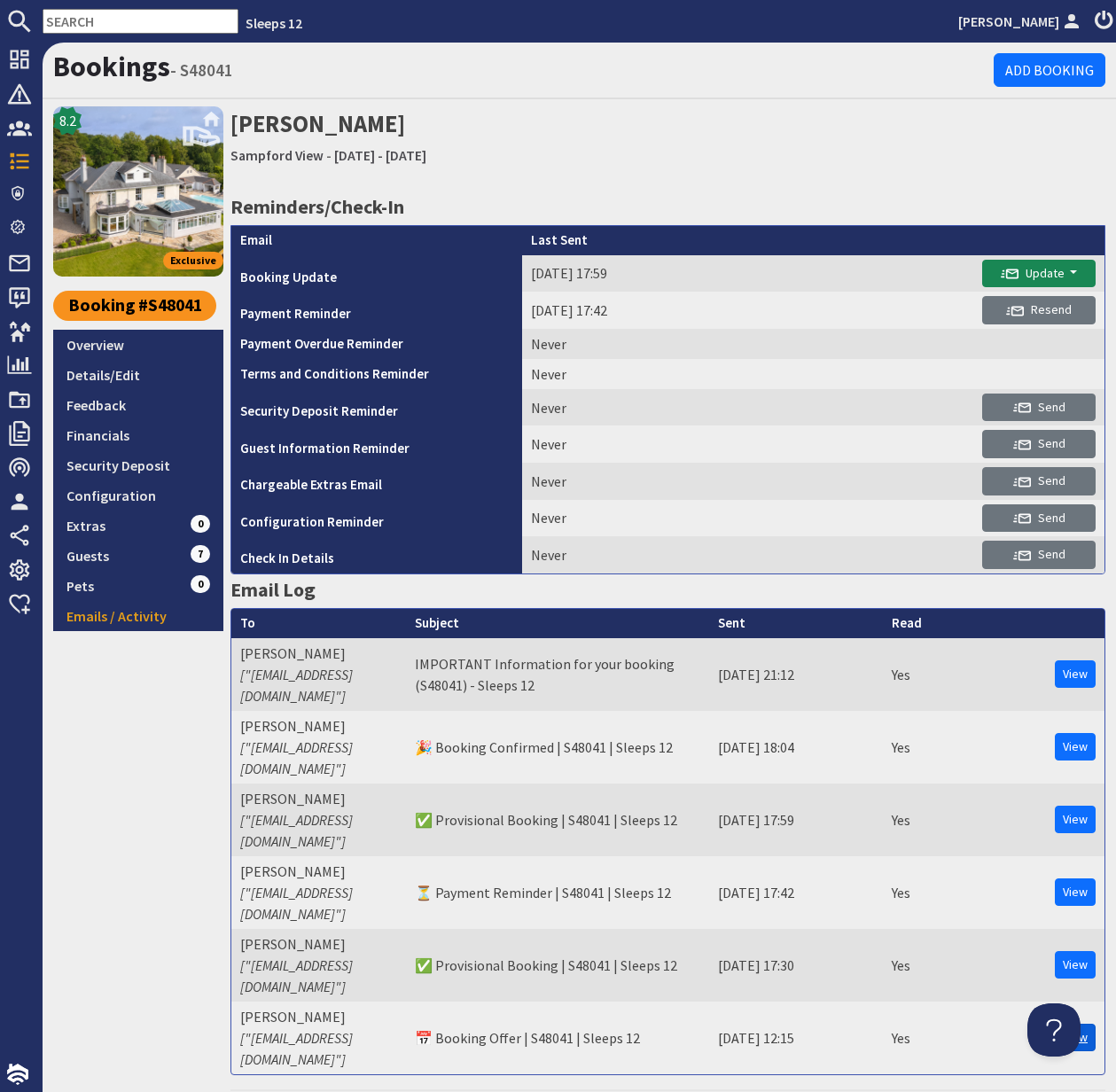
click at [1064, 1023] on link "View" at bounding box center [1075, 1037] width 41 height 28
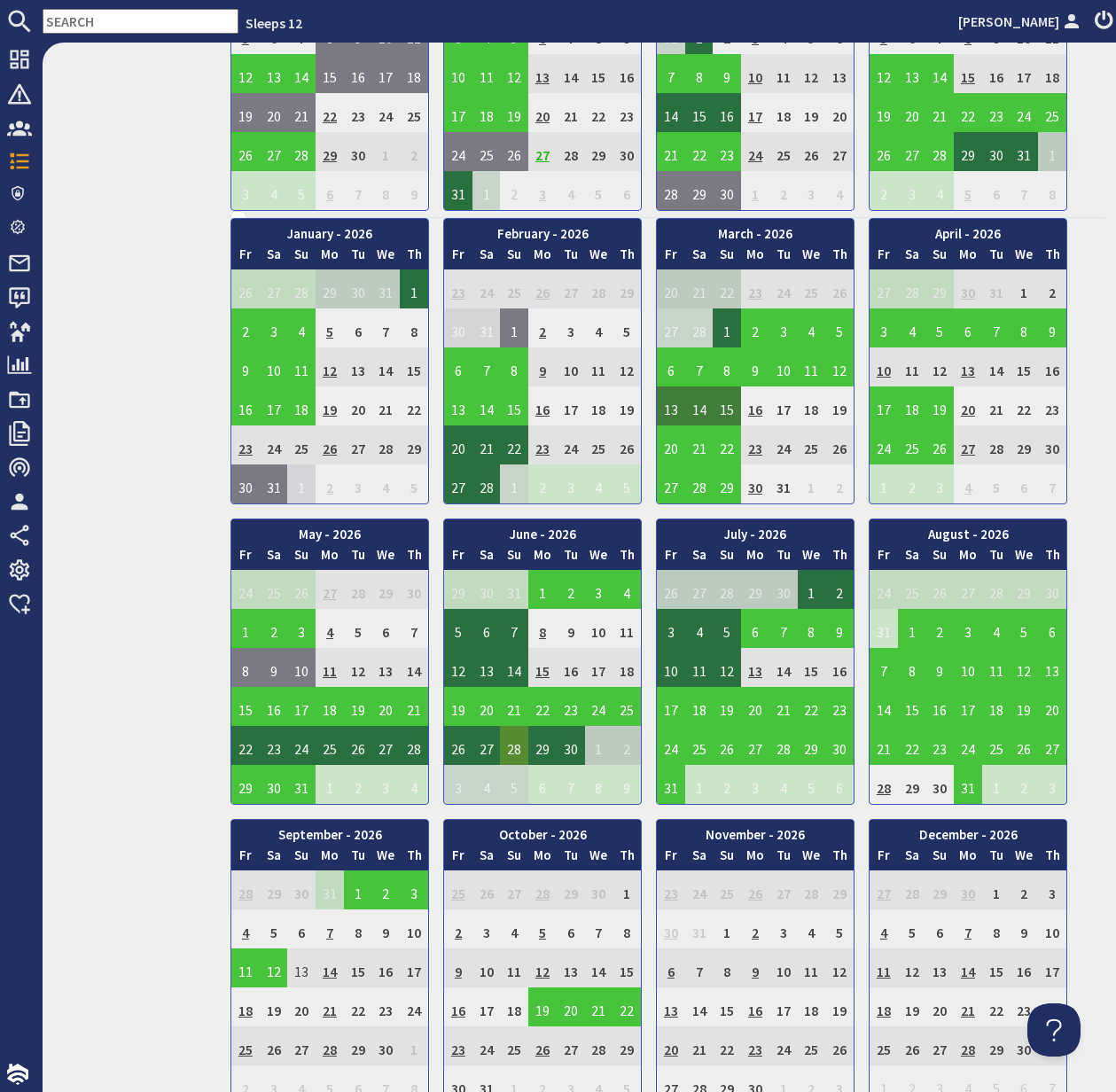
scroll to position [908, 0]
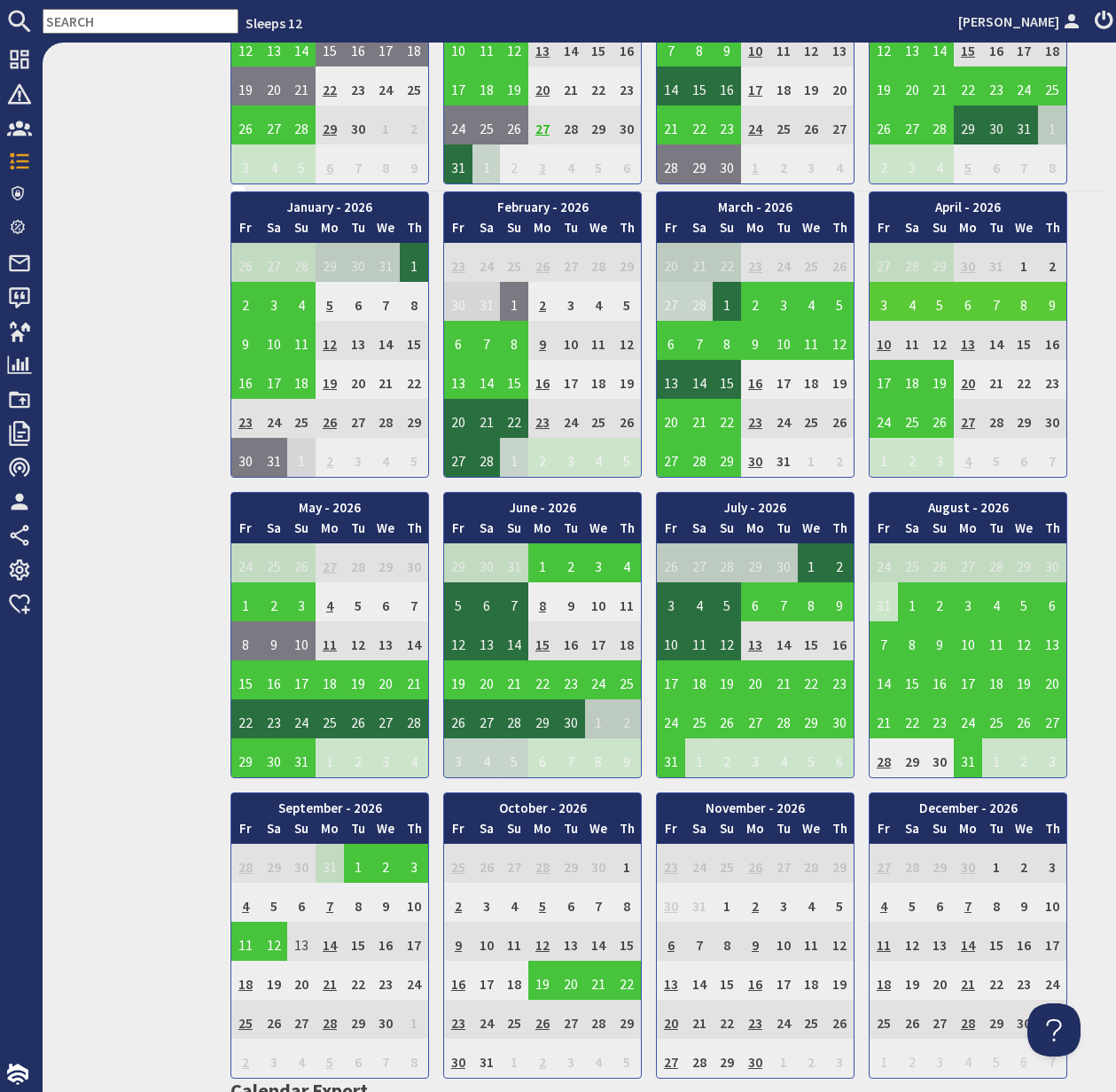
click at [881, 300] on td "3" at bounding box center [884, 302] width 28 height 39
click at [901, 382] on link "View booking" at bounding box center [886, 383] width 93 height 19
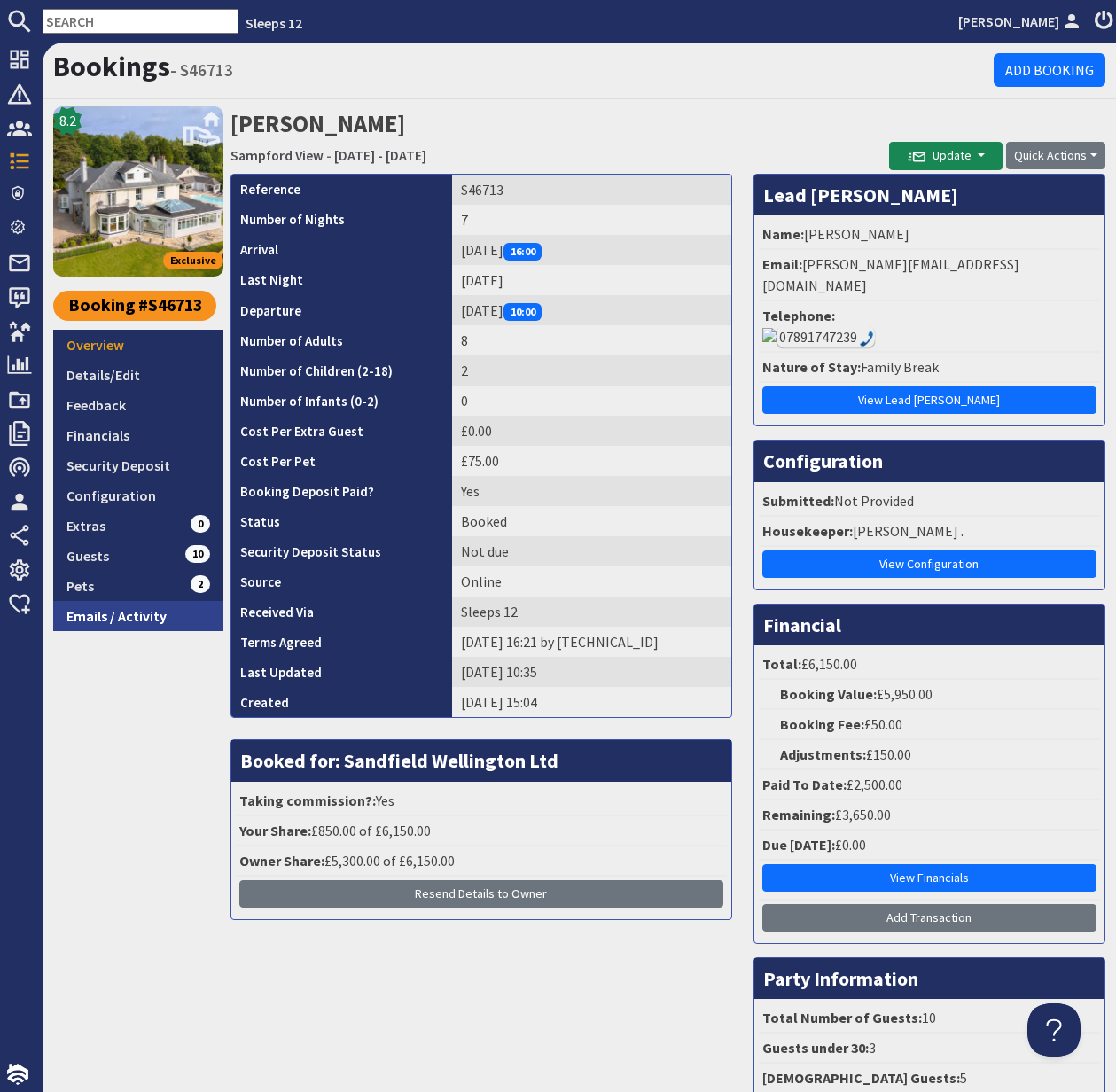
click at [121, 611] on link "Emails / Activity" at bounding box center [138, 616] width 170 height 30
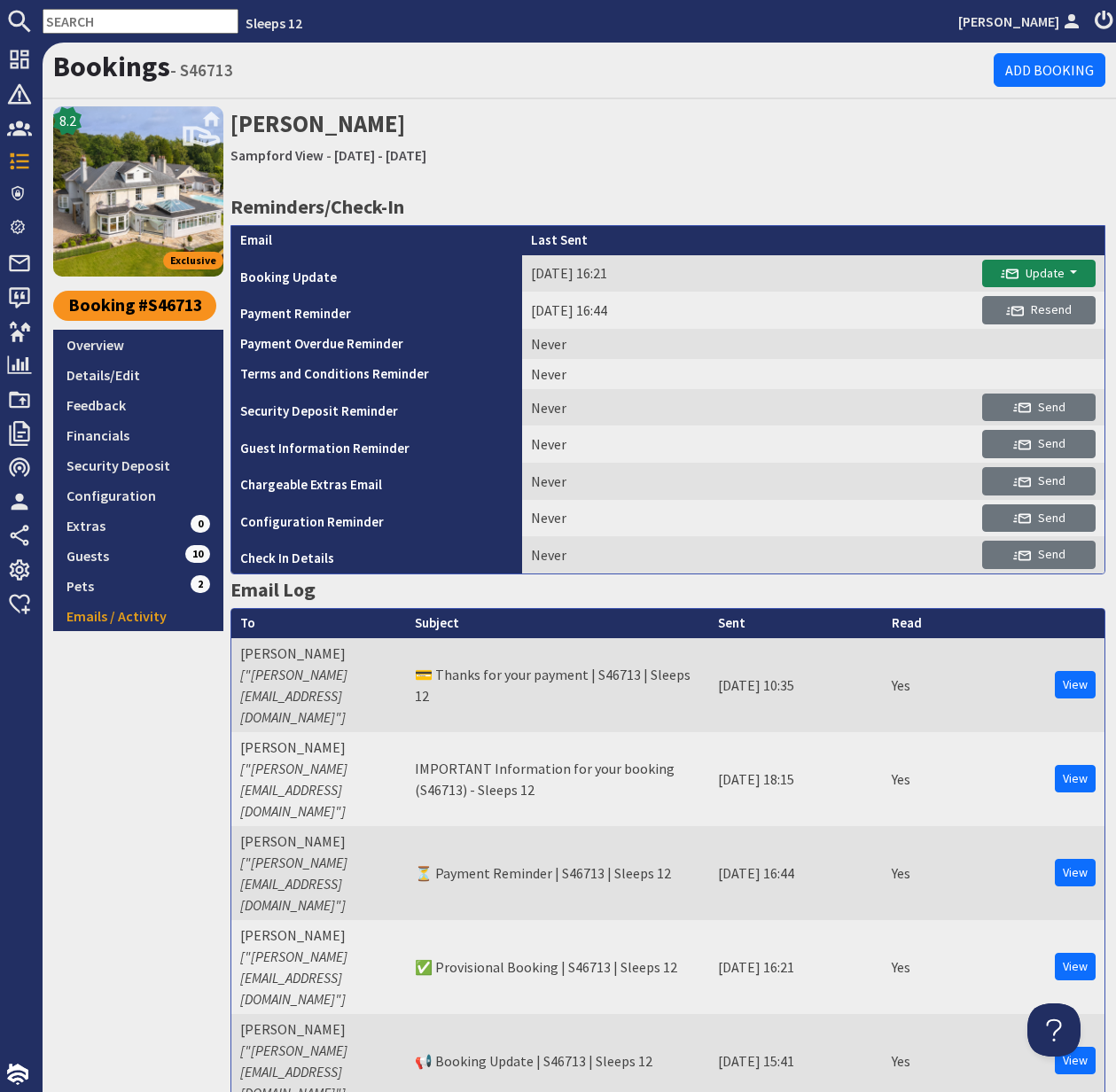
click at [1074, 1047] on link "View" at bounding box center [1075, 1060] width 41 height 28
click at [1072, 859] on link "View" at bounding box center [1075, 872] width 41 height 28
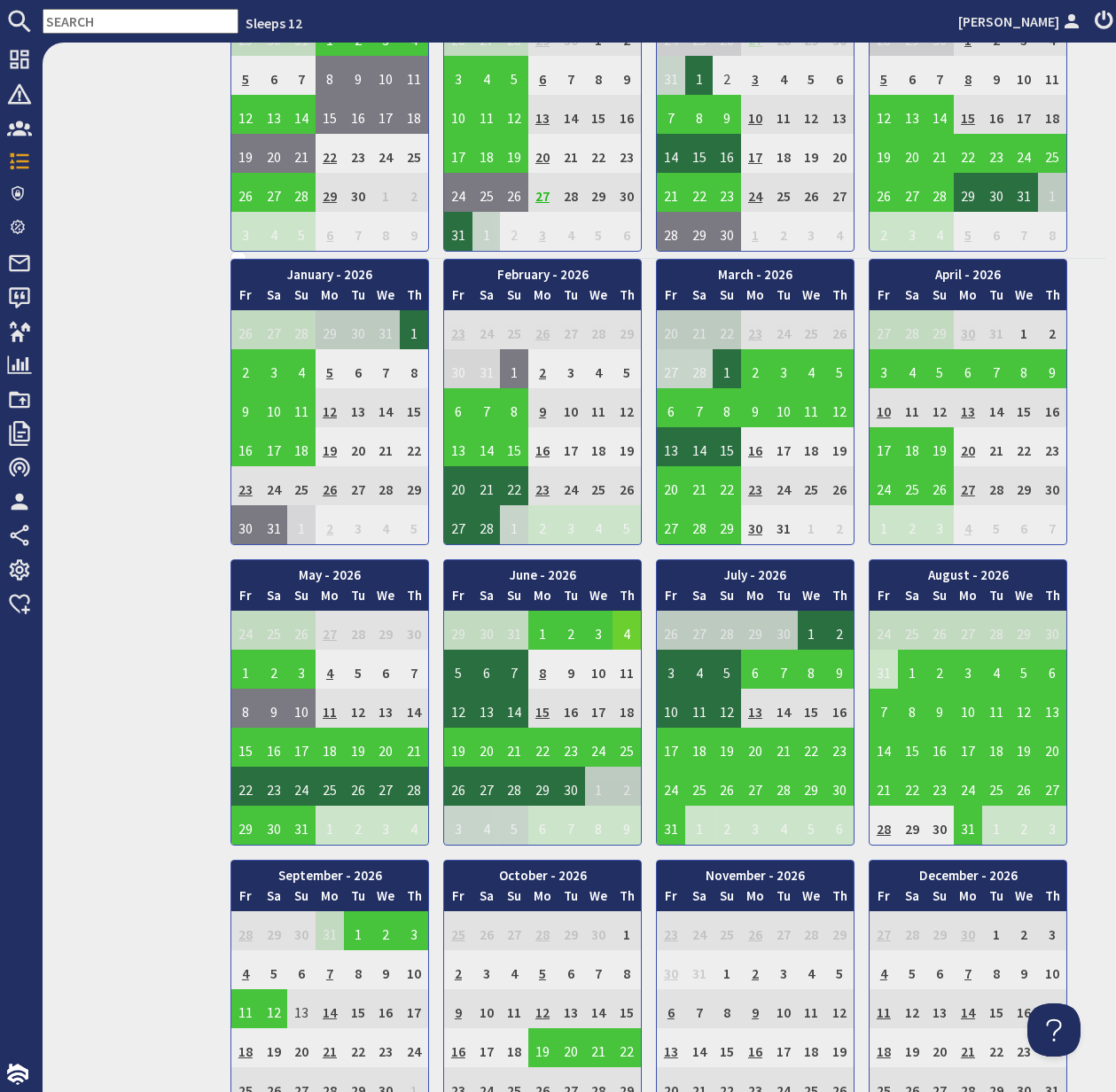
scroll to position [903, 0]
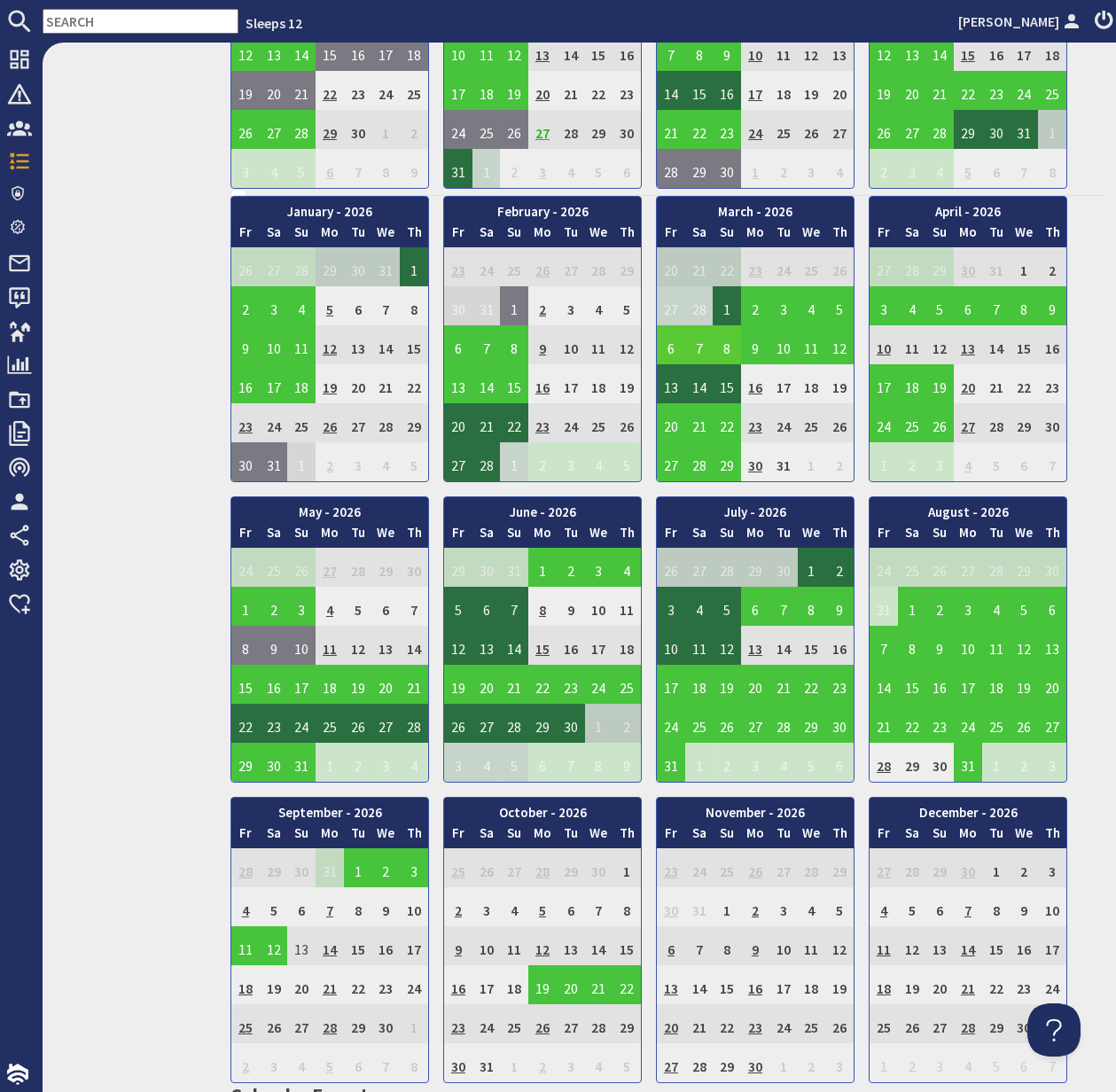
click at [667, 344] on td "6" at bounding box center [671, 344] width 28 height 39
click at [677, 425] on link "View booking" at bounding box center [674, 426] width 93 height 19
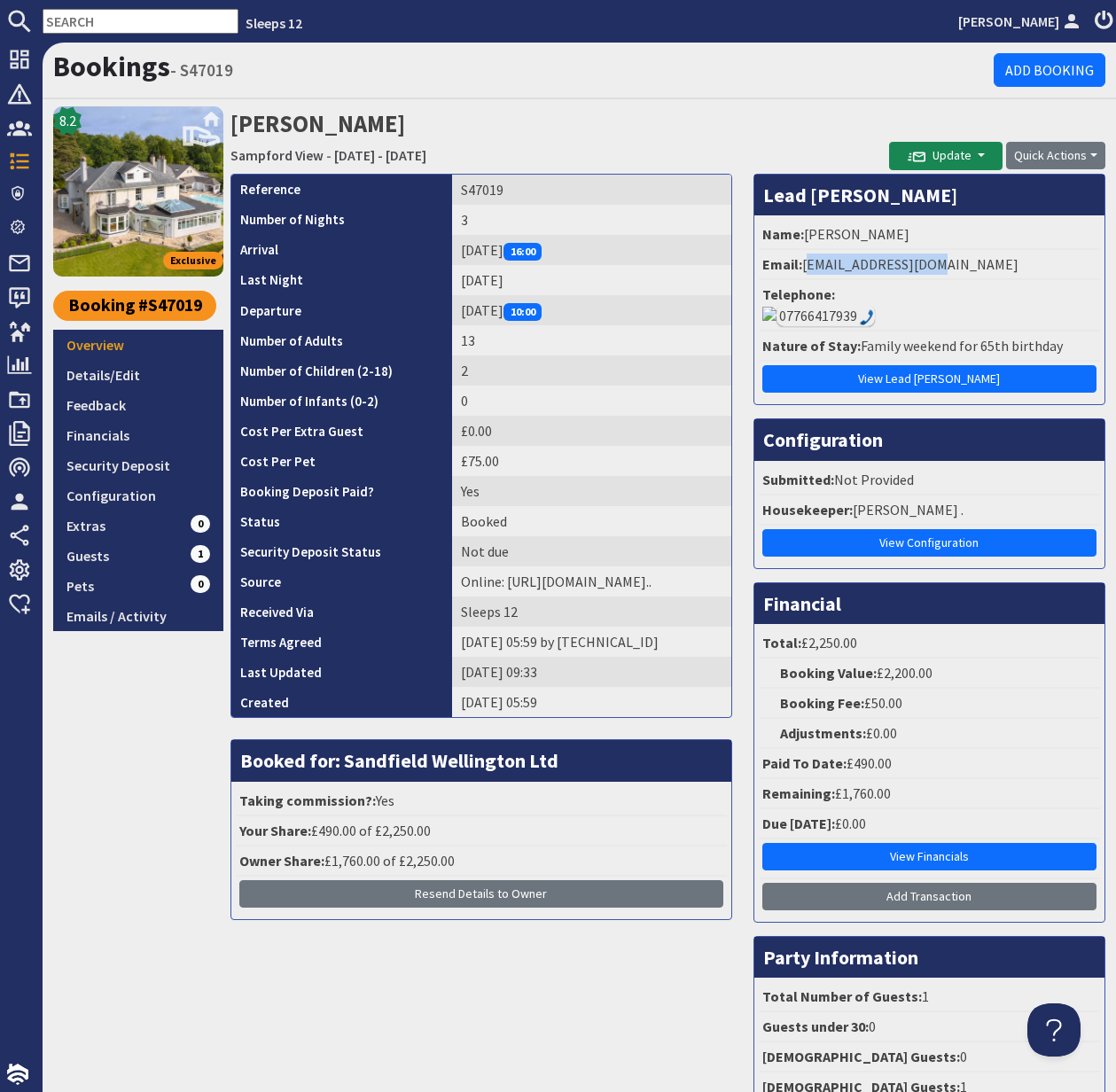
drag, startPoint x: 807, startPoint y: 263, endPoint x: 952, endPoint y: 258, distance: 145.1
click at [952, 258] on li "Email: emsymols@gmail.com" at bounding box center [928, 265] width 341 height 30
copy li "emsymols@gmail.com"
click at [116, 618] on link "Emails / Activity" at bounding box center [138, 616] width 170 height 30
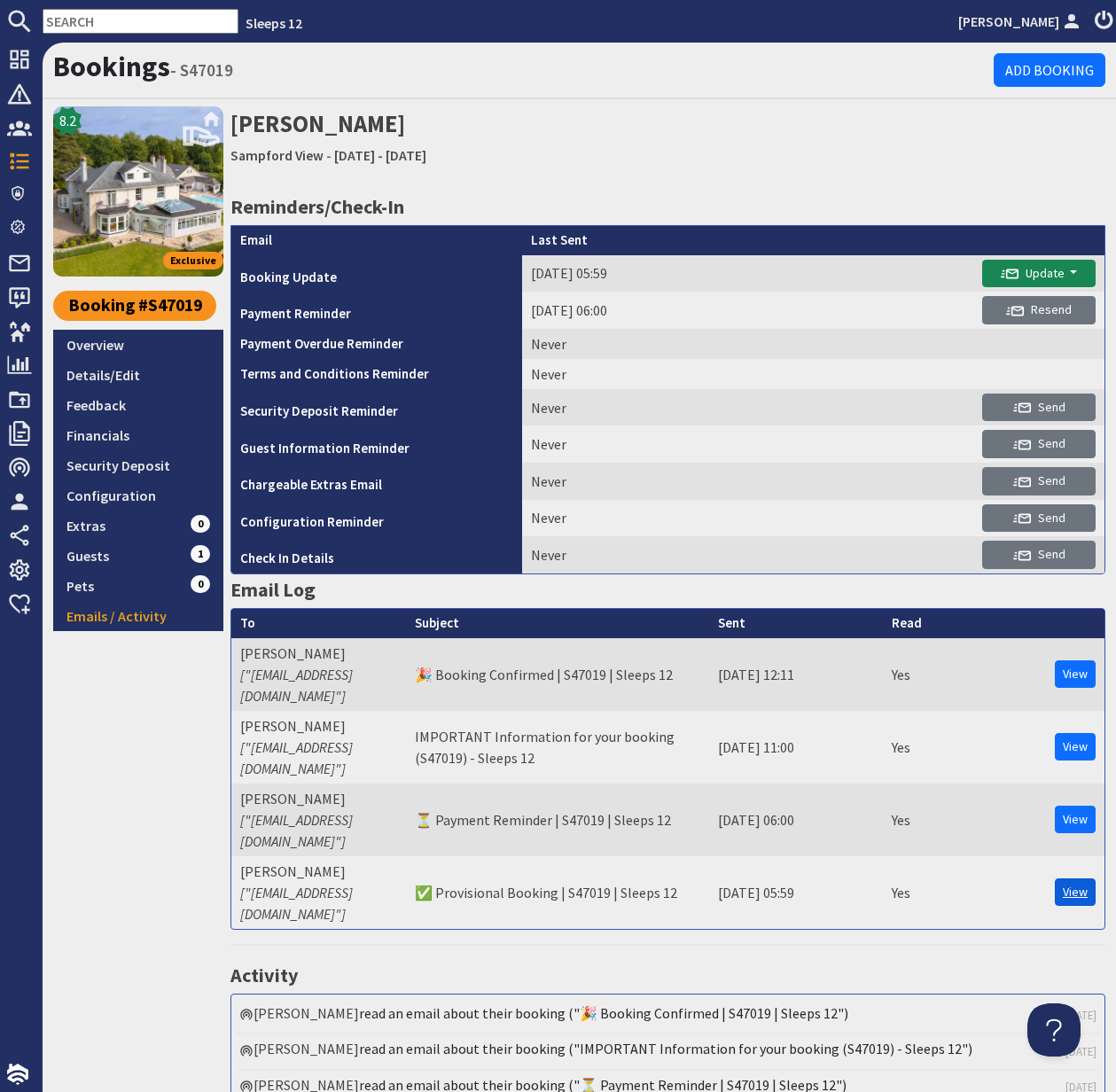
click at [1084, 878] on link "View" at bounding box center [1075, 892] width 41 height 28
click at [117, 351] on link "Overview" at bounding box center [138, 344] width 170 height 30
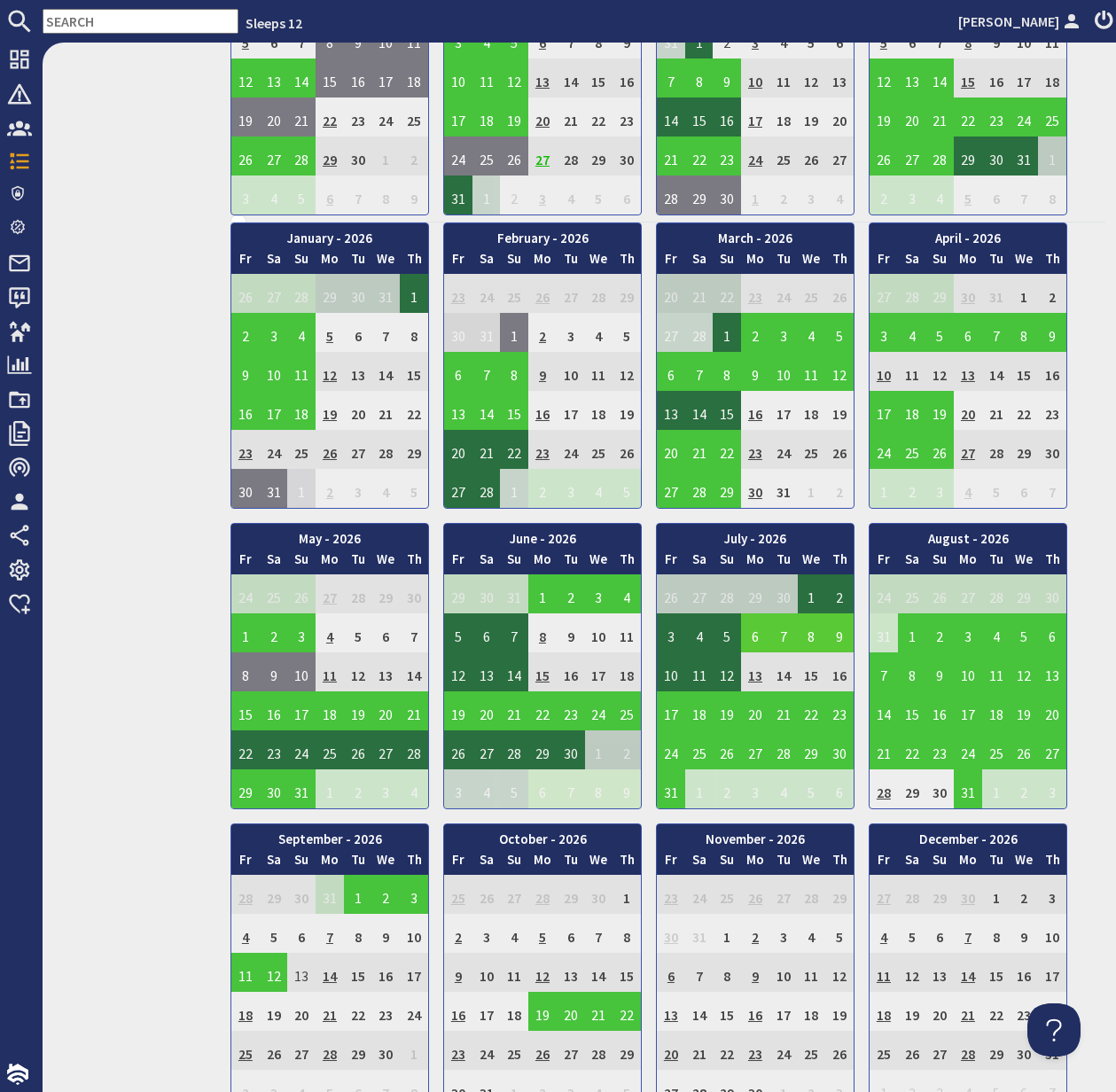
scroll to position [879, 0]
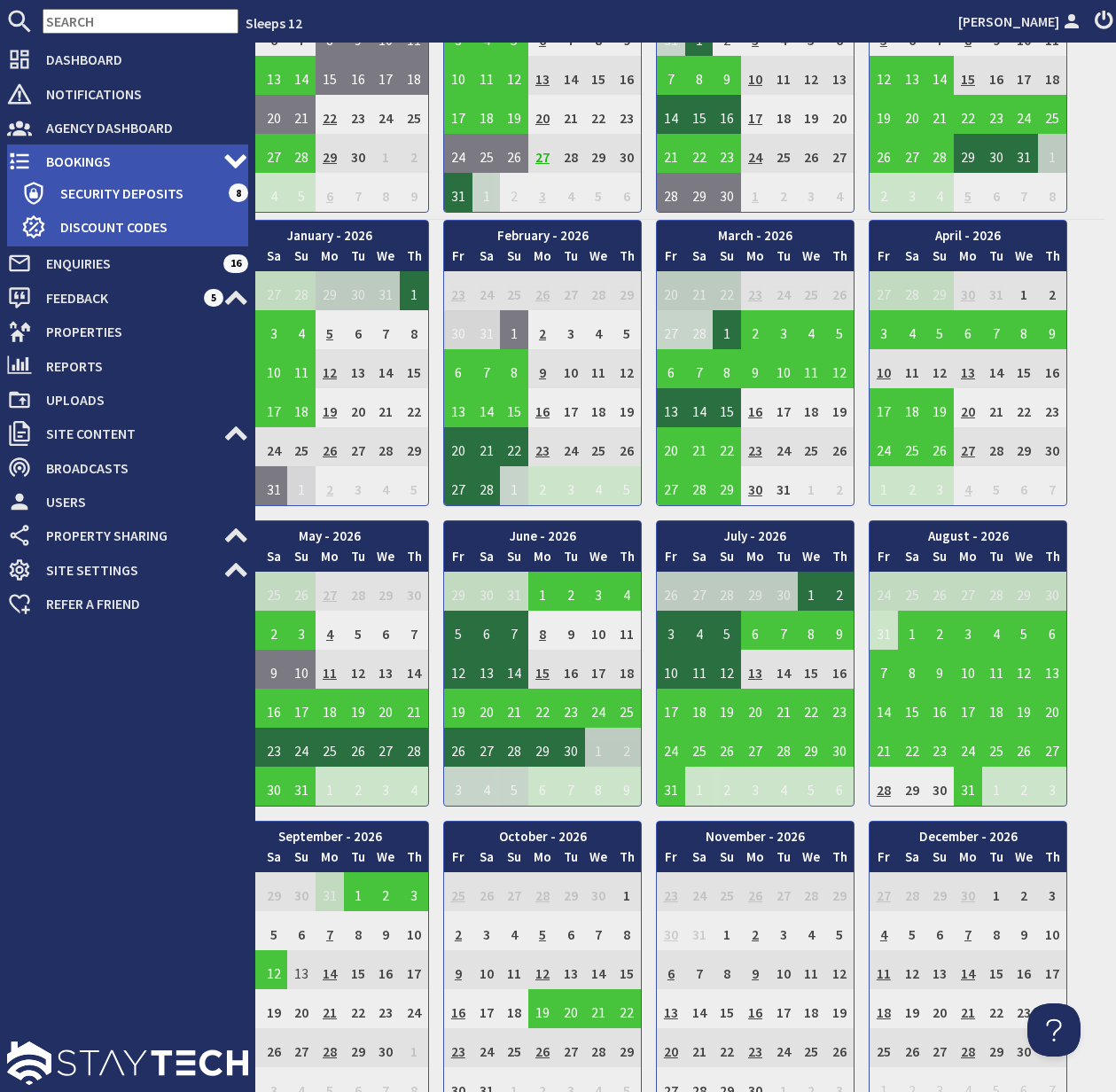
click at [21, 151] on icon at bounding box center [20, 161] width 25 height 25
click at [29, 158] on icon at bounding box center [20, 161] width 25 height 25
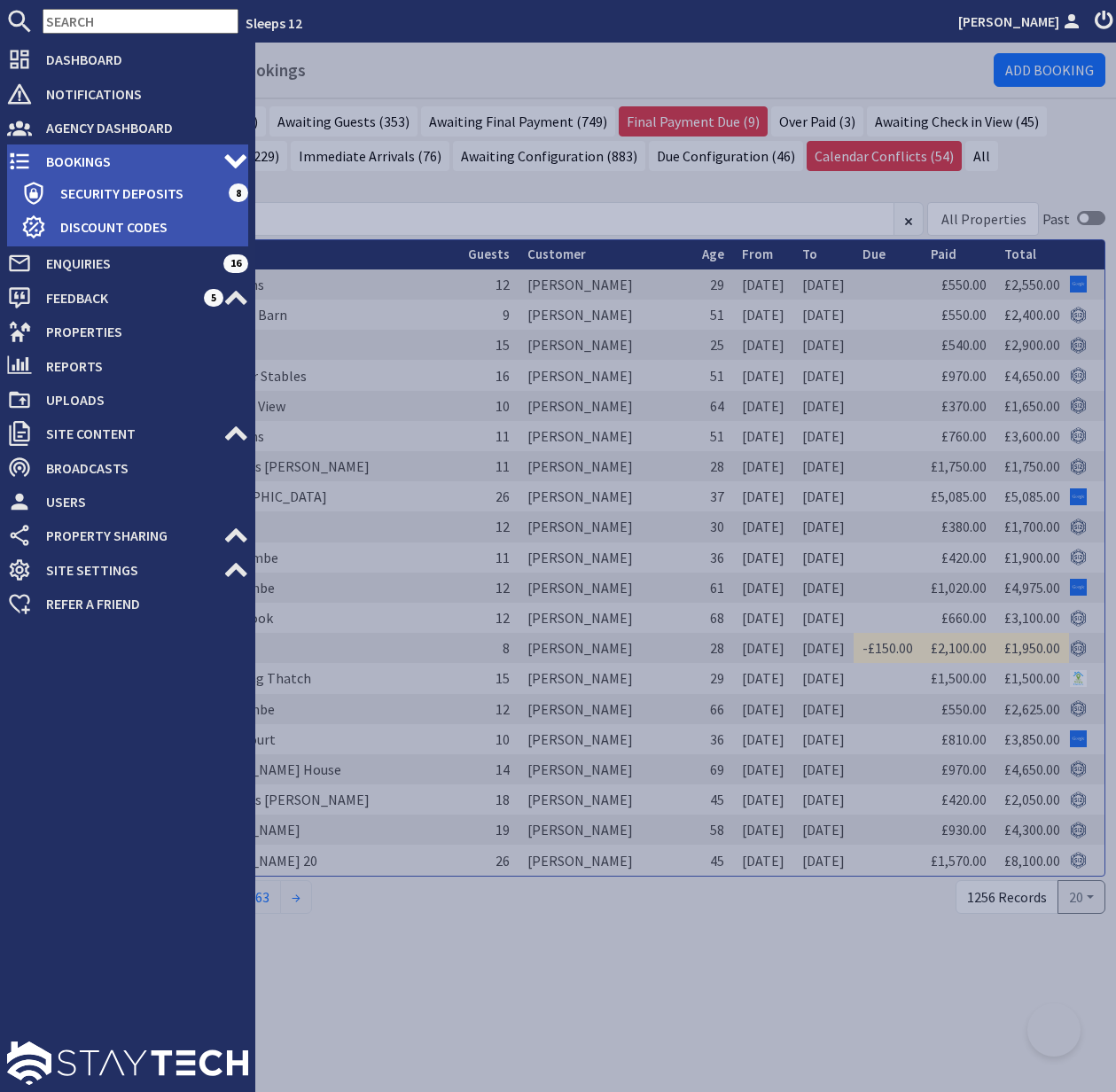
click at [77, 158] on span "Bookings" at bounding box center [127, 161] width 191 height 28
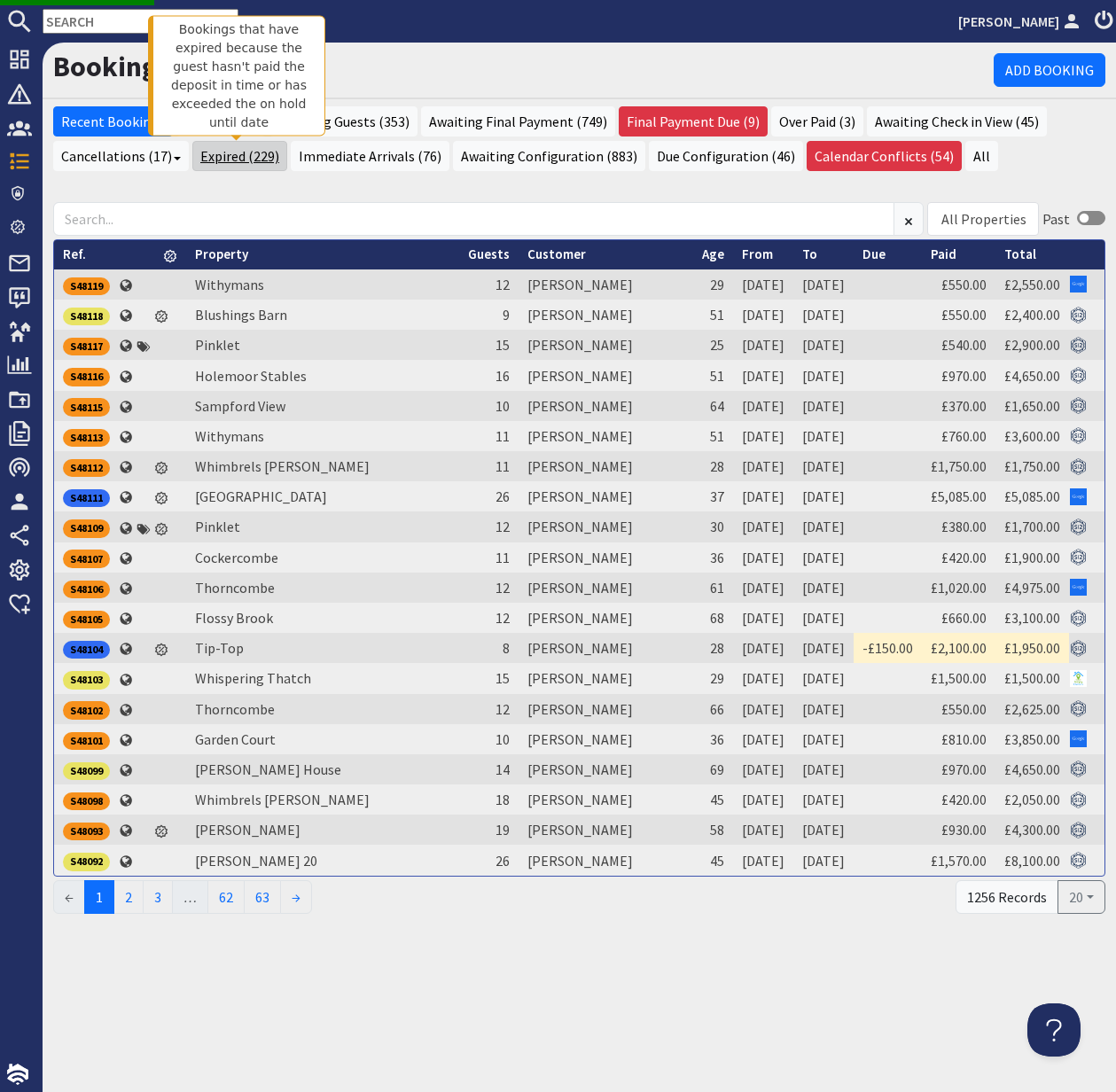
click at [231, 159] on link "Expired (229)" at bounding box center [239, 156] width 95 height 30
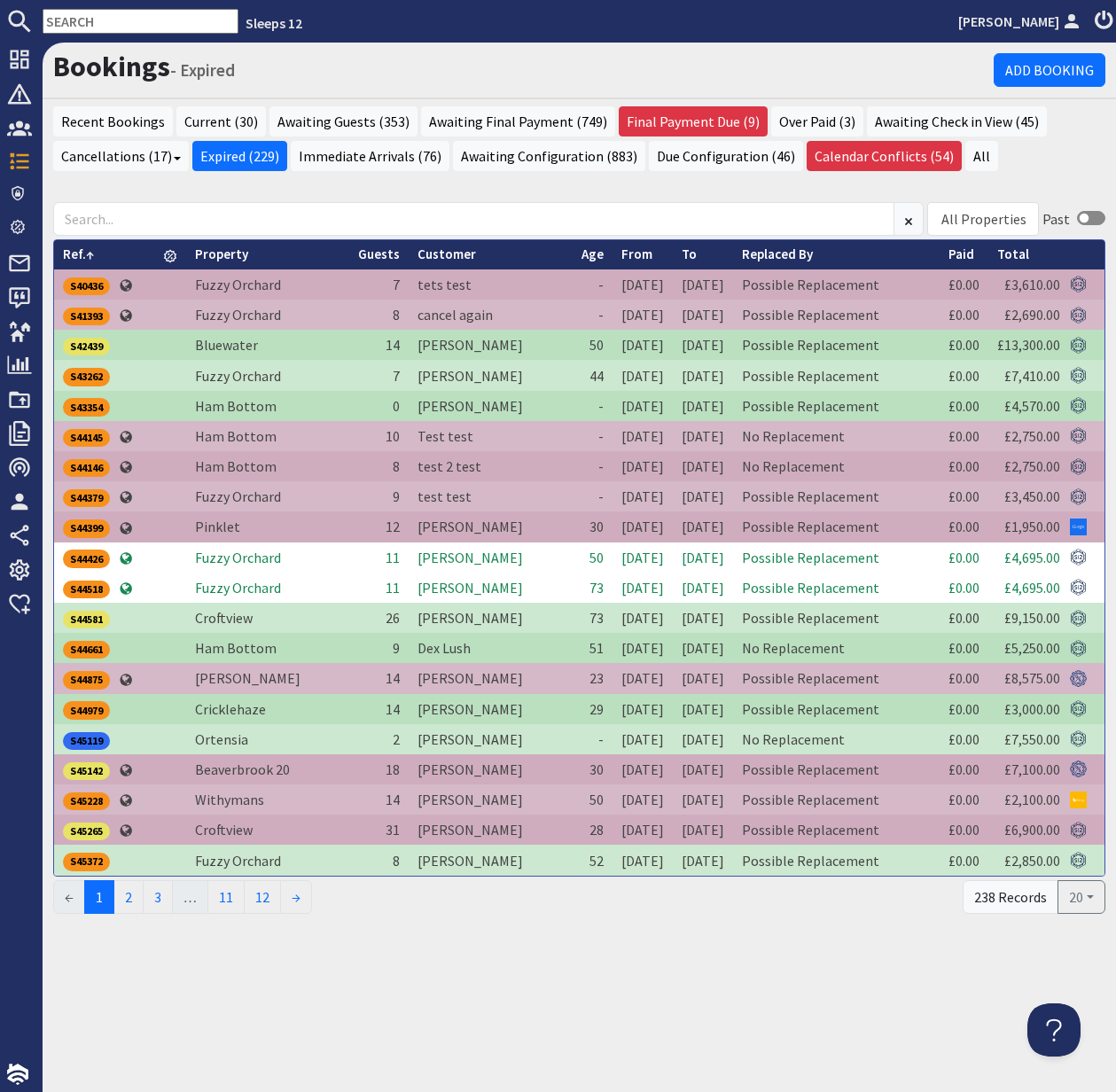
click at [78, 254] on link "Ref." at bounding box center [78, 254] width 31 height 17
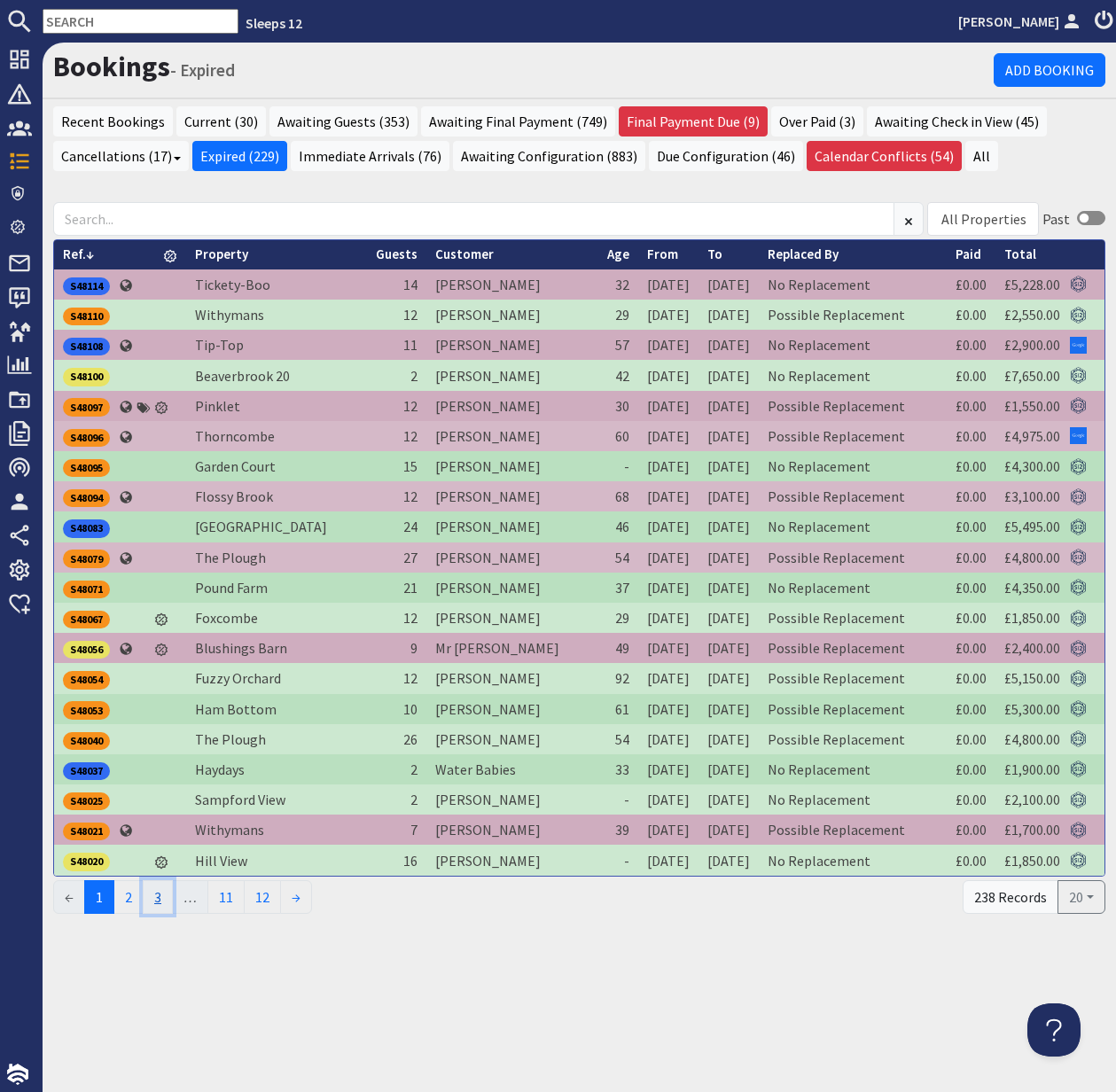
click at [160, 895] on link "3" at bounding box center [158, 897] width 30 height 34
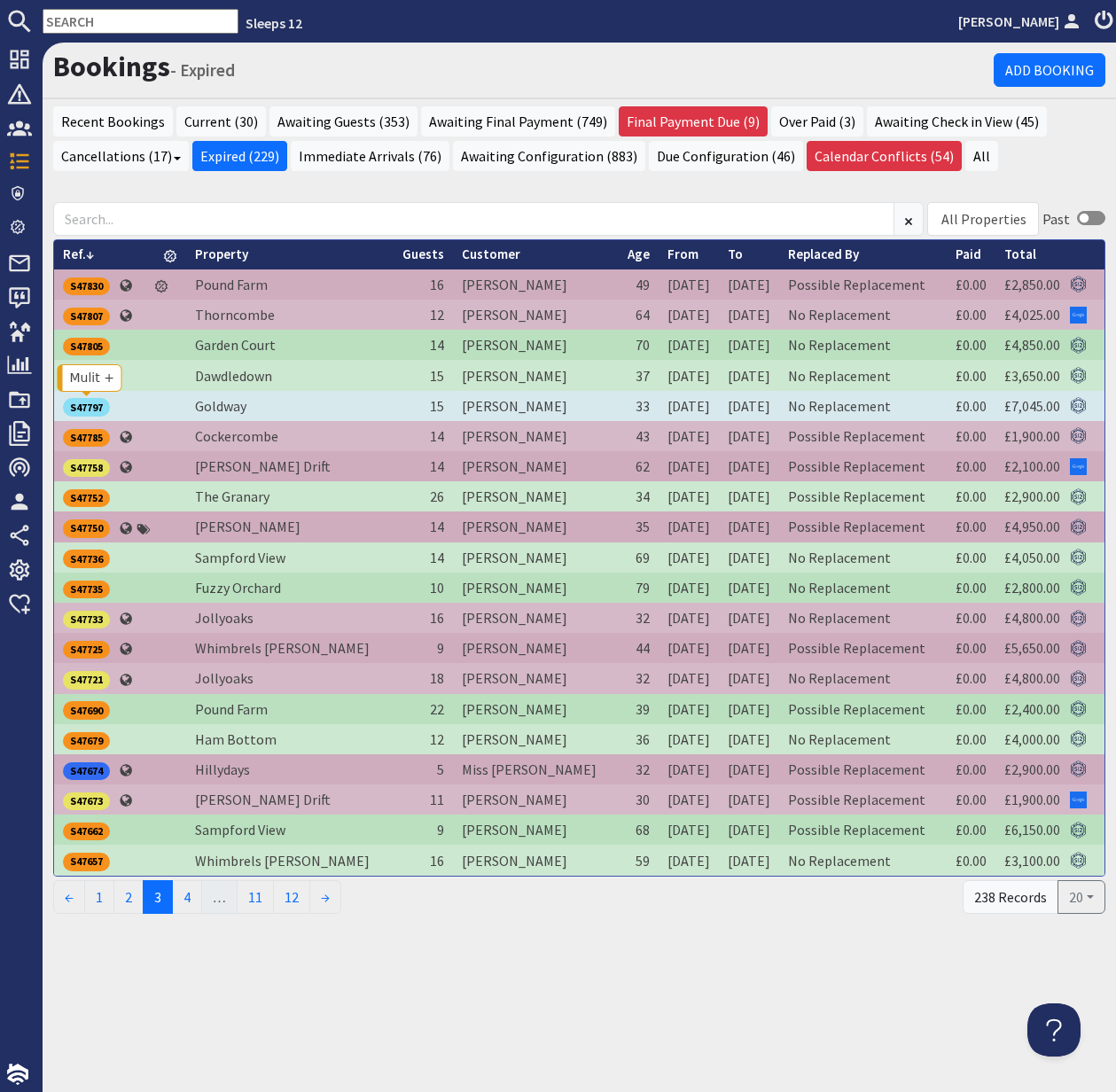
click at [85, 407] on div "S47797" at bounding box center [86, 407] width 47 height 18
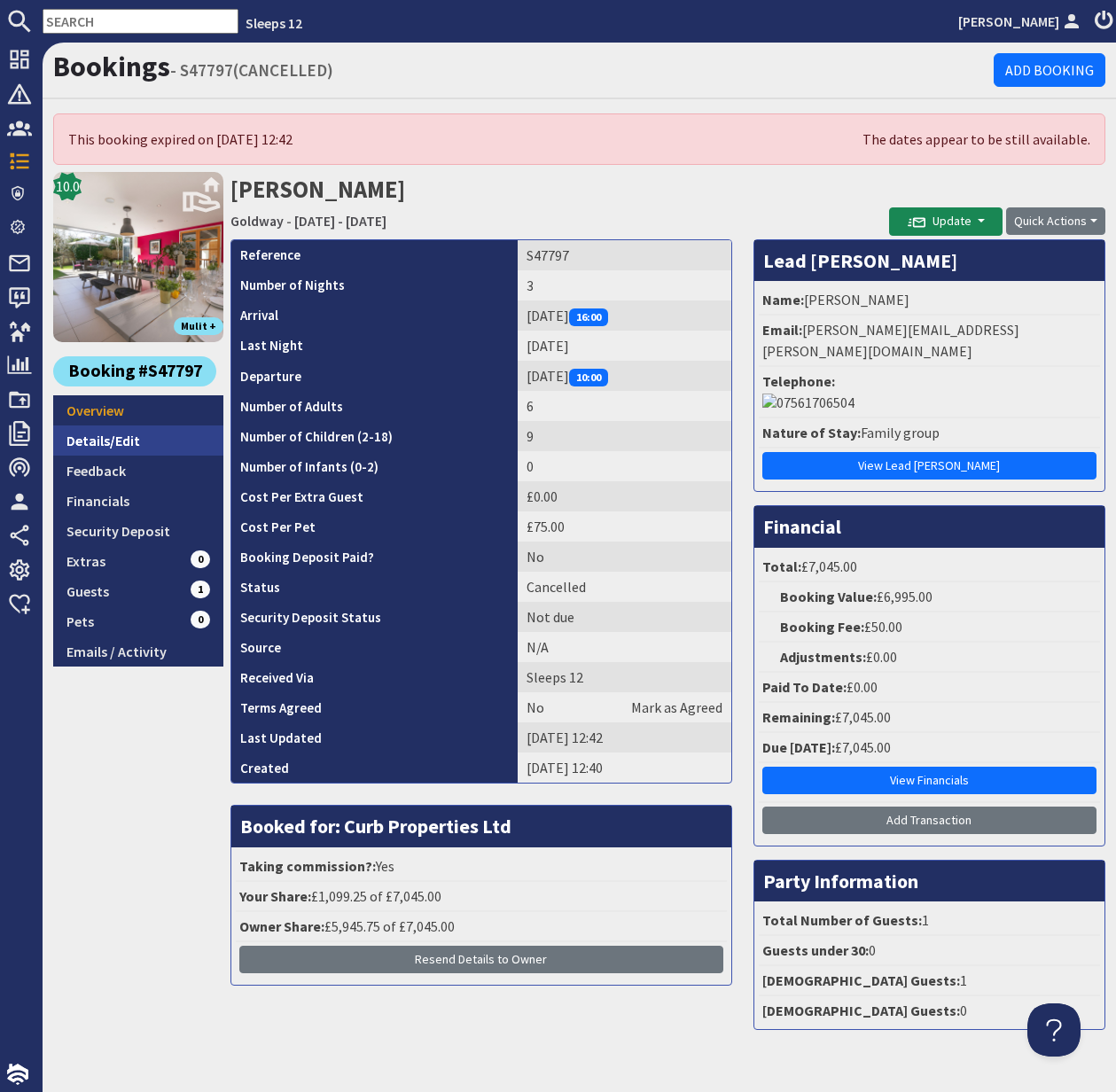
click at [101, 435] on link "Details/Edit" at bounding box center [138, 441] width 170 height 30
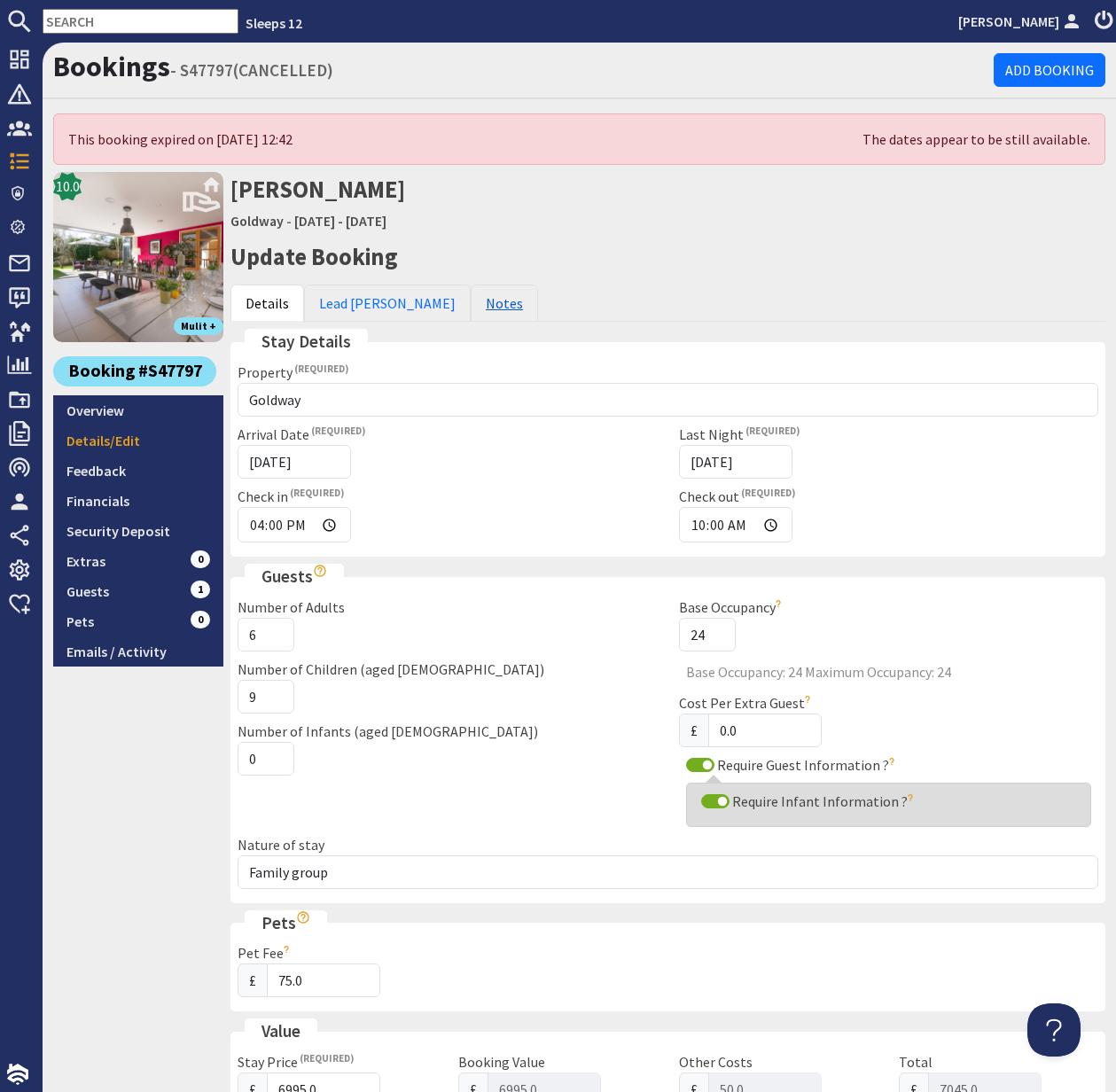
click at [471, 305] on link "Notes" at bounding box center [505, 303] width 68 height 37
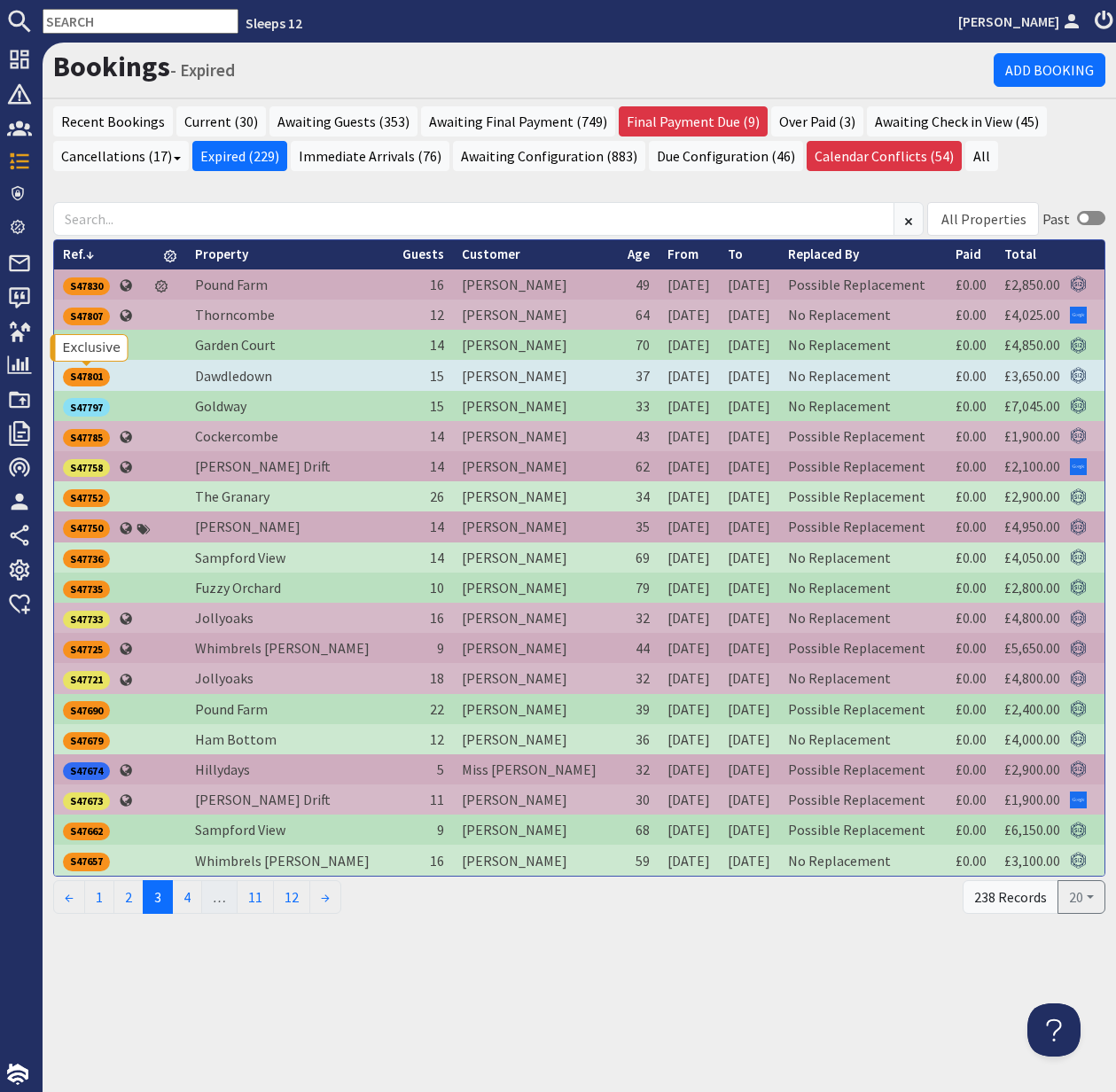
click at [93, 374] on div "S47801" at bounding box center [86, 376] width 47 height 18
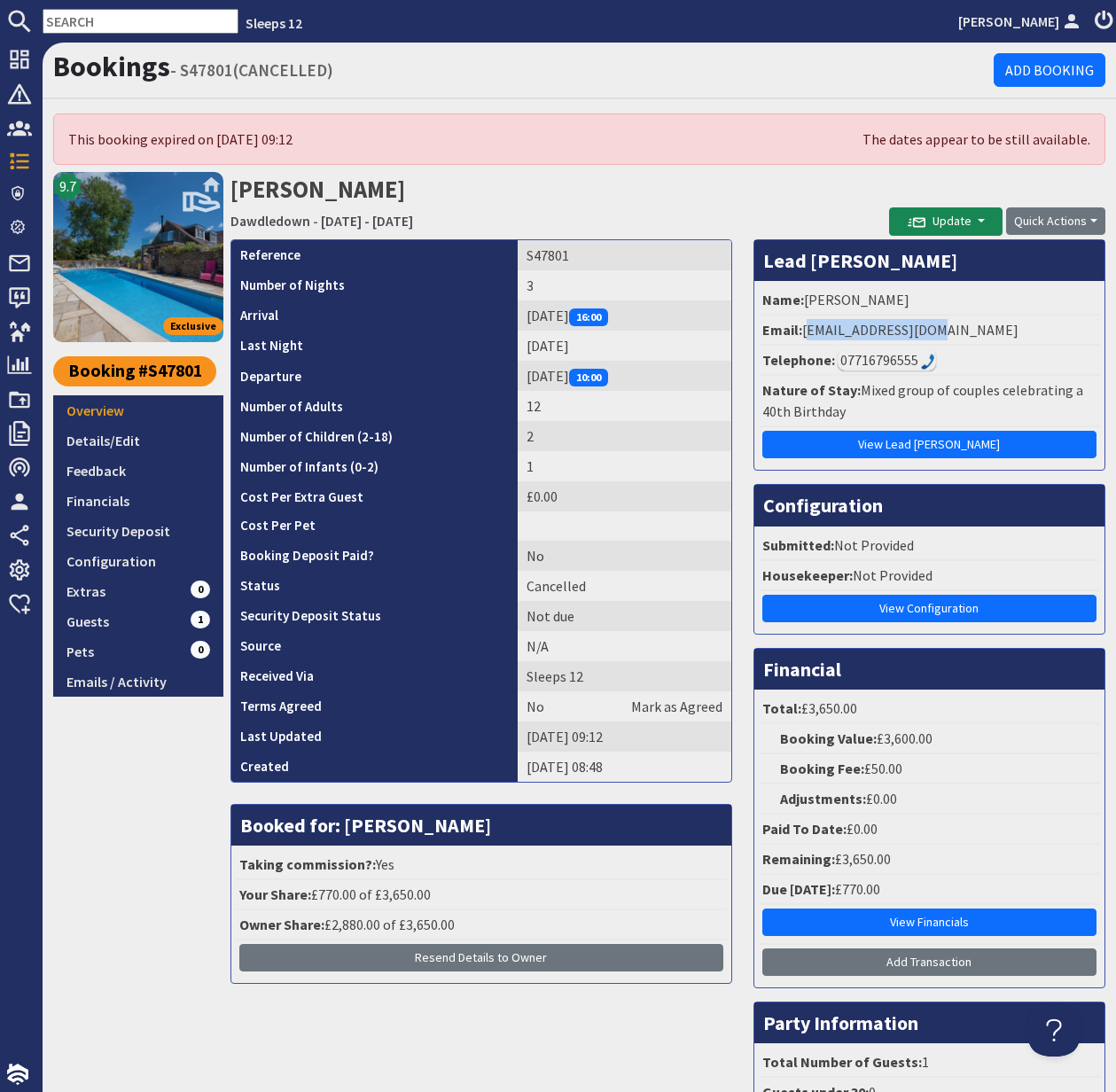
drag, startPoint x: 809, startPoint y: 326, endPoint x: 1007, endPoint y: 317, distance: 198.2
click at [1008, 319] on li "Email: marun301@gmail.com" at bounding box center [928, 331] width 341 height 30
copy li "Email:"
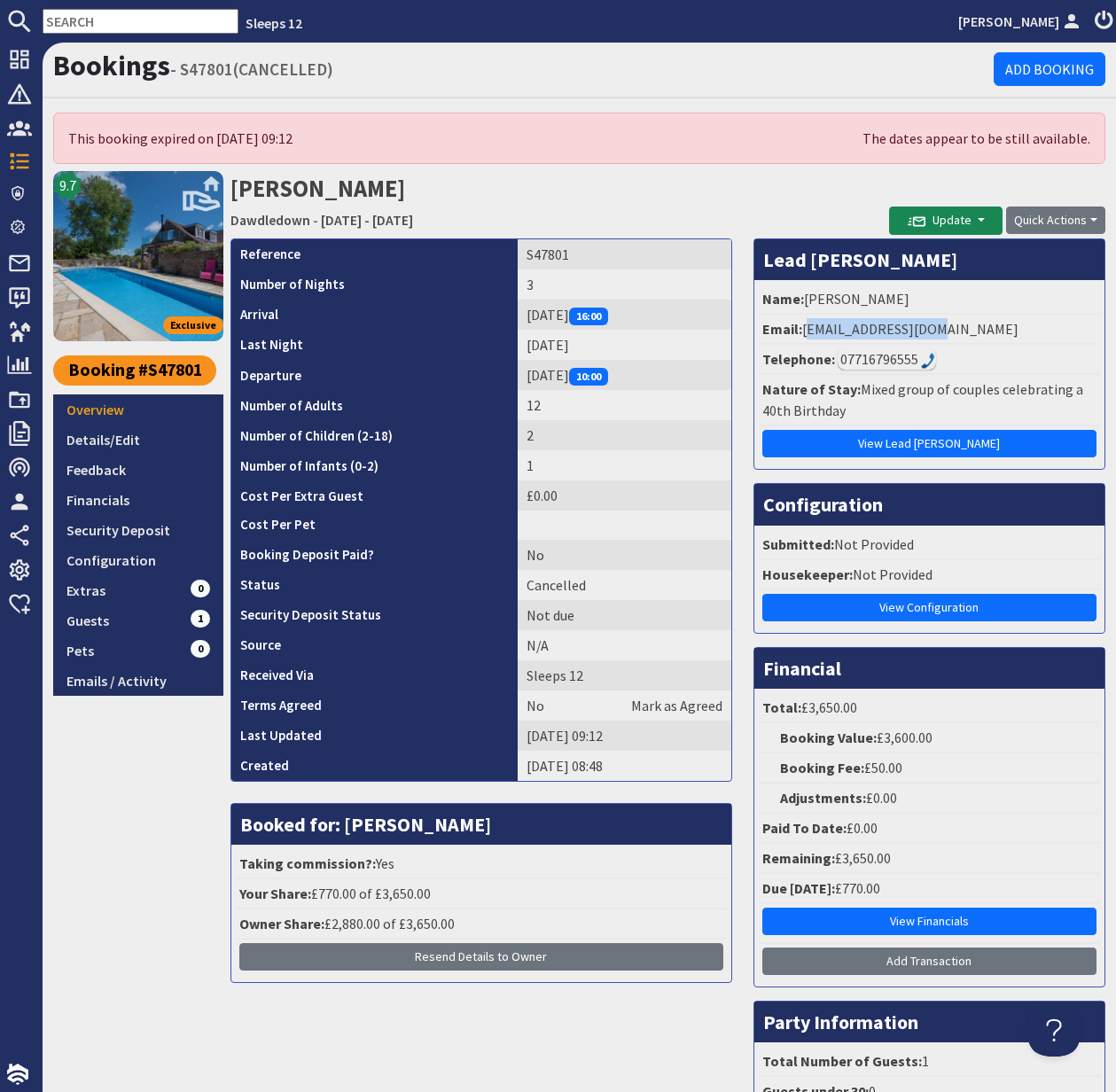
drag, startPoint x: 805, startPoint y: 328, endPoint x: 928, endPoint y: 330, distance: 123.0
click at [931, 331] on li "Email: marun301@gmail.com" at bounding box center [928, 330] width 341 height 30
copy li "marun301@gmail.co"
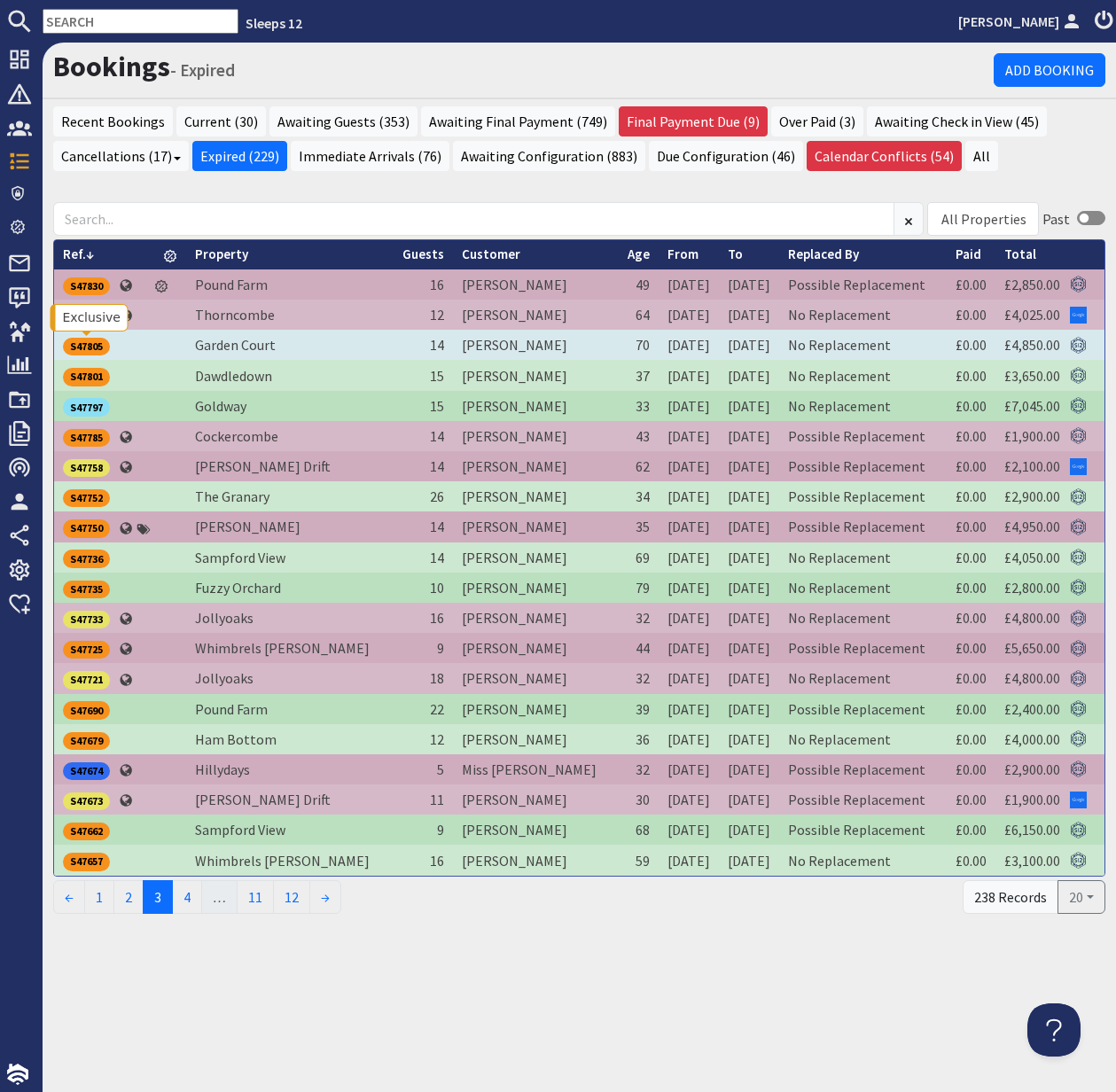
click at [86, 348] on div "S47805" at bounding box center [86, 346] width 47 height 18
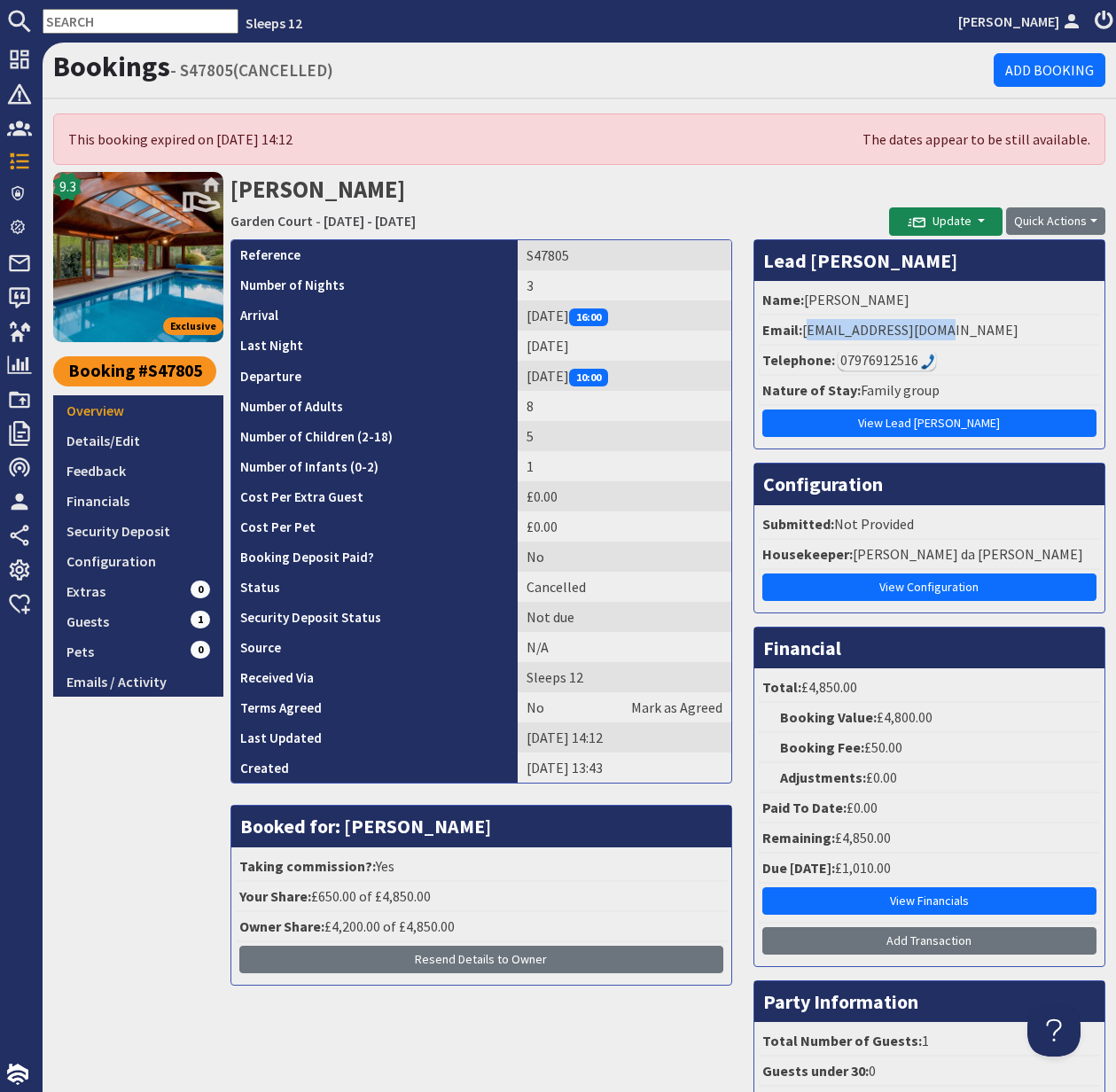
drag, startPoint x: 806, startPoint y: 328, endPoint x: 952, endPoint y: 332, distance: 146.1
click at [952, 332] on li "Email: denisedonog@aol.com" at bounding box center [928, 331] width 341 height 30
copy li "denisedonog@aol.com"
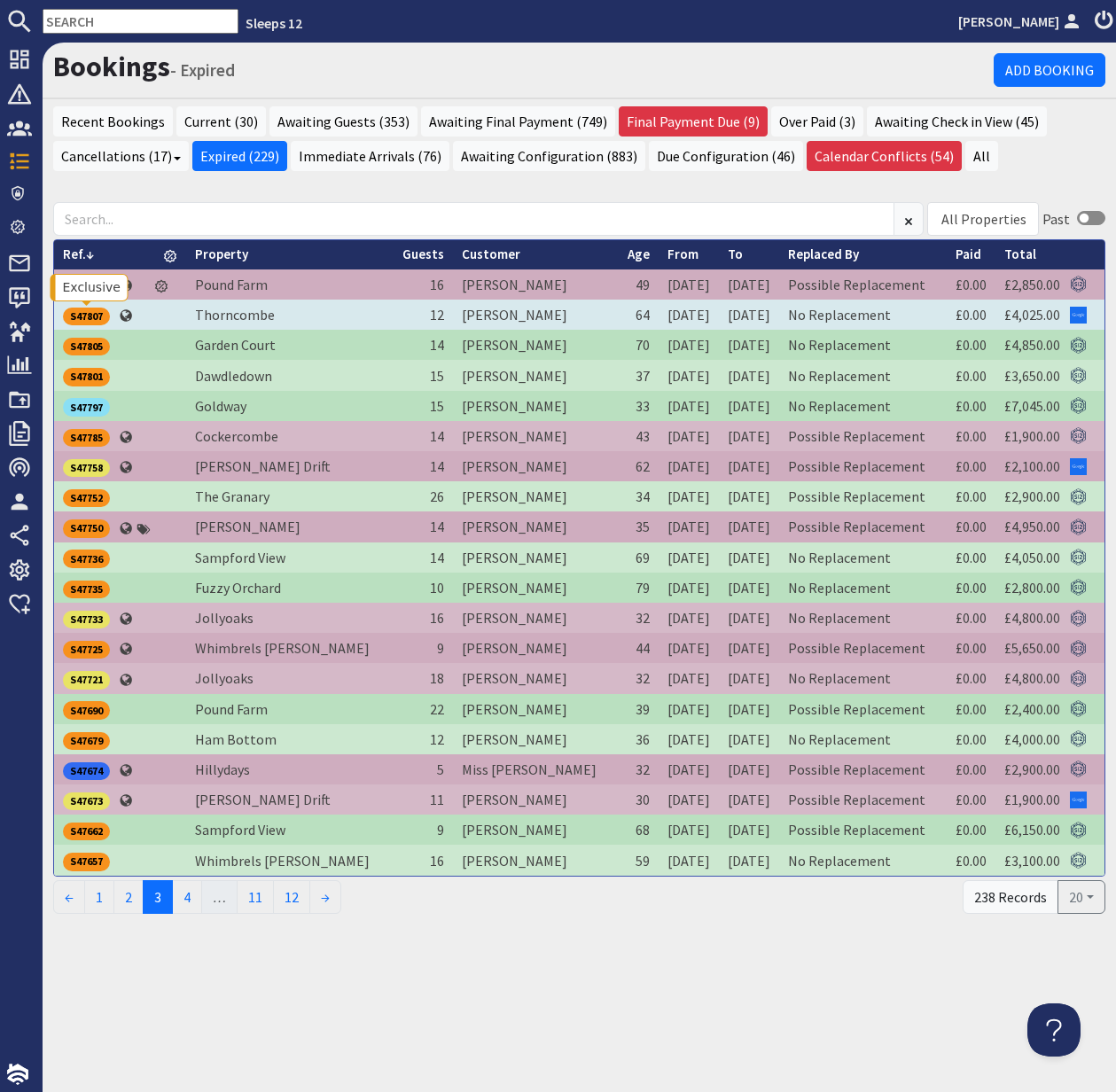
click at [95, 314] on div "S47807" at bounding box center [86, 317] width 47 height 18
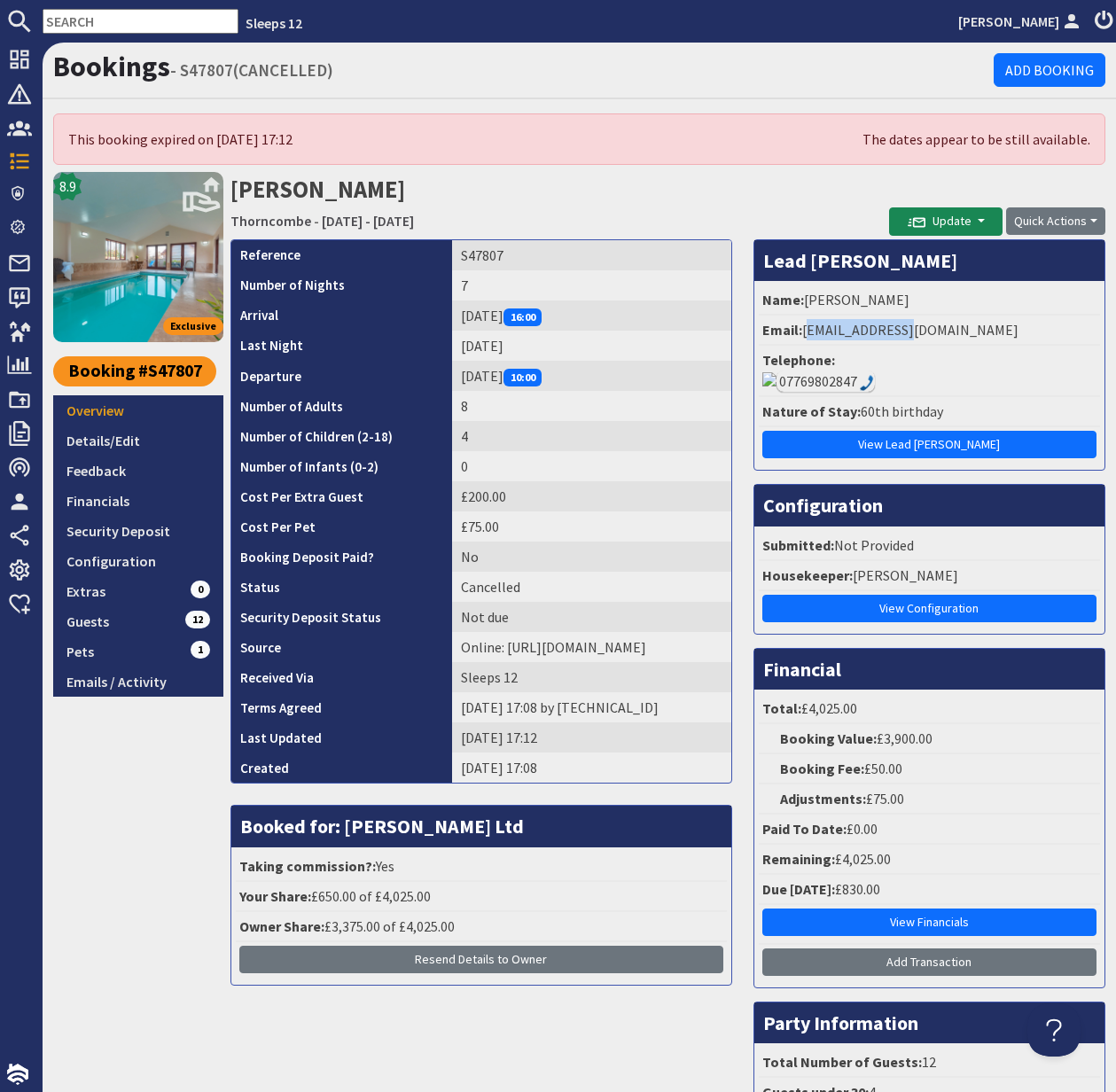
drag, startPoint x: 804, startPoint y: 332, endPoint x: 927, endPoint y: 327, distance: 123.1
click at [933, 328] on li "Email: asknic@sky.com" at bounding box center [928, 331] width 341 height 30
copy li "asknic@sky.com"
click at [834, 198] on div "Nick Smith Thorncombe - Friday 02/07/2027 - Thursday 08/07/2027 Update Send Boo…" at bounding box center [667, 704] width 875 height 1064
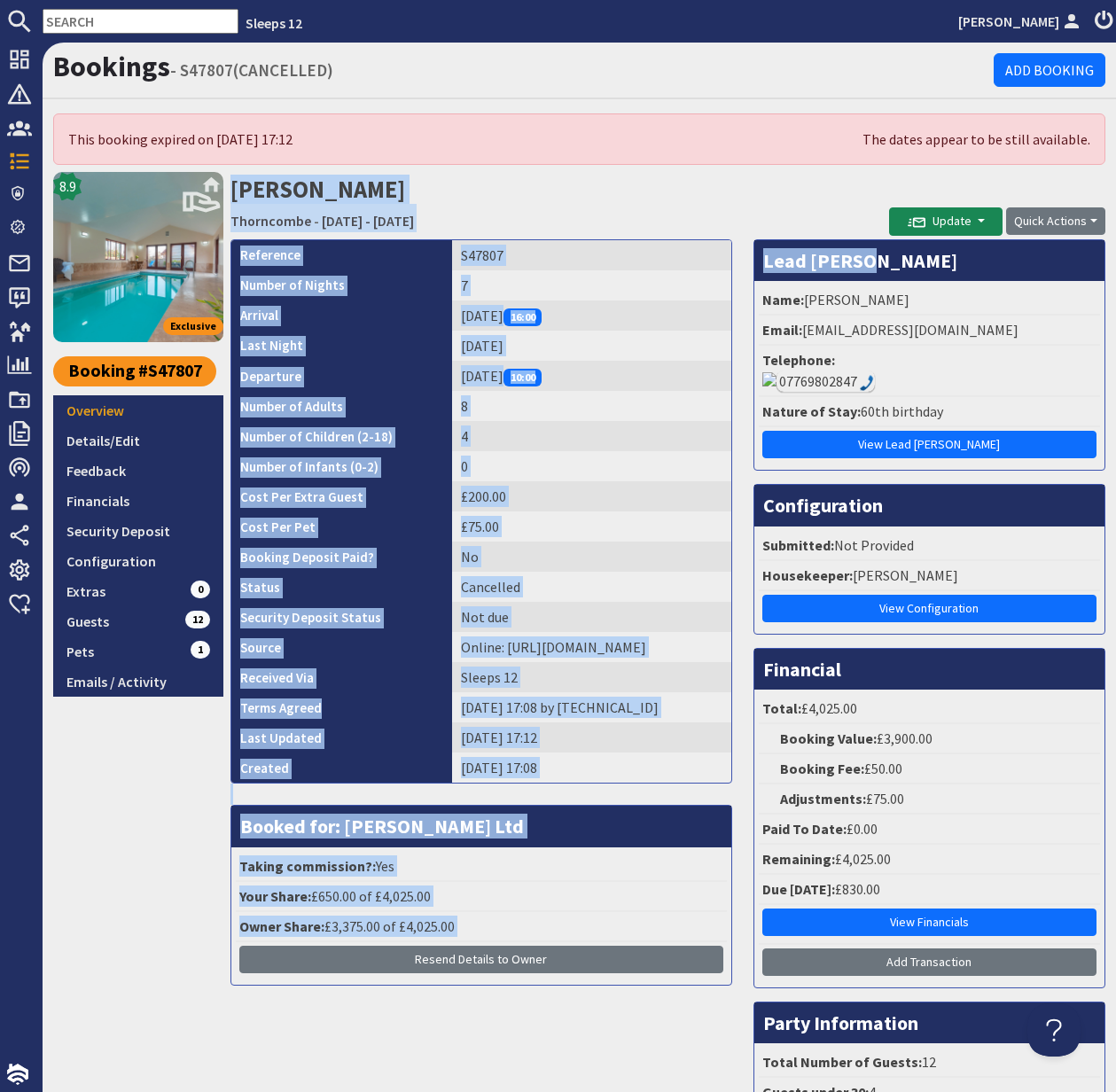
click at [739, 198] on h2 "Nick Smith Thorncombe - Friday 02/07/2027 - Thursday 08/07/2027" at bounding box center [560, 203] width 659 height 63
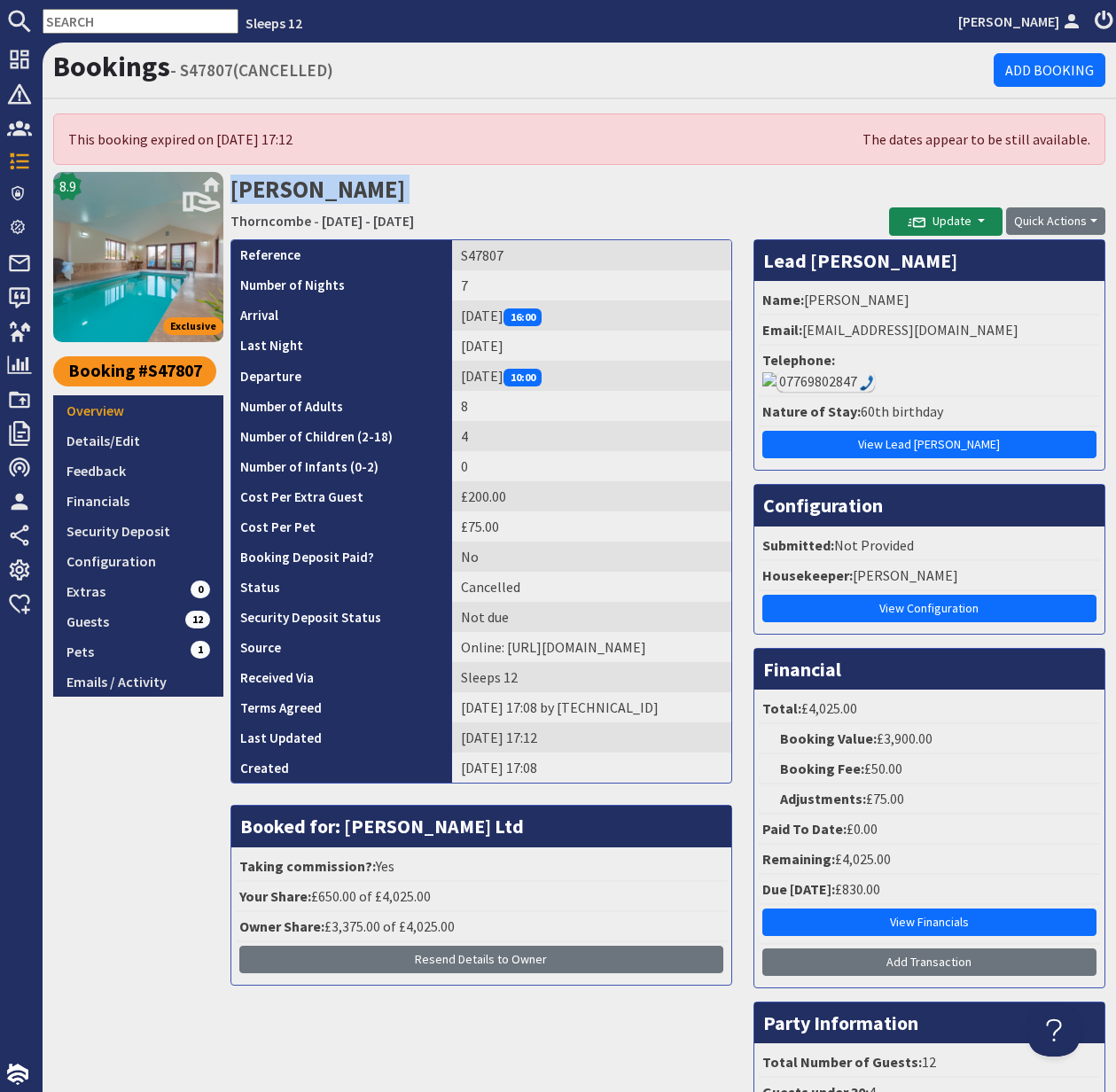
click at [738, 198] on h2 "Nick Smith Thorncombe - Friday 02/07/2027 - Thursday 08/07/2027" at bounding box center [560, 203] width 659 height 63
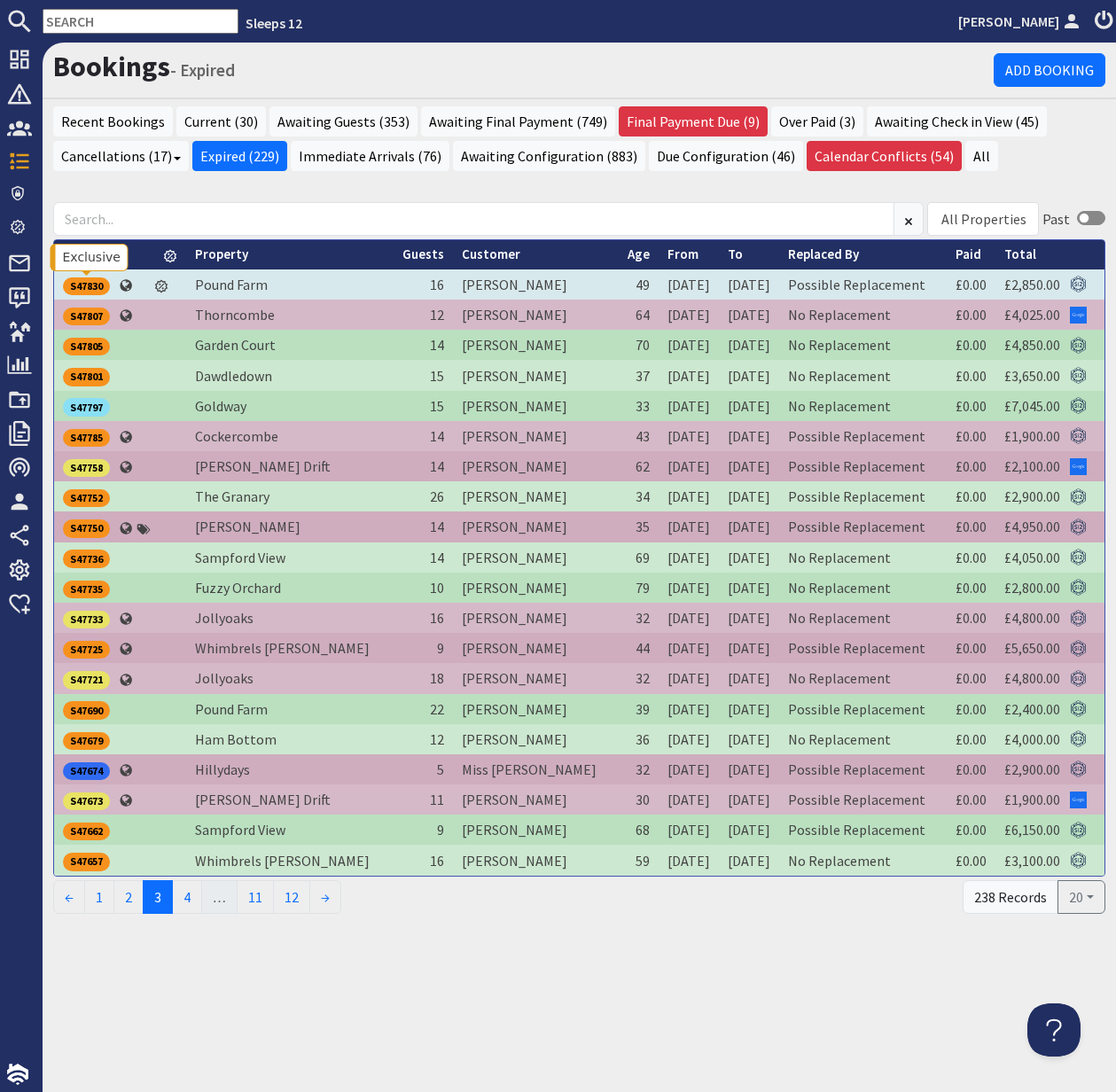
click at [89, 283] on div "S47830" at bounding box center [86, 287] width 47 height 18
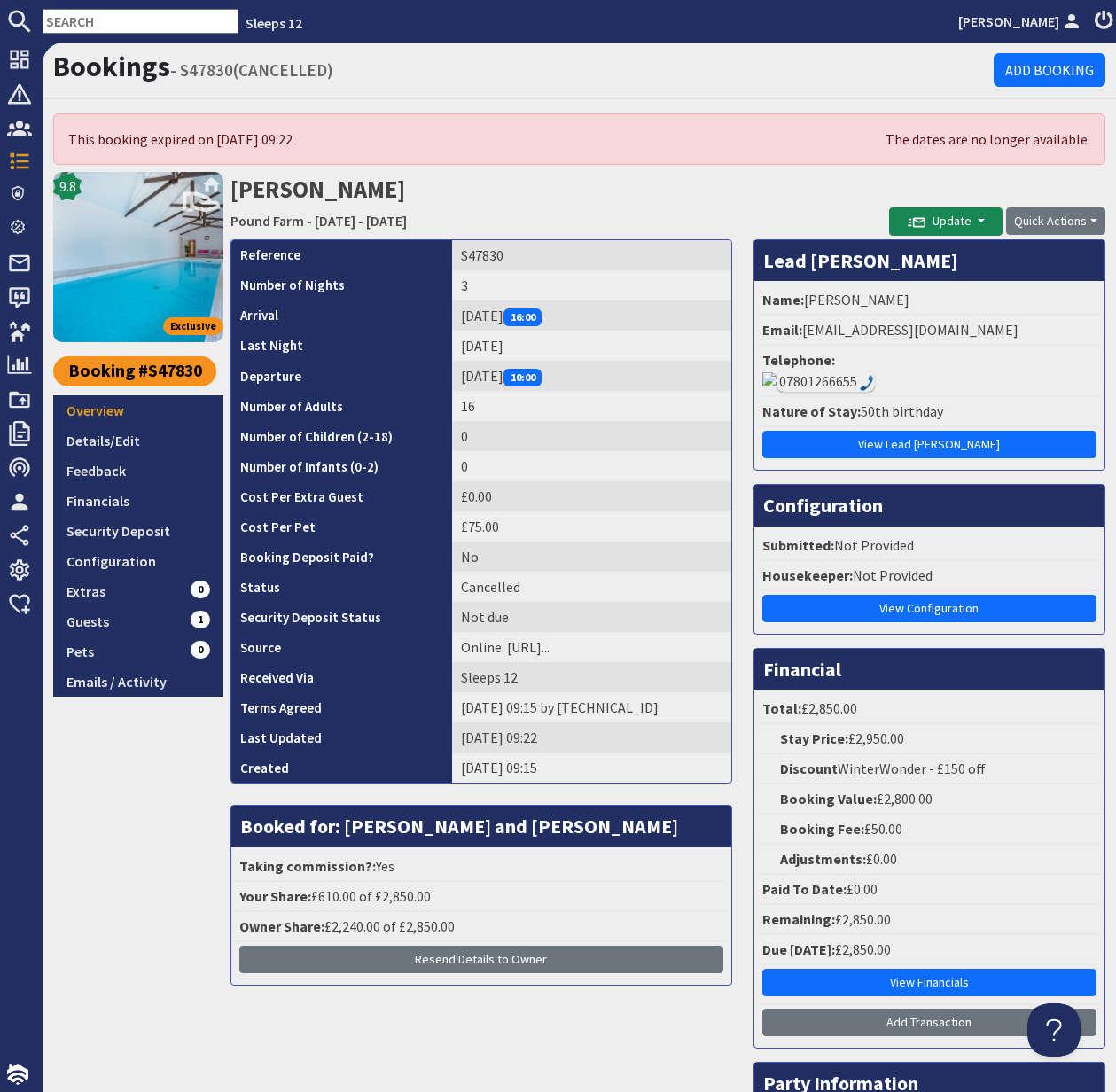
click at [1010, 142] on div "The dates are no longer available." at bounding box center [691, 139] width 797 height 21
drag, startPoint x: 818, startPoint y: 332, endPoint x: 978, endPoint y: 329, distance: 160.0
click at [978, 329] on li "Email: ellynorgrove@hotmail.co.uk" at bounding box center [928, 331] width 341 height 30
copy li "ellynorgrove@hotmail.co.uk"
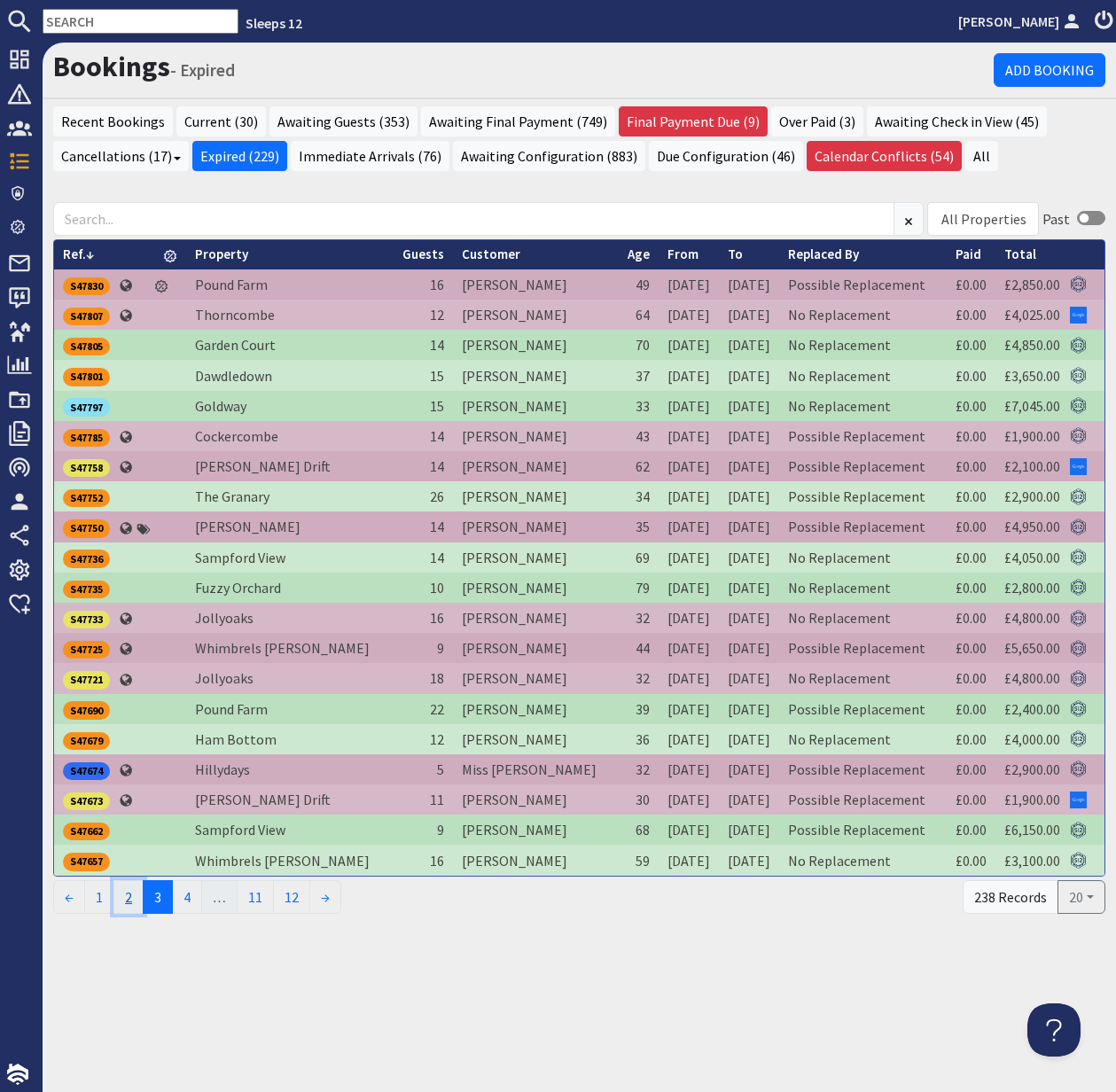
click at [132, 892] on link "2" at bounding box center [128, 897] width 30 height 34
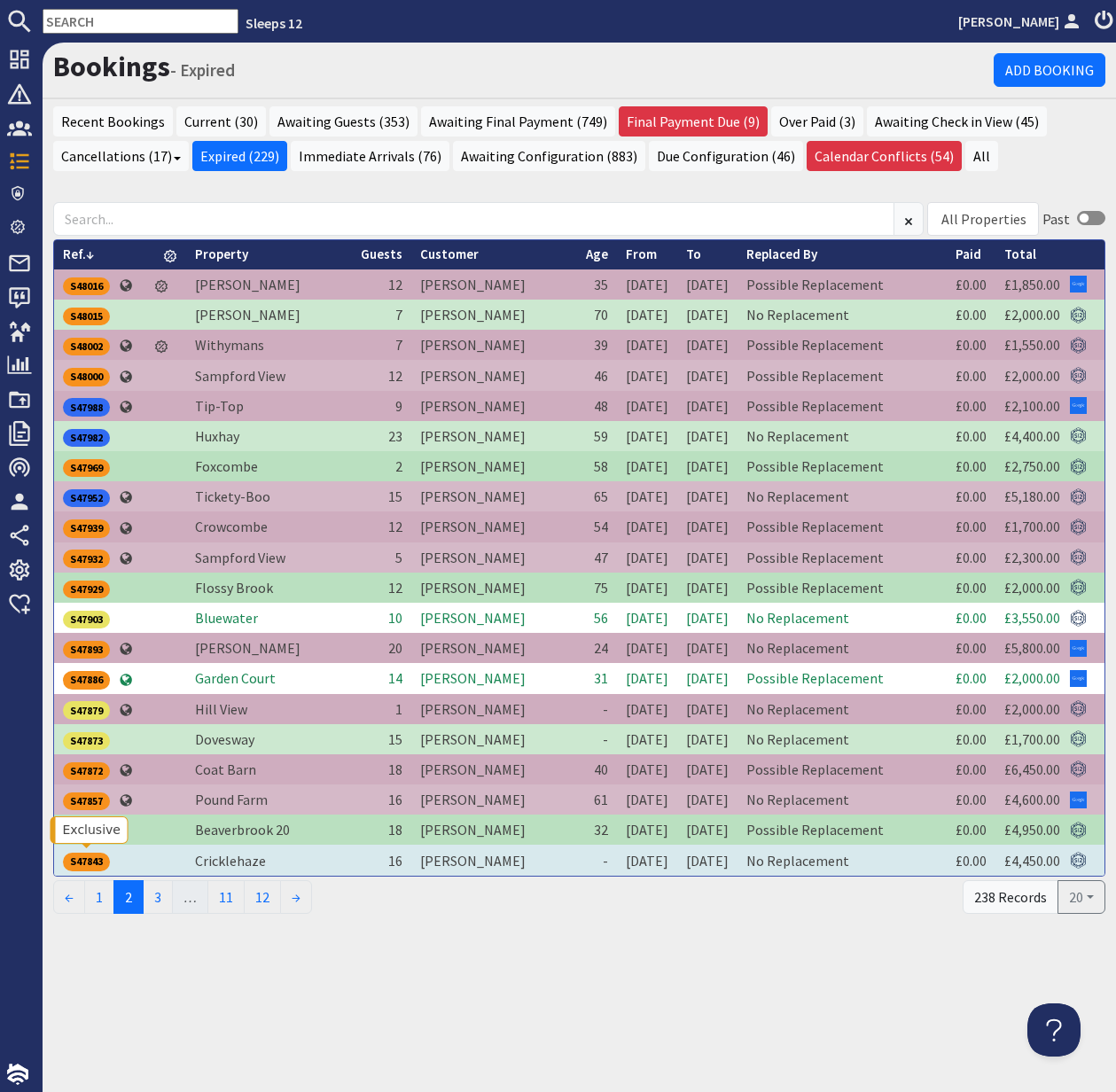
click at [87, 858] on div "S47843" at bounding box center [86, 861] width 47 height 18
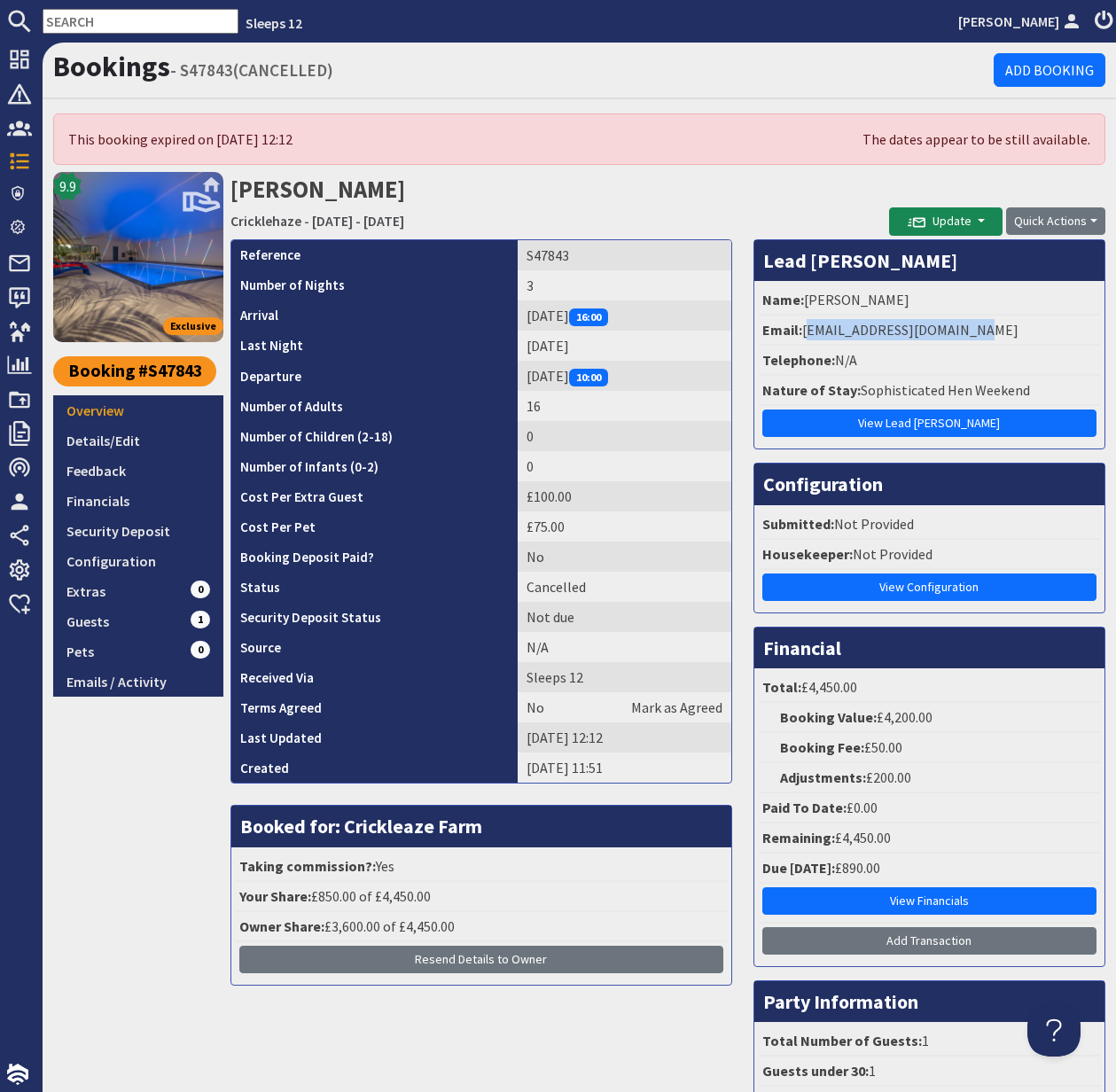
drag, startPoint x: 804, startPoint y: 327, endPoint x: 988, endPoint y: 322, distance: 184.1
click at [991, 323] on li "Email: beckyarnold1@outlook.com" at bounding box center [928, 331] width 341 height 30
copy li "beckyarnold1@outlook.com"
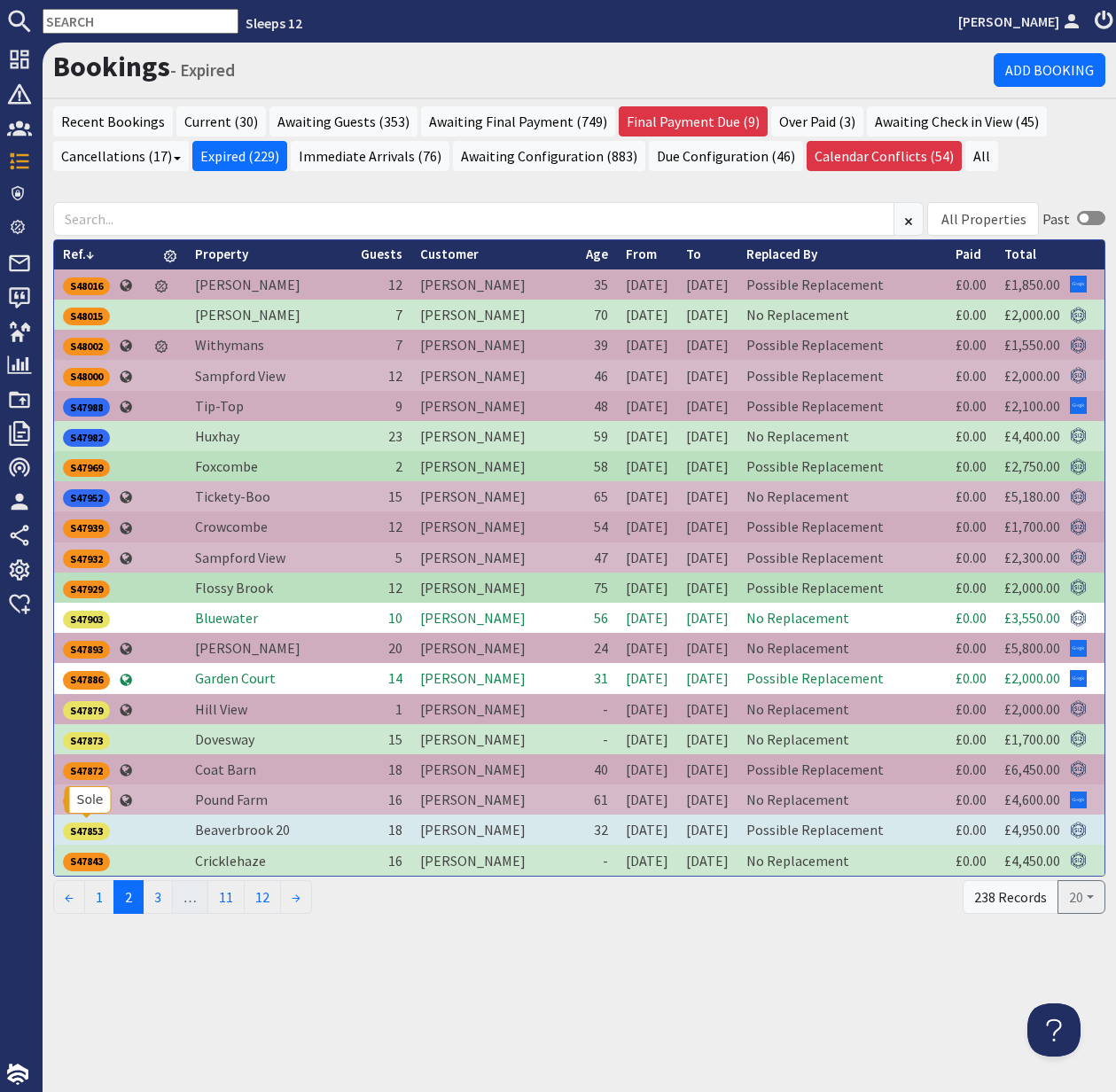
click at [93, 829] on div "S47853" at bounding box center [86, 831] width 47 height 18
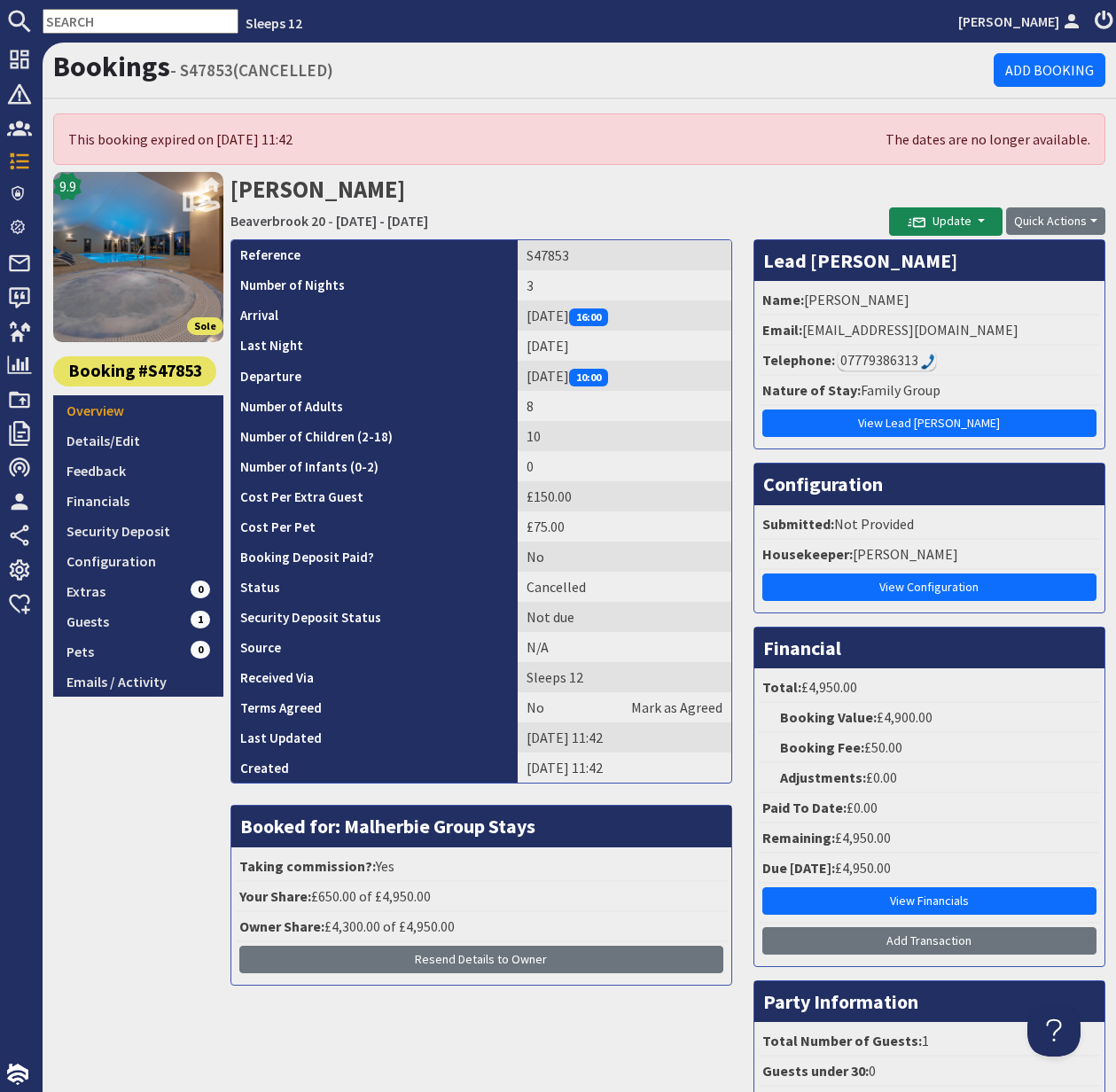
drag, startPoint x: 805, startPoint y: 327, endPoint x: 998, endPoint y: 330, distance: 193.0
click at [998, 330] on li "Email: oliviawhite100@googlemail.com" at bounding box center [928, 331] width 341 height 30
copy li "oliviawhite100@googlemail.com"
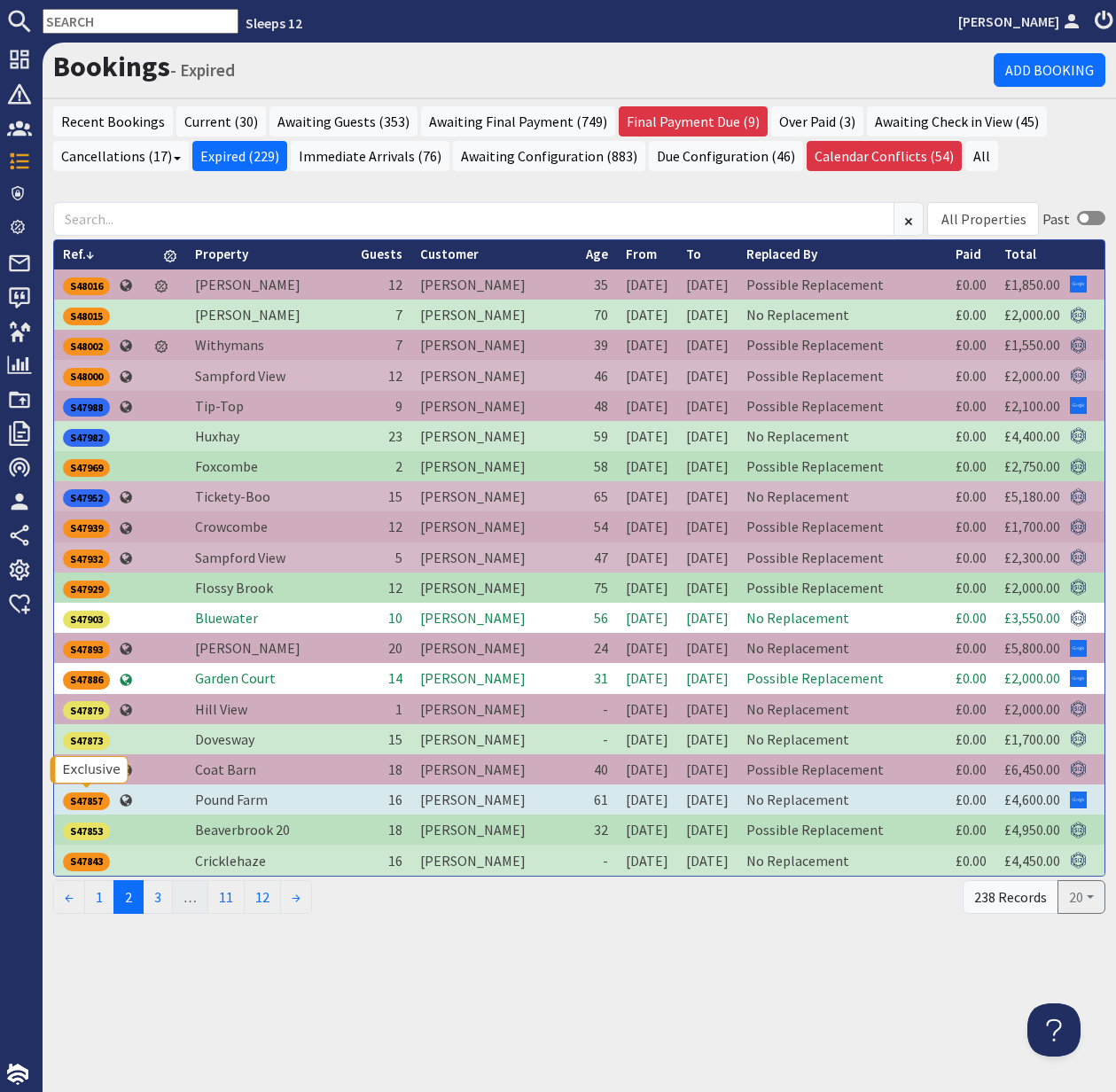
click at [82, 797] on div "S47857" at bounding box center [86, 801] width 47 height 18
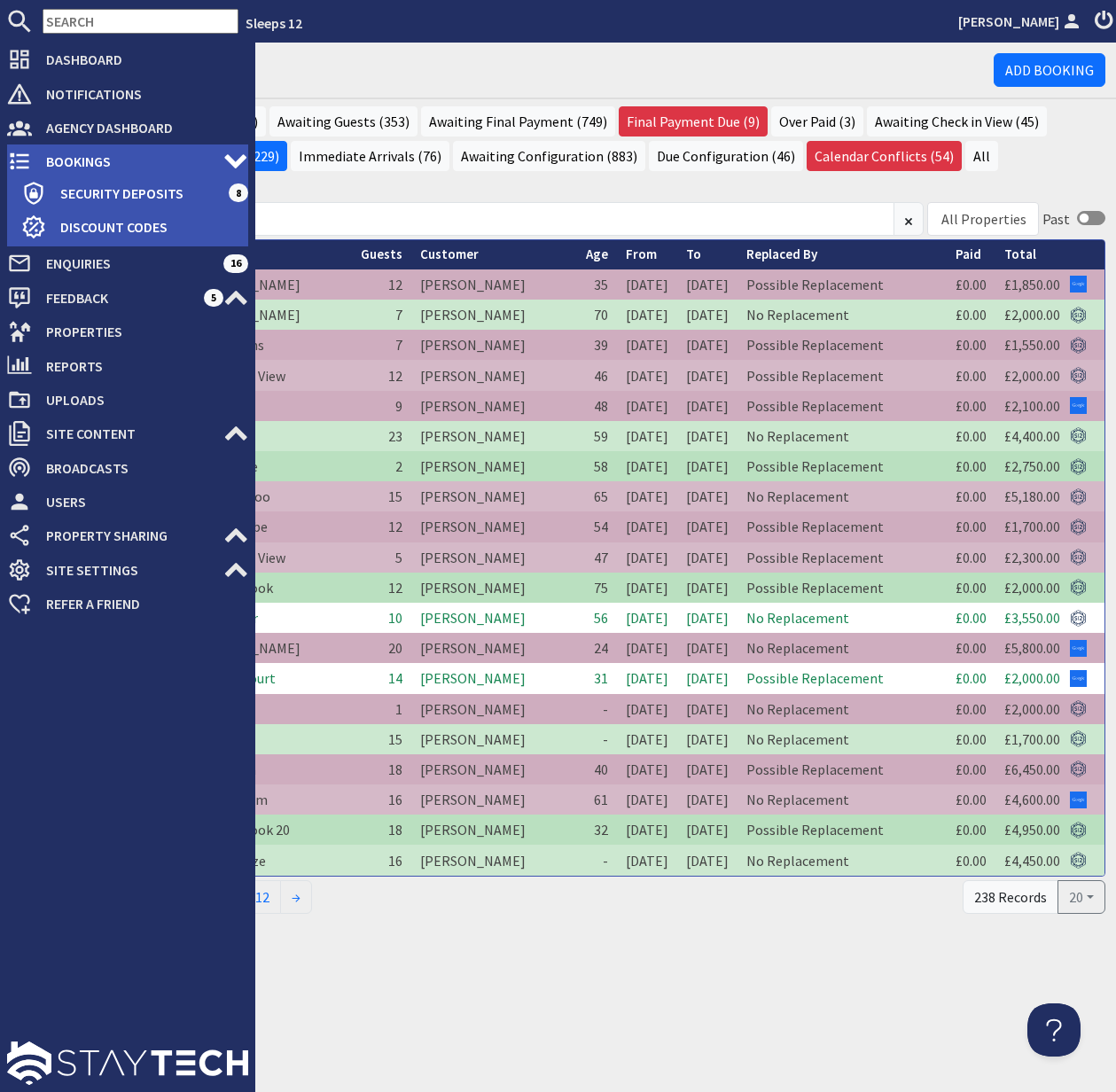
click at [102, 158] on span "Bookings" at bounding box center [127, 161] width 191 height 28
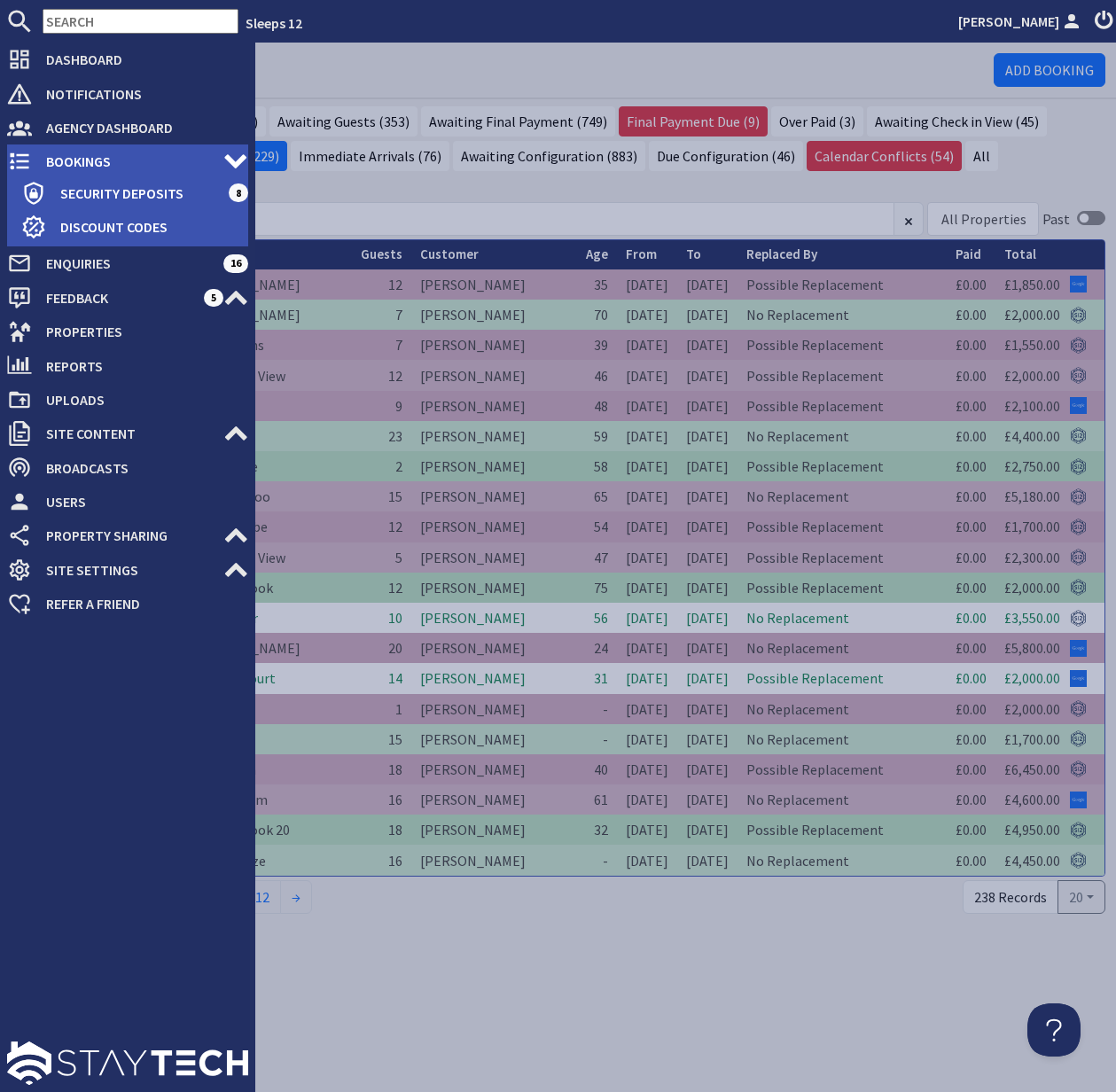
click at [102, 158] on span "Bookings" at bounding box center [127, 161] width 191 height 28
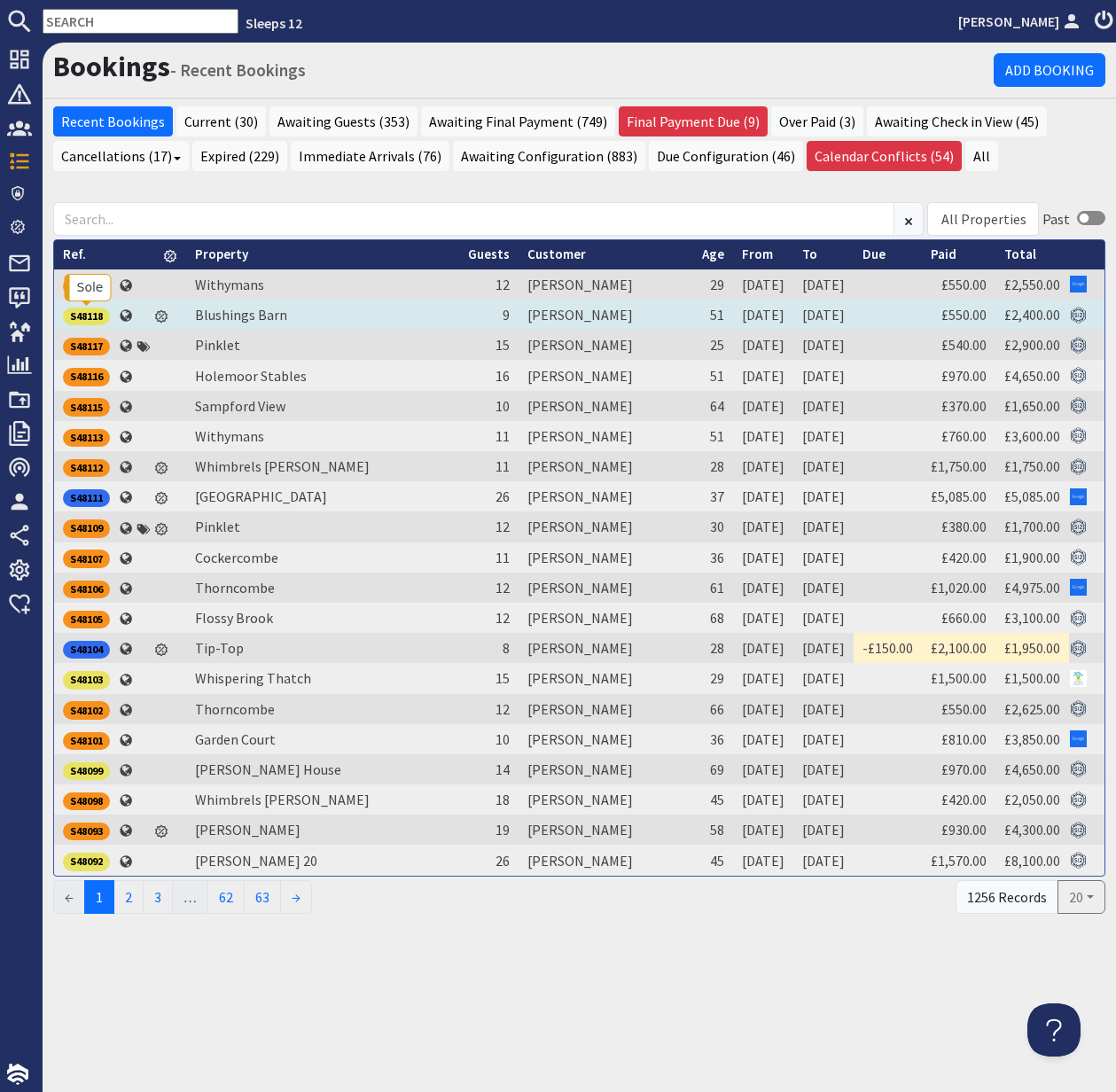
click at [92, 315] on div "S48118" at bounding box center [86, 317] width 47 height 18
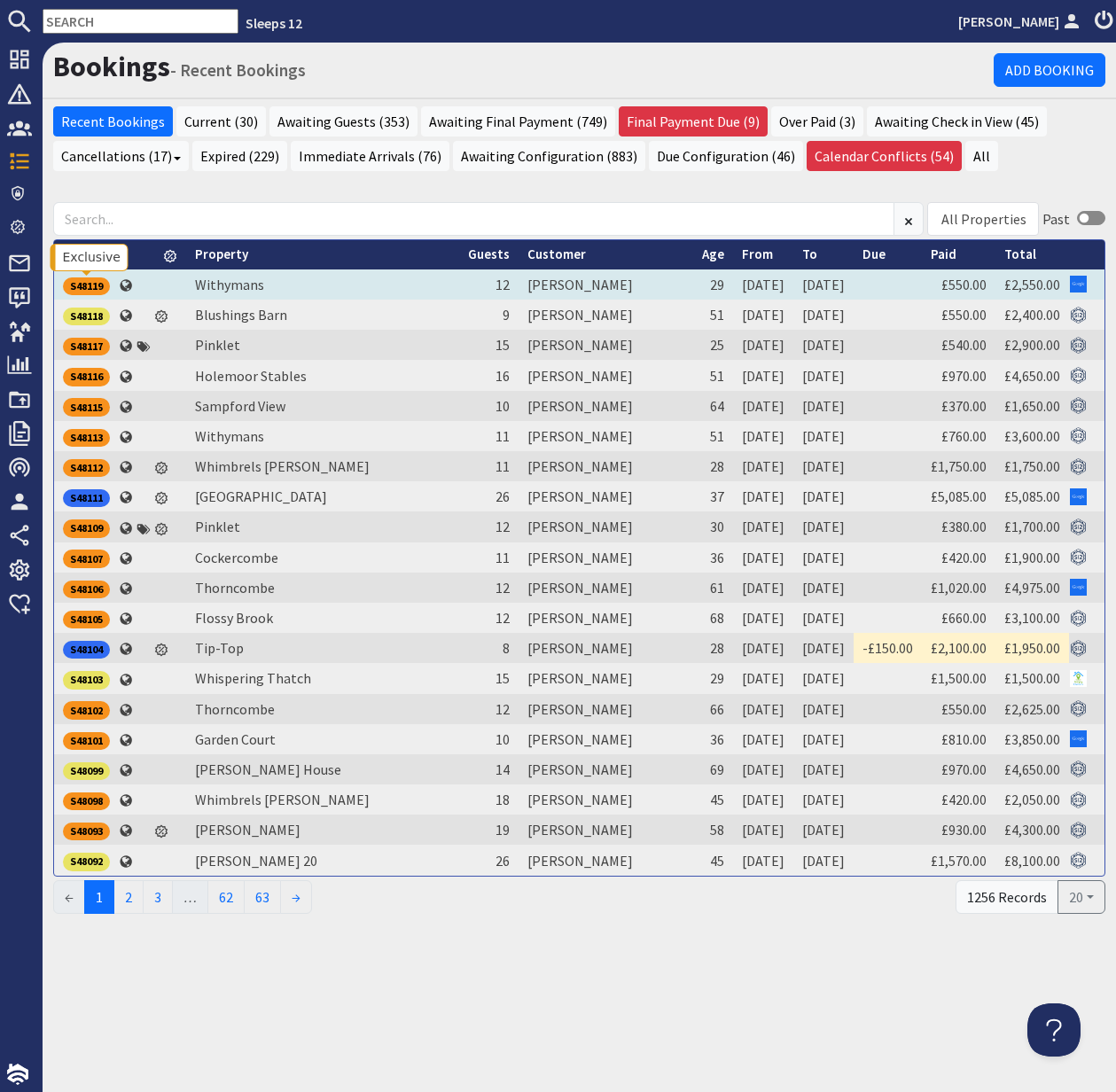
click at [79, 283] on div "S48119" at bounding box center [86, 287] width 47 height 18
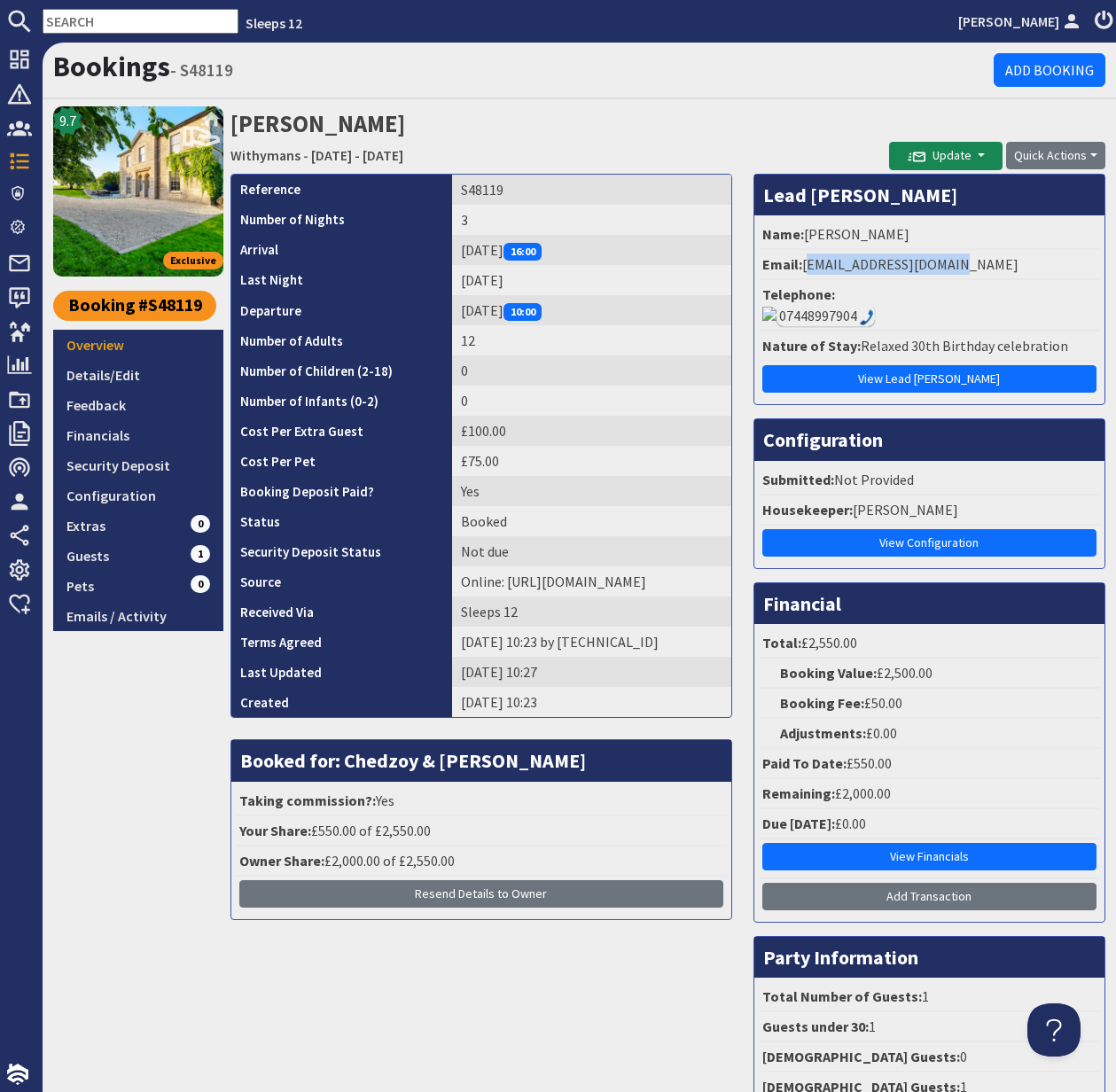
drag, startPoint x: 804, startPoint y: 264, endPoint x: 986, endPoint y: 265, distance: 182.0
click at [987, 265] on li "Email: mayedobor25@gmail.com" at bounding box center [928, 265] width 341 height 30
click at [108, 382] on link "Details/Edit" at bounding box center [138, 375] width 170 height 30
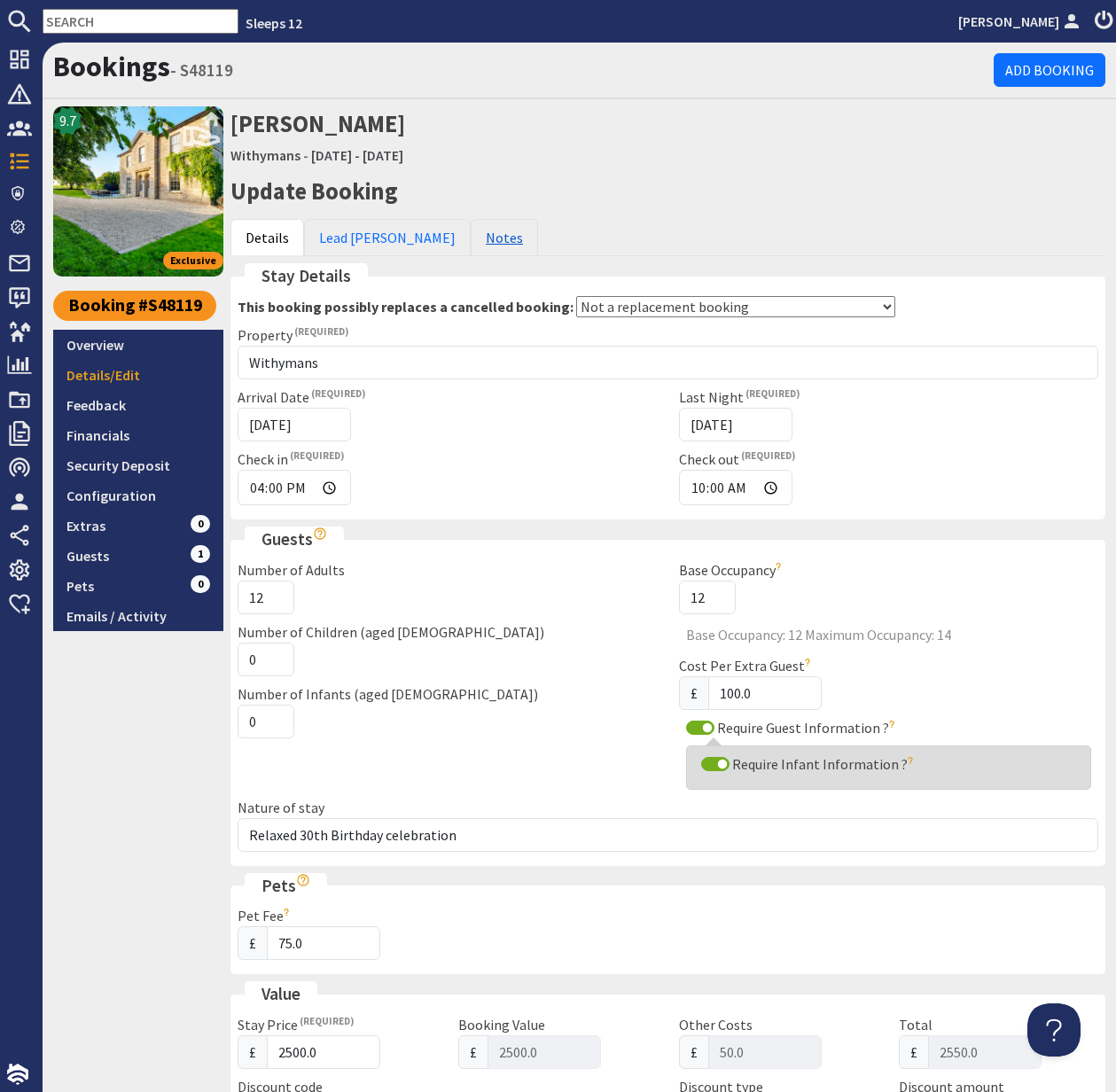
click at [471, 239] on link "Notes" at bounding box center [505, 238] width 68 height 37
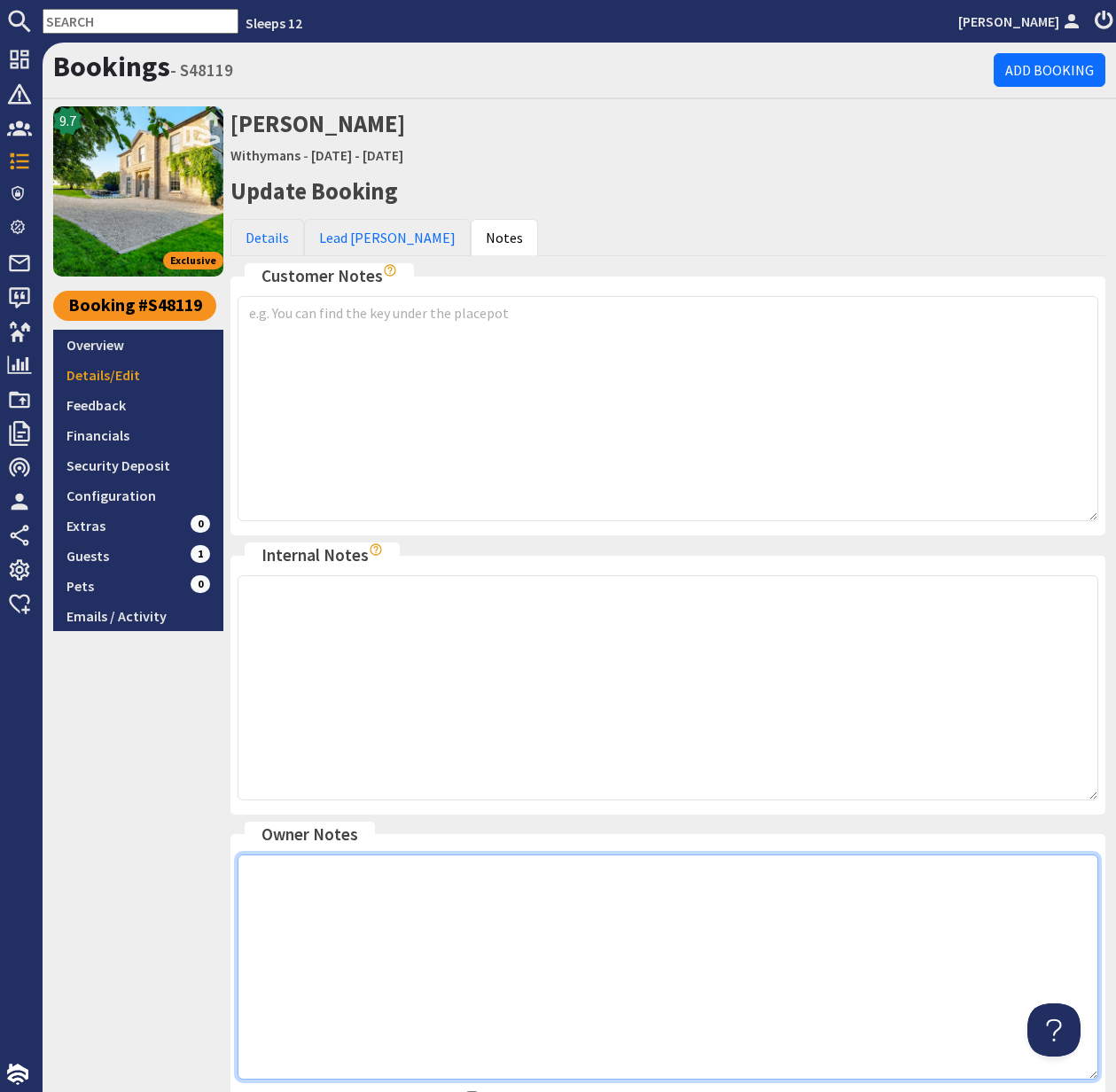
click at [323, 901] on textarea at bounding box center [667, 967] width 861 height 225
paste textarea "May confirmed all females but all mums wanting a relaxing stay with a chef to c…"
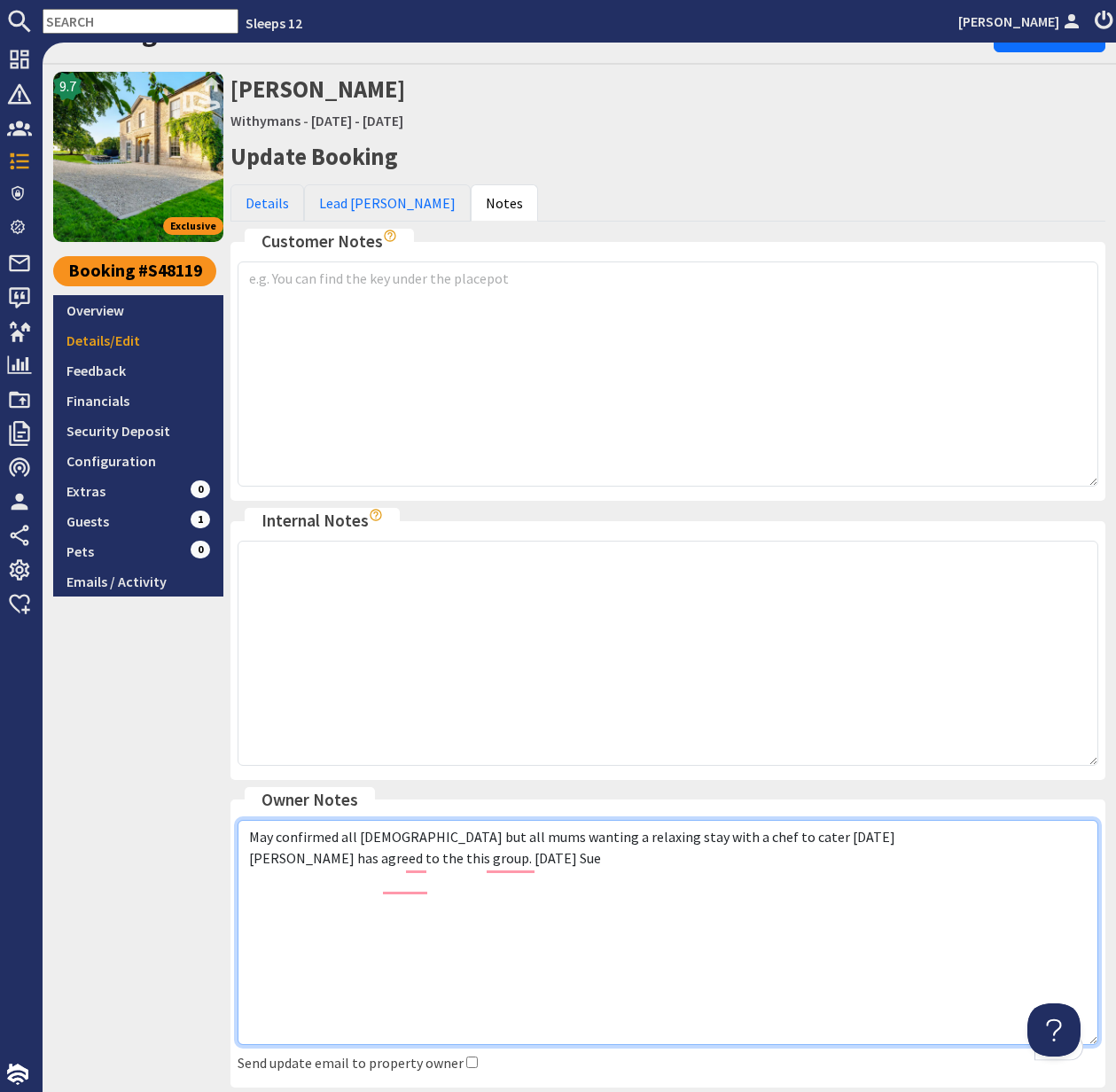
scroll to position [168, 0]
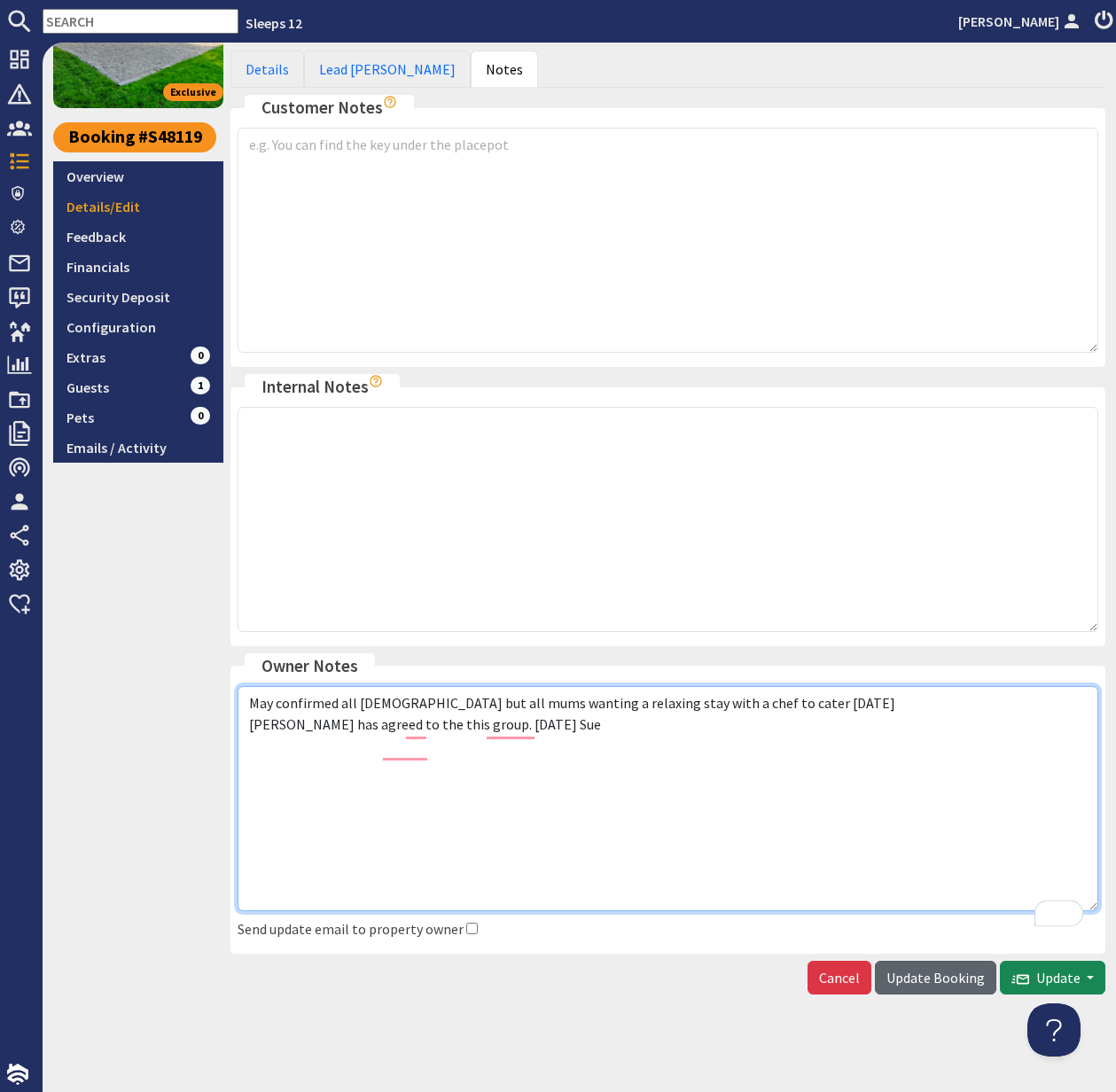
type textarea "May confirmed all females but all mums wanting a relaxing stay with a chef to c…"
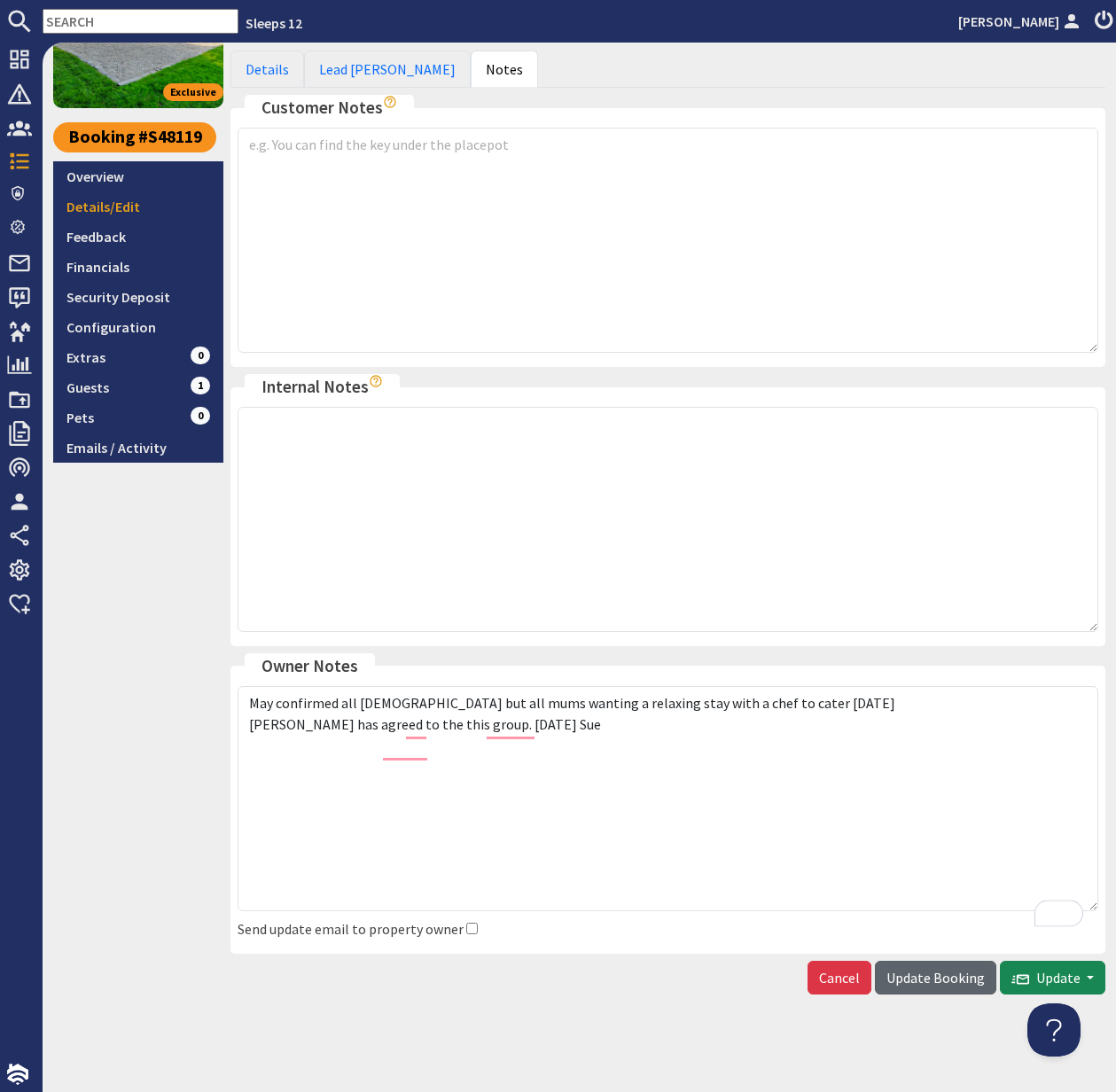
click at [956, 983] on span "Update Booking" at bounding box center [935, 978] width 99 height 18
click at [954, 983] on div "Cancel Update Booking Update Send Booking Update Email Include Customer Notes" at bounding box center [667, 978] width 875 height 34
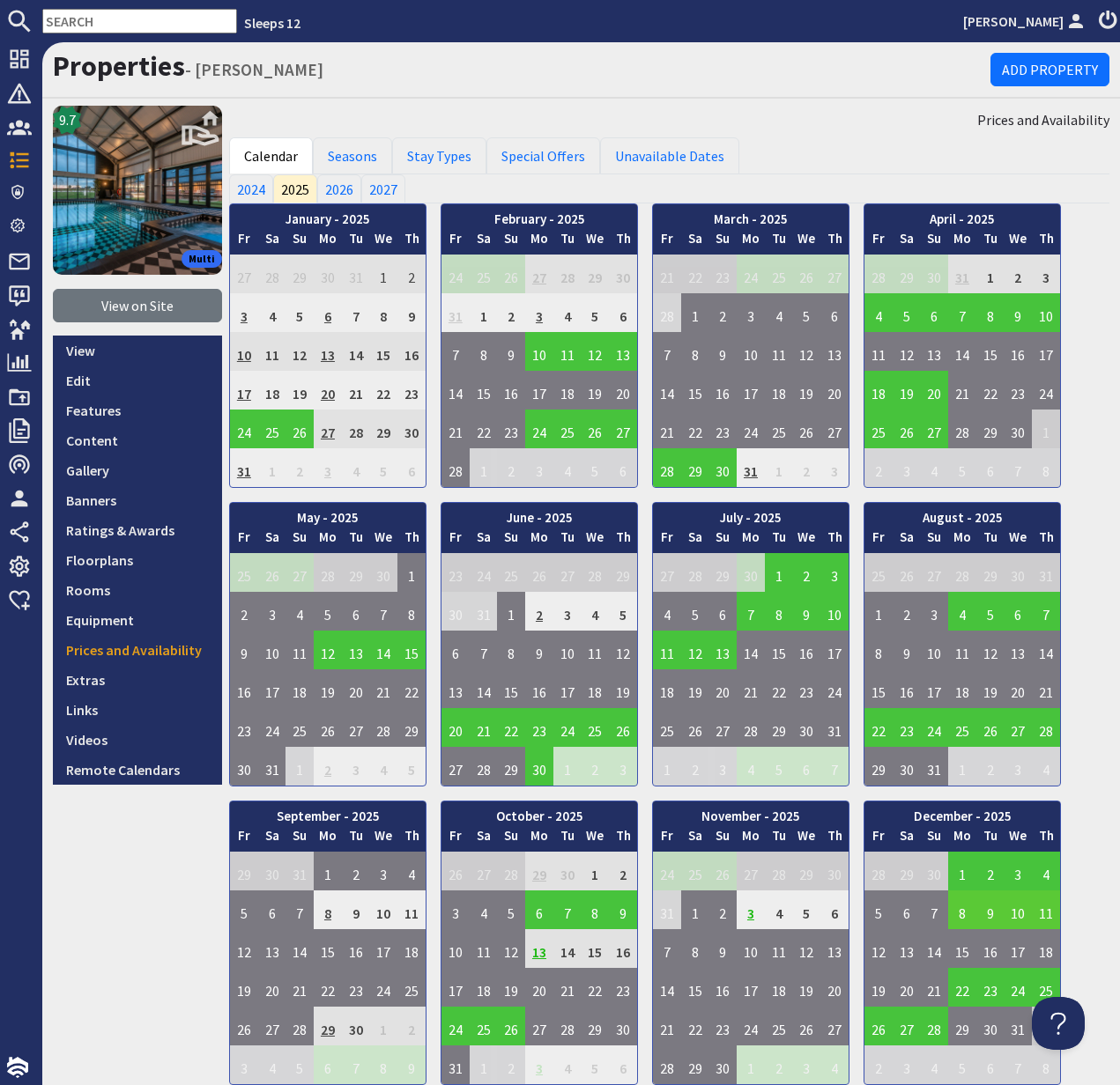
scroll to position [407, 0]
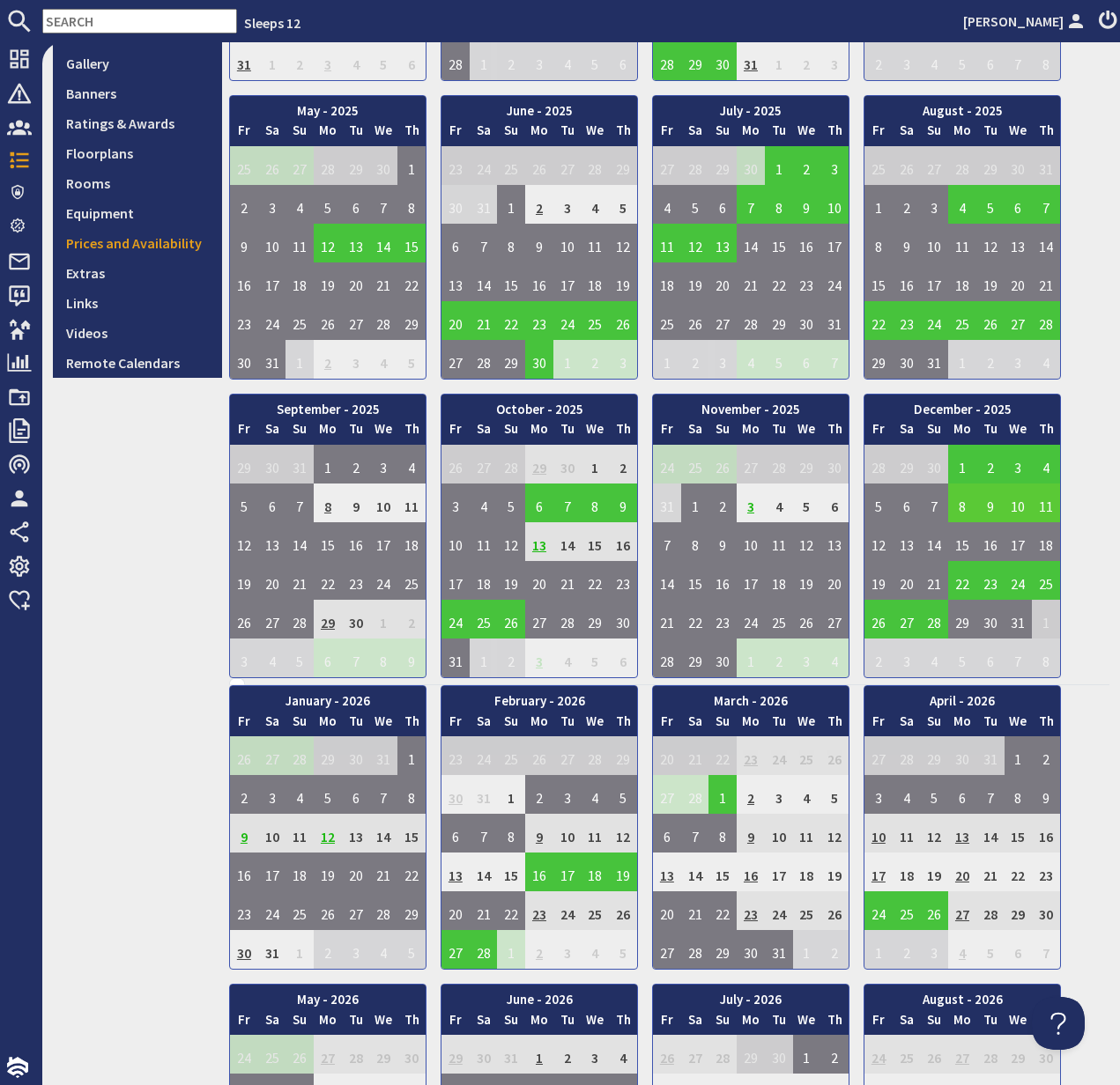
click at [79, 21] on input "text" at bounding box center [140, 21] width 195 height 25
paste input "[PERSON_NAME][EMAIL_ADDRESS][PERSON_NAME][DOMAIN_NAME]"
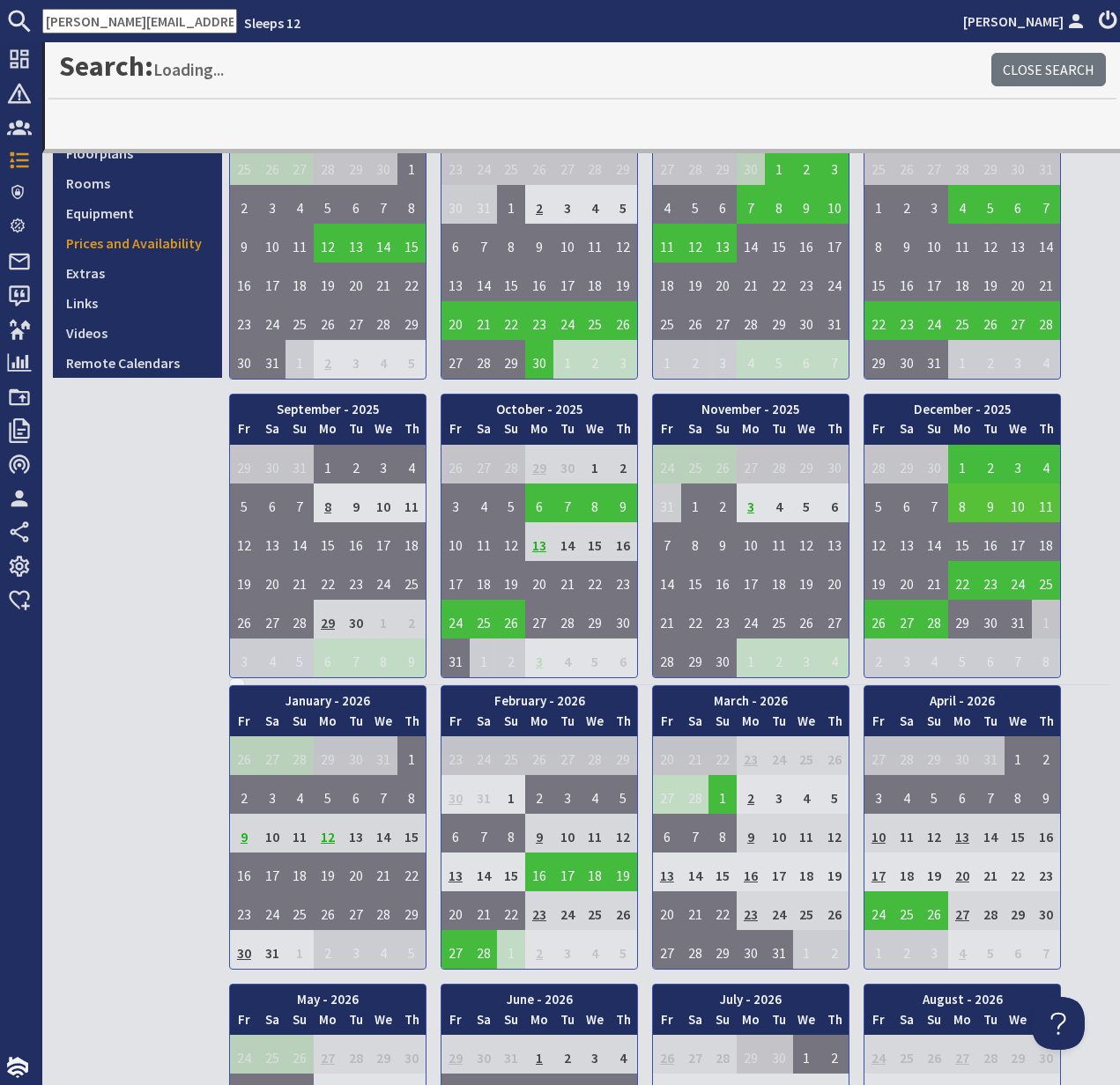
scroll to position [0, 28]
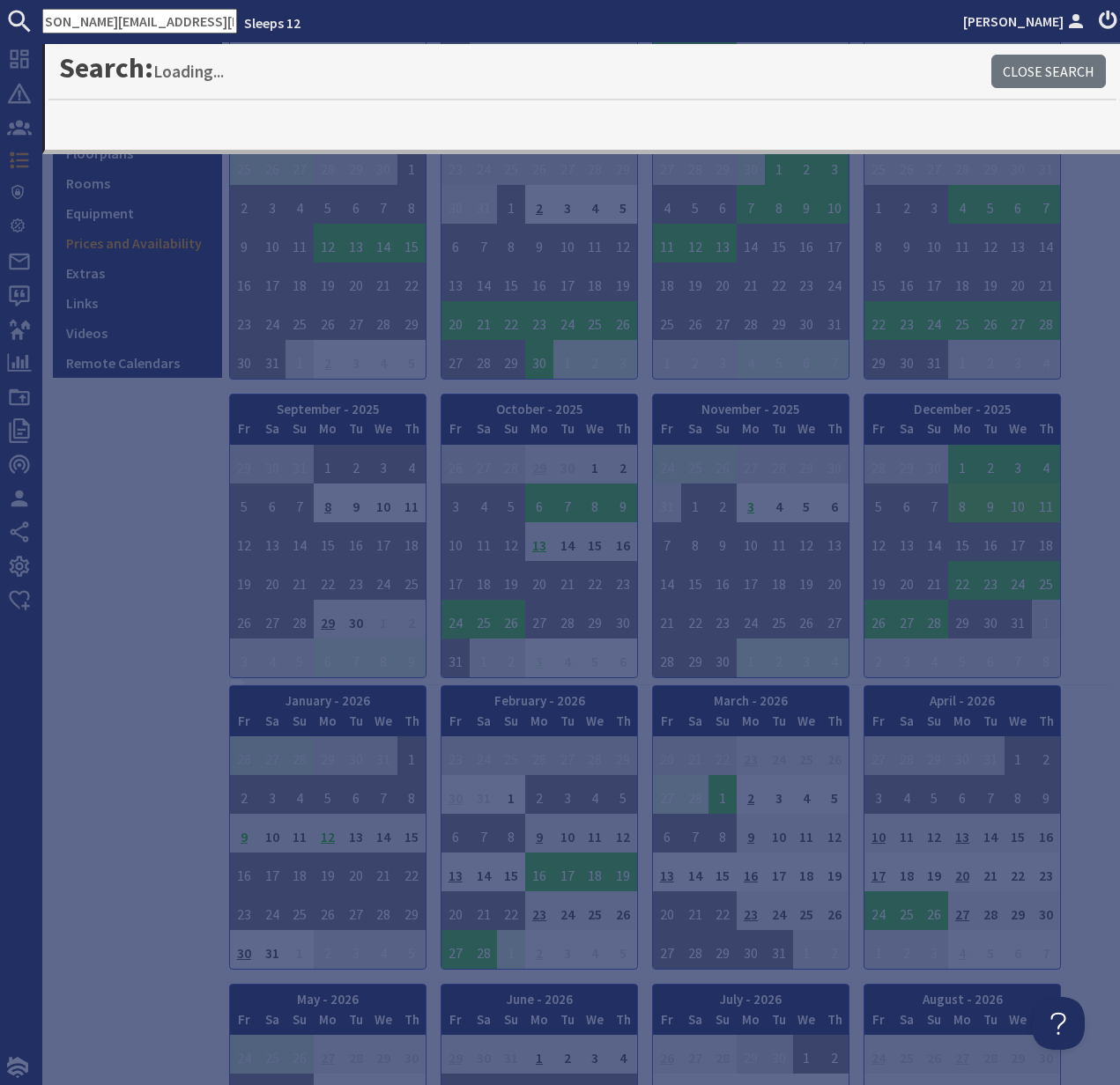
type input "[PERSON_NAME][EMAIL_ADDRESS][PERSON_NAME][DOMAIN_NAME]"
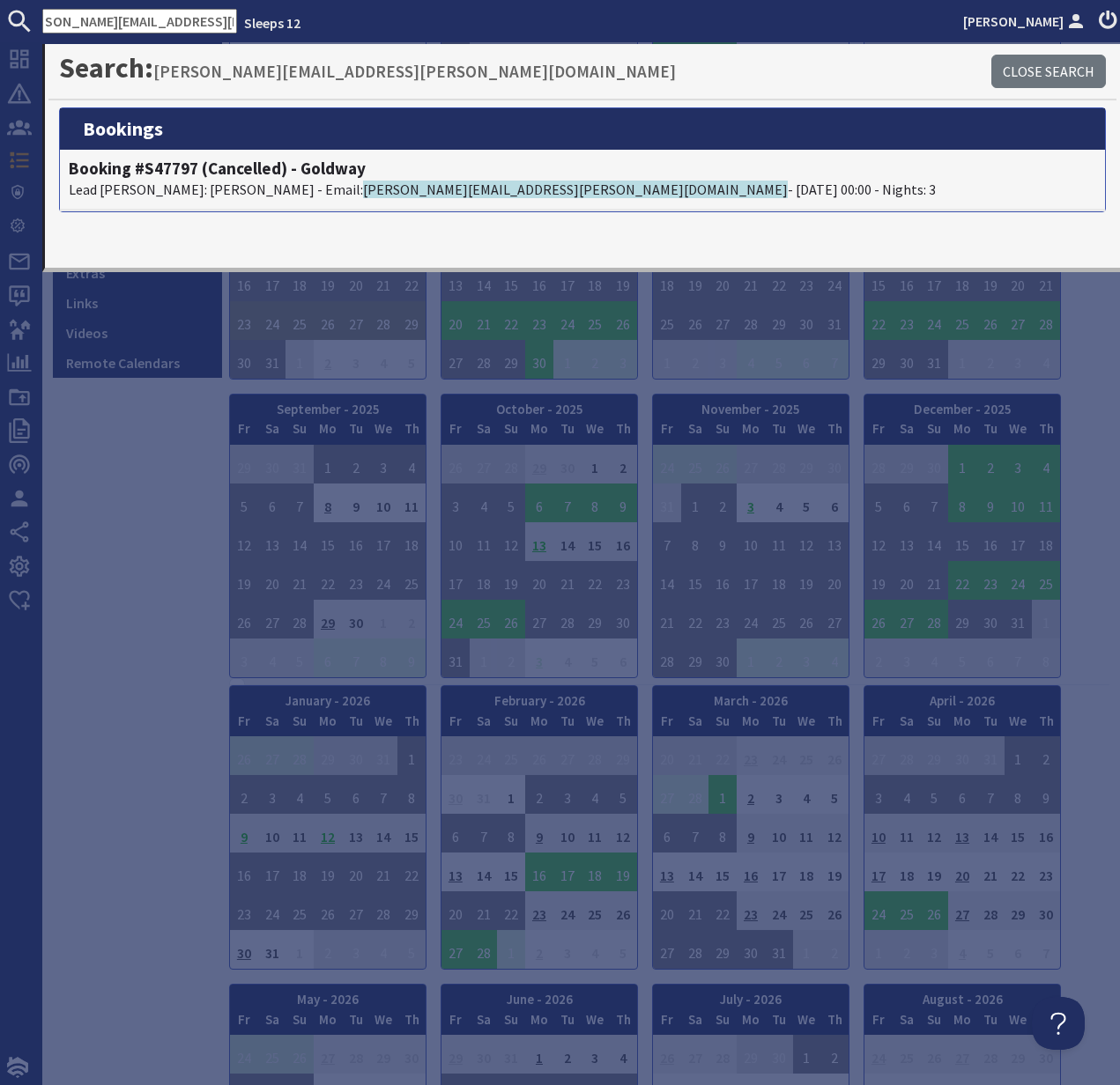
click at [170, 442] on div "9.7 Multi View on Site View Edit Features Content Gallery Banners Ratings & Awa…" at bounding box center [137, 751] width 169 height 2105
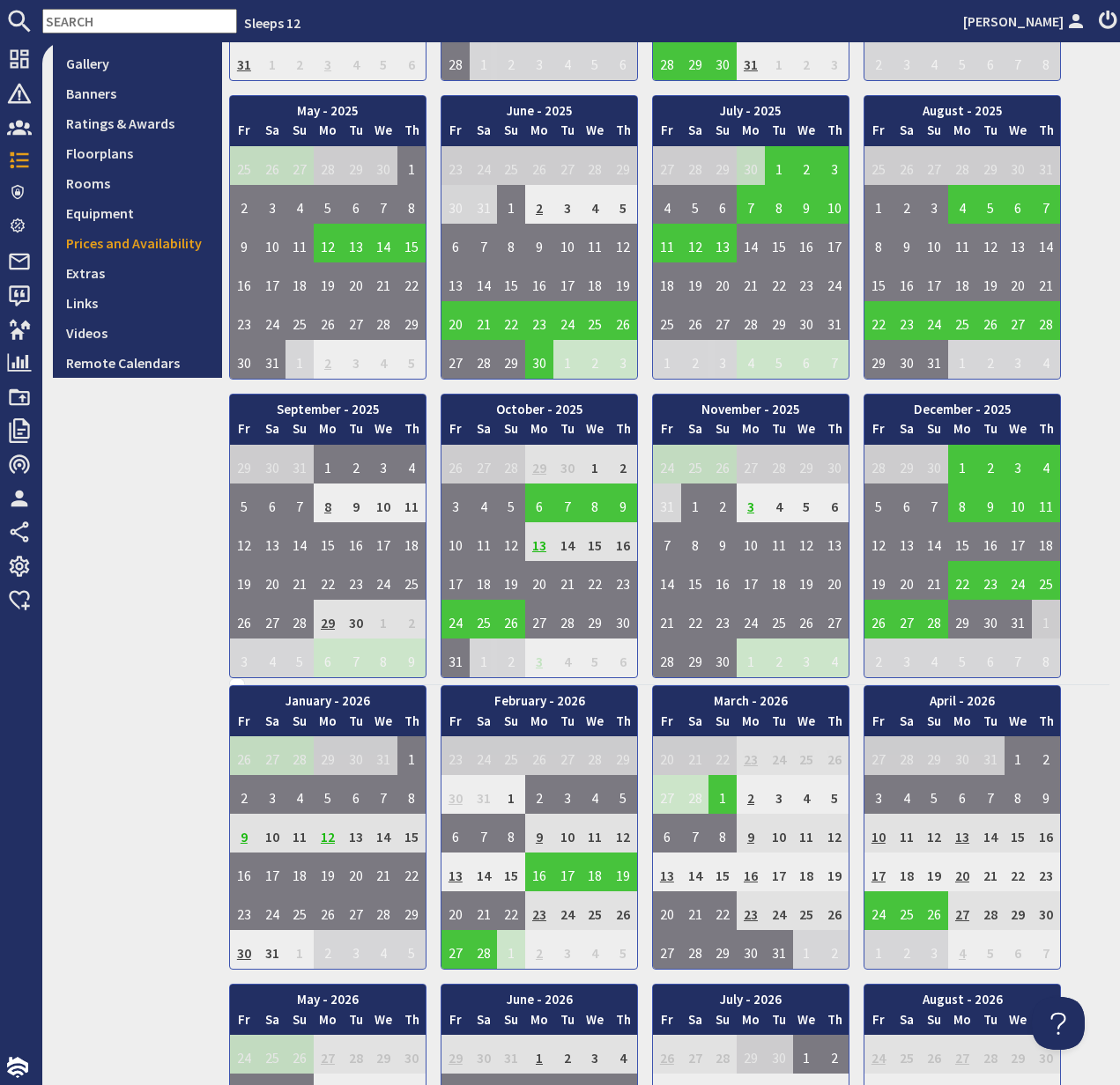
drag, startPoint x: 81, startPoint y: 18, endPoint x: 67, endPoint y: 14, distance: 14.6
click at [78, 18] on input "text" at bounding box center [140, 21] width 195 height 25
paste input "Email:"
type input "Email:"
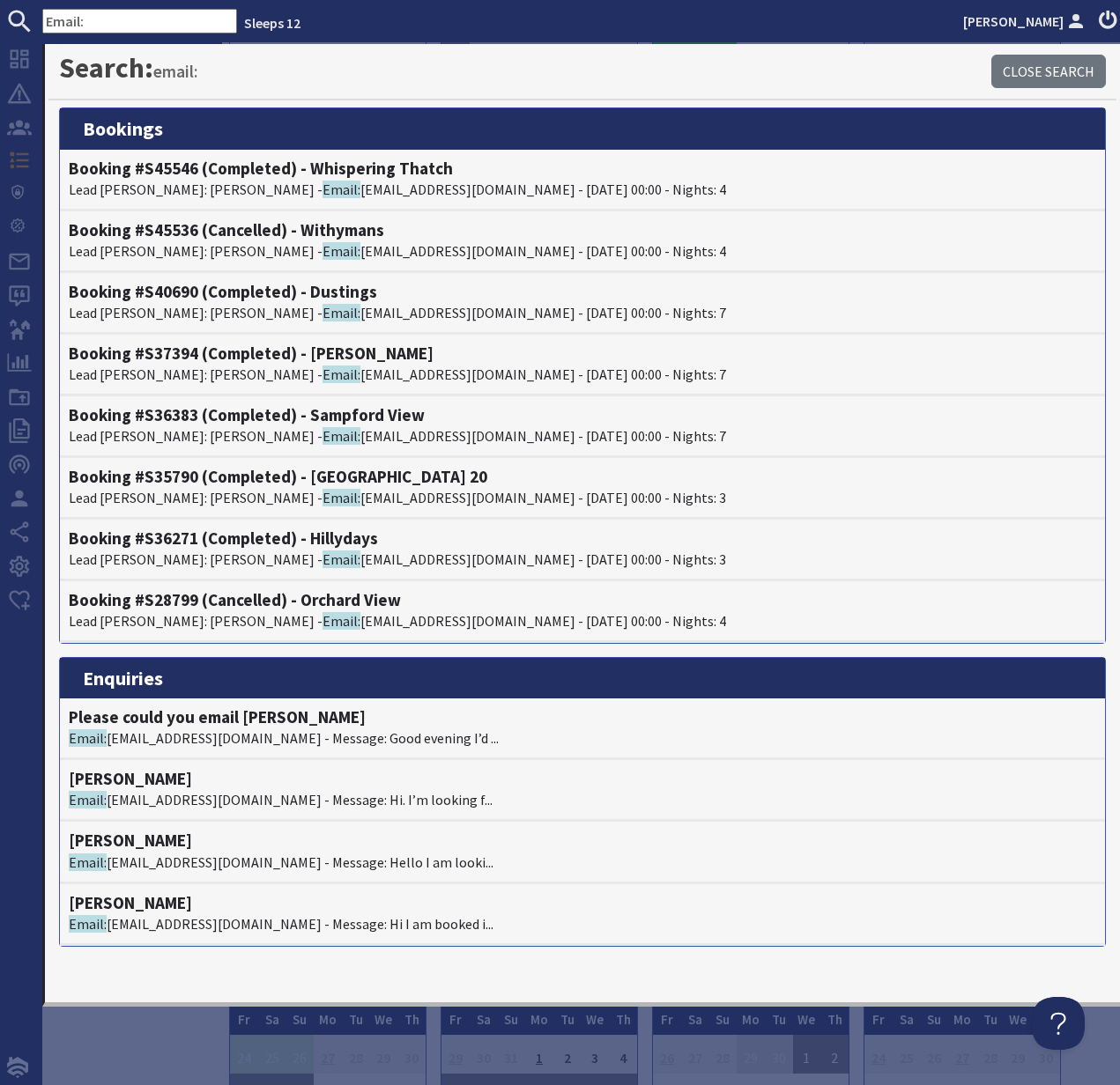
click at [113, 18] on input "Email:" at bounding box center [140, 21] width 195 height 25
drag, startPoint x: 69, startPoint y: 20, endPoint x: 29, endPoint y: 19, distance: 40.0
click at [29, 19] on form "Email:" at bounding box center [119, 21] width 237 height 25
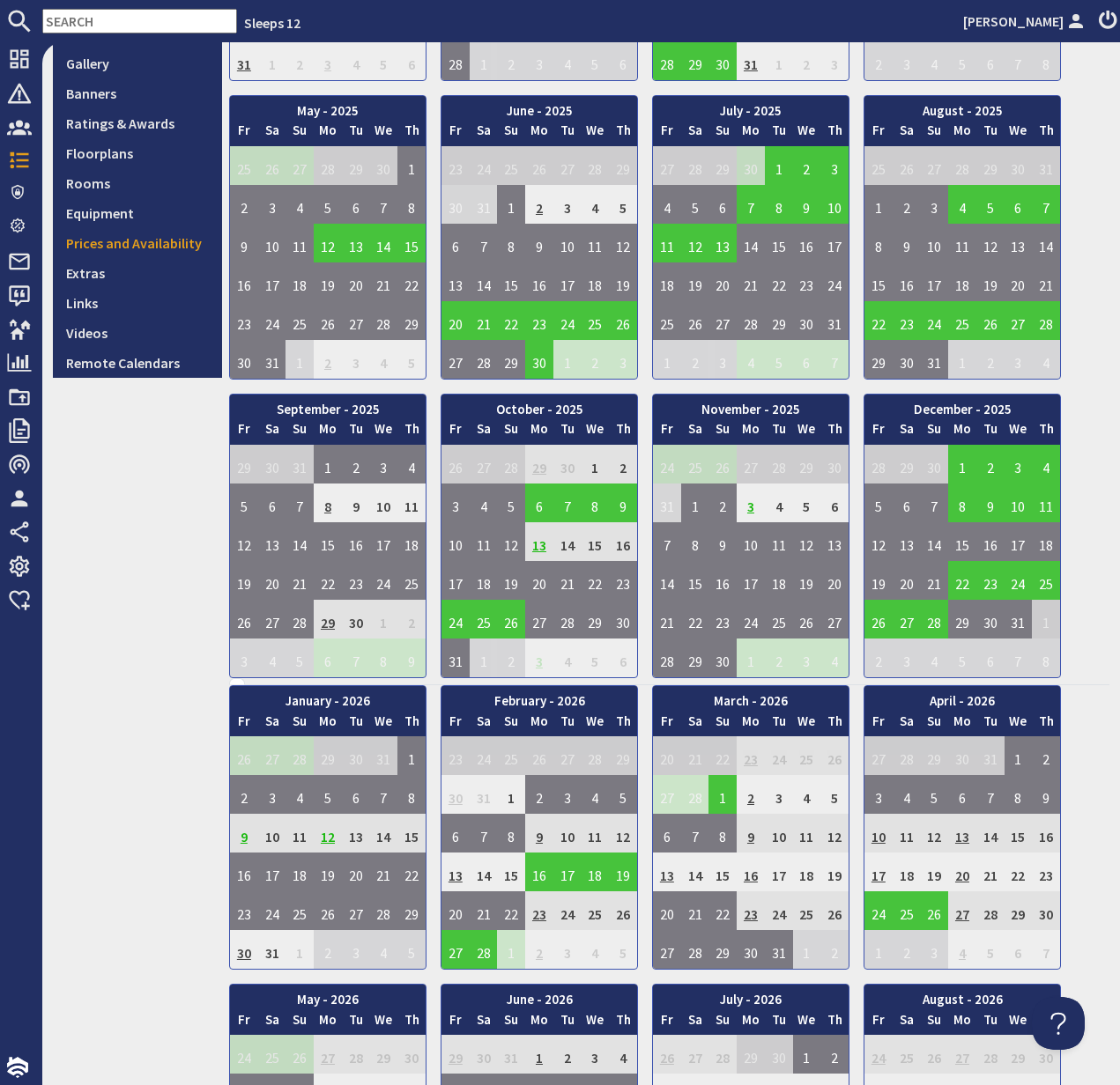
paste input "[EMAIL_ADDRESS][DOMAIN_NAME]"
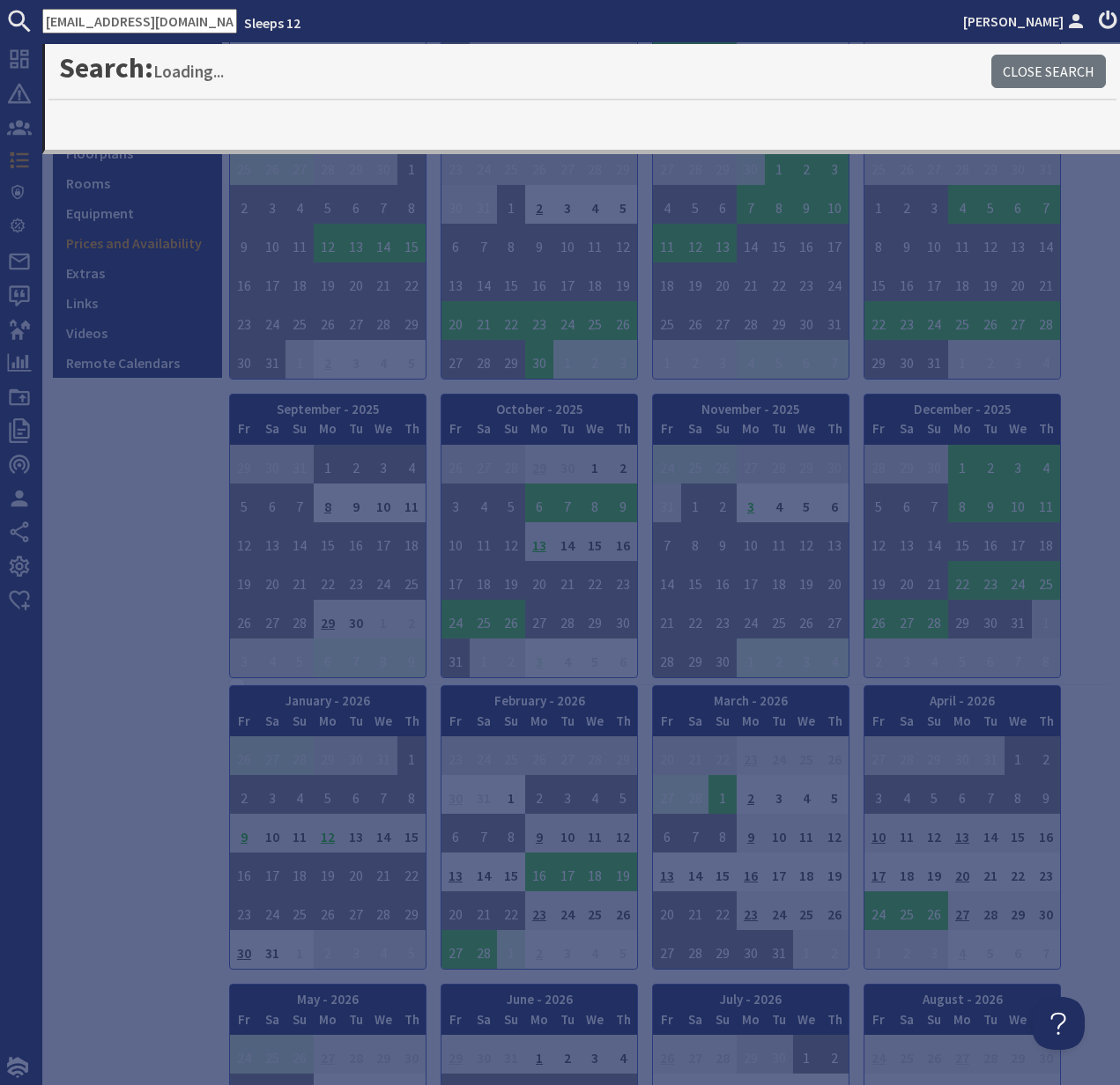
type input "[EMAIL_ADDRESS][DOMAIN_NAME]"
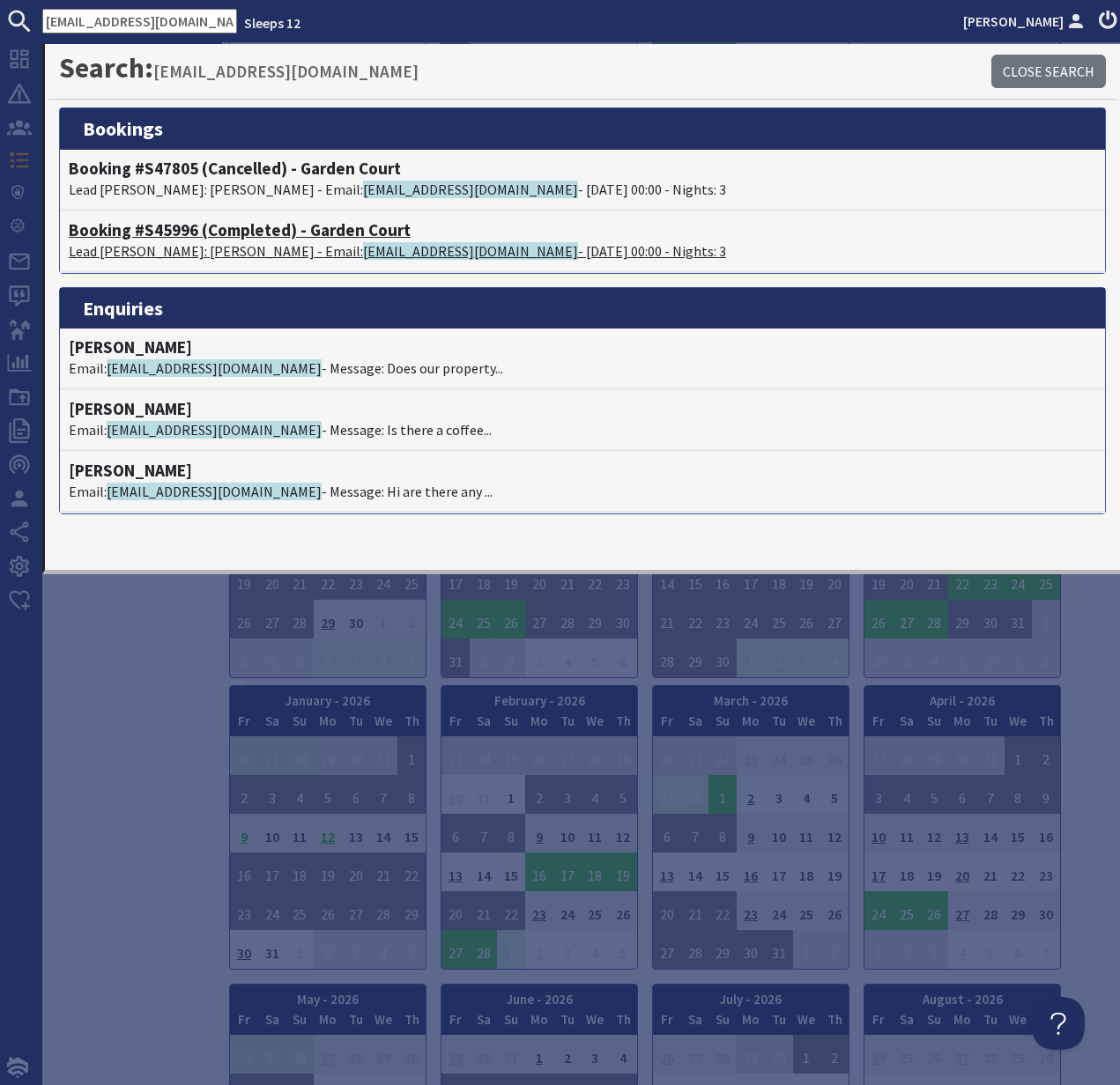
click at [151, 221] on h4 "Booking #S45996 (Completed) - Garden Court" at bounding box center [582, 230] width 1027 height 20
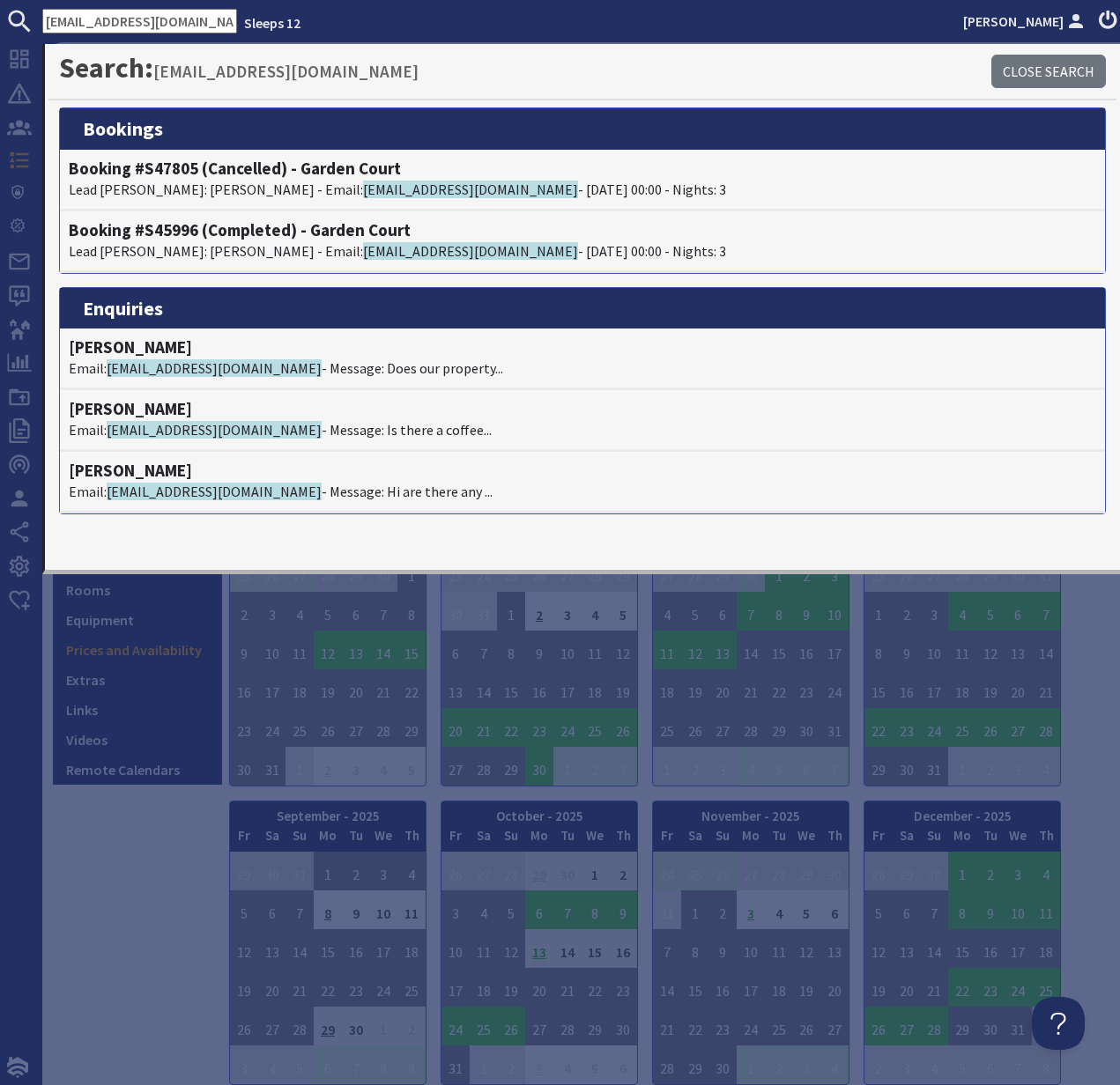
click at [178, 27] on input "[EMAIL_ADDRESS][DOMAIN_NAME]" at bounding box center [140, 21] width 195 height 25
drag, startPoint x: 186, startPoint y: 23, endPoint x: 18, endPoint y: 19, distance: 168.0
click at [17, 19] on form "[EMAIL_ADDRESS][DOMAIN_NAME]" at bounding box center [119, 21] width 237 height 25
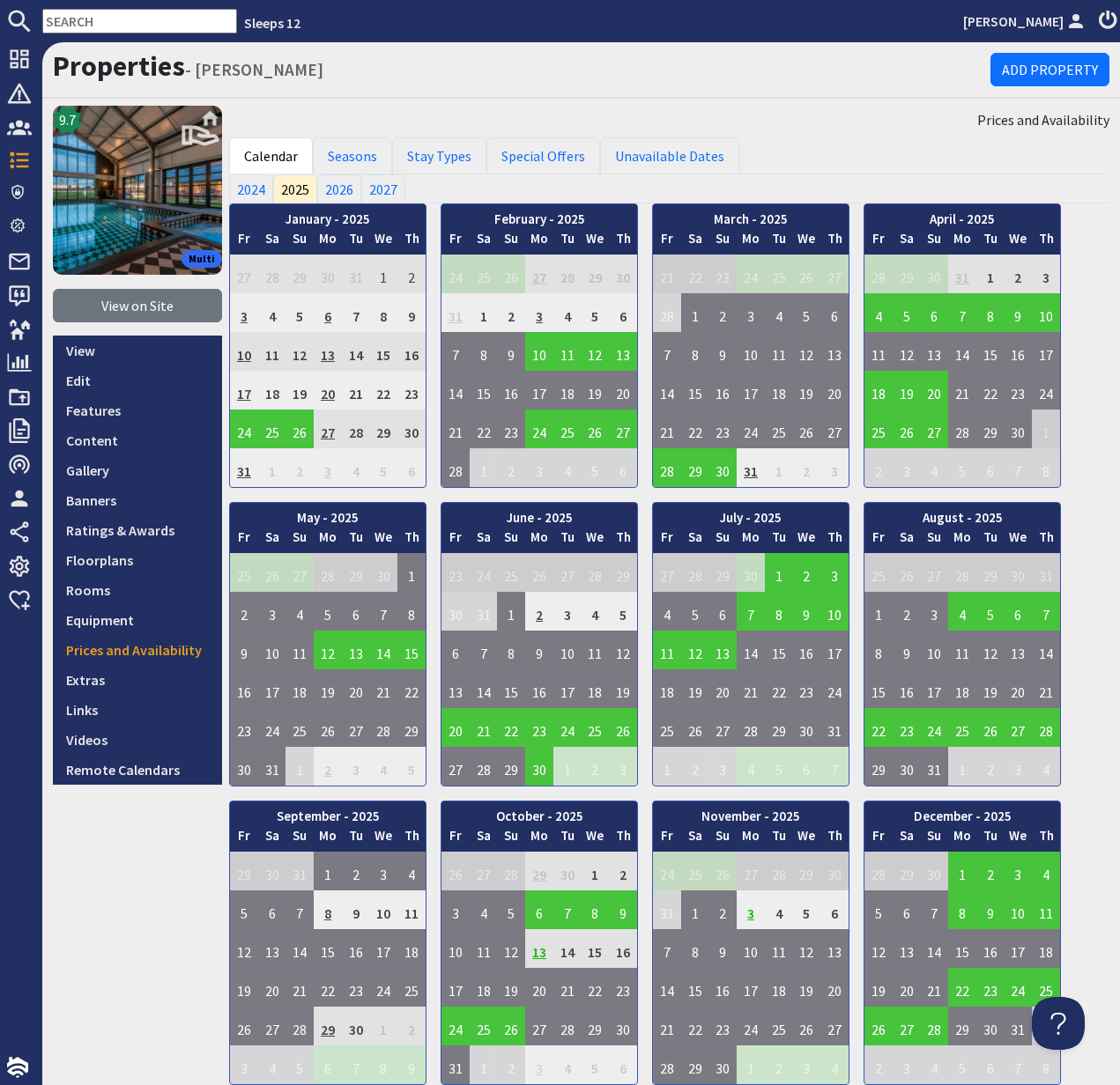
paste input "[EMAIL_ADDRESS][DOMAIN_NAME]"
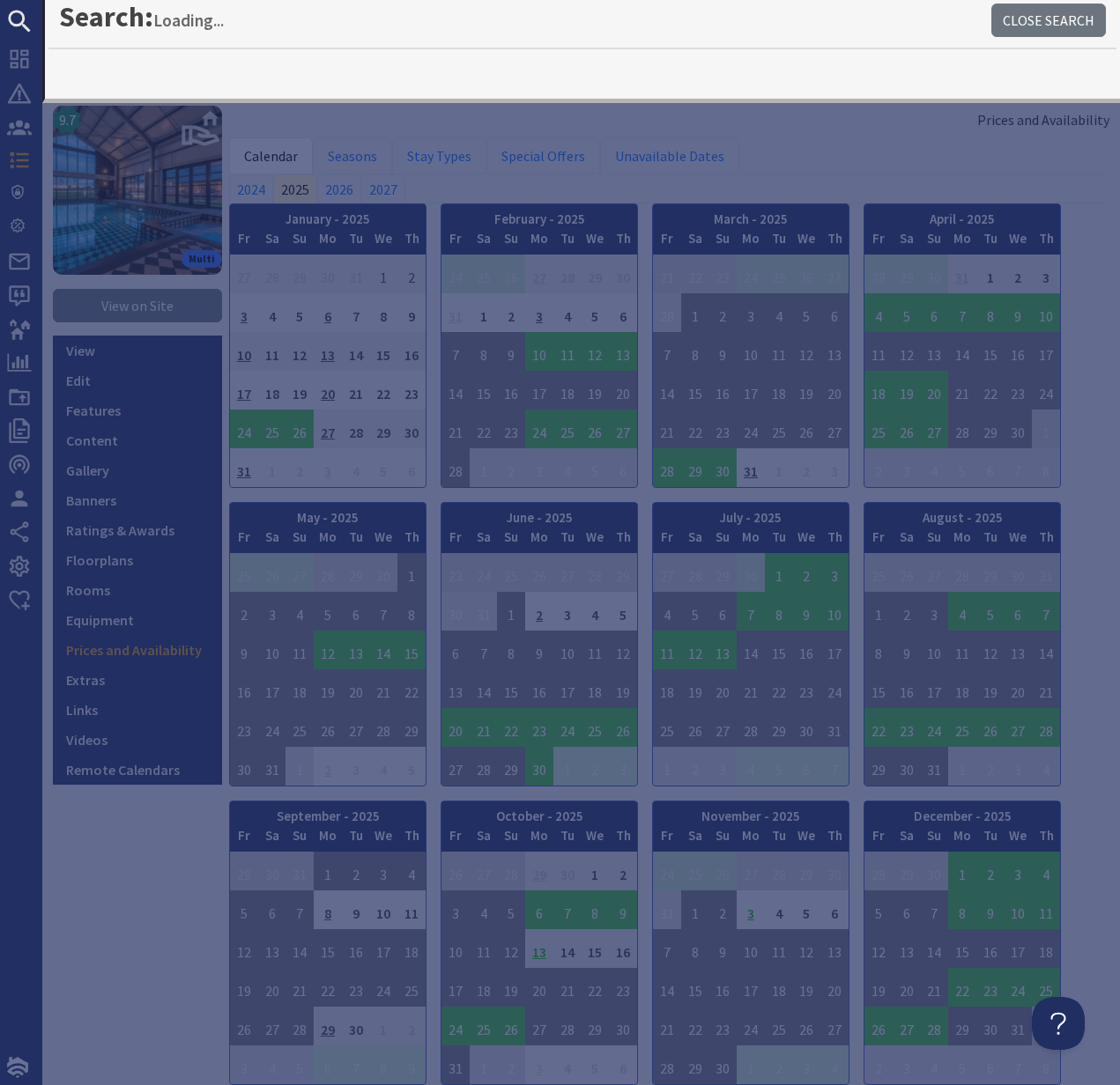
type input "[EMAIL_ADDRESS][DOMAIN_NAME]"
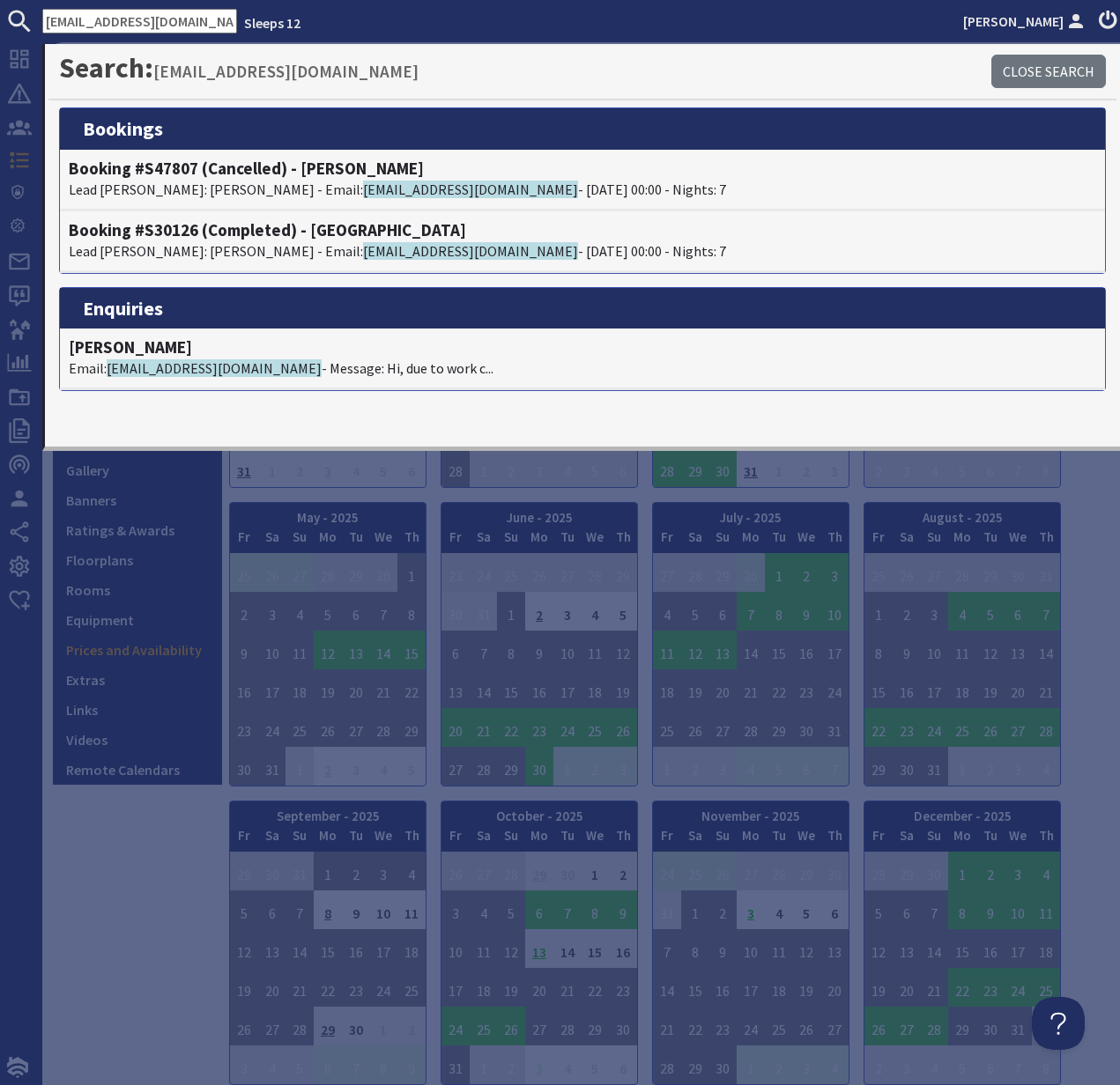
drag, startPoint x: 163, startPoint y: 23, endPoint x: 8, endPoint y: 8, distance: 155.7
click at [12, 14] on form "[EMAIL_ADDRESS][DOMAIN_NAME]" at bounding box center [119, 21] width 237 height 25
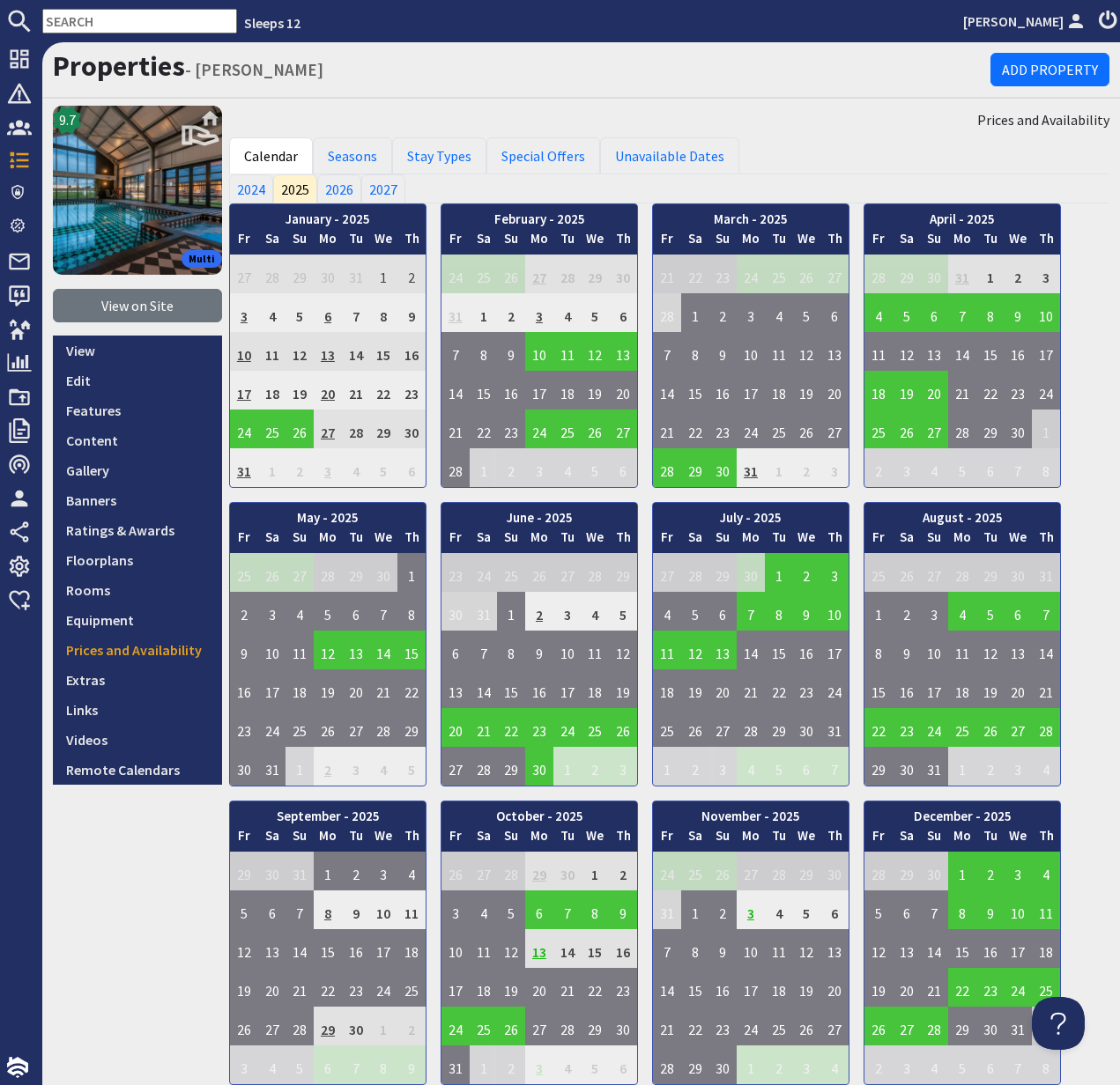
paste input "[EMAIL_ADDRESS][DOMAIN_NAME]"
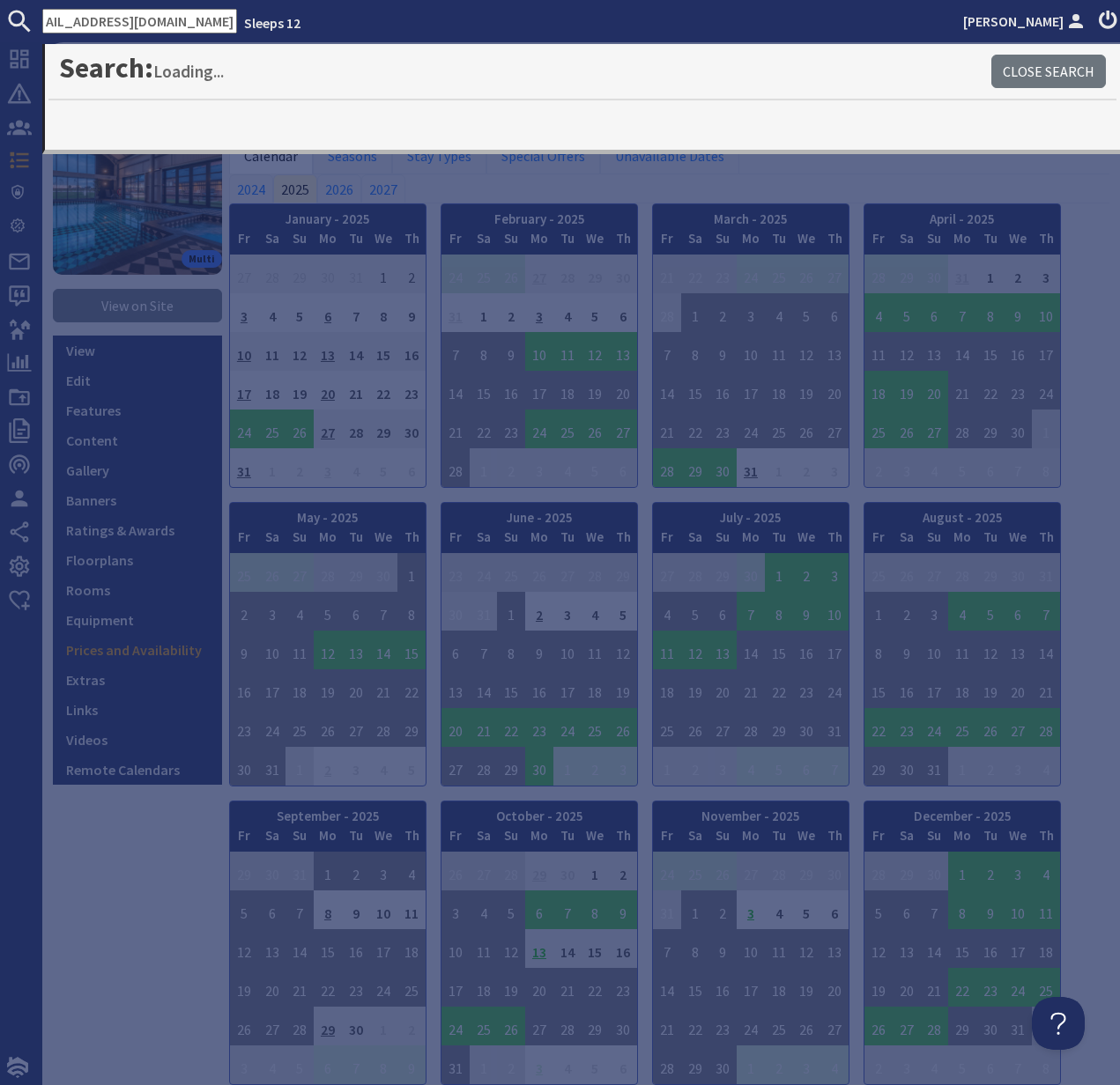
type input "[EMAIL_ADDRESS][DOMAIN_NAME]"
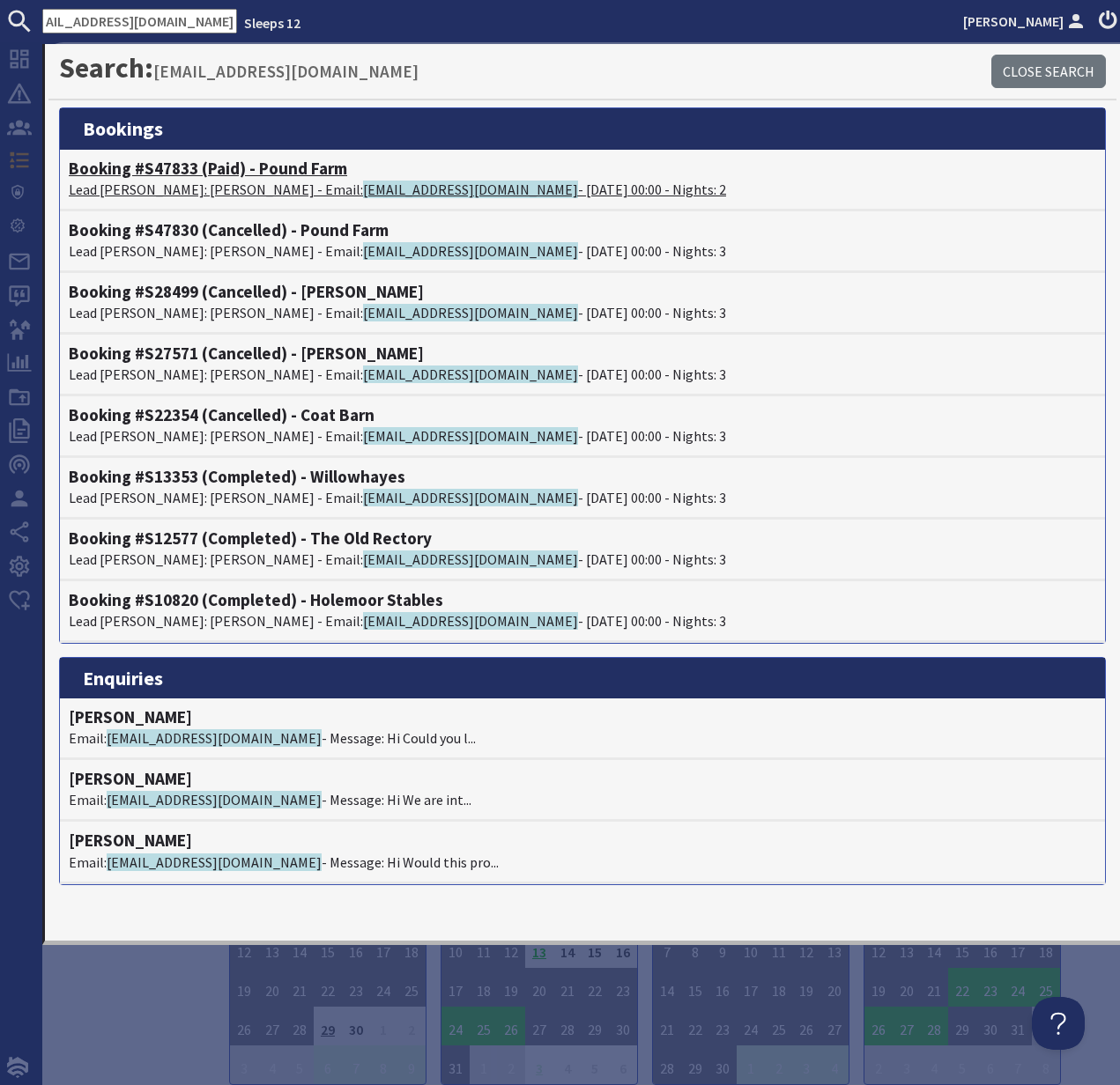
scroll to position [0, 0]
click at [202, 173] on h4 "Booking #S47833 (Paid) - Pound Farm" at bounding box center [582, 168] width 1027 height 20
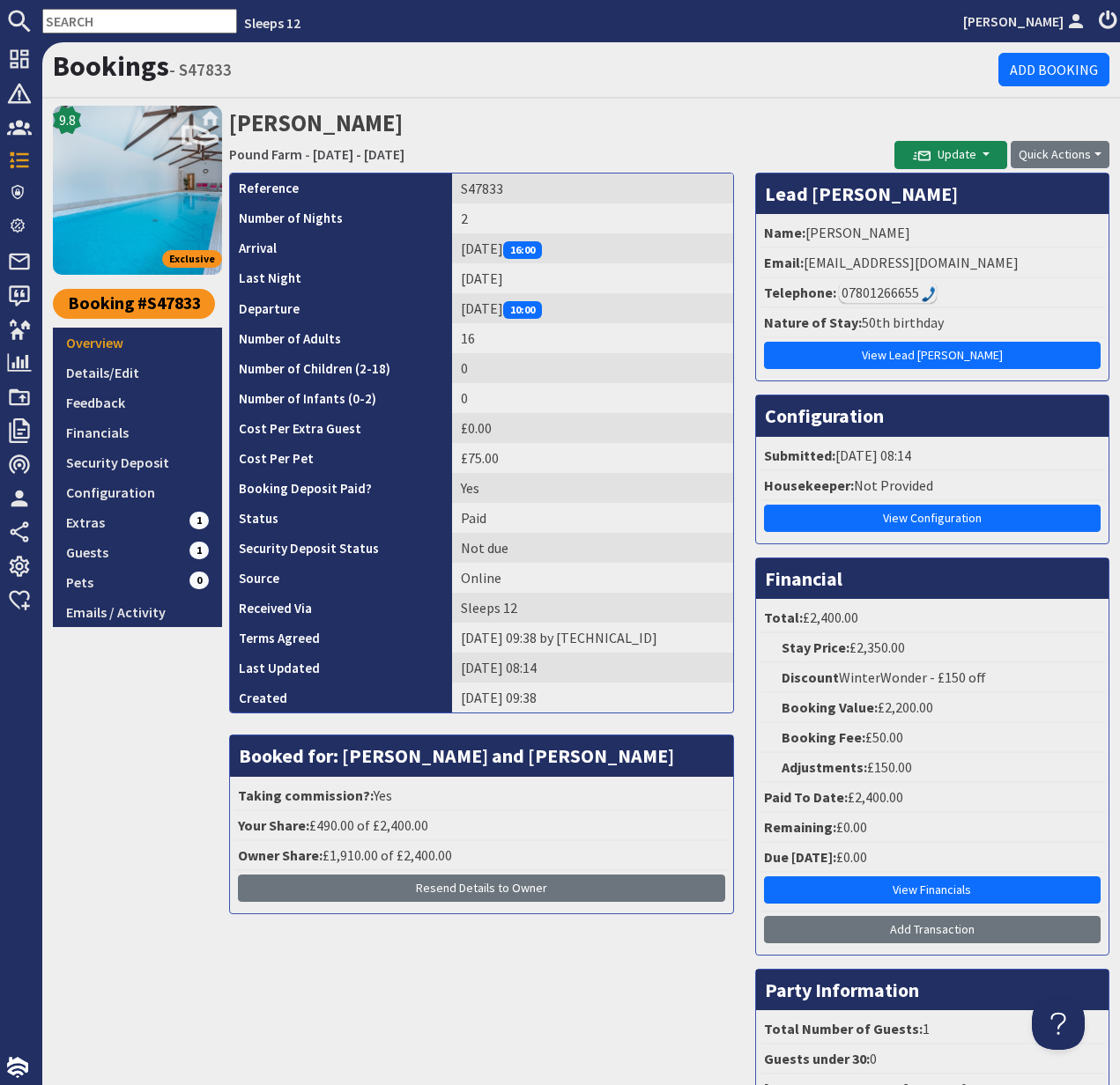
click at [81, 20] on input "text" at bounding box center [140, 21] width 195 height 25
click at [78, 19] on input "text" at bounding box center [140, 21] width 195 height 25
paste input "[EMAIL_ADDRESS][DOMAIN_NAME]"
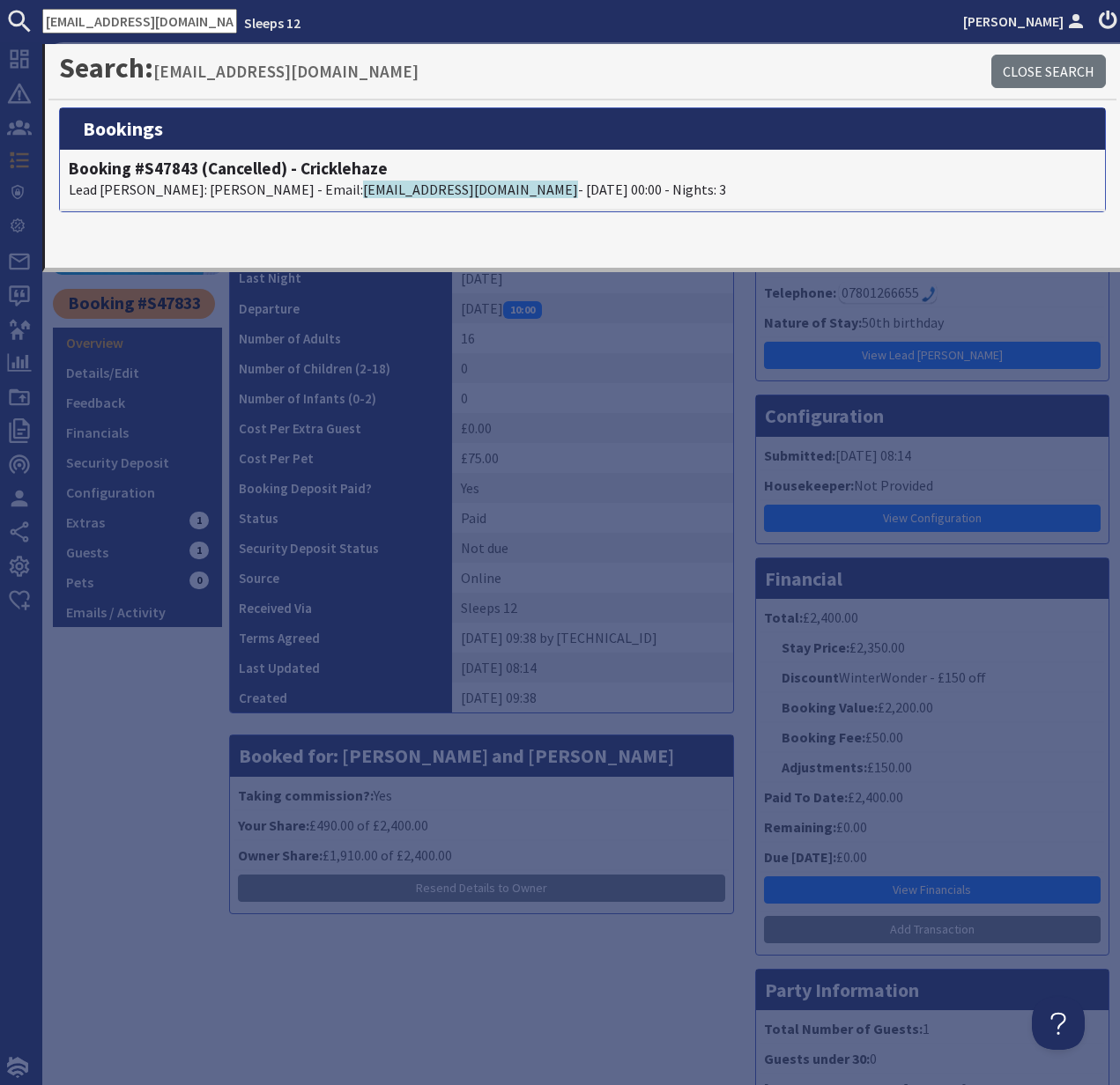
drag, startPoint x: 190, startPoint y: 21, endPoint x: 19, endPoint y: 19, distance: 171.0
click at [19, 19] on form "[EMAIL_ADDRESS][DOMAIN_NAME]" at bounding box center [119, 21] width 237 height 25
type input "com"
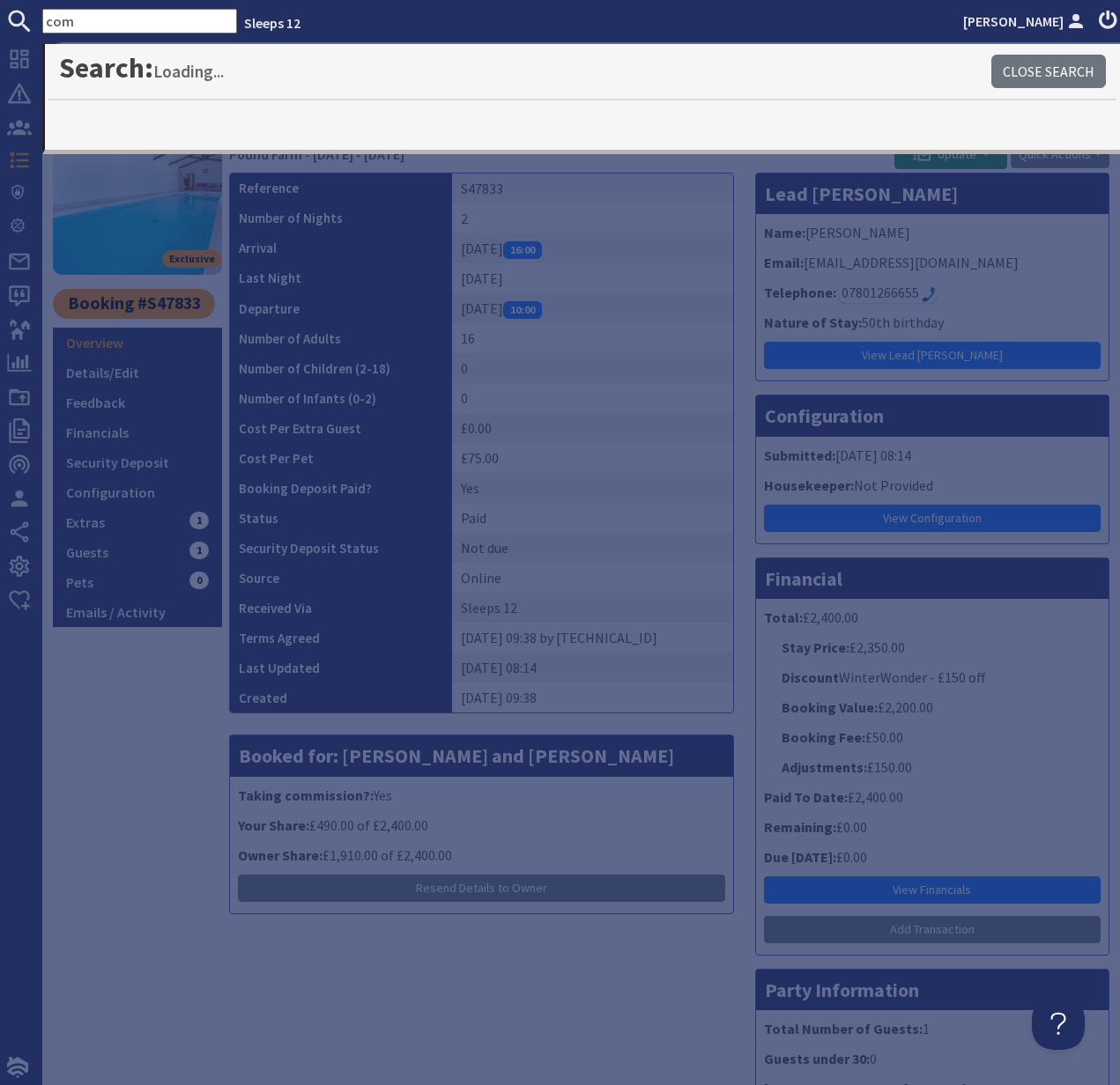
drag, startPoint x: 89, startPoint y: 15, endPoint x: 29, endPoint y: 17, distance: 60.0
click at [29, 17] on form "com" at bounding box center [119, 21] width 237 height 25
type input "/"
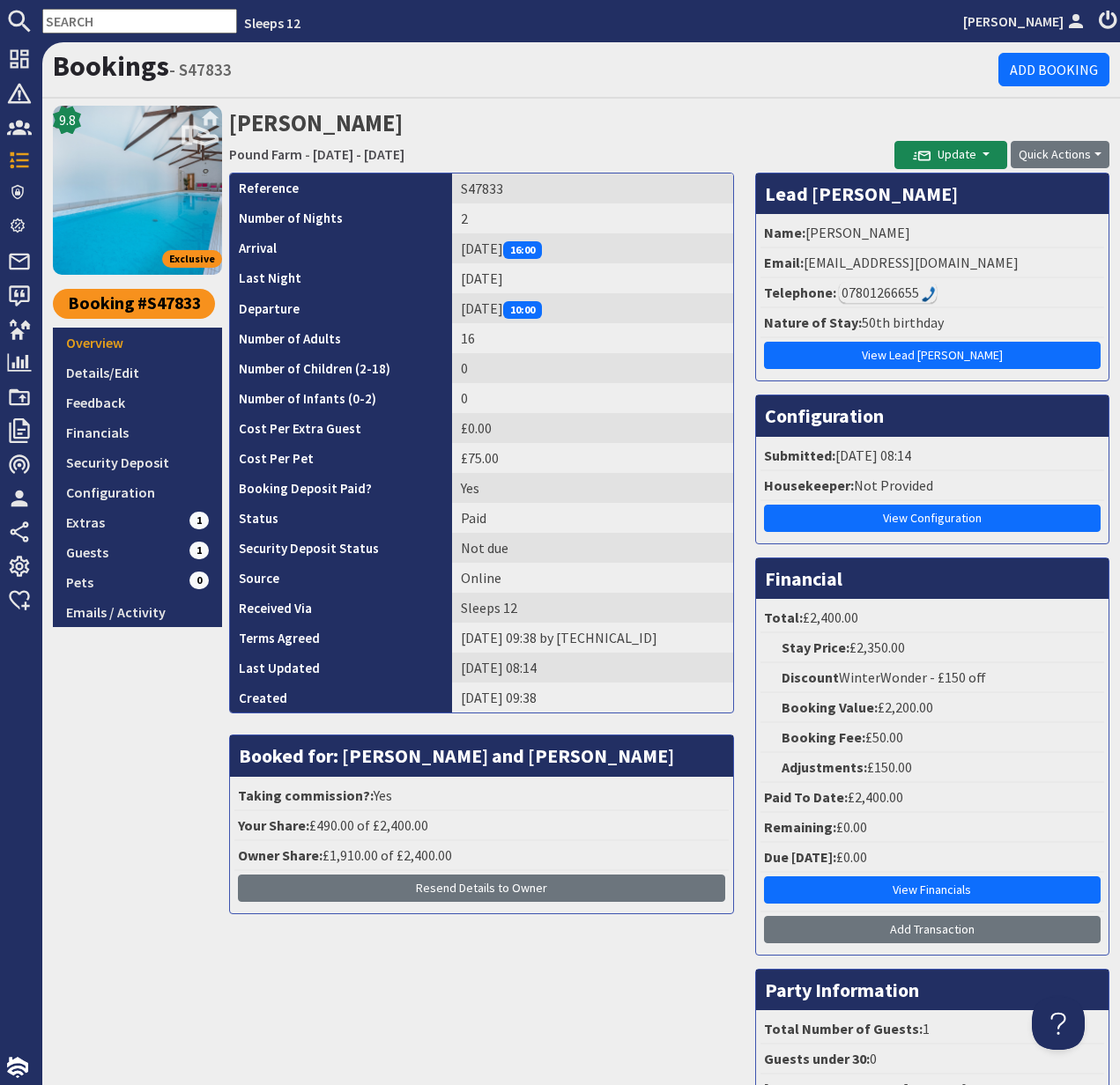
paste input "[EMAIL_ADDRESS][DOMAIN_NAME]"
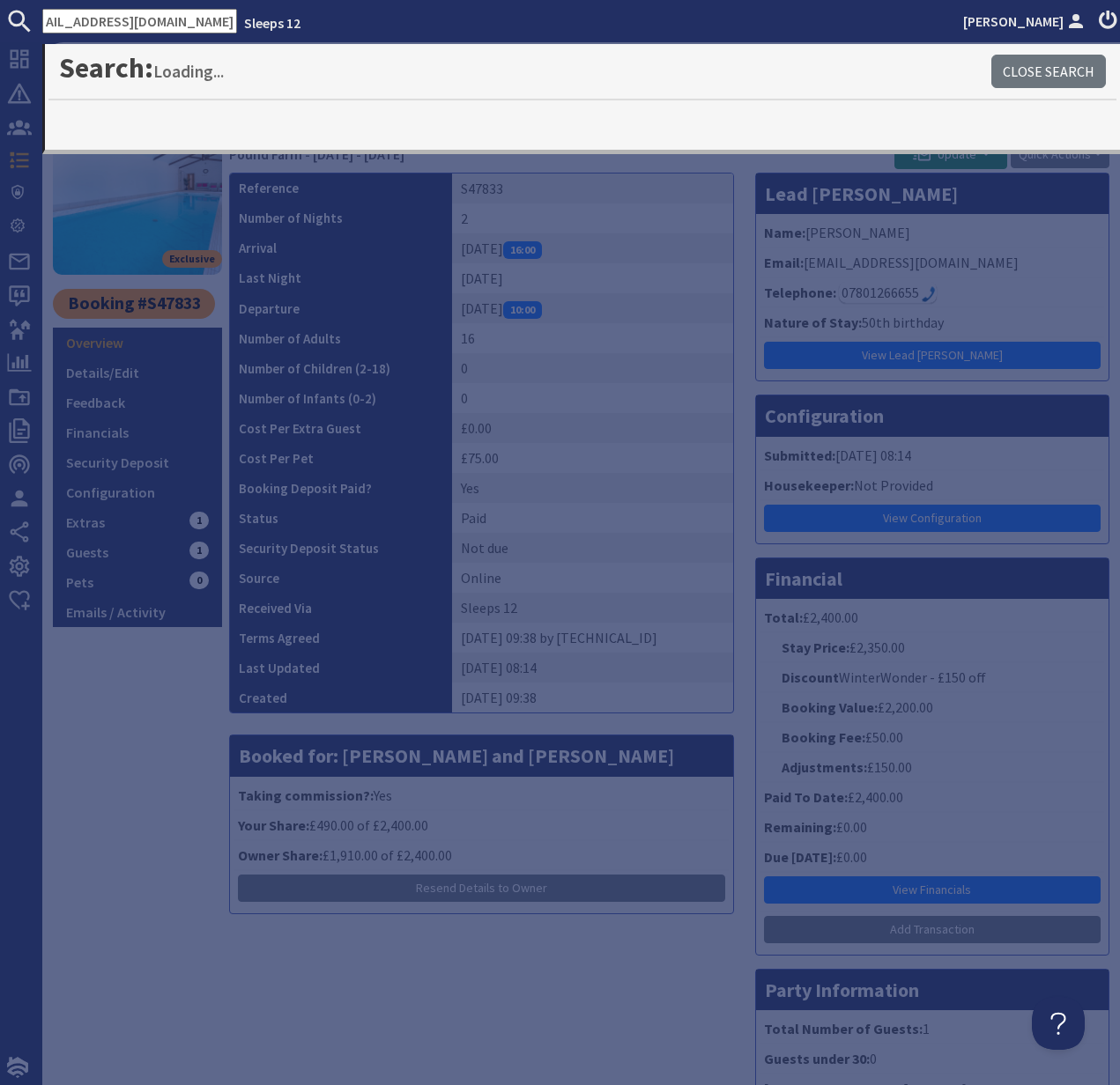
type input "[EMAIL_ADDRESS][DOMAIN_NAME]"
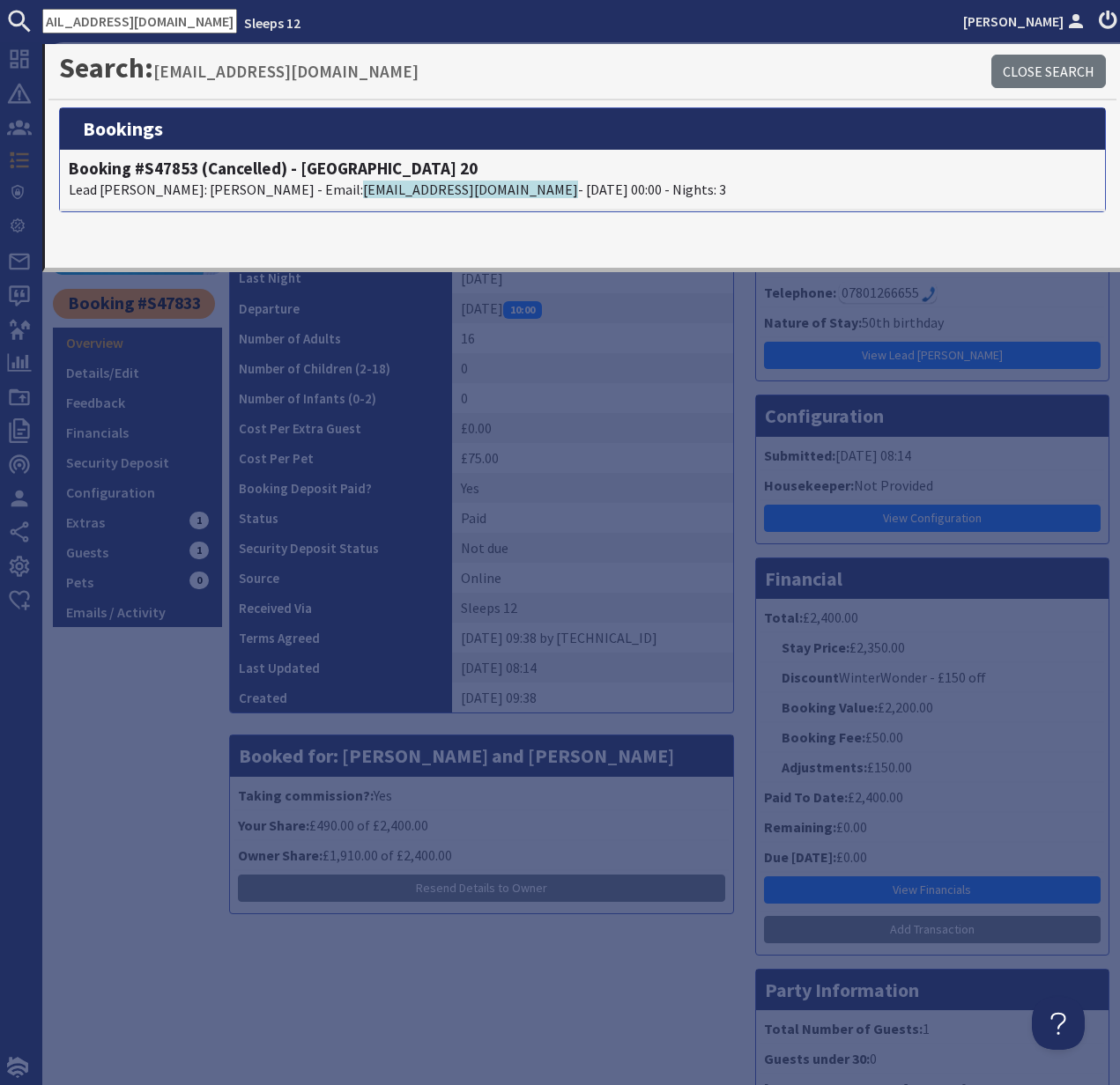
drag, startPoint x: 43, startPoint y: 15, endPoint x: 162, endPoint y: 24, distance: 119.3
click at [162, 25] on input "[EMAIL_ADDRESS][DOMAIN_NAME]" at bounding box center [140, 21] width 195 height 25
drag, startPoint x: 191, startPoint y: 20, endPoint x: 0, endPoint y: 23, distance: 191.0
click at [0, 23] on form "[EMAIL_ADDRESS][DOMAIN_NAME]" at bounding box center [119, 21] width 237 height 25
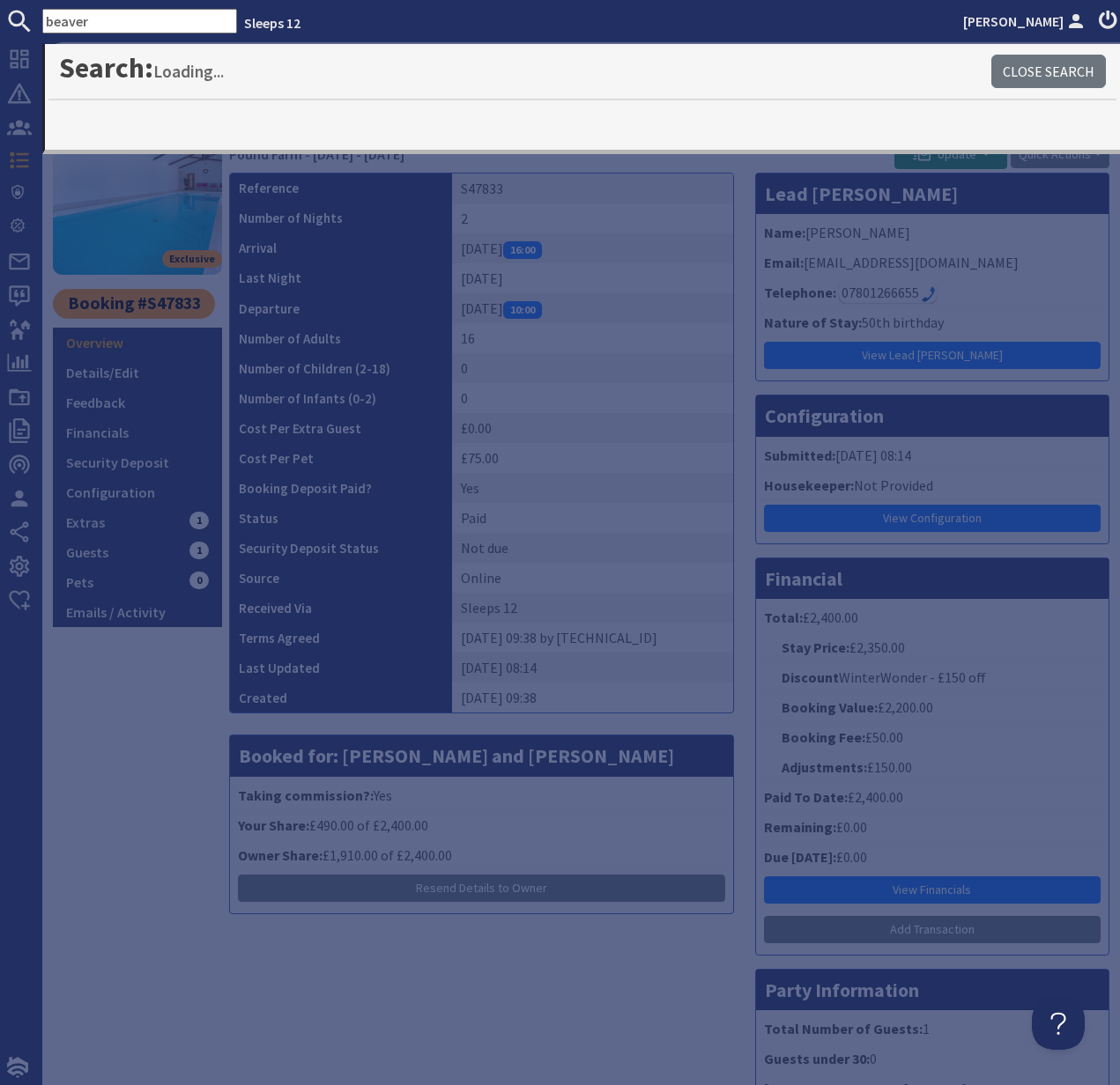
type input "beaver"
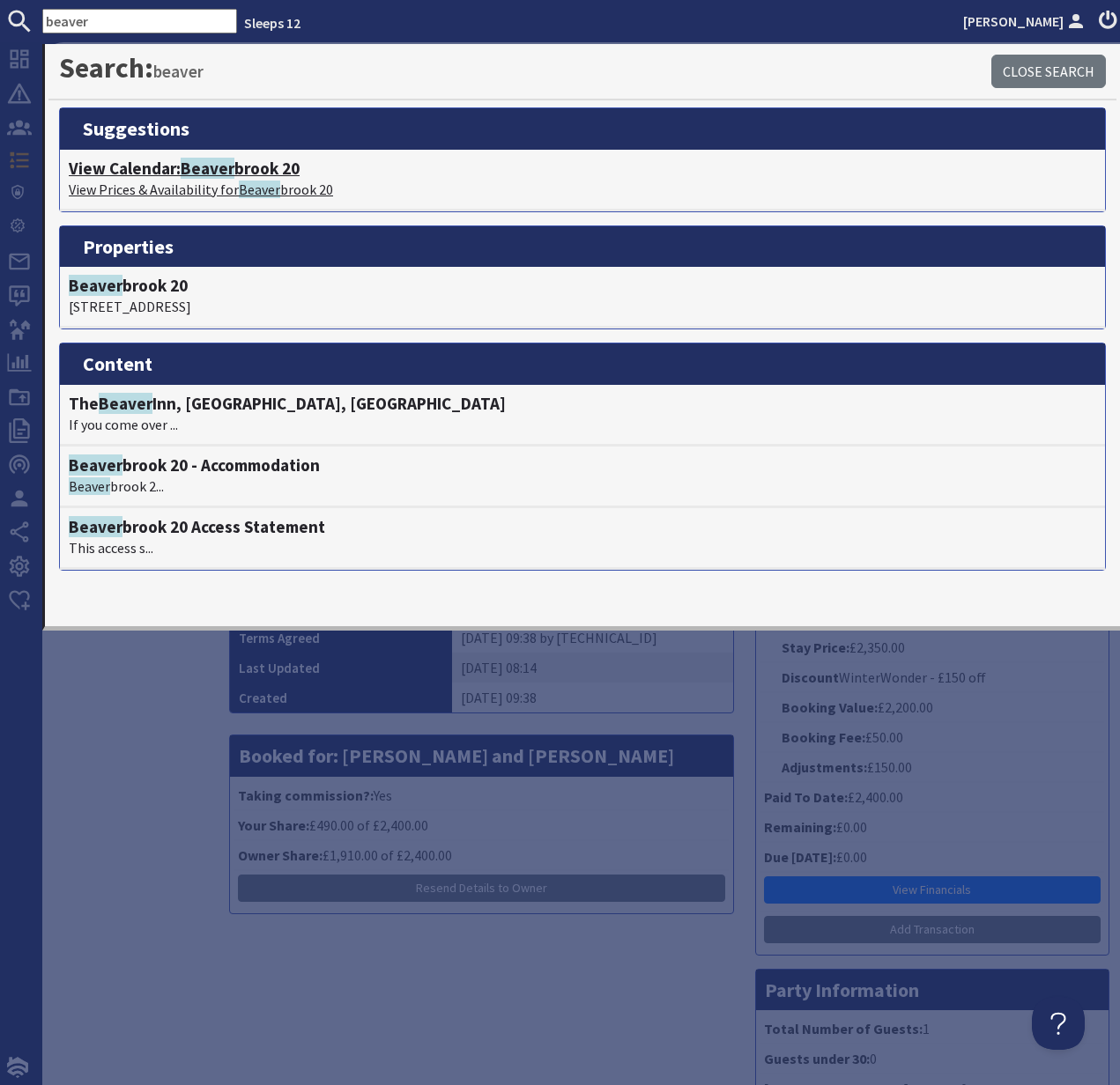
click at [169, 167] on h4 "View Calendar: [GEOGRAPHIC_DATA] 20" at bounding box center [582, 168] width 1027 height 20
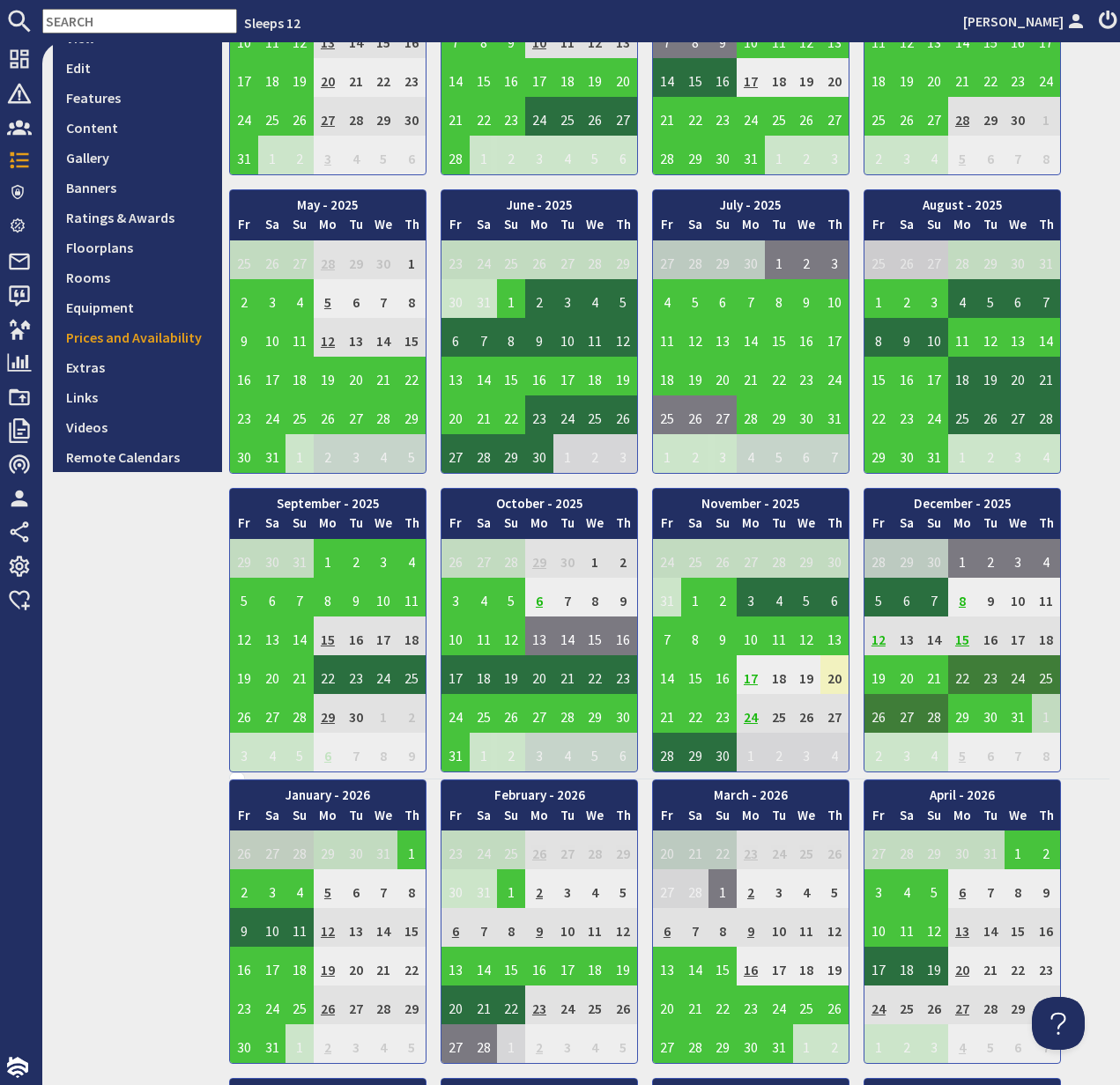
scroll to position [325, 0]
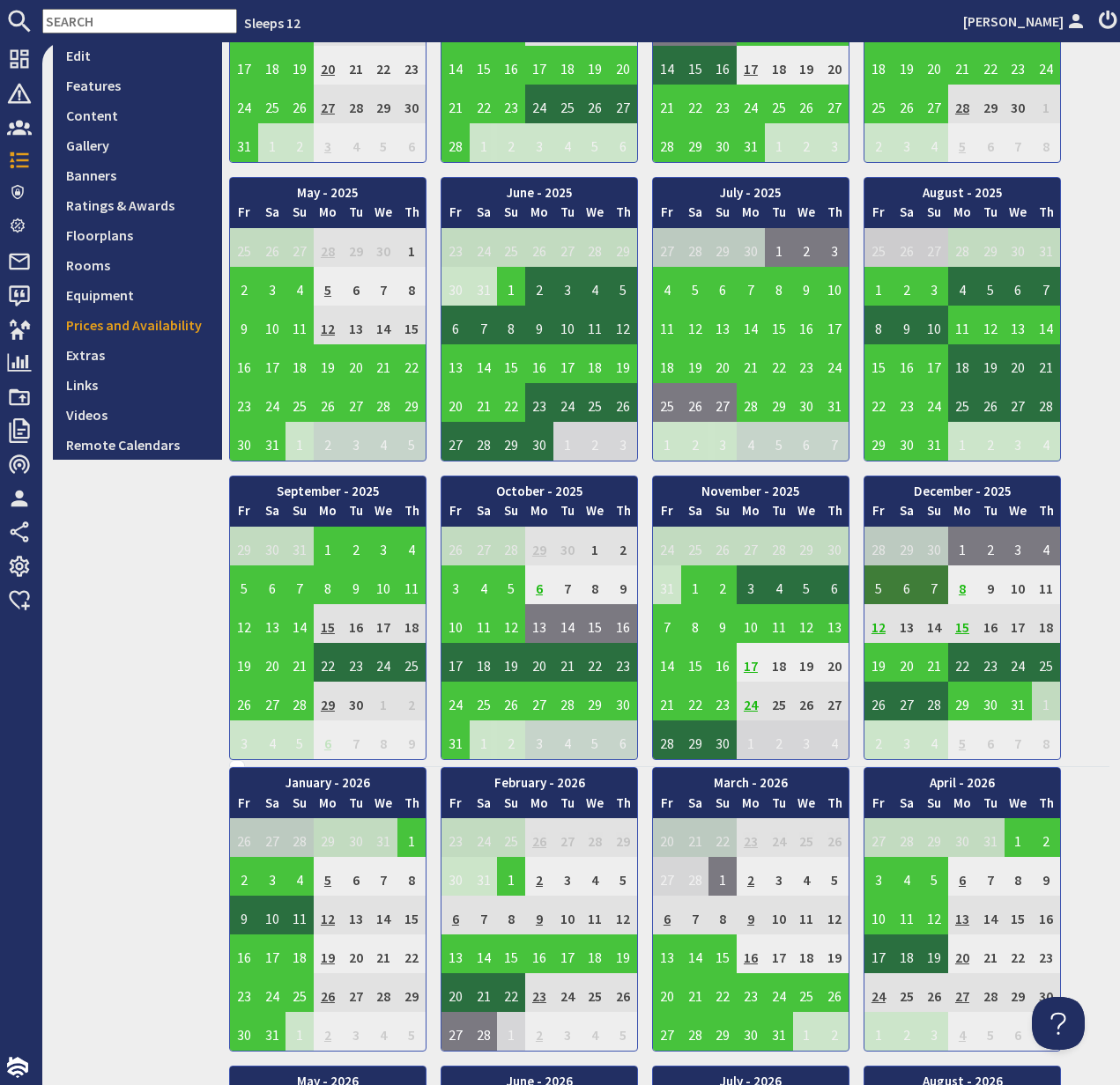
click at [877, 591] on td "5" at bounding box center [878, 585] width 28 height 39
click at [893, 666] on link "View booking" at bounding box center [882, 666] width 92 height 19
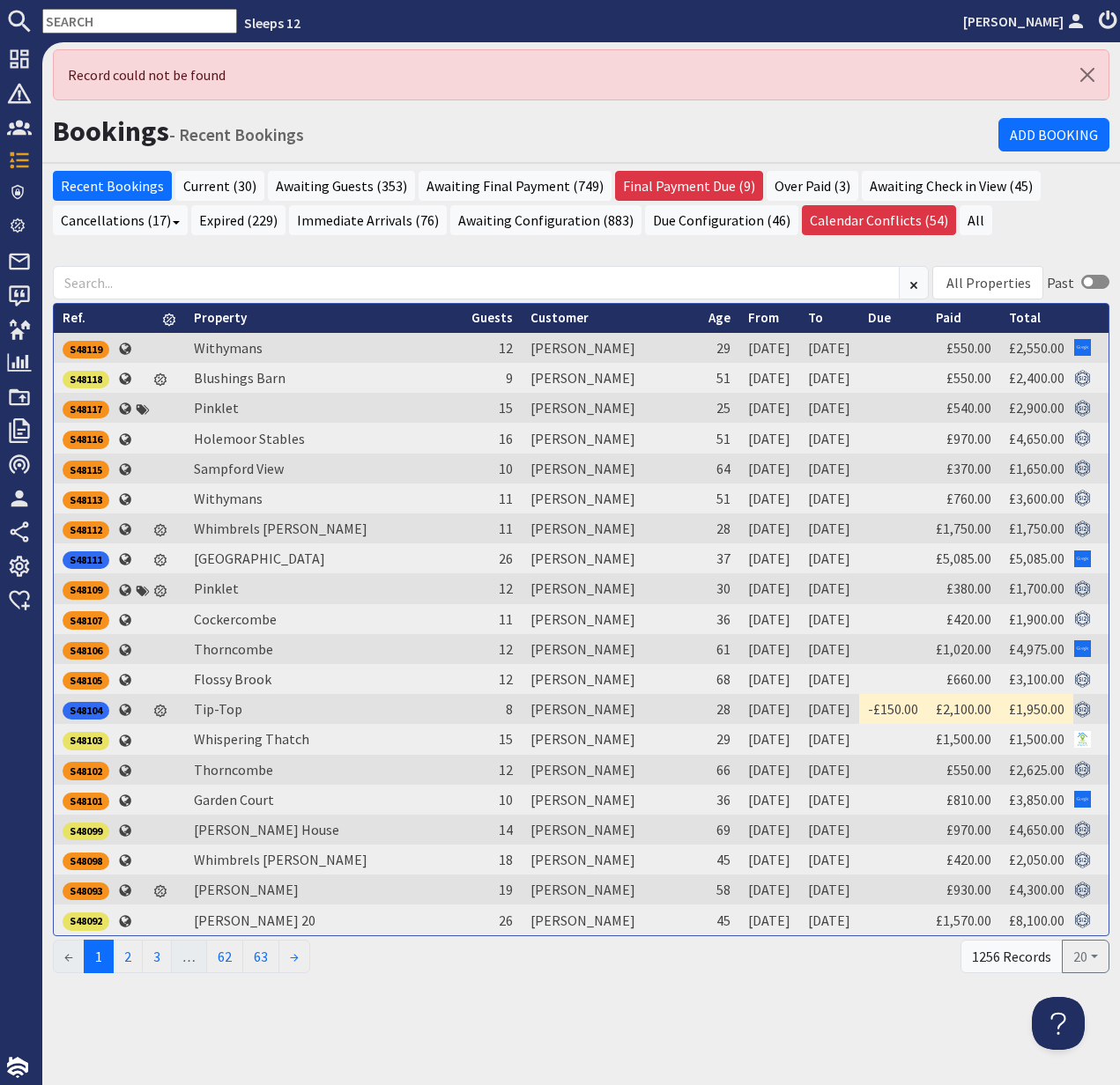
click at [87, 14] on input "text" at bounding box center [140, 21] width 195 height 25
click at [85, 13] on input "text" at bounding box center [140, 21] width 195 height 25
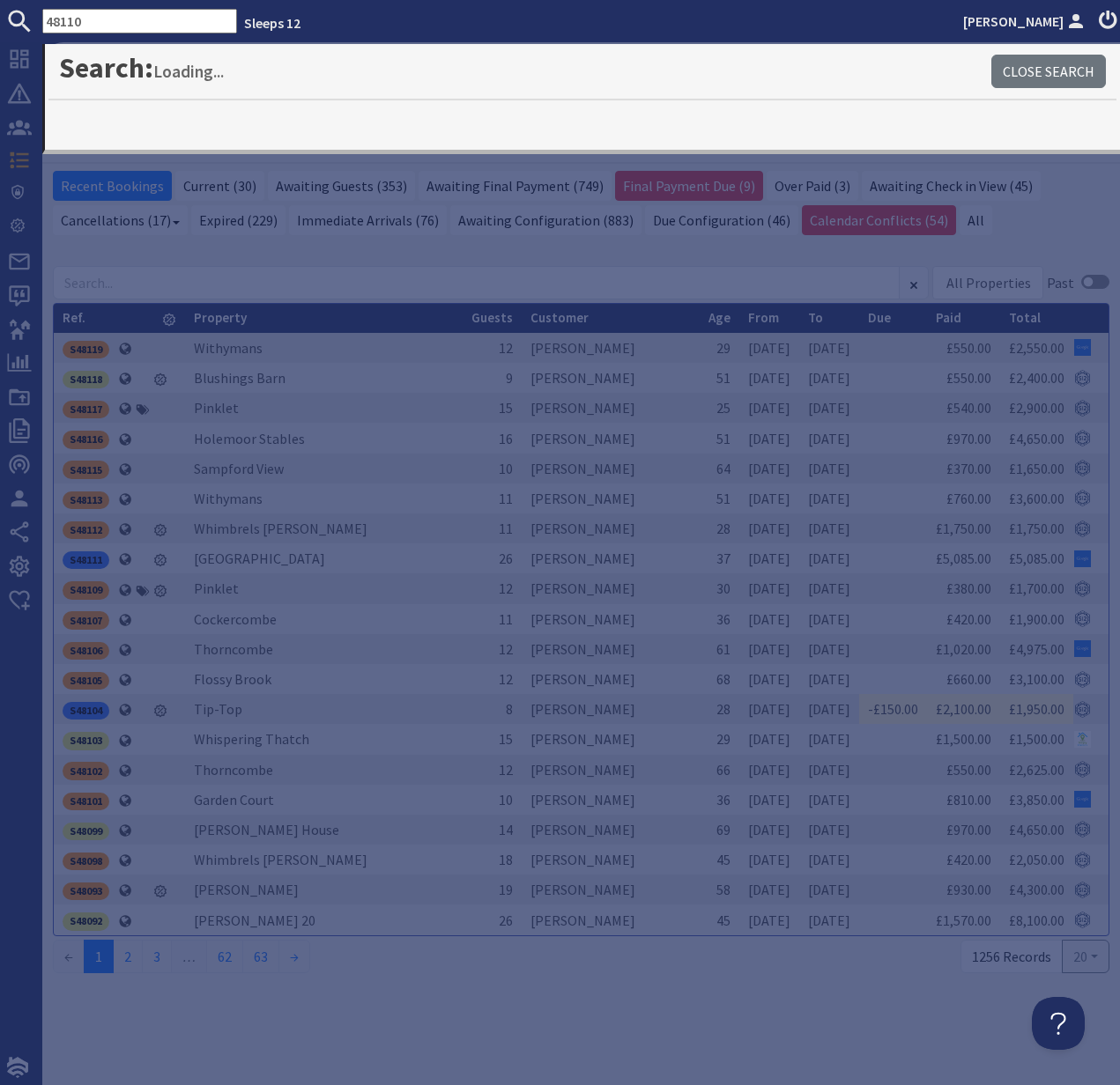
type input "48110"
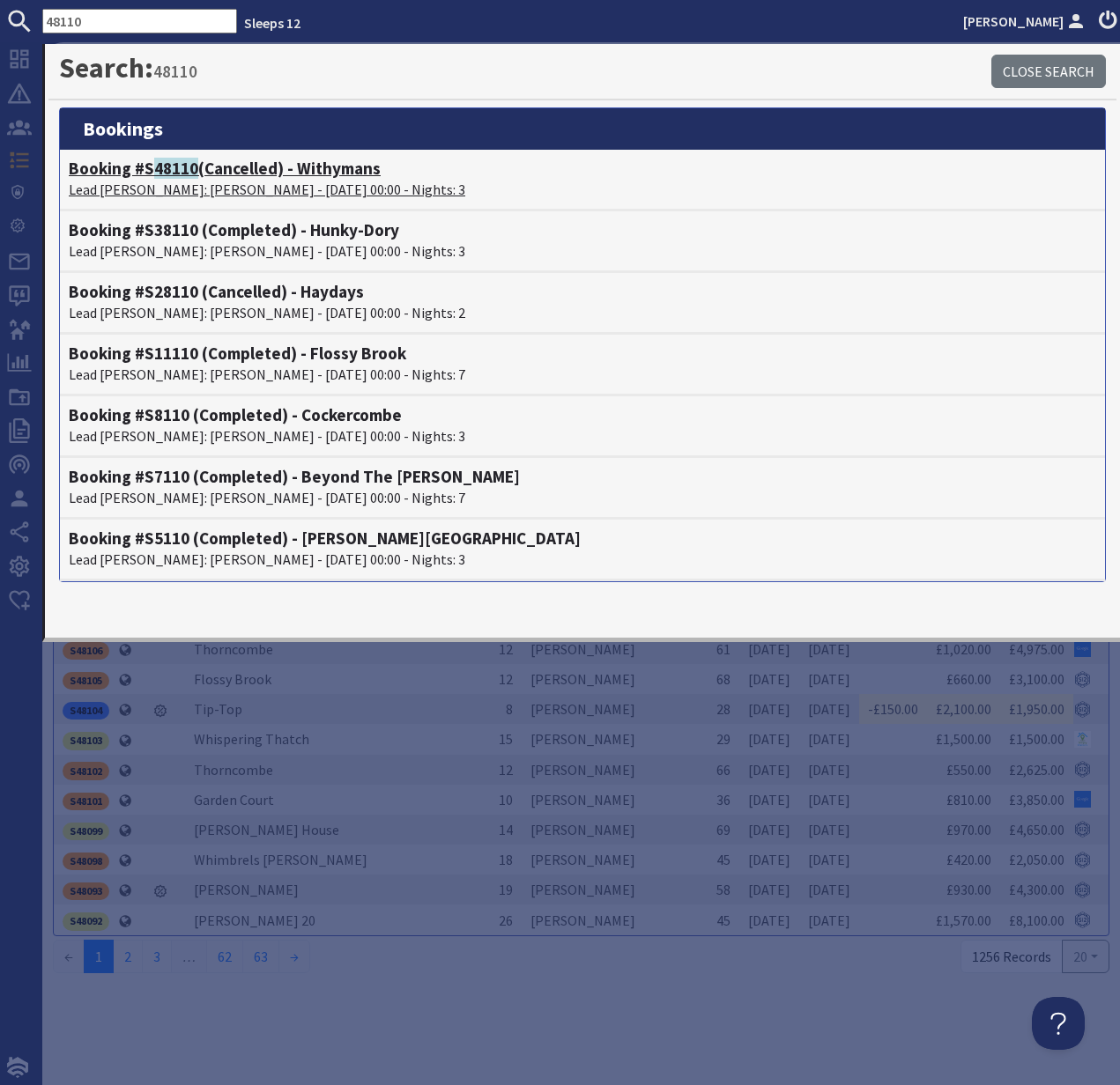
click at [179, 178] on span "48110" at bounding box center [176, 168] width 44 height 21
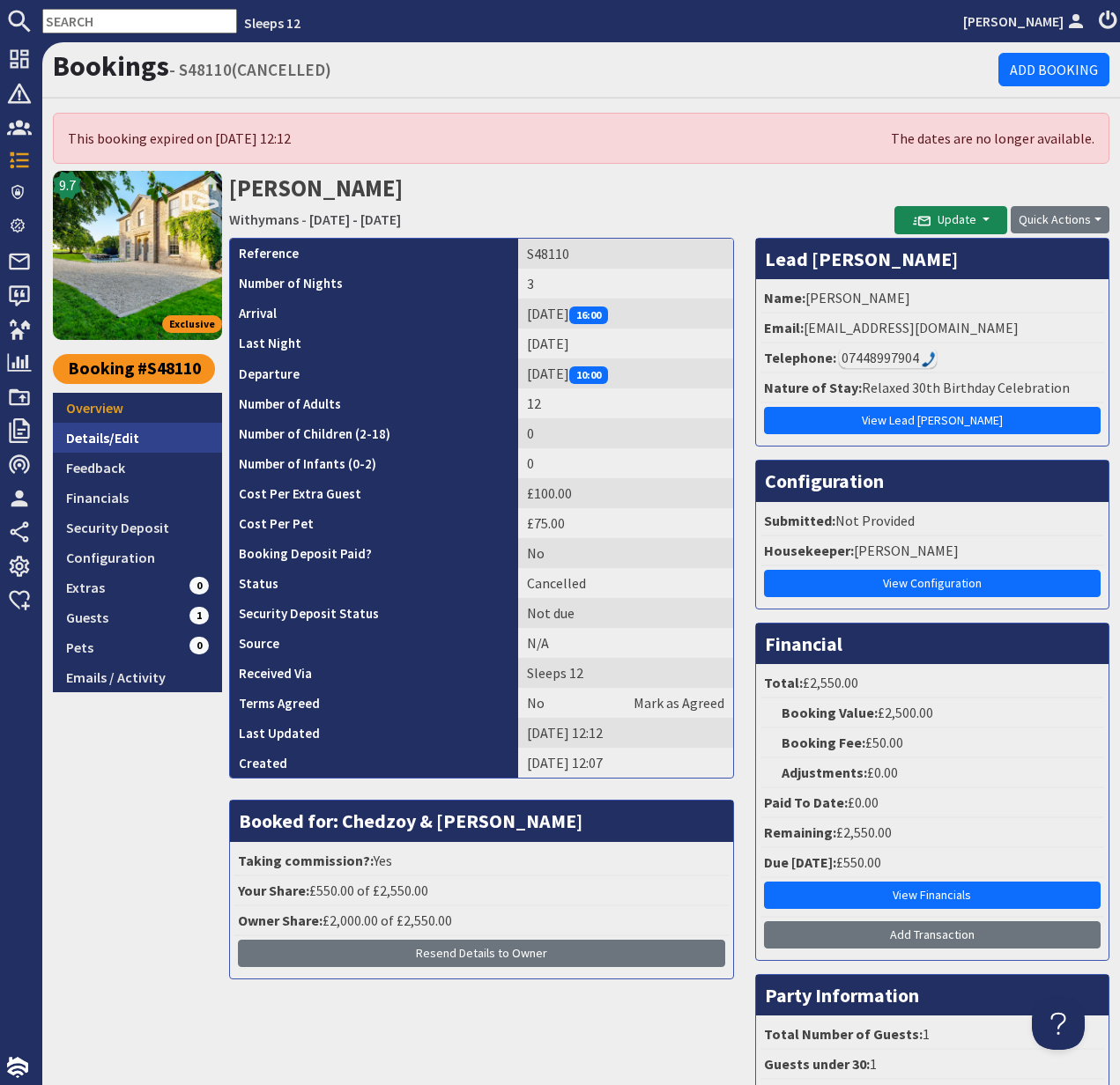
click at [120, 444] on link "Details/Edit" at bounding box center [137, 438] width 169 height 30
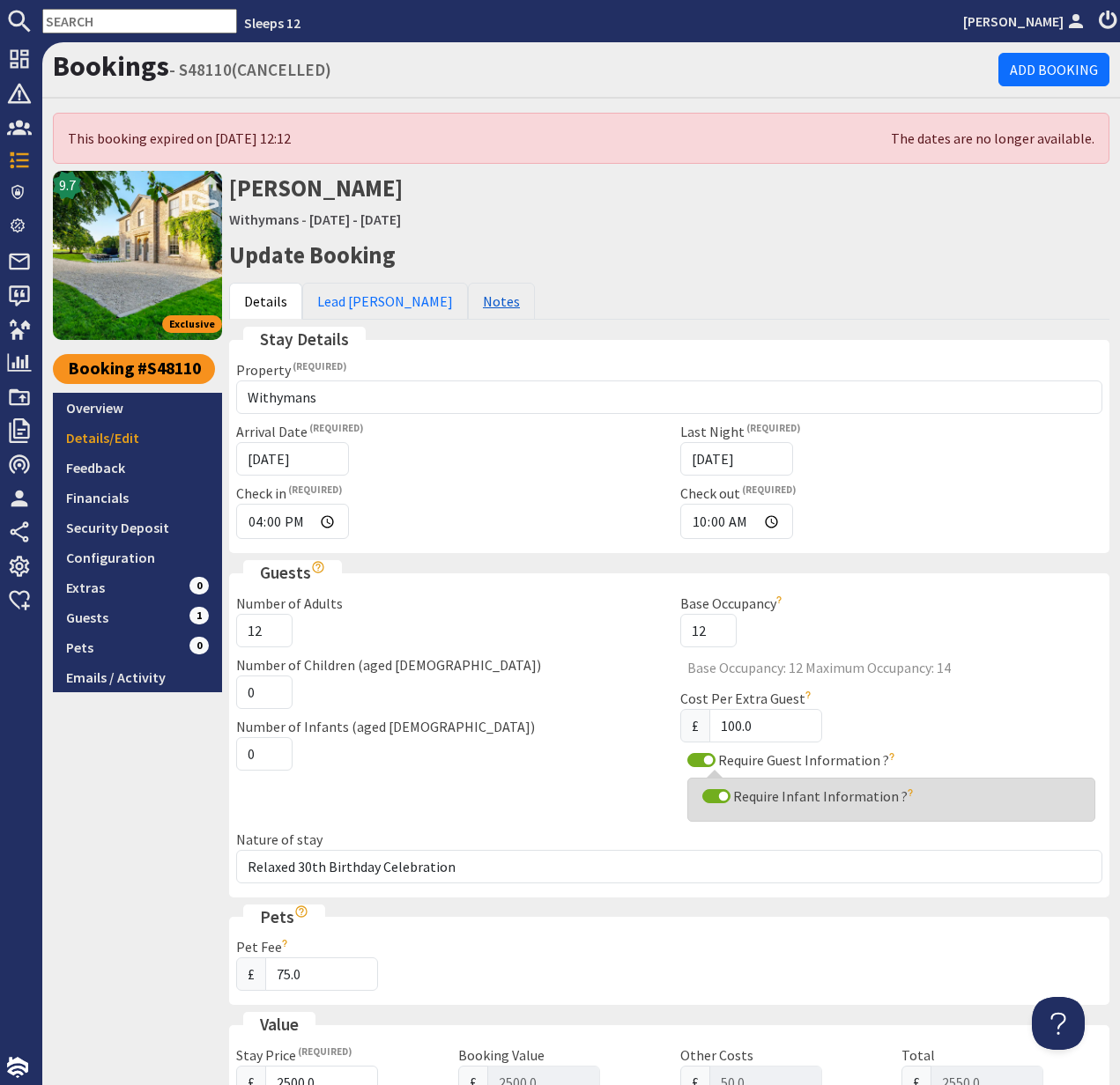
click at [468, 302] on link "Notes" at bounding box center [502, 302] width 67 height 37
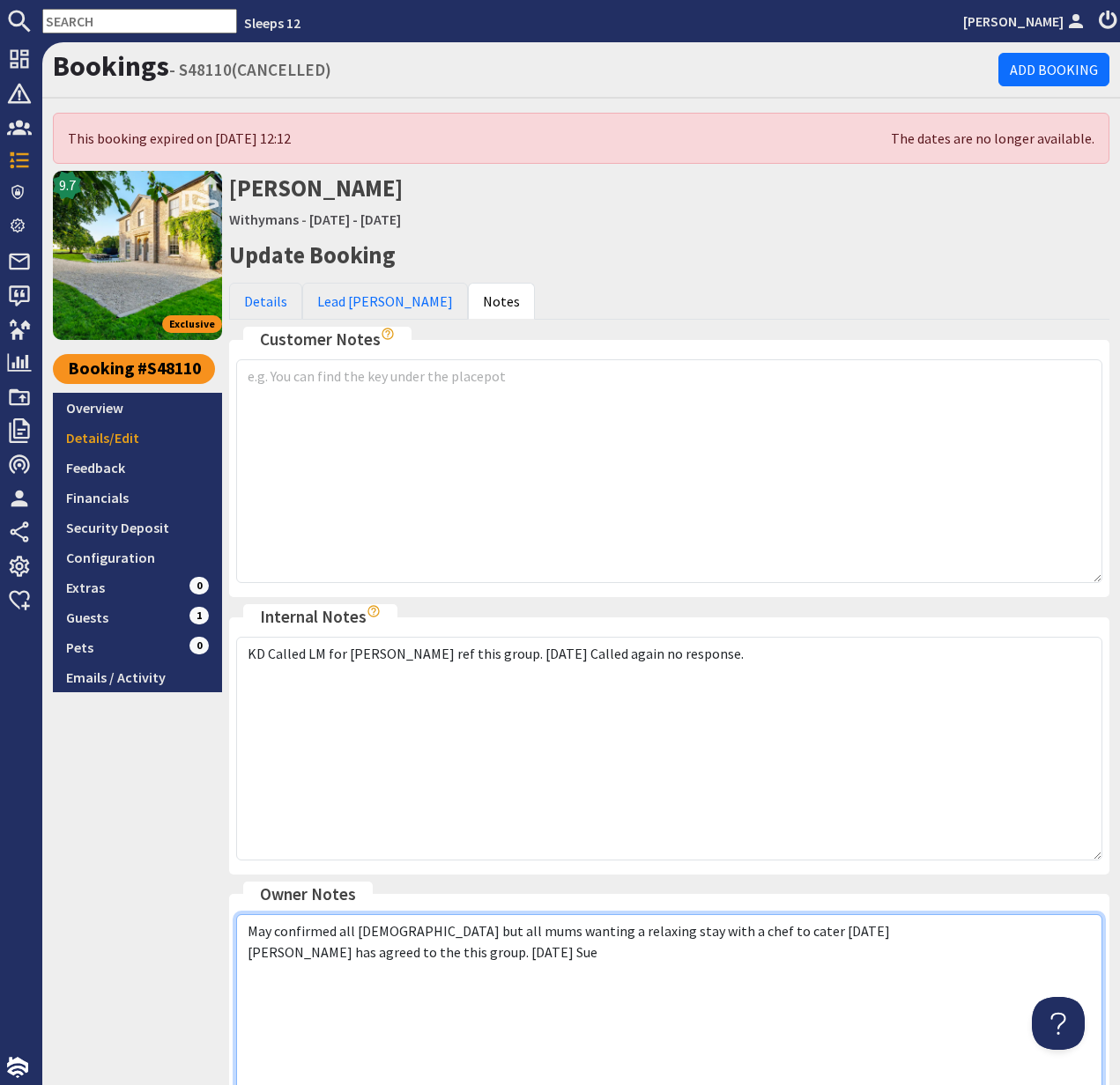
drag, startPoint x: 247, startPoint y: 928, endPoint x: 578, endPoint y: 954, distance: 332.0
click at [578, 954] on textarea "May confirmed all [DEMOGRAPHIC_DATA] but all mums wanting a relaxing stay with …" at bounding box center [669, 1026] width 866 height 224
